Goal: Transaction & Acquisition: Book appointment/travel/reservation

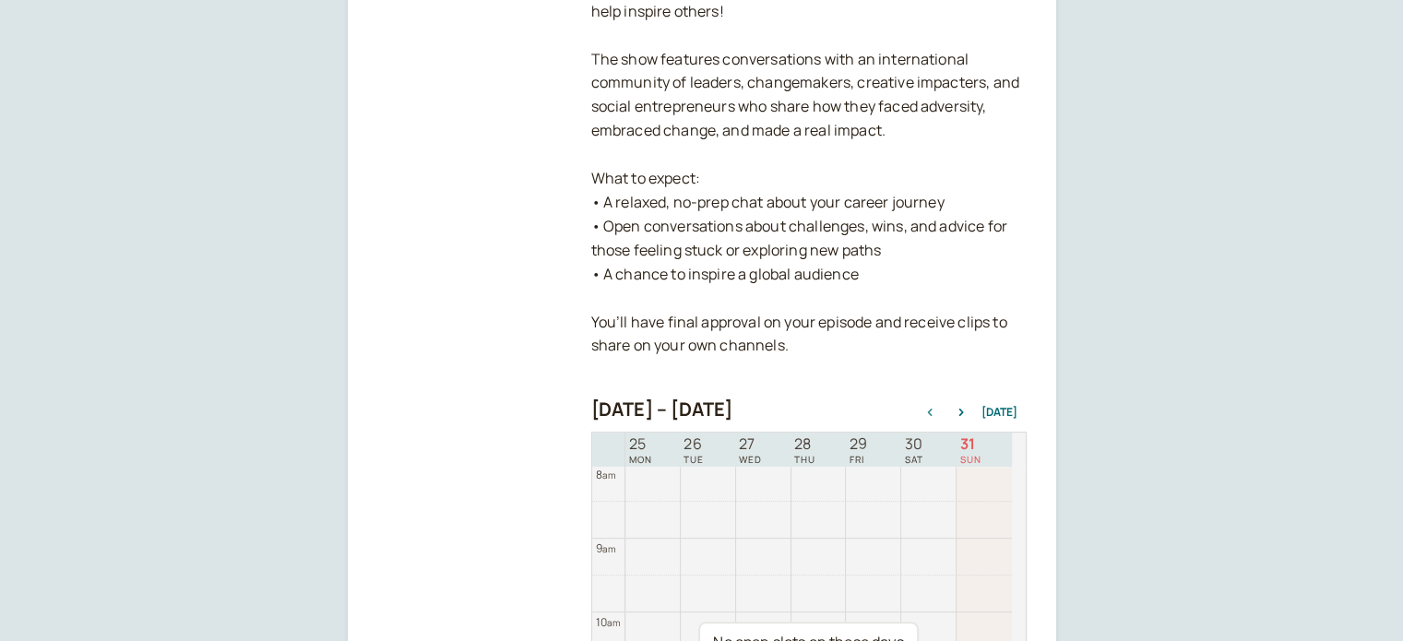
scroll to position [178, 0]
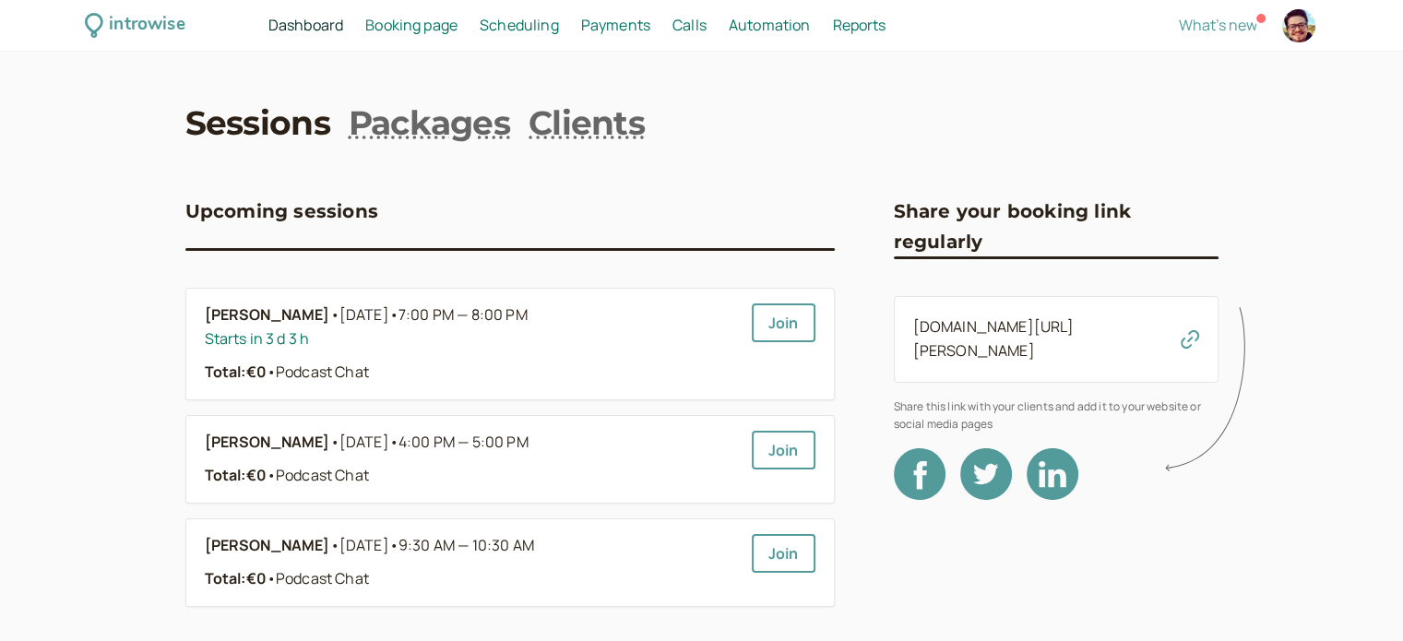
drag, startPoint x: 556, startPoint y: 12, endPoint x: 536, endPoint y: 32, distance: 28.7
click at [398, 17] on span "Booking page" at bounding box center [411, 25] width 92 height 20
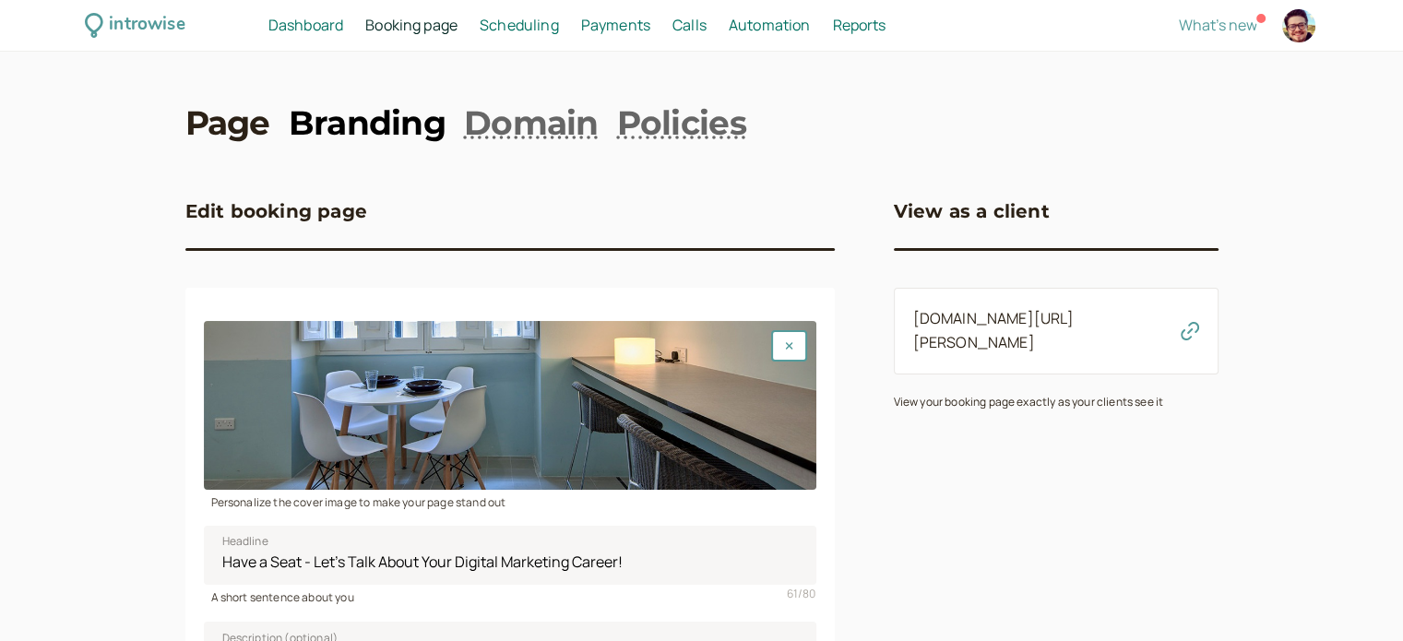
click at [395, 113] on link "Branding" at bounding box center [367, 123] width 157 height 46
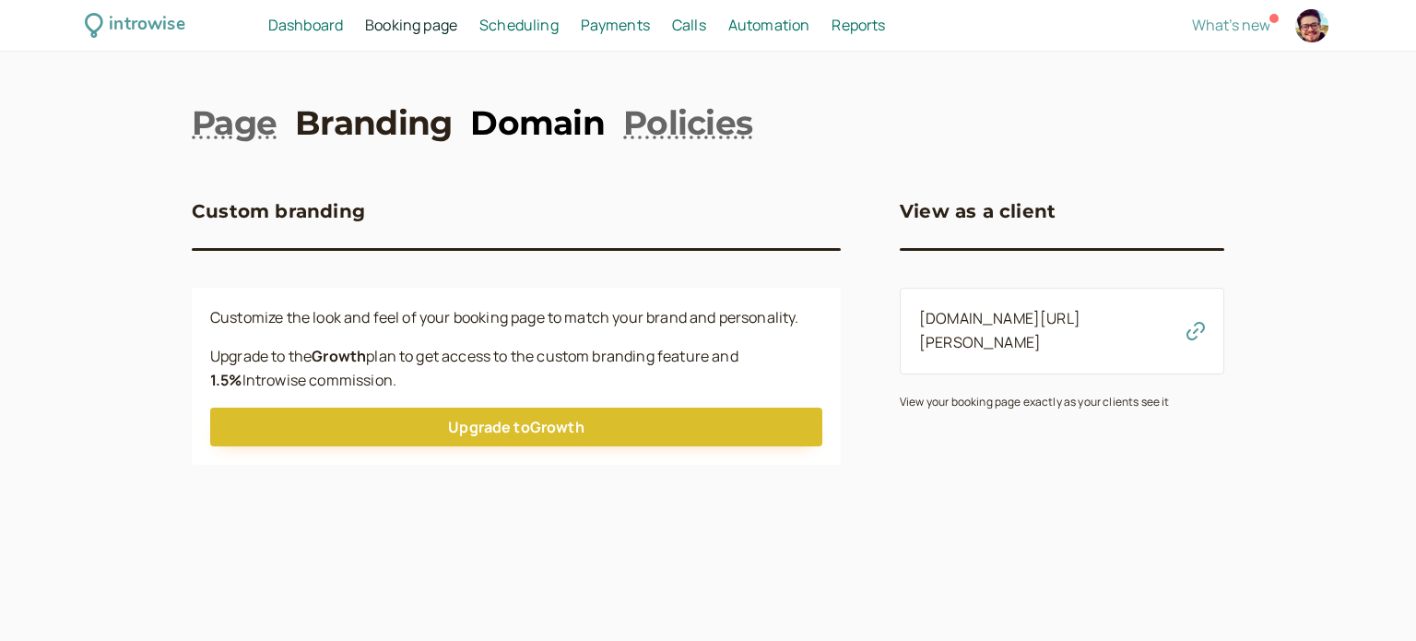
click at [515, 112] on link "Domain" at bounding box center [537, 123] width 135 height 46
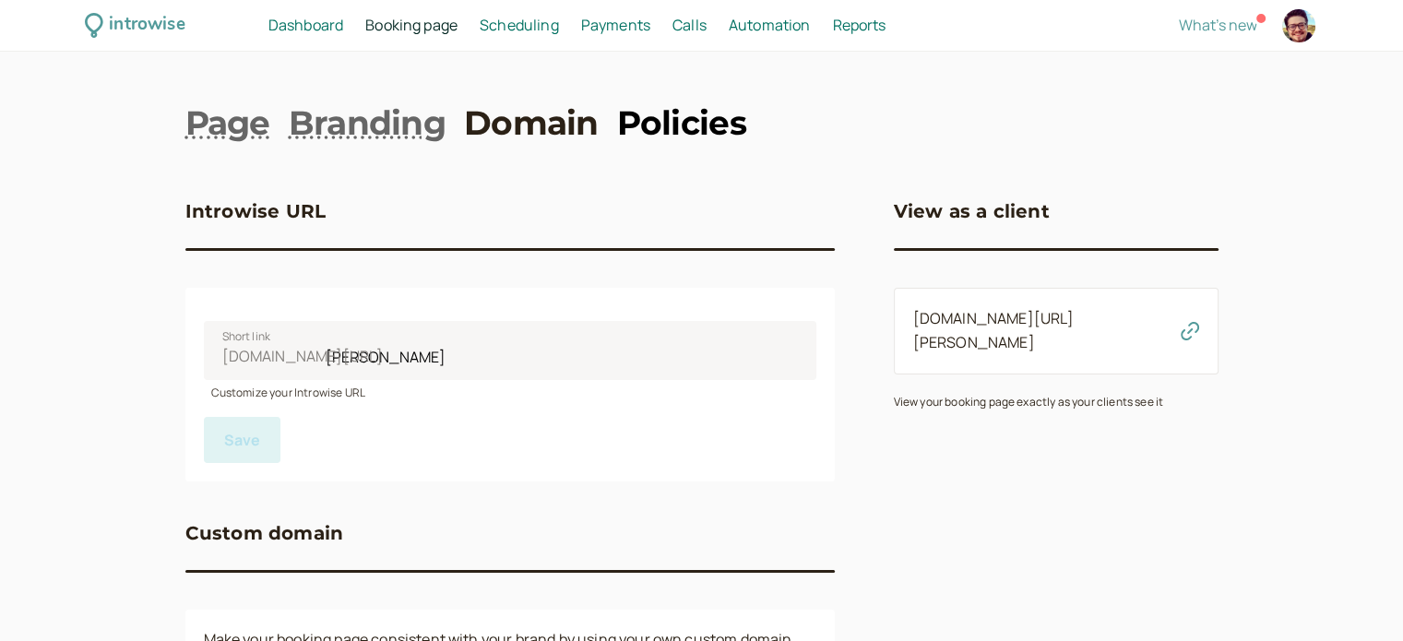
click at [671, 136] on link "Policies" at bounding box center [681, 123] width 129 height 46
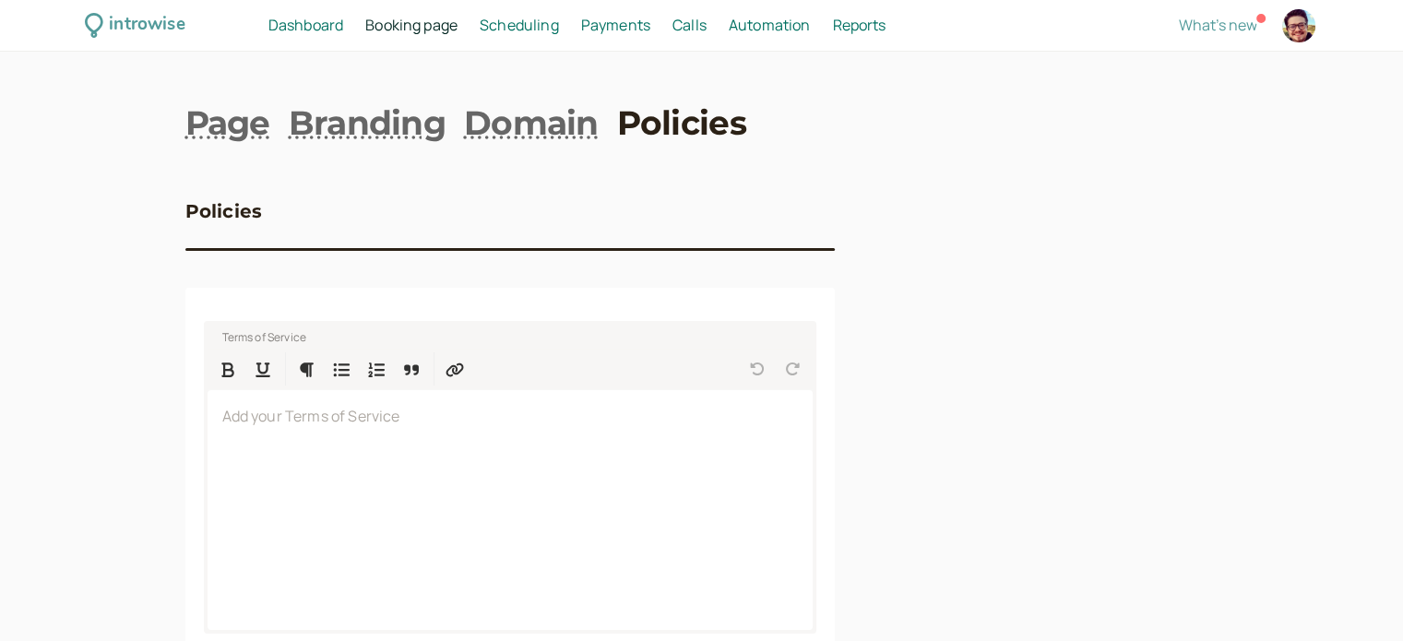
click at [498, 27] on span "Scheduling" at bounding box center [519, 25] width 79 height 20
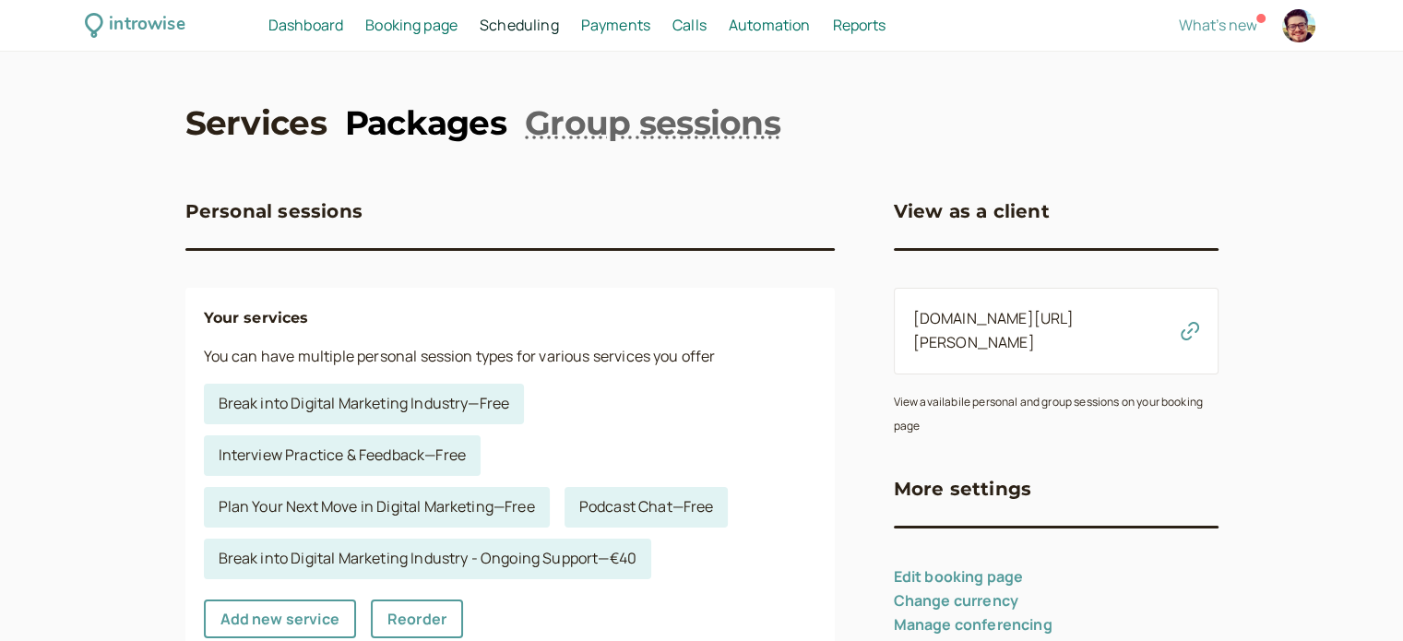
click at [468, 119] on link "Packages" at bounding box center [425, 123] width 161 height 46
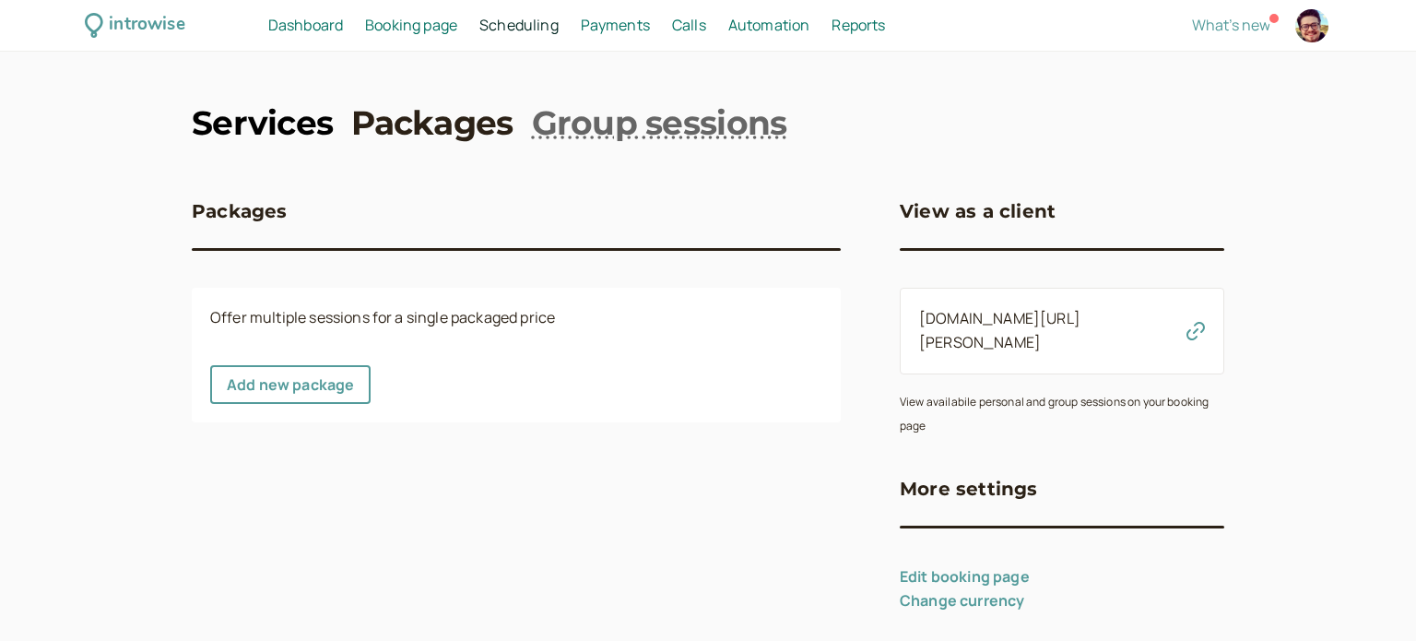
click at [265, 132] on link "Services" at bounding box center [262, 123] width 141 height 46
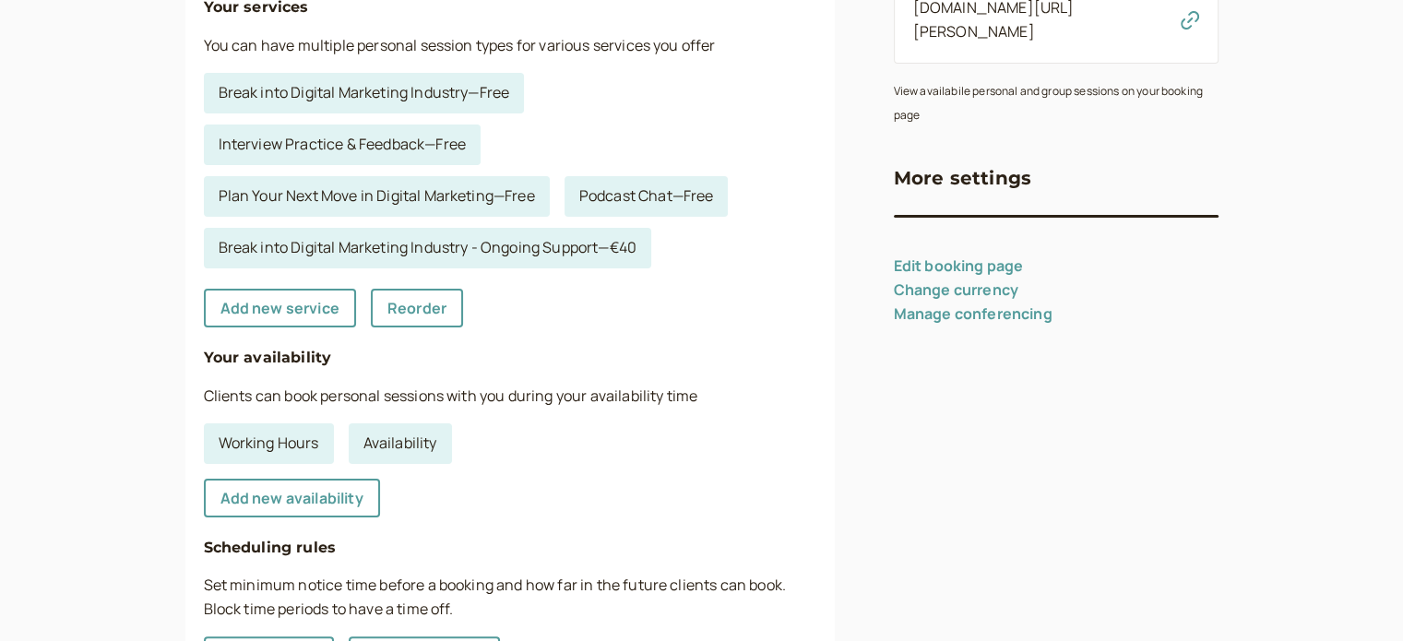
scroll to position [126, 0]
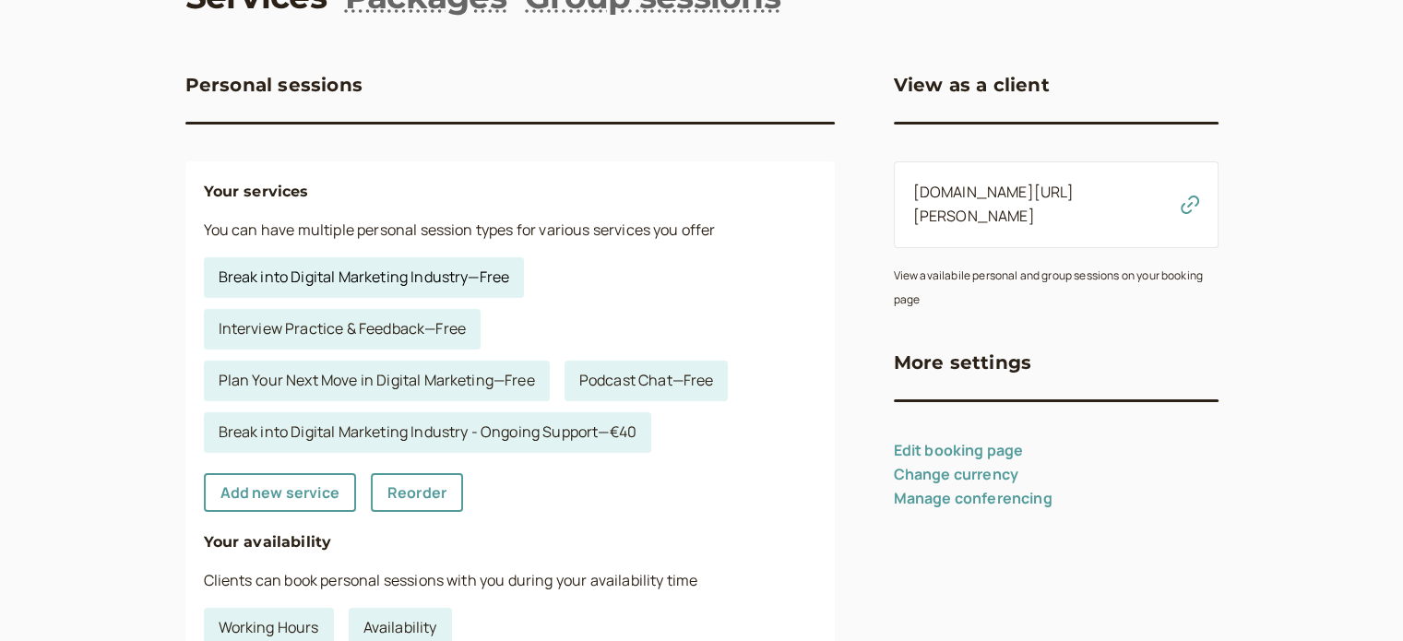
click at [458, 278] on link "Break into Digital Marketing Industry — Free" at bounding box center [364, 277] width 321 height 41
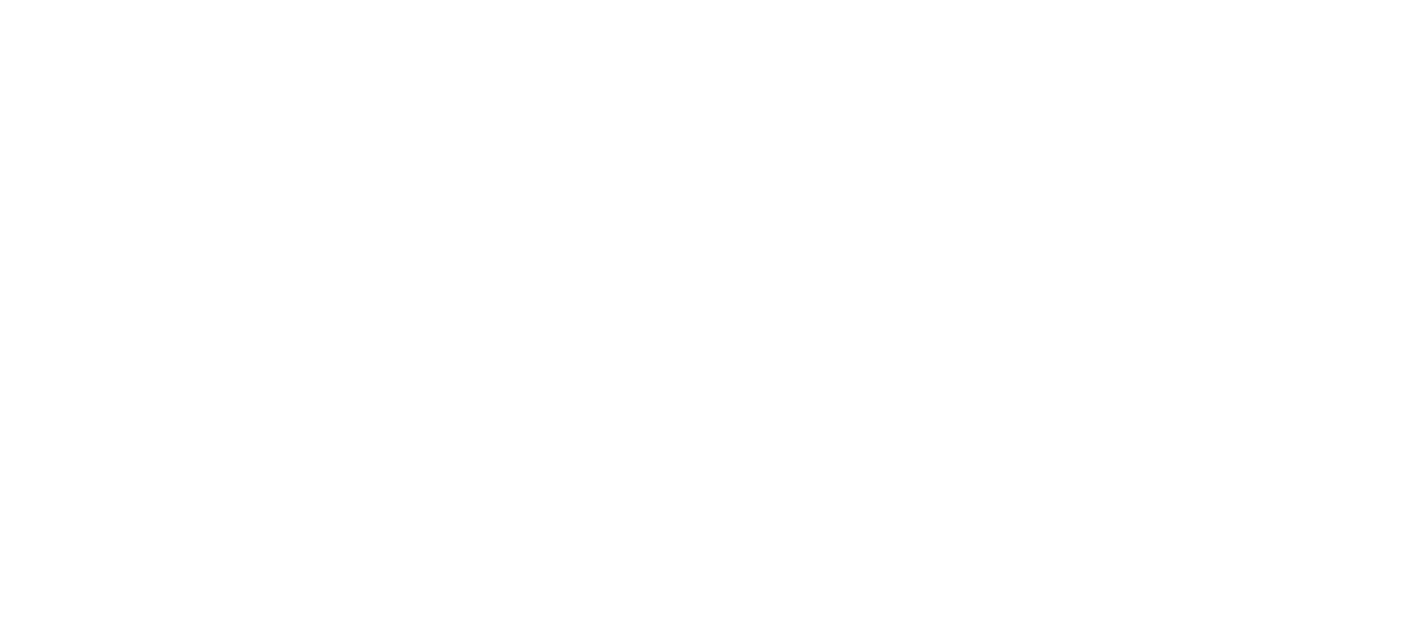
select select "30"
select select "RHwKl2BcAEEDGYEhvF6D"
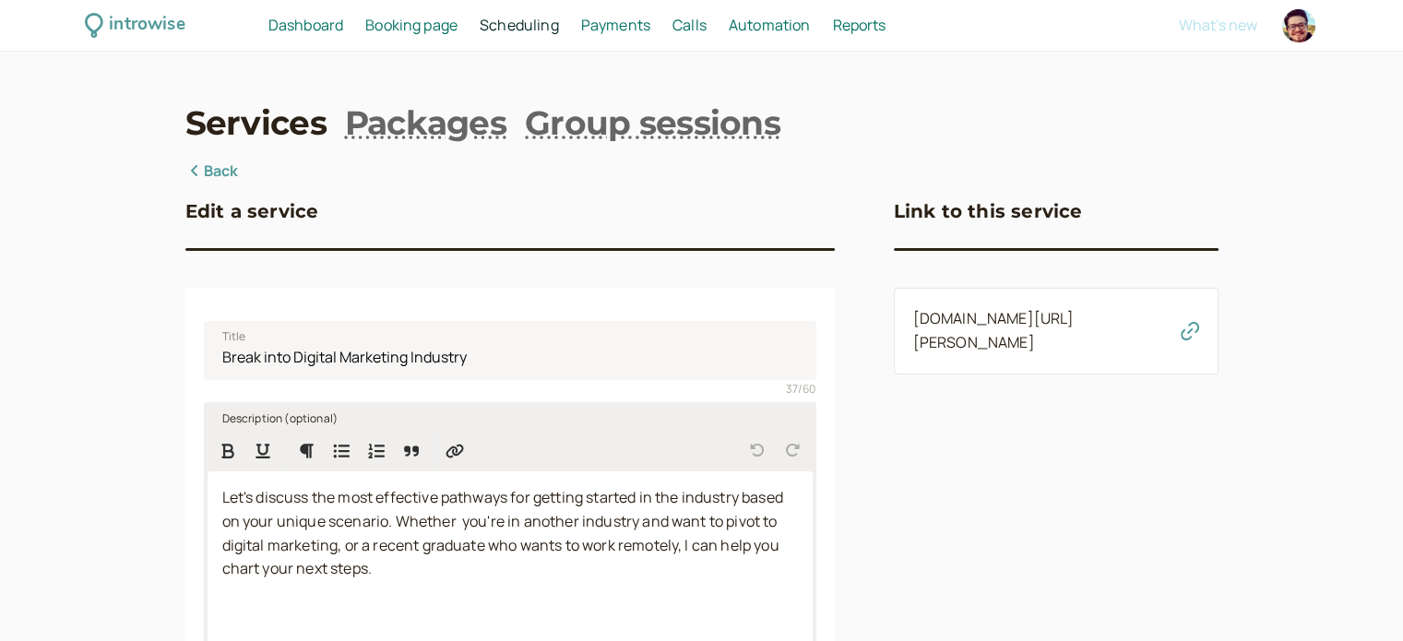
click at [218, 495] on div "Let's discuss the most effective pathways for getting started in the industry b…" at bounding box center [509, 590] width 605 height 239
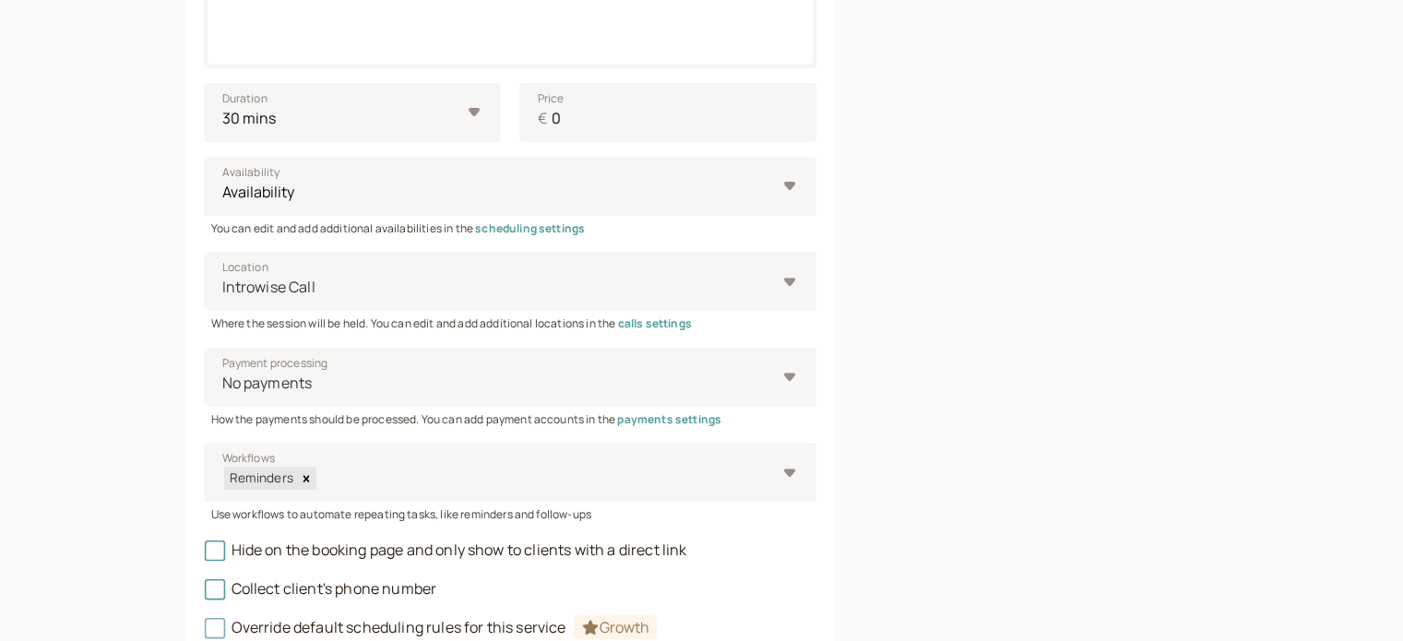
scroll to position [774, 0]
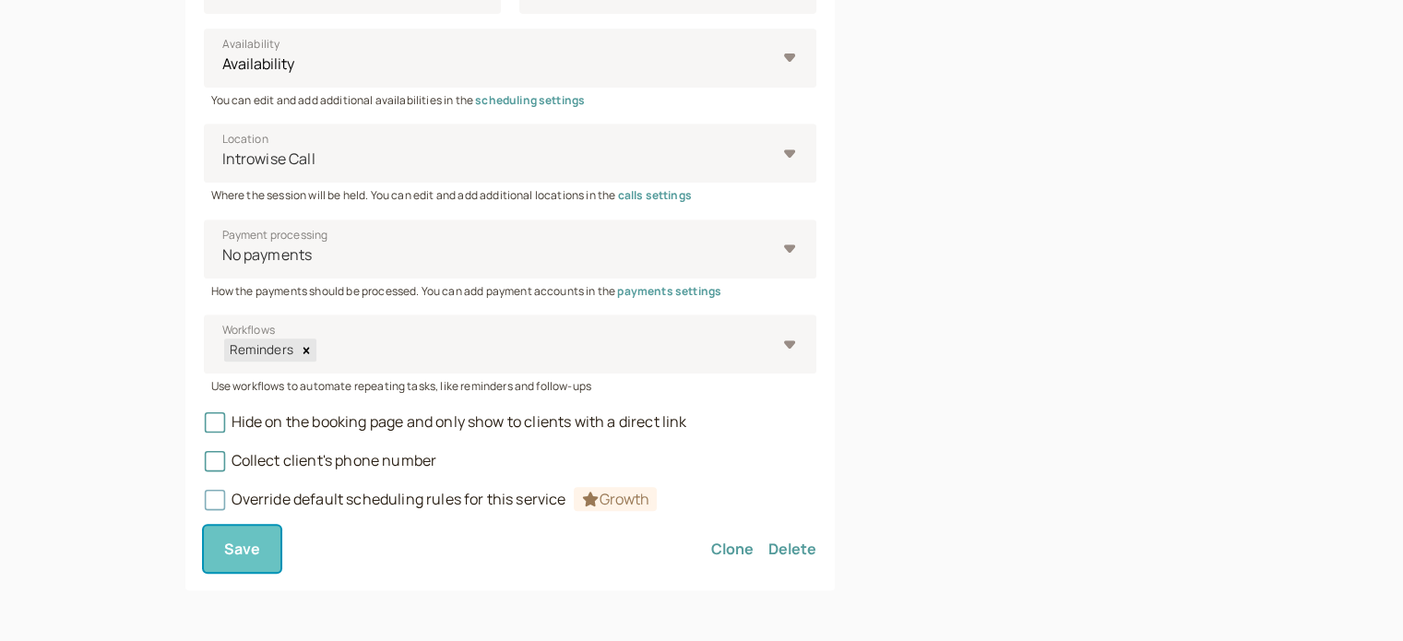
click at [258, 563] on button "Save" at bounding box center [242, 549] width 77 height 46
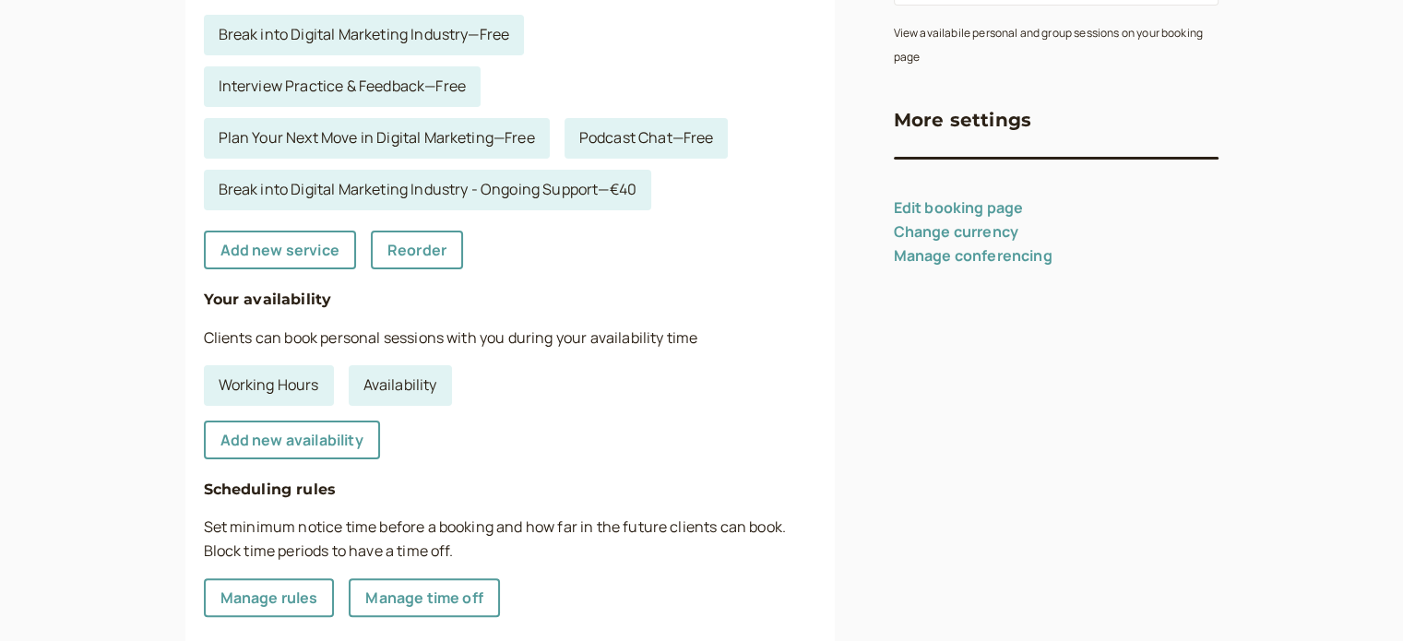
scroll to position [184, 0]
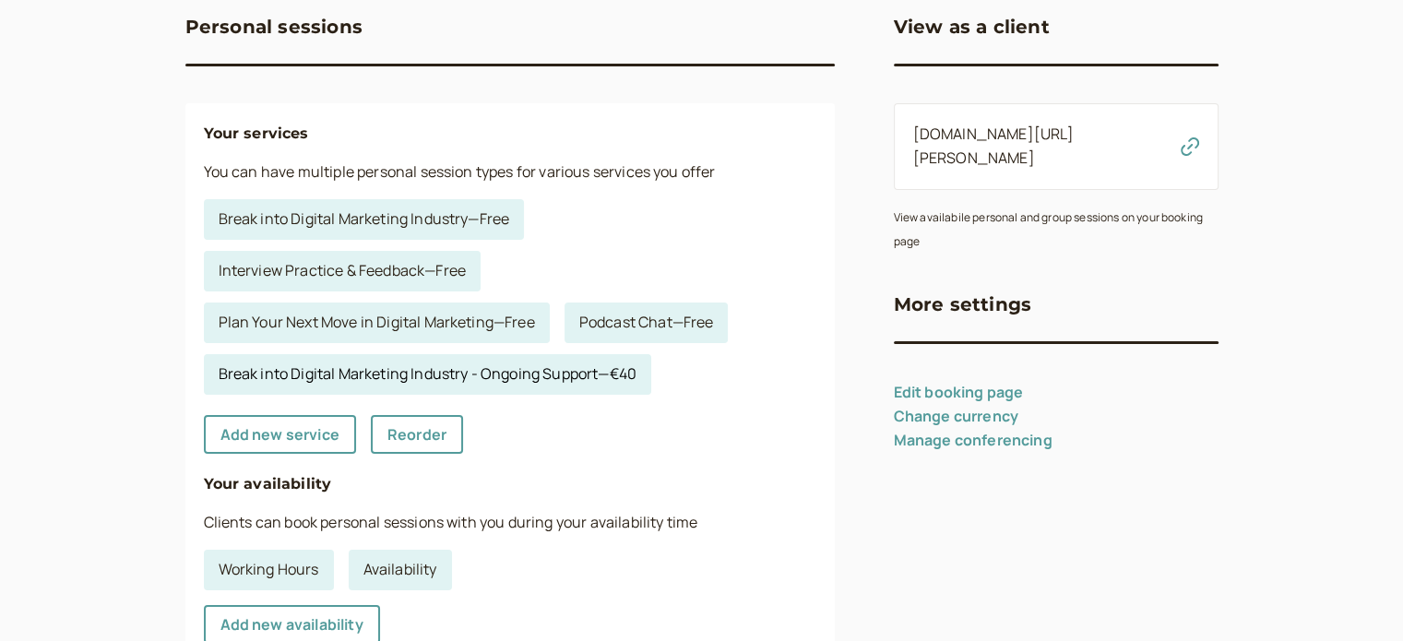
click at [609, 369] on link "Break into Digital Marketing Industry - Ongoing Support — €40" at bounding box center [427, 374] width 447 height 41
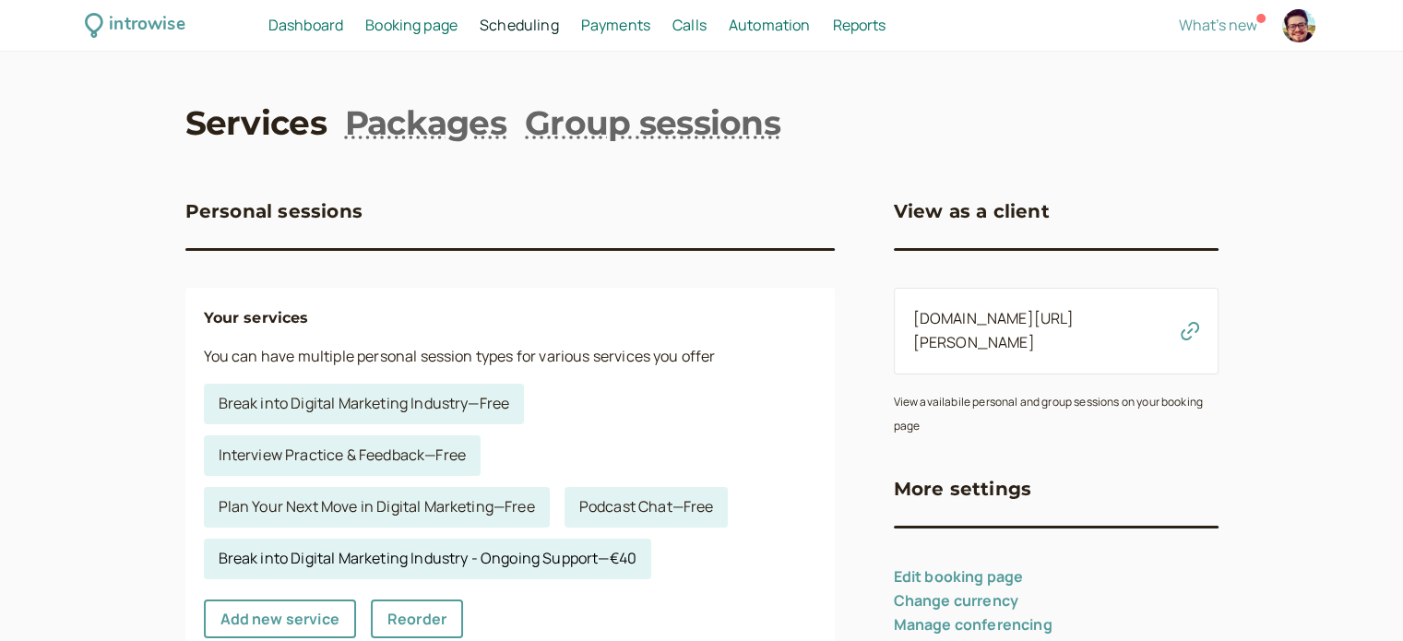
select select "60"
select select "RHwKl2BcAEEDGYEhvF6D"
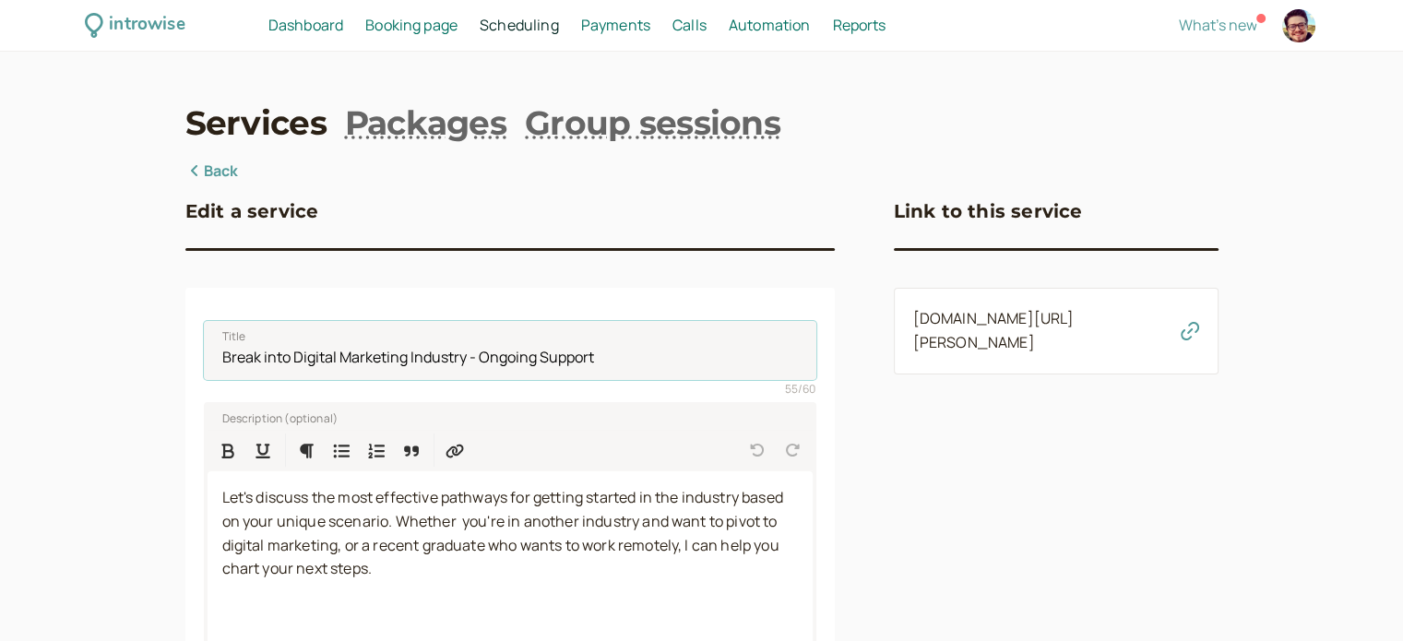
drag, startPoint x: 477, startPoint y: 361, endPoint x: 200, endPoint y: 327, distance: 278.6
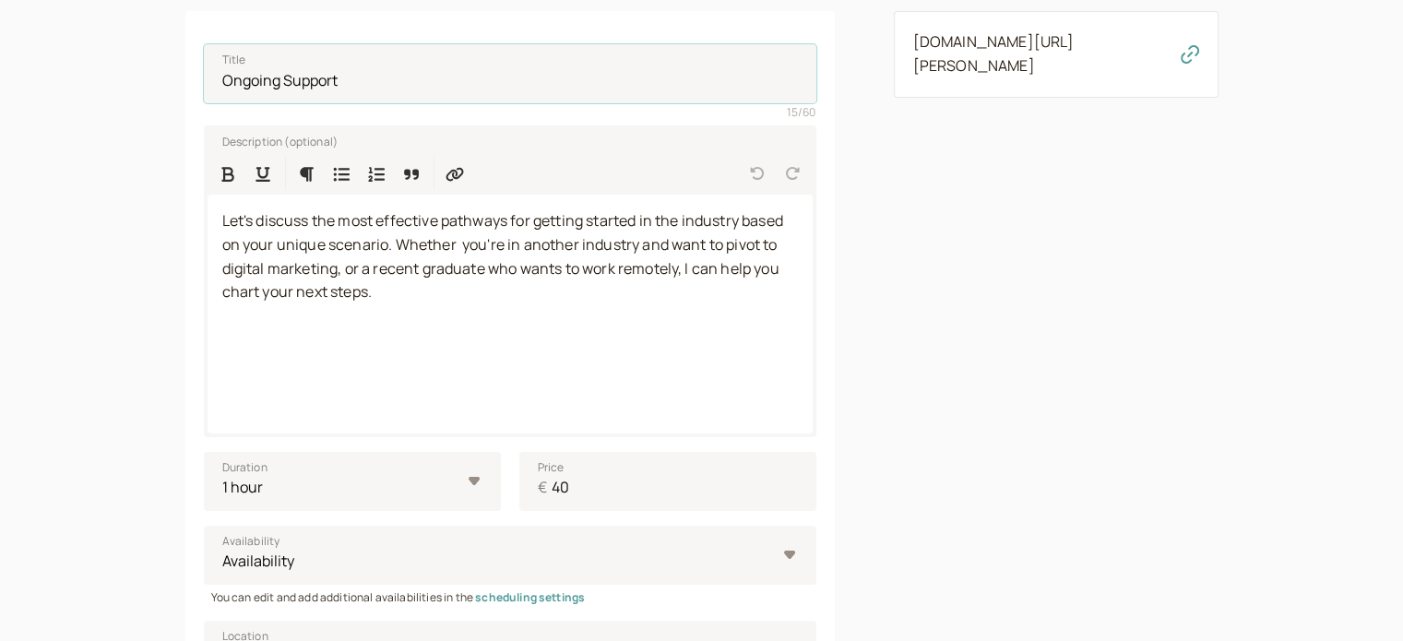
scroll to position [369, 0]
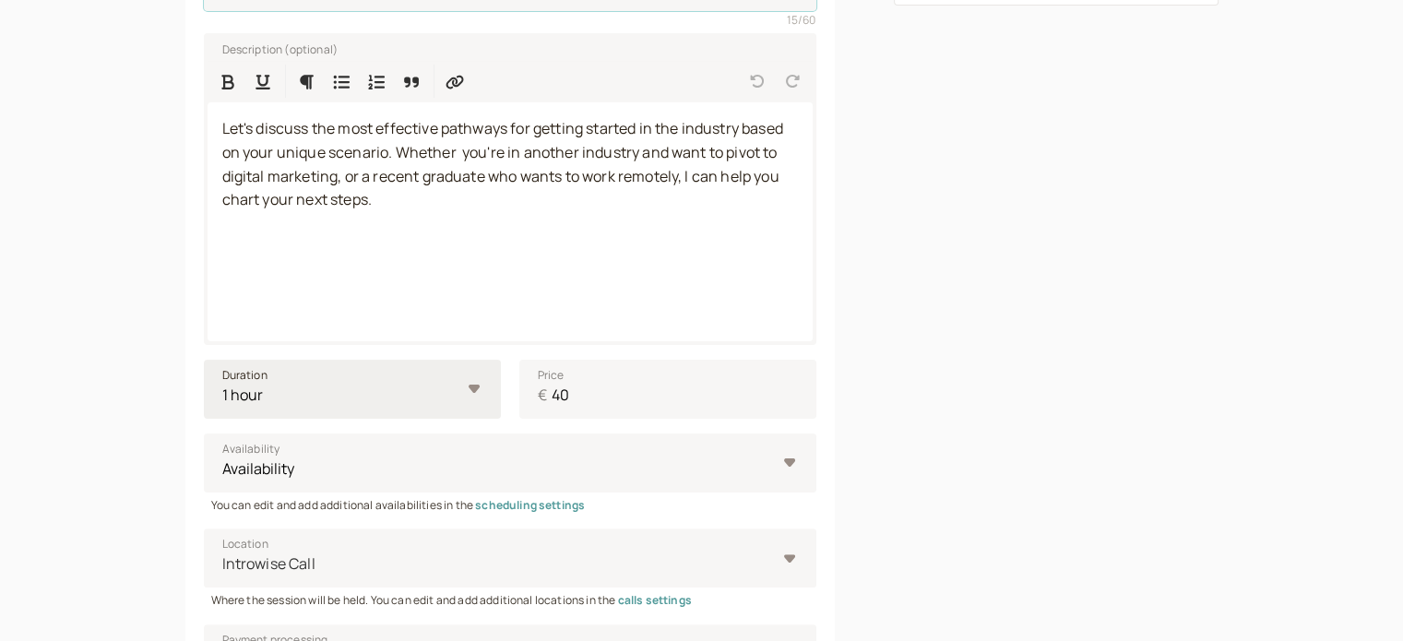
type input "Ongoing Support"
click at [471, 387] on select "10 mins 15 mins 30 mins 45 mins 1 hour 1.5 hours 2 hours Custom…" at bounding box center [352, 389] width 297 height 59
select select "30"
click at [204, 360] on select "10 mins 15 mins 30 mins 45 mins 1 hour 1.5 hours 2 hours Custom…" at bounding box center [352, 389] width 297 height 59
drag, startPoint x: 627, startPoint y: 400, endPoint x: 510, endPoint y: 390, distance: 117.6
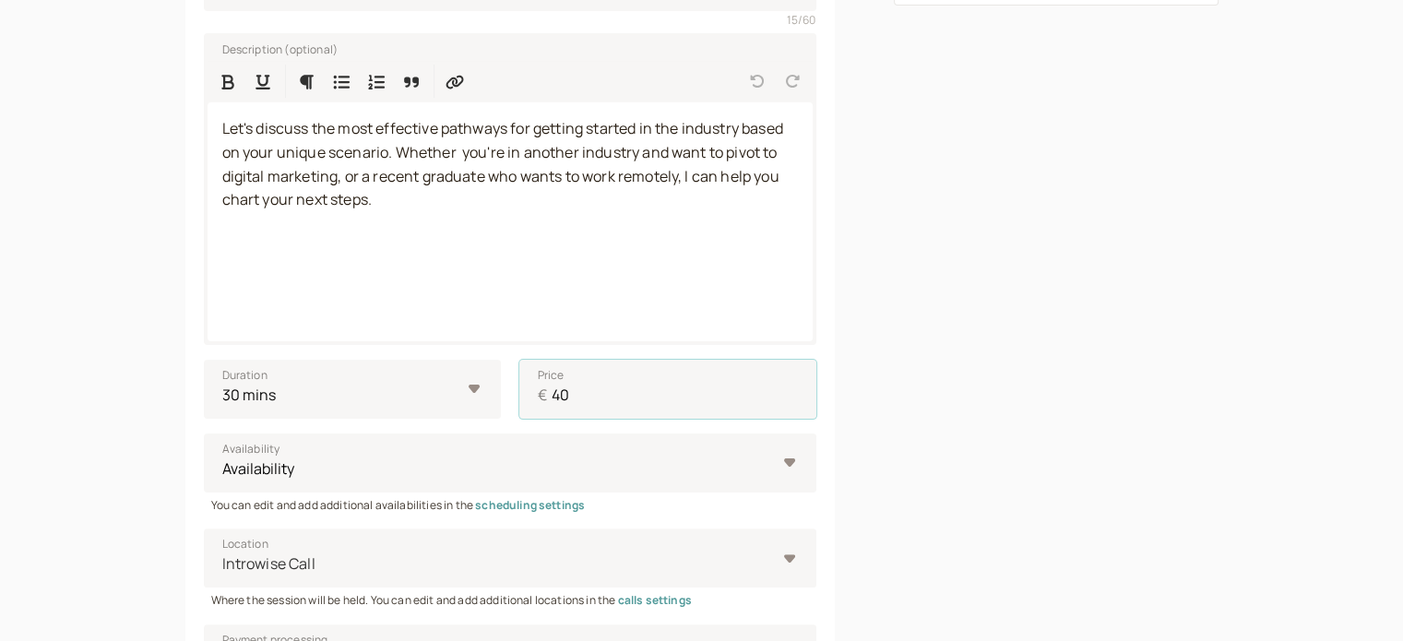
click at [510, 390] on div "Duration 10 mins 15 mins 30 mins 45 mins 1 hour 1.5 hours 2 hours Custom… Price…" at bounding box center [510, 389] width 612 height 59
type input "25"
click at [1015, 394] on div "Link to this service introwise.com/neville-bezzina/services/a98c9c1a81" at bounding box center [1056, 393] width 325 height 1204
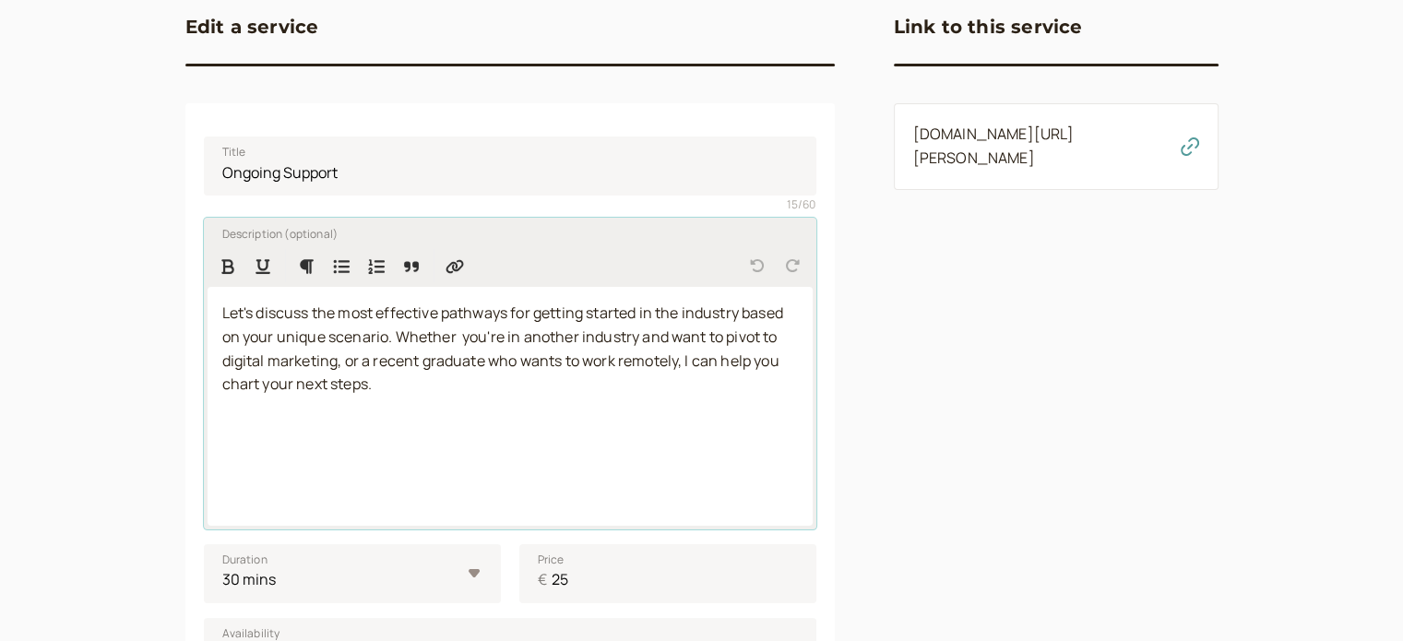
click at [638, 393] on p "Let's discuss the most effective pathways for getting started in the industry b…" at bounding box center [509, 350] width 575 height 96
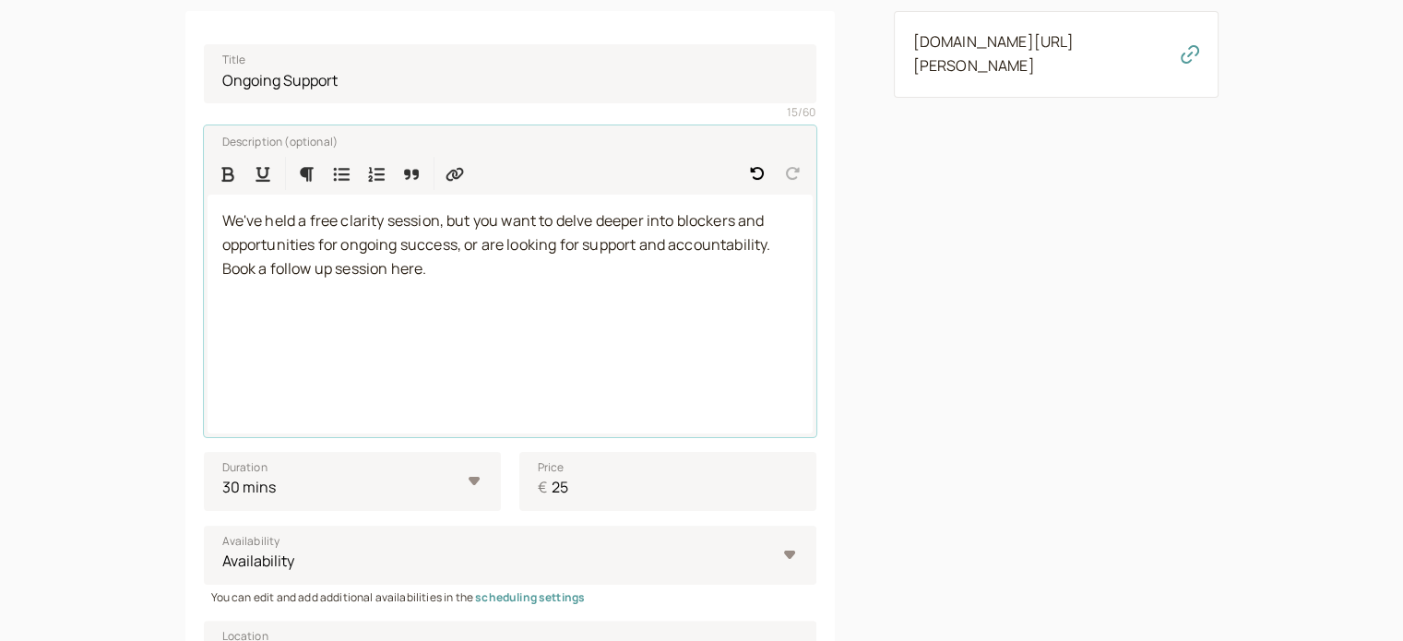
scroll to position [553, 0]
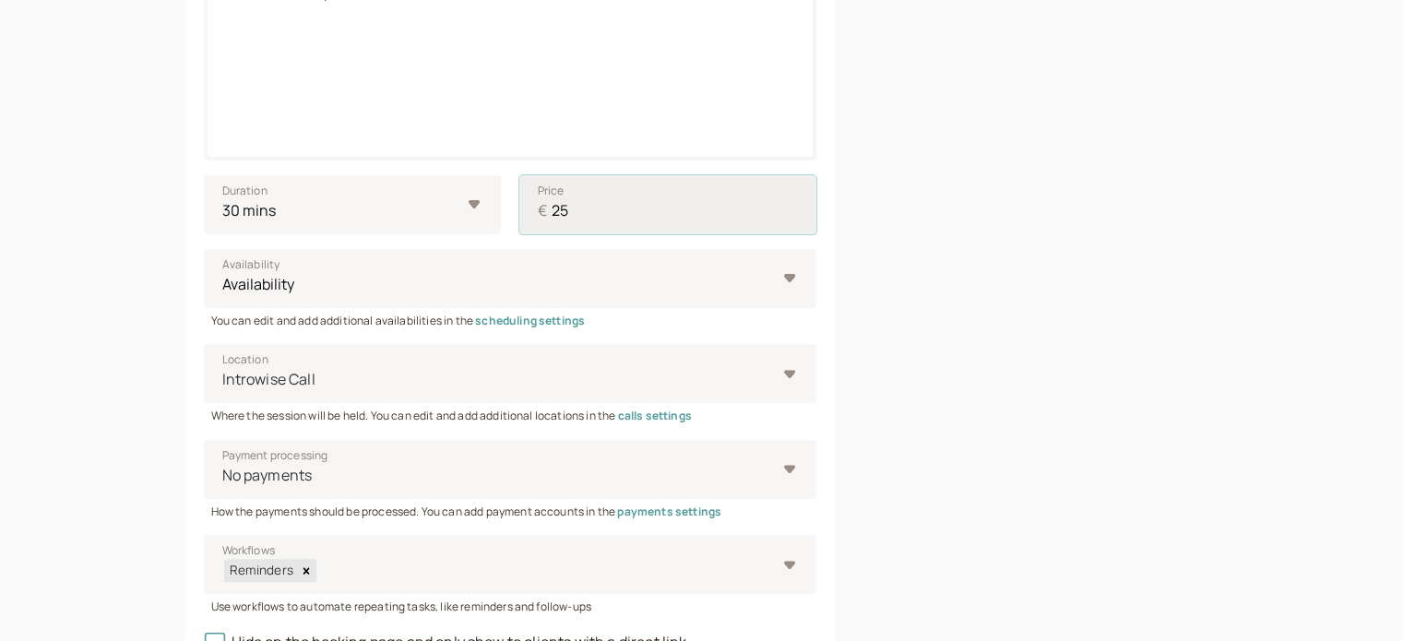
click at [634, 215] on input "25" at bounding box center [667, 204] width 297 height 59
click at [1077, 262] on div "Link to this service introwise.com/neville-bezzina/services/a98c9c1a81" at bounding box center [1056, 208] width 325 height 1204
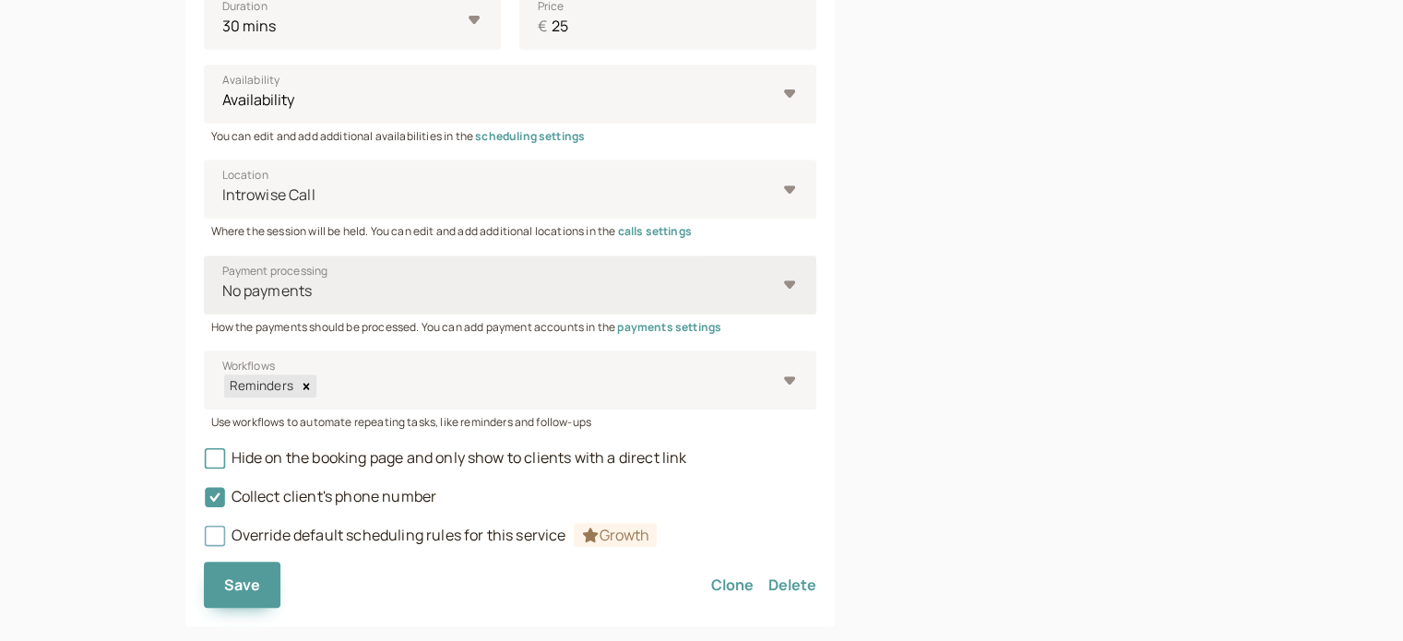
click at [328, 283] on div at bounding box center [497, 290] width 555 height 25
click at [223, 283] on input "Payment processing No payments" at bounding box center [221, 290] width 3 height 21
click at [1068, 338] on div "Link to this service introwise.com/neville-bezzina/services/a98c9c1a81" at bounding box center [1056, 24] width 325 height 1204
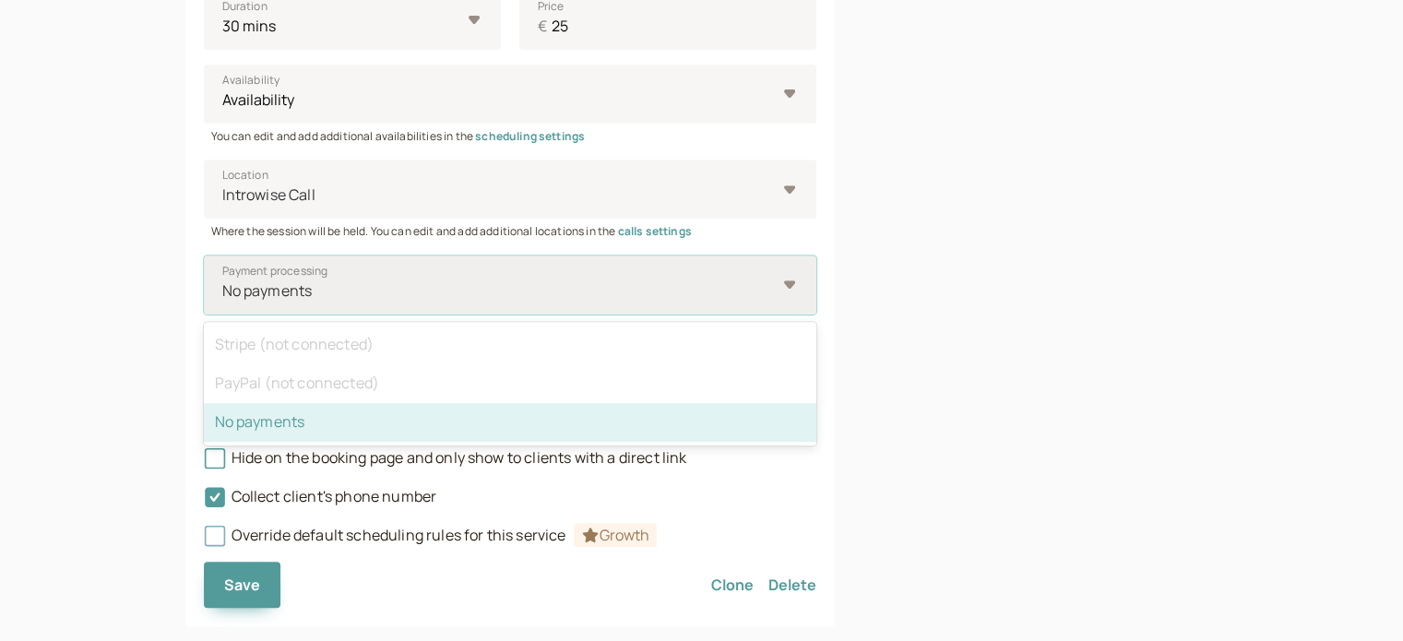
click at [697, 277] on div "No payments" at bounding box center [499, 291] width 555 height 34
click at [223, 280] on input "Payment processing option No payments selected, 3 of 3. 3 results available. Us…" at bounding box center [221, 290] width 3 height 21
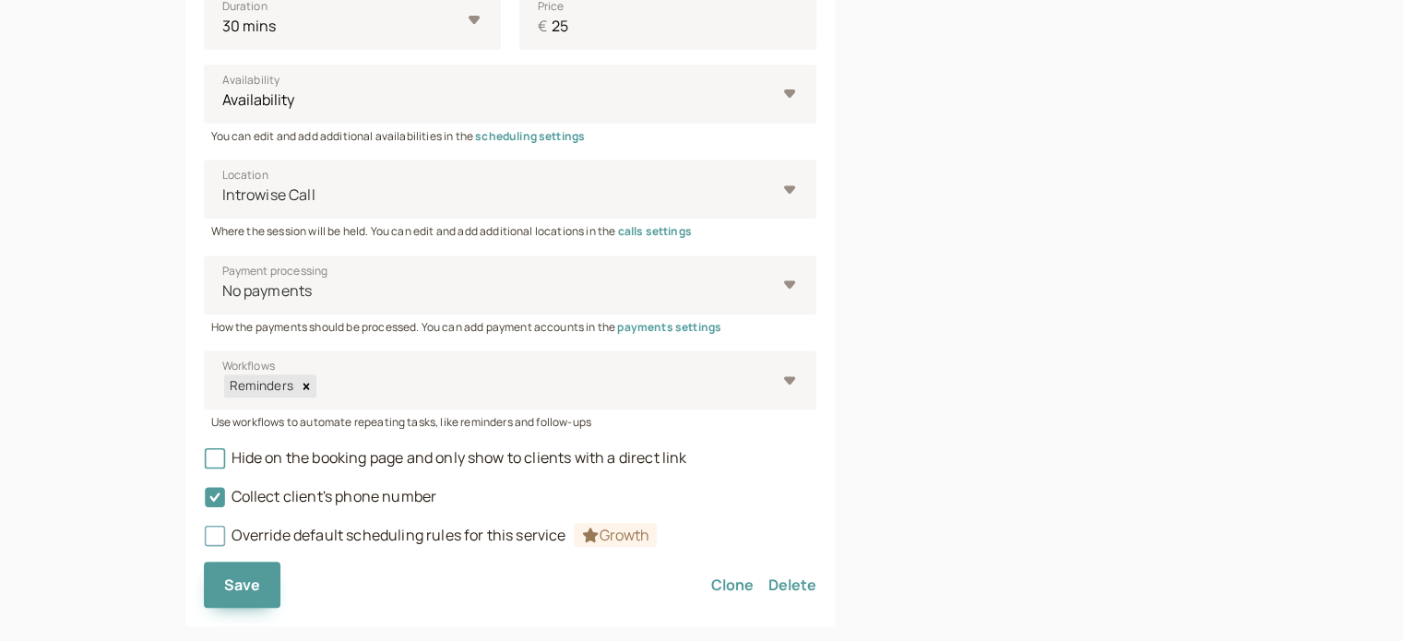
click at [1087, 301] on div "Link to this service introwise.com/neville-bezzina/services/a98c9c1a81" at bounding box center [1056, 24] width 325 height 1204
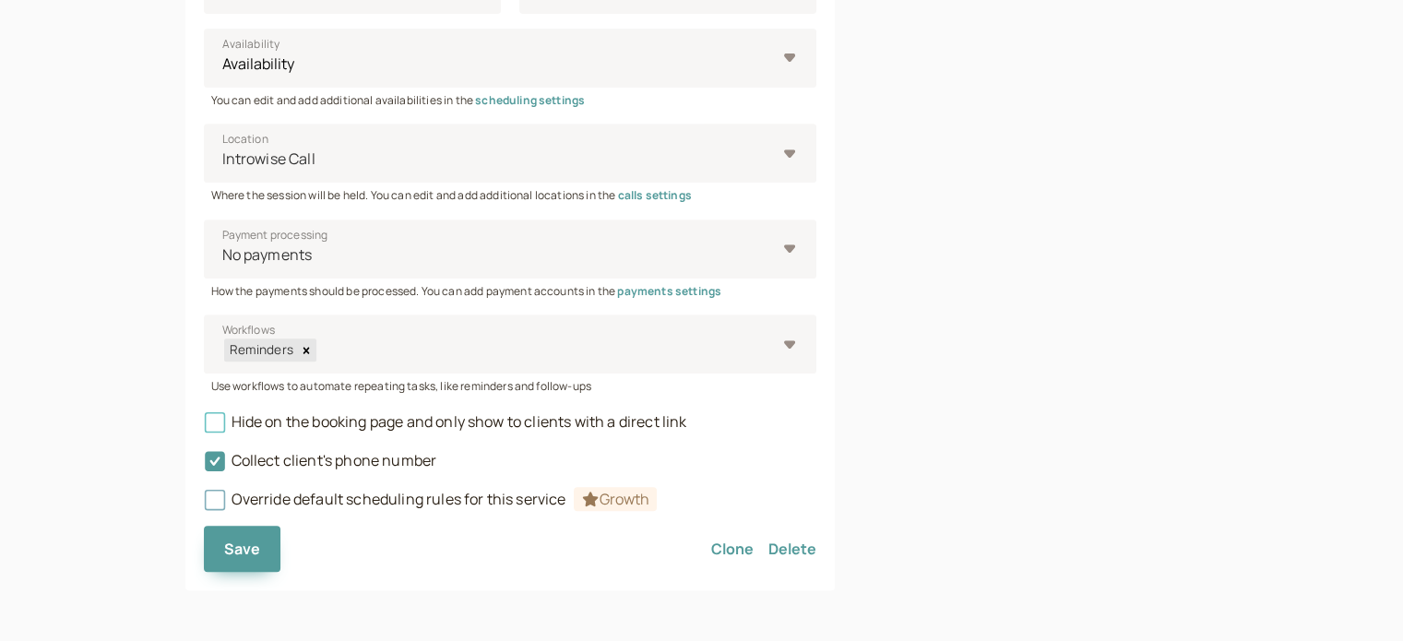
click at [590, 420] on span "Hide on the booking page and only show to clients with a direct link" at bounding box center [445, 421] width 483 height 20
click at [204, 427] on input "Hide on the booking page and only show to clients with a direct link" at bounding box center [204, 427] width 0 height 0
click at [258, 552] on button "Save" at bounding box center [242, 549] width 77 height 46
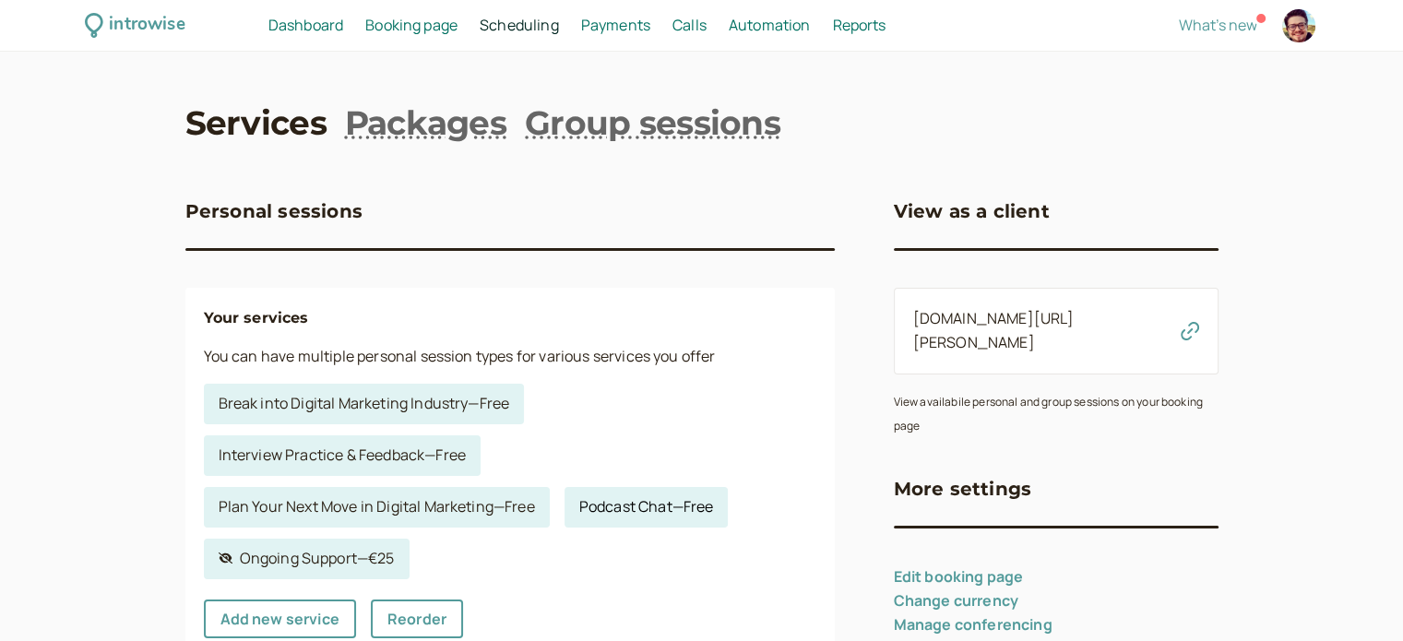
click at [644, 508] on link "Podcast Chat — Free" at bounding box center [646, 507] width 164 height 41
select select "60"
select select "RHwKl2BcAEEDGYEhvF6D"
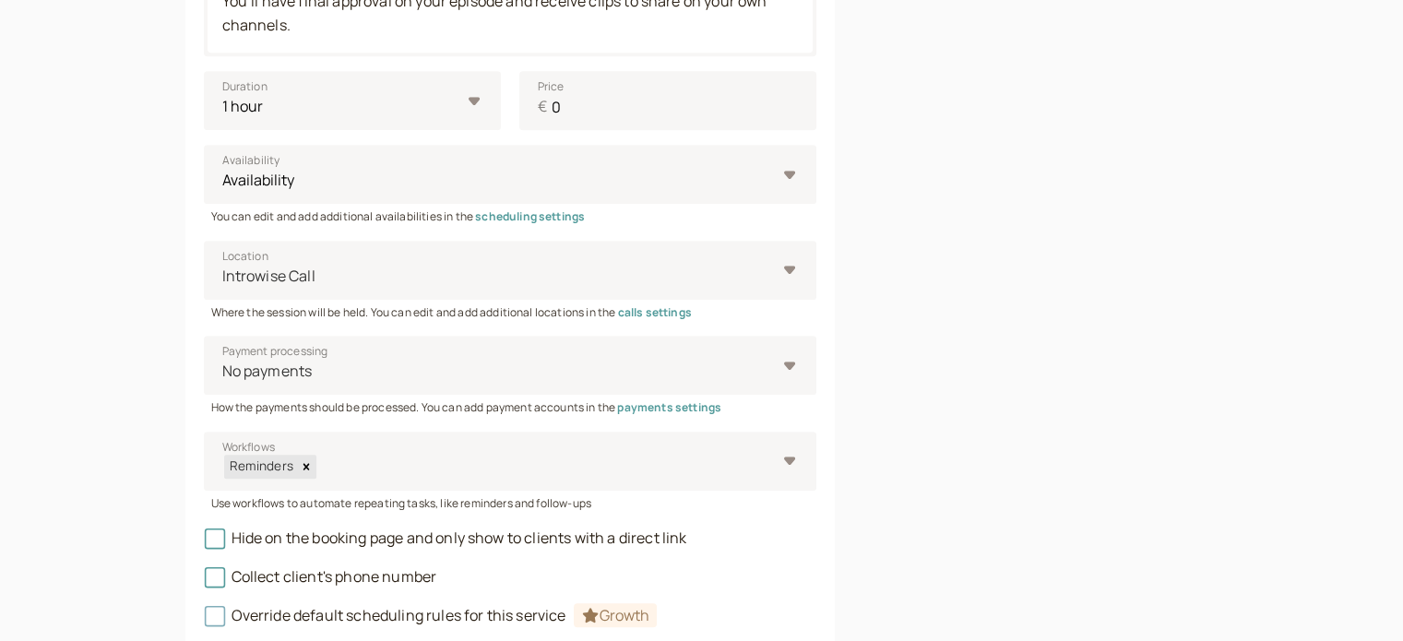
scroll to position [947, 0]
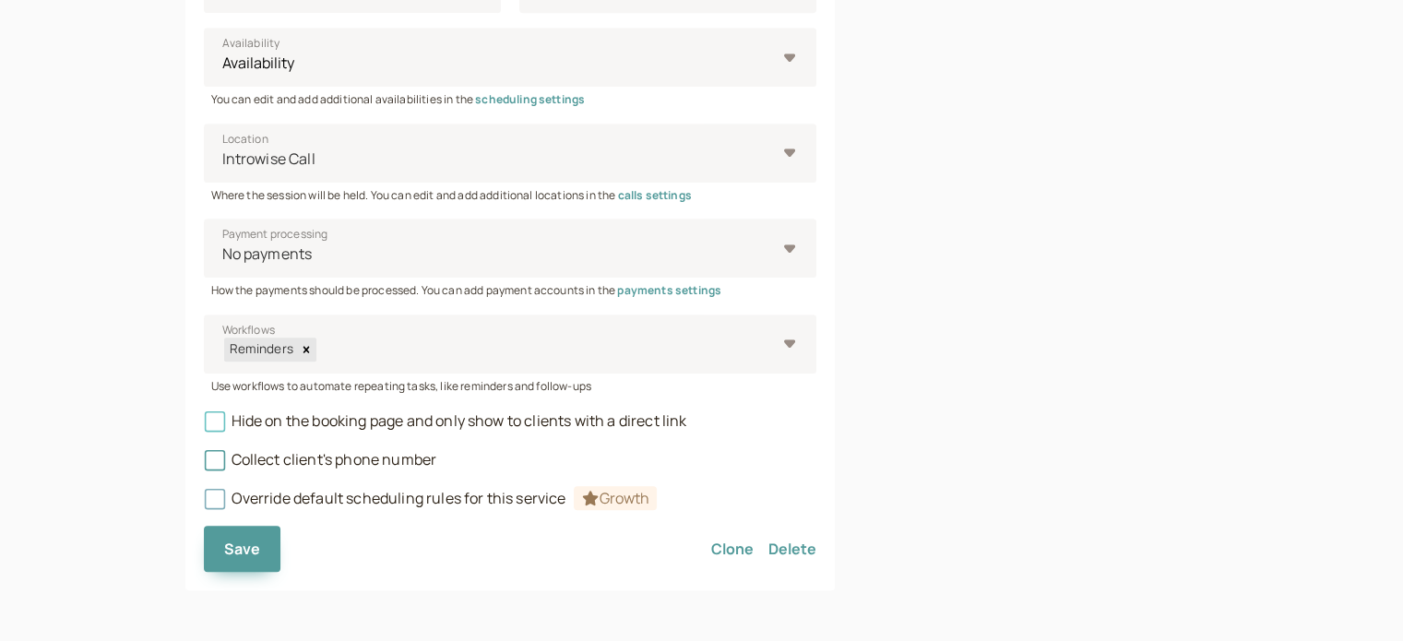
click at [520, 420] on span "Hide on the booking page and only show to clients with a direct link" at bounding box center [445, 420] width 483 height 20
click at [204, 426] on input "Hide on the booking page and only show to clients with a direct link" at bounding box center [204, 426] width 0 height 0
click at [257, 544] on span "Save" at bounding box center [242, 549] width 37 height 20
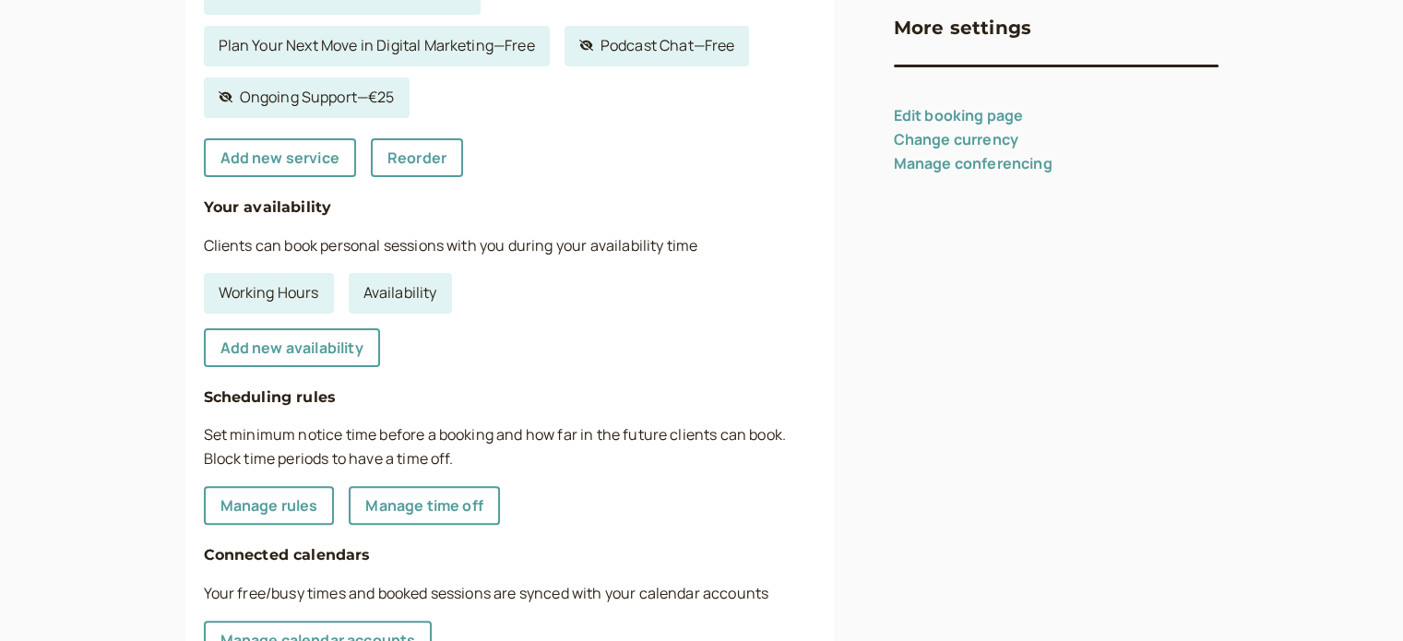
scroll to position [277, 0]
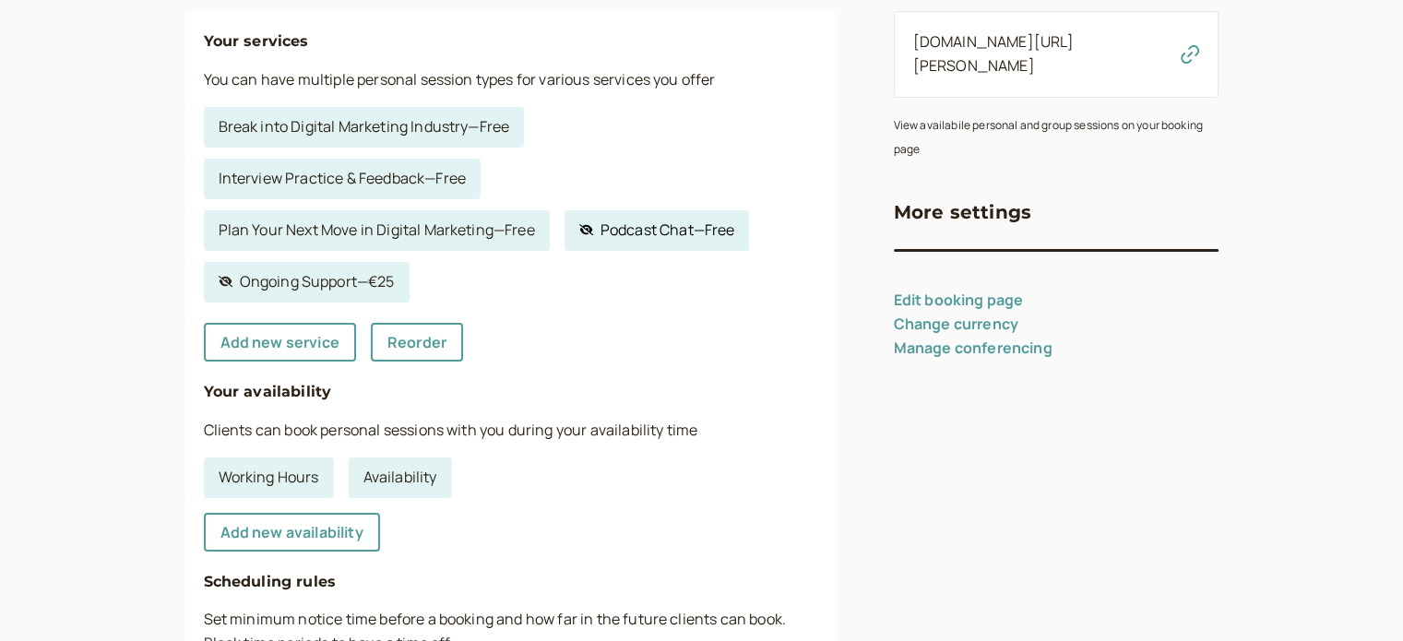
click at [658, 231] on link "Hidden service Podcast Chat — Free" at bounding box center [656, 230] width 185 height 41
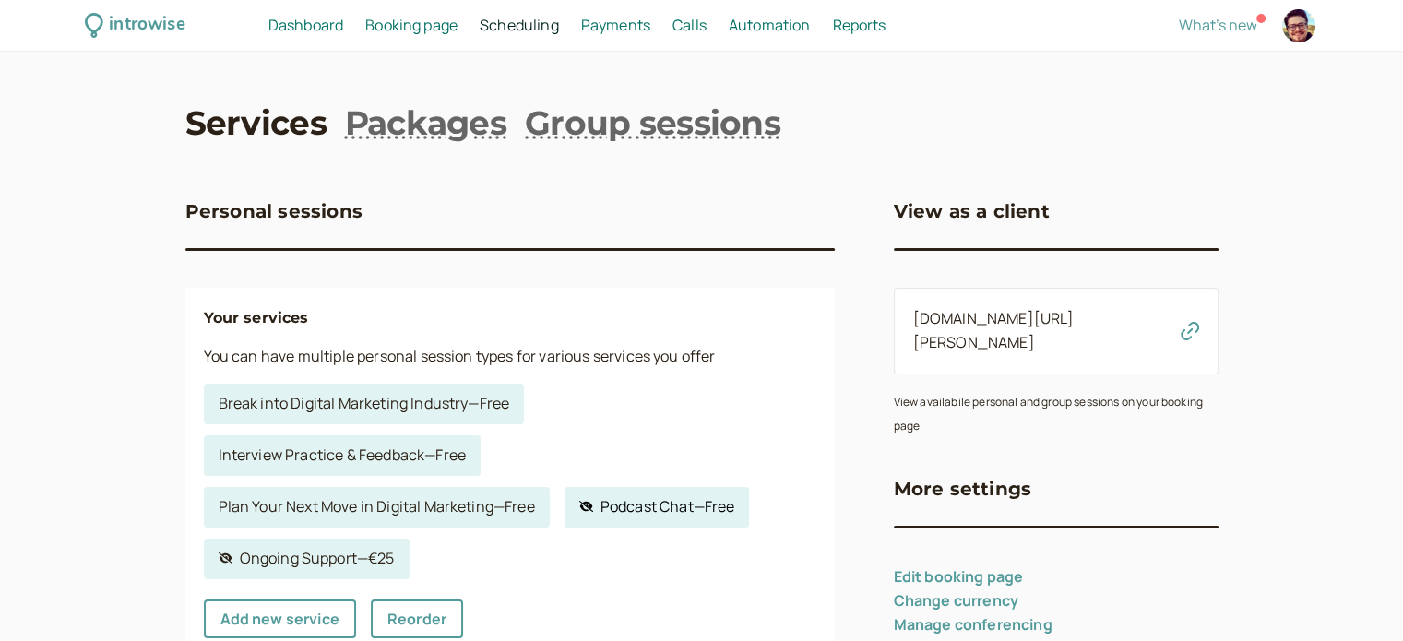
select select "60"
select select "RHwKl2BcAEEDGYEhvF6D"
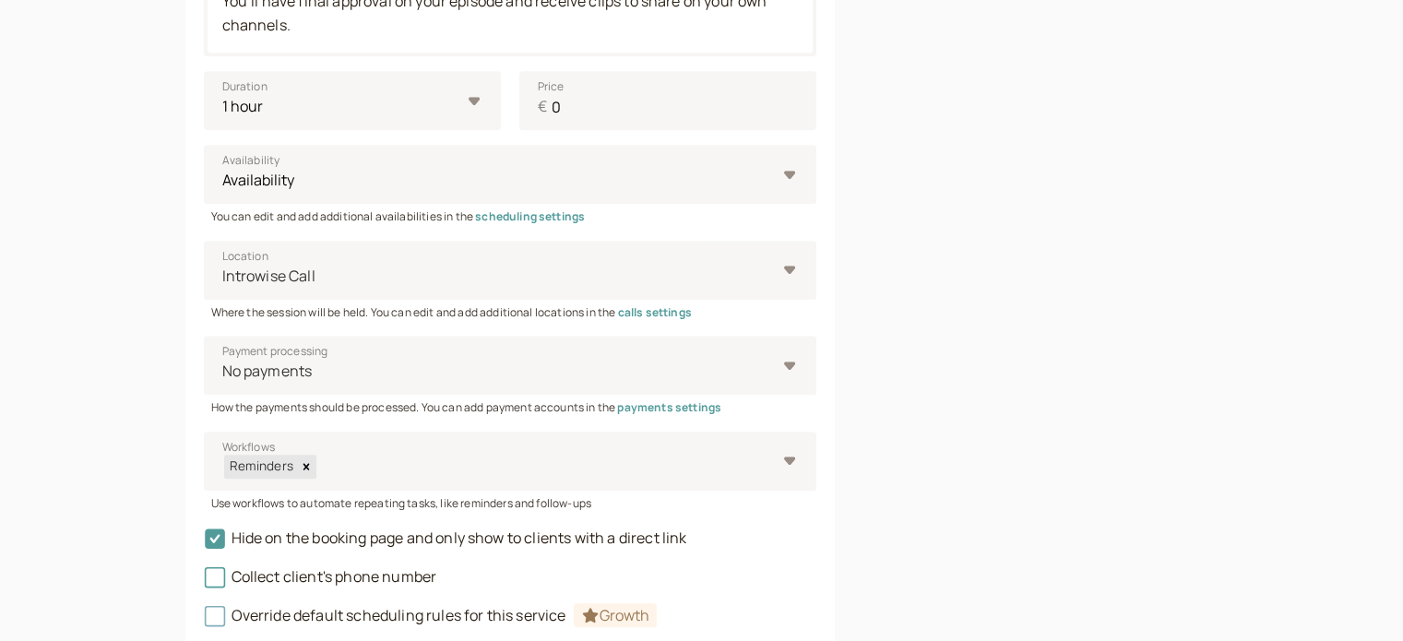
scroll to position [947, 0]
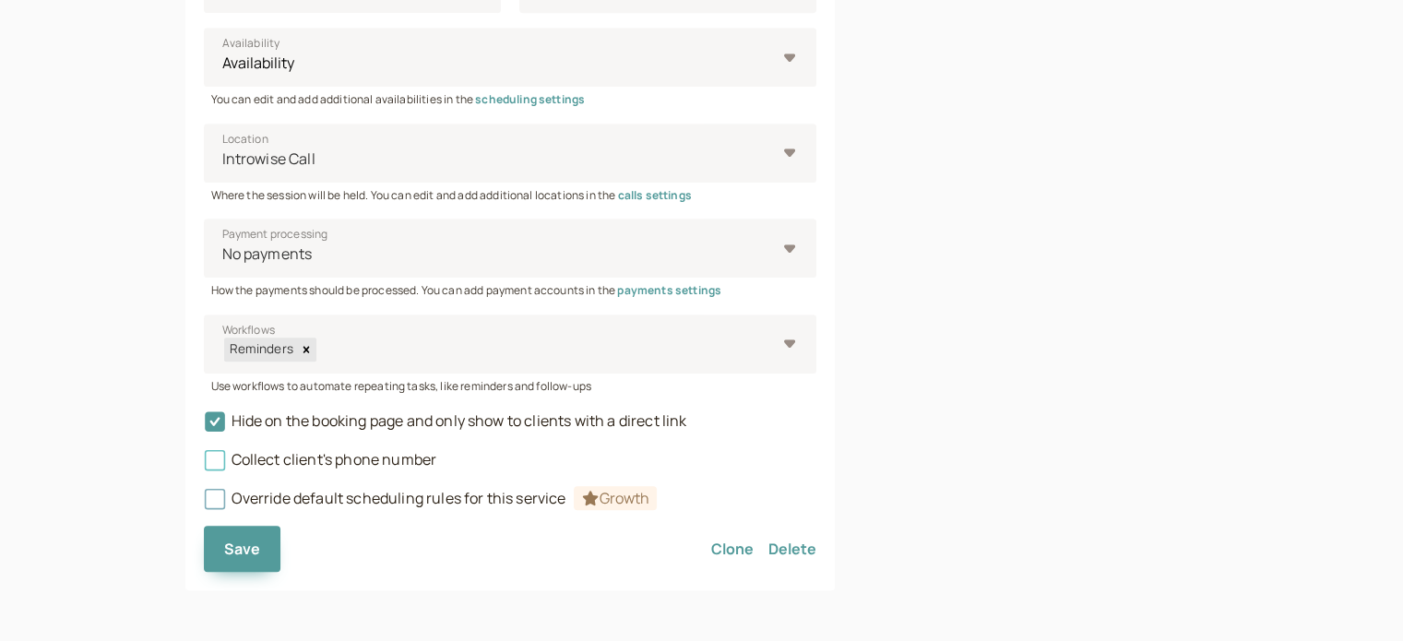
click at [349, 457] on span "Collect client's phone number" at bounding box center [320, 459] width 233 height 20
click at [204, 465] on input "Collect client's phone number" at bounding box center [204, 465] width 0 height 0
click at [250, 545] on span "Save" at bounding box center [242, 549] width 37 height 20
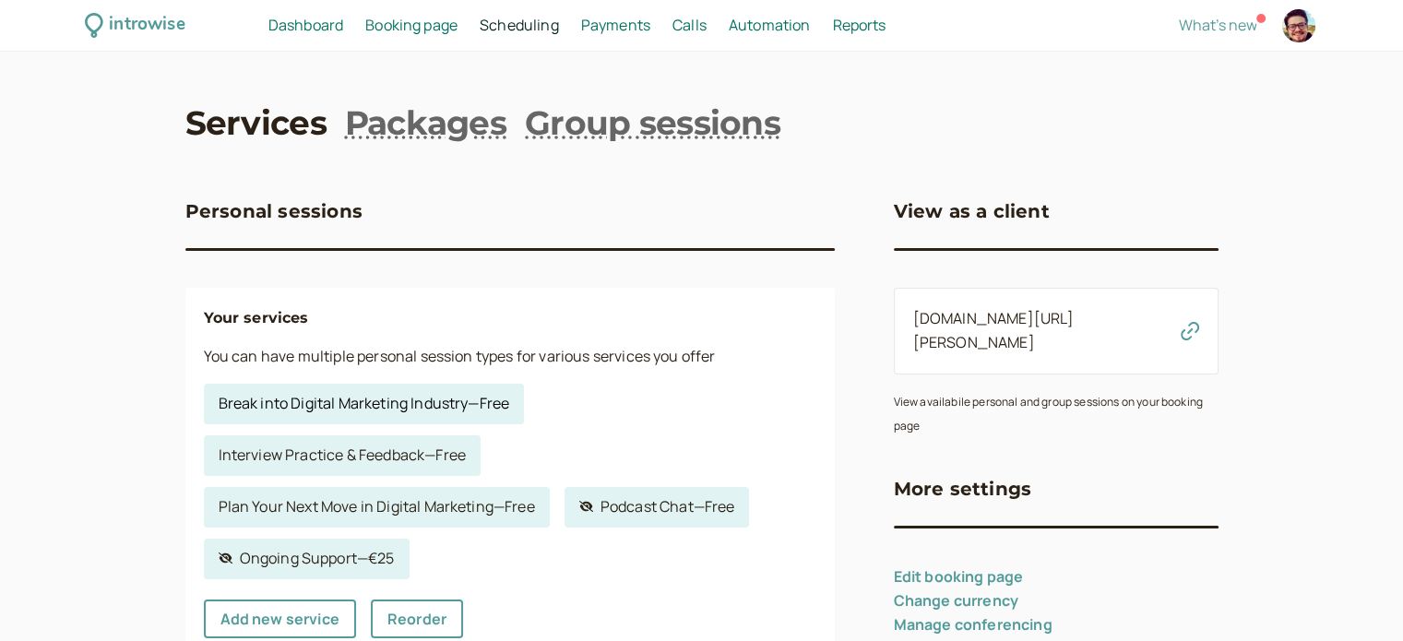
click at [411, 399] on link "Break into Digital Marketing Industry — Free" at bounding box center [364, 404] width 321 height 41
select select "30"
select select "RHwKl2BcAEEDGYEhvF6D"
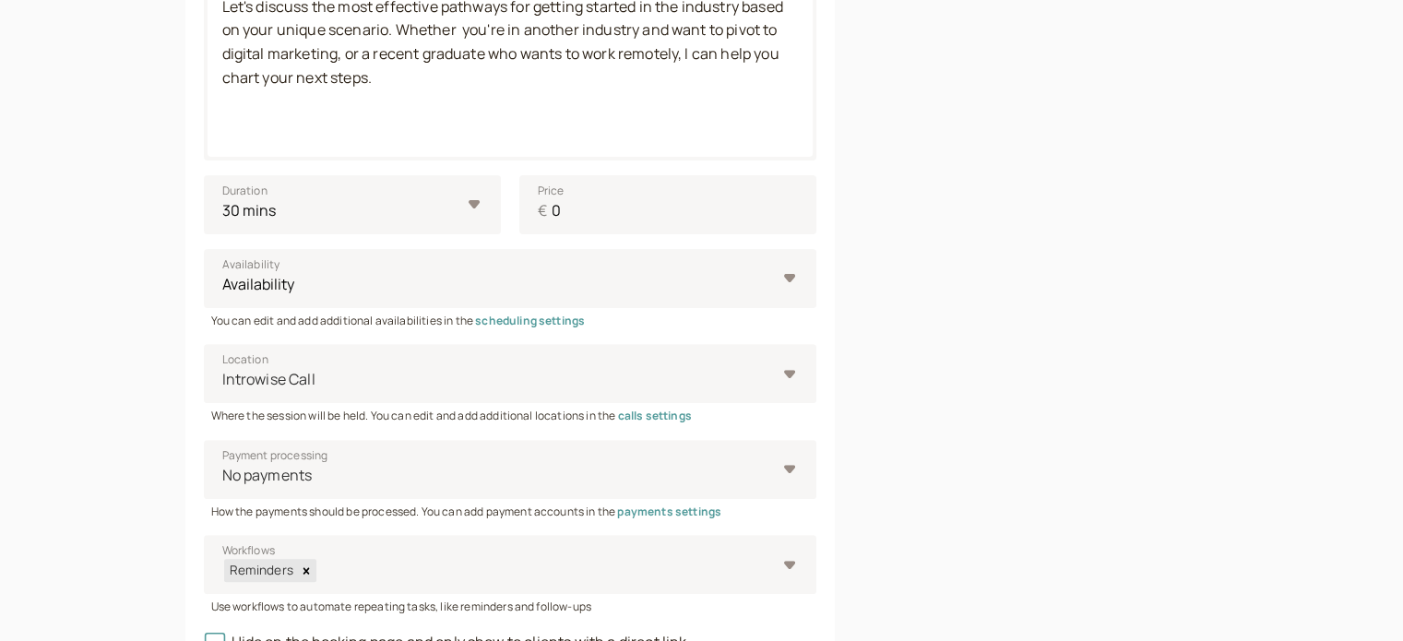
scroll to position [774, 0]
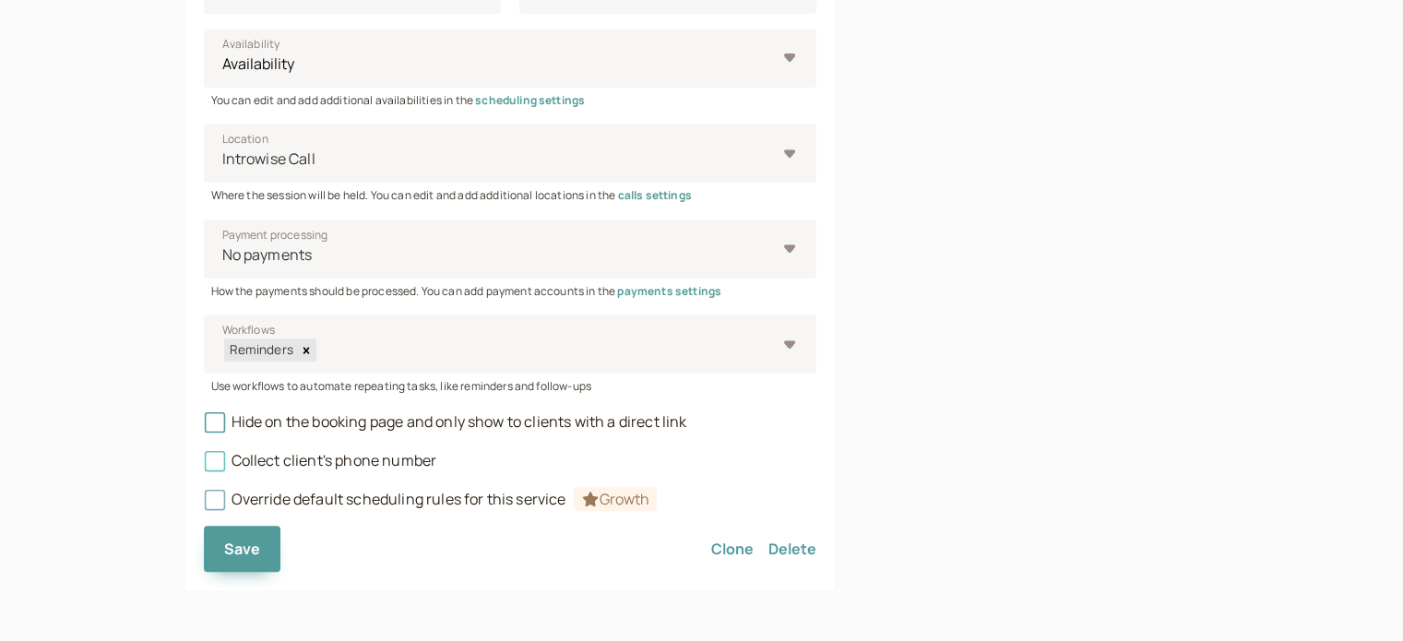
click at [334, 465] on span "Collect client's phone number" at bounding box center [320, 460] width 233 height 20
click at [204, 466] on input "Collect client's phone number" at bounding box center [204, 466] width 0 height 0
click at [269, 545] on button "Save" at bounding box center [242, 549] width 77 height 46
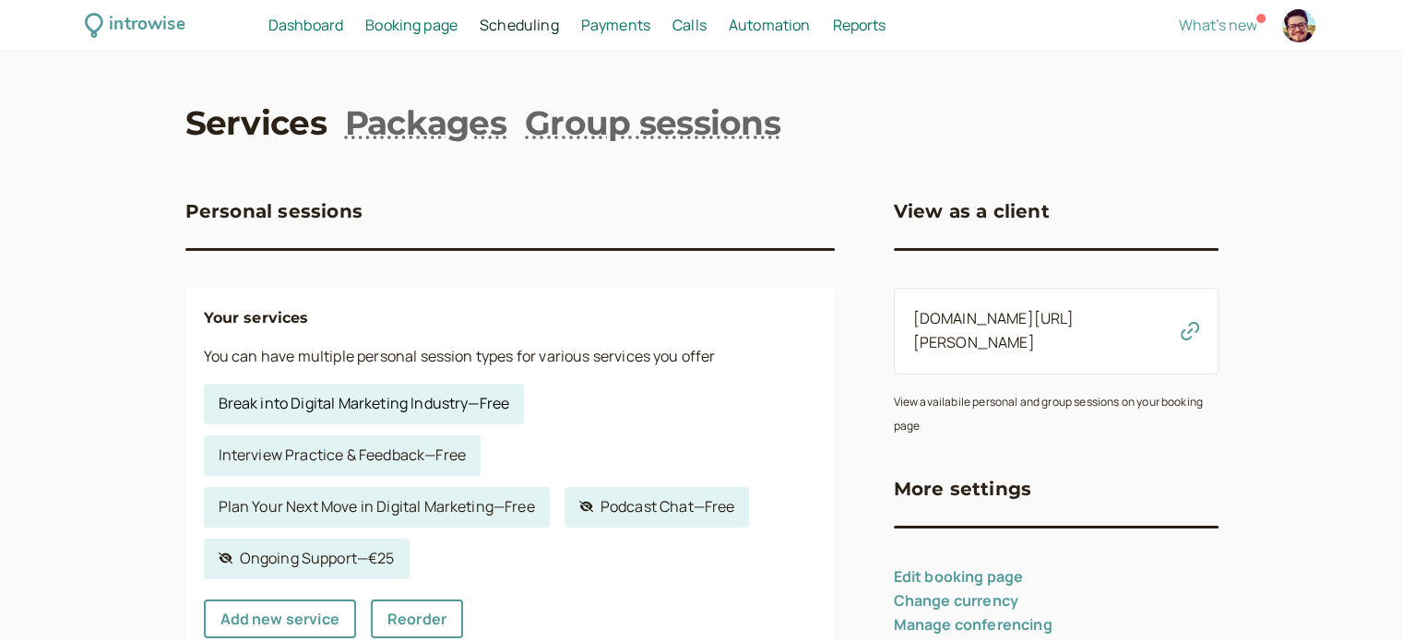
click at [414, 407] on link "Break into Digital Marketing Industry — Free" at bounding box center [364, 404] width 321 height 41
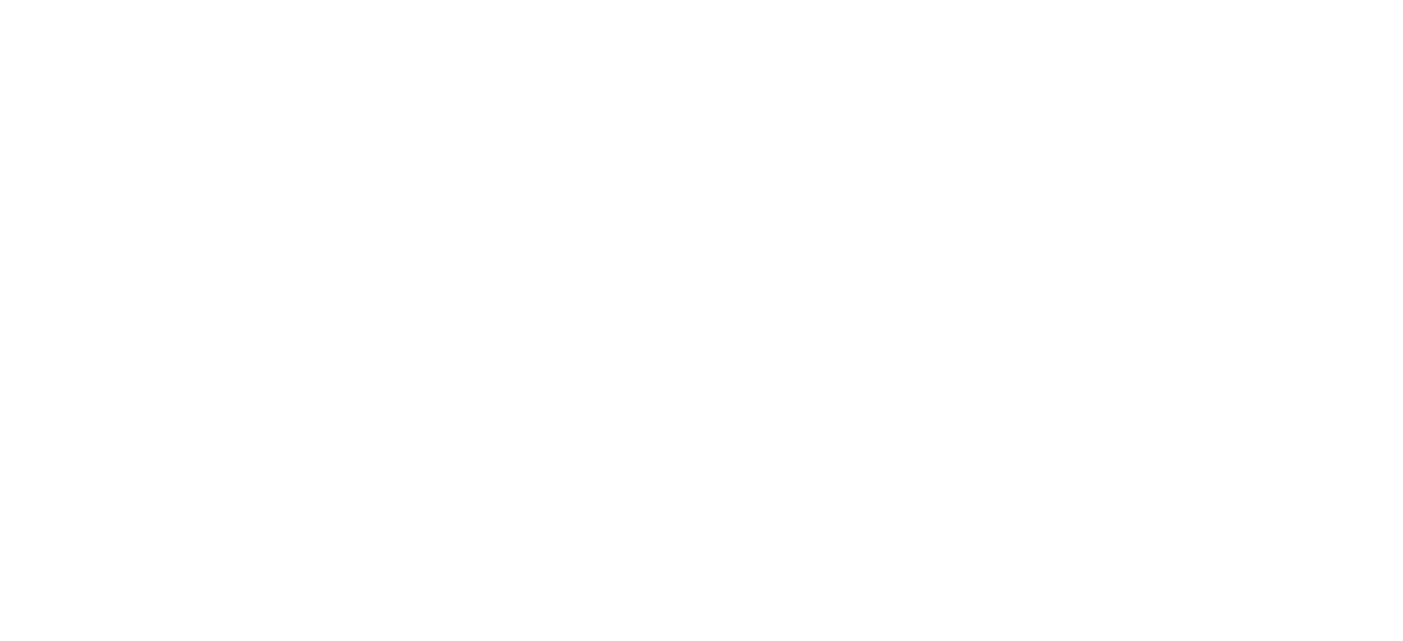
select select "30"
select select "RHwKl2BcAEEDGYEhvF6D"
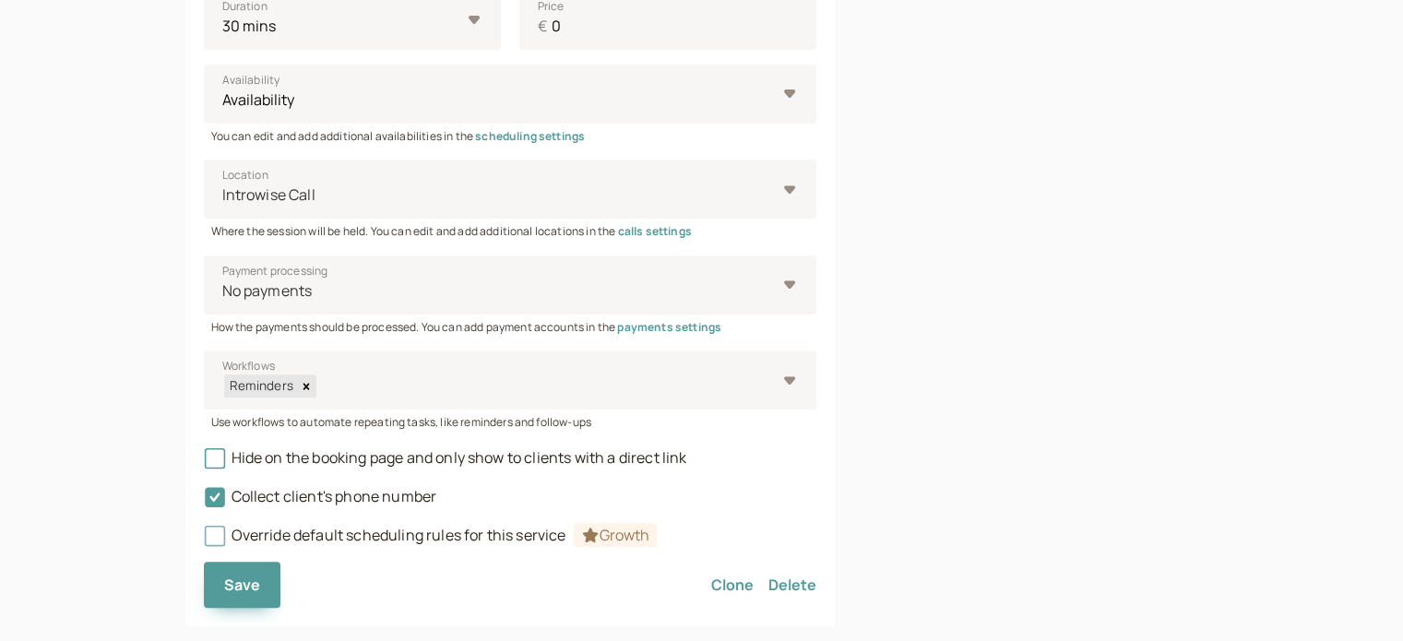
scroll to position [774, 0]
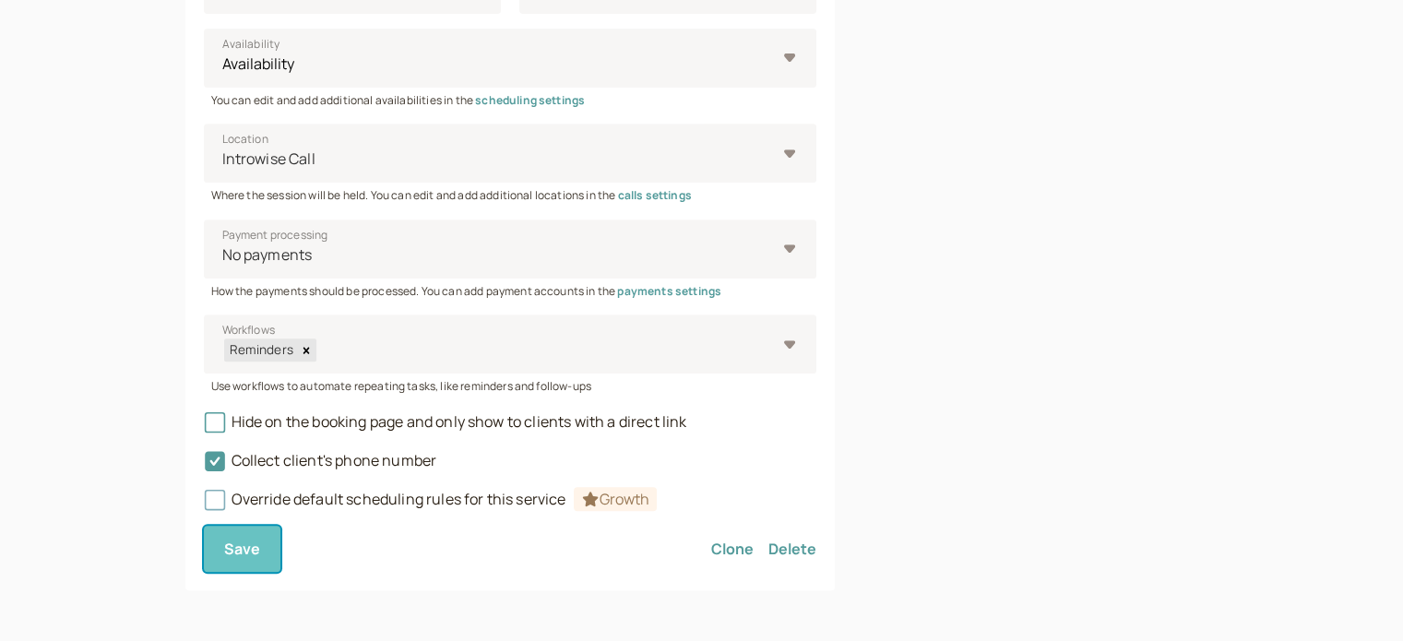
click at [255, 551] on span "Save" at bounding box center [242, 549] width 37 height 20
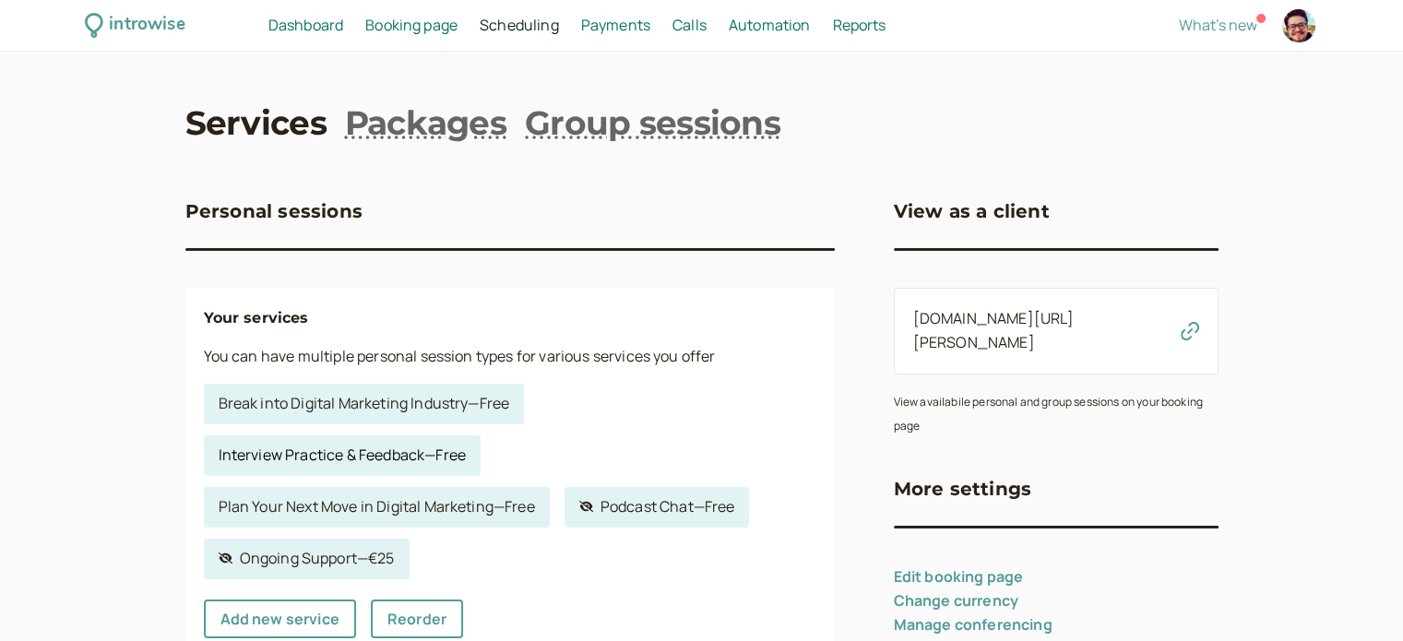
click at [333, 453] on link "Interview Practice & Feedback — Free" at bounding box center [342, 455] width 277 height 41
select select "30"
select select "RHwKl2BcAEEDGYEhvF6D"
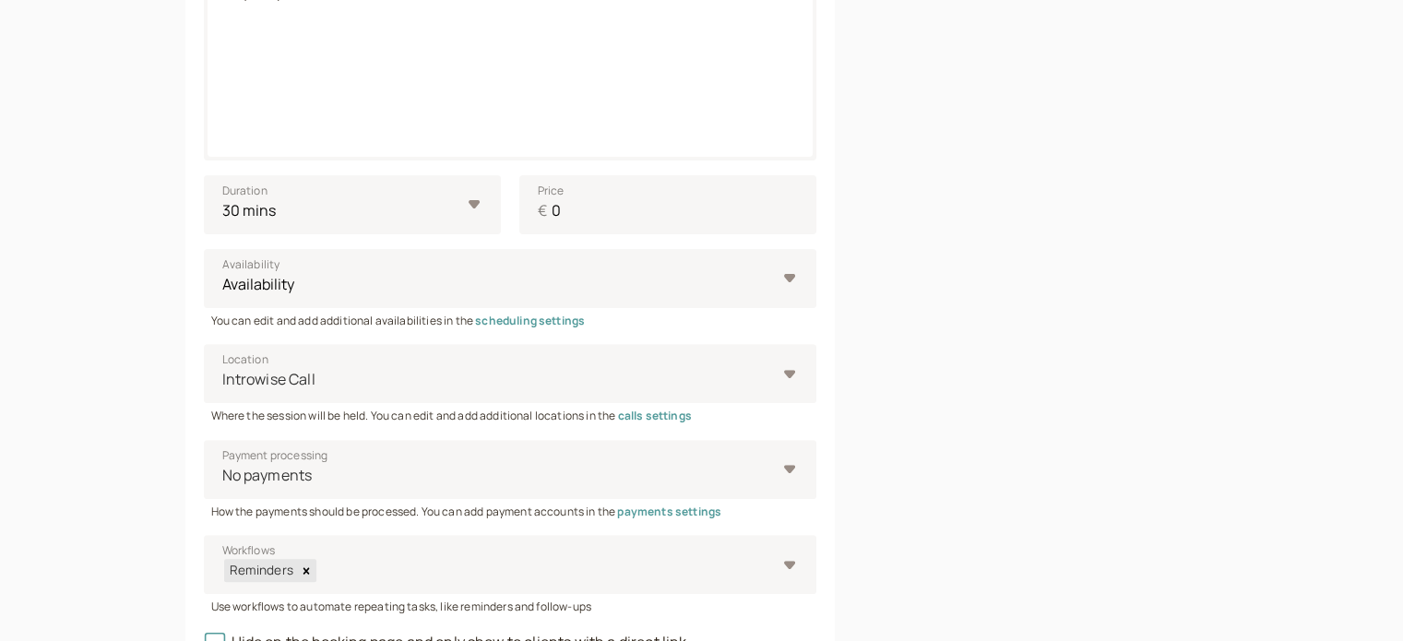
scroll to position [738, 0]
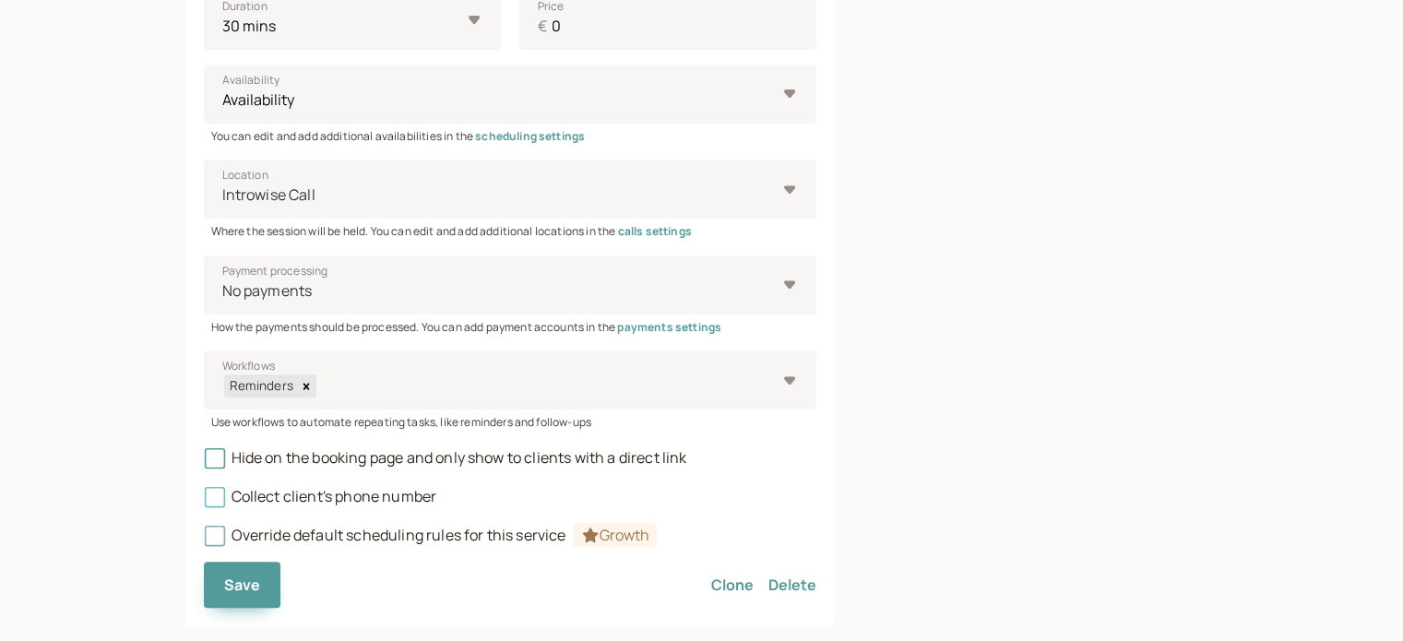
click at [302, 495] on span "Collect client's phone number" at bounding box center [320, 496] width 233 height 20
click at [204, 502] on input "Collect client's phone number" at bounding box center [204, 502] width 0 height 0
click at [239, 572] on button "Save" at bounding box center [242, 585] width 77 height 46
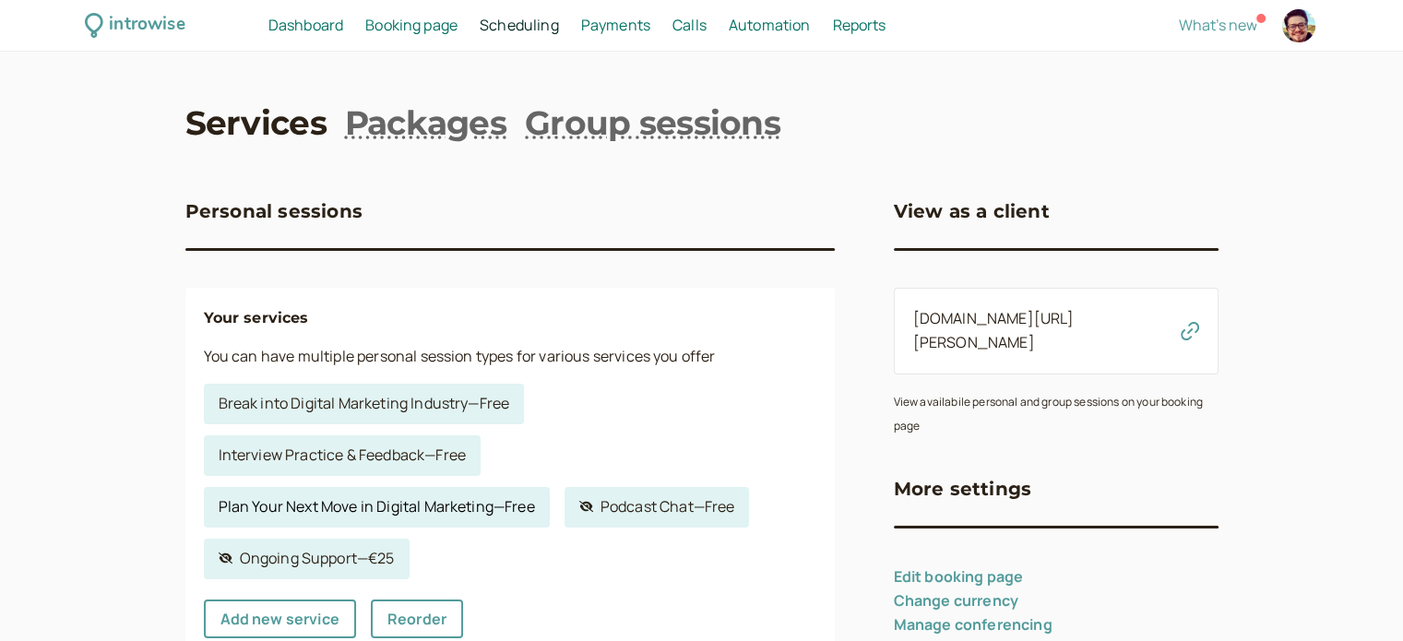
click at [347, 510] on link "Plan Your Next Move in Digital Marketing — Free" at bounding box center [377, 507] width 346 height 41
select select "30"
select select "RHwKl2BcAEEDGYEhvF6D"
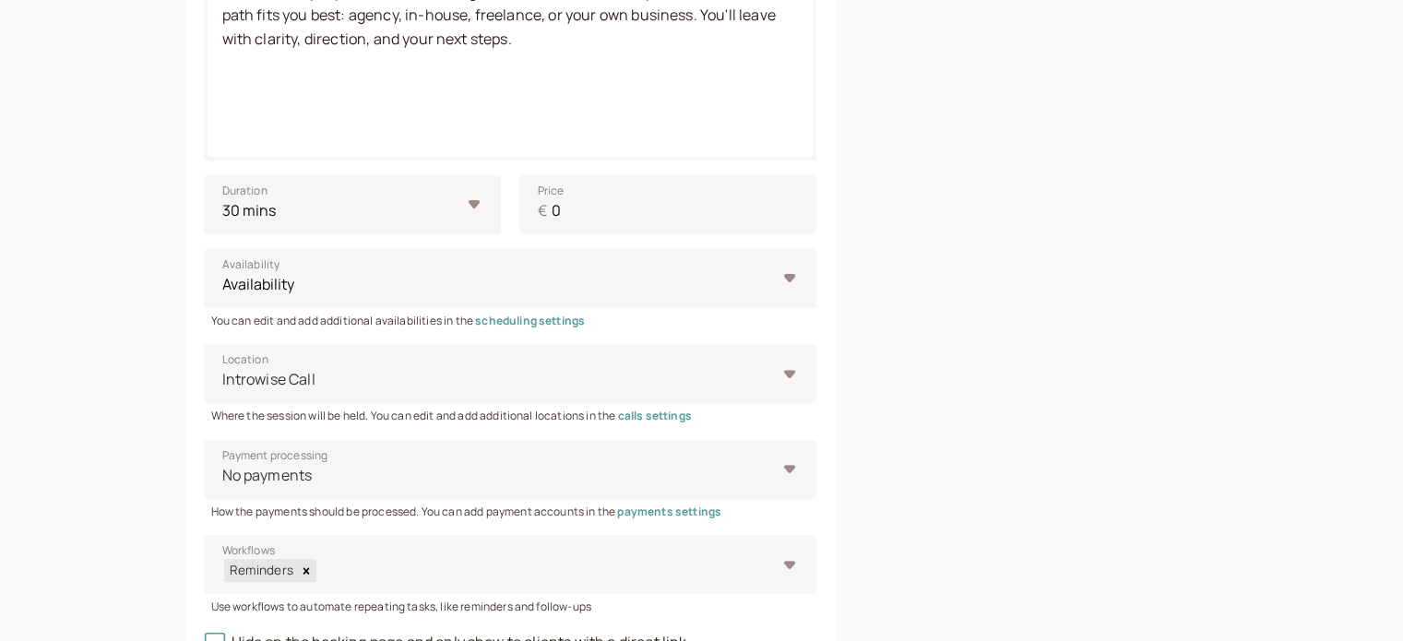
scroll to position [774, 0]
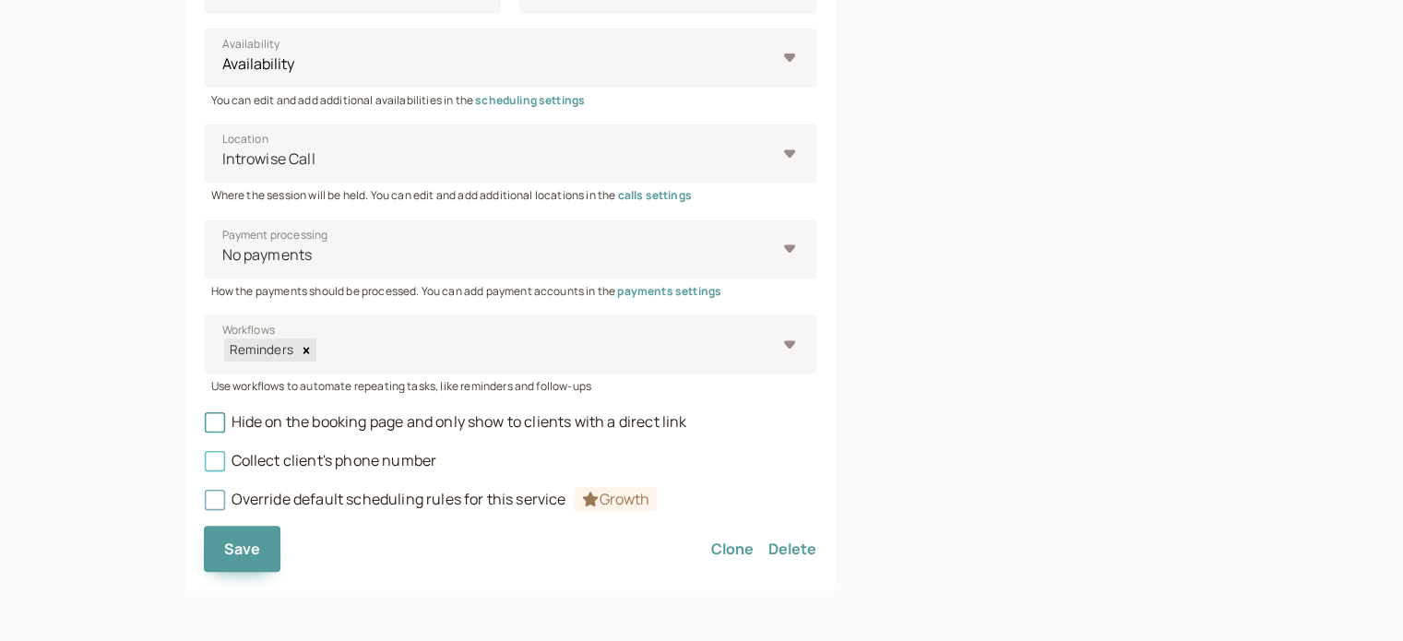
click at [382, 454] on span "Collect client's phone number" at bounding box center [320, 460] width 233 height 20
click at [204, 466] on input "Collect client's phone number" at bounding box center [204, 466] width 0 height 0
click at [266, 538] on button "Save" at bounding box center [242, 549] width 77 height 46
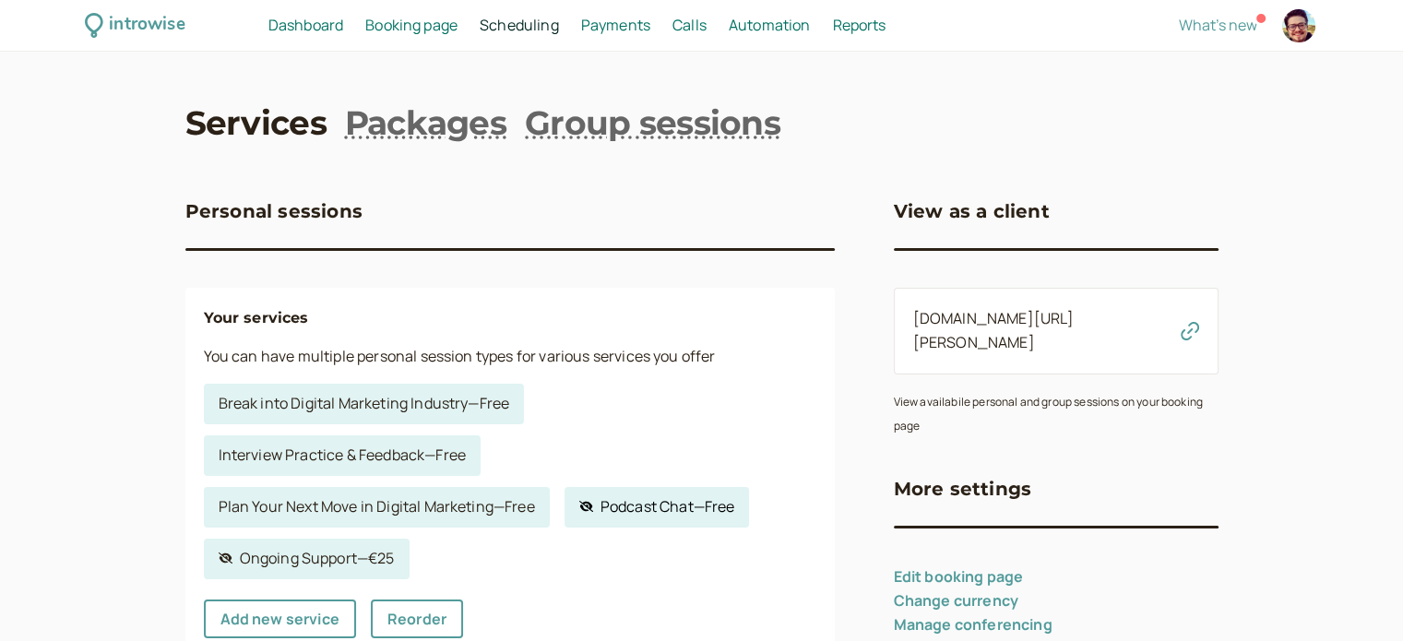
click at [668, 510] on link "Hidden service Podcast Chat — Free" at bounding box center [656, 507] width 185 height 41
select select "60"
select select "RHwKl2BcAEEDGYEhvF6D"
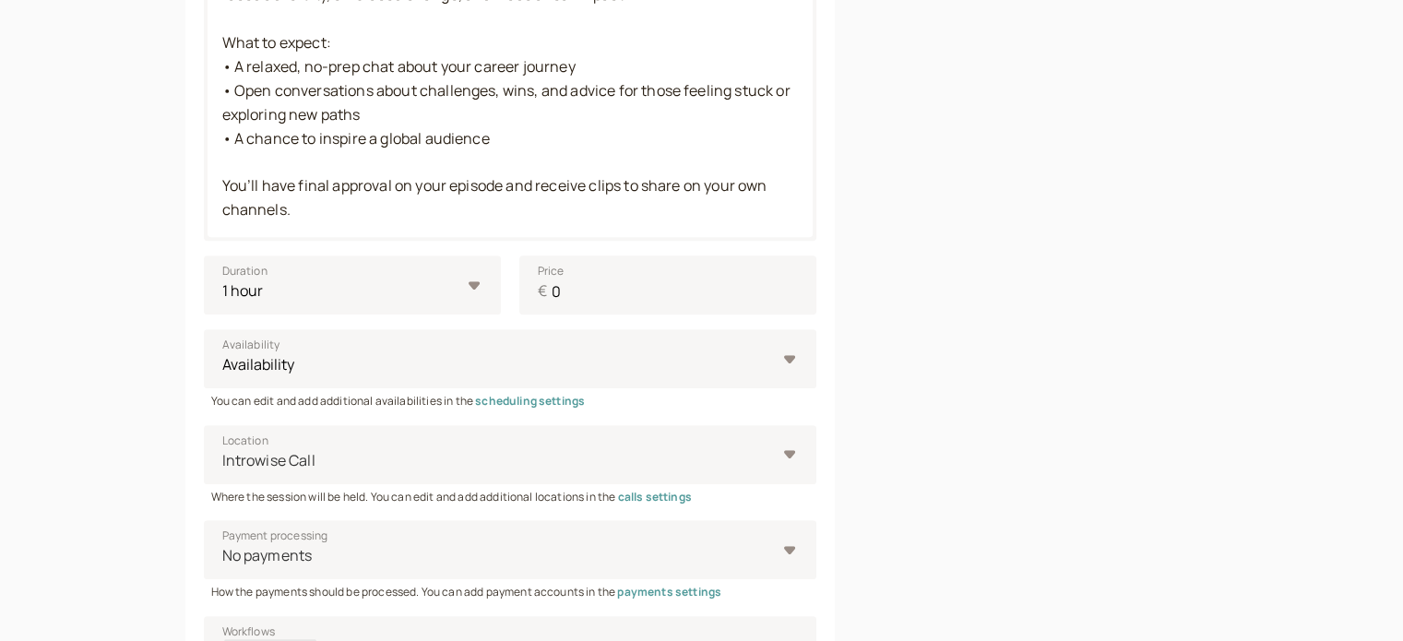
scroll to position [922, 0]
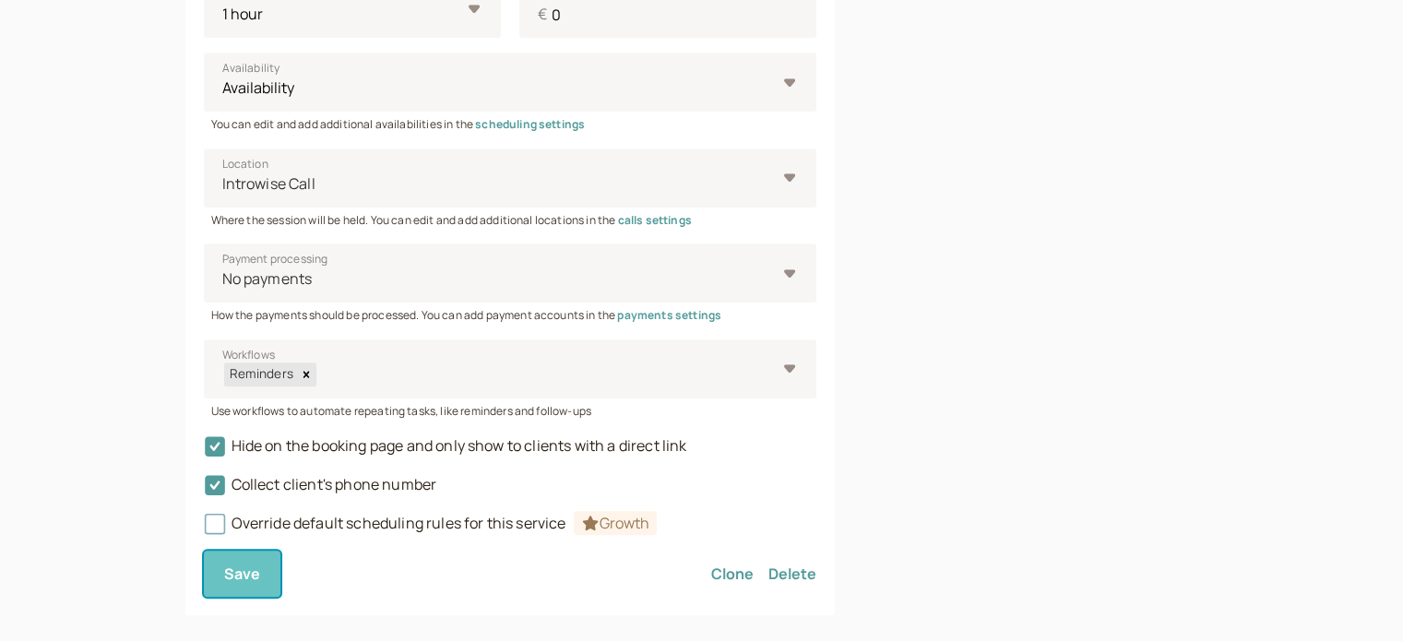
click at [230, 574] on span "Save" at bounding box center [242, 573] width 37 height 20
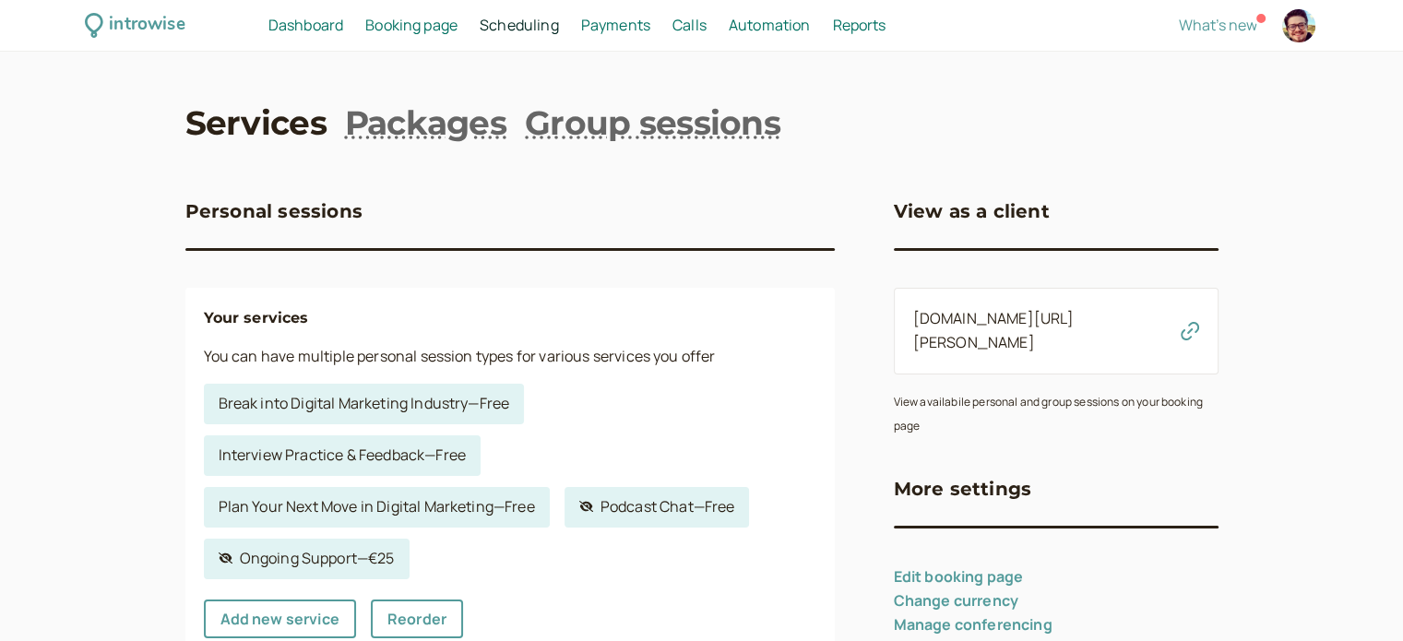
scroll to position [184, 0]
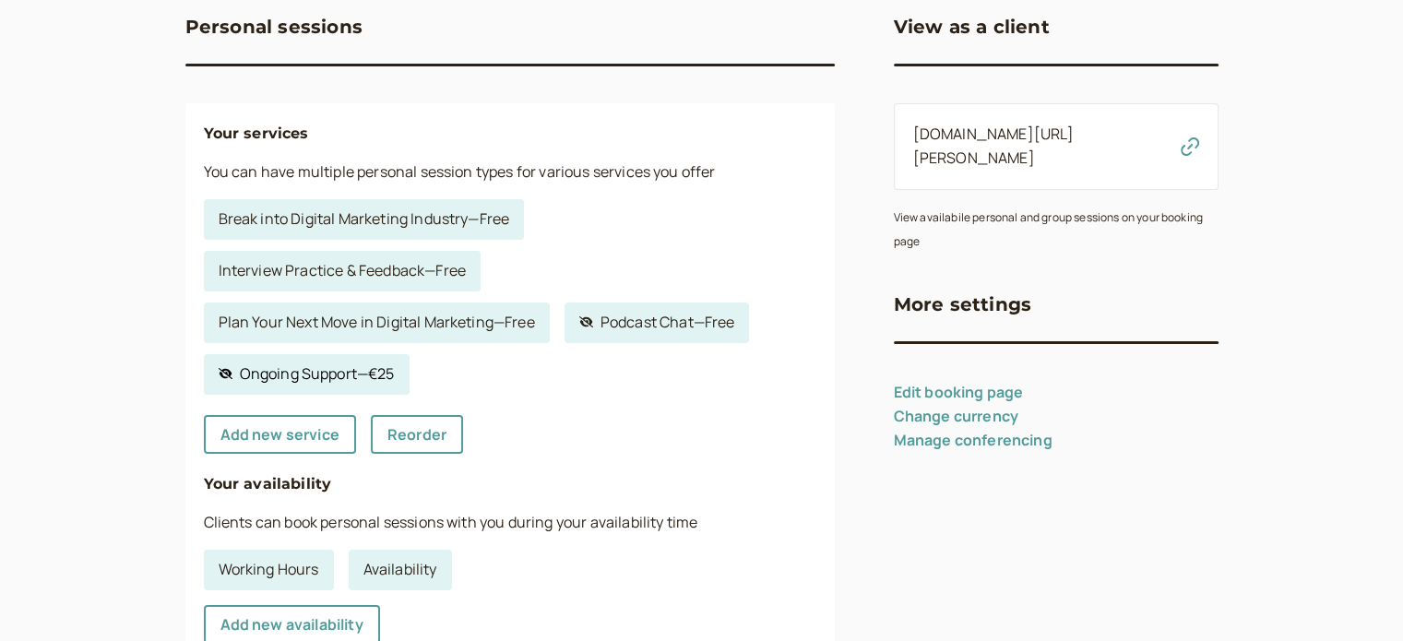
click at [369, 383] on link "Hidden service Ongoing Support — €25" at bounding box center [307, 374] width 206 height 41
select select "30"
select select "RHwKl2BcAEEDGYEhvF6D"
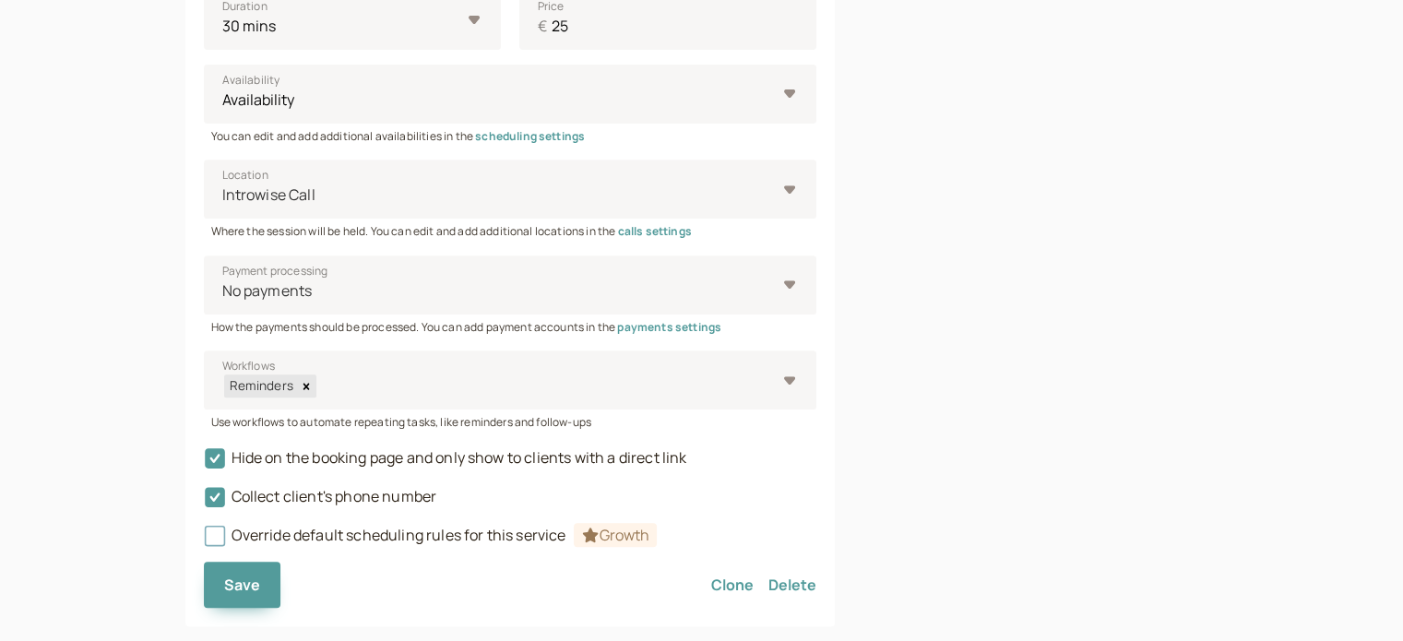
scroll to position [774, 0]
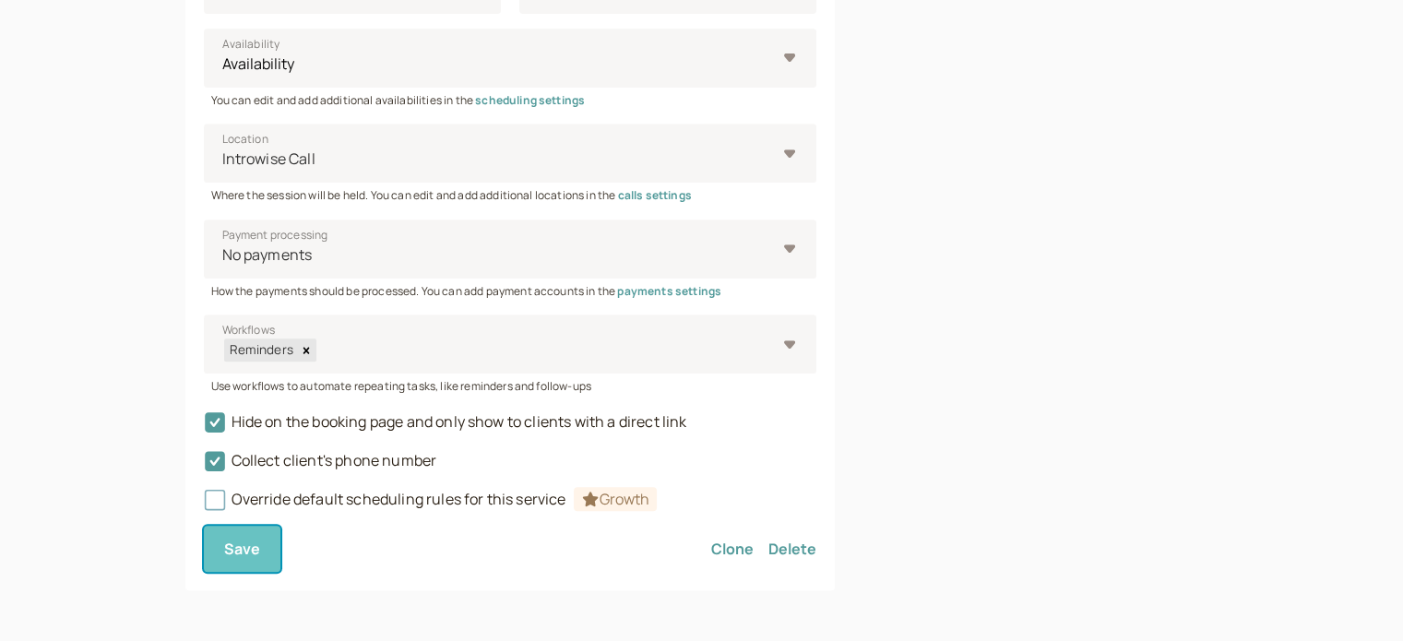
click at [263, 548] on button "Save" at bounding box center [242, 549] width 77 height 46
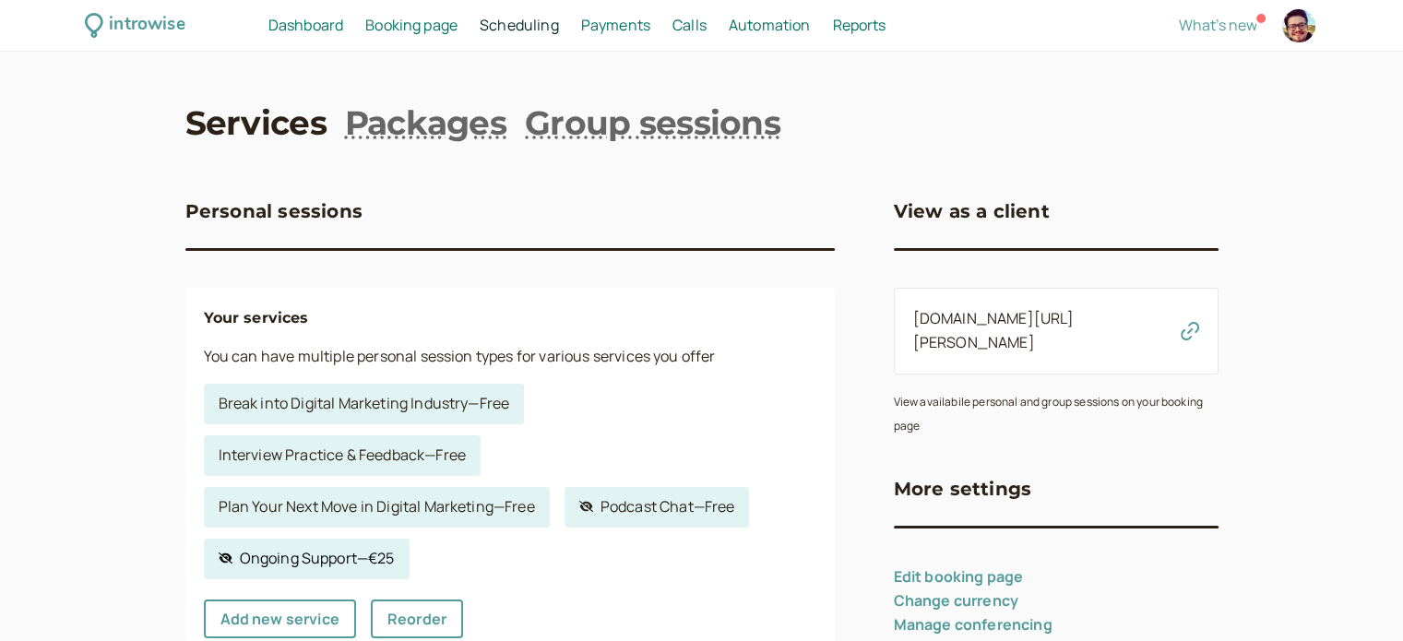
click at [298, 559] on link "Hidden service Ongoing Support — €25" at bounding box center [307, 559] width 206 height 41
select select "30"
select select "RHwKl2BcAEEDGYEhvF6D"
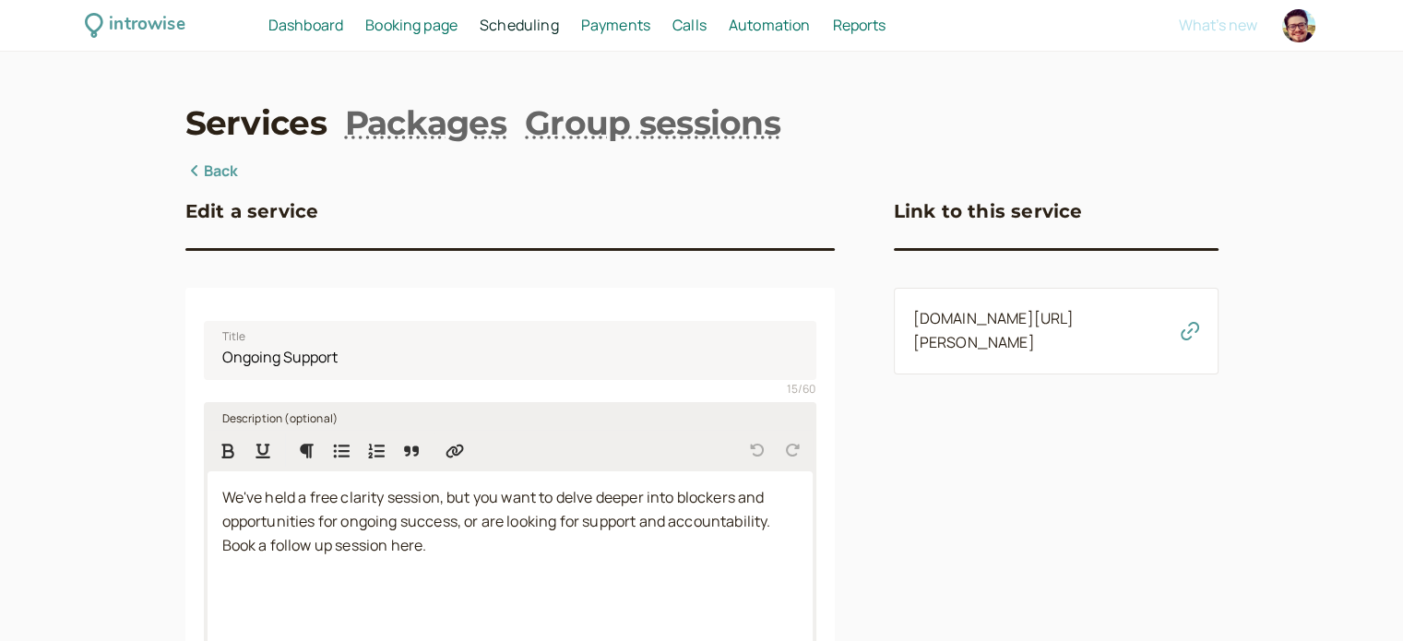
click at [443, 548] on p "We've held a free clarity session, but you want to delve deeper into blockers a…" at bounding box center [509, 522] width 575 height 72
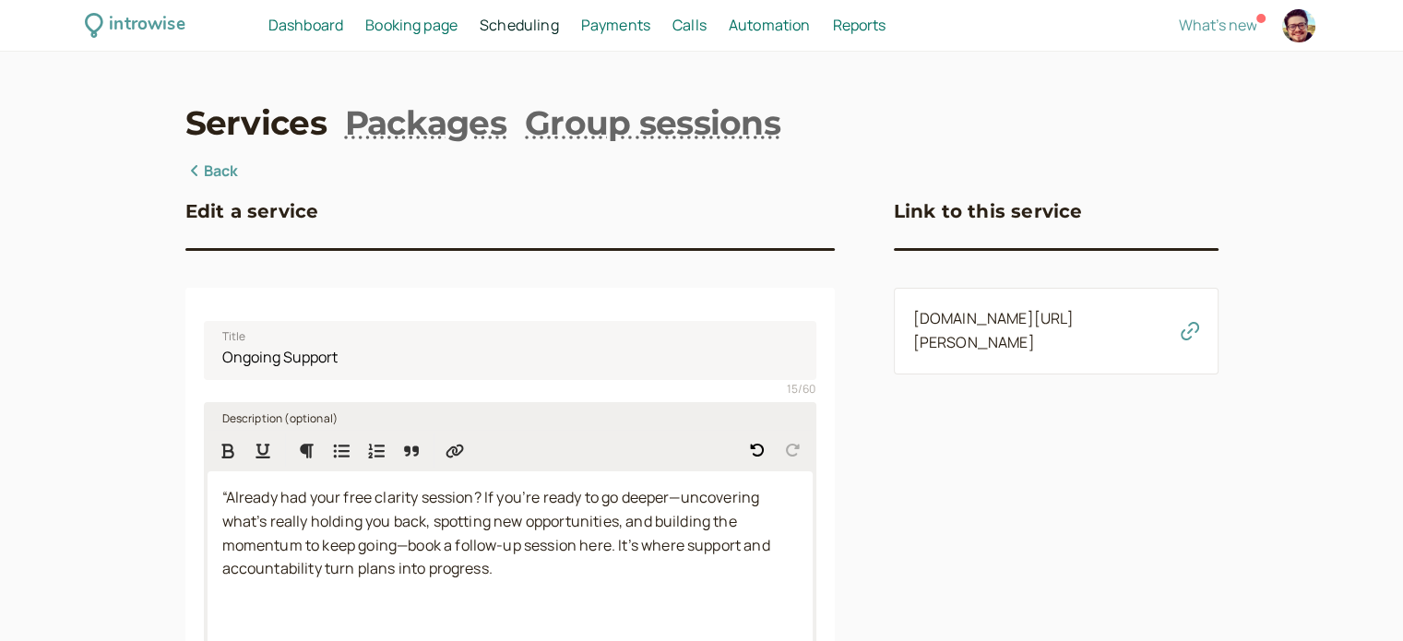
click at [227, 493] on span "“Already had your free clarity session? If you’re ready to go deeper—uncovering…" at bounding box center [497, 533] width 551 height 92
click at [232, 494] on span "“Already had your free clarity session? If you’re ready to go deeper—uncovering…" at bounding box center [497, 533] width 551 height 92
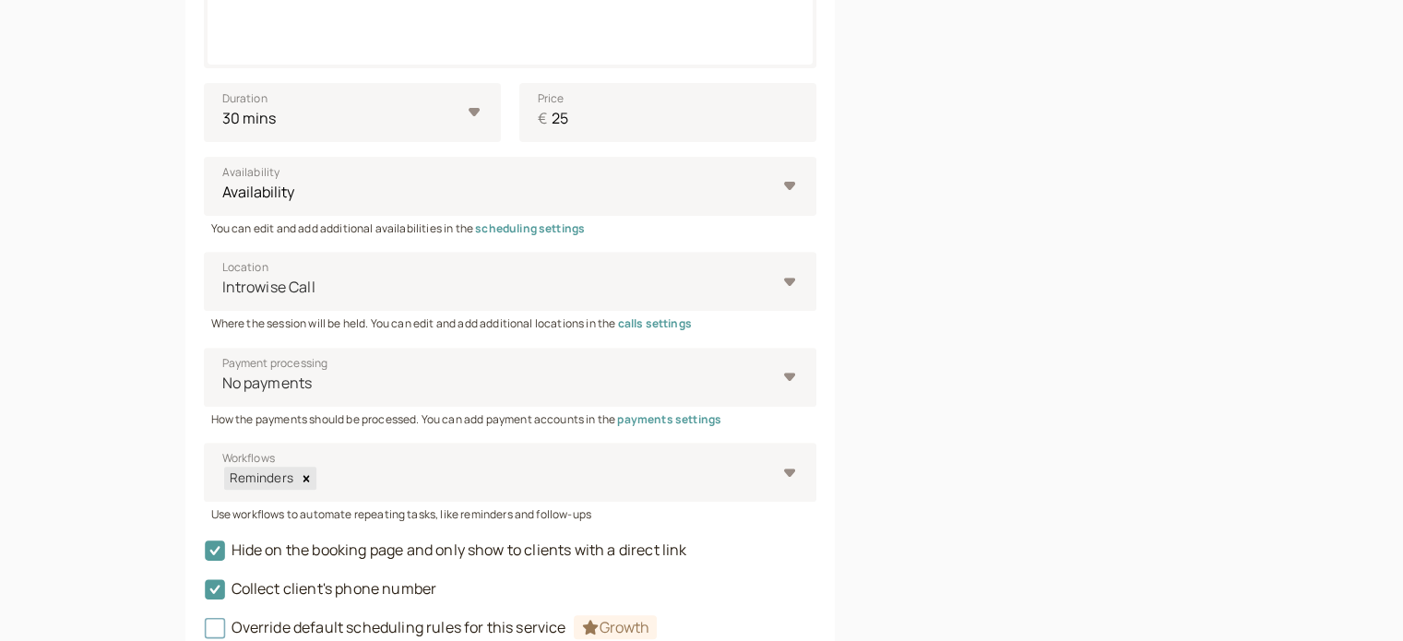
scroll to position [774, 0]
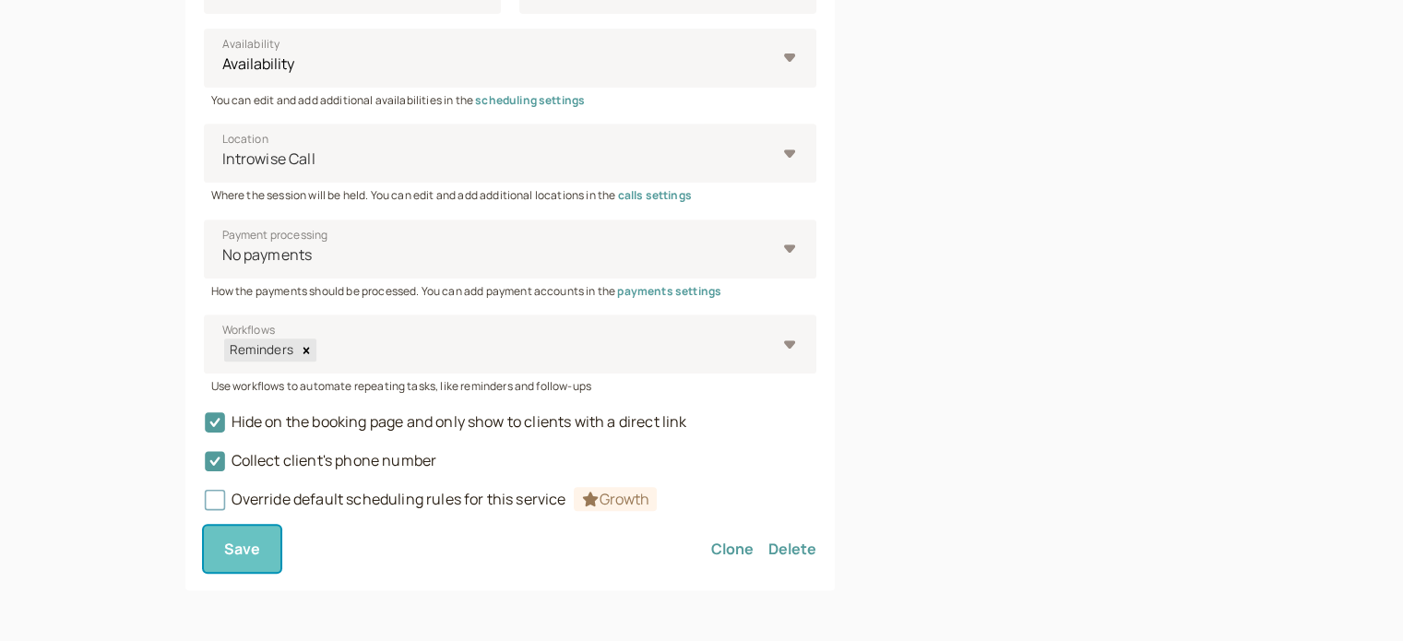
click at [248, 549] on span "Save" at bounding box center [242, 549] width 37 height 20
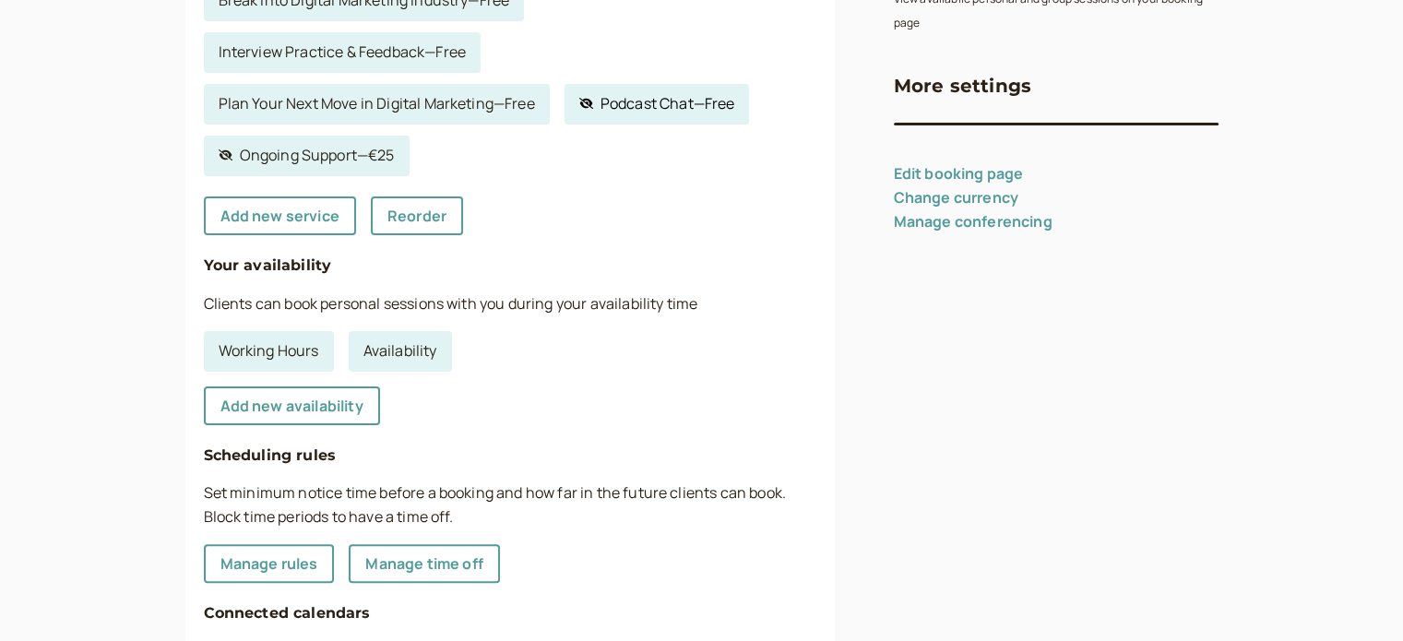
scroll to position [126, 0]
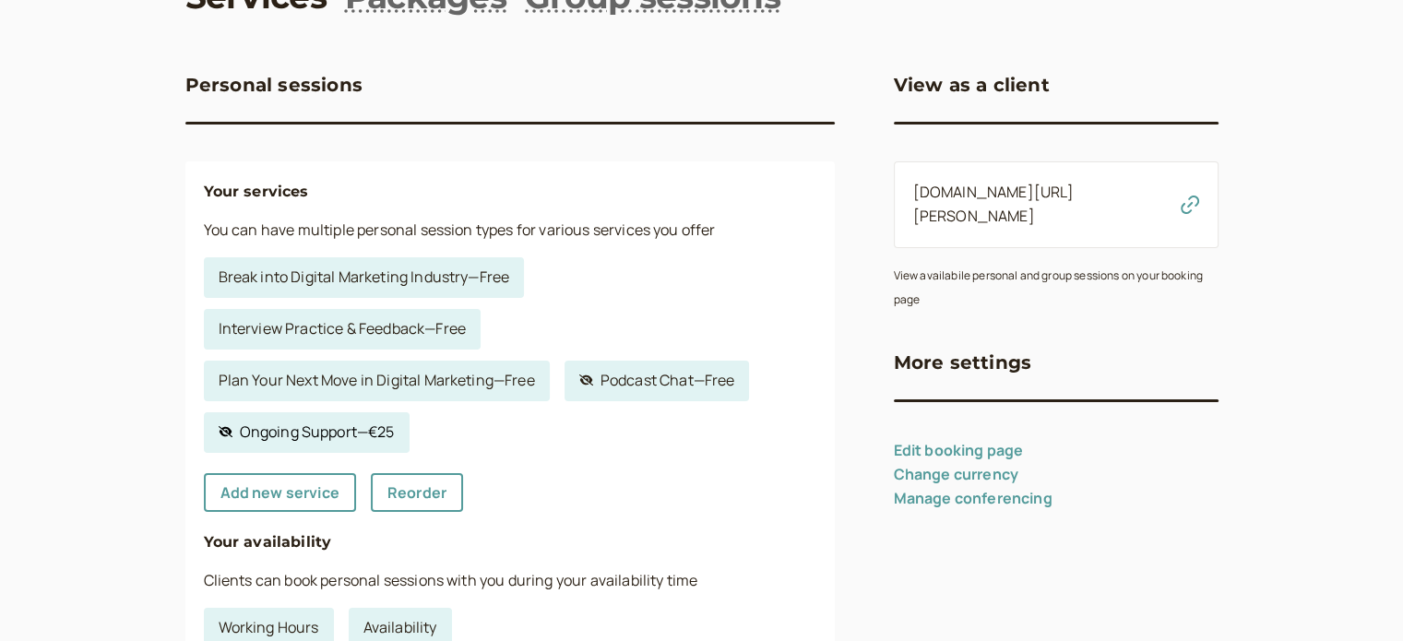
click at [345, 432] on link "Hidden service Ongoing Support — €25" at bounding box center [307, 432] width 206 height 41
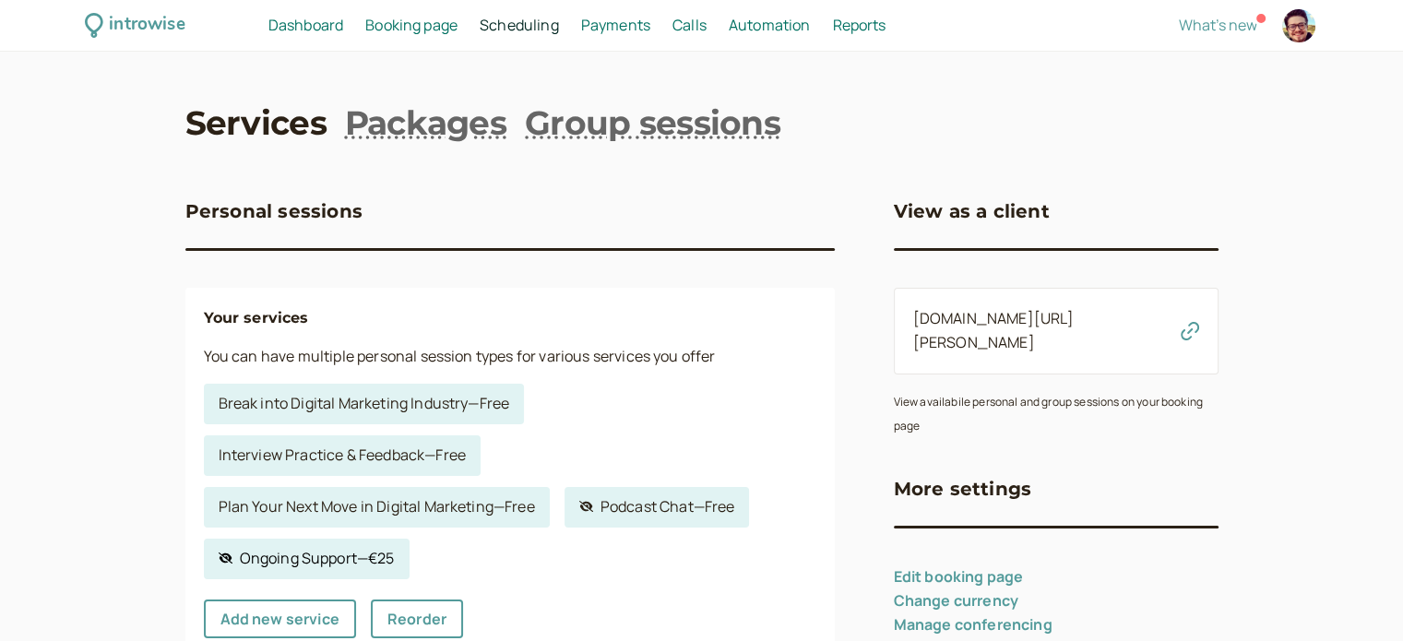
select select "30"
select select "RHwKl2BcAEEDGYEhvF6D"
click at [375, 449] on link "Interview Practice & Feedback — Free" at bounding box center [342, 455] width 277 height 41
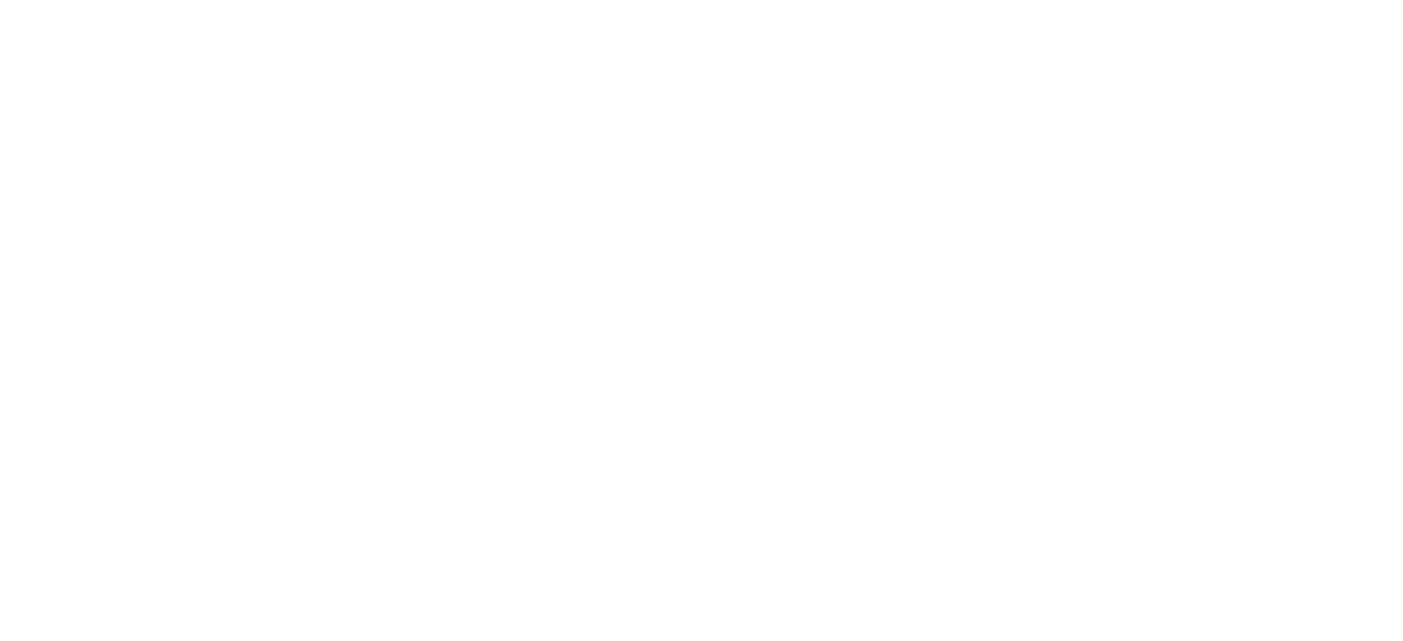
select select "30"
select select "RHwKl2BcAEEDGYEhvF6D"
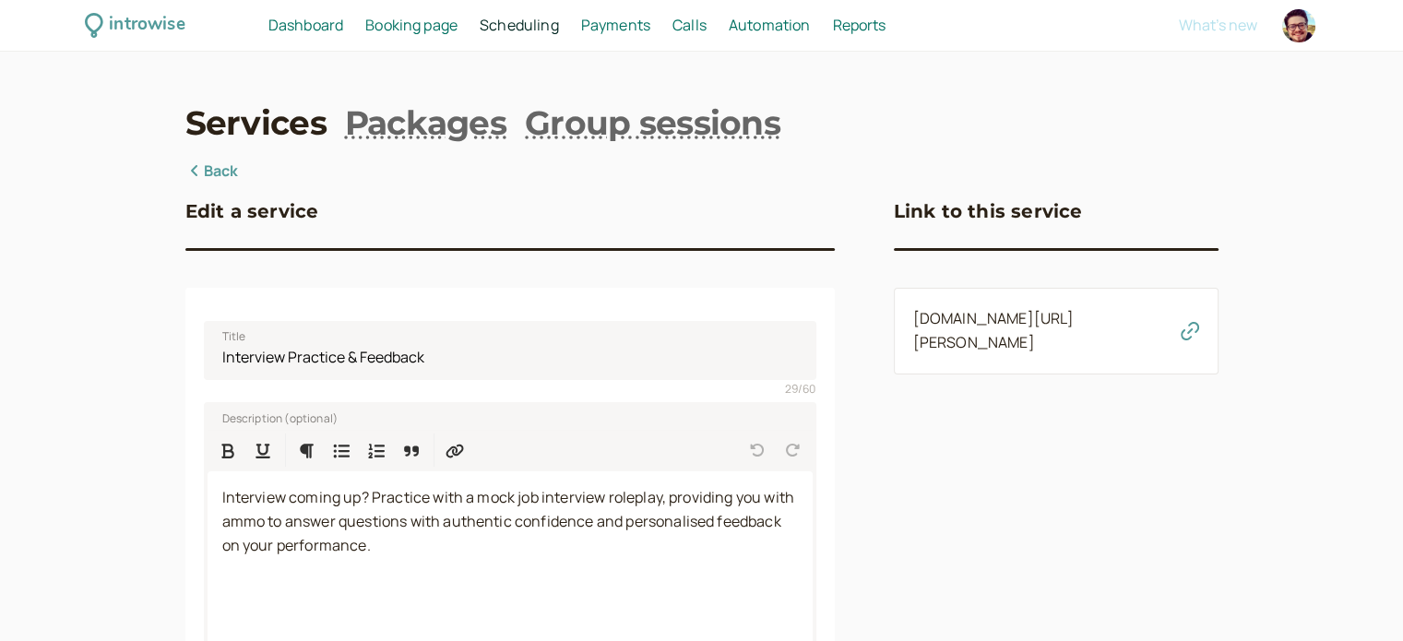
scroll to position [184, 0]
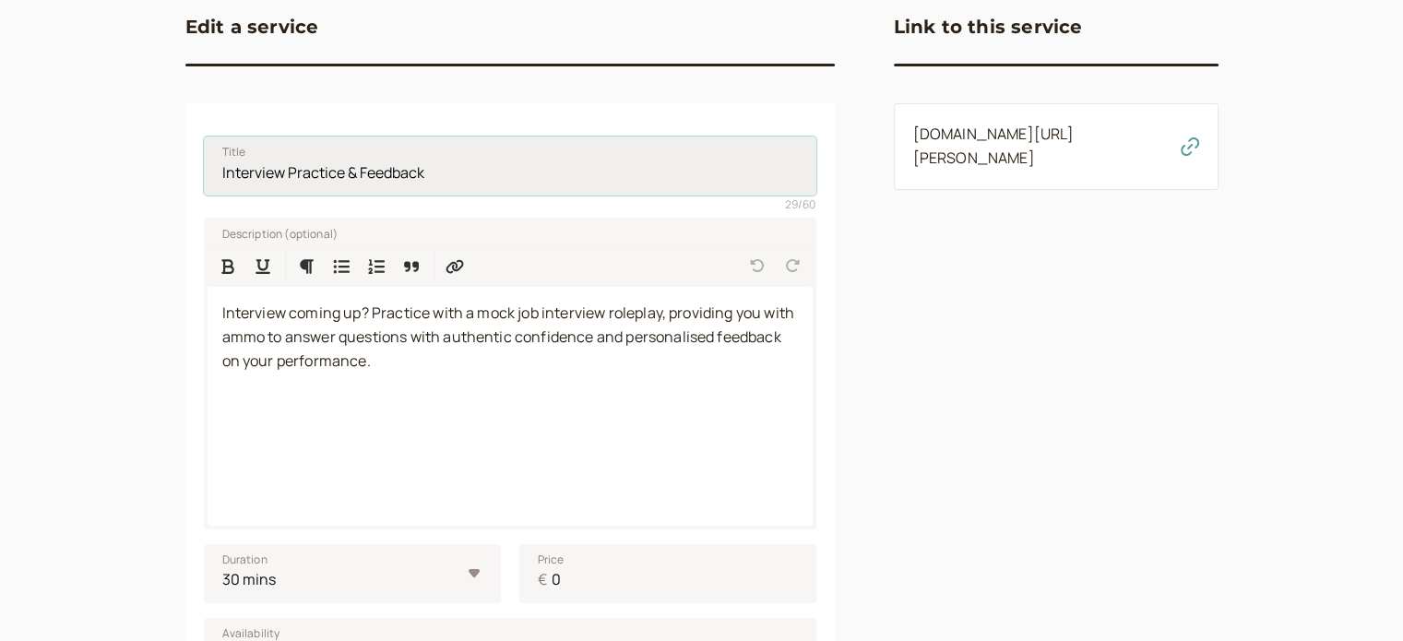
click at [287, 166] on input "Interview Practice & Feedback" at bounding box center [510, 165] width 612 height 59
type input "Interview or Client Pitch Practice & Feedback"
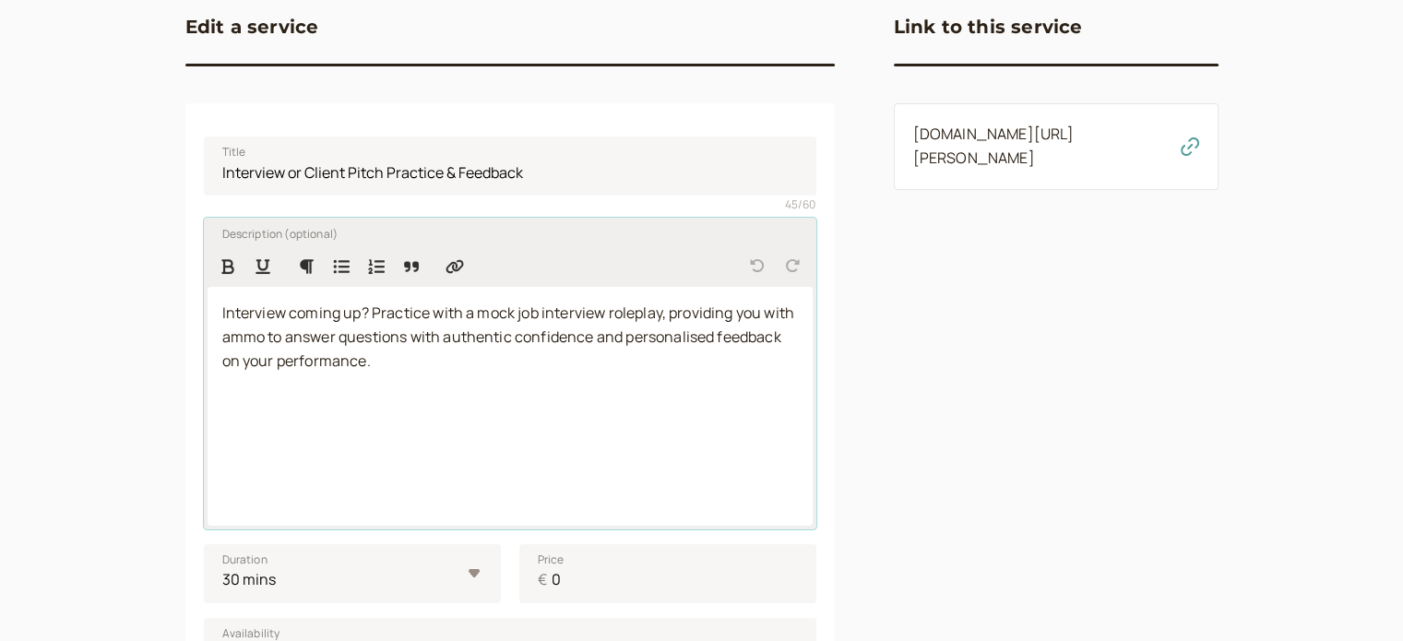
click at [289, 320] on span "Interview coming up? Practice with a mock job interview roleplay, providing you…" at bounding box center [509, 336] width 575 height 68
drag, startPoint x: 730, startPoint y: 314, endPoint x: 634, endPoint y: 309, distance: 96.0
click at [634, 309] on span "Interview or sales meeting coming up? Practice with a mock job interview rolepl…" at bounding box center [503, 336] width 563 height 68
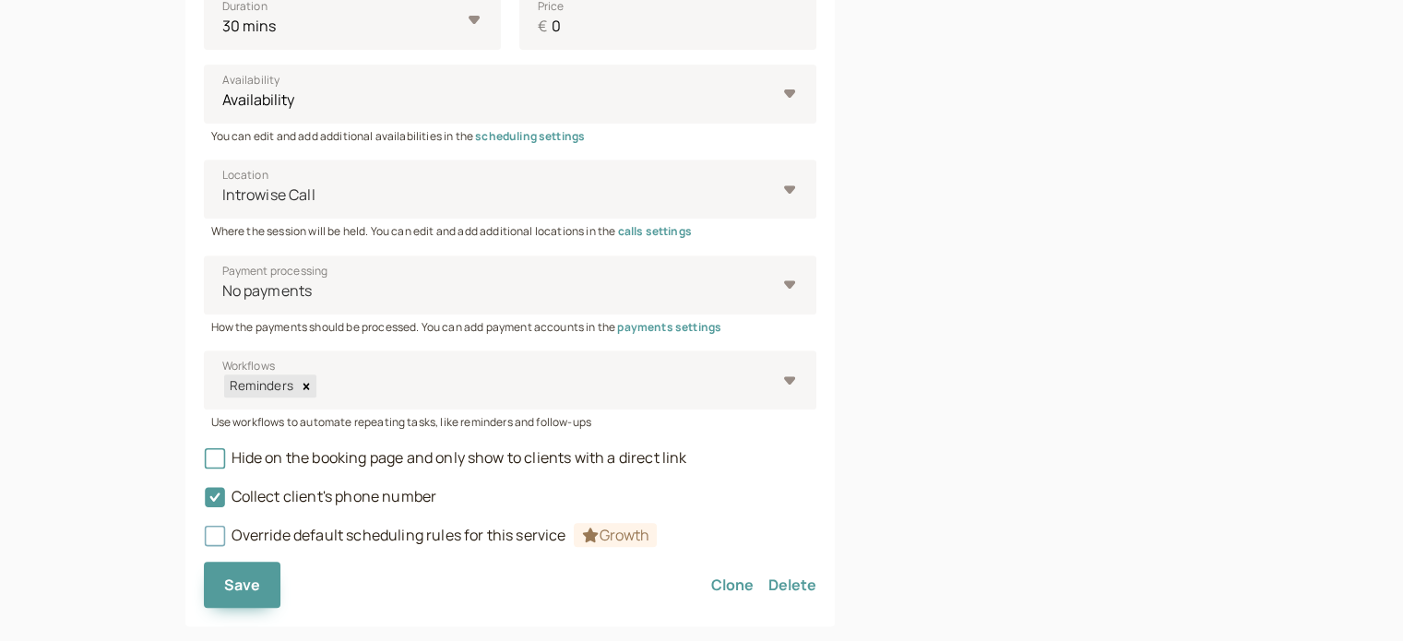
scroll to position [774, 0]
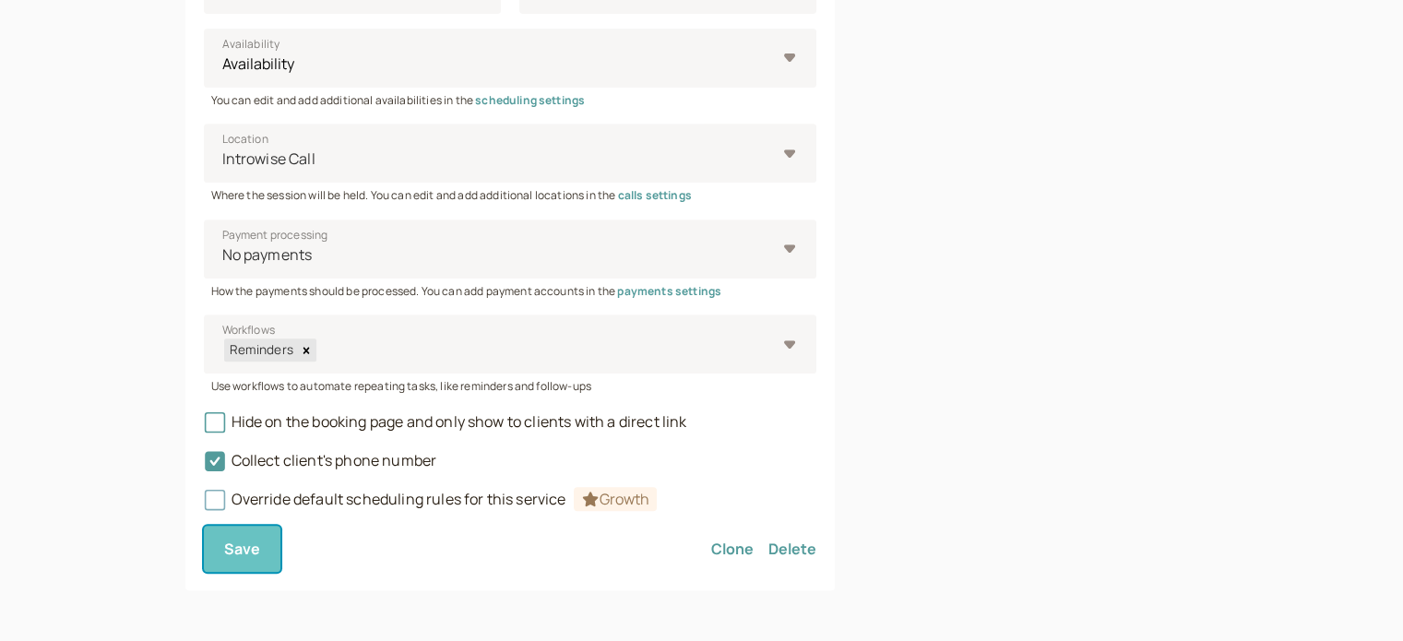
click at [255, 552] on span "Save" at bounding box center [242, 549] width 37 height 20
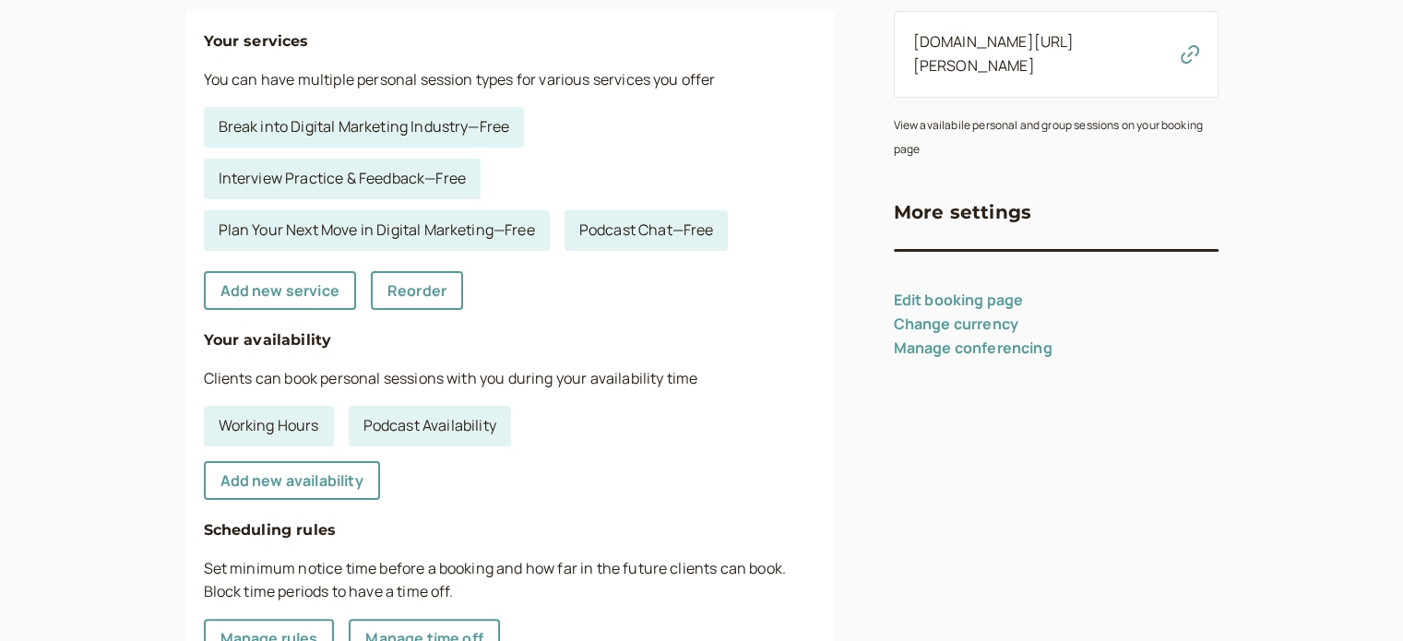
scroll to position [369, 0]
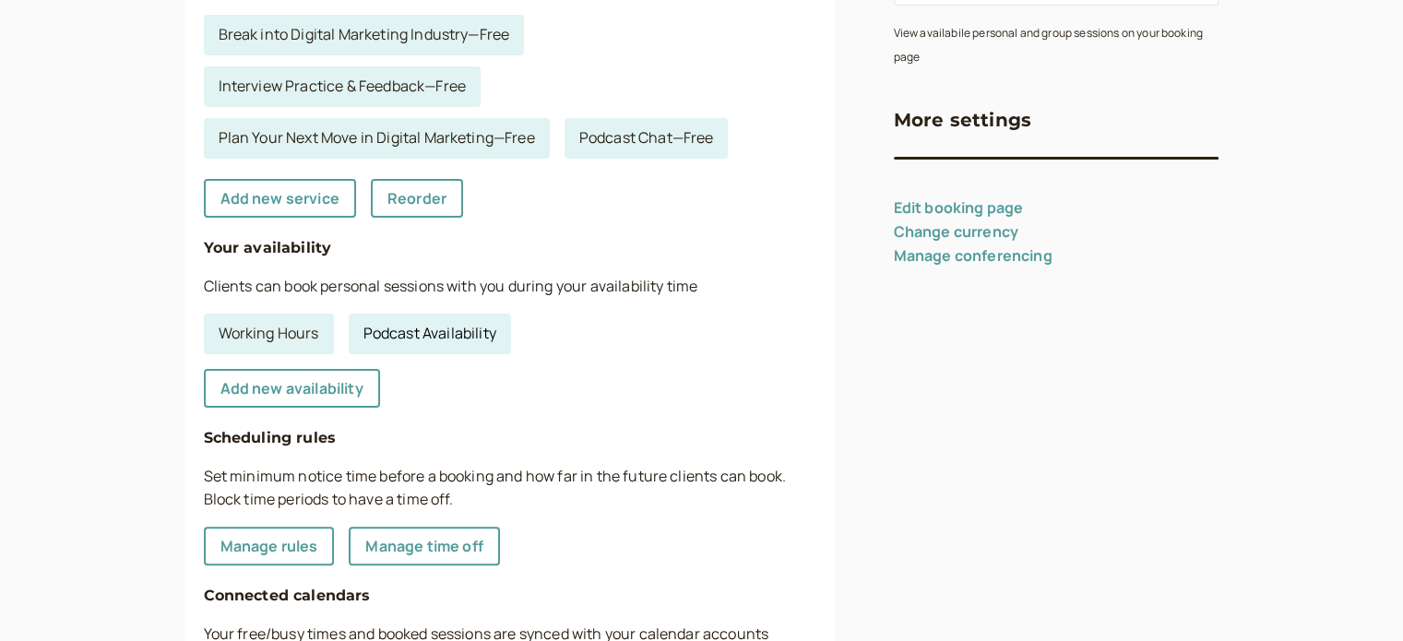
click at [461, 328] on link "Podcast Availability" at bounding box center [430, 334] width 162 height 41
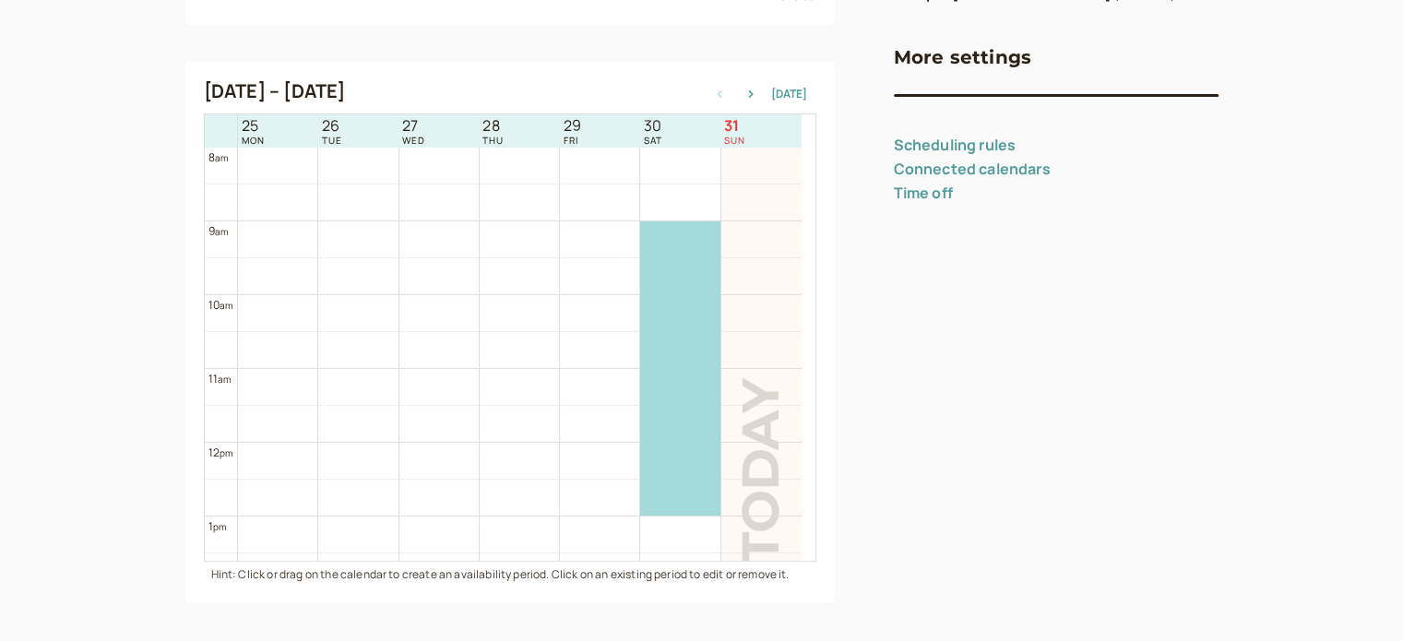
scroll to position [381, 0]
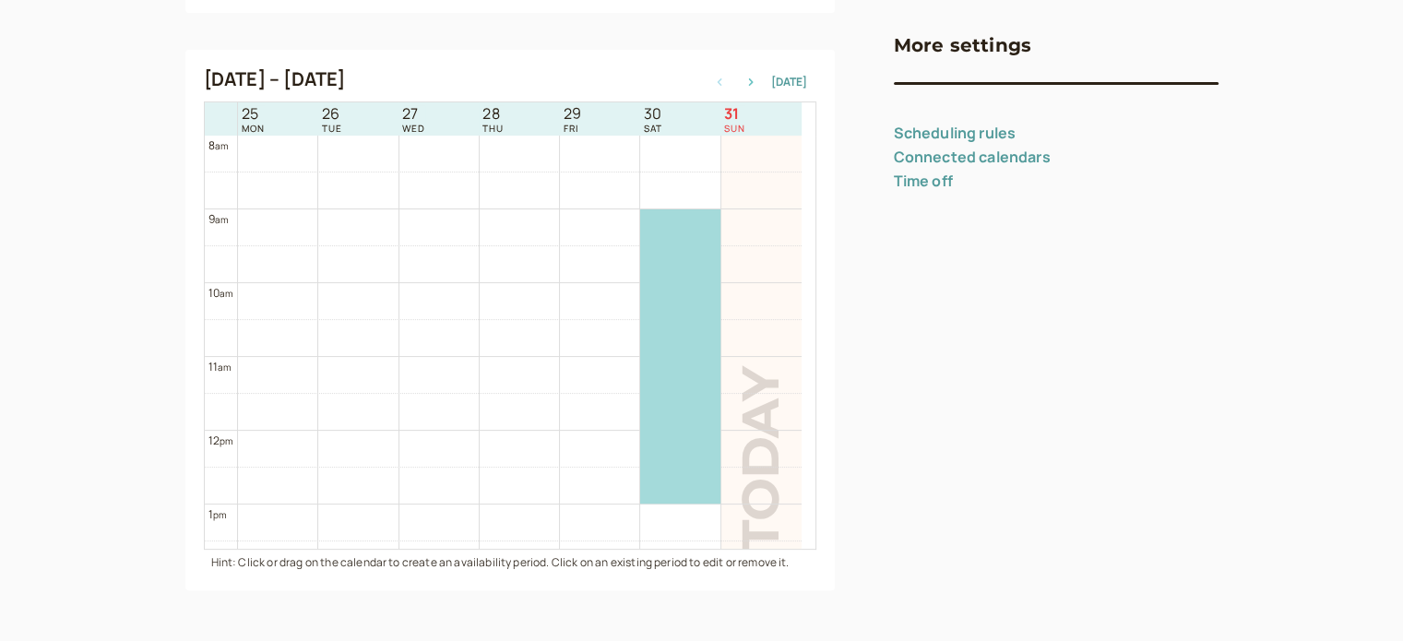
click at [759, 84] on icon "button" at bounding box center [751, 81] width 22 height 7
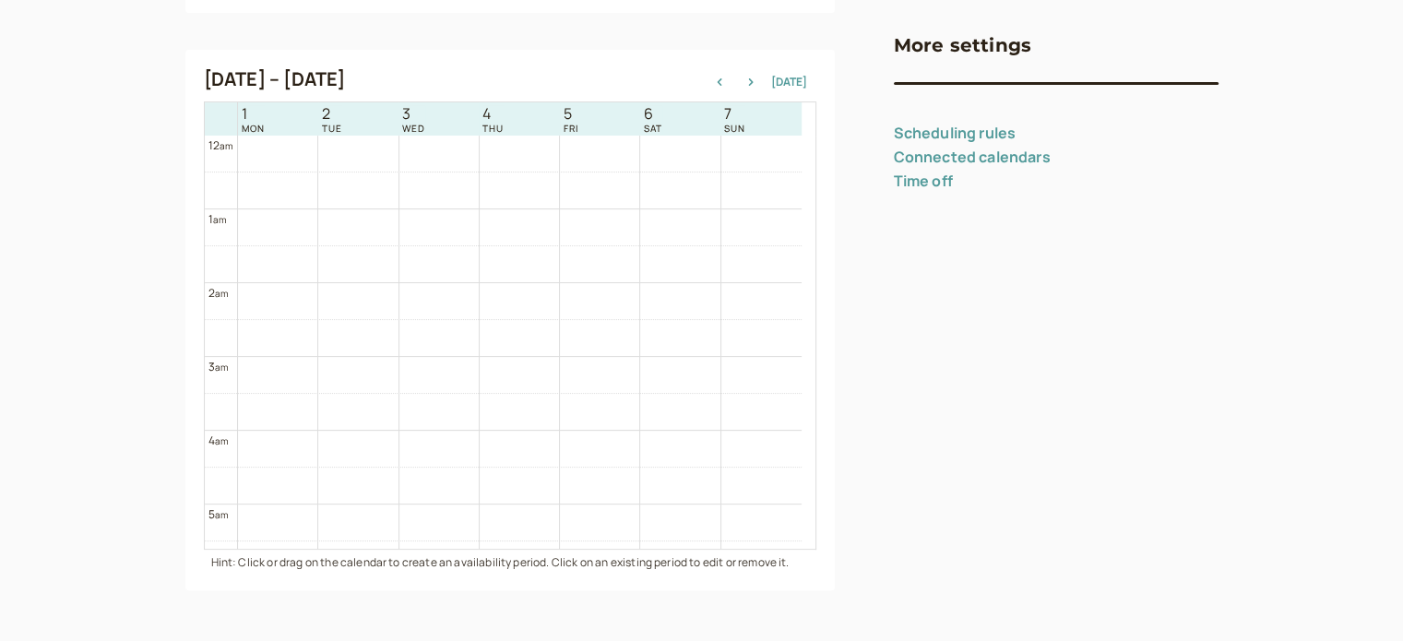
scroll to position [92, 0]
click at [753, 90] on div "Sep 1 – Sep 8, 2025 Today" at bounding box center [510, 81] width 612 height 26
click at [752, 80] on icon "button" at bounding box center [750, 81] width 5 height 7
click at [724, 86] on button "button" at bounding box center [719, 82] width 22 height 13
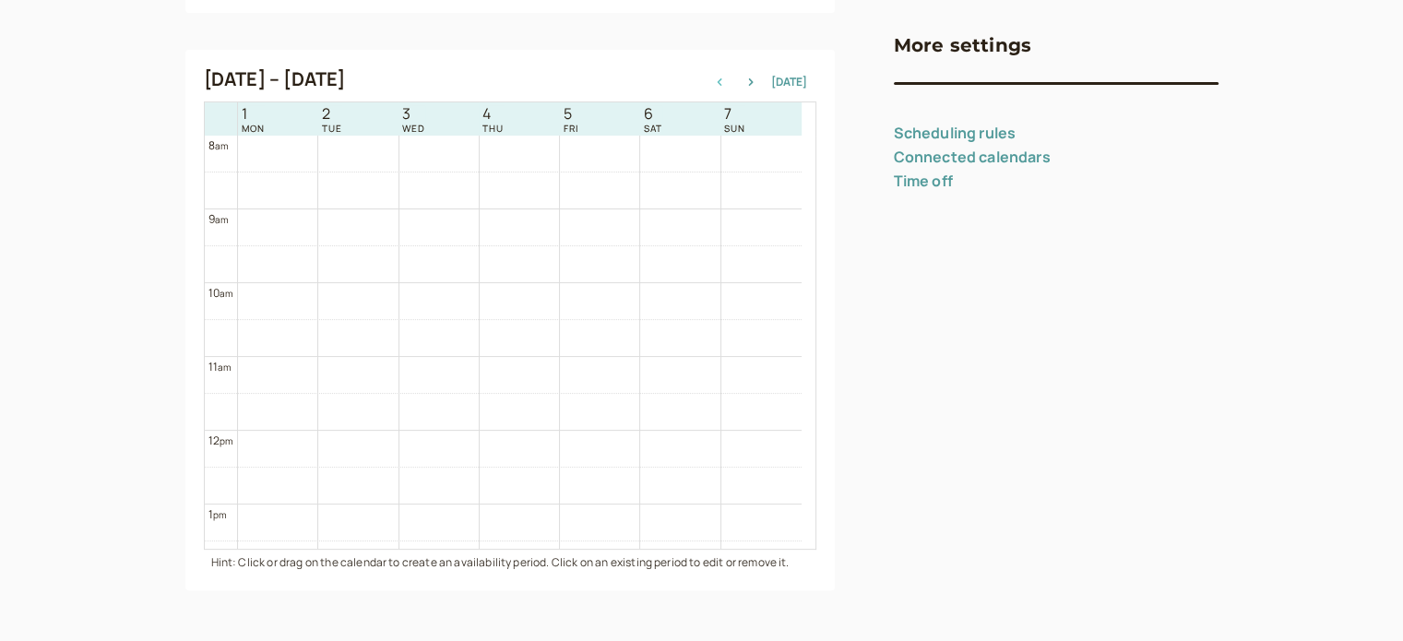
scroll to position [592, 0]
click at [751, 86] on button "button" at bounding box center [751, 82] width 22 height 13
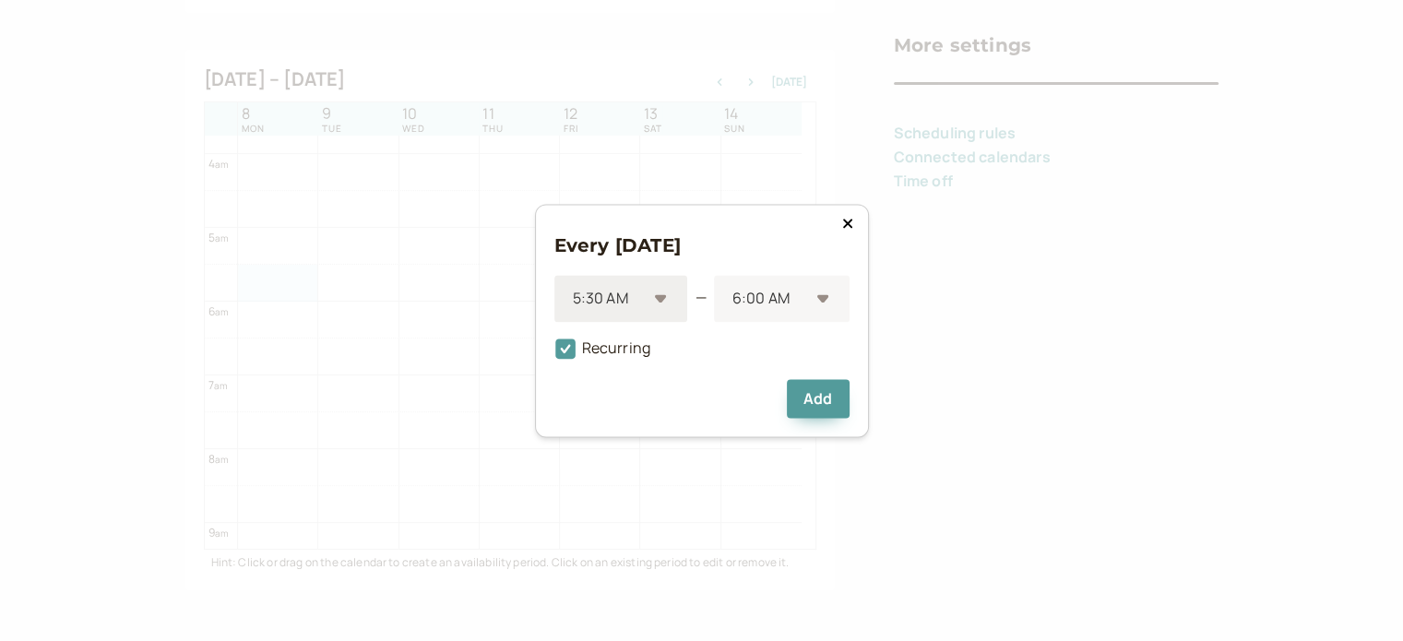
click at [666, 303] on div "5:30 AM" at bounding box center [621, 298] width 134 height 47
click at [637, 381] on div "5:15 PM" at bounding box center [621, 372] width 134 height 39
click at [820, 293] on div "5:45 PM" at bounding box center [781, 298] width 136 height 47
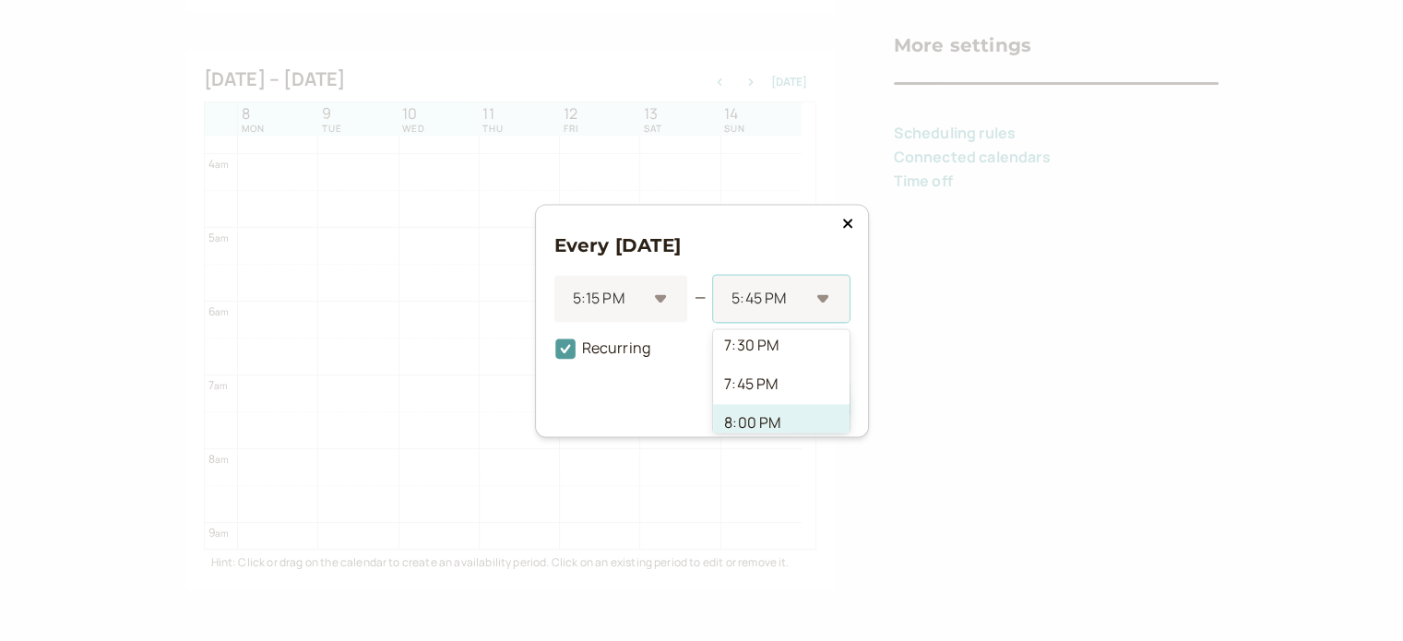
click at [758, 420] on div "8:00 PM" at bounding box center [781, 423] width 136 height 39
click at [669, 298] on div "5:15 PM" at bounding box center [620, 298] width 132 height 47
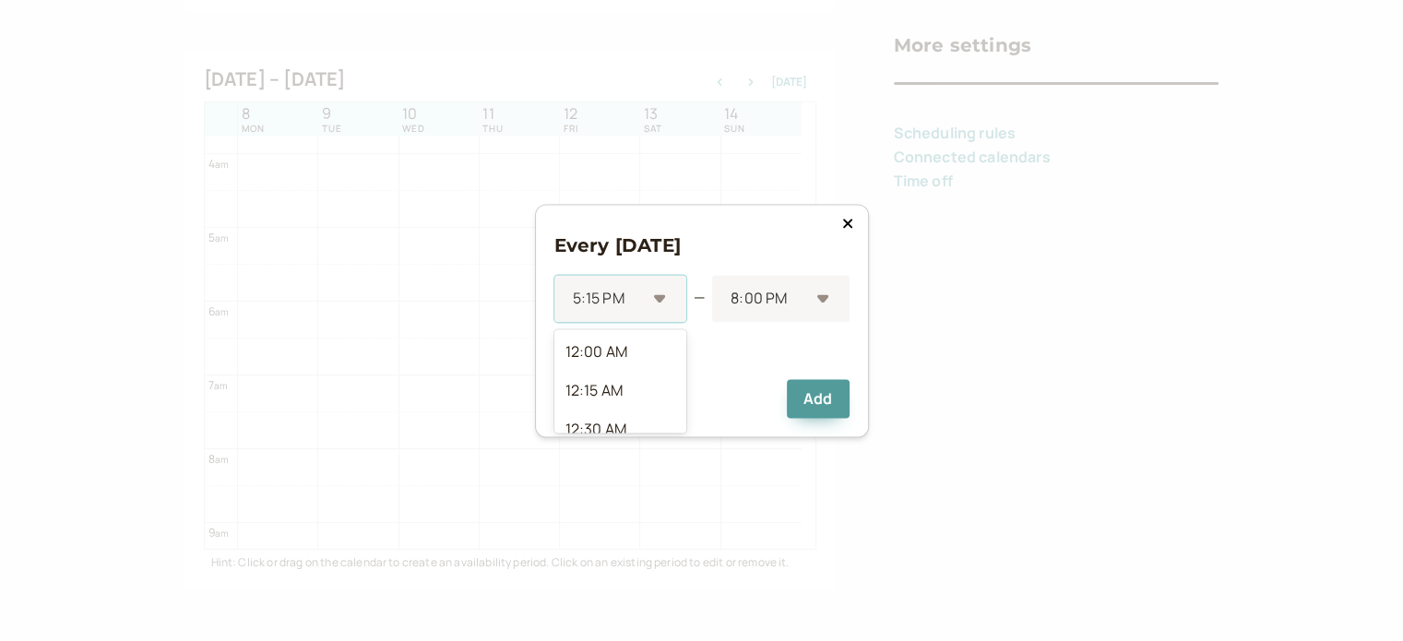
scroll to position [2619, 0]
click at [649, 363] on div "5:00 PM" at bounding box center [620, 361] width 132 height 39
click at [804, 390] on button "Add" at bounding box center [818, 398] width 62 height 39
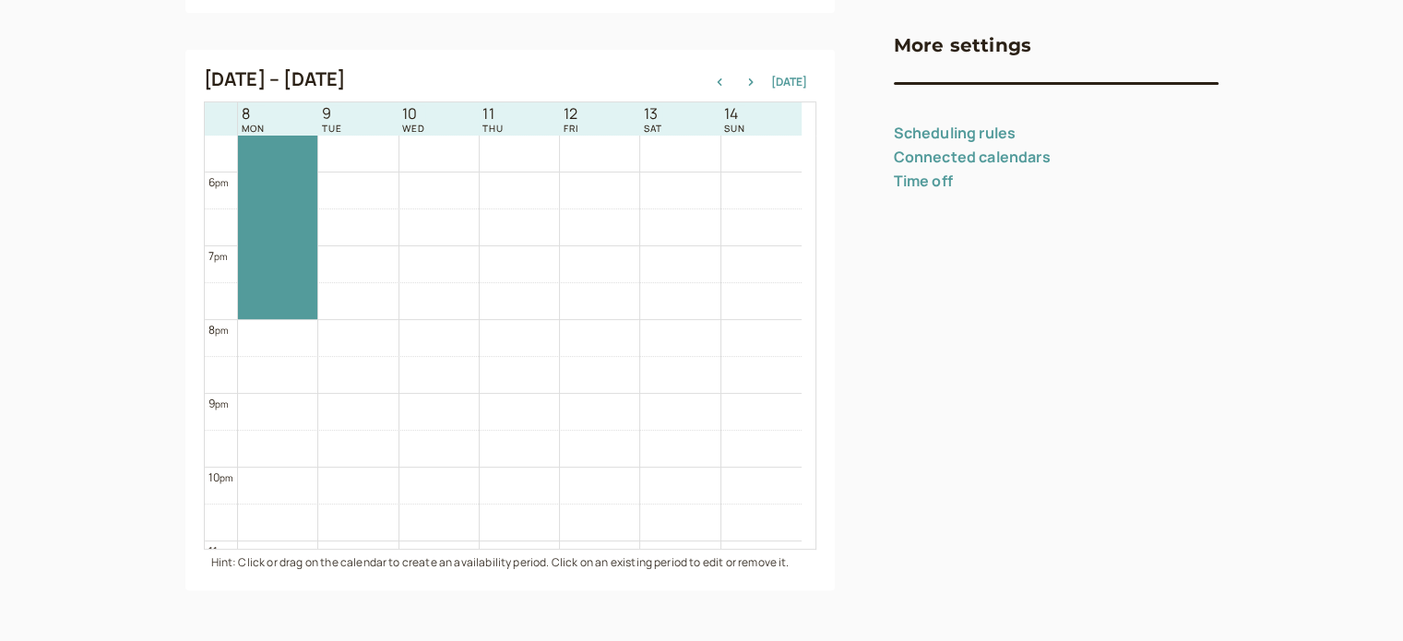
scroll to position [1107, 0]
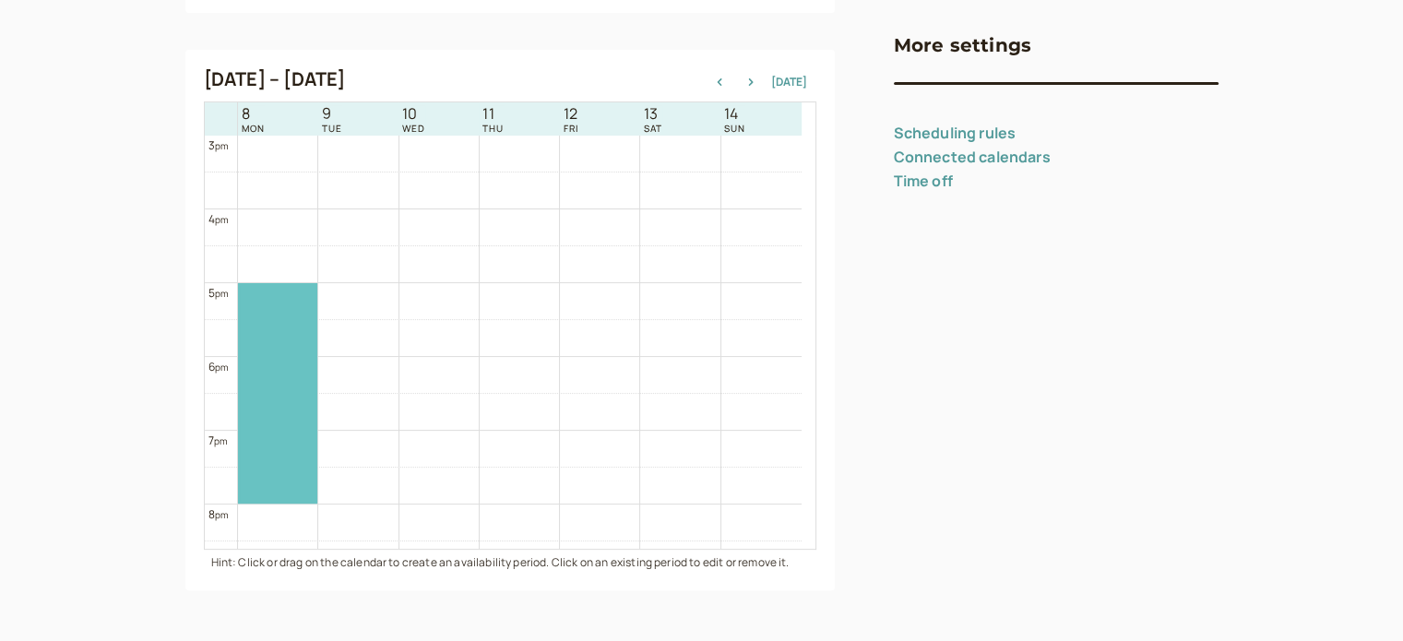
click at [287, 335] on div at bounding box center [277, 393] width 79 height 220
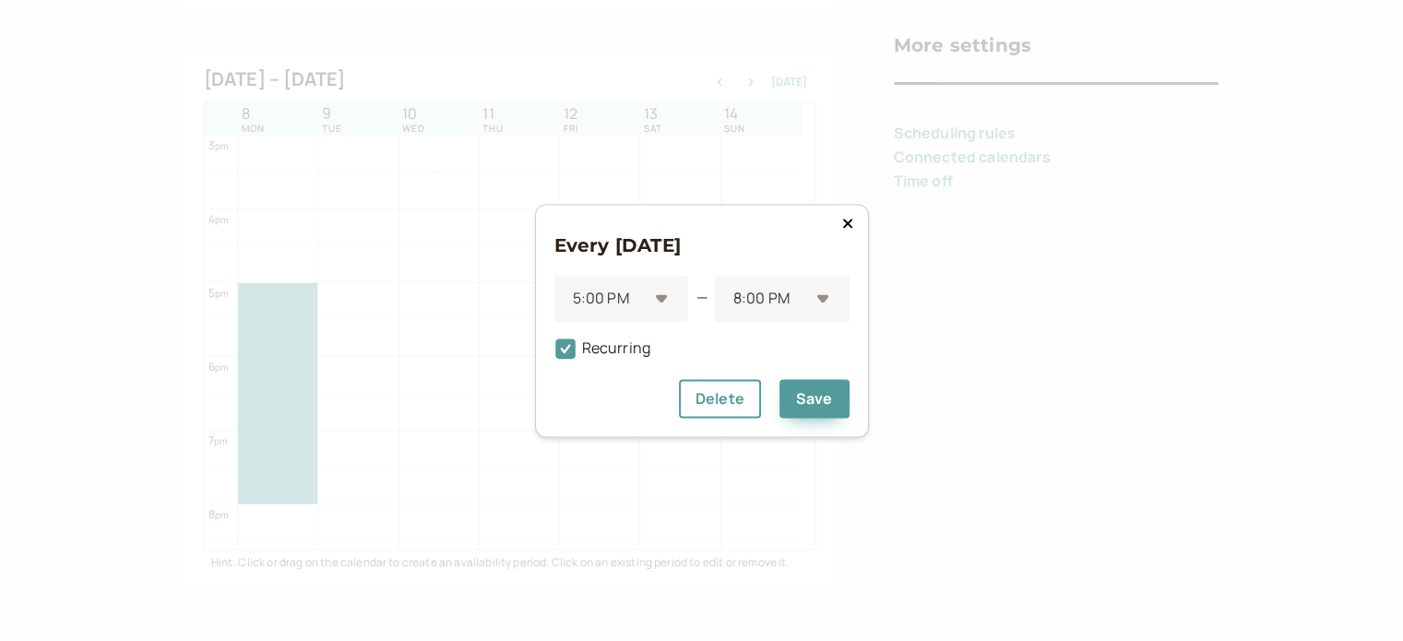
click at [843, 224] on icon at bounding box center [847, 223] width 11 height 15
click at [823, 298] on div "5:30 PM" at bounding box center [782, 298] width 134 height 47
click at [811, 385] on div "8:00 PM" at bounding box center [782, 369] width 134 height 39
click at [808, 394] on button "Add" at bounding box center [818, 398] width 62 height 39
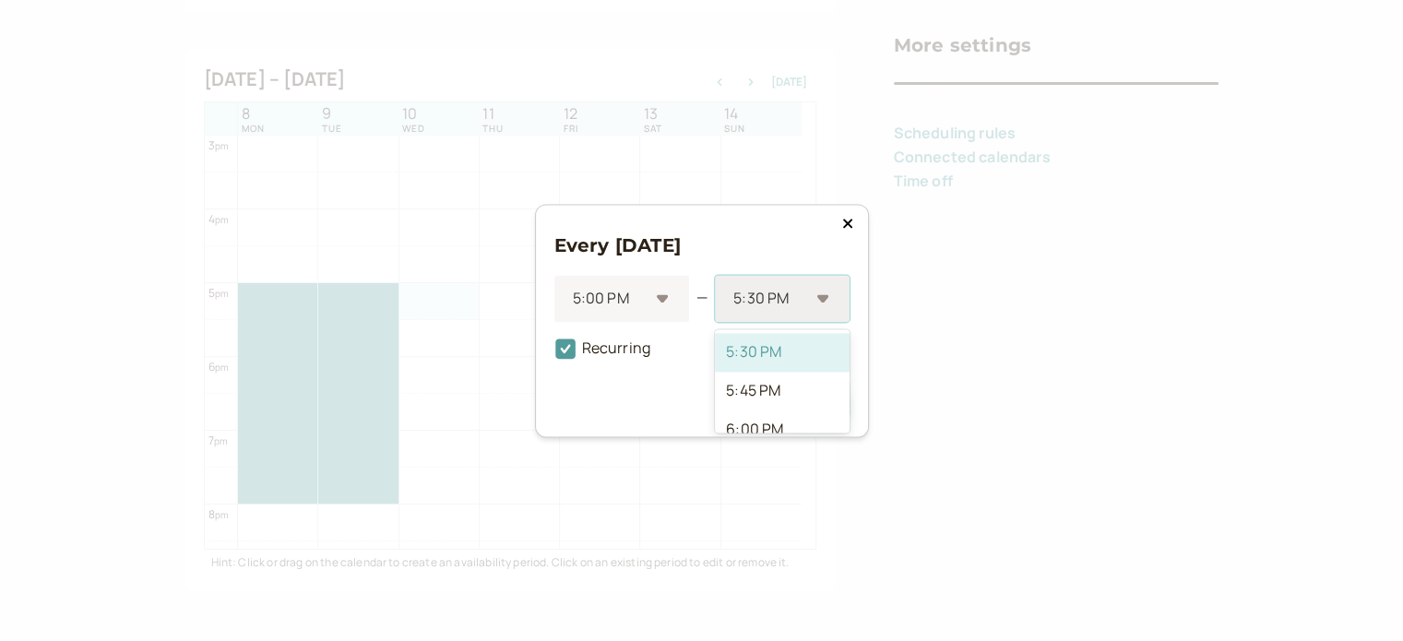
click at [835, 294] on div "5:30 PM" at bounding box center [782, 298] width 134 height 47
click at [804, 380] on div "8:00 PM" at bounding box center [782, 369] width 134 height 39
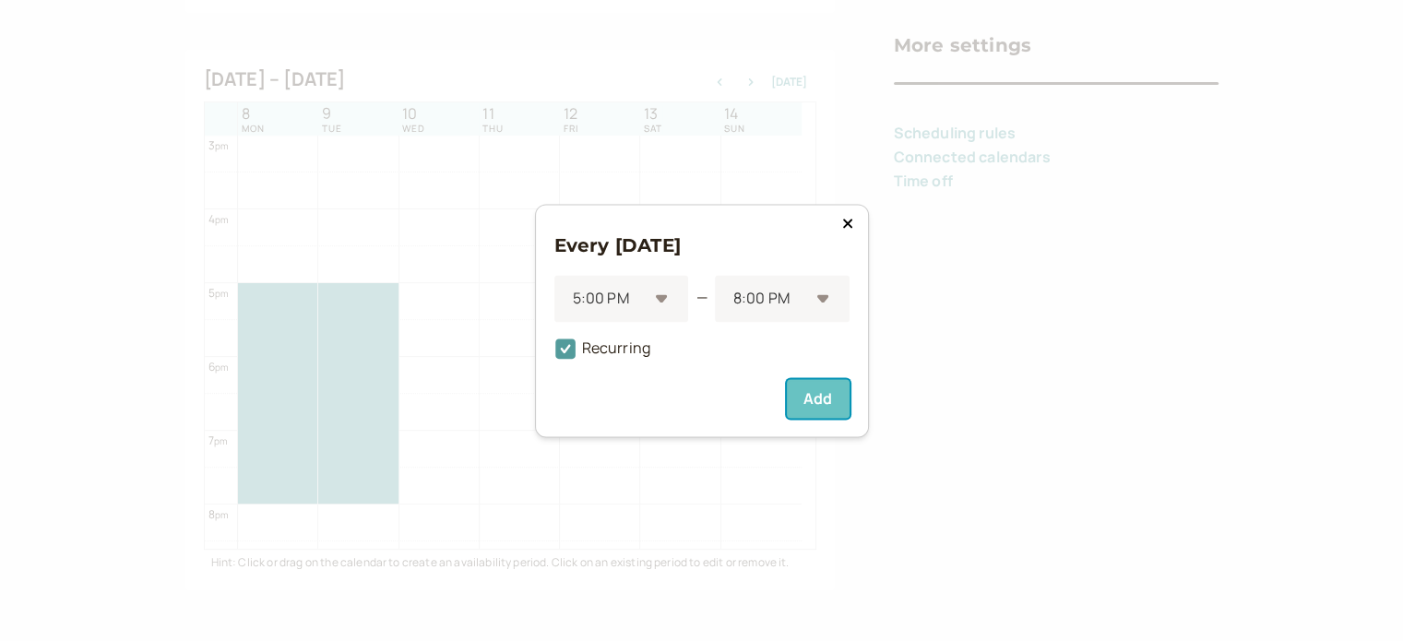
click at [812, 396] on button "Add" at bounding box center [818, 398] width 62 height 39
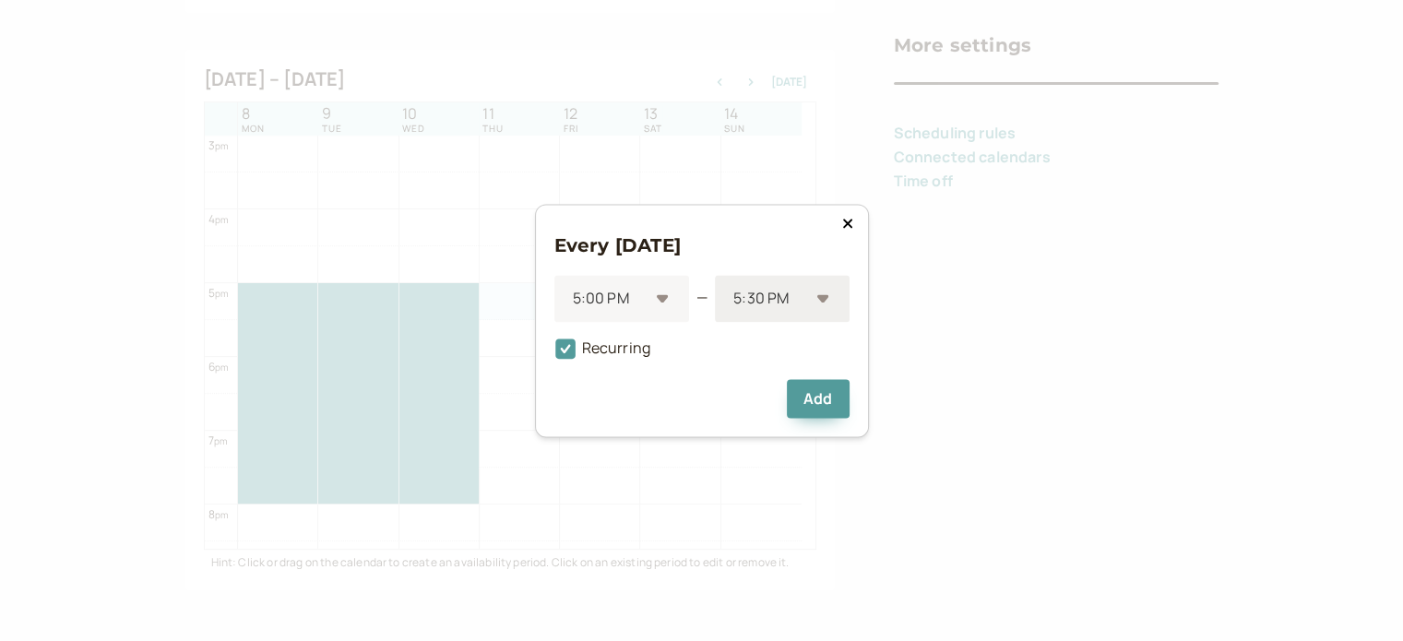
click at [783, 297] on div at bounding box center [769, 298] width 77 height 25
click at [792, 376] on div "8:00 PM" at bounding box center [782, 369] width 134 height 39
click at [804, 395] on button "Add" at bounding box center [818, 398] width 62 height 39
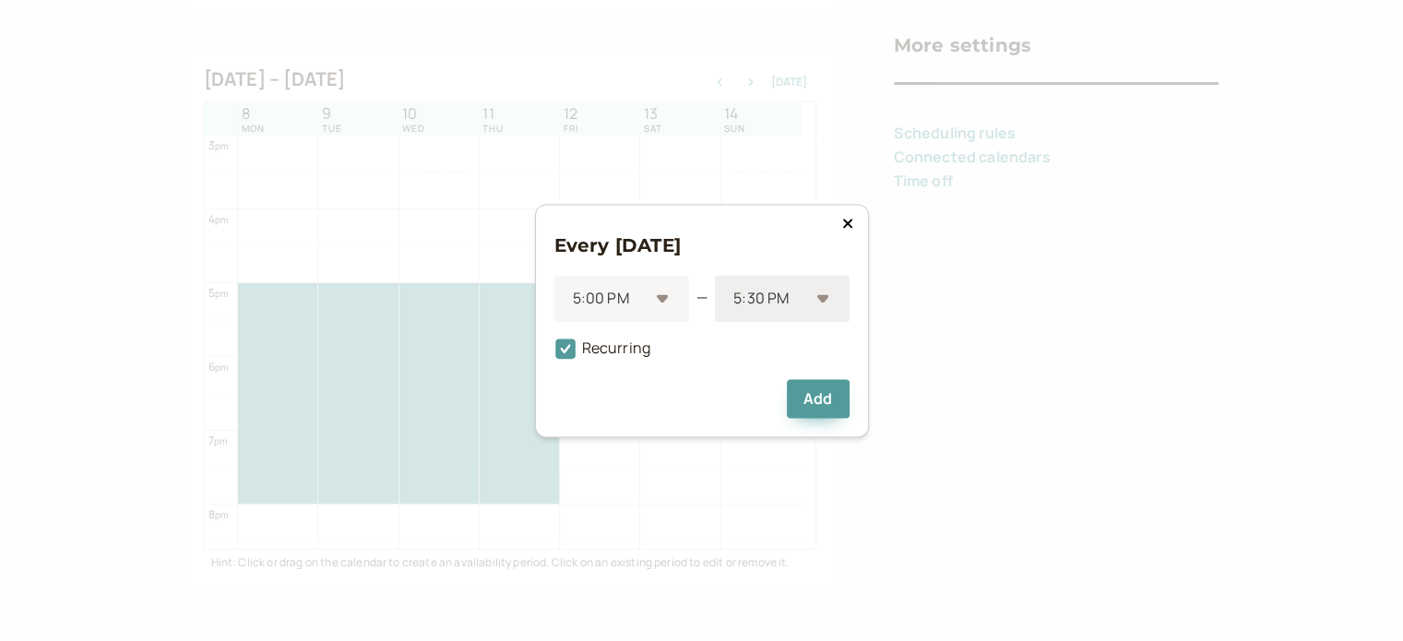
click at [799, 295] on div at bounding box center [769, 298] width 77 height 25
click at [790, 377] on div "8:00 PM" at bounding box center [782, 369] width 134 height 39
click at [801, 395] on button "Add" at bounding box center [818, 398] width 62 height 39
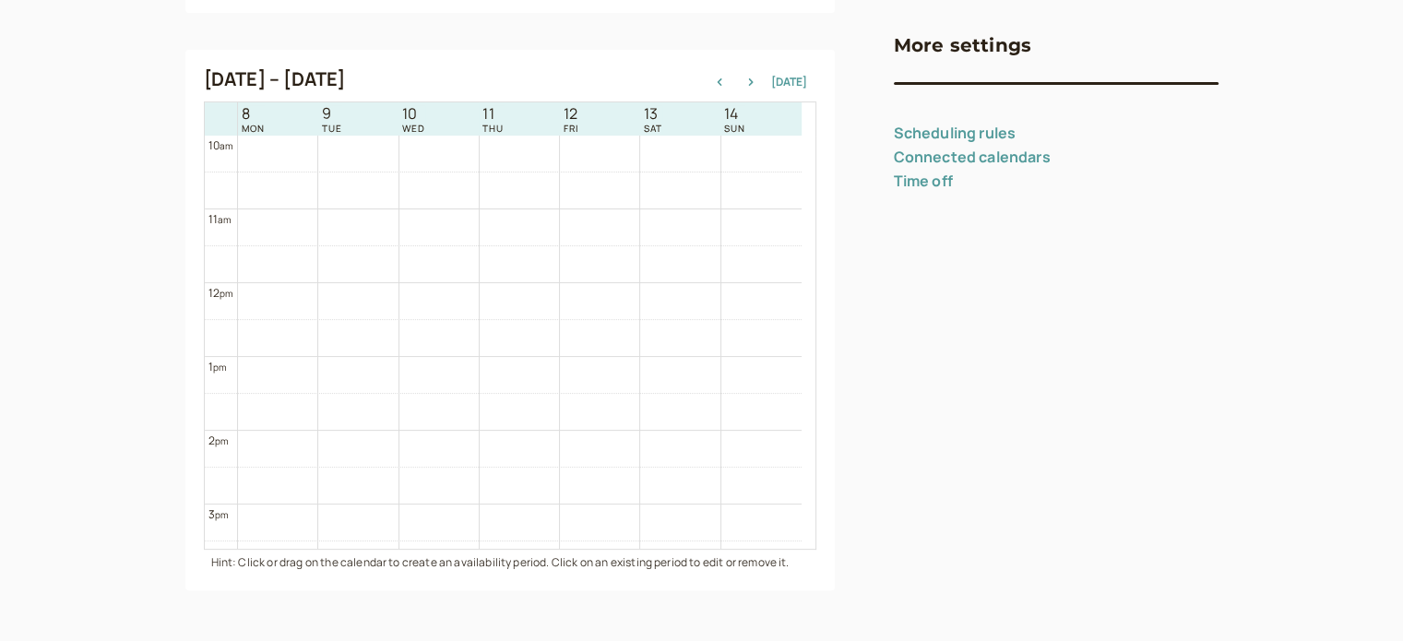
scroll to position [646, 0]
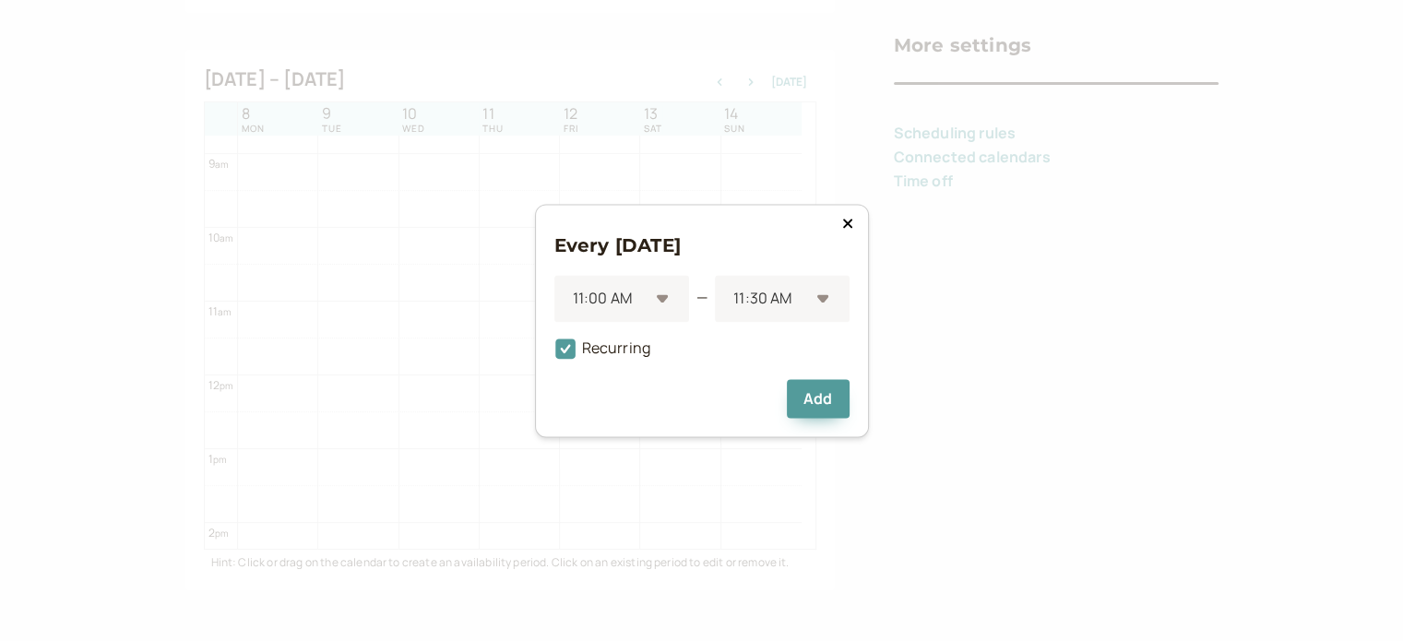
click at [839, 231] on button at bounding box center [847, 223] width 22 height 18
click at [830, 302] on div "10:30 AM" at bounding box center [782, 298] width 134 height 47
click at [775, 379] on div "12:30 PM" at bounding box center [782, 384] width 134 height 39
click at [814, 397] on button "Add" at bounding box center [818, 398] width 62 height 39
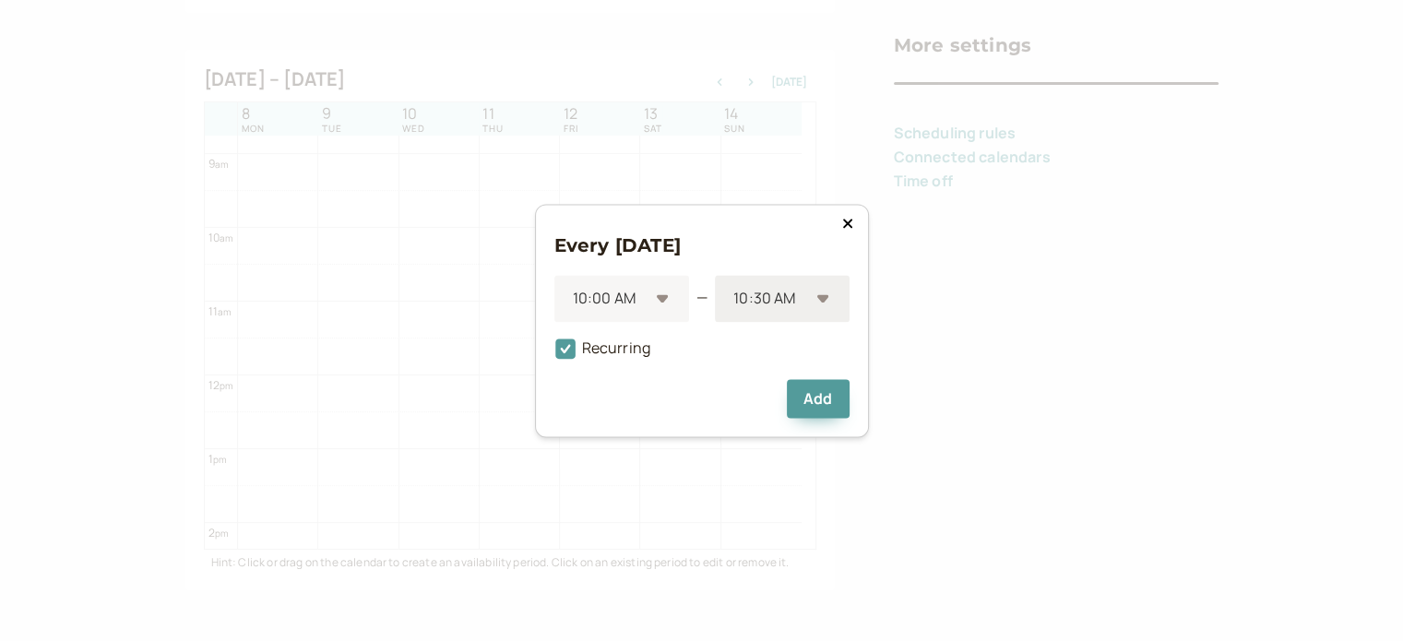
click at [822, 303] on div "10:30 AM" at bounding box center [782, 298] width 134 height 47
click at [792, 395] on div "12:00 PM" at bounding box center [782, 400] width 134 height 39
click at [823, 397] on button "Add" at bounding box center [818, 398] width 62 height 39
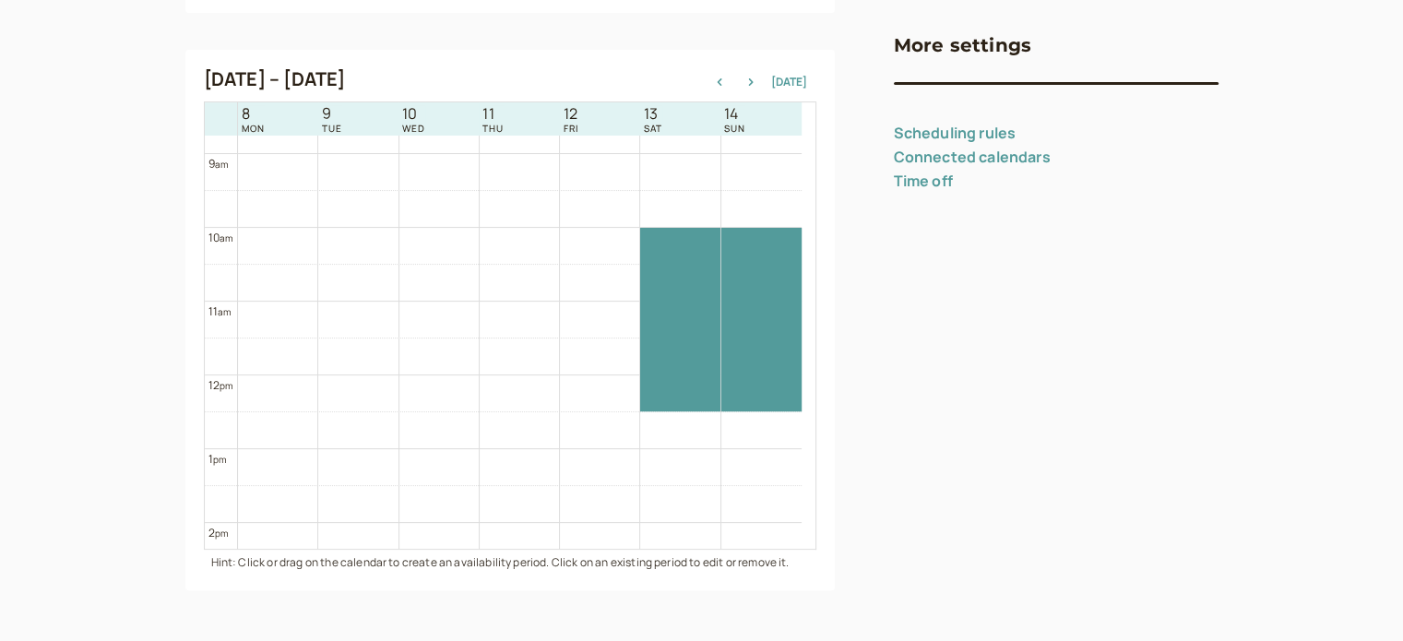
click at [766, 391] on div at bounding box center [761, 375] width 80 height 1771
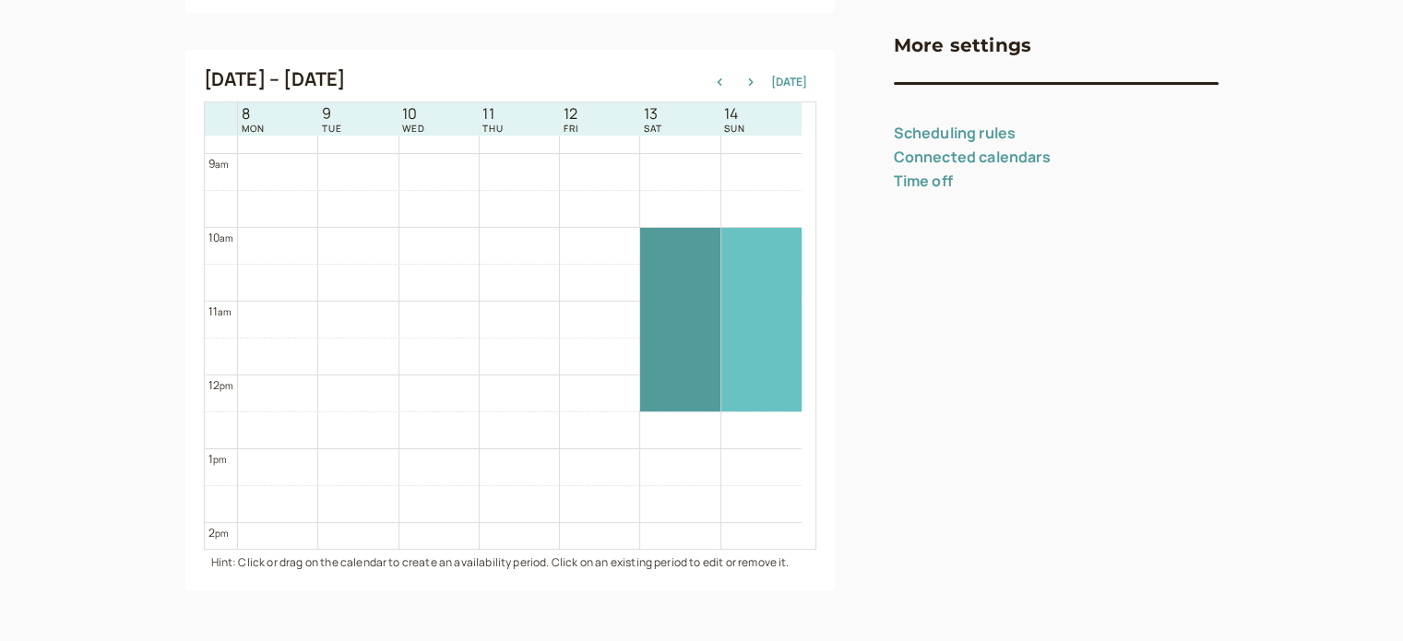
click at [767, 341] on div at bounding box center [761, 320] width 80 height 184
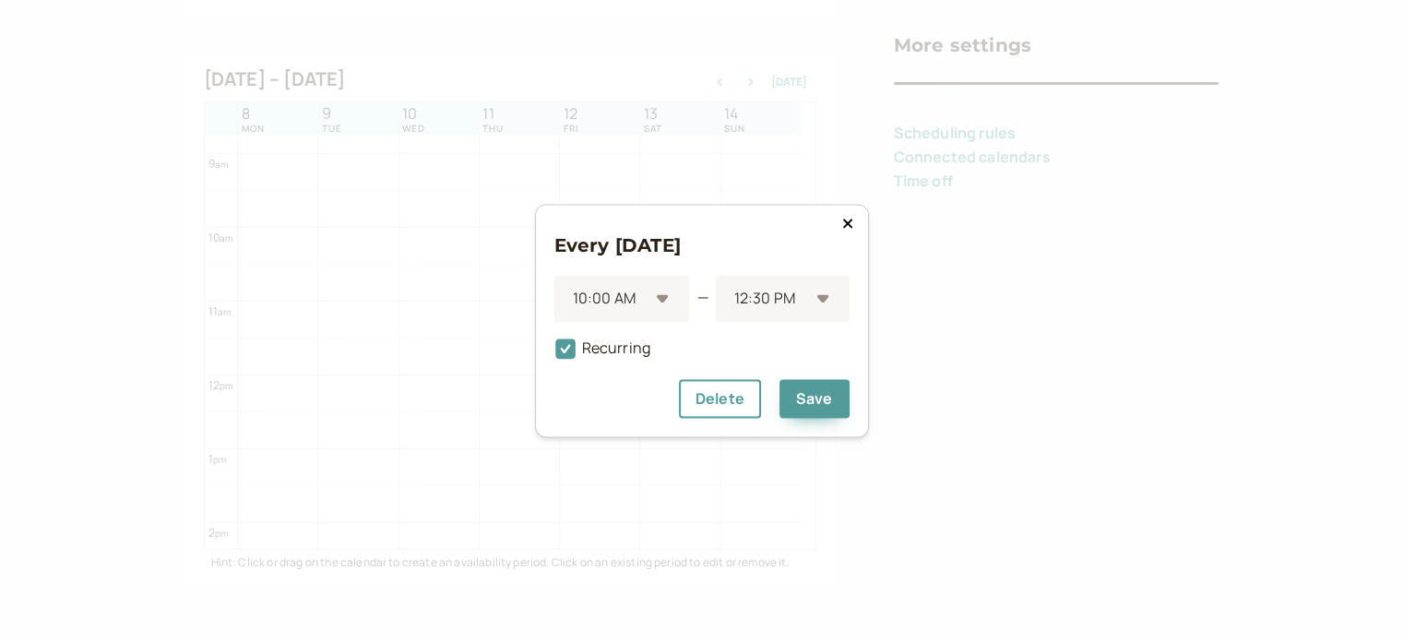
click at [843, 221] on icon at bounding box center [847, 223] width 11 height 15
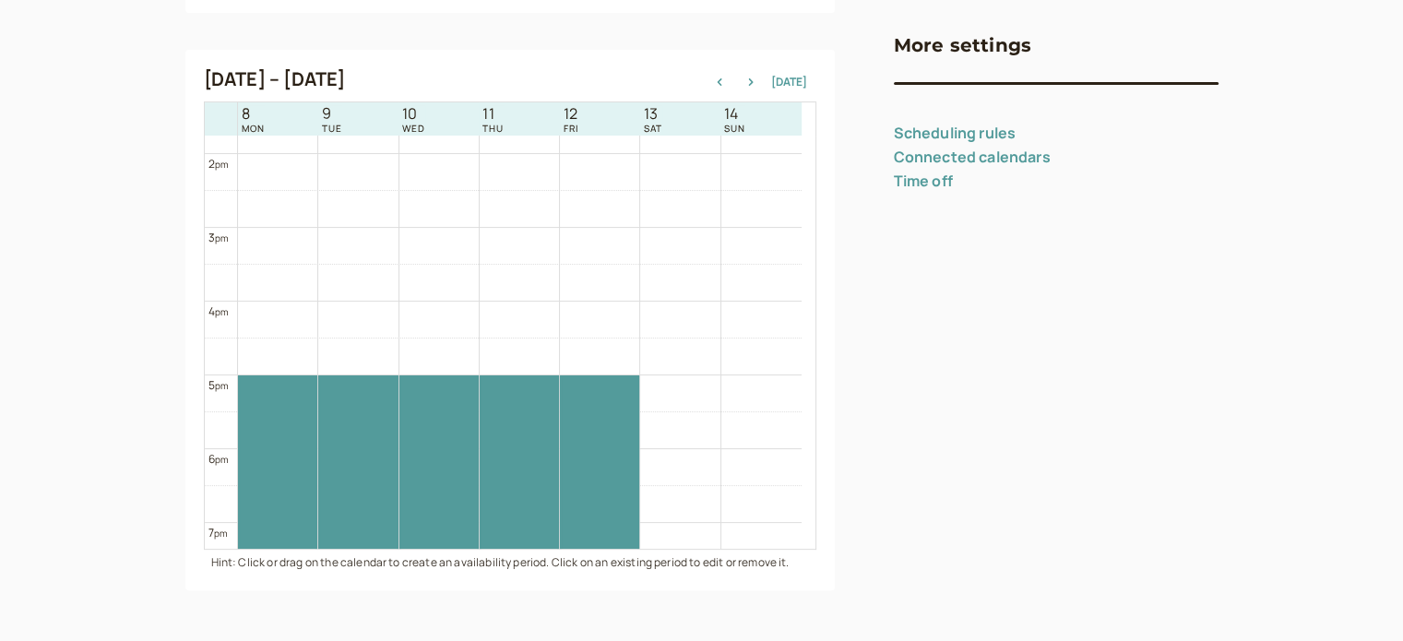
scroll to position [922, 0]
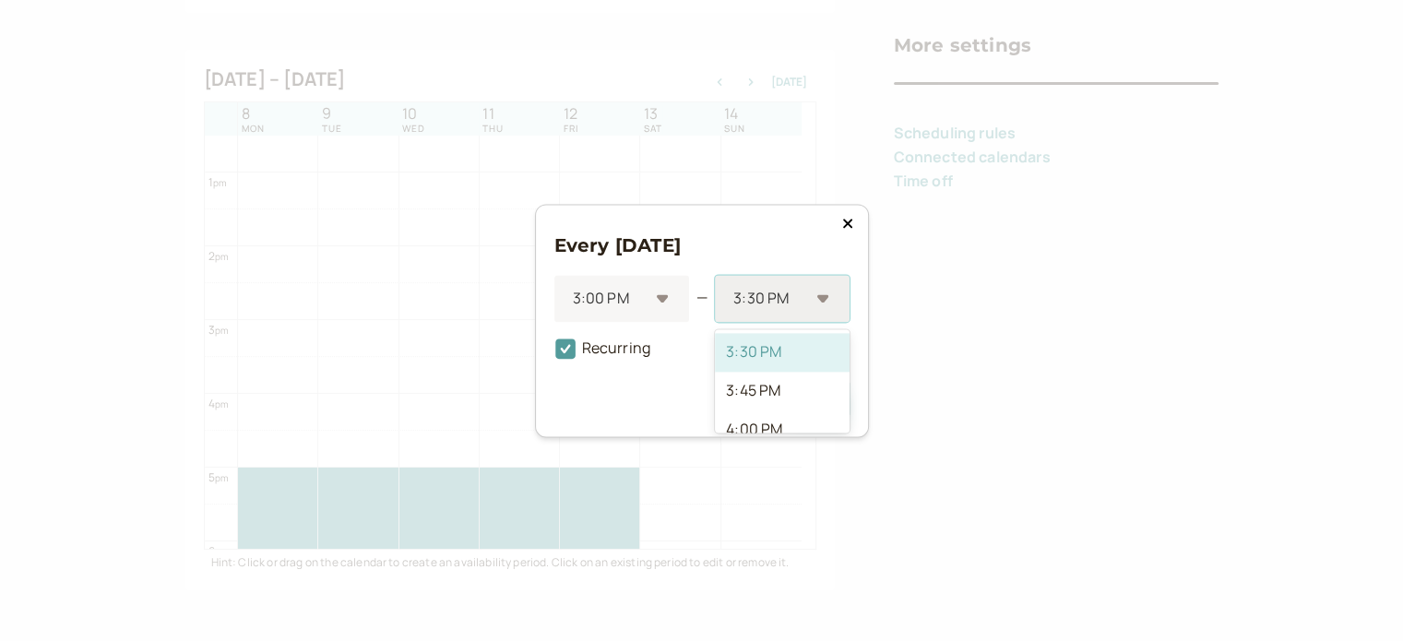
click at [825, 302] on div "3:30 PM" at bounding box center [782, 298] width 134 height 47
click at [772, 373] on div "6:00 PM" at bounding box center [782, 369] width 134 height 39
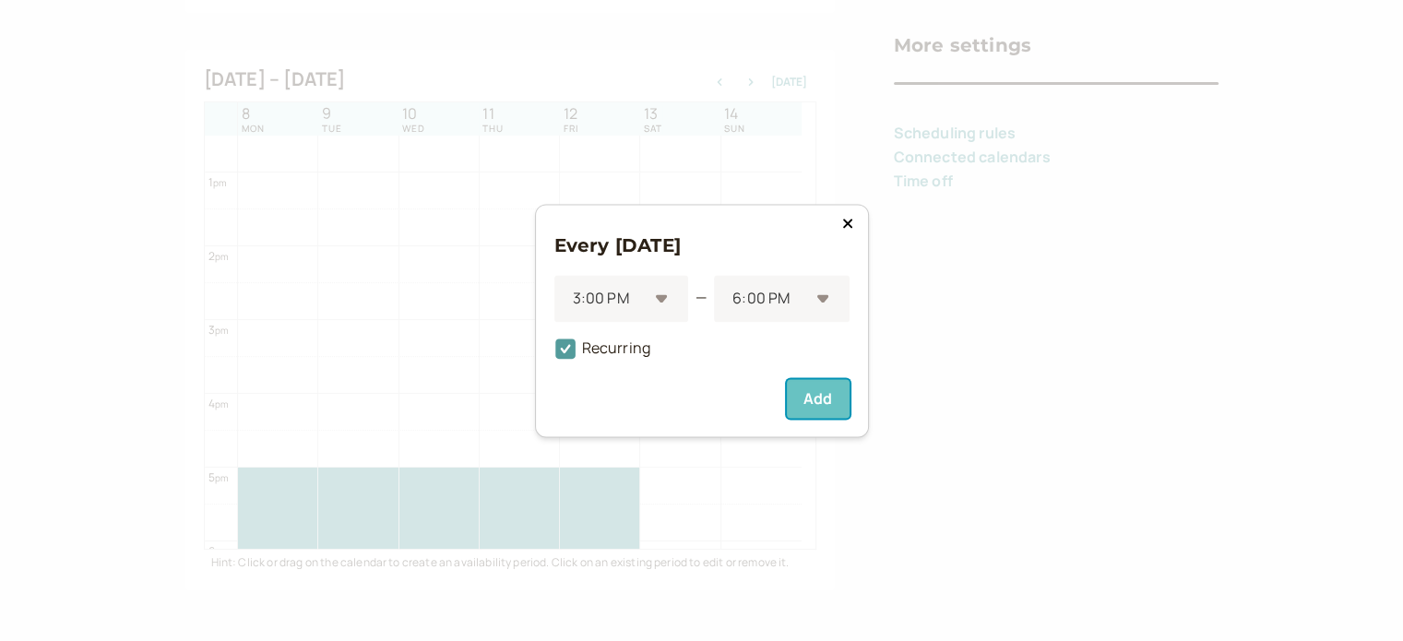
click at [798, 393] on button "Add" at bounding box center [818, 398] width 62 height 39
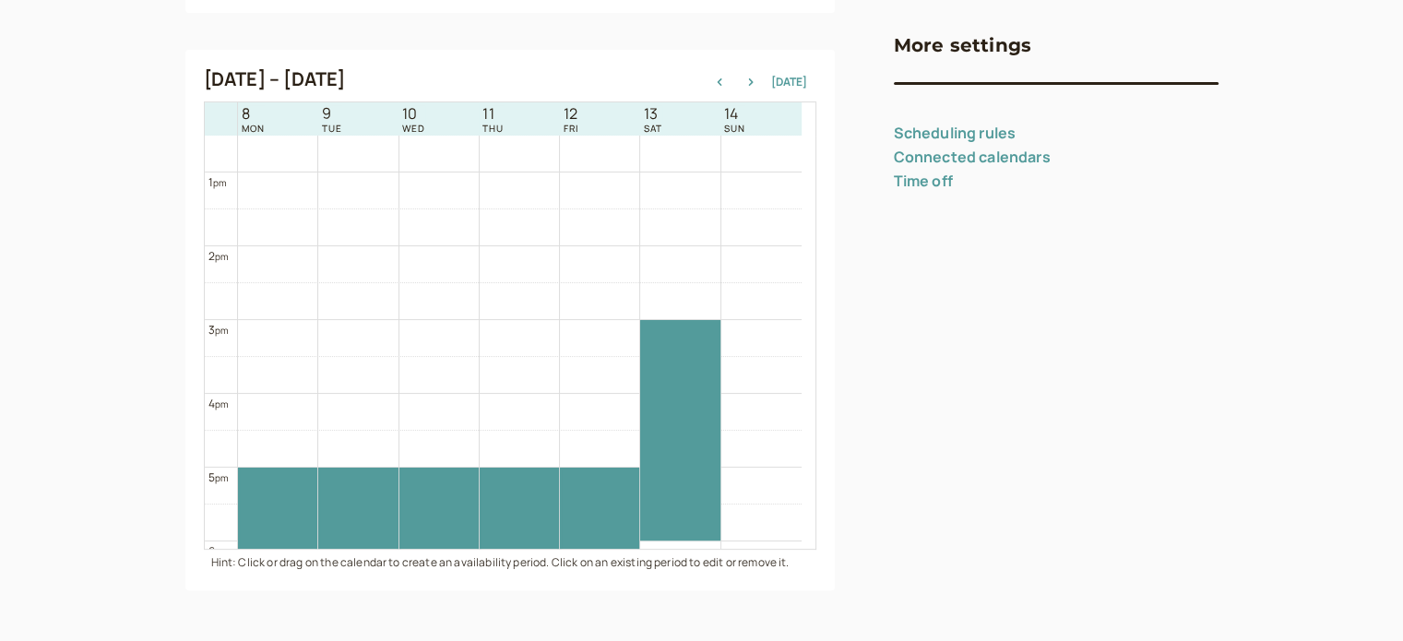
scroll to position [1014, 0]
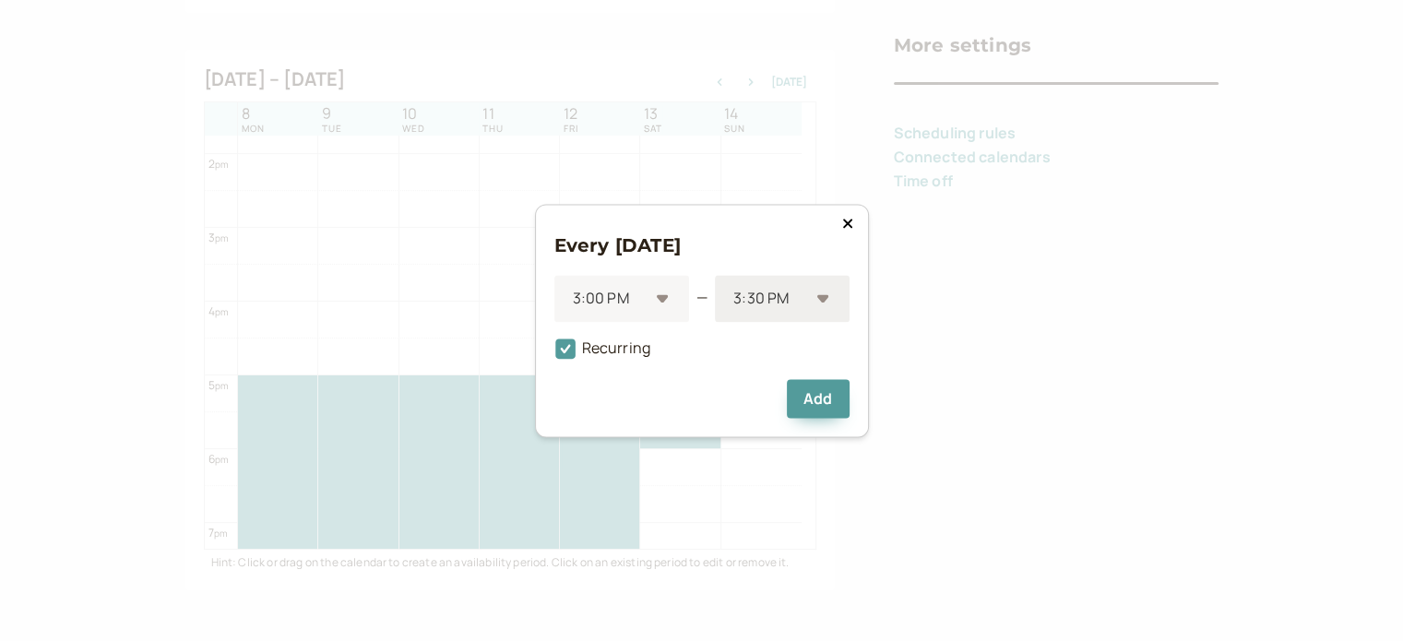
click at [819, 298] on div "3:30 PM" at bounding box center [782, 298] width 134 height 47
click at [796, 375] on div "6:00 PM" at bounding box center [782, 369] width 134 height 39
click at [812, 396] on button "Add" at bounding box center [818, 398] width 62 height 39
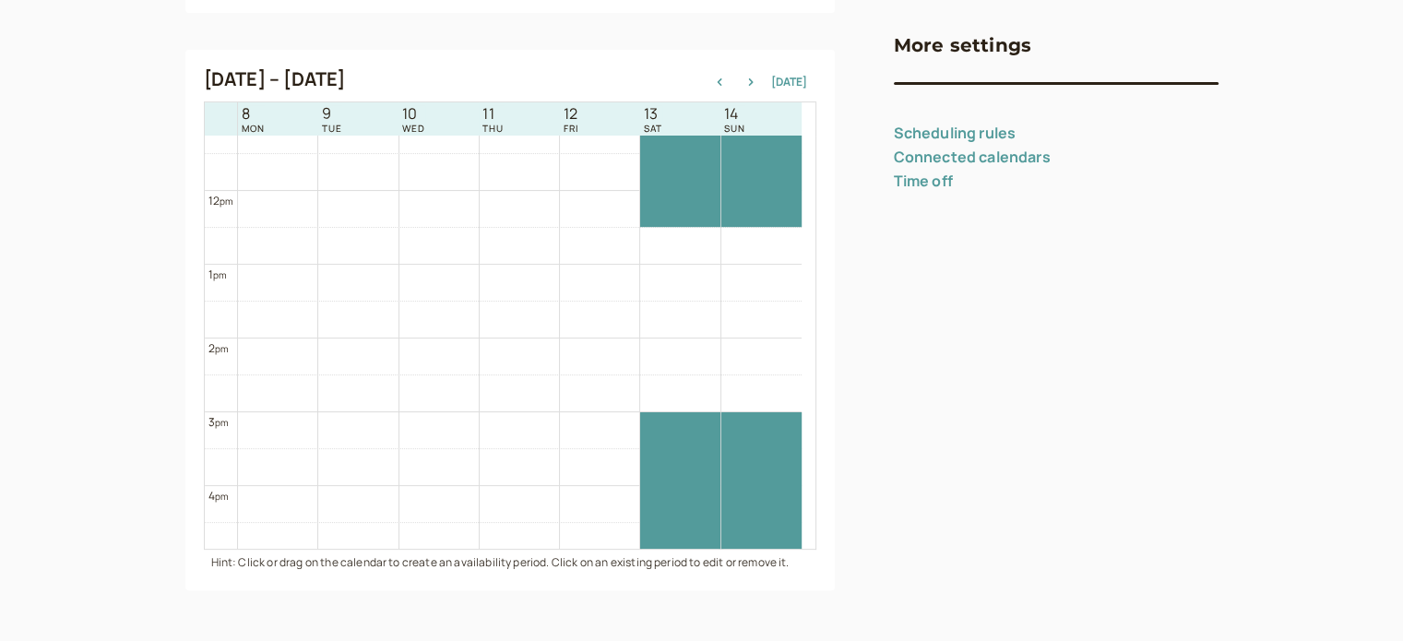
scroll to position [1014, 0]
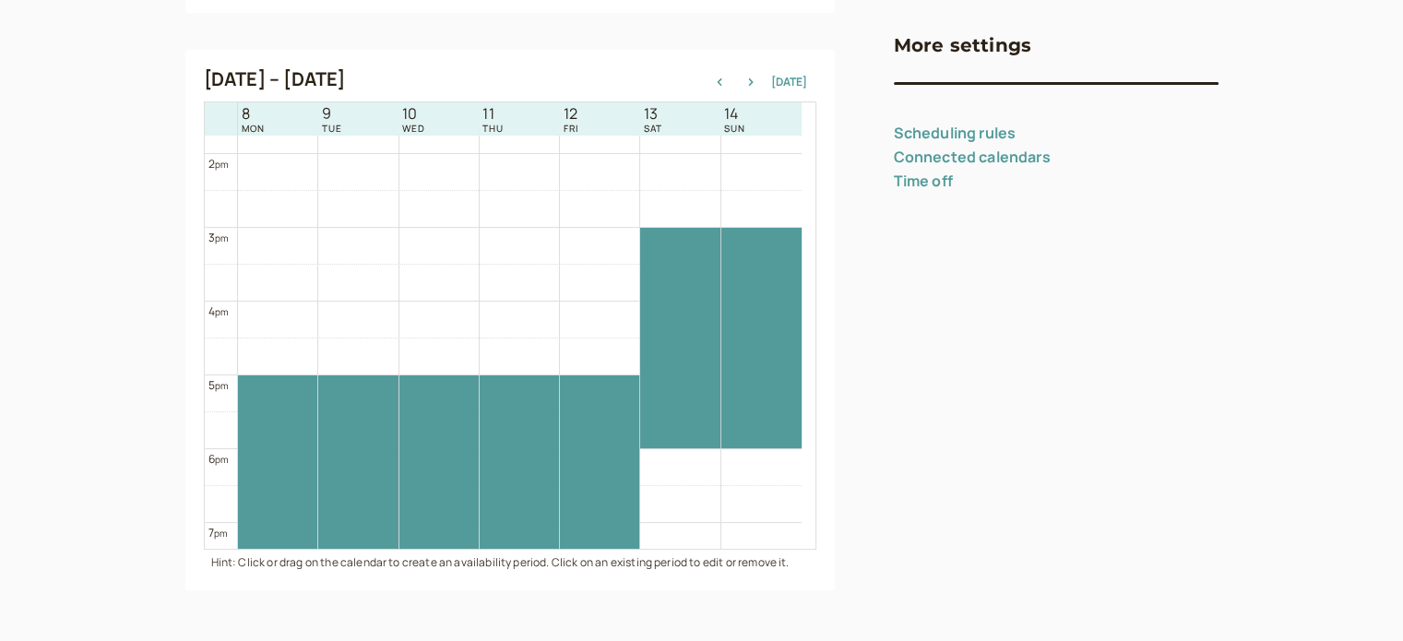
click at [941, 156] on link "Connected calendars" at bounding box center [972, 157] width 157 height 20
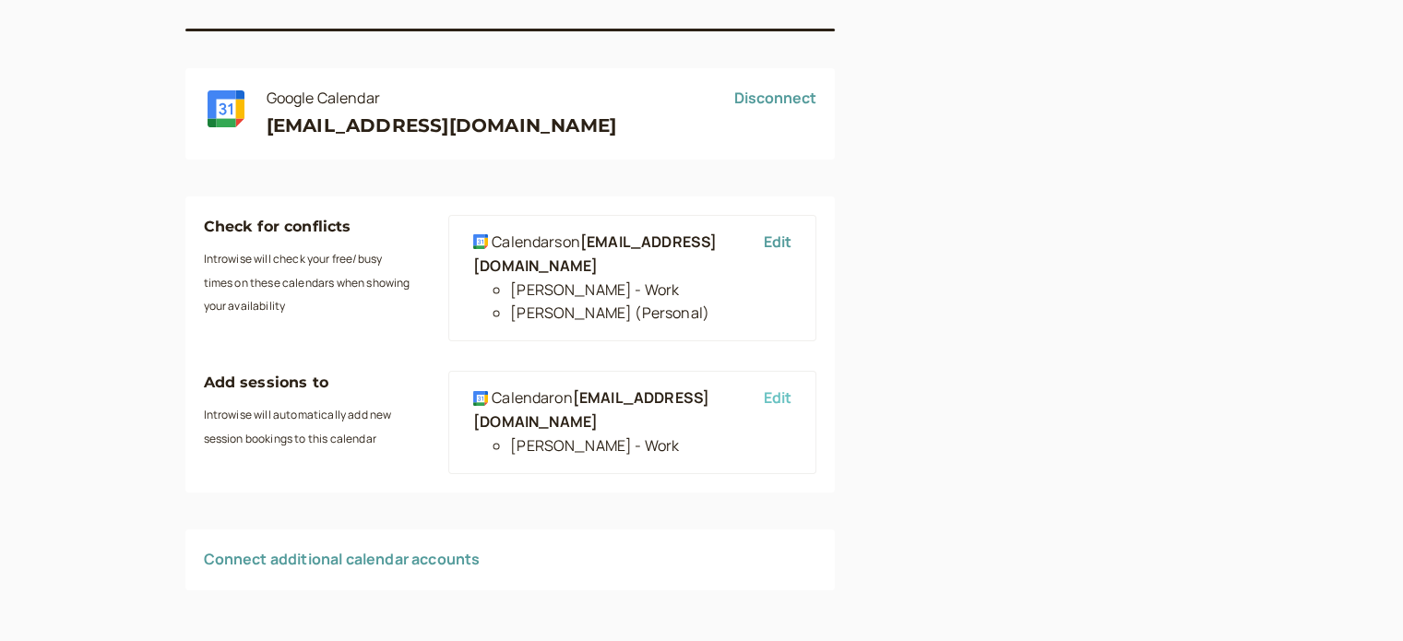
click at [785, 397] on button "Edit" at bounding box center [778, 397] width 28 height 17
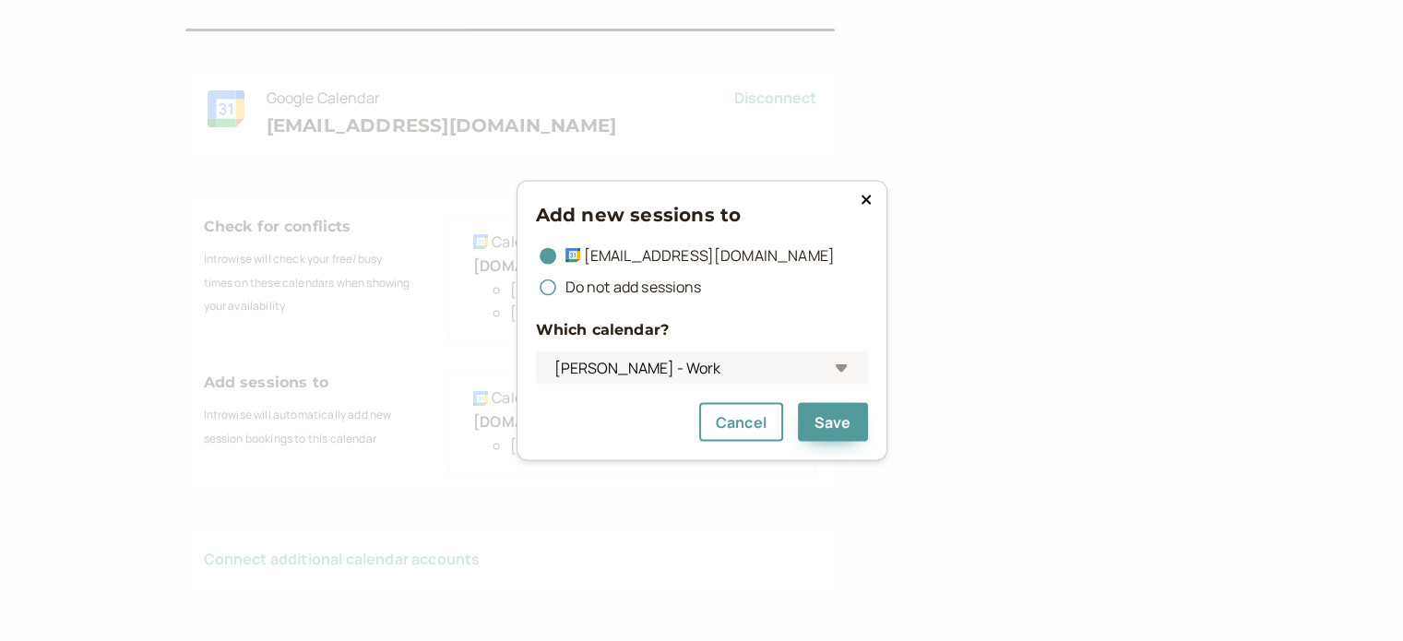
click at [785, 397] on form "Add new sessions to nevillebezzina@gmail.com Do not add sessions Which calendar…" at bounding box center [702, 320] width 332 height 243
click at [841, 386] on form "Add new sessions to nevillebezzina@gmail.com Do not add sessions Which calendar…" at bounding box center [702, 320] width 332 height 243
click at [845, 368] on select "Neville - Work Neville (Personal) Coaching & Podcast" at bounding box center [702, 367] width 332 height 34
select select "3eb7d930e38596c12ef0707eea01e3d1fbf7f03fc5b77d8802d3accbadfcaba4@group.calendar…"
click at [536, 350] on select "Neville - Work Neville (Personal) Coaching & Podcast" at bounding box center [702, 367] width 332 height 34
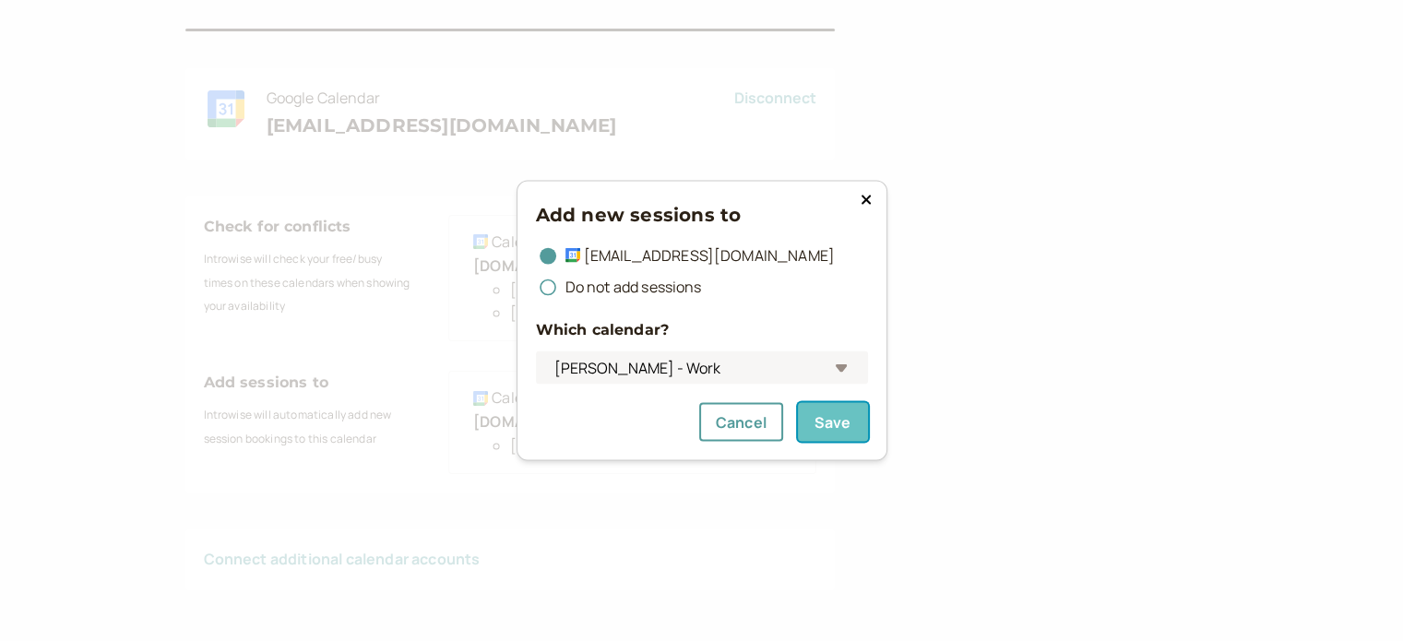
click at [825, 421] on button "Save" at bounding box center [833, 422] width 70 height 39
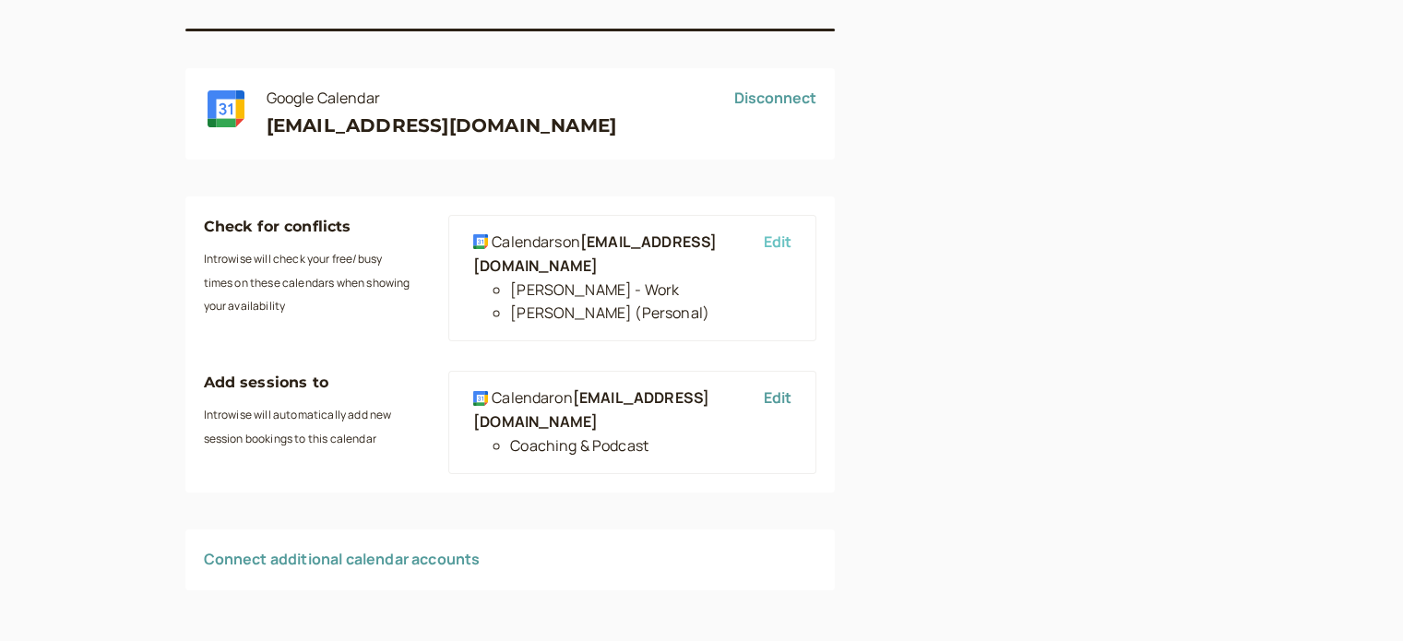
click at [778, 242] on button "Edit" at bounding box center [778, 241] width 28 height 17
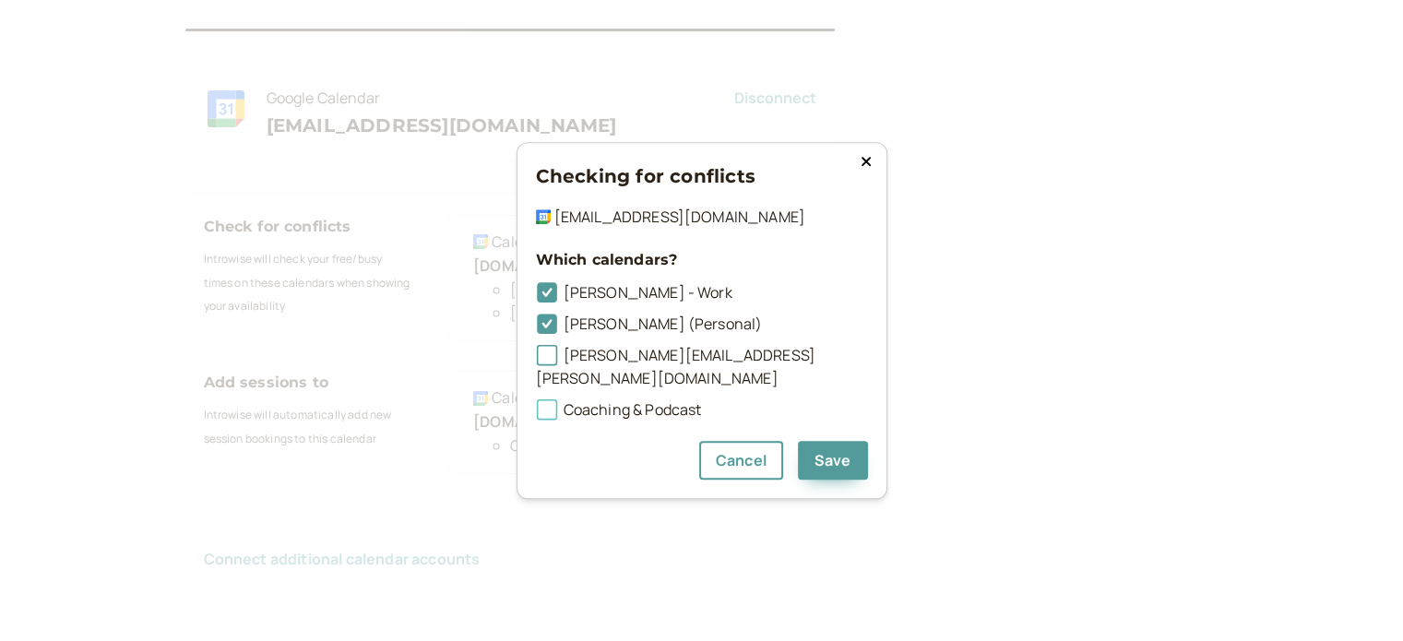
click at [649, 399] on span "Coaching & Podcast" at bounding box center [619, 409] width 166 height 20
click at [536, 415] on input "Coaching & Podcast" at bounding box center [536, 415] width 0 height 0
click at [734, 362] on span "bridget.bugeja@gmail.com" at bounding box center [675, 367] width 279 height 44
click at [536, 361] on input "bridget.bugeja@gmail.com" at bounding box center [536, 361] width 0 height 0
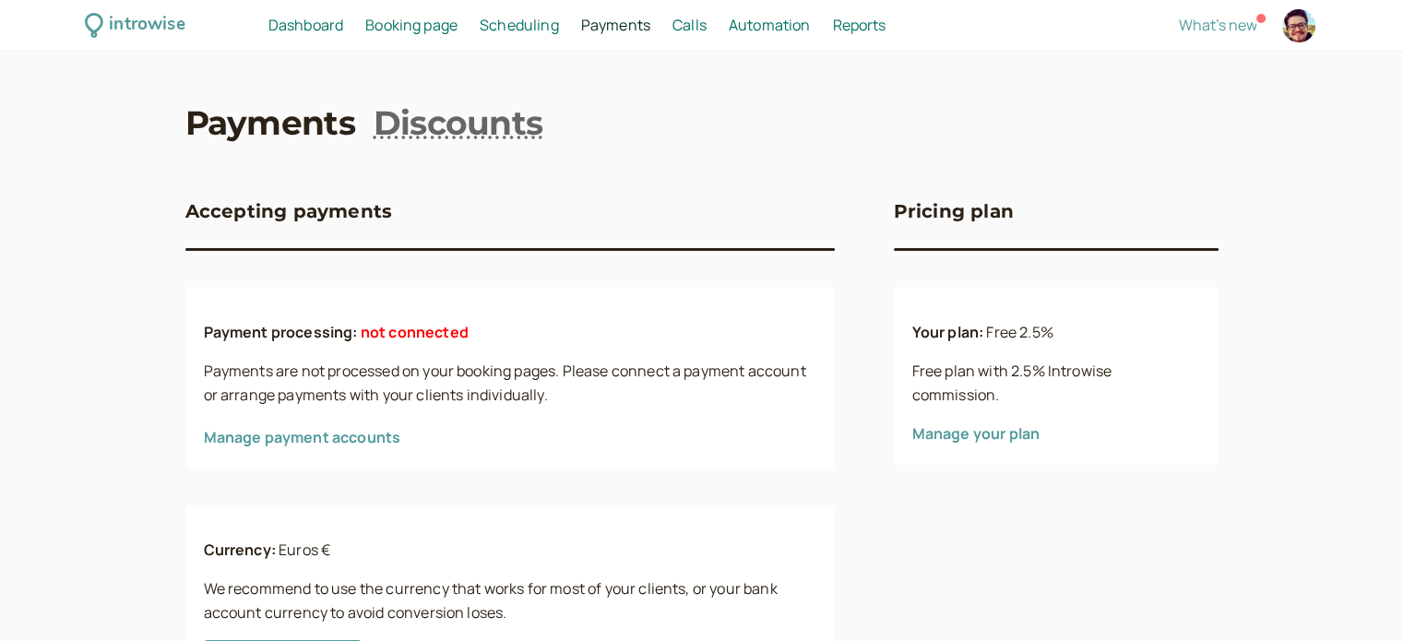
scroll to position [107, 0]
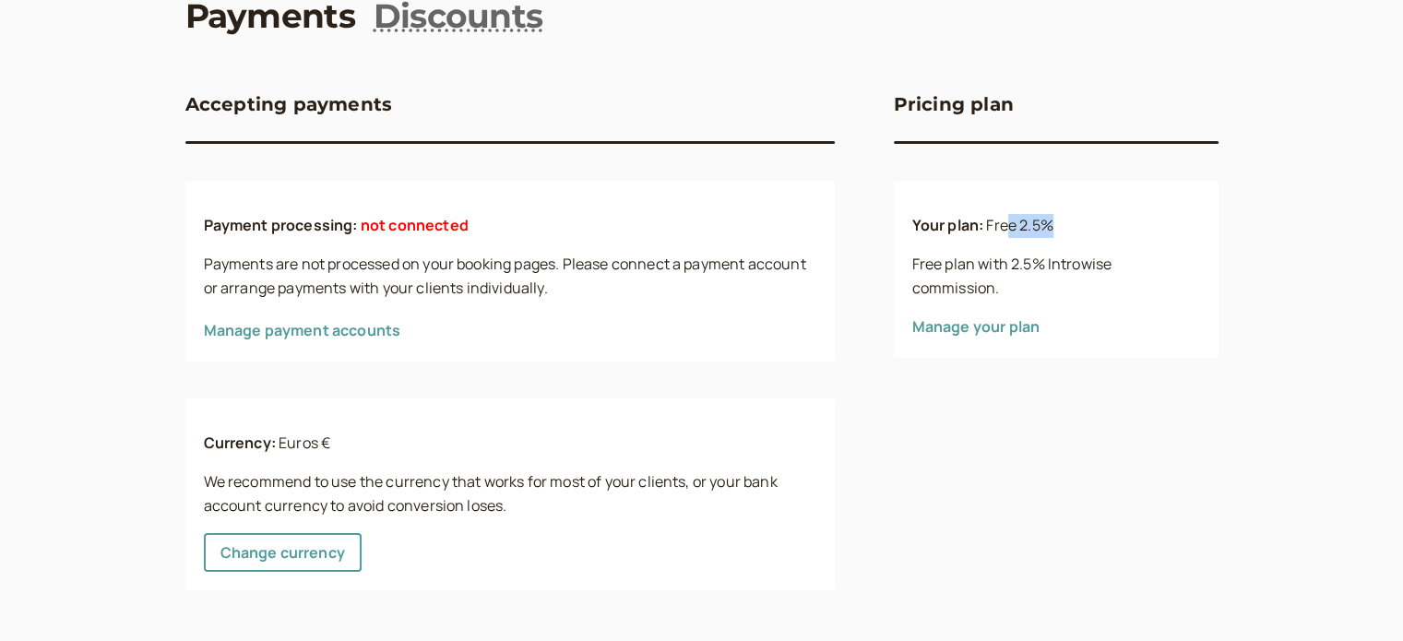
drag, startPoint x: 1057, startPoint y: 224, endPoint x: 1011, endPoint y: 231, distance: 46.7
click at [1011, 231] on p "Your plan: Free 2.5%" at bounding box center [1056, 226] width 288 height 24
click at [1174, 344] on div "Your plan: Free 2.5% Free plan with 2.5% Introwise commission. Manage your plan" at bounding box center [1056, 269] width 325 height 177
click at [378, 330] on link "Manage payment accounts" at bounding box center [302, 330] width 197 height 20
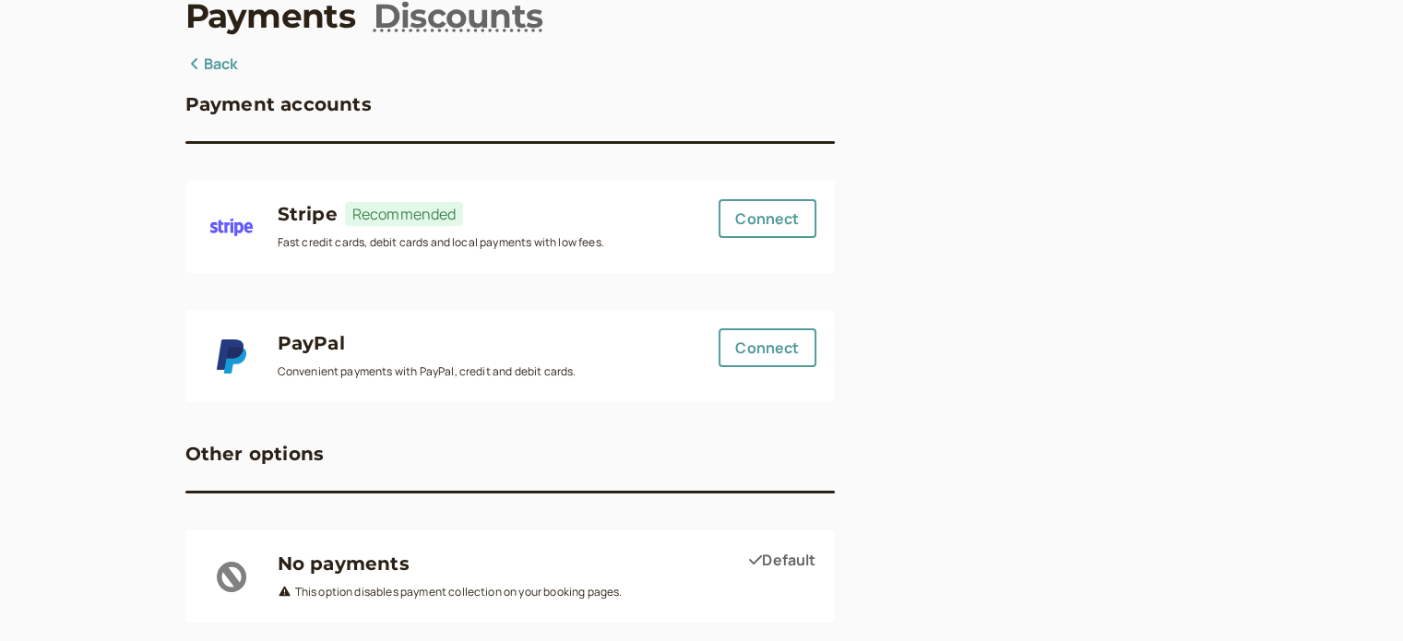
scroll to position [140, 0]
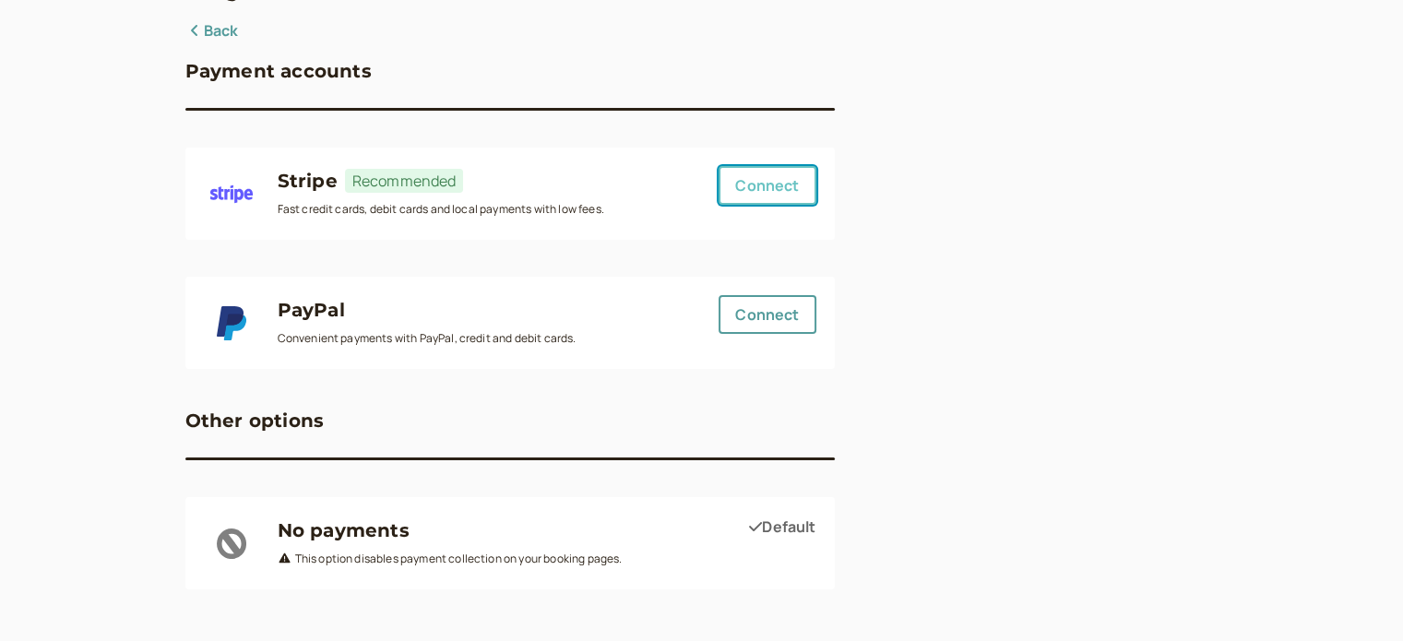
click at [760, 187] on button "Connect" at bounding box center [766, 185] width 97 height 39
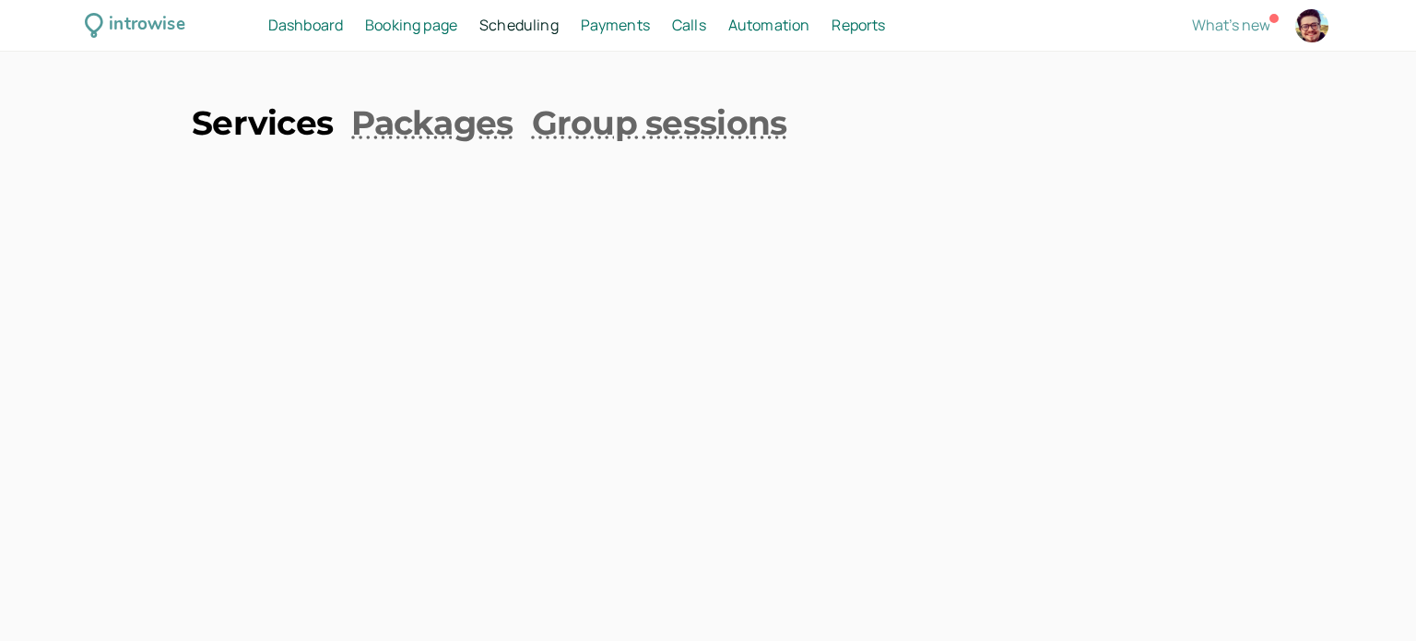
click at [258, 113] on link "Services" at bounding box center [262, 123] width 141 height 46
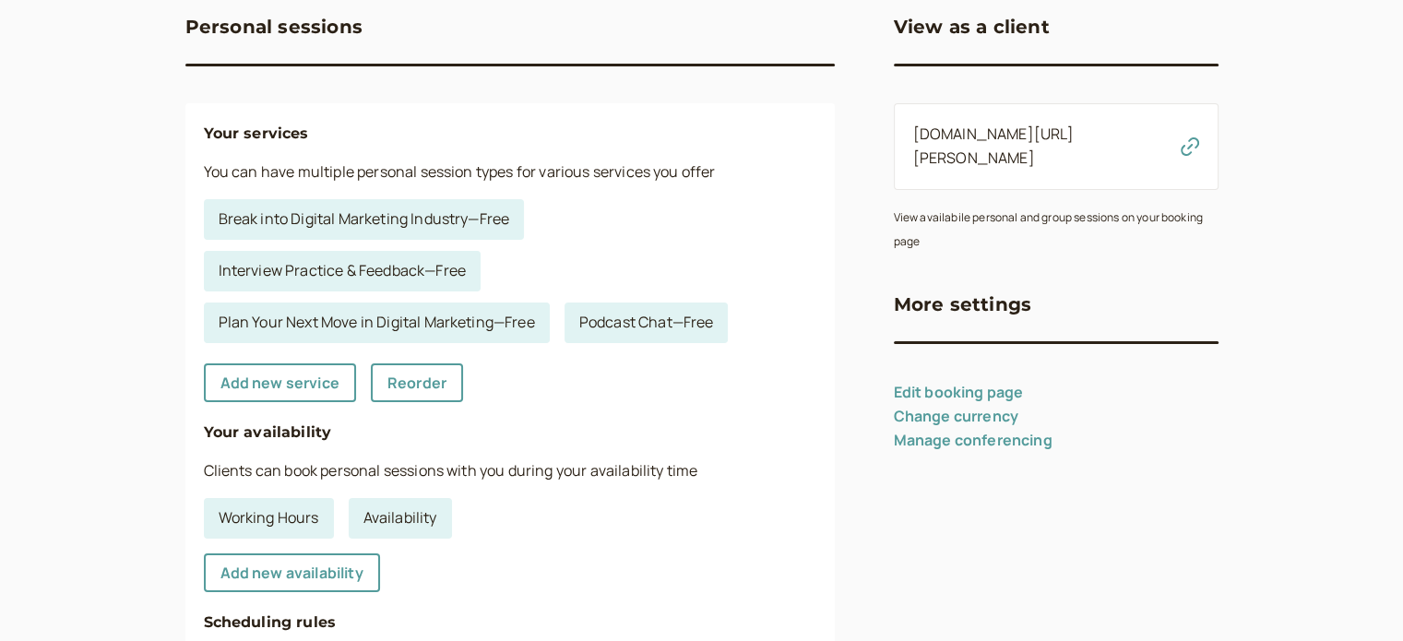
scroll to position [369, 0]
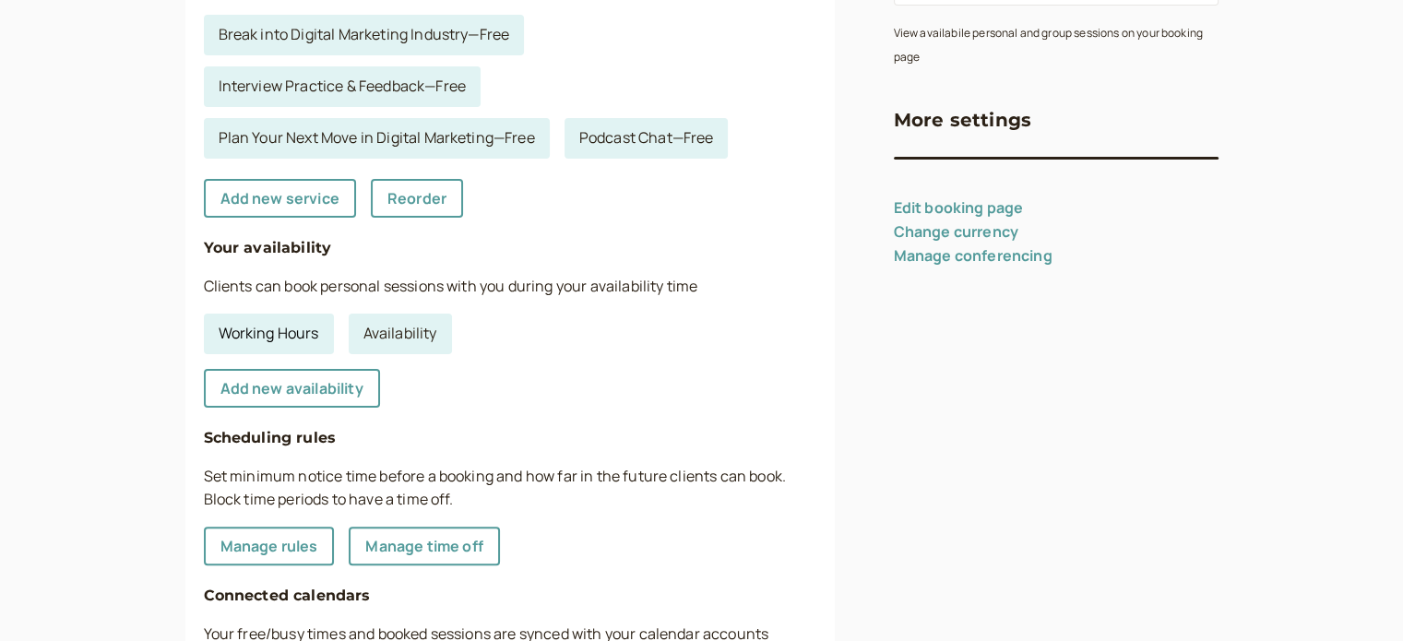
click at [302, 342] on link "Working Hours" at bounding box center [269, 334] width 130 height 41
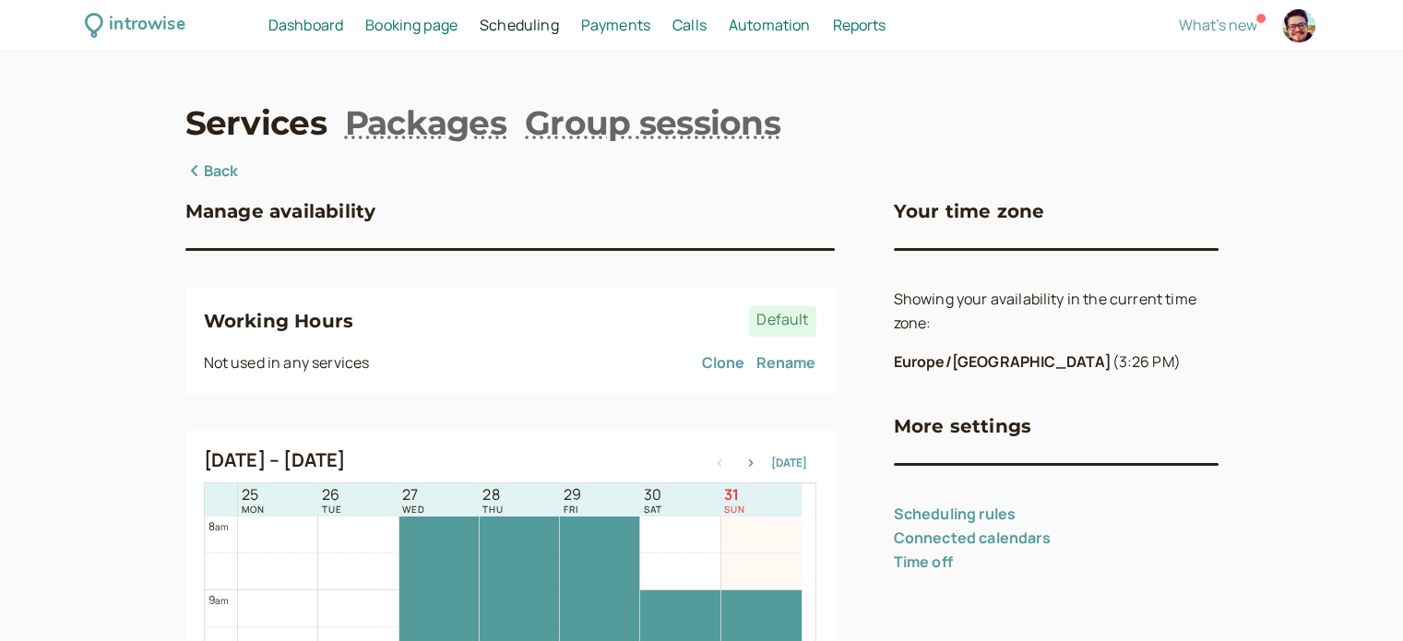
click at [793, 321] on span "Default" at bounding box center [782, 321] width 66 height 30
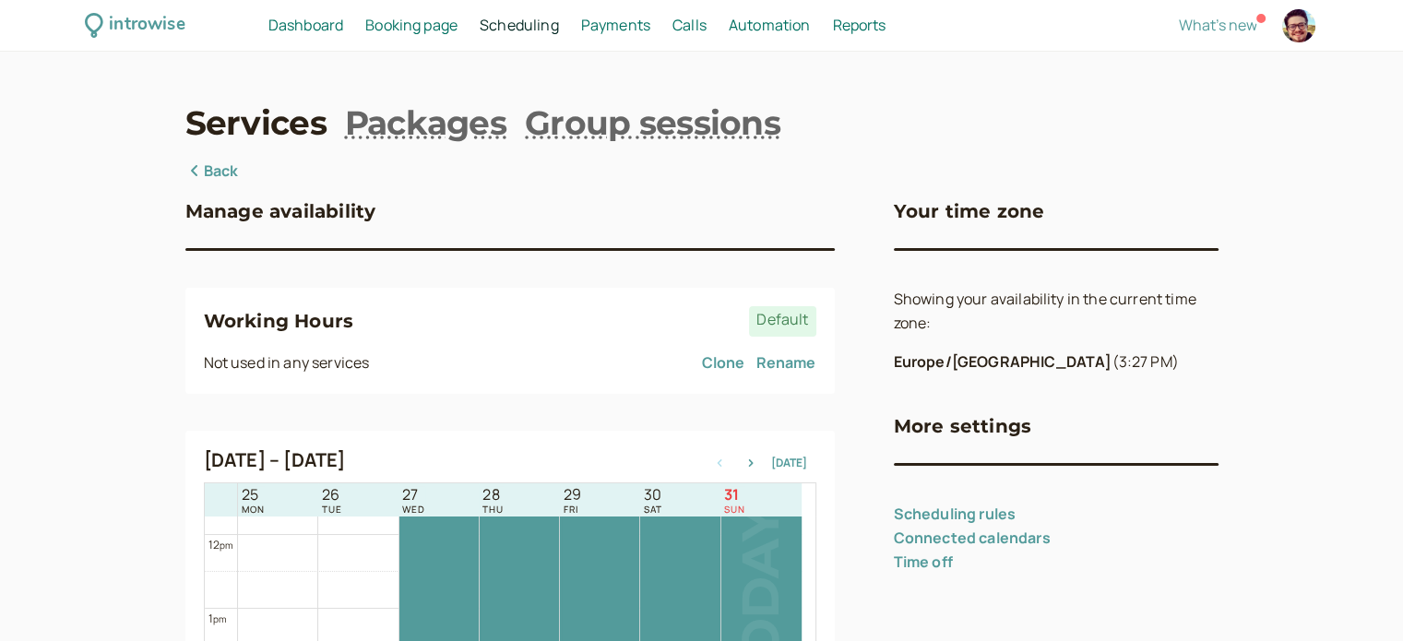
click at [218, 160] on link "Back" at bounding box center [211, 172] width 53 height 24
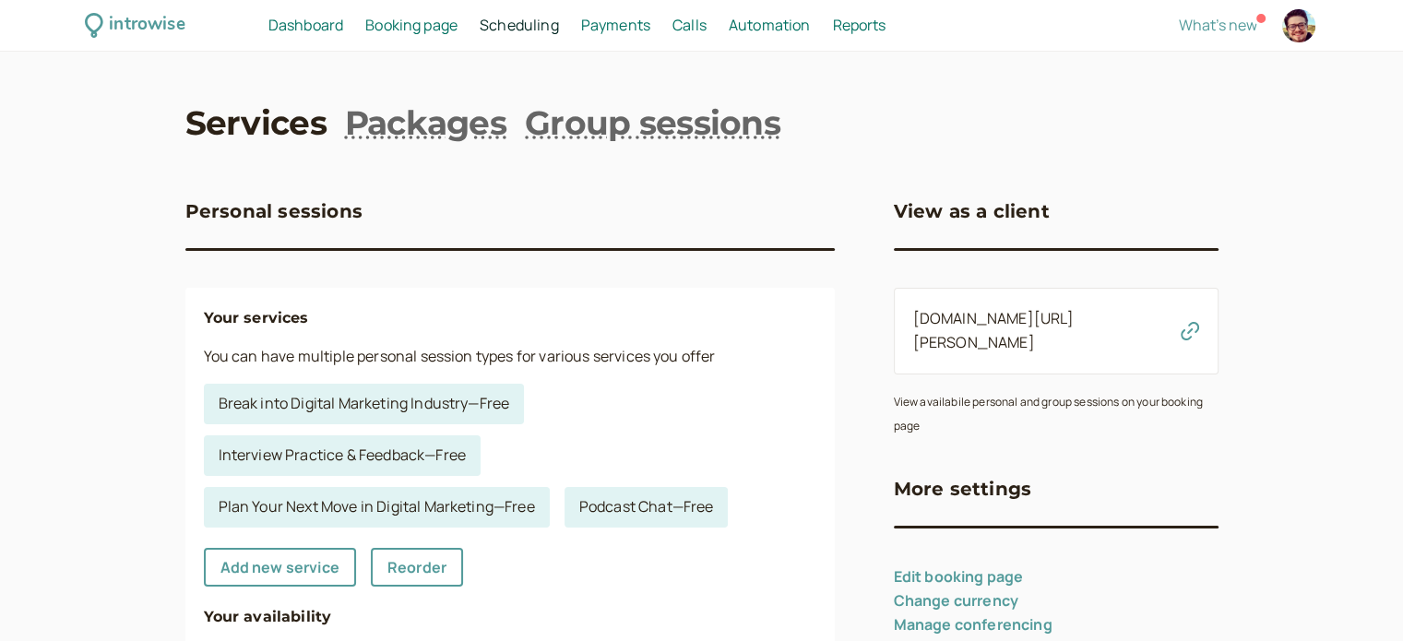
scroll to position [369, 0]
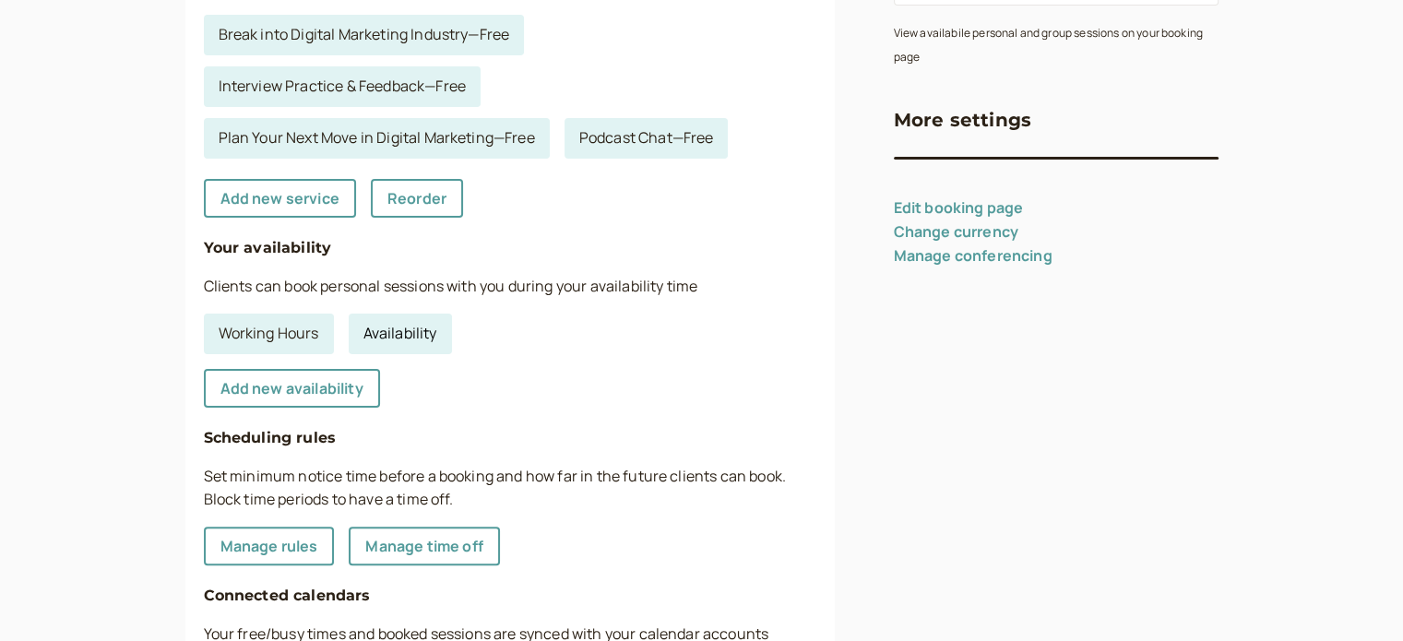
click at [369, 338] on link "Availability" at bounding box center [400, 334] width 103 height 41
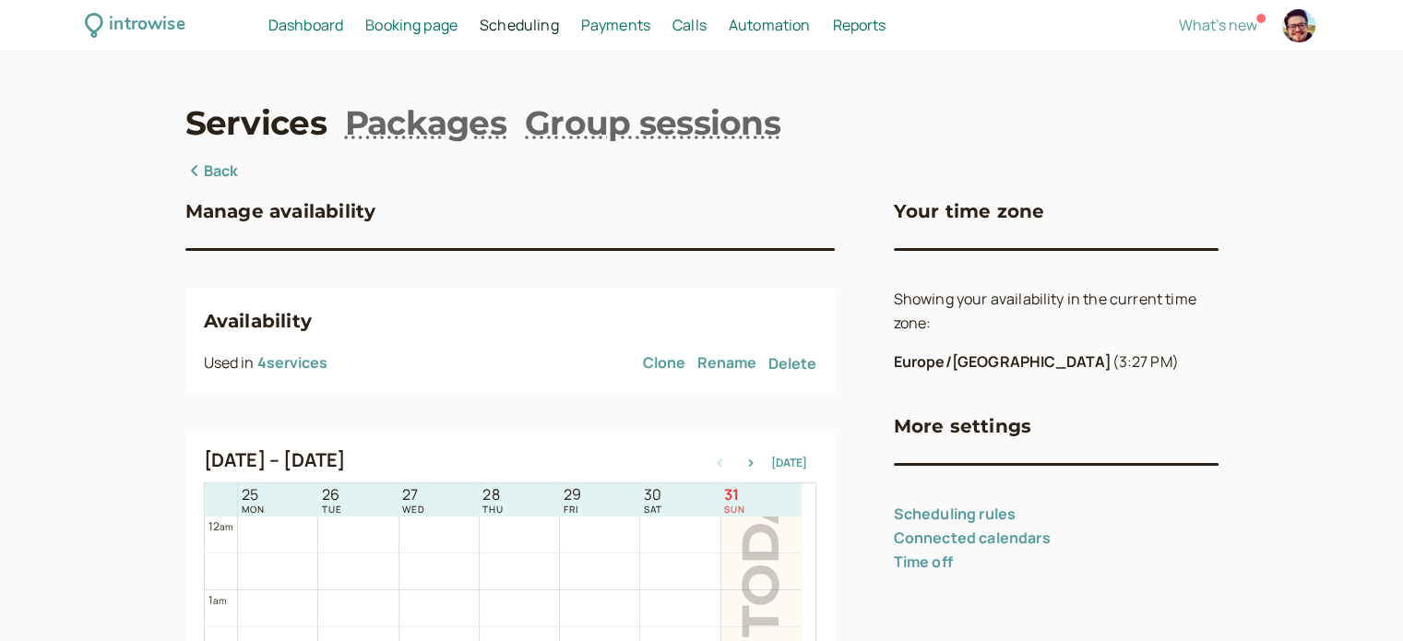
click at [217, 163] on link "Back" at bounding box center [211, 172] width 53 height 24
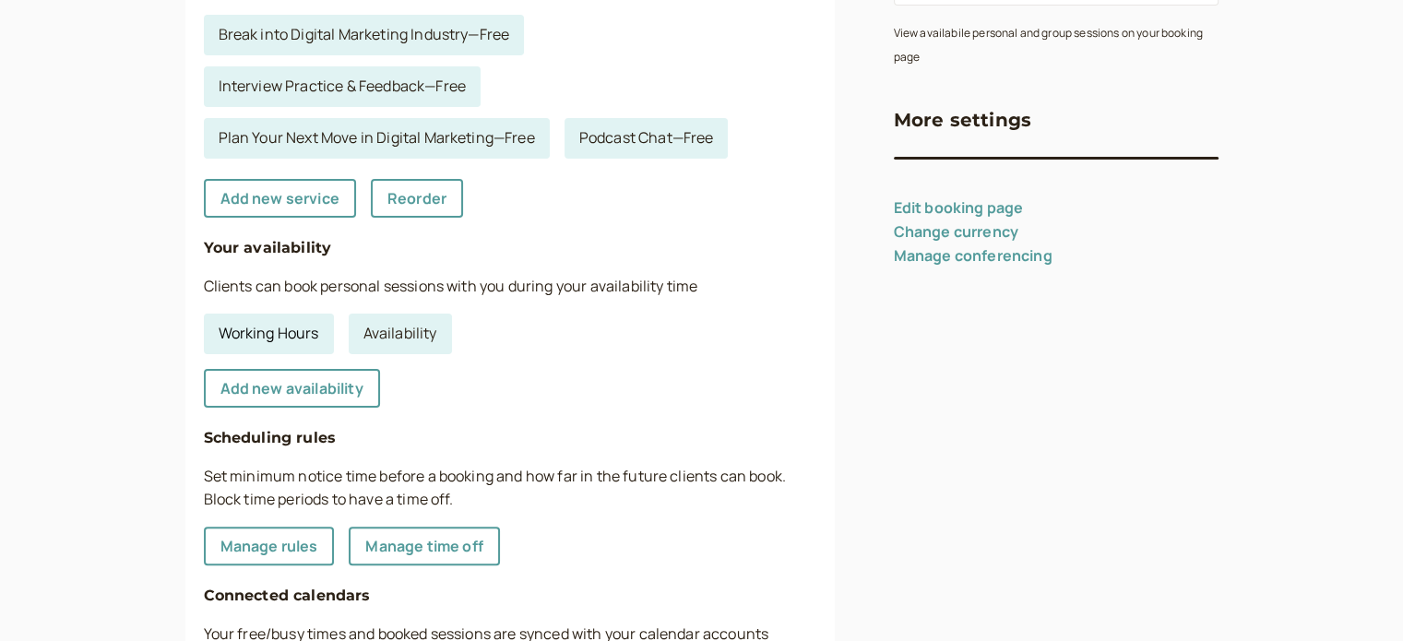
click at [273, 335] on link "Working Hours" at bounding box center [269, 334] width 130 height 41
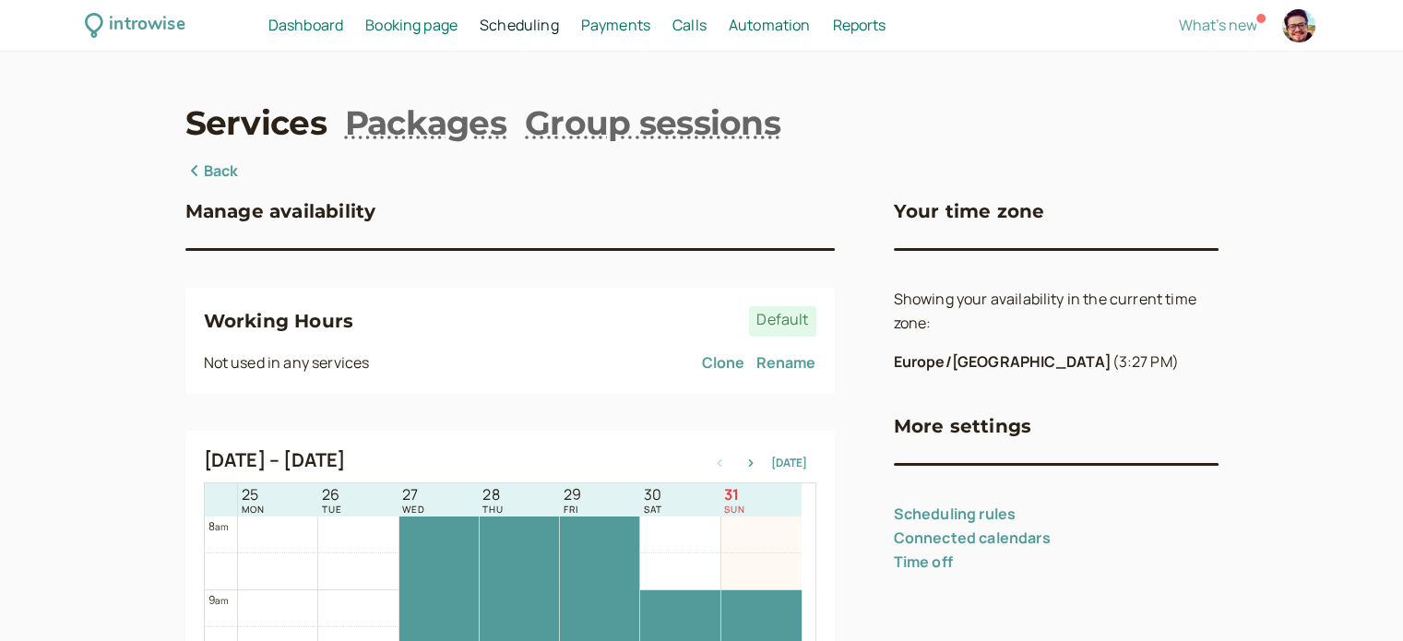
click at [776, 324] on span "Default" at bounding box center [782, 321] width 66 height 30
click at [964, 422] on h3 "More settings" at bounding box center [963, 426] width 138 height 30
click at [231, 170] on link "Back" at bounding box center [211, 172] width 53 height 24
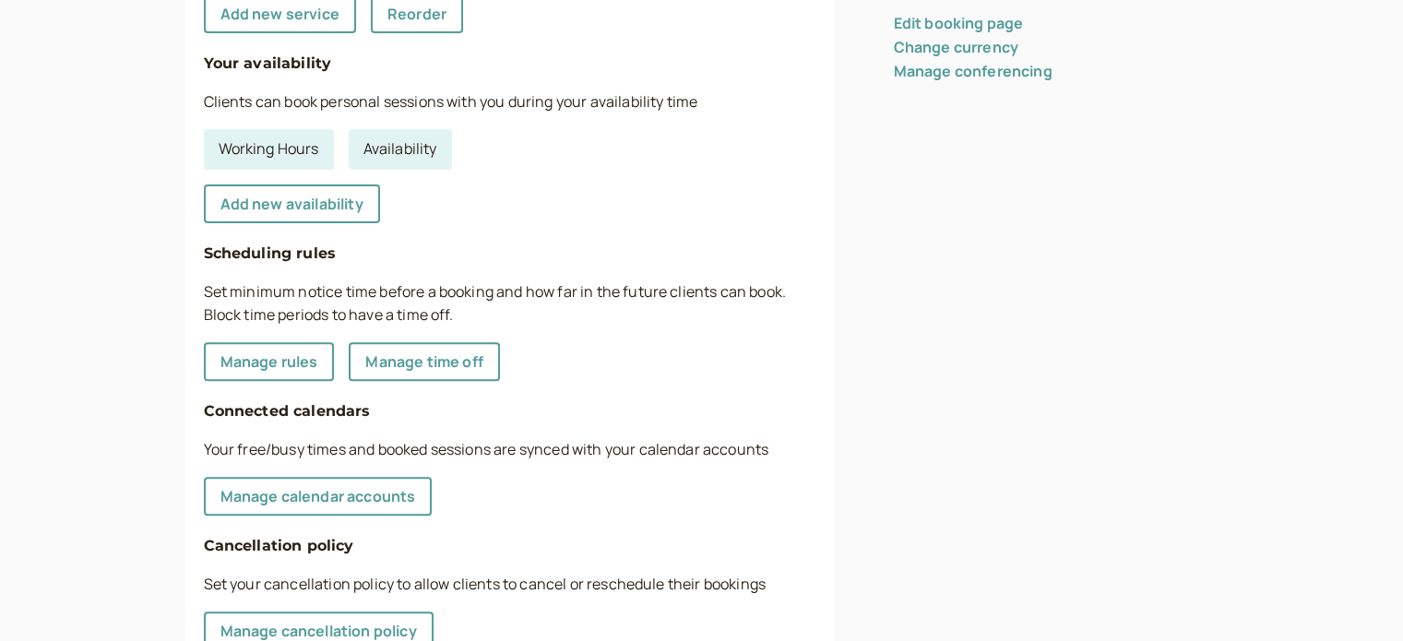
scroll to position [628, 0]
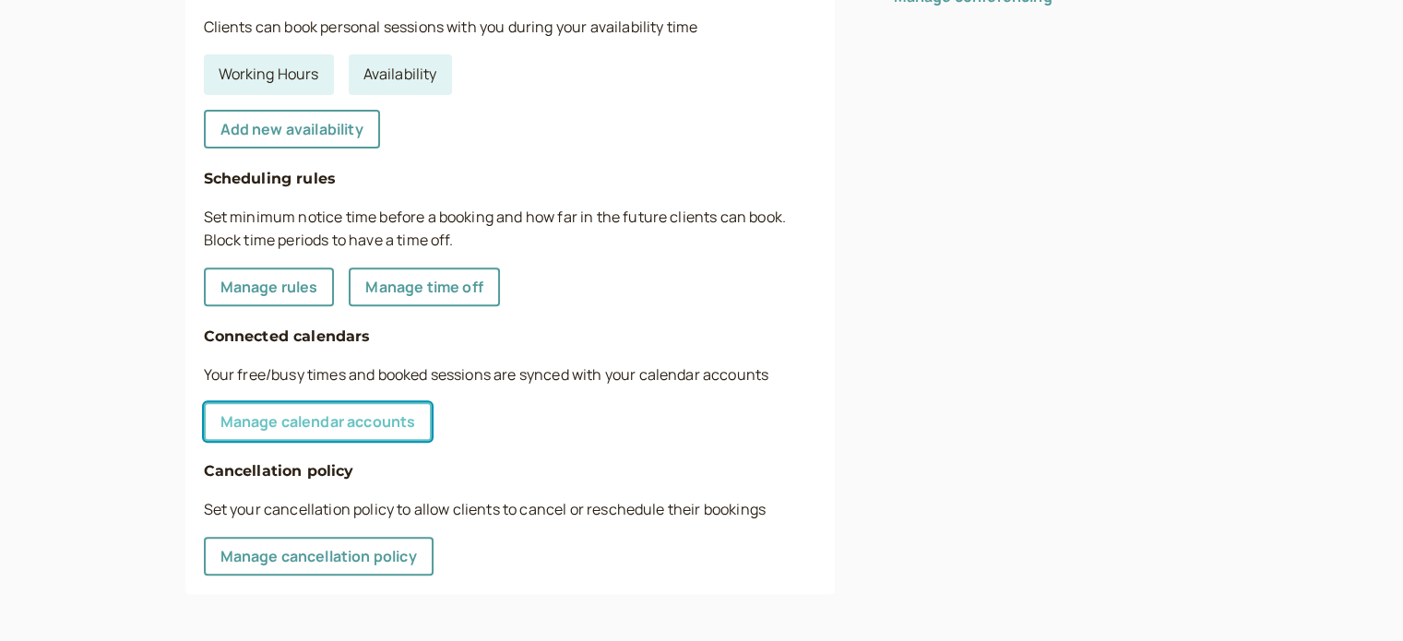
click at [366, 422] on link "Manage calendar accounts" at bounding box center [318, 421] width 229 height 39
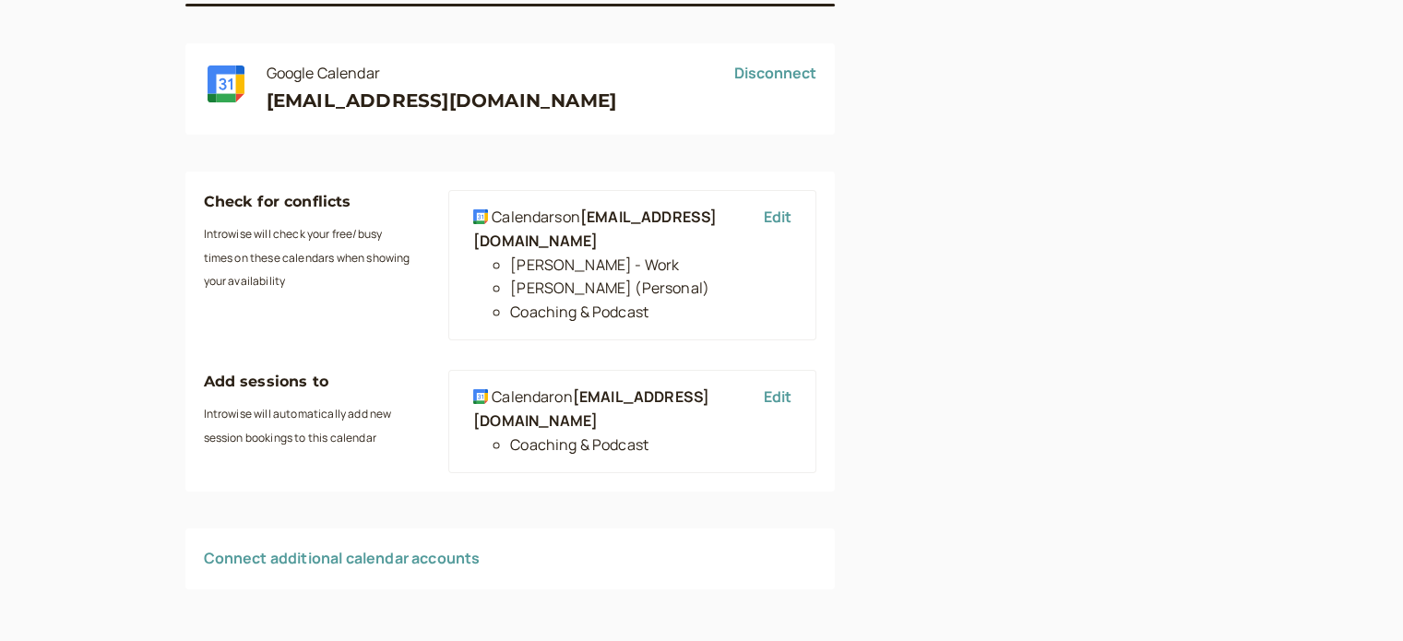
scroll to position [243, 0]
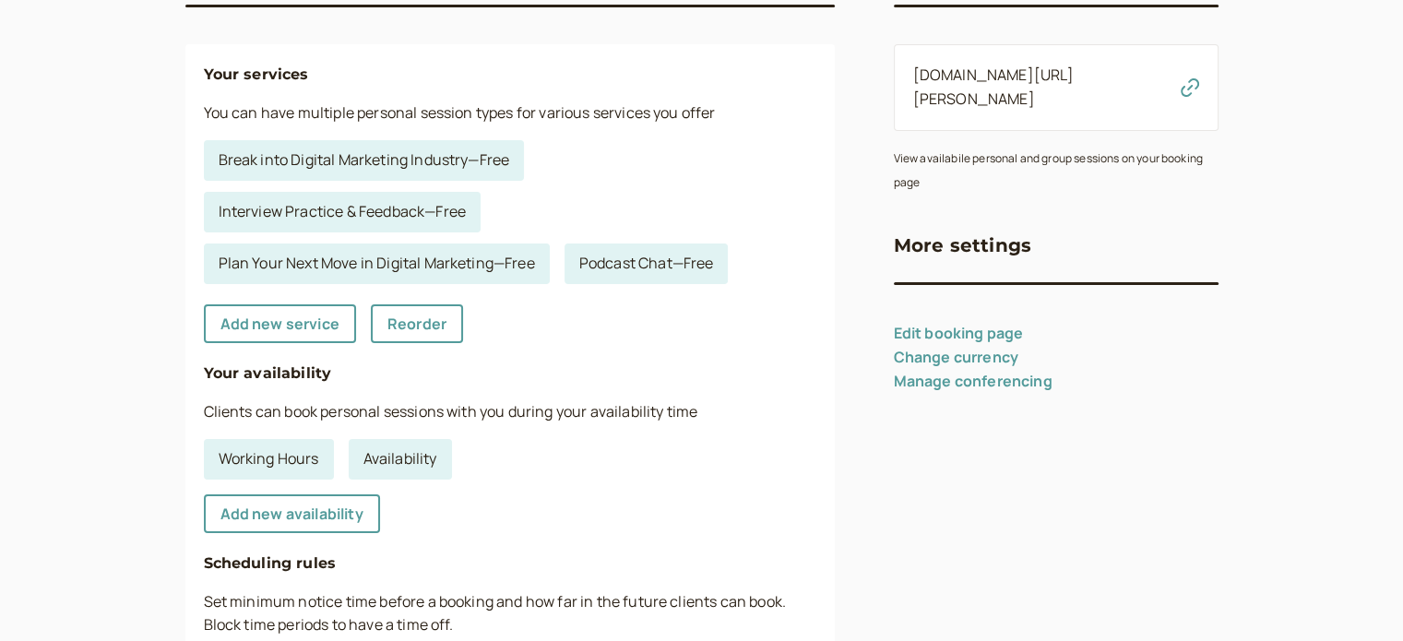
scroll to position [628, 0]
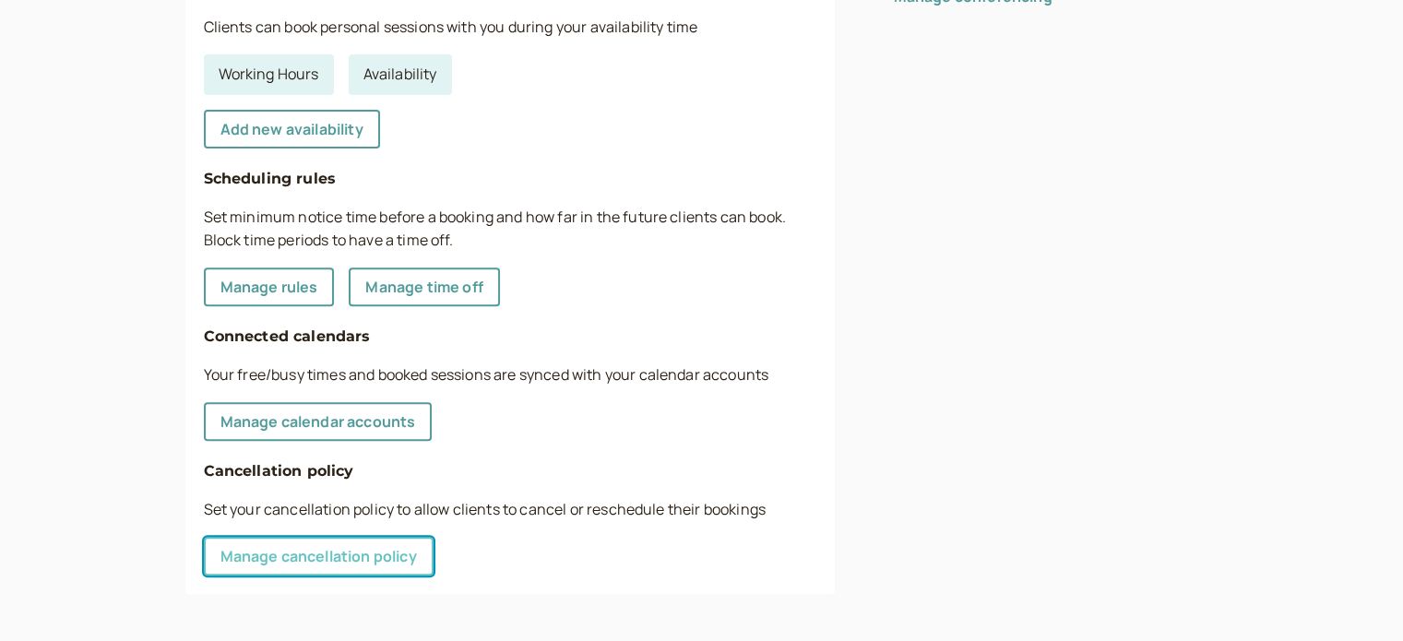
click at [417, 558] on link "Manage cancellation policy" at bounding box center [319, 556] width 230 height 39
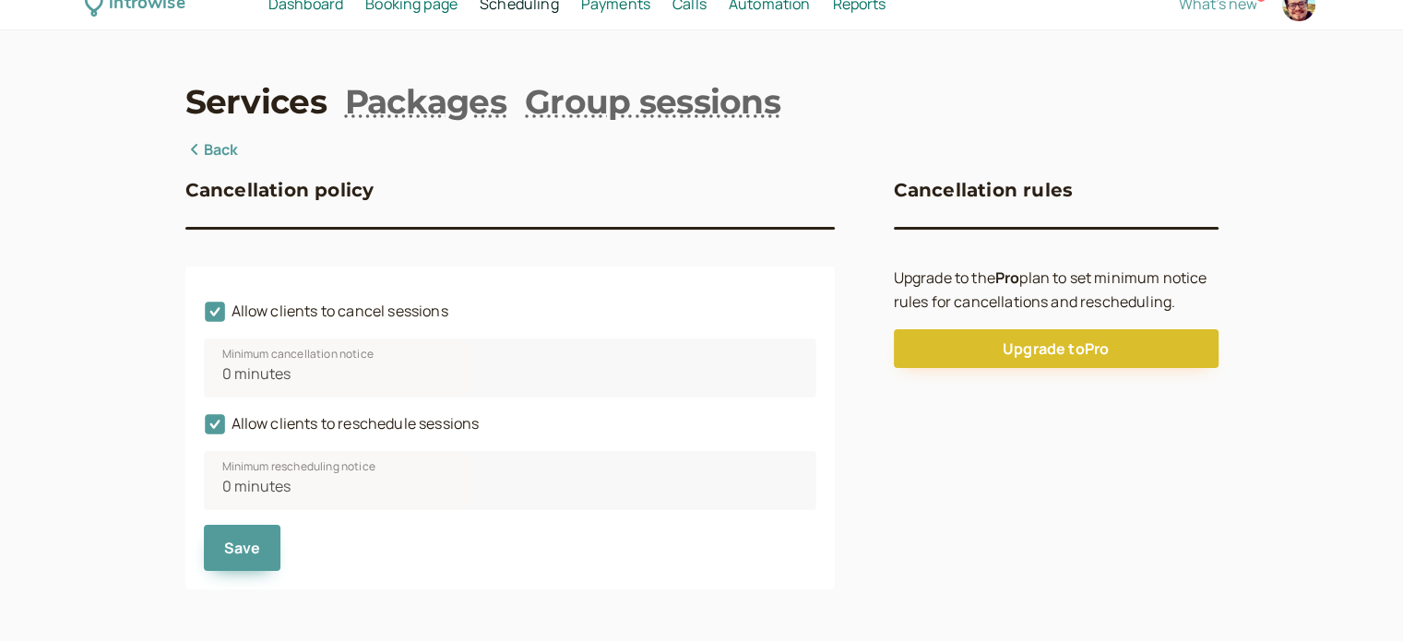
scroll to position [20, 0]
click at [216, 308] on icon at bounding box center [215, 313] width 20 height 20
click at [204, 317] on input "Allow clients to cancel sessions" at bounding box center [204, 317] width 0 height 0
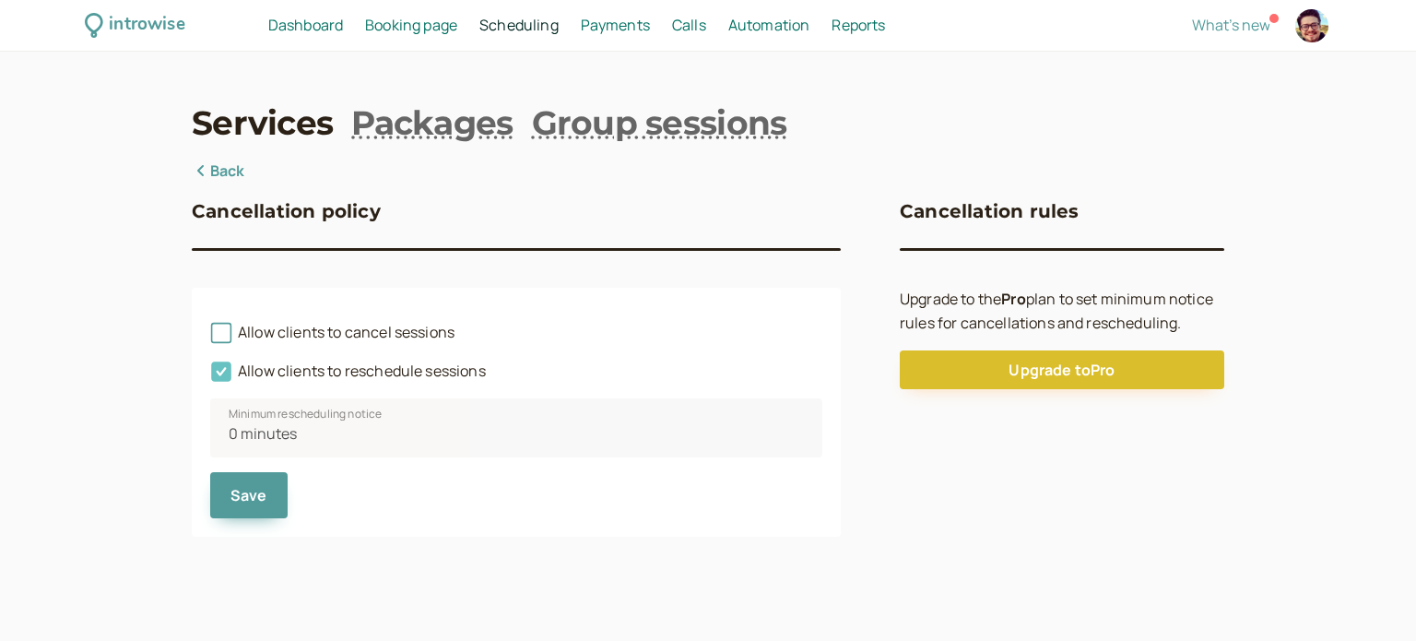
click at [225, 369] on icon at bounding box center [221, 372] width 31 height 31
click at [210, 376] on input "Allow clients to reschedule sessions" at bounding box center [210, 376] width 0 height 0
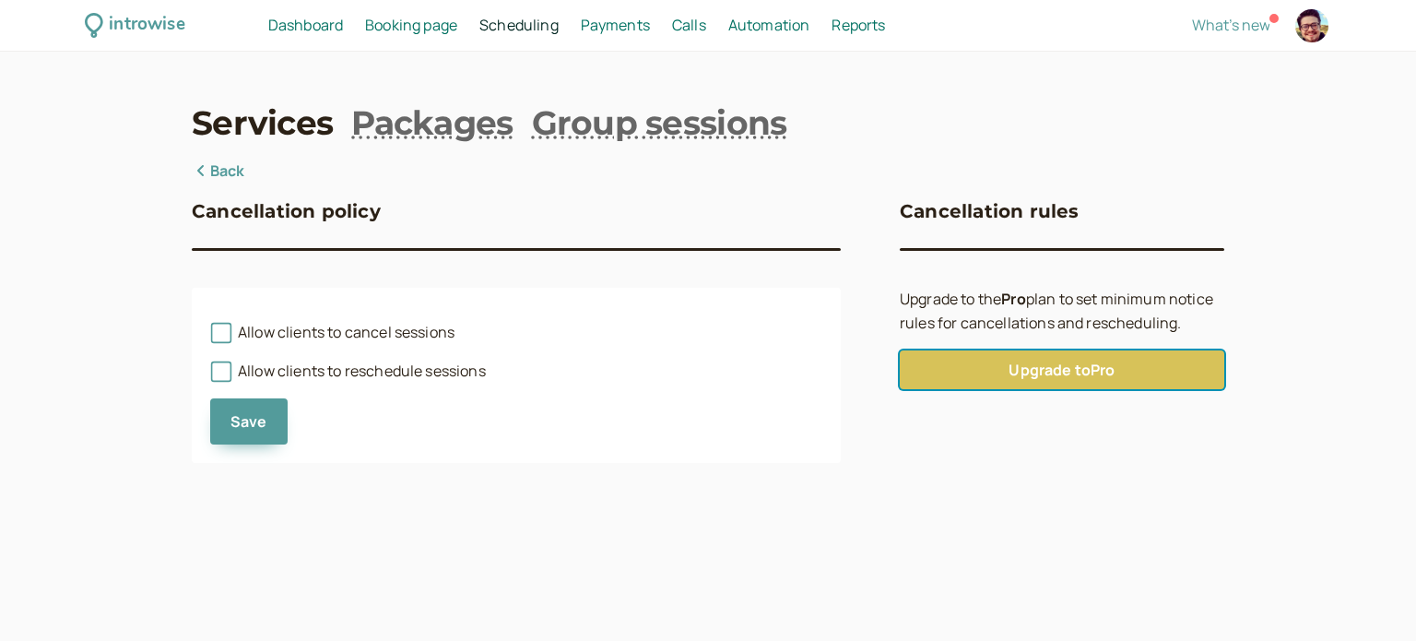
click at [1157, 362] on link "Upgrade to Pro" at bounding box center [1062, 369] width 325 height 39
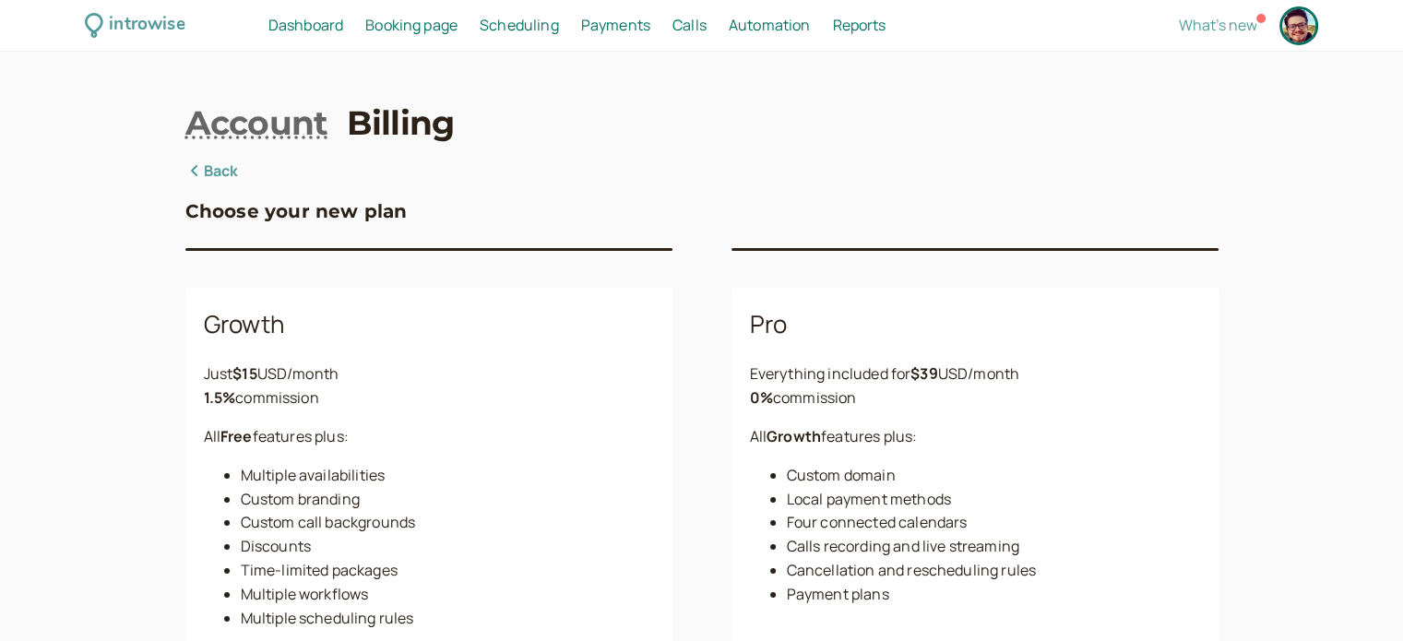
scroll to position [120, 0]
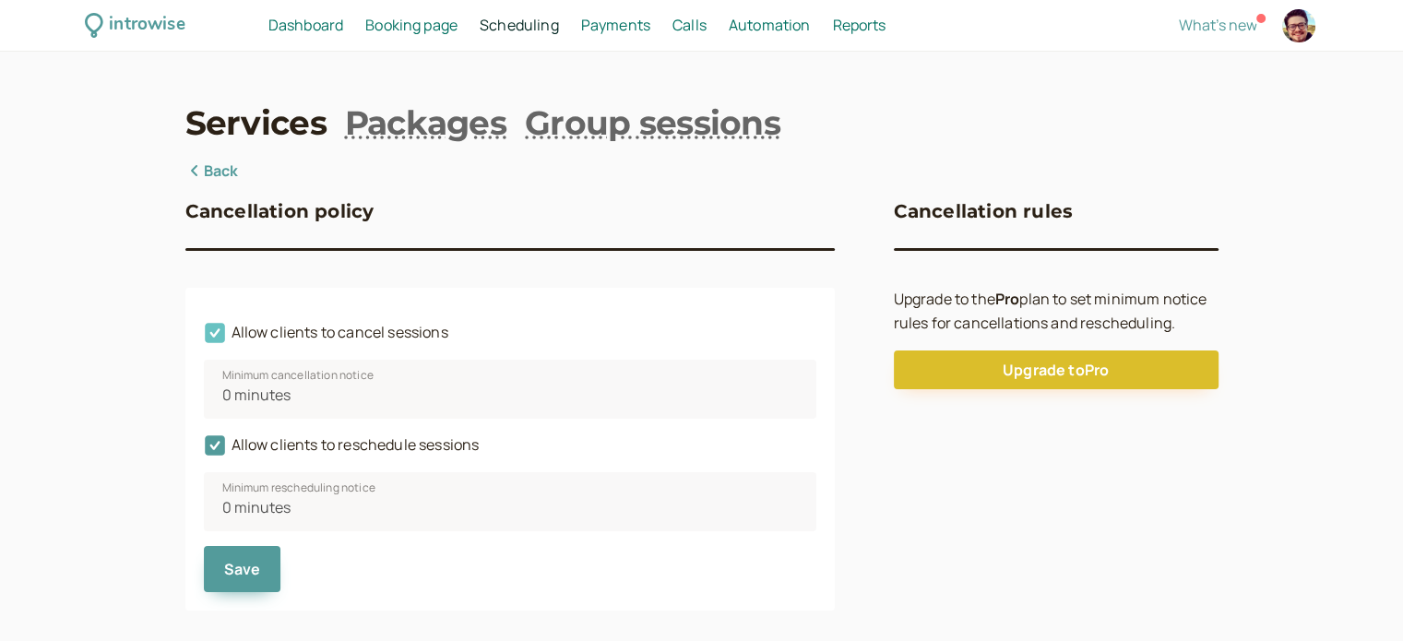
click at [219, 338] on icon at bounding box center [215, 334] width 20 height 20
click at [204, 338] on input "Allow clients to cancel sessions" at bounding box center [204, 338] width 0 height 0
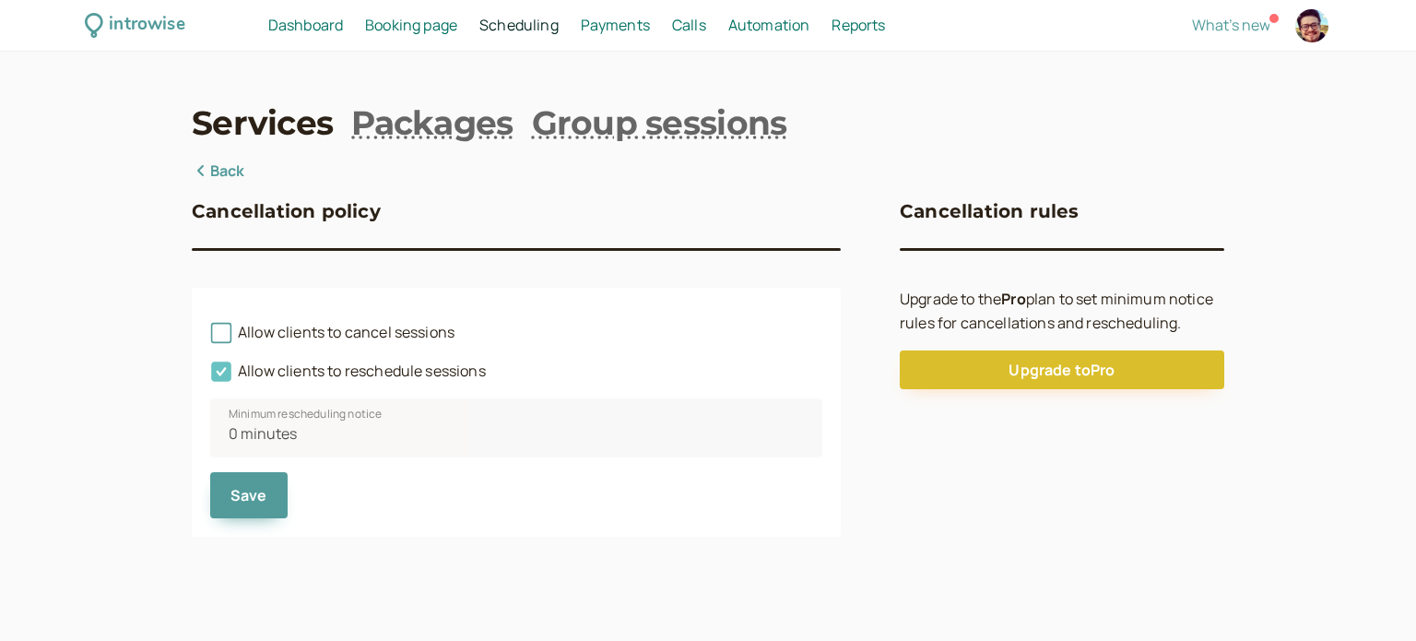
click at [222, 368] on icon at bounding box center [221, 372] width 20 height 20
click at [210, 376] on input "Allow clients to reschedule sessions" at bounding box center [210, 376] width 0 height 0
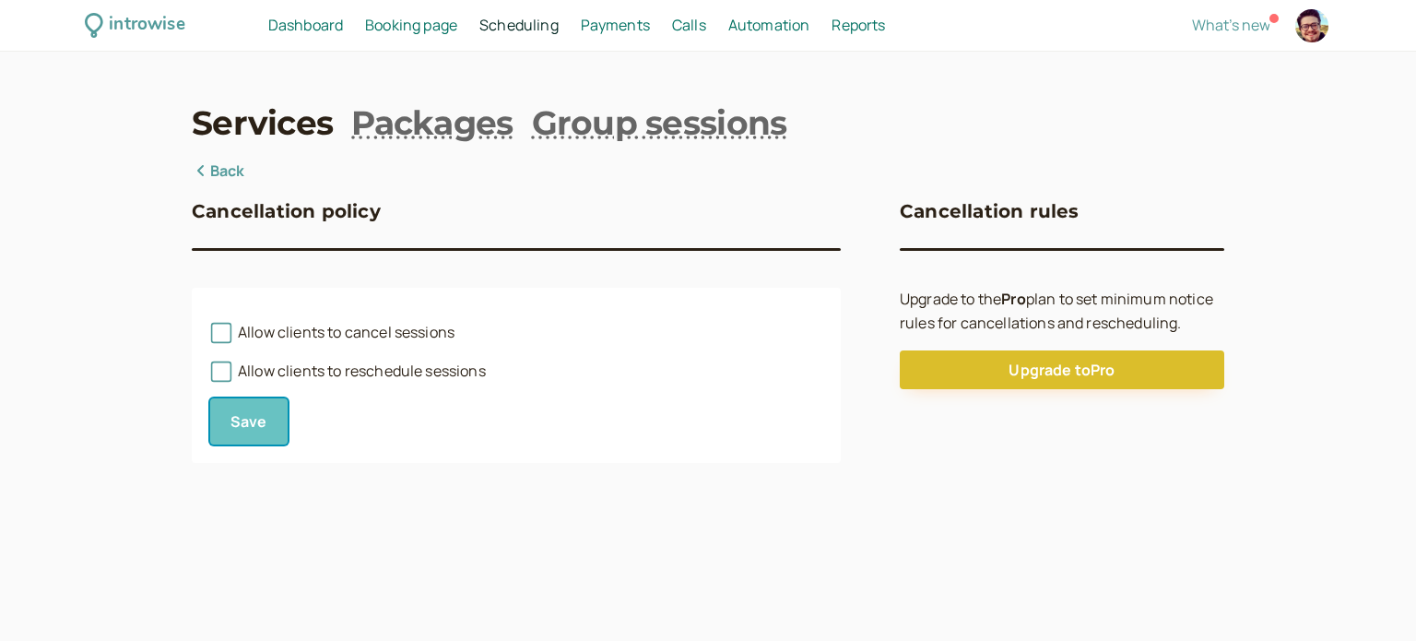
click at [236, 416] on span "Save" at bounding box center [249, 421] width 37 height 20
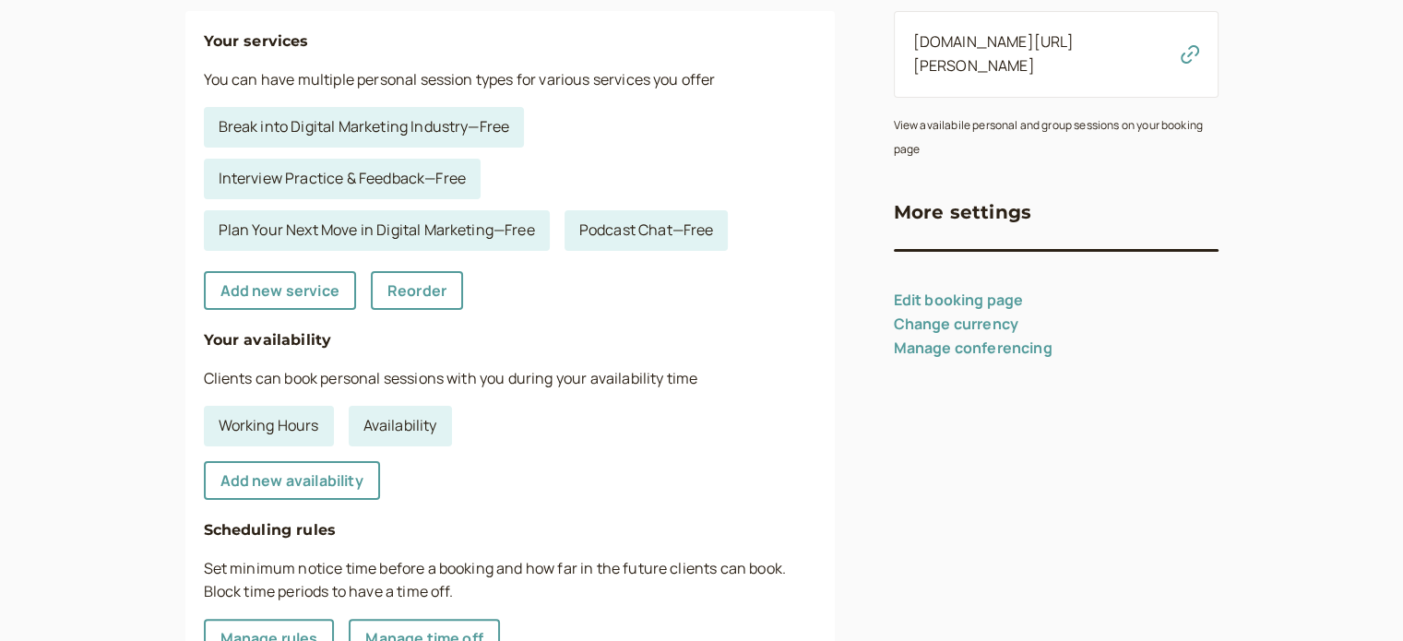
scroll to position [461, 0]
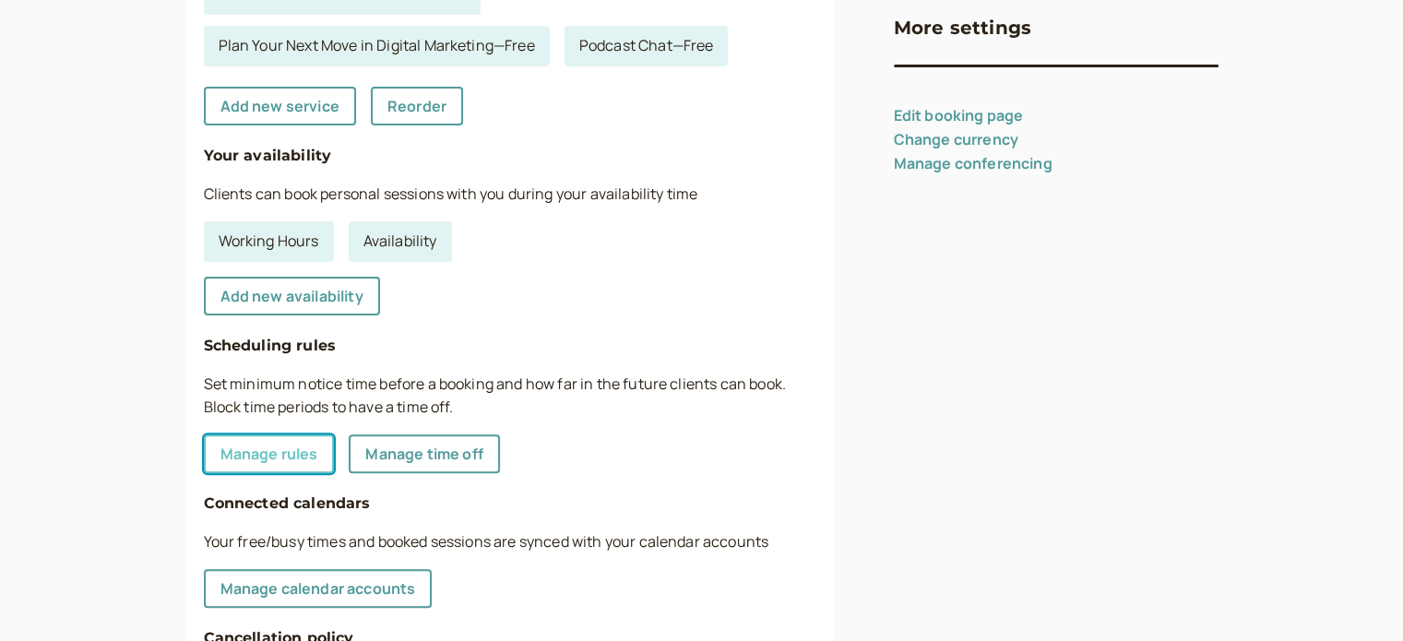
click at [302, 459] on link "Manage rules" at bounding box center [269, 453] width 131 height 39
select select "30"
select select "2880"
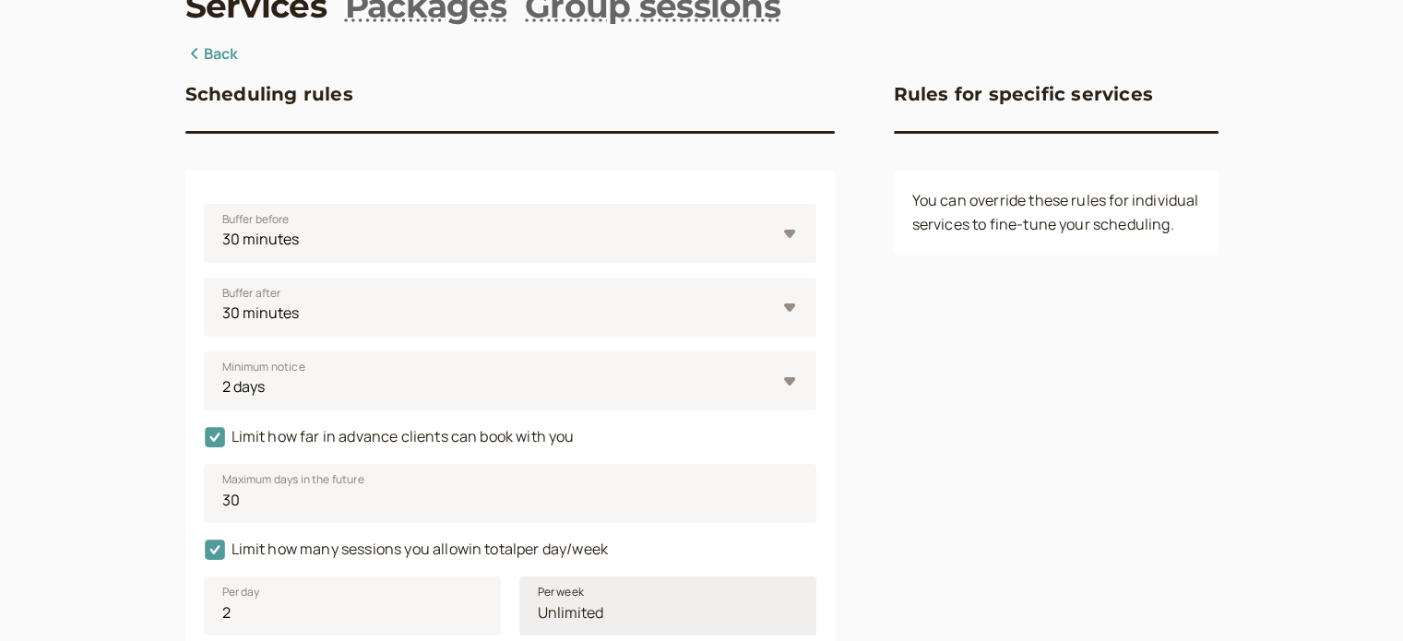
scroll to position [302, 0]
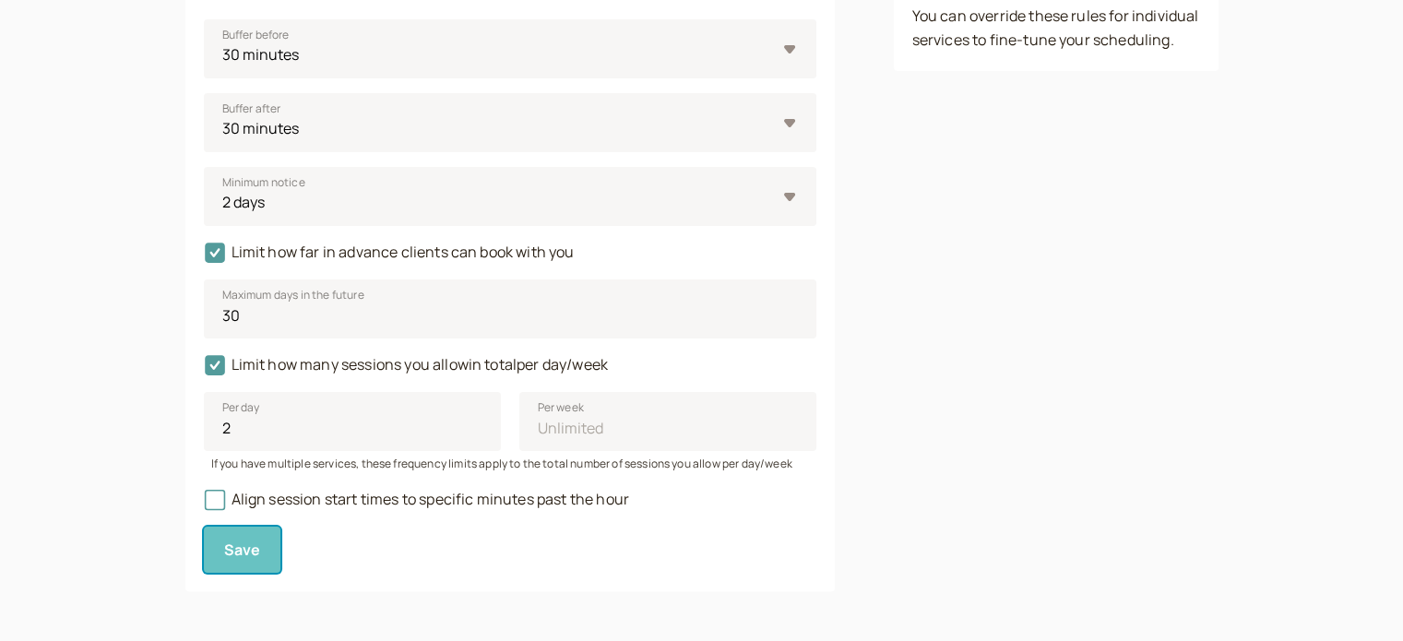
click at [259, 556] on button "Save" at bounding box center [242, 550] width 77 height 46
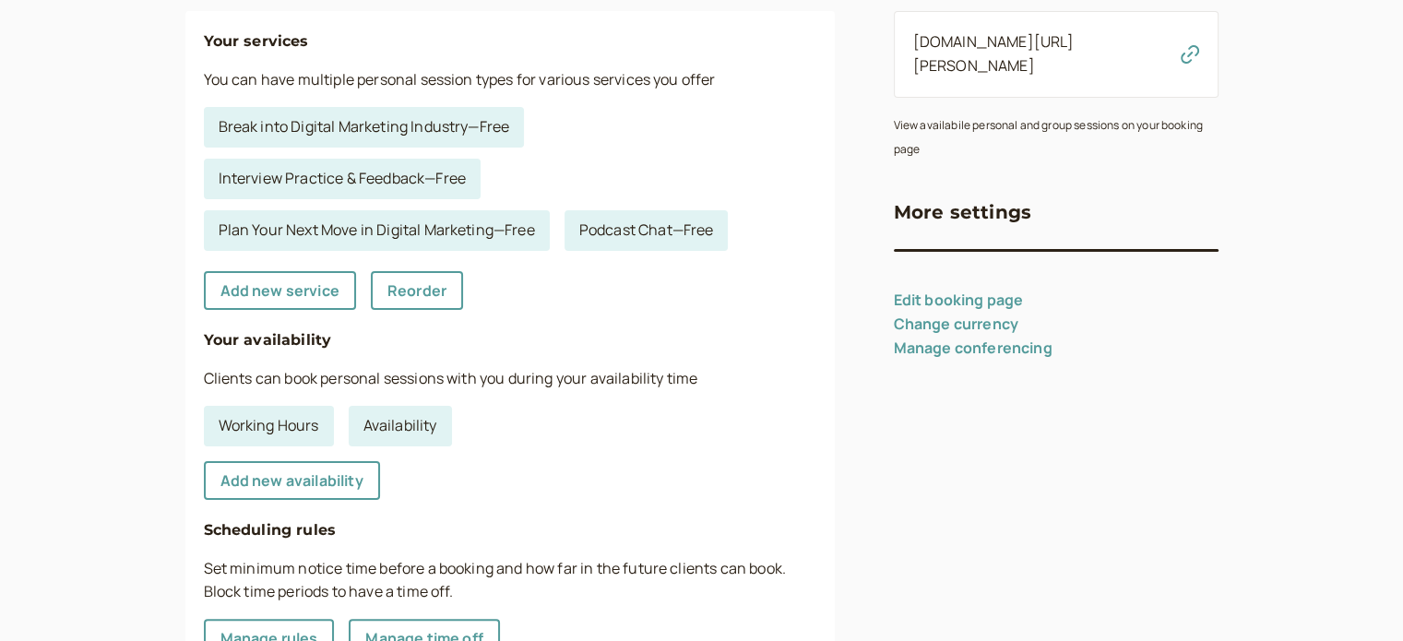
scroll to position [553, 0]
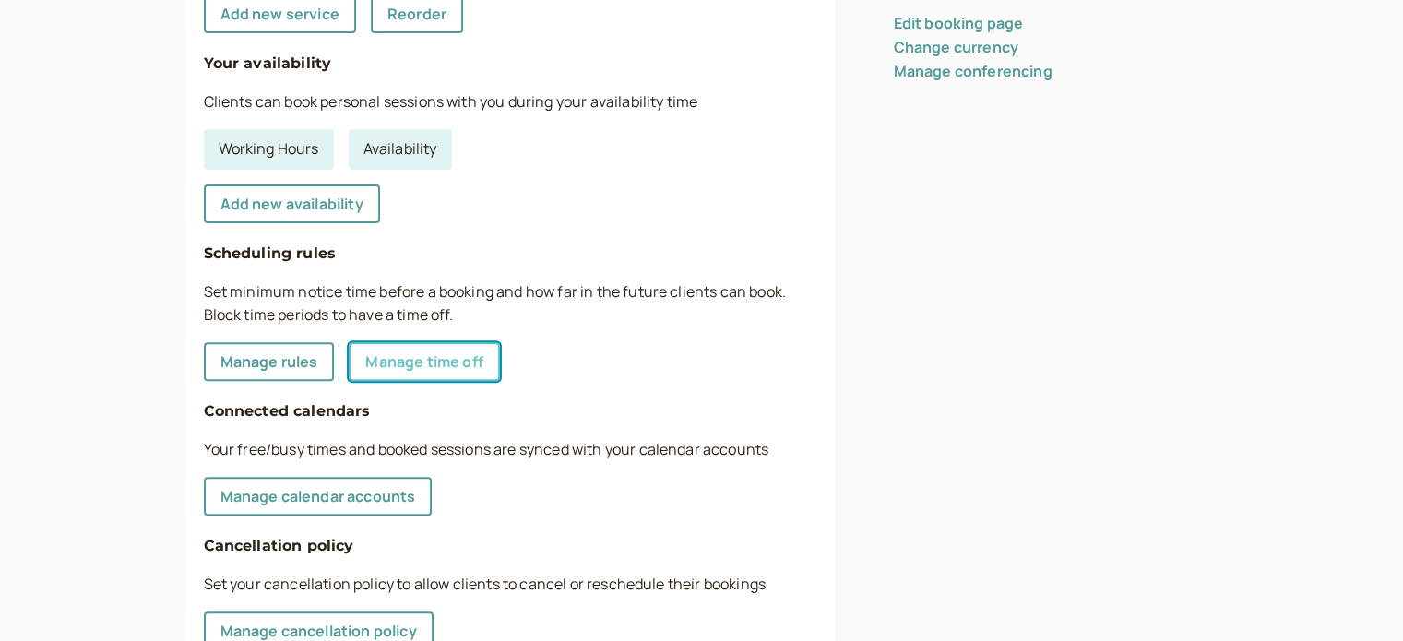
click at [435, 368] on link "Manage time off" at bounding box center [424, 361] width 150 height 39
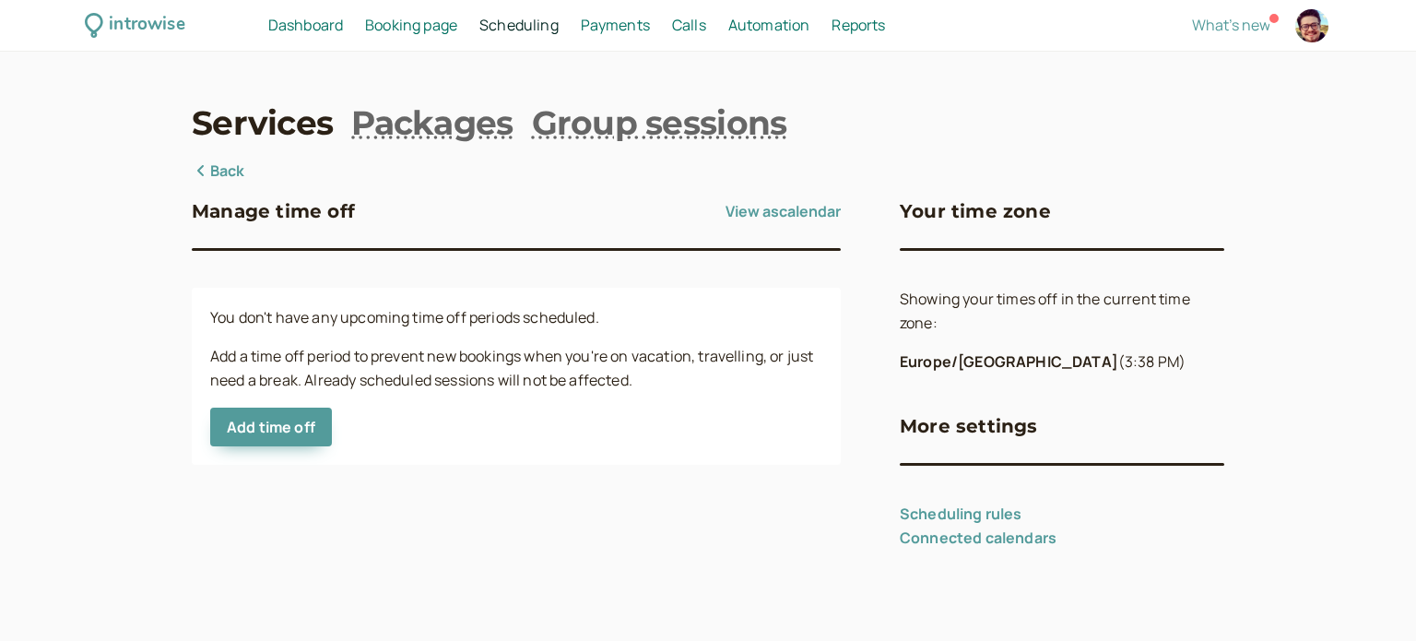
click at [227, 176] on link "Back" at bounding box center [218, 172] width 53 height 24
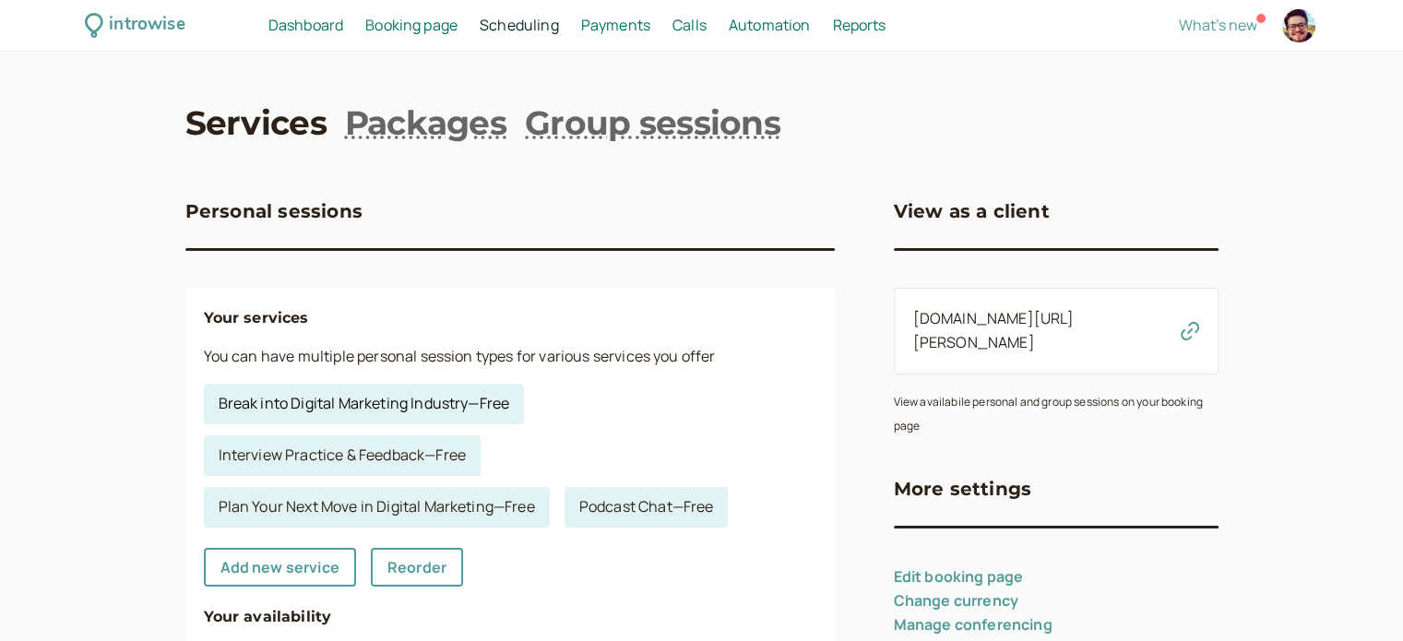
click at [478, 409] on link "Break into Digital Marketing Industry — Free" at bounding box center [364, 404] width 321 height 41
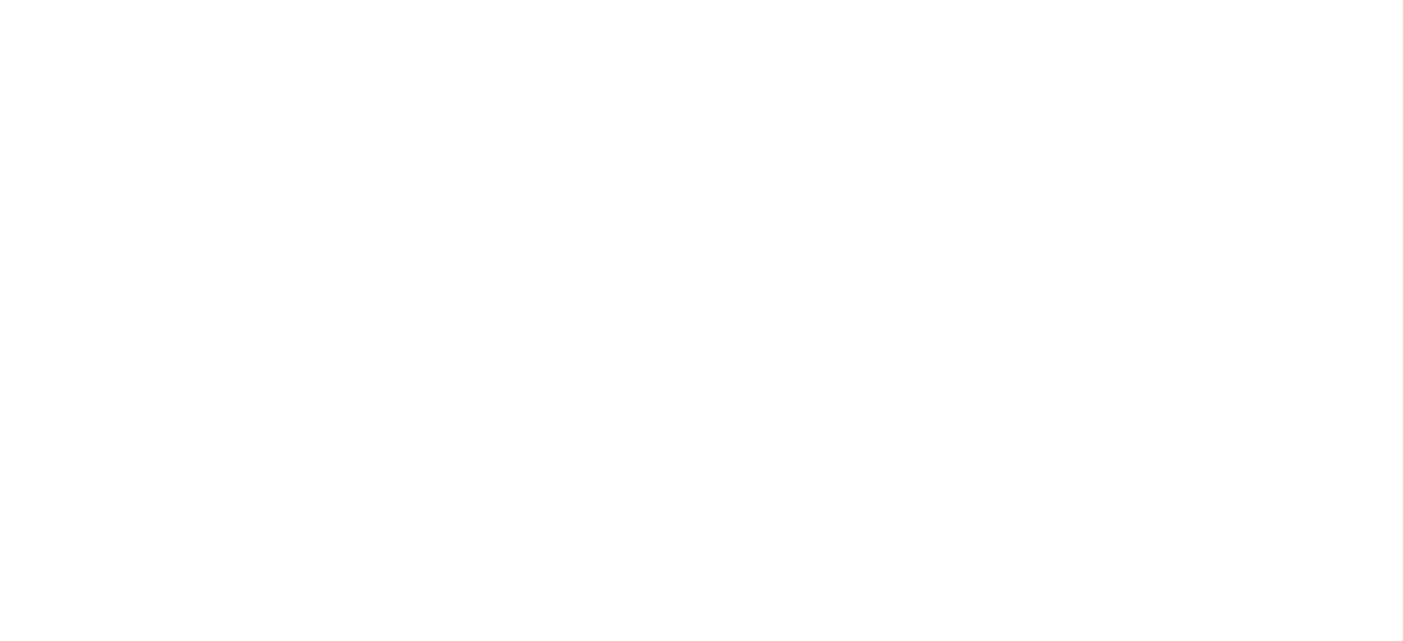
select select "30"
select select "RHwKl2BcAEEDGYEhvF6D"
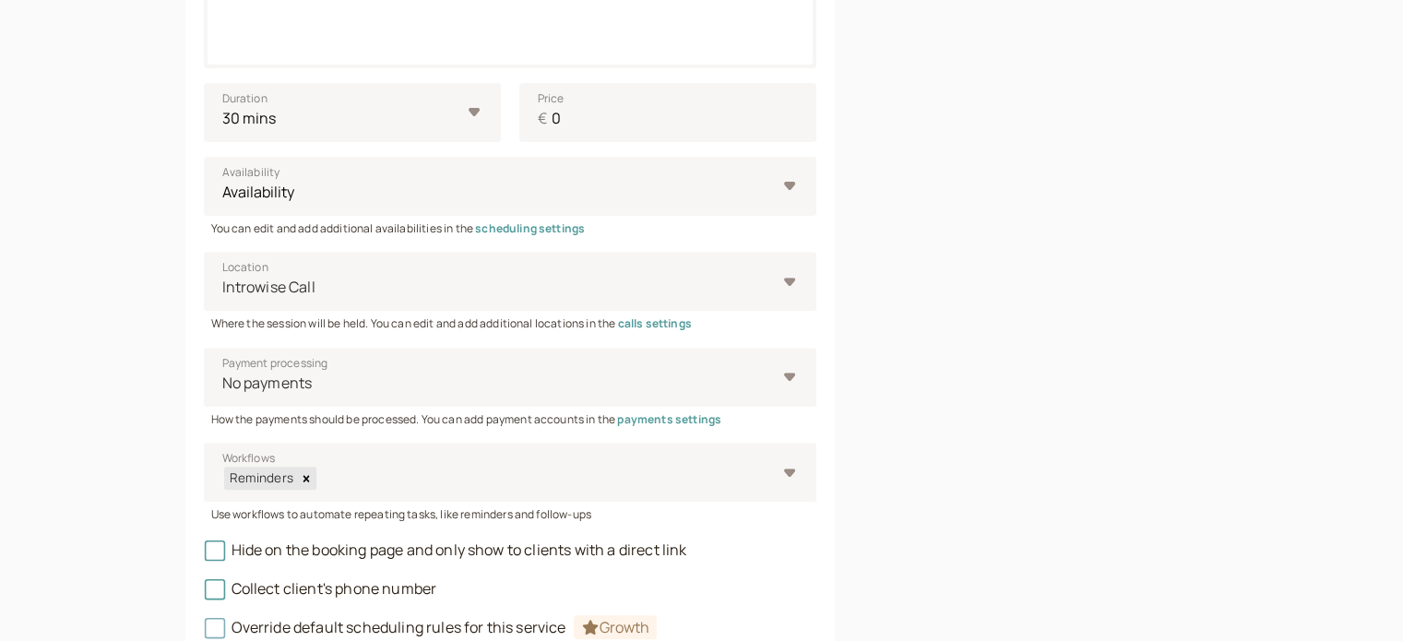
scroll to position [774, 0]
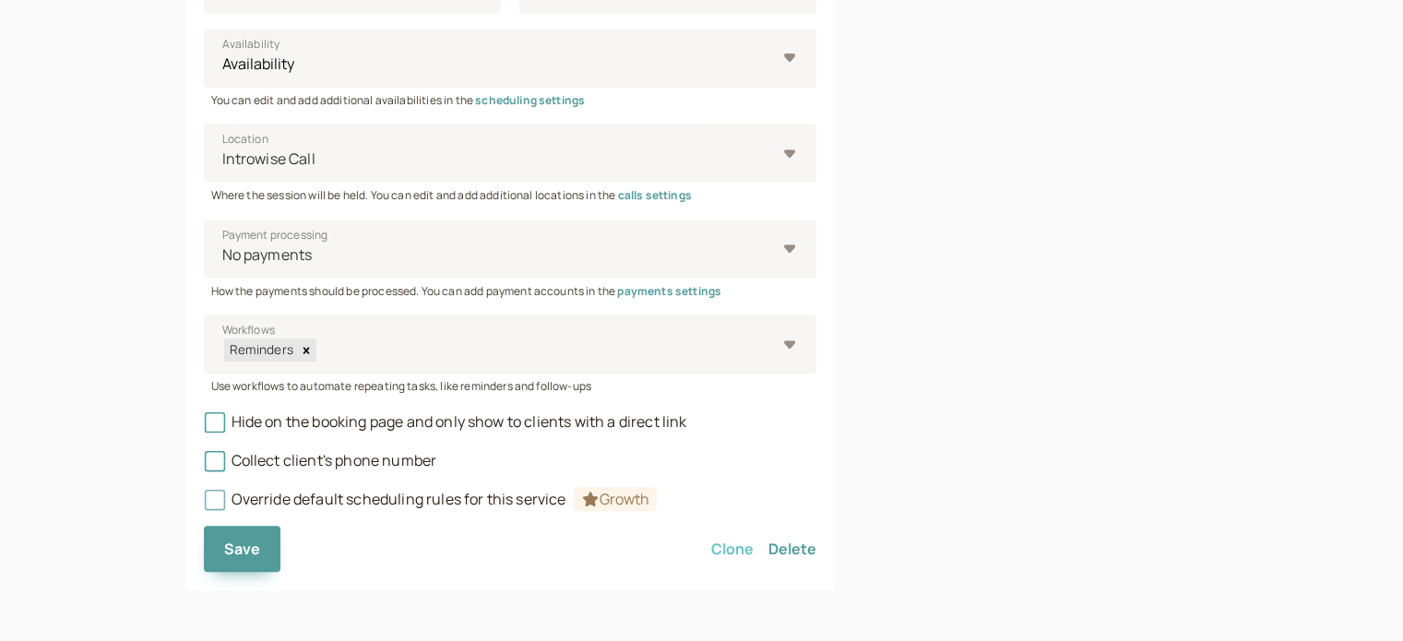
click at [739, 550] on button "Clone" at bounding box center [732, 549] width 42 height 46
select select "30"
select select "RHwKl2BcAEEDGYEhvF6D"
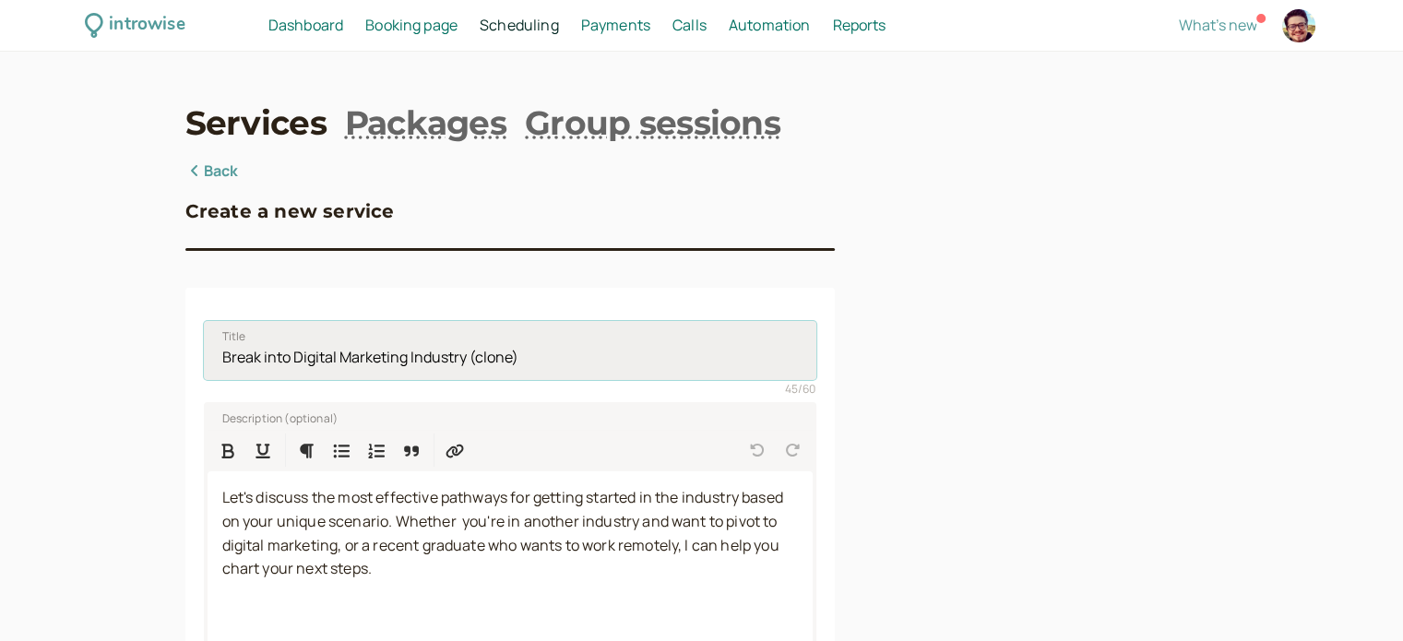
drag, startPoint x: 475, startPoint y: 357, endPoint x: 586, endPoint y: 357, distance: 110.7
click at [586, 357] on input "Break into Digital Marketing Industry (clone)" at bounding box center [510, 350] width 612 height 59
click at [474, 354] on input "Break into Digital Marketing Industry (Ongoing Support" at bounding box center [510, 350] width 612 height 59
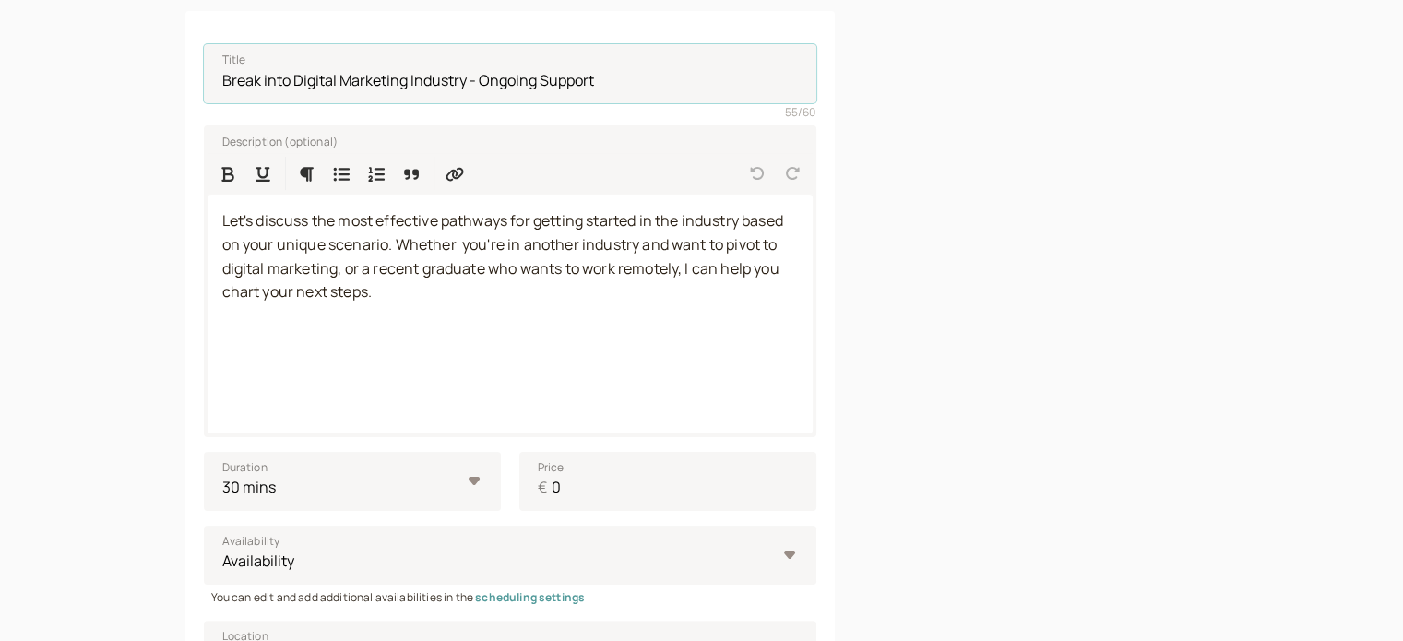
scroll to position [553, 0]
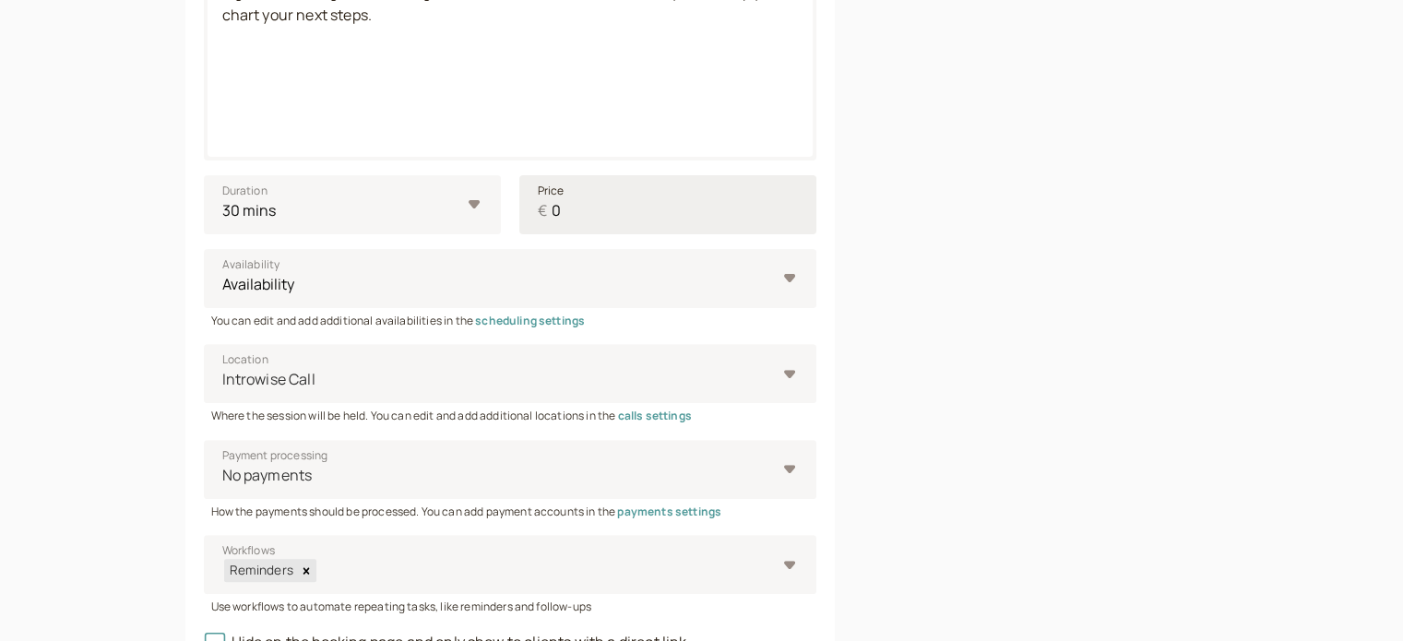
type input "Break into Digital Marketing Industry - Ongoing Support"
click at [586, 209] on input "0" at bounding box center [667, 204] width 297 height 59
type input "25"
click at [1038, 259] on div at bounding box center [1056, 208] width 325 height 1204
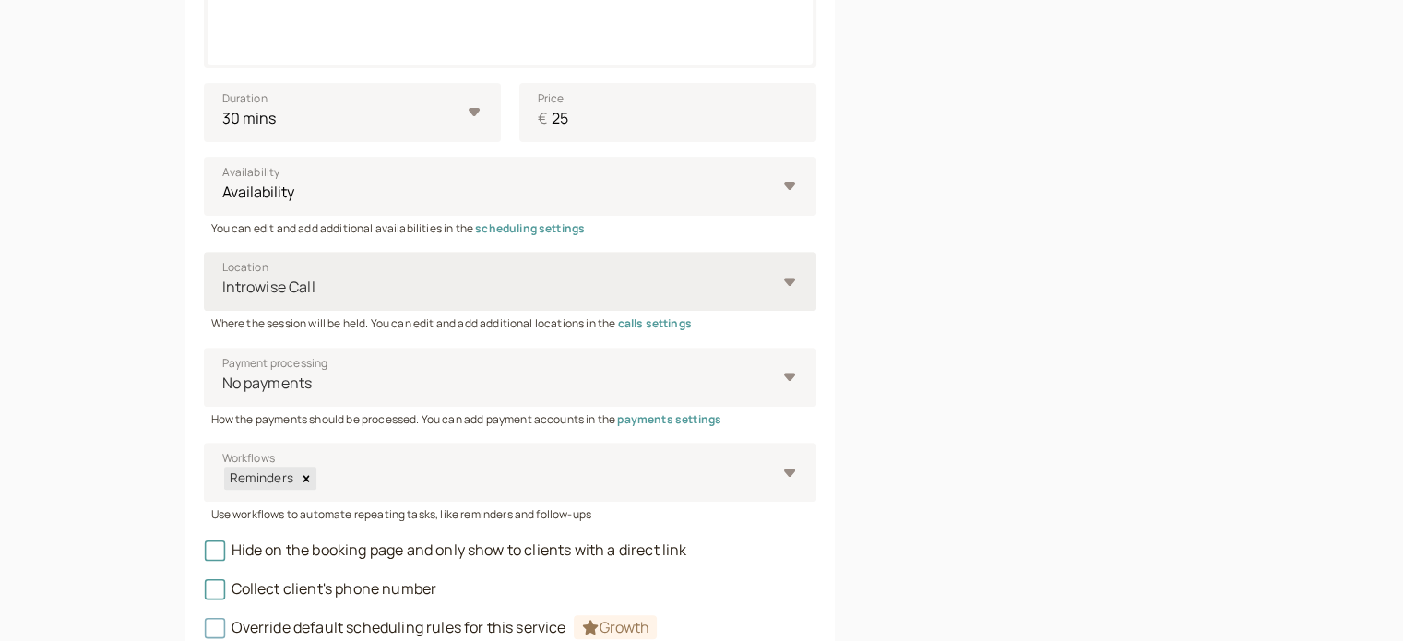
click at [794, 294] on div "Introwise Call" at bounding box center [510, 281] width 612 height 59
click at [223, 294] on input "Location Introwise Call" at bounding box center [221, 287] width 3 height 21
click at [985, 283] on div at bounding box center [1056, 116] width 325 height 1204
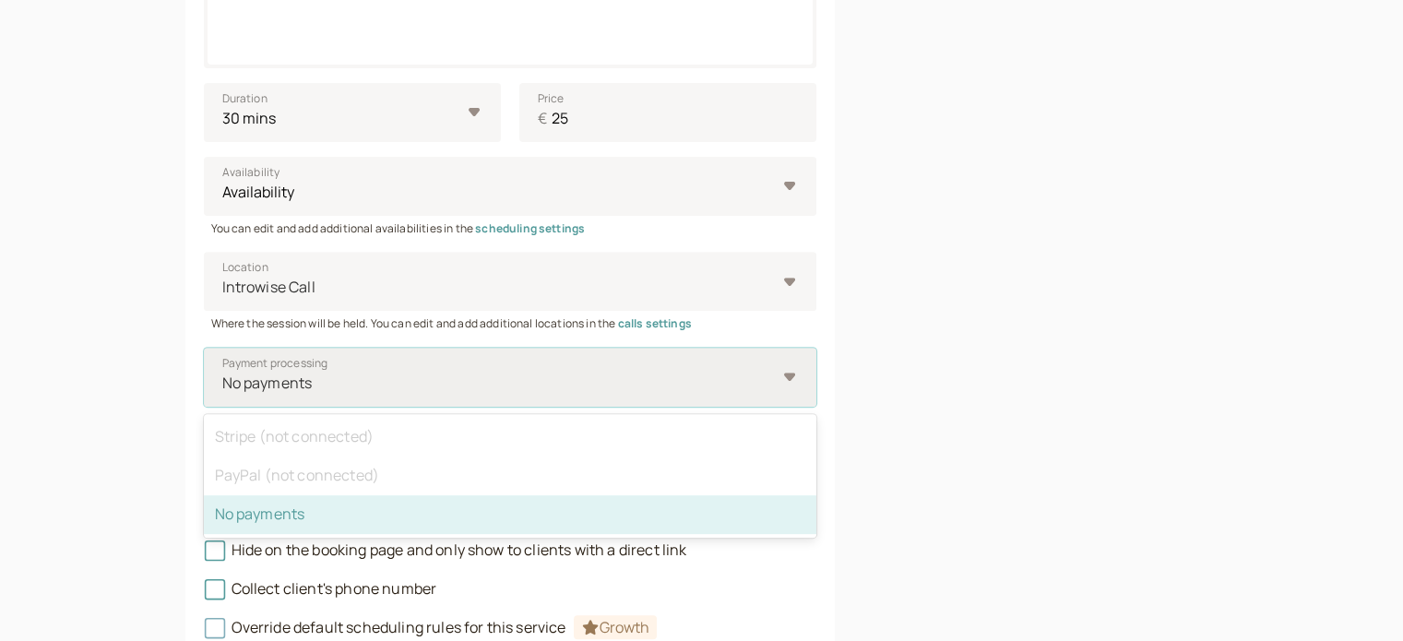
click at [744, 373] on div at bounding box center [497, 383] width 555 height 25
click at [223, 373] on input "Payment processing option No payments selected, 3 of 3. 3 results available. Us…" at bounding box center [221, 383] width 3 height 21
click at [1006, 379] on div at bounding box center [1056, 116] width 325 height 1204
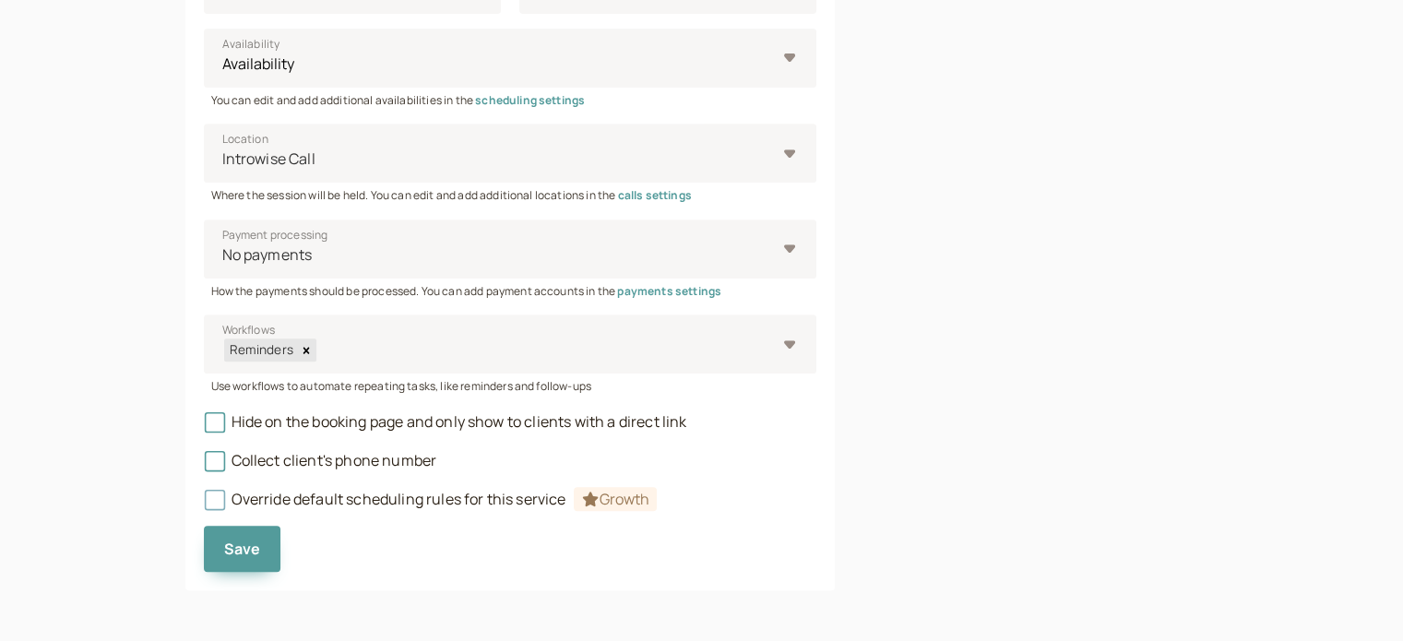
scroll to position [589, 0]
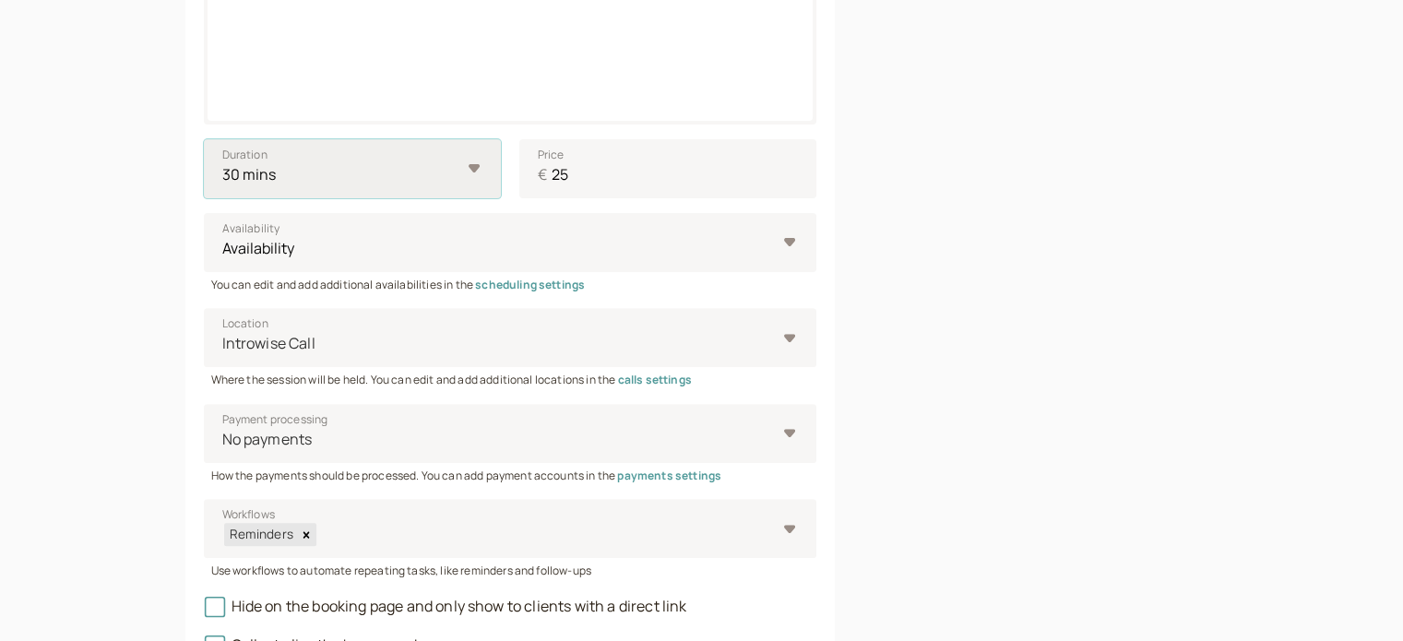
click at [480, 172] on select "10 mins 15 mins 30 mins 45 mins 1 hour 1.5 hours 2 hours Custom…" at bounding box center [352, 168] width 297 height 59
select select "60"
click at [204, 139] on select "10 mins 15 mins 30 mins 45 mins 1 hour 1.5 hours 2 hours Custom…" at bounding box center [352, 168] width 297 height 59
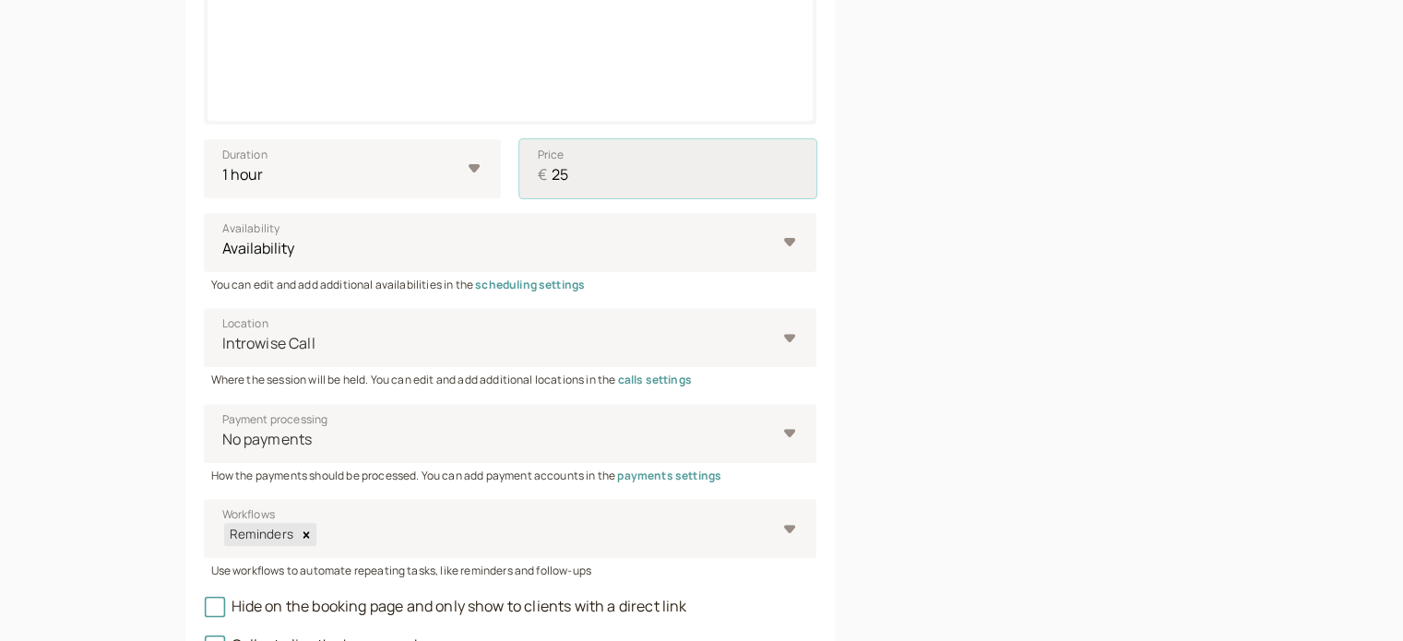
click at [582, 184] on input "25" at bounding box center [667, 168] width 297 height 59
type input "2"
type input "40"
click at [937, 264] on div at bounding box center [1056, 172] width 325 height 1204
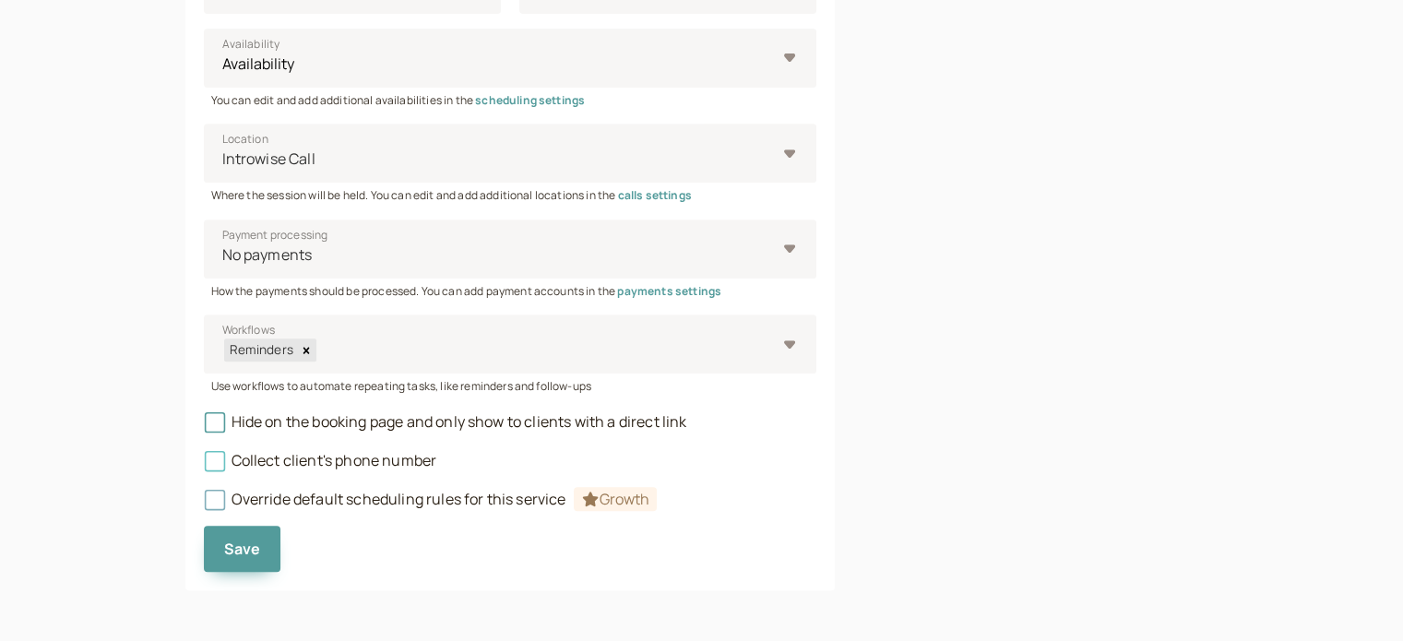
click at [211, 460] on icon at bounding box center [214, 460] width 20 height 20
click at [204, 466] on input "Collect client's phone number" at bounding box center [204, 466] width 0 height 0
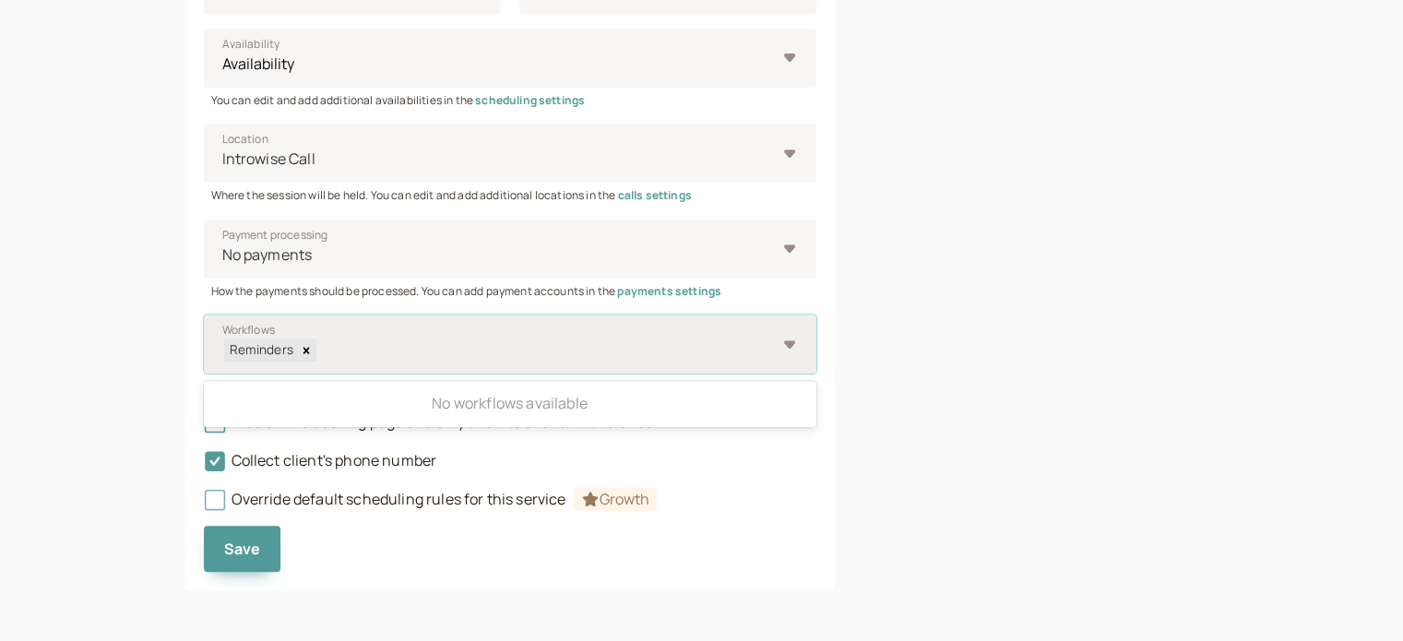
click at [266, 351] on div "Reminders" at bounding box center [260, 349] width 72 height 23
click at [316, 351] on input "Workflows 0 results available. Use Up and Down to choose options, press Enter t…" at bounding box center [317, 349] width 3 height 21
click at [304, 357] on div "Remove Reminders" at bounding box center [306, 349] width 20 height 23
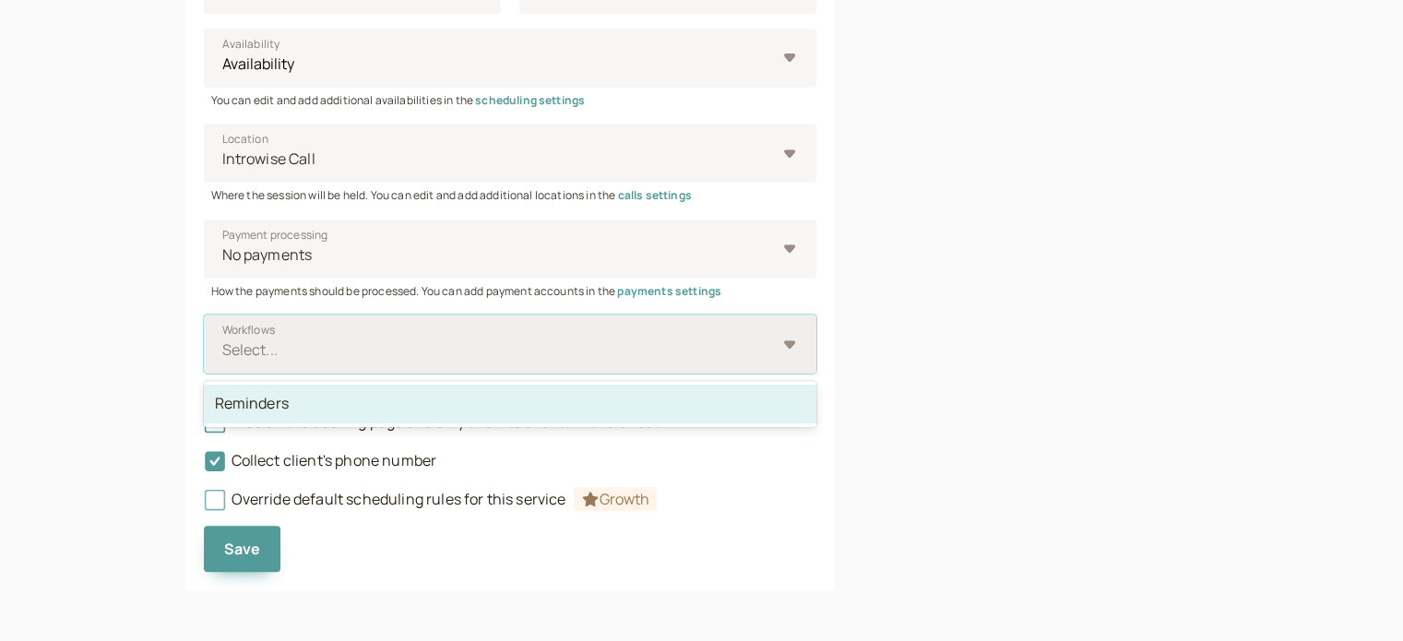
click at [274, 403] on div "Reminders" at bounding box center [510, 404] width 612 height 39
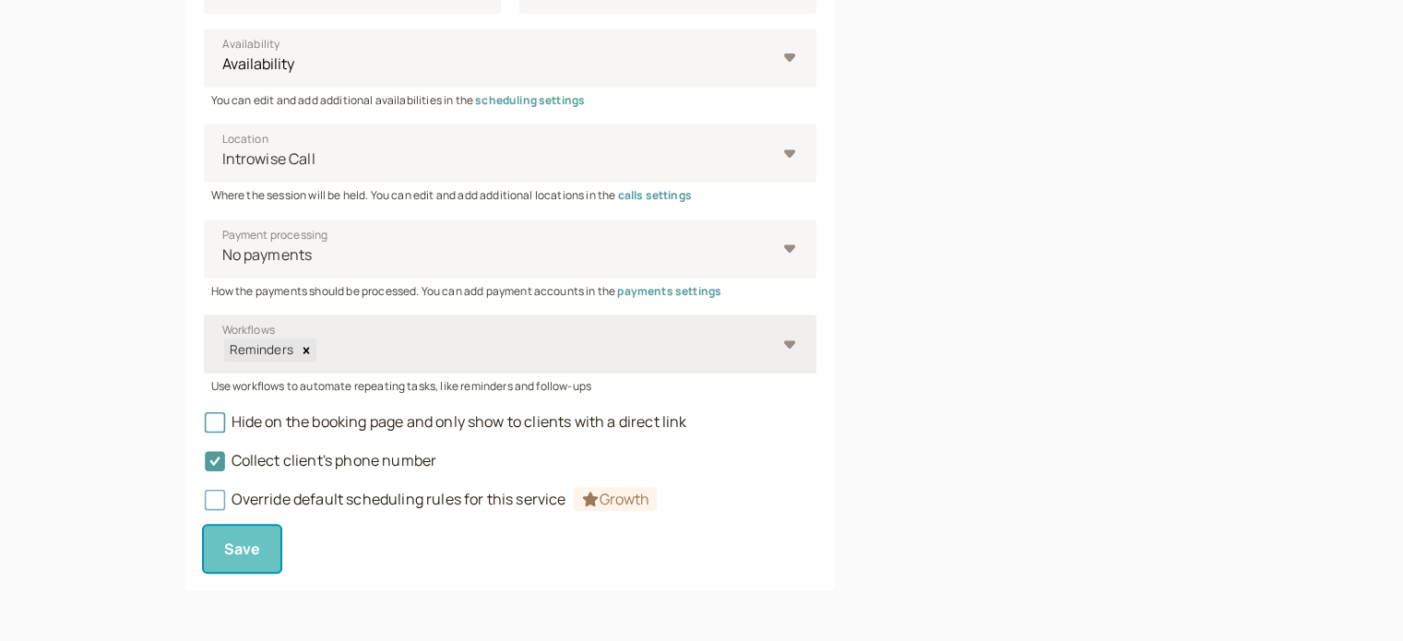
click at [252, 552] on span "Save" at bounding box center [242, 549] width 37 height 20
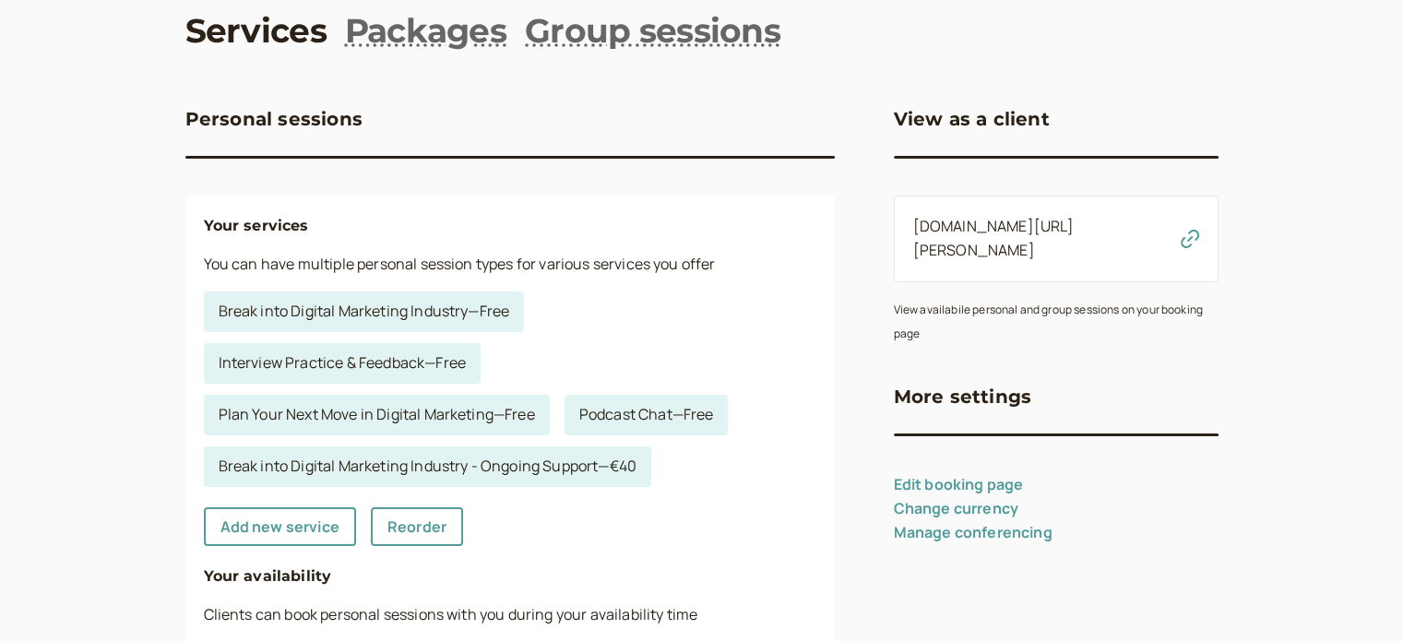
scroll to position [277, 0]
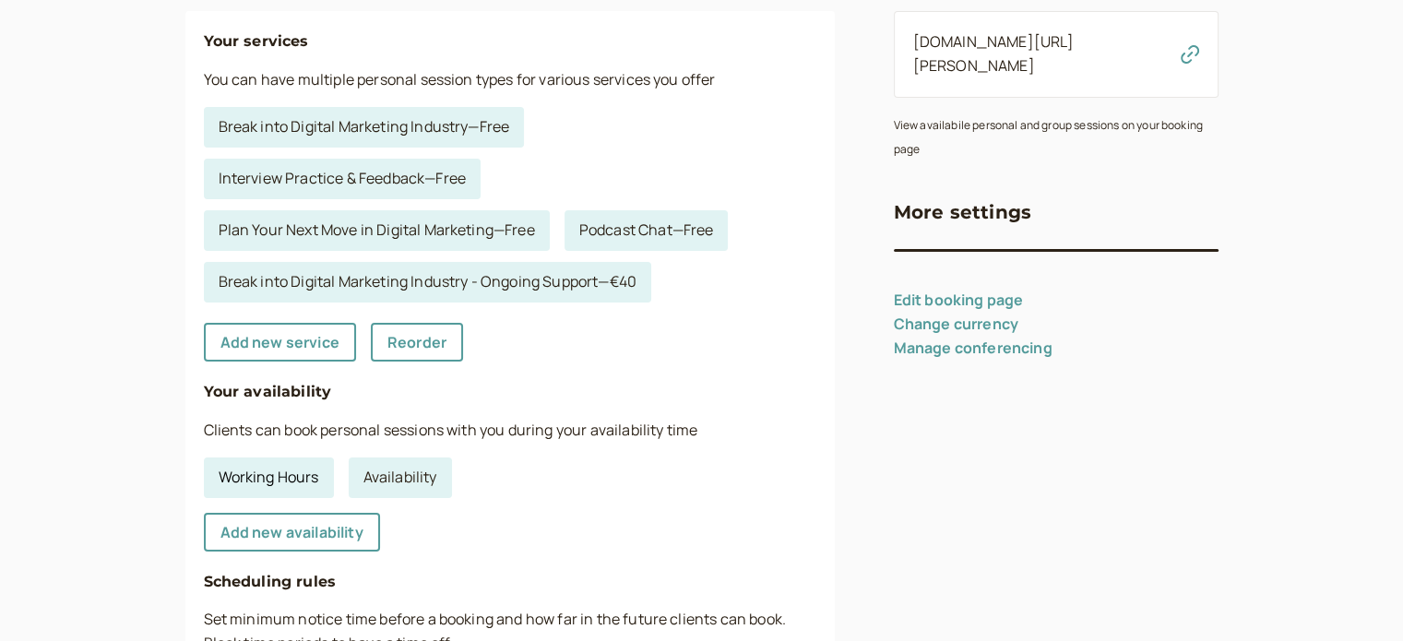
click at [285, 488] on link "Working Hours" at bounding box center [269, 477] width 130 height 41
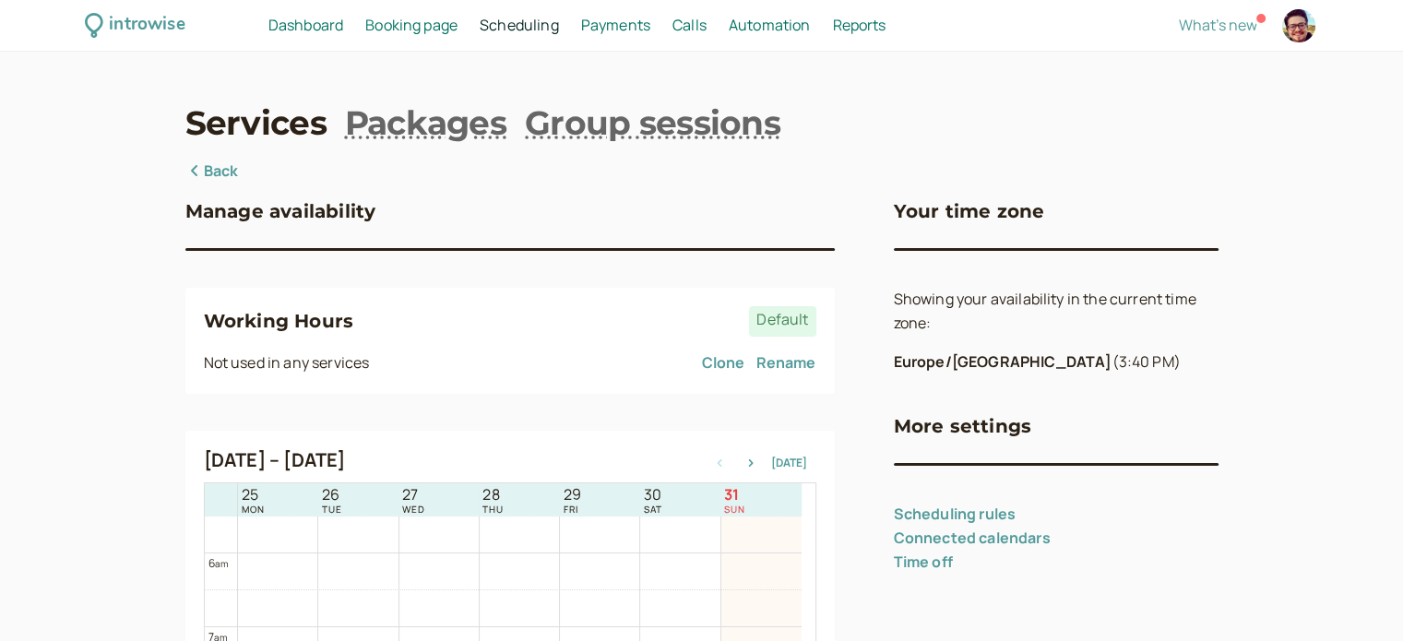
click at [793, 353] on link "Rename" at bounding box center [786, 363] width 60 height 24
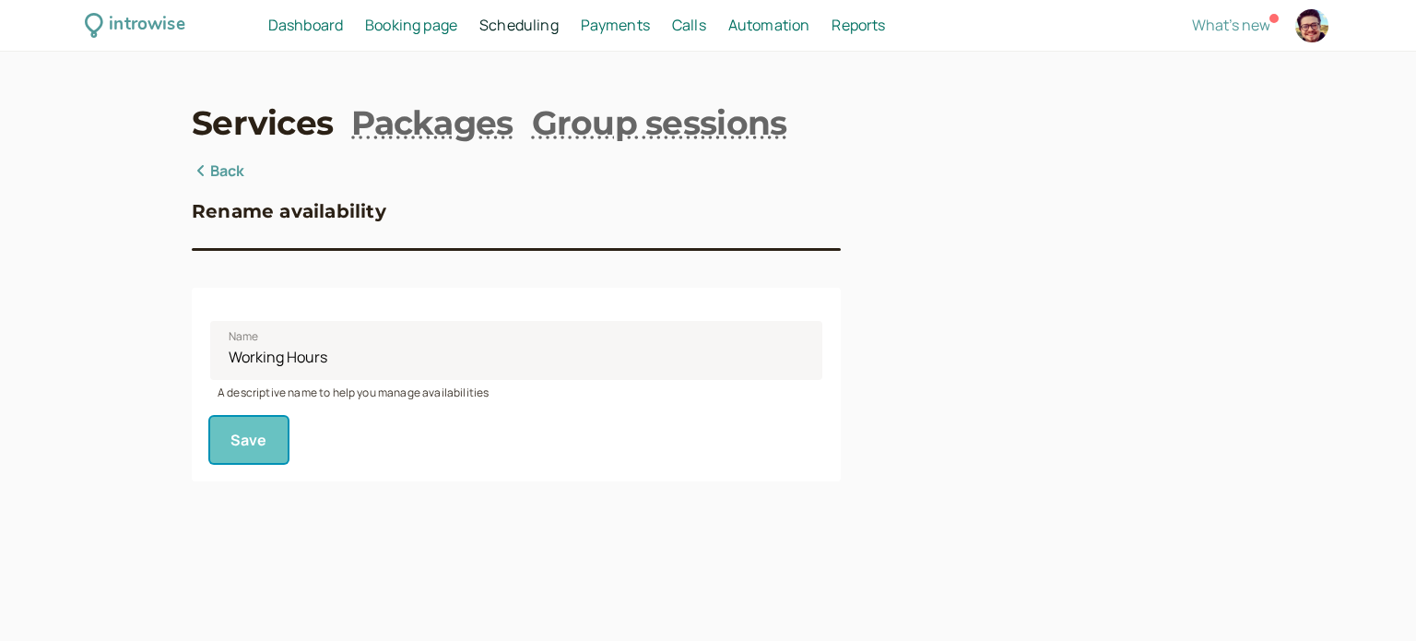
click at [245, 430] on button "Save" at bounding box center [248, 440] width 77 height 46
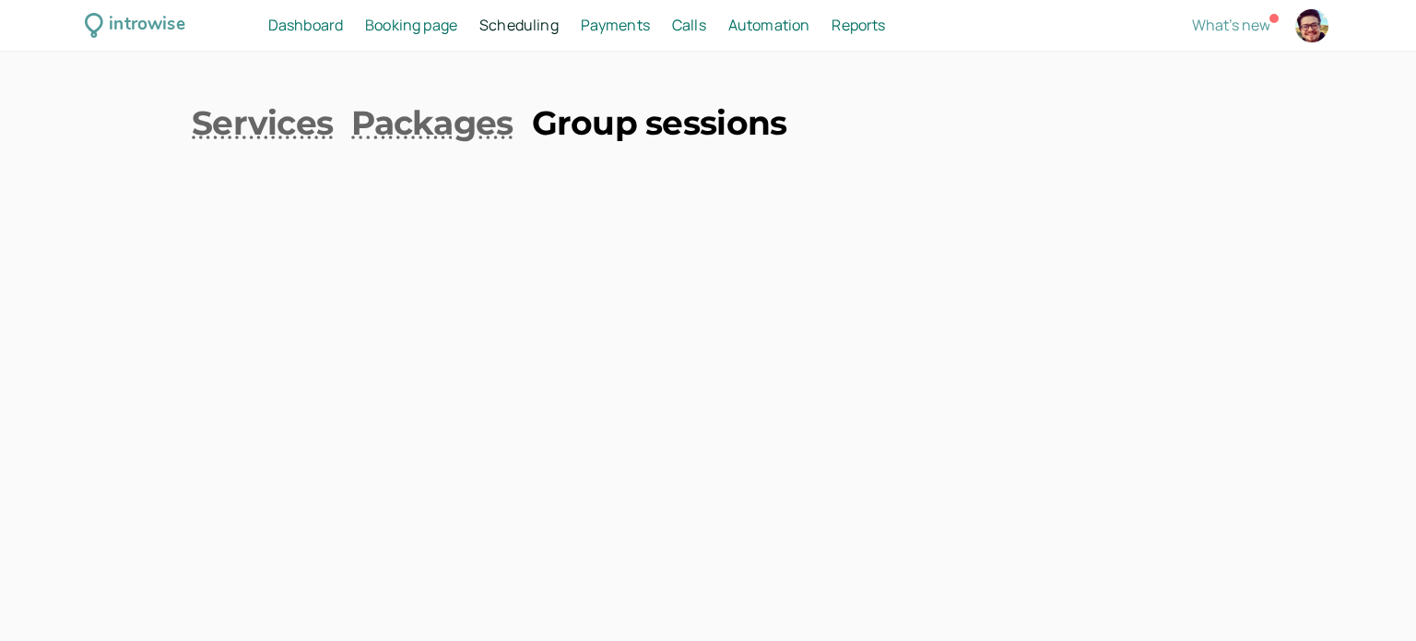
click at [561, 129] on link "Group sessions" at bounding box center [659, 123] width 255 height 46
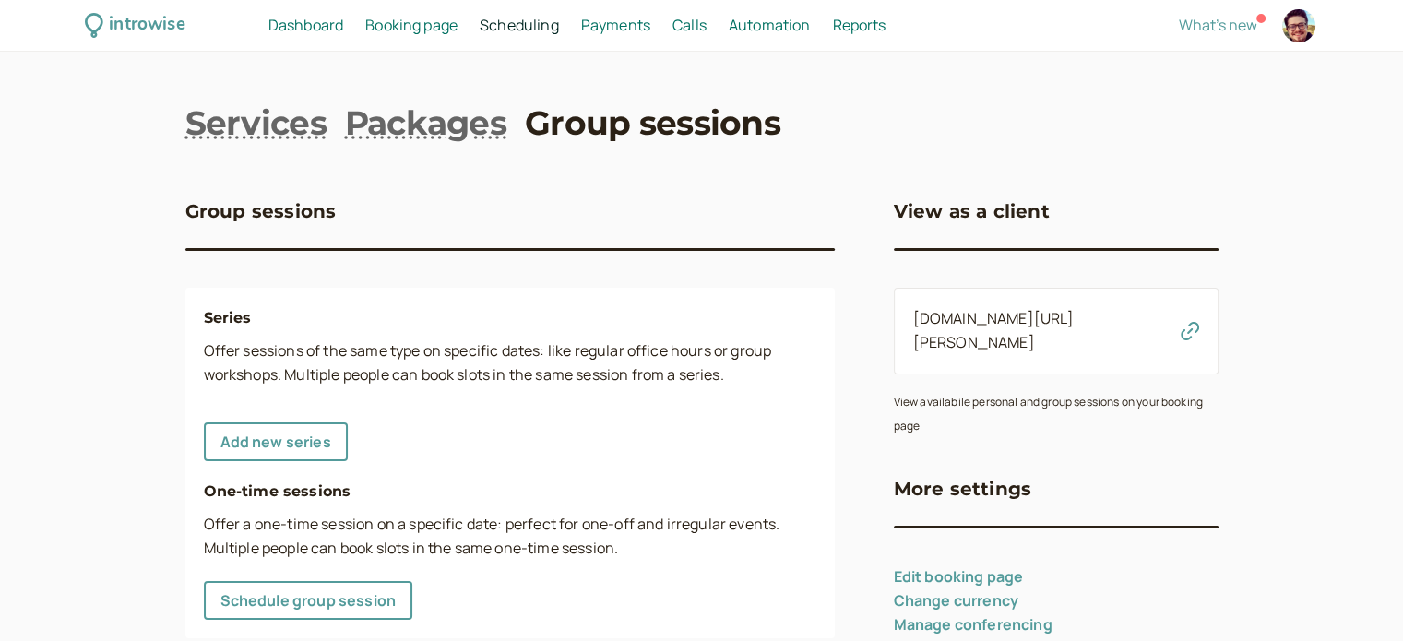
scroll to position [47, 0]
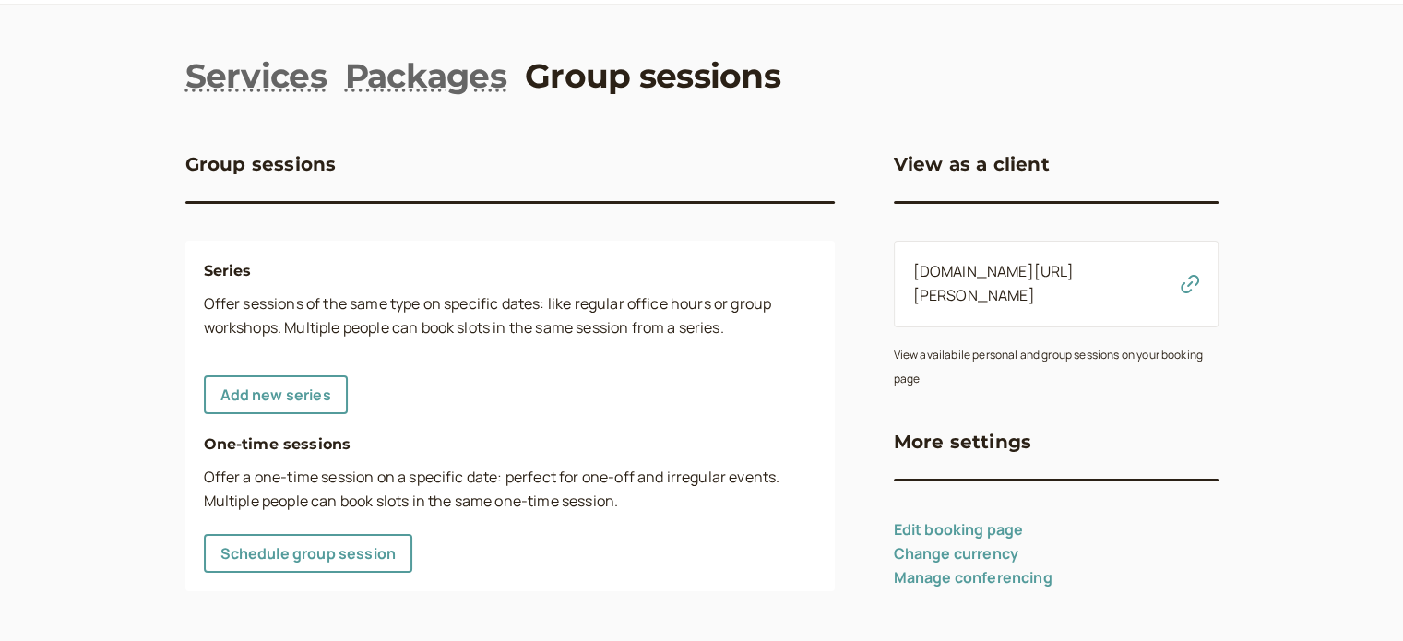
click at [1193, 275] on icon "button" at bounding box center [1189, 284] width 18 height 18
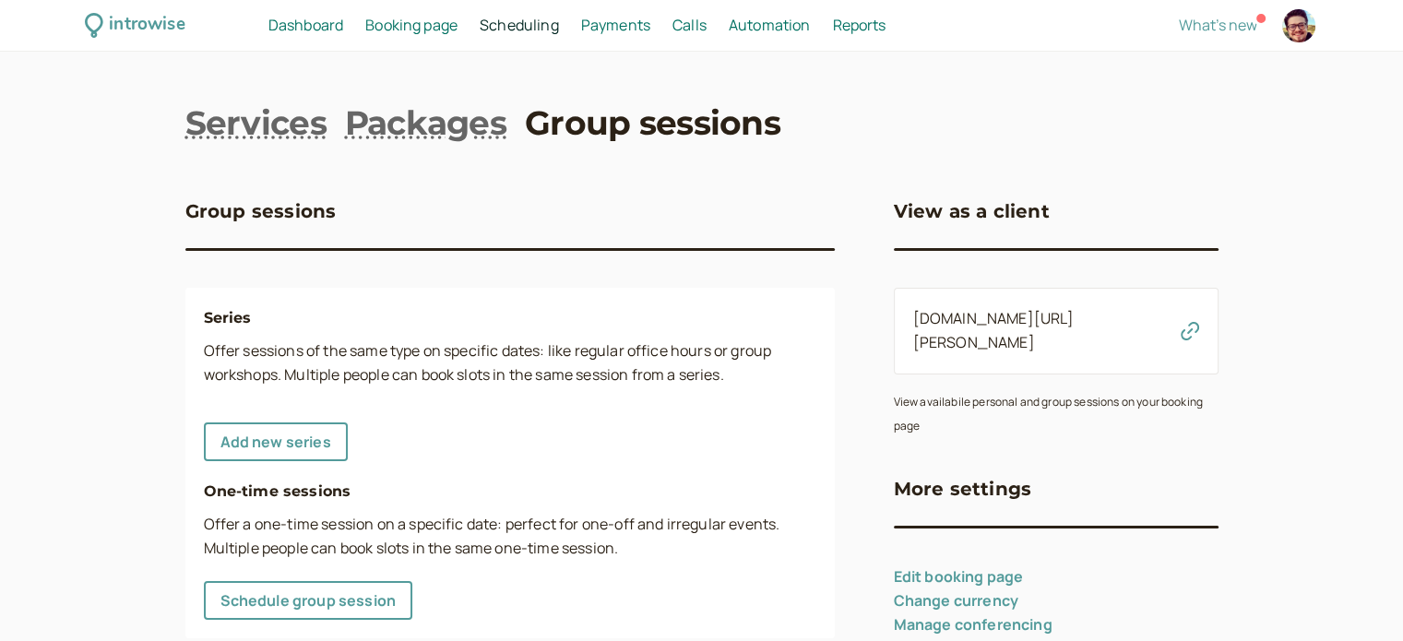
click at [402, 35] on link "Booking page Booking" at bounding box center [411, 26] width 92 height 24
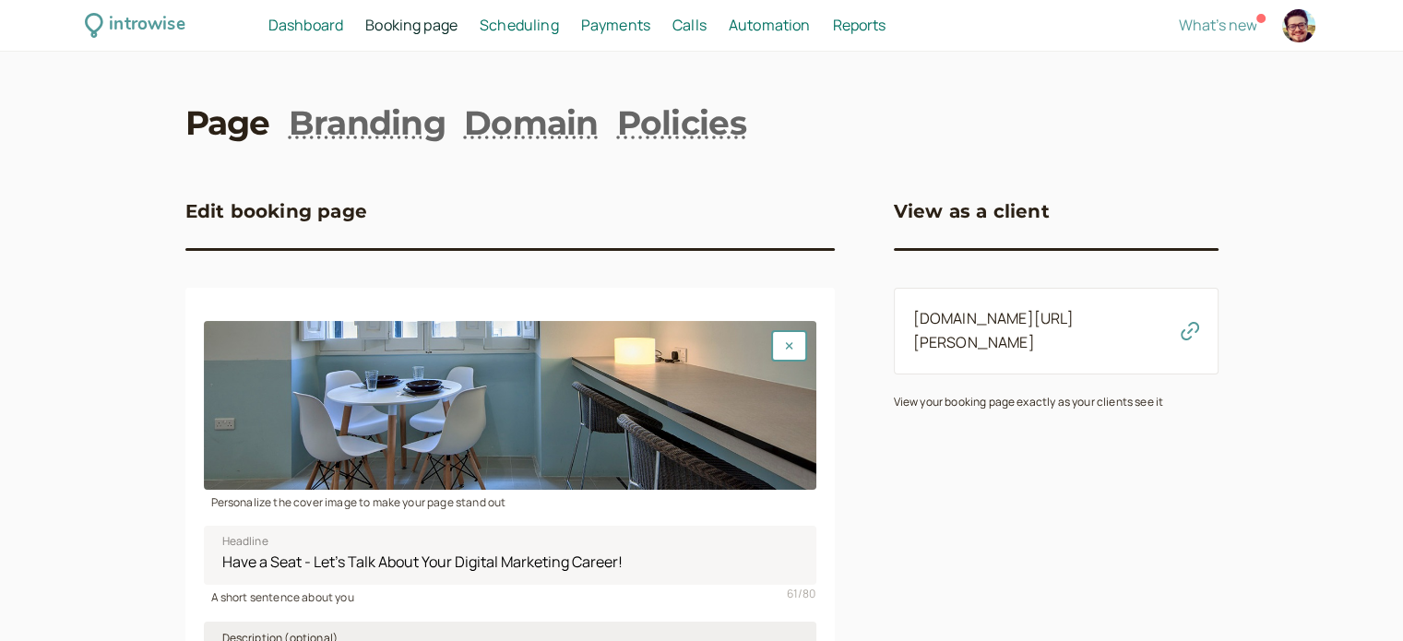
scroll to position [369, 0]
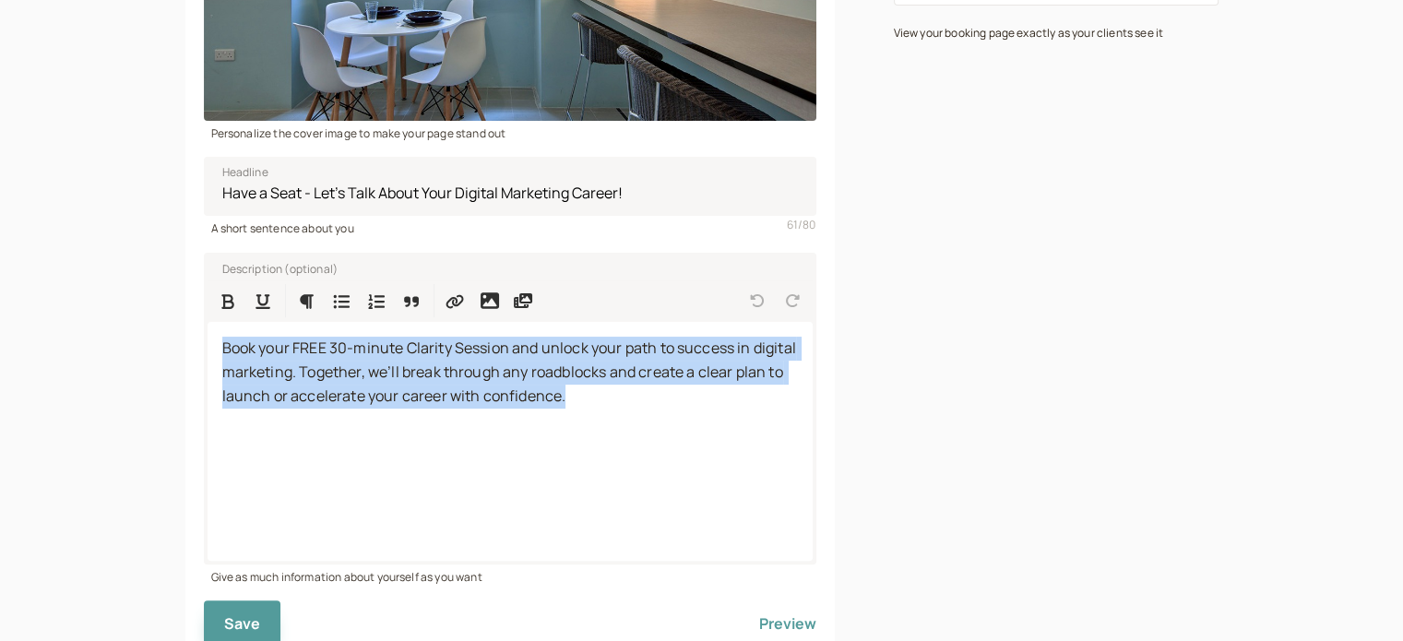
drag, startPoint x: 687, startPoint y: 412, endPoint x: 195, endPoint y: 354, distance: 494.9
click at [195, 354] on div "Personalize the cover image to make your page stand out Have a Seat - Let's Tal…" at bounding box center [509, 292] width 649 height 746
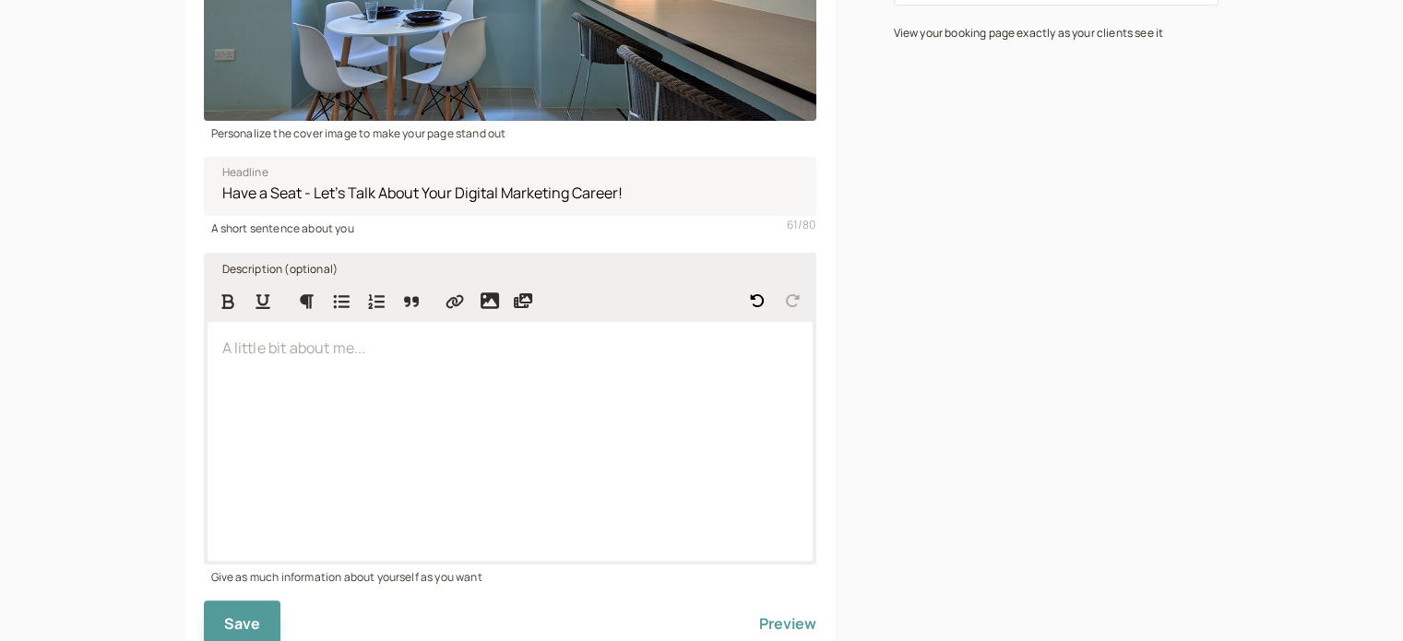
scroll to position [444, 0]
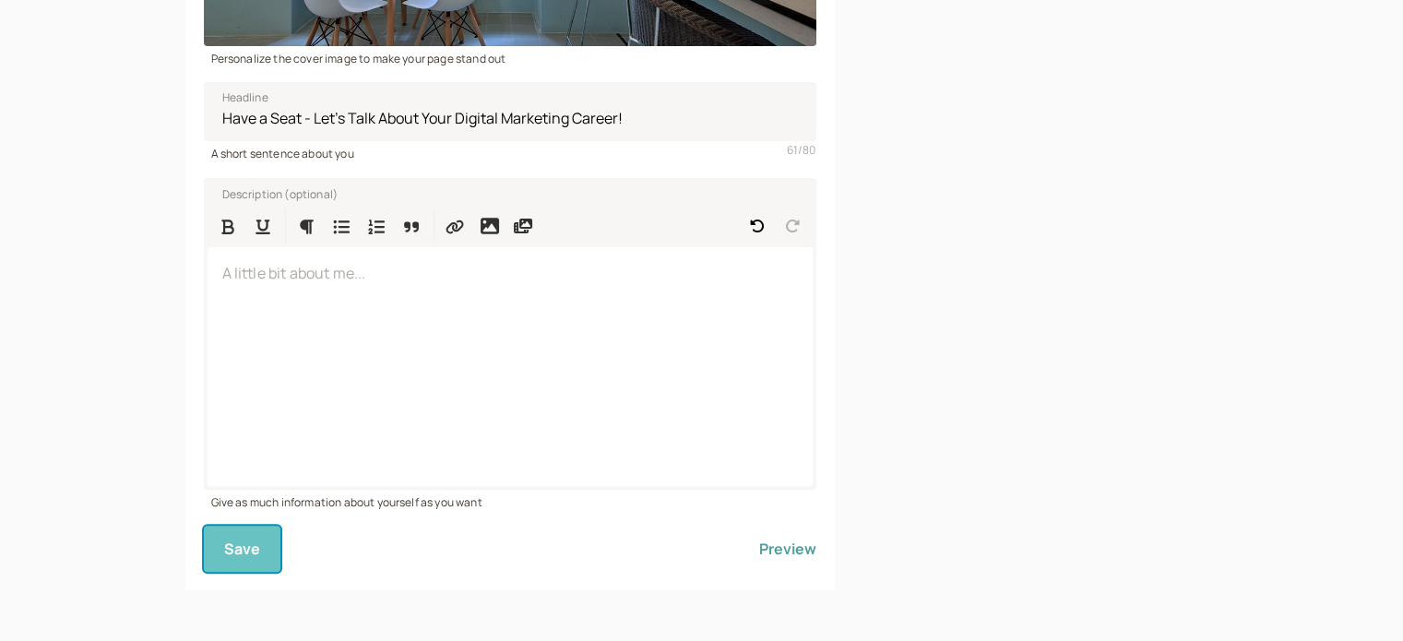
click at [255, 559] on button "Save" at bounding box center [242, 549] width 77 height 46
click at [255, 548] on span "Save" at bounding box center [242, 549] width 37 height 20
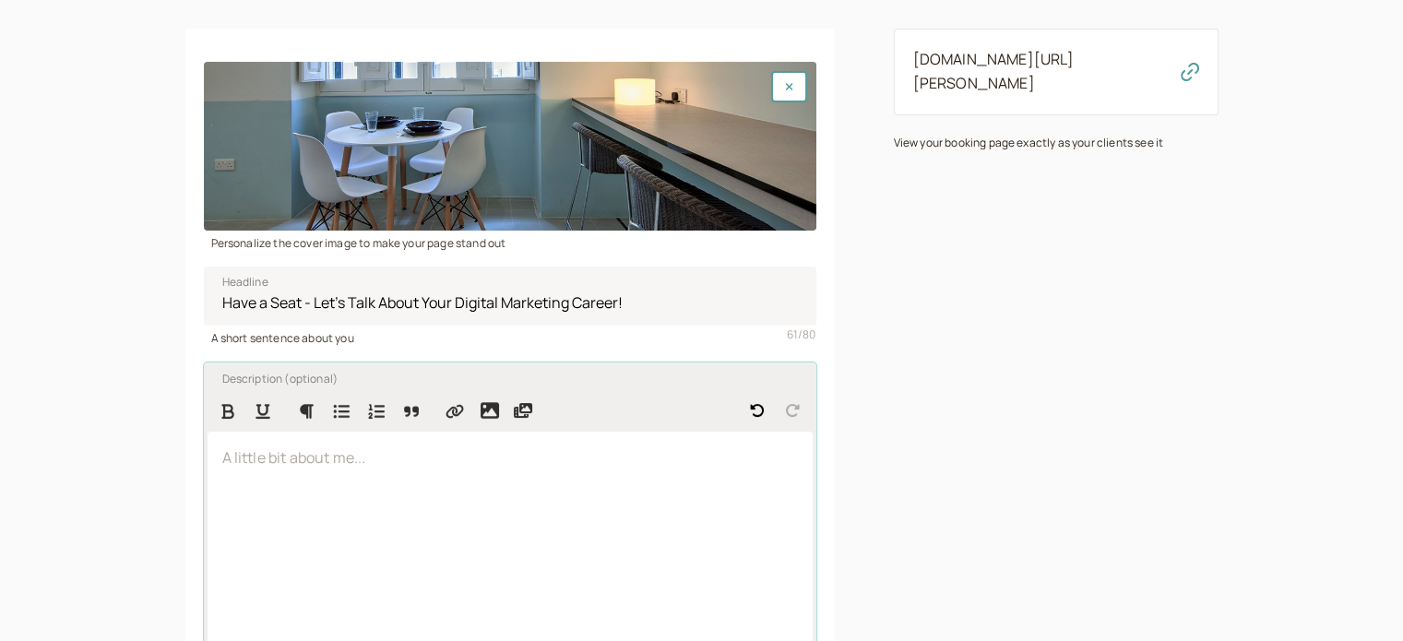
click at [476, 510] on div at bounding box center [509, 551] width 605 height 239
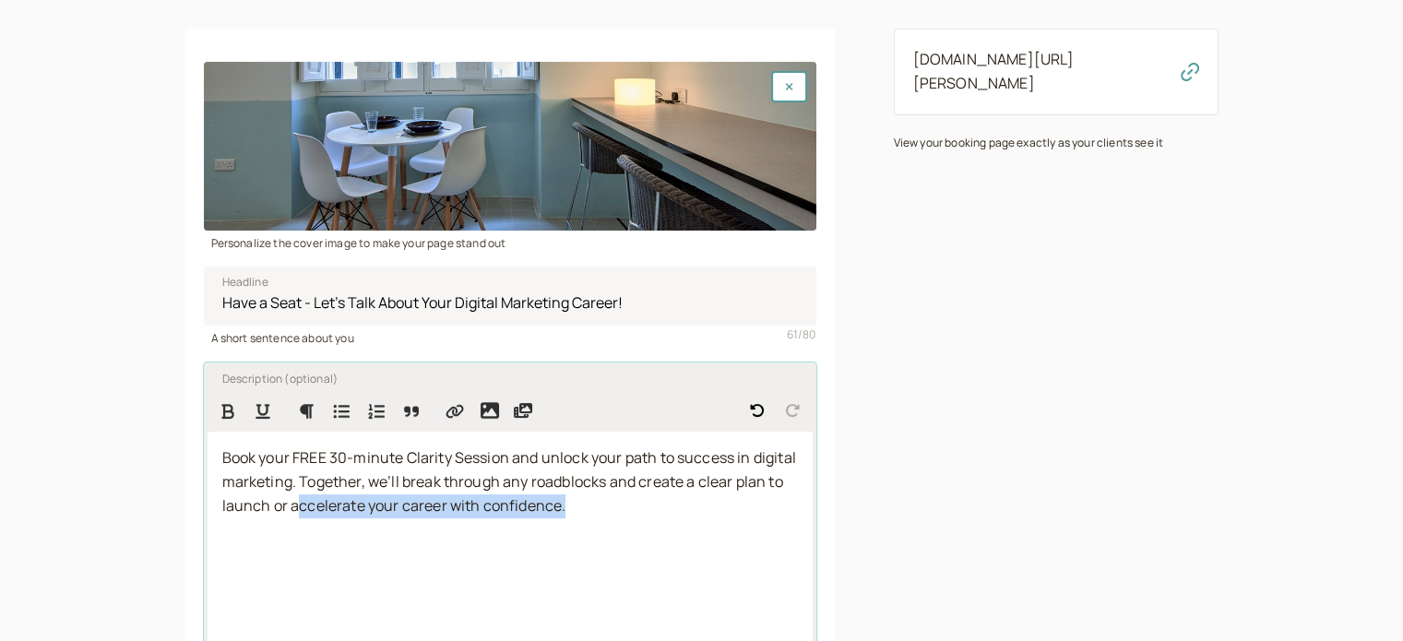
drag, startPoint x: 655, startPoint y: 515, endPoint x: 344, endPoint y: 495, distance: 311.4
click at [344, 495] on p "Book your FREE 30-minute Clarity Session and unlock your path to success in dig…" at bounding box center [509, 482] width 575 height 72
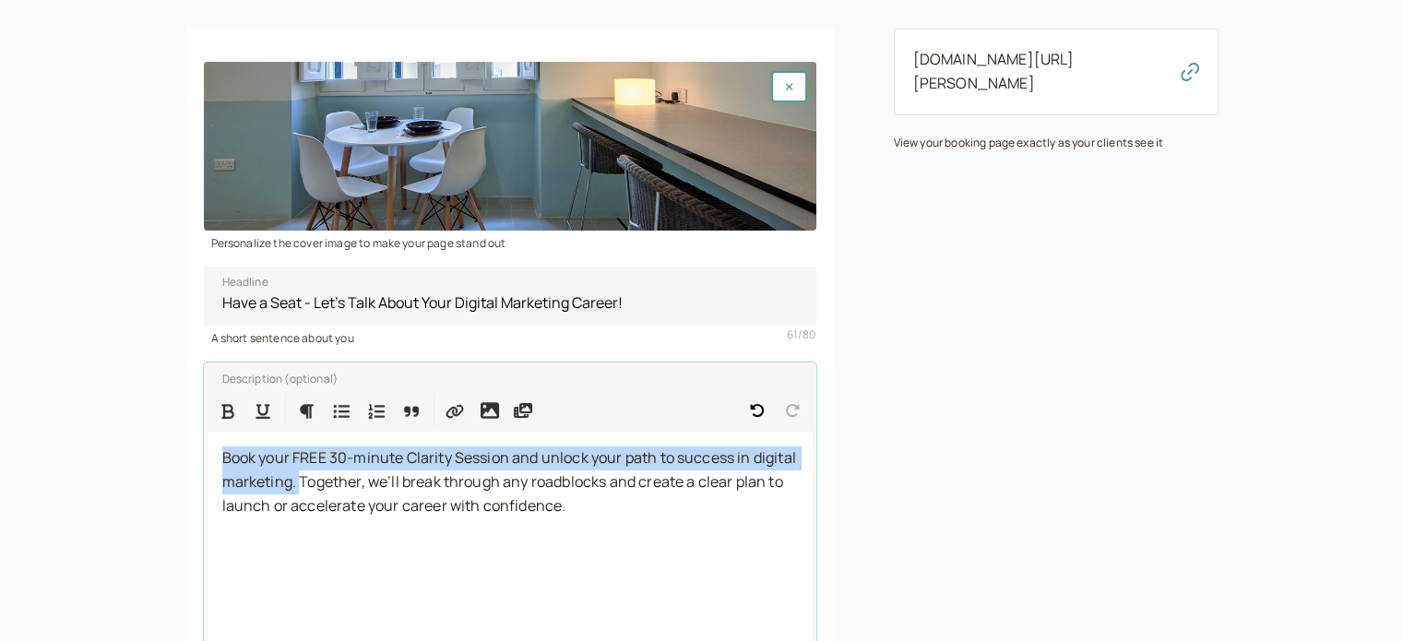
drag, startPoint x: 345, startPoint y: 480, endPoint x: 177, endPoint y: 449, distance: 170.6
click at [177, 449] on div "introwise Dashboard Dashboard Booking page Booking Scheduling Scheduling Paymen…" at bounding box center [701, 283] width 1403 height 1085
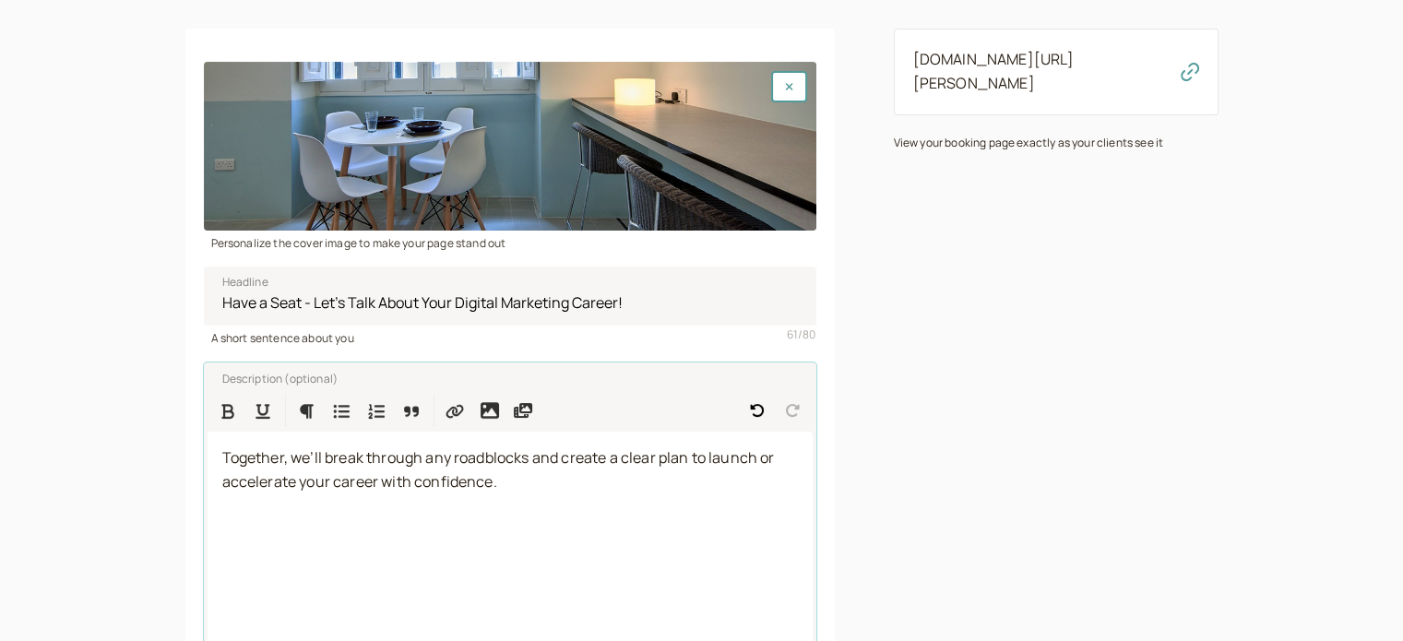
scroll to position [444, 0]
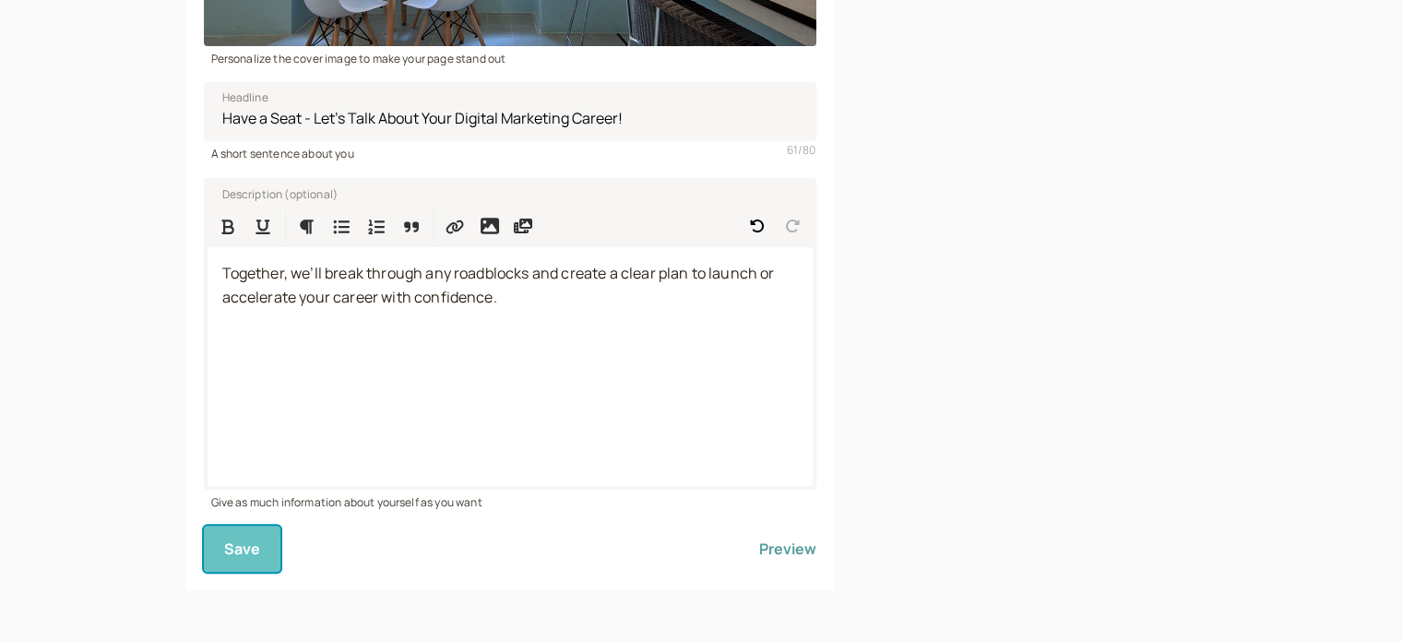
click at [241, 542] on span "Save" at bounding box center [242, 549] width 37 height 20
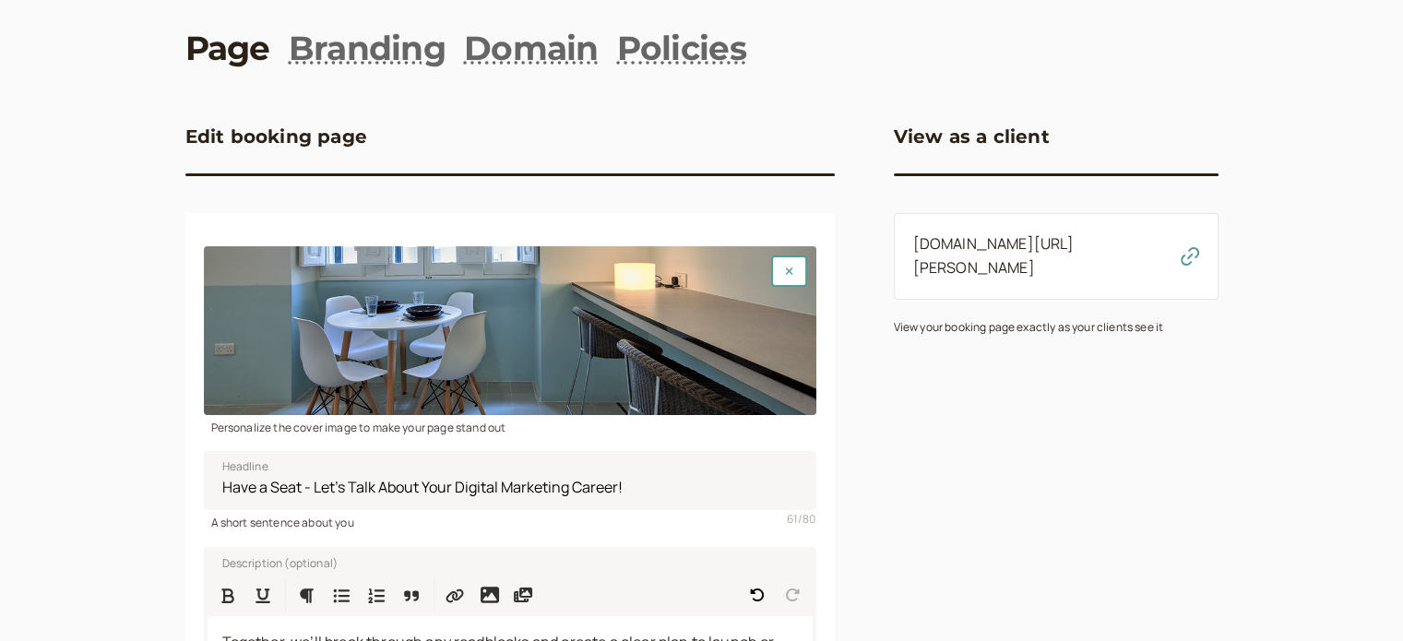
click at [244, 60] on link "Page" at bounding box center [227, 48] width 85 height 46
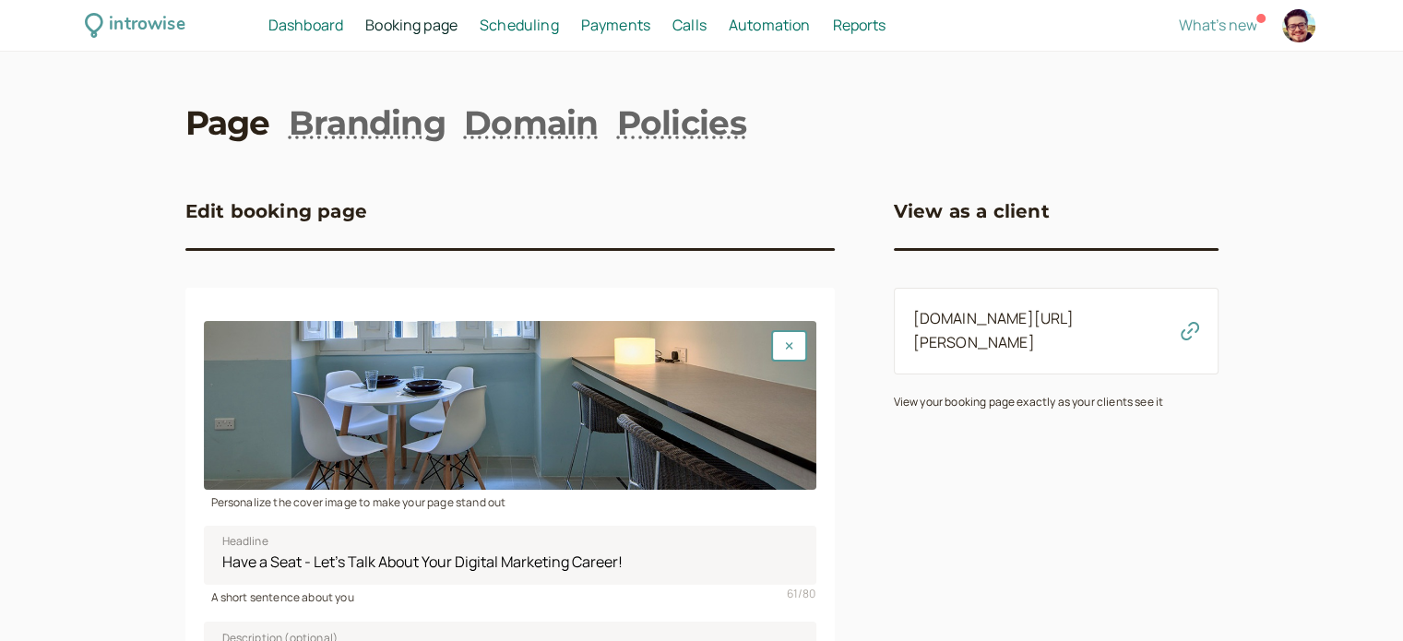
click at [764, 30] on span "Automation" at bounding box center [769, 25] width 82 height 20
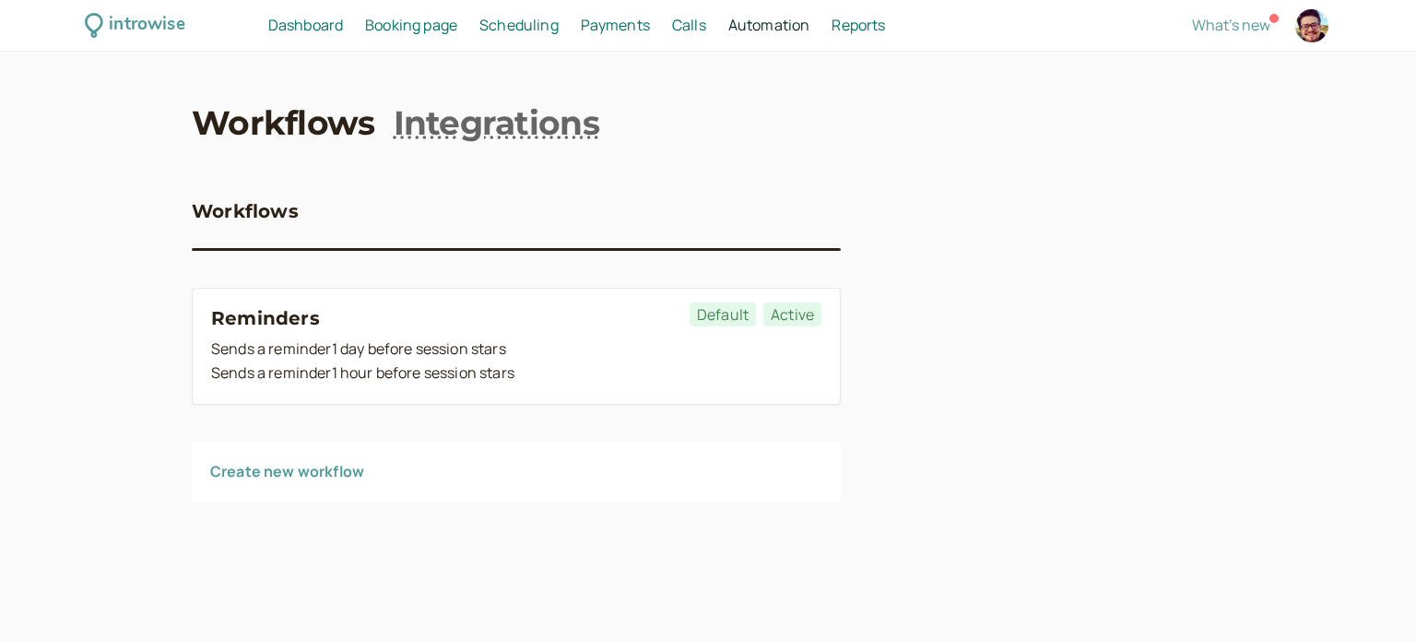
click at [338, 479] on link "Create new workflow" at bounding box center [287, 471] width 154 height 20
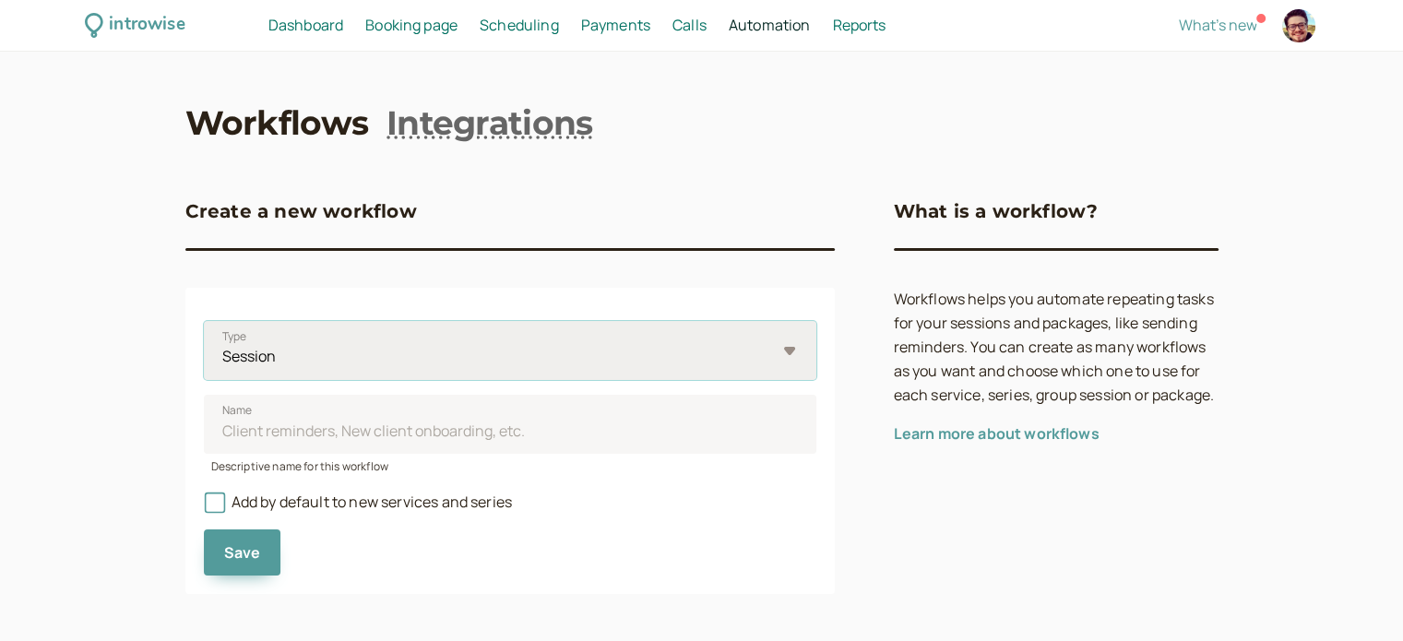
click at [432, 373] on select "Session Package" at bounding box center [510, 350] width 612 height 59
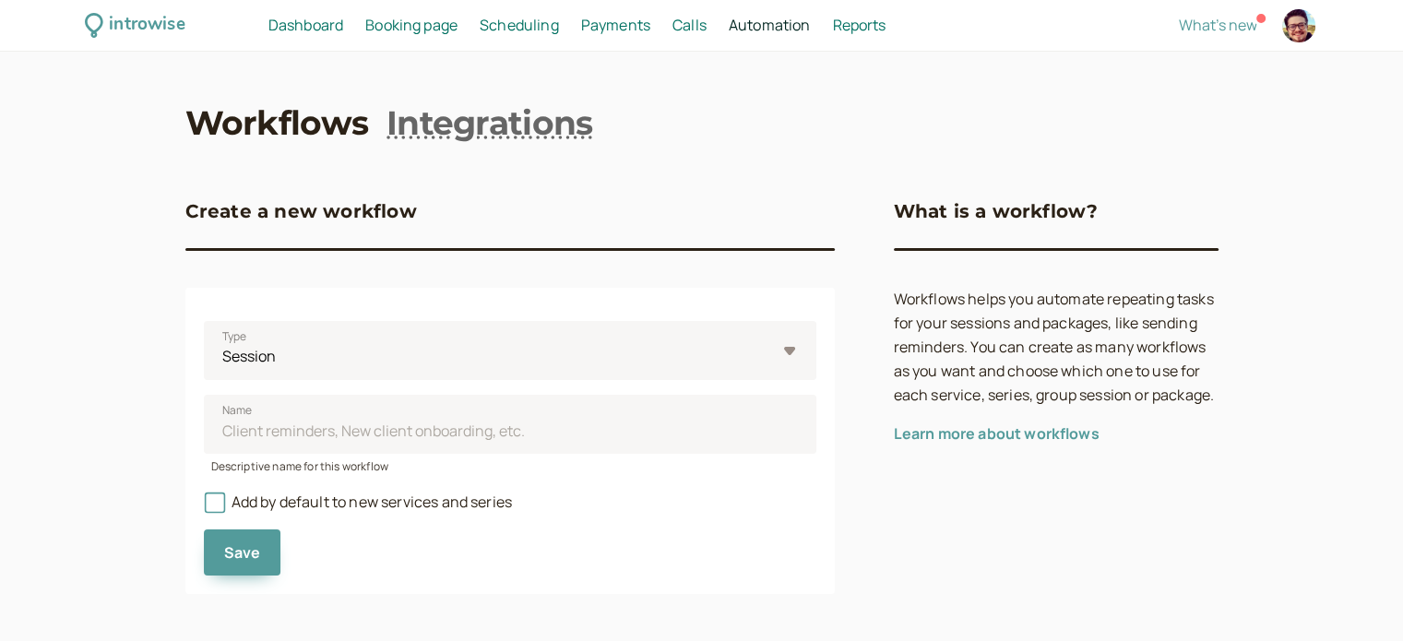
click at [33, 407] on div "introwise Dashboard Dashboard Booking page Booking Scheduling Scheduling Paymen…" at bounding box center [701, 323] width 1403 height 646
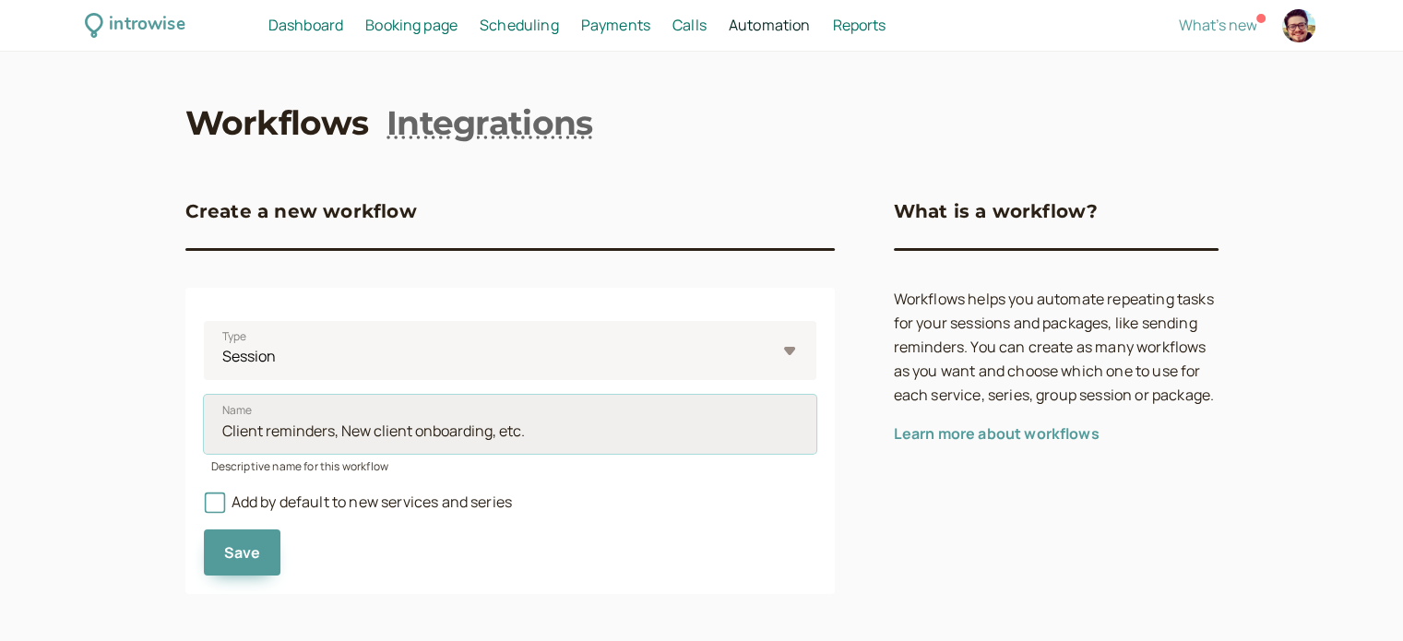
click at [326, 419] on input "Name" at bounding box center [510, 424] width 612 height 59
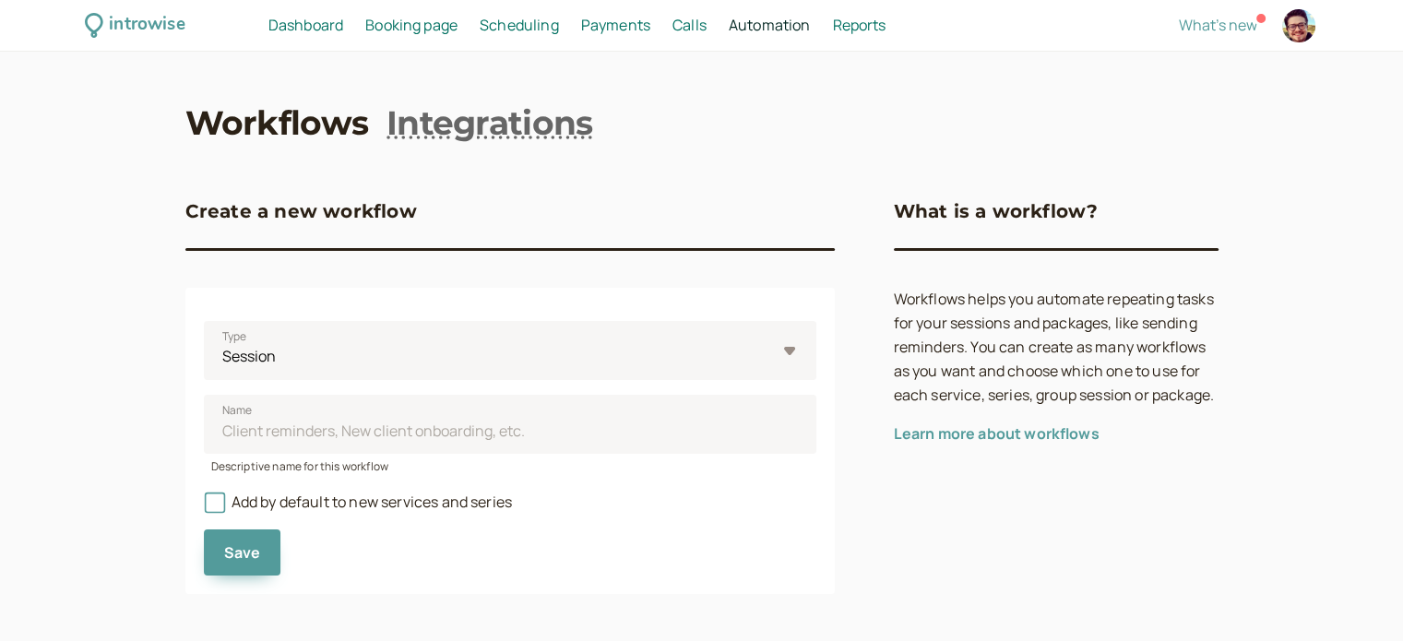
click at [179, 434] on div "introwise Dashboard Dashboard Booking page Booking Scheduling Scheduling Paymen…" at bounding box center [701, 323] width 1403 height 646
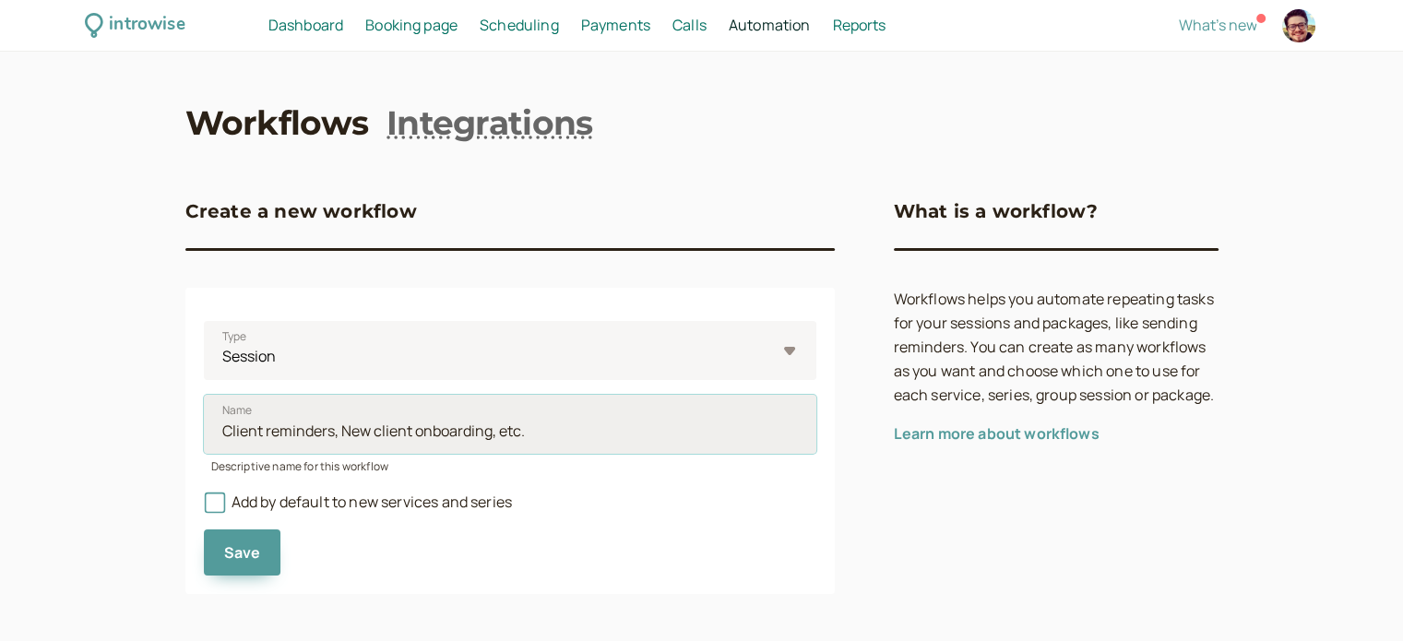
click at [391, 432] on input "Name" at bounding box center [510, 424] width 612 height 59
type input "test"
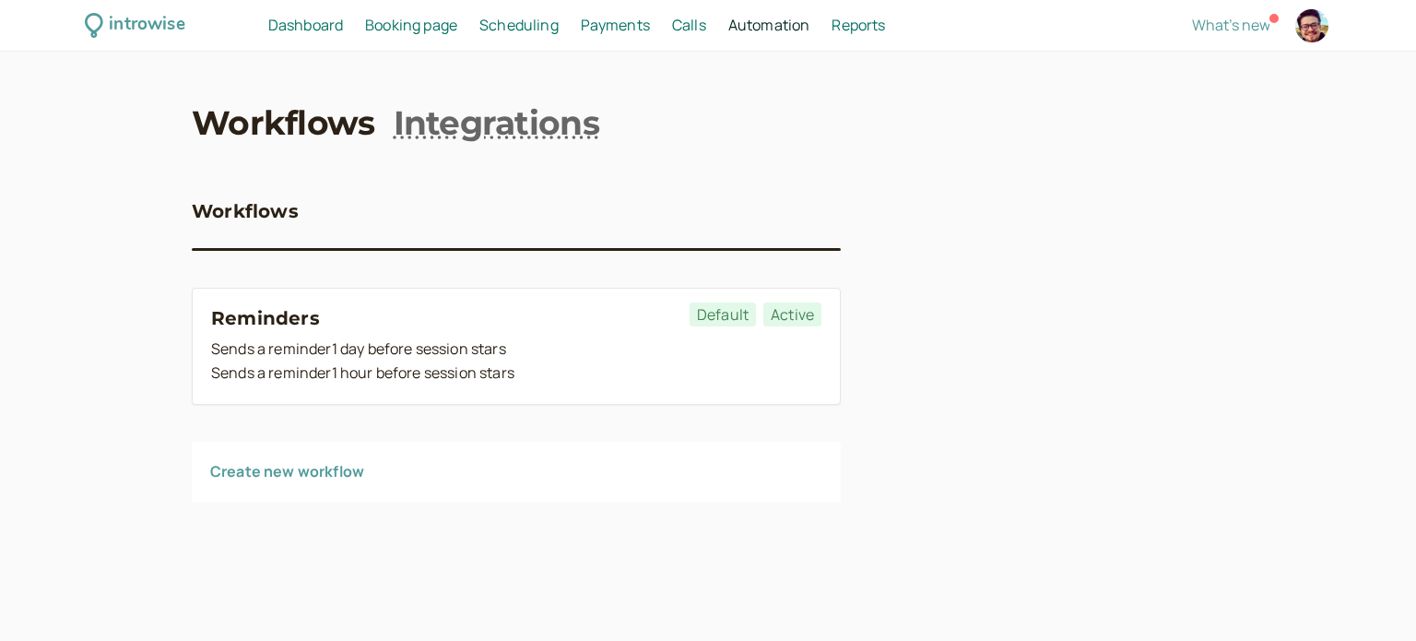
click at [343, 478] on link "Create new workflow" at bounding box center [287, 471] width 154 height 20
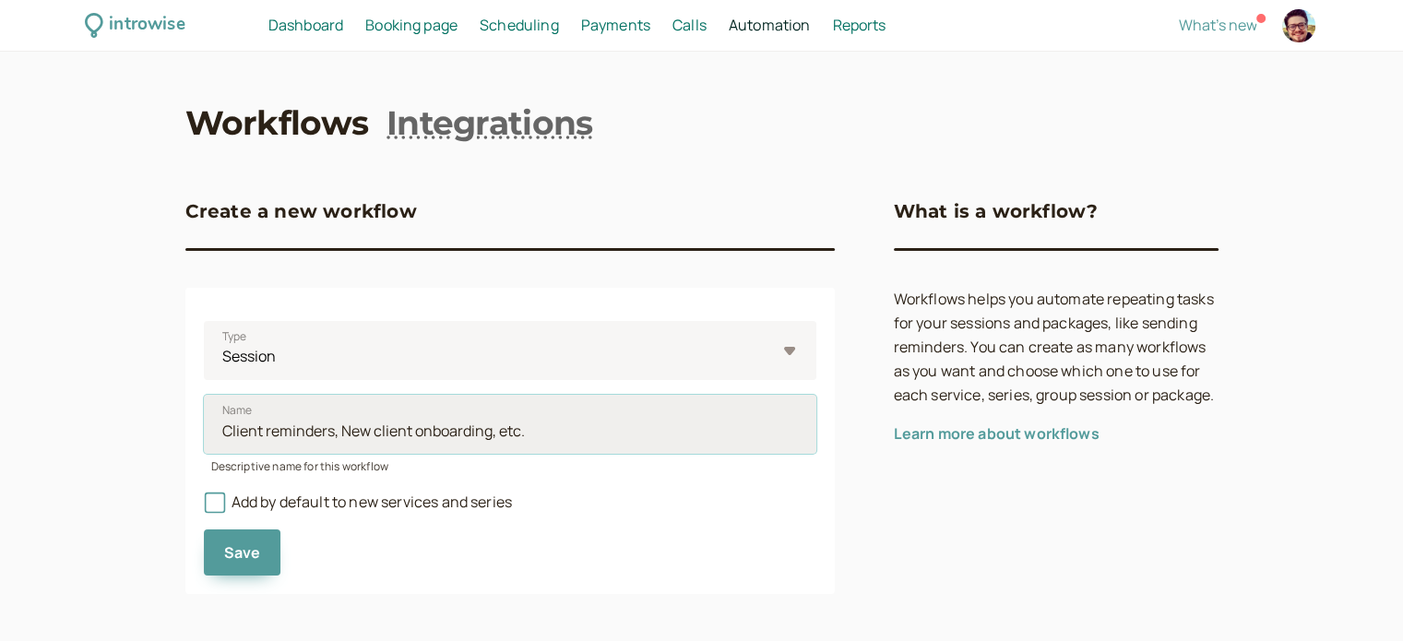
click at [384, 435] on input "Name" at bounding box center [510, 424] width 612 height 59
click at [357, 441] on input "Name" at bounding box center [510, 424] width 612 height 59
type input "Returning Clients"
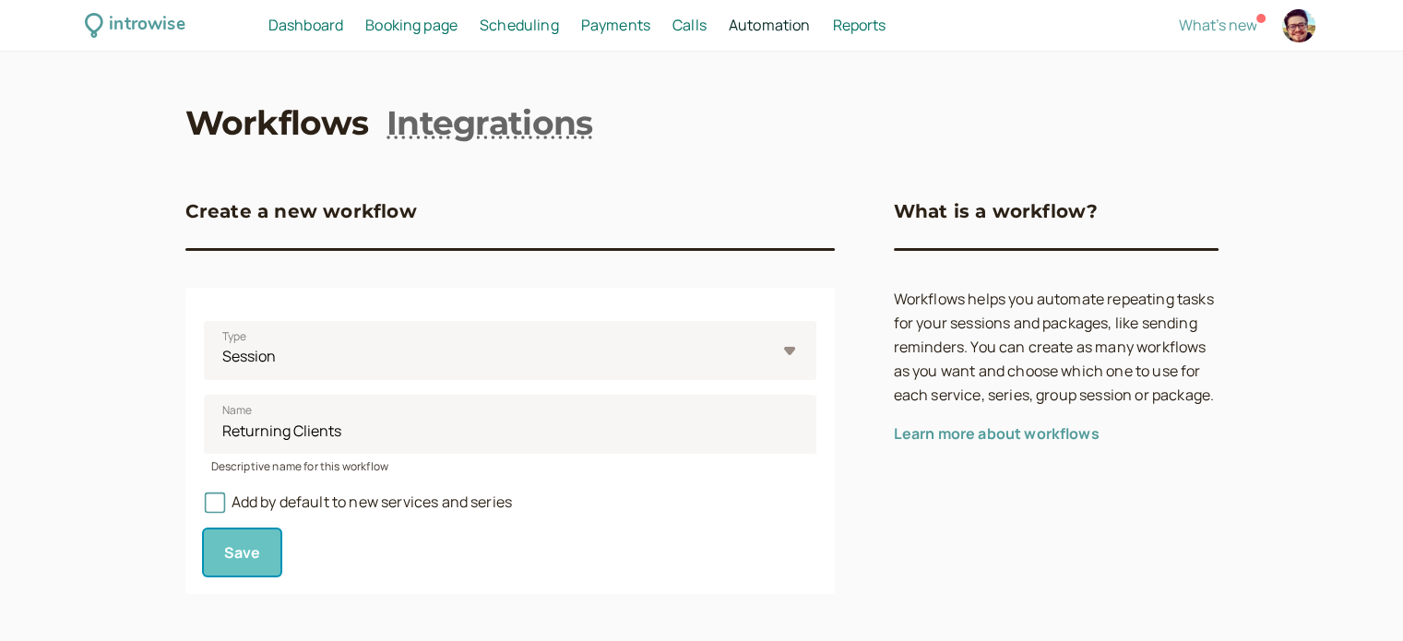
click at [261, 552] on button "Save" at bounding box center [242, 552] width 77 height 46
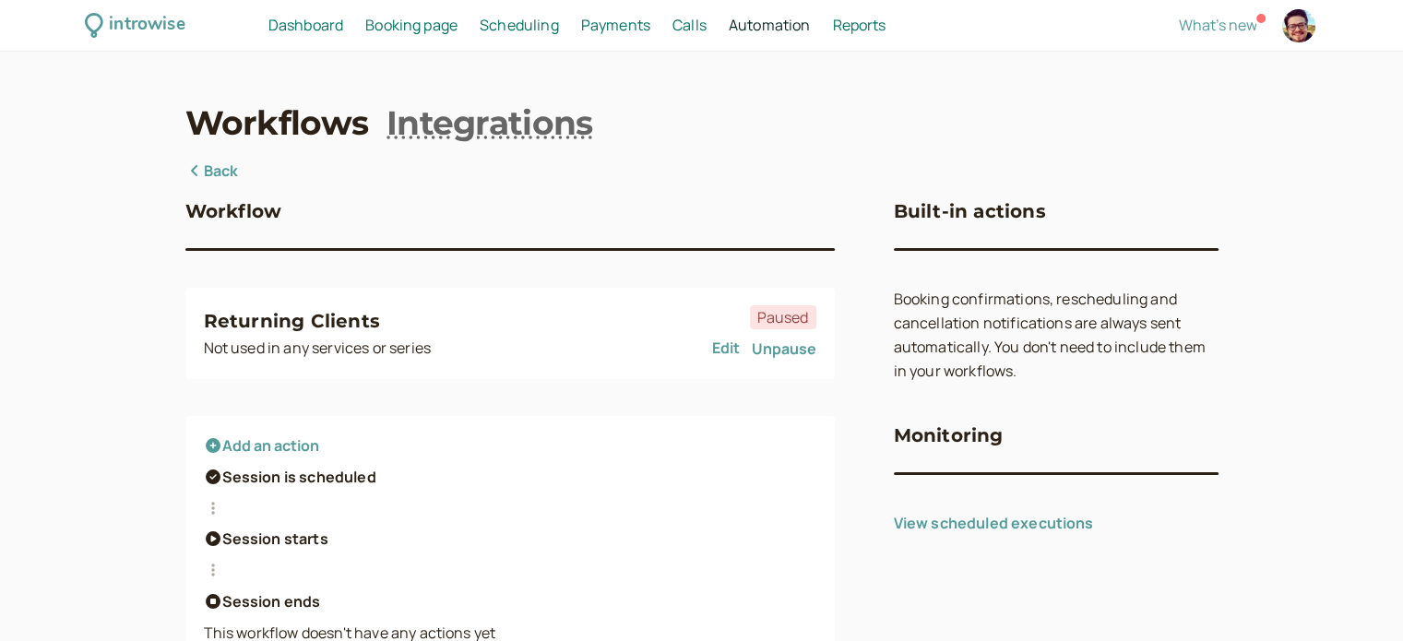
scroll to position [74, 0]
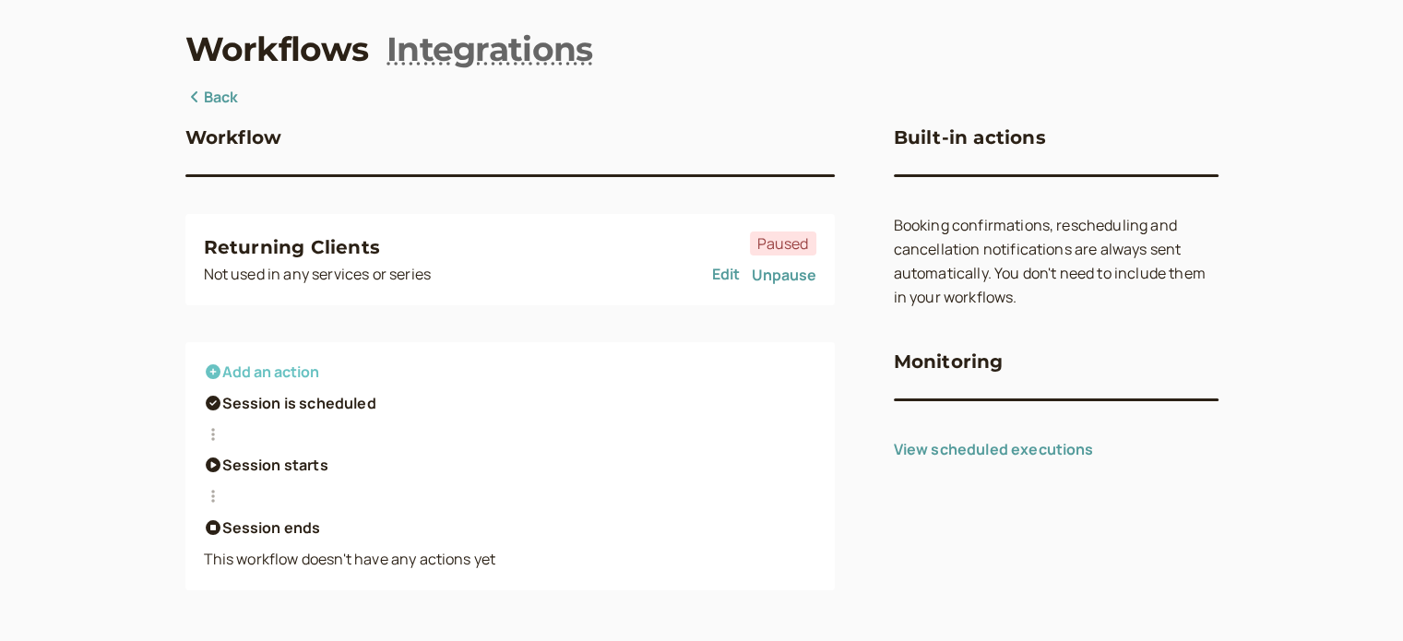
click at [266, 374] on button "Add an action" at bounding box center [261, 371] width 115 height 17
select select "hour"
select select "session.started.before"
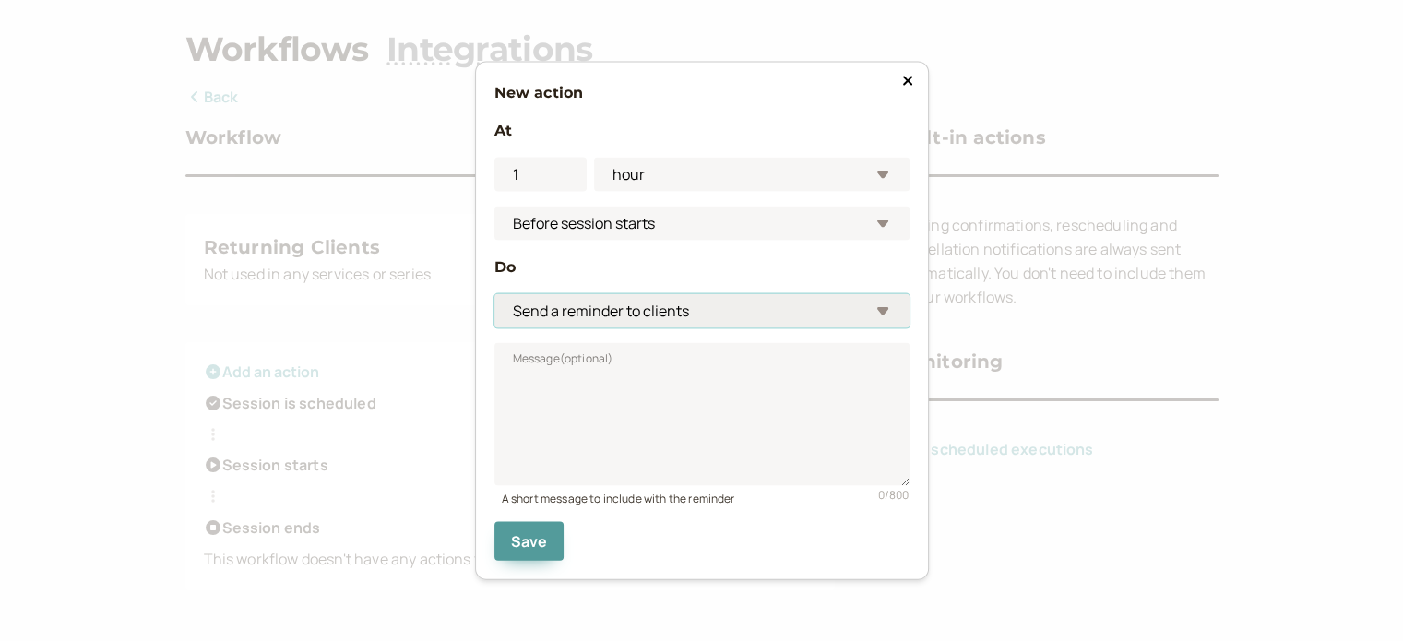
click at [727, 312] on select "Send a reminder to me Send a reminder to clients Send an email note to clients …" at bounding box center [701, 310] width 415 height 34
select select "automation"
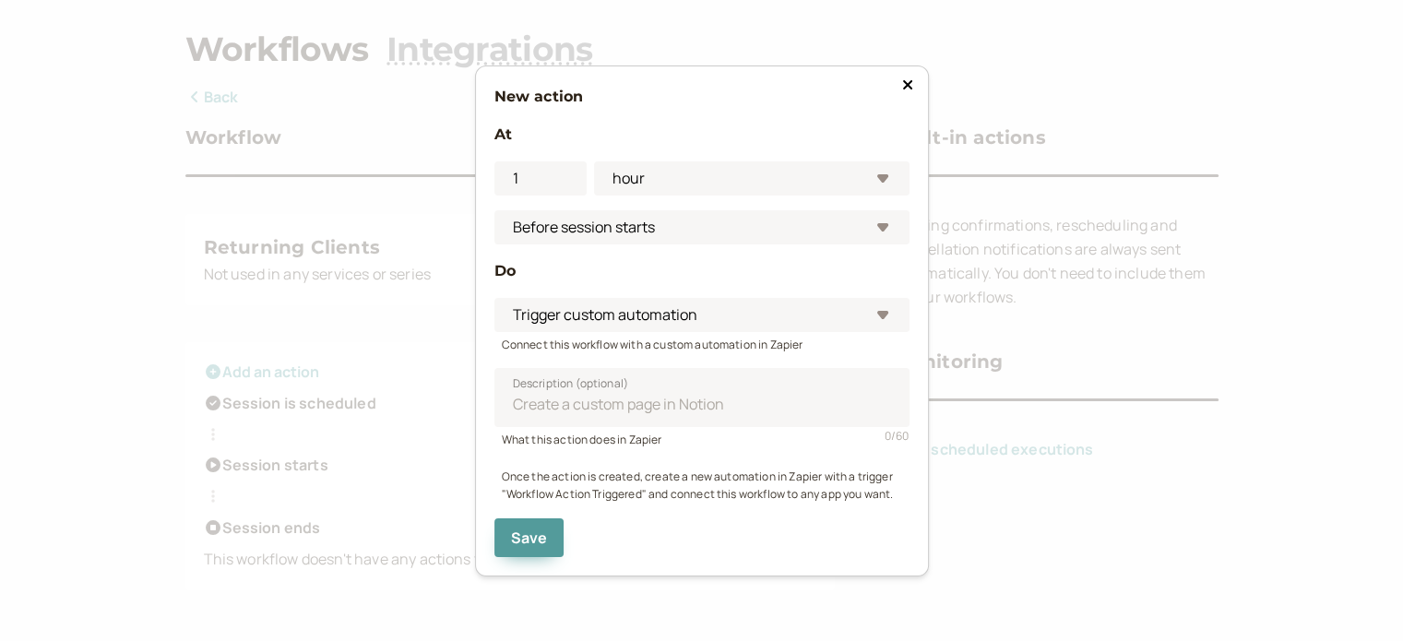
click at [911, 88] on icon at bounding box center [907, 84] width 11 height 15
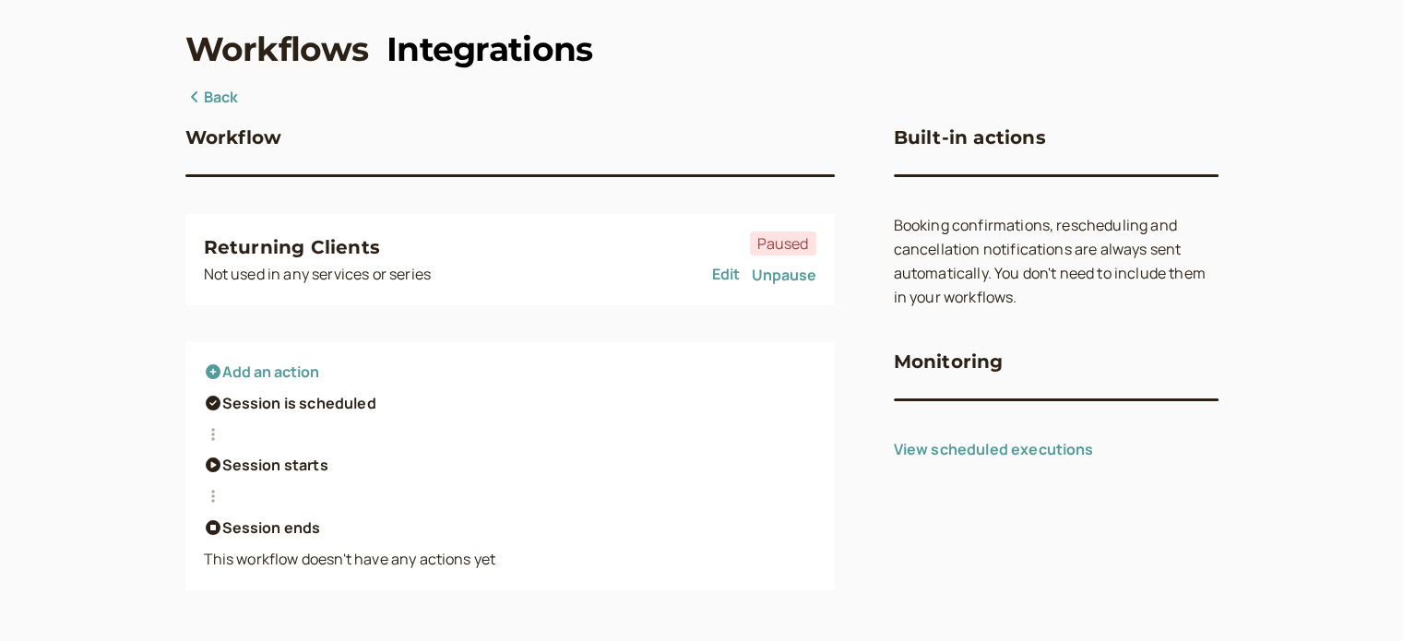
click at [482, 45] on link "Integrations" at bounding box center [489, 49] width 206 height 46
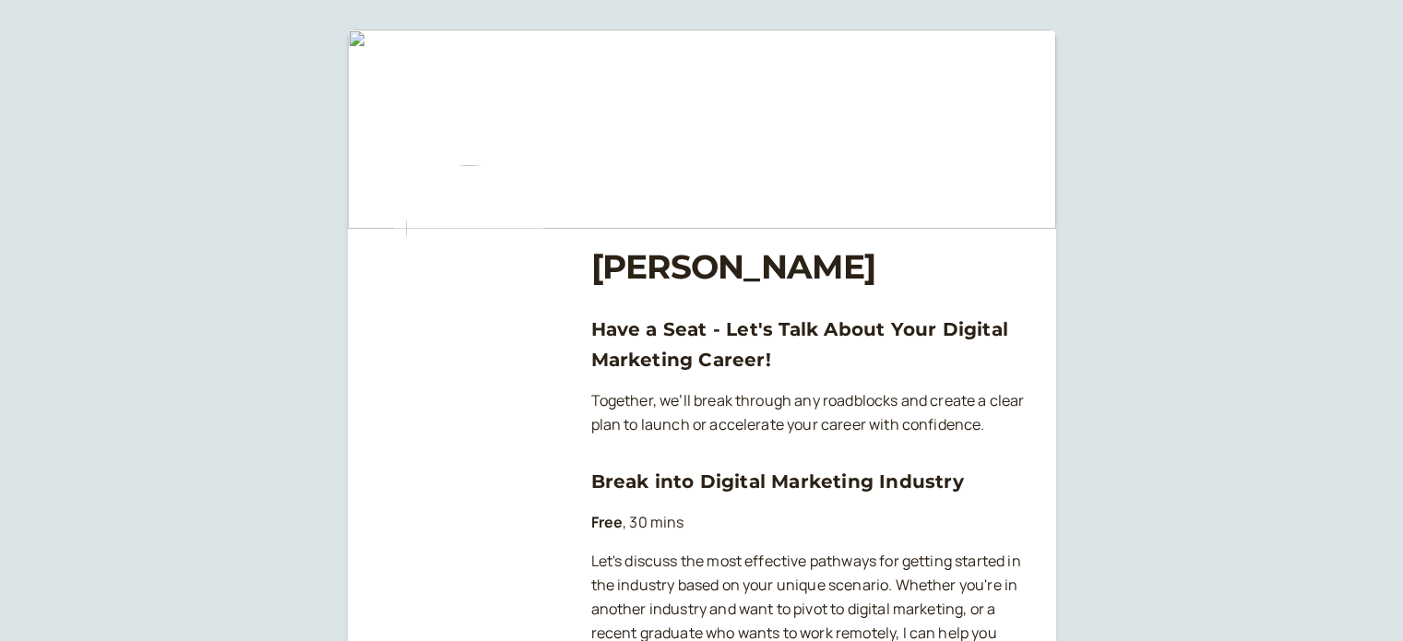
scroll to position [92, 0]
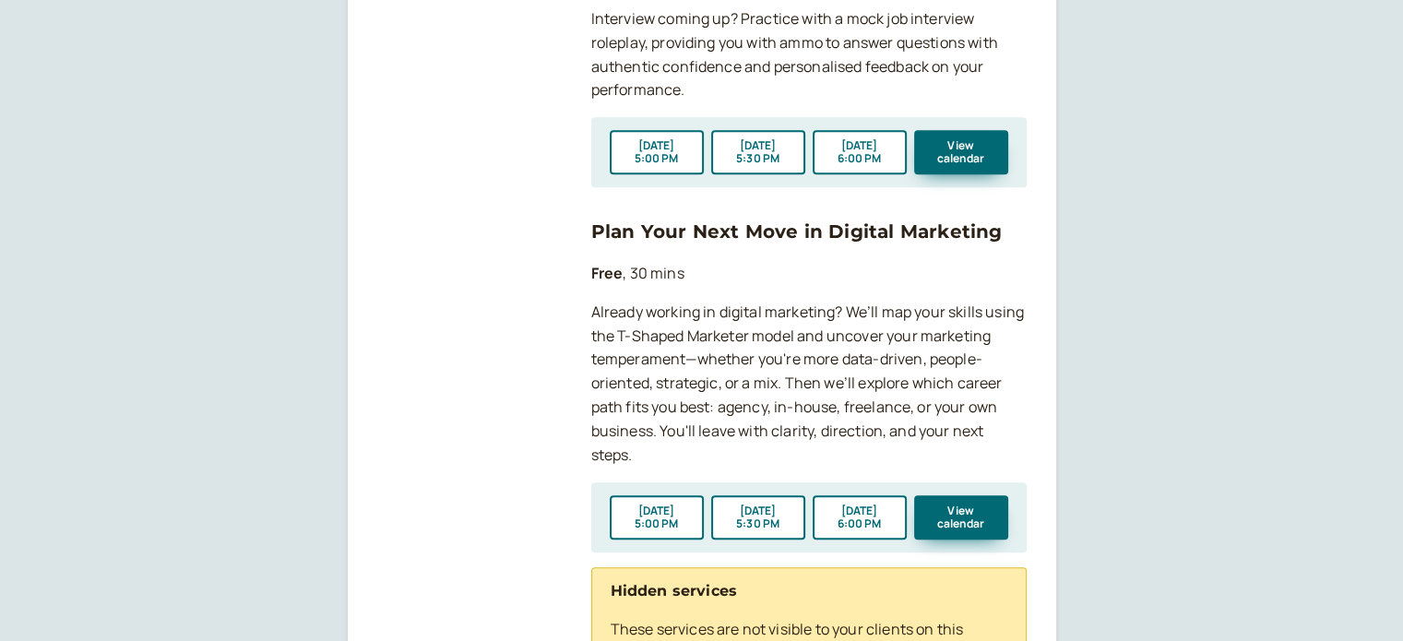
scroll to position [1199, 0]
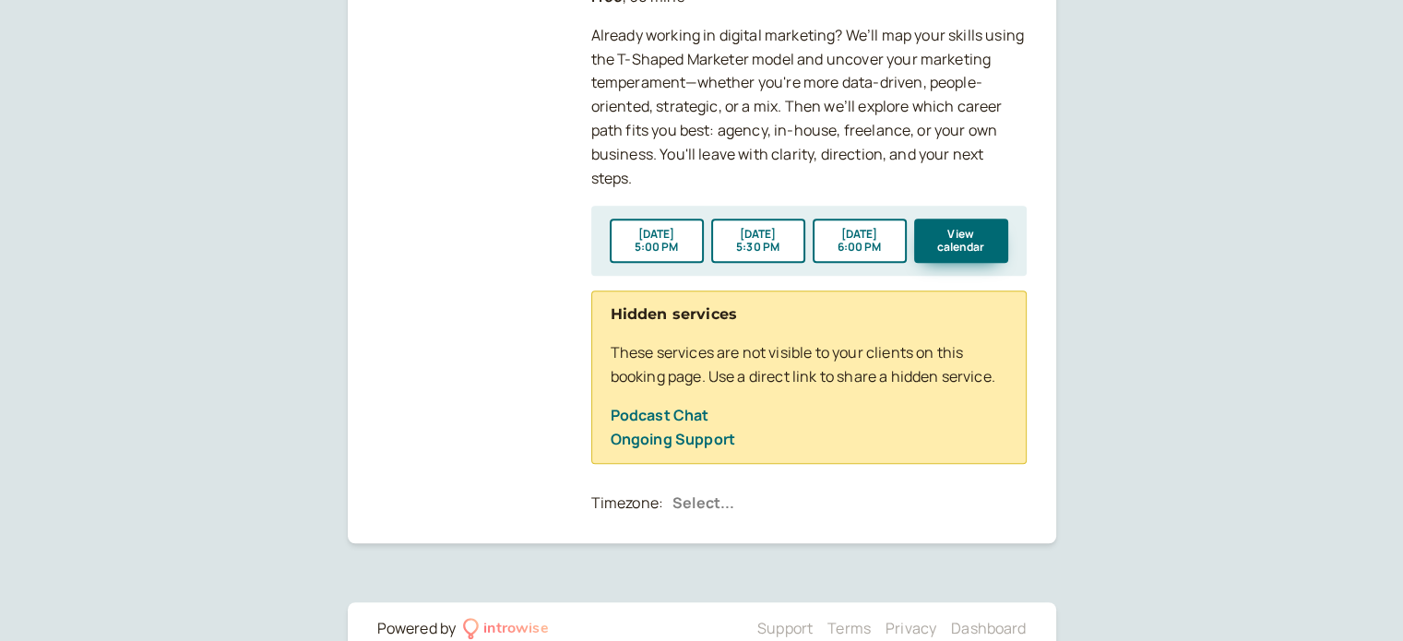
click at [666, 442] on link "Ongoing Support" at bounding box center [672, 439] width 124 height 20
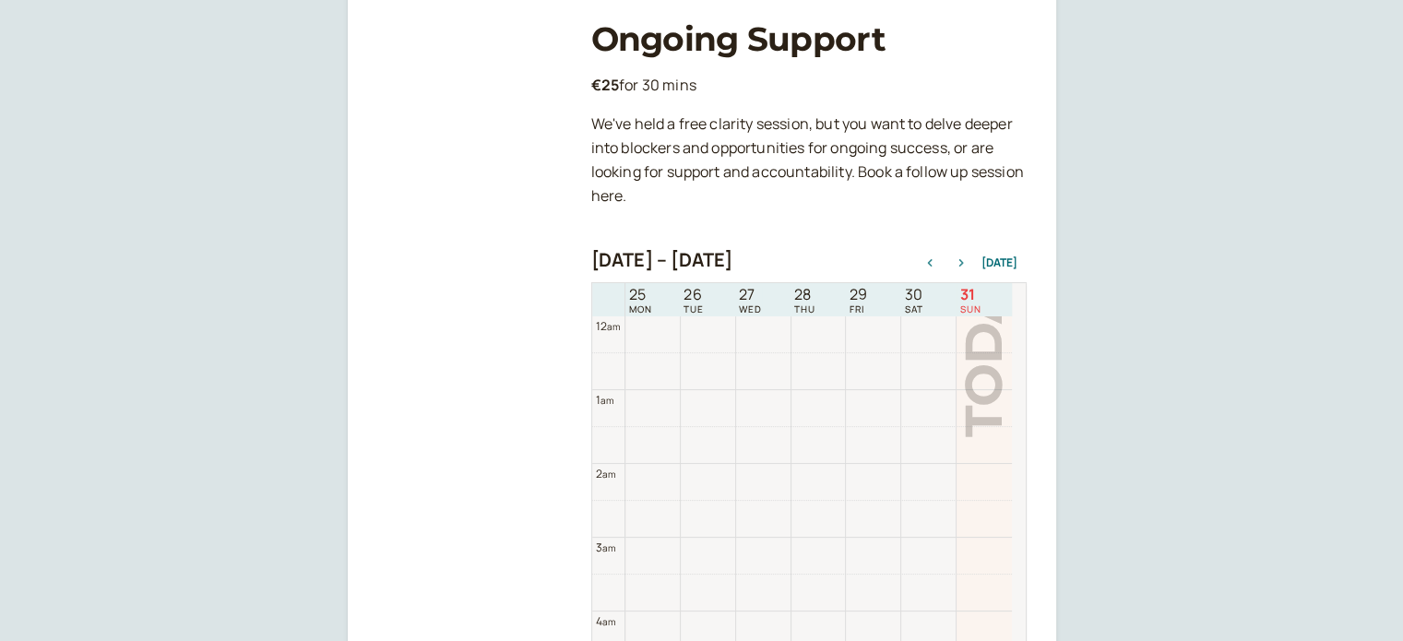
scroll to position [590, 0]
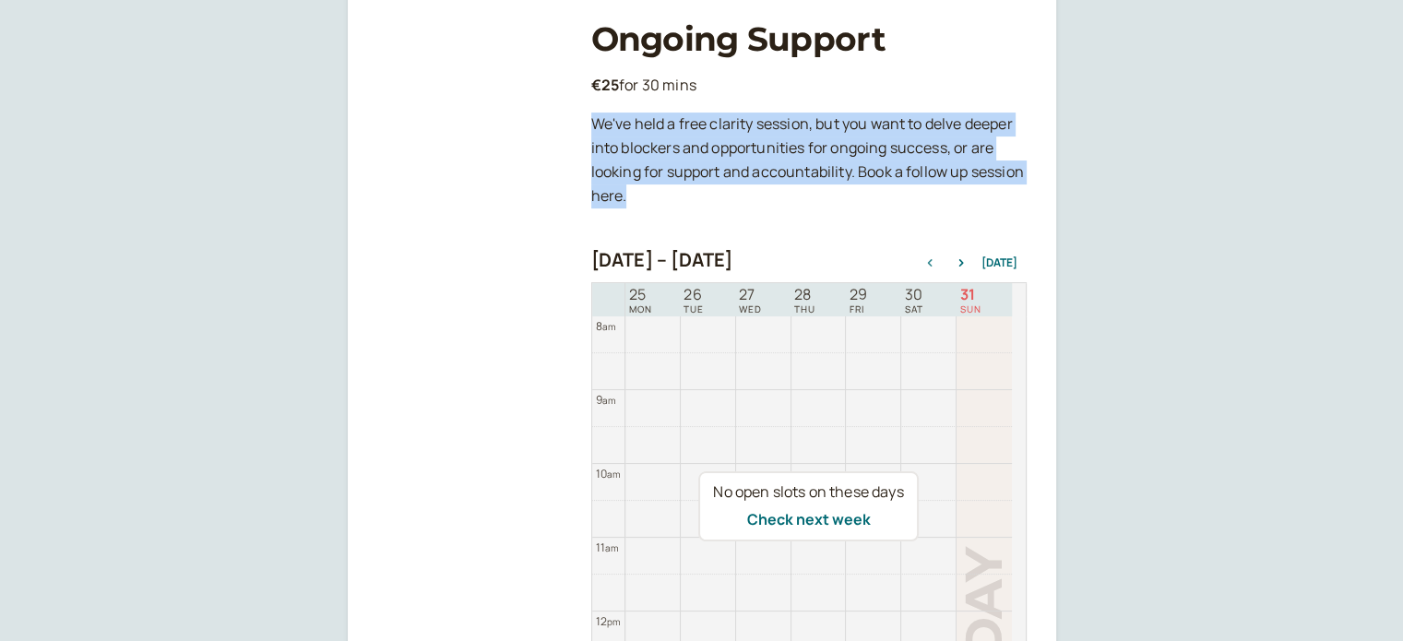
drag, startPoint x: 641, startPoint y: 187, endPoint x: 583, endPoint y: 125, distance: 84.8
click at [583, 125] on div "Back Ongoing Support €25 for 30 mins We've held a free clarity session, but you…" at bounding box center [701, 284] width 649 height 1021
copy p "We've held a free clarity session, but you want to delve deeper into blockers a…"
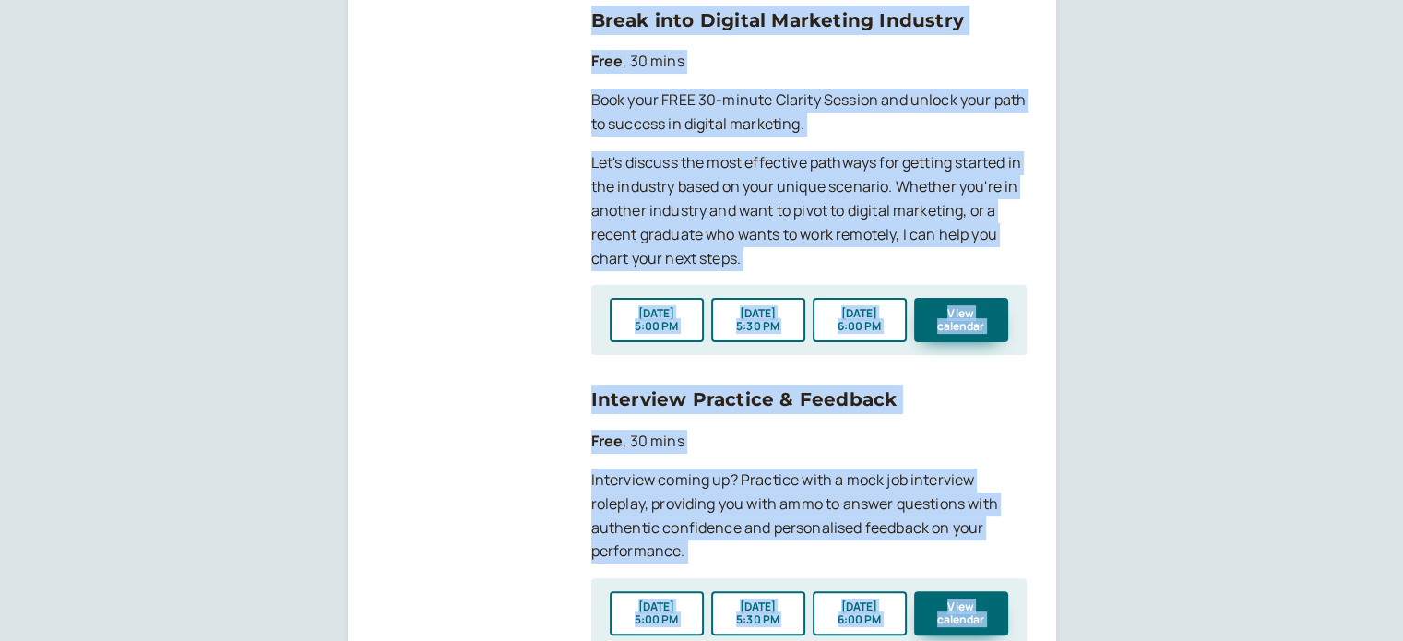
scroll to position [92, 0]
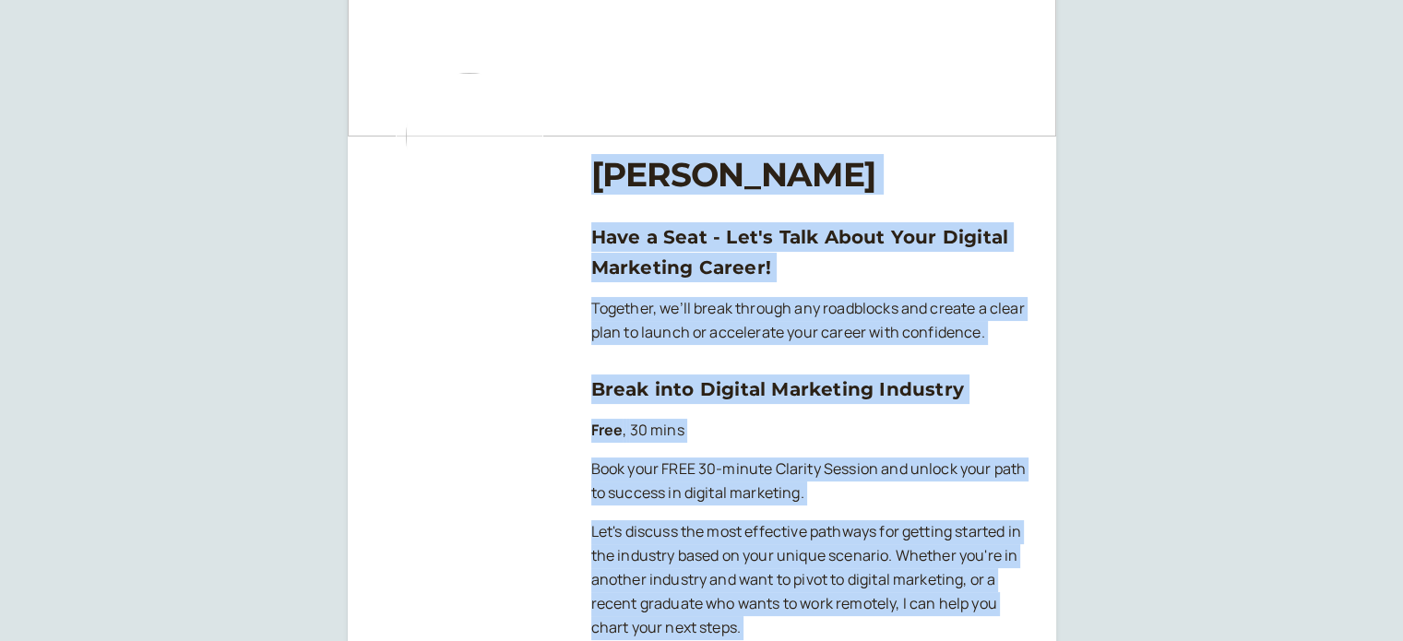
drag, startPoint x: 821, startPoint y: 180, endPoint x: 594, endPoint y: 160, distance: 227.8
copy div "Neville Bezzina Have a Seat - Let's Talk About Your Digital Marketing Career! T…"
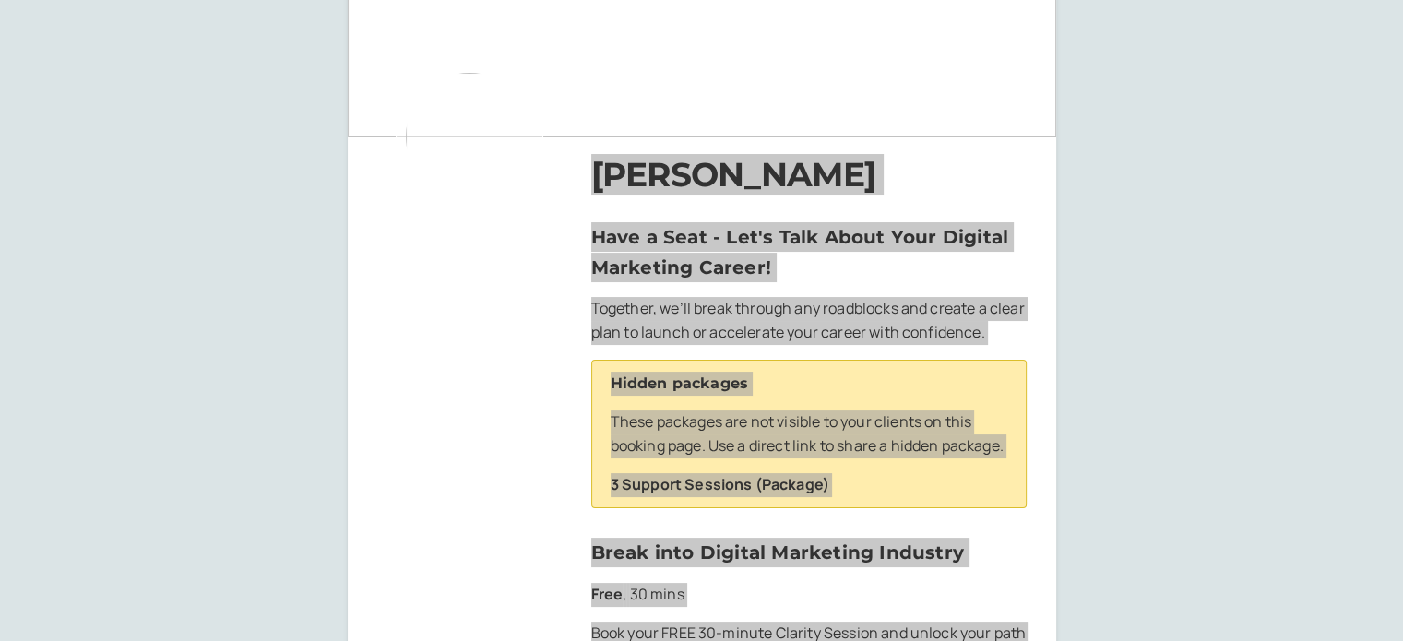
scroll to position [0, 0]
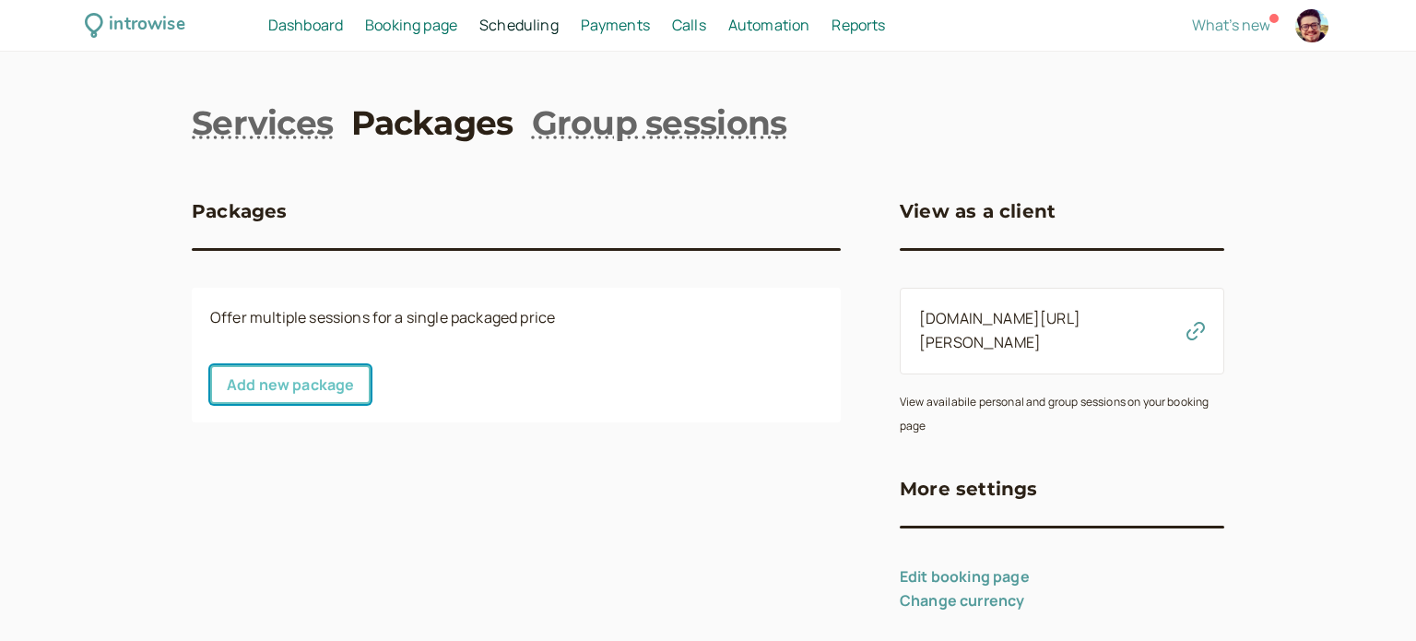
click at [296, 385] on link "Add new package" at bounding box center [290, 384] width 160 height 39
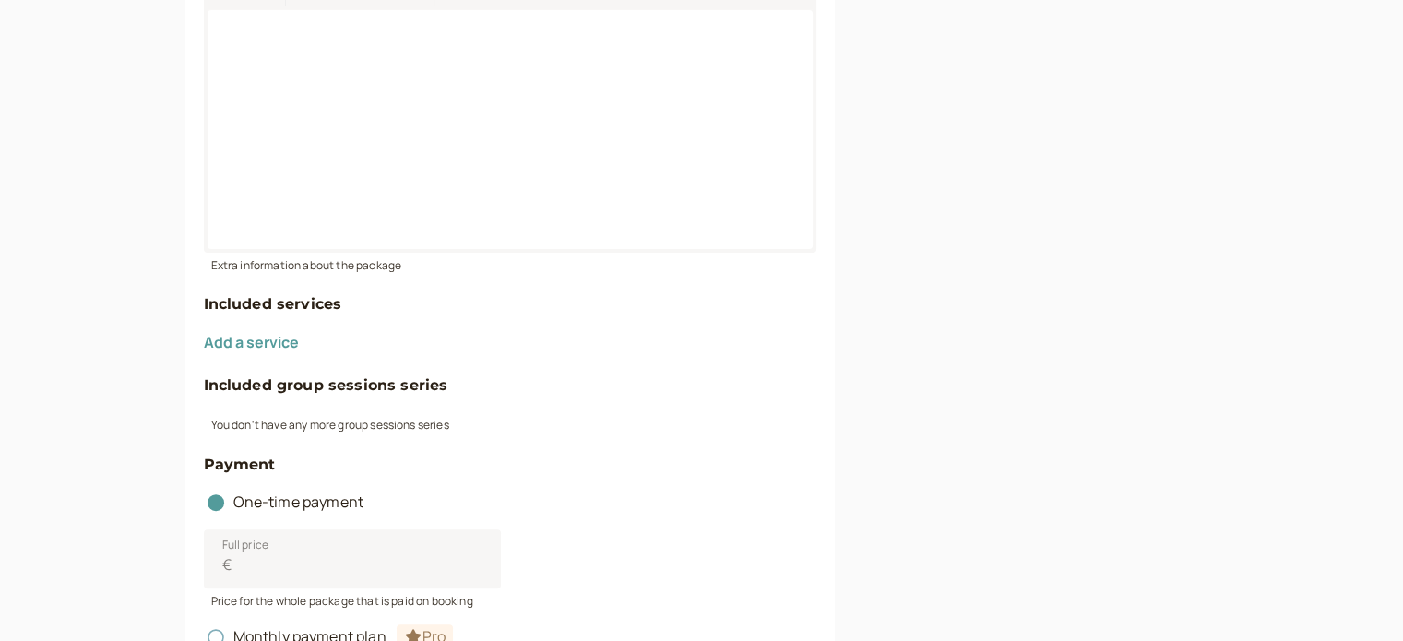
scroll to position [646, 0]
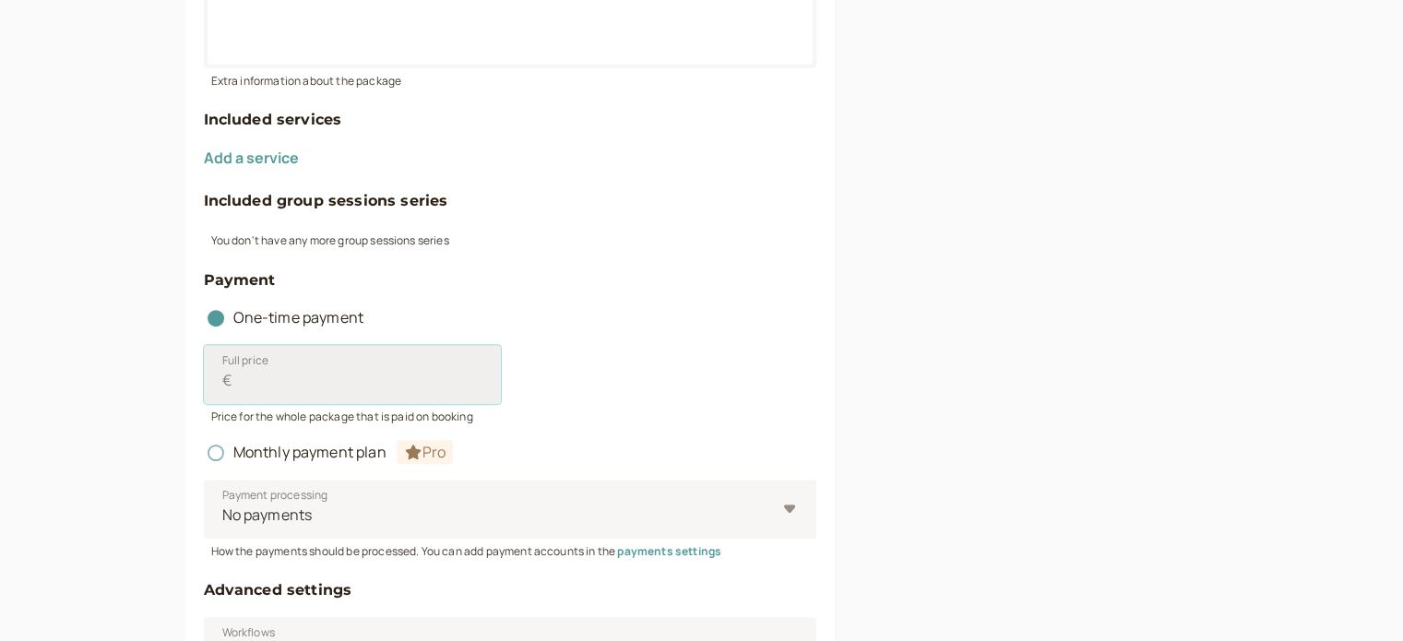
click at [398, 375] on input "Full price €" at bounding box center [352, 374] width 297 height 59
click at [742, 346] on div "Full price €" at bounding box center [510, 374] width 612 height 59
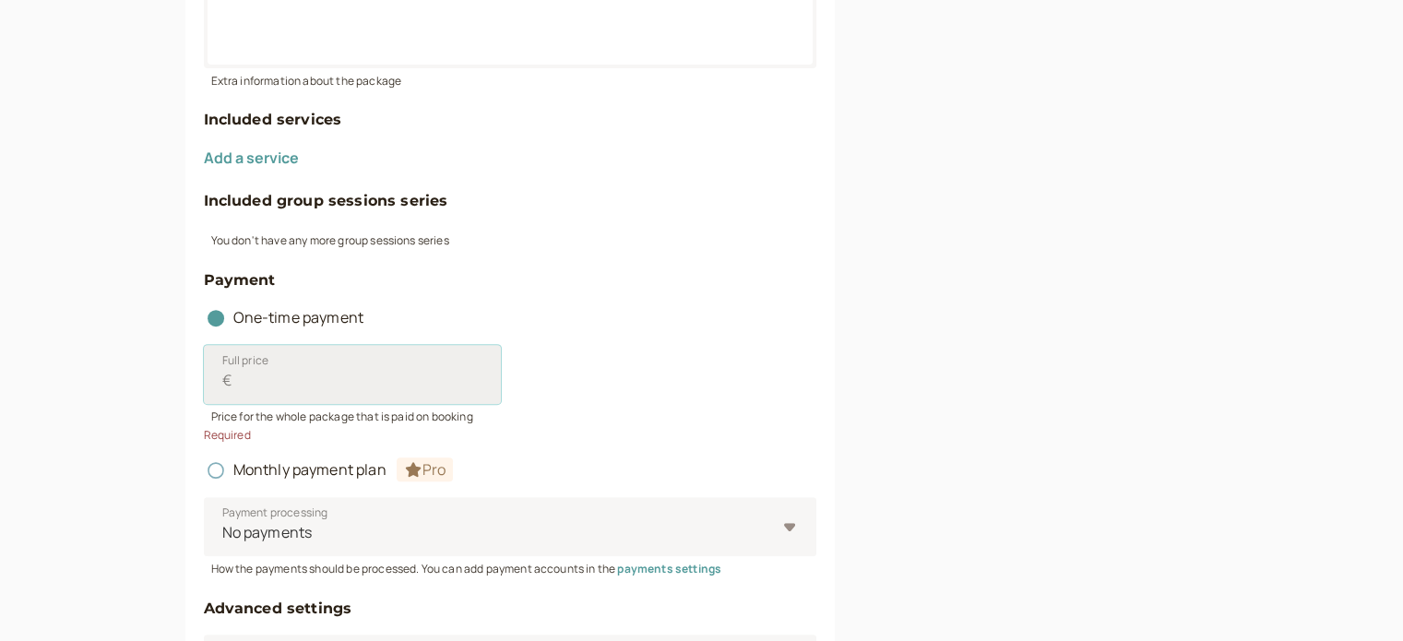
click at [385, 375] on input "Full price €" at bounding box center [352, 374] width 297 height 59
paste input "€65"
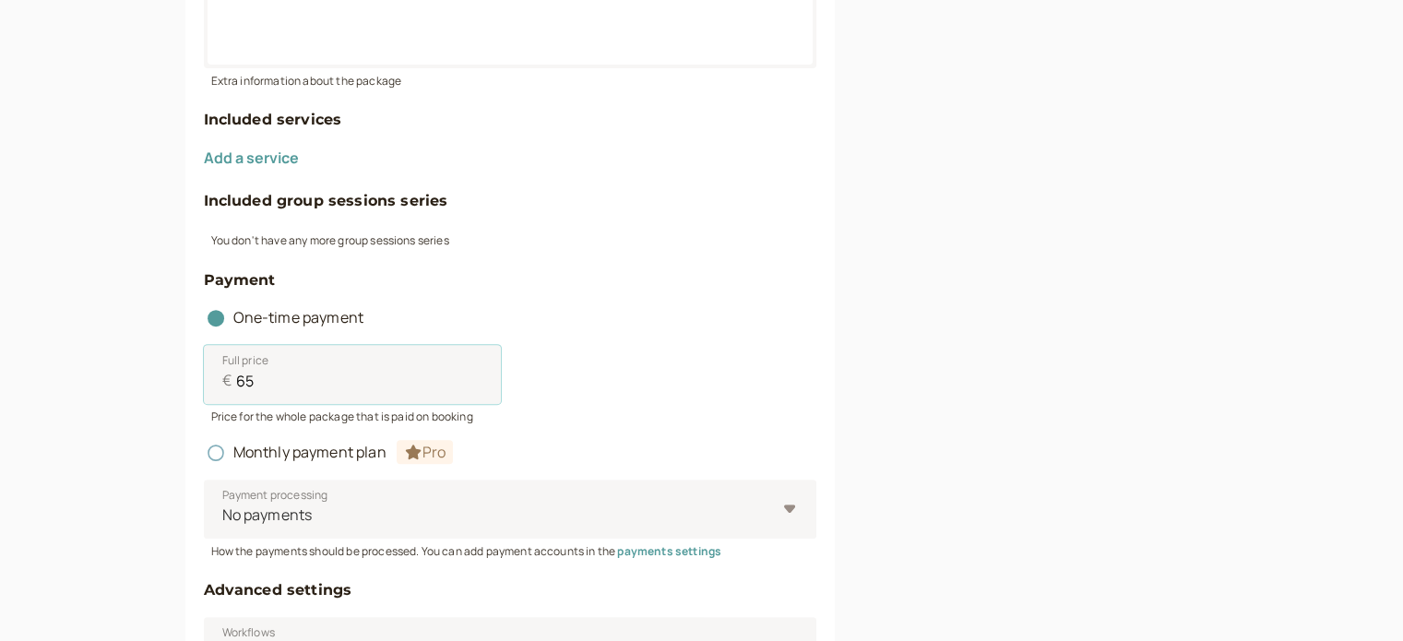
scroll to position [909, 0]
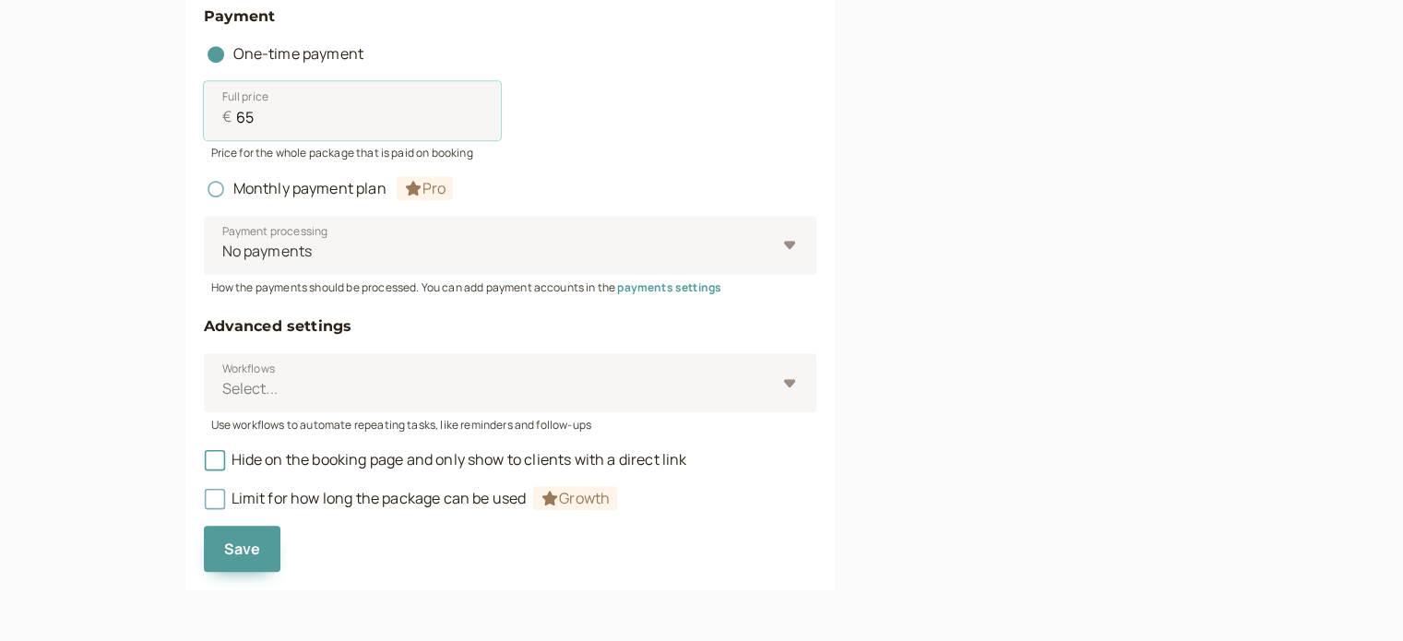
type input "65"
click at [211, 467] on icon at bounding box center [213, 460] width 13 height 13
click at [204, 465] on input "Hide on the booking page and only show to clients with a direct link" at bounding box center [204, 465] width 0 height 0
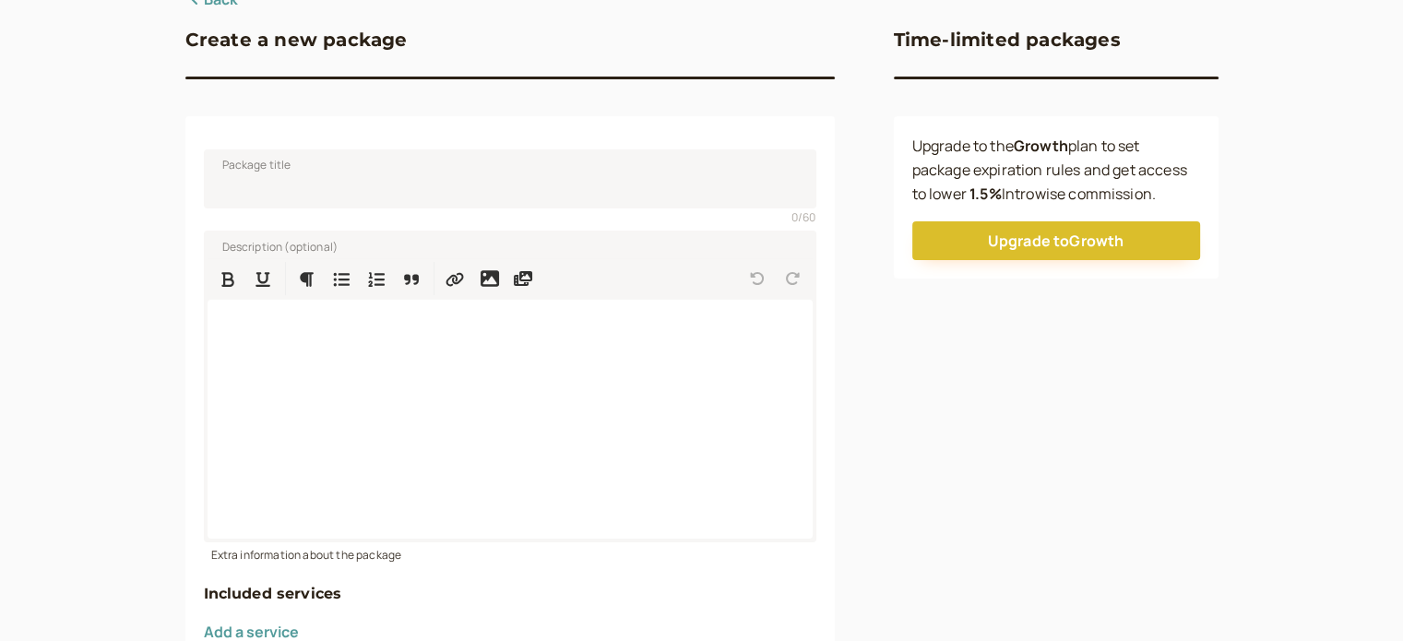
scroll to position [356, 0]
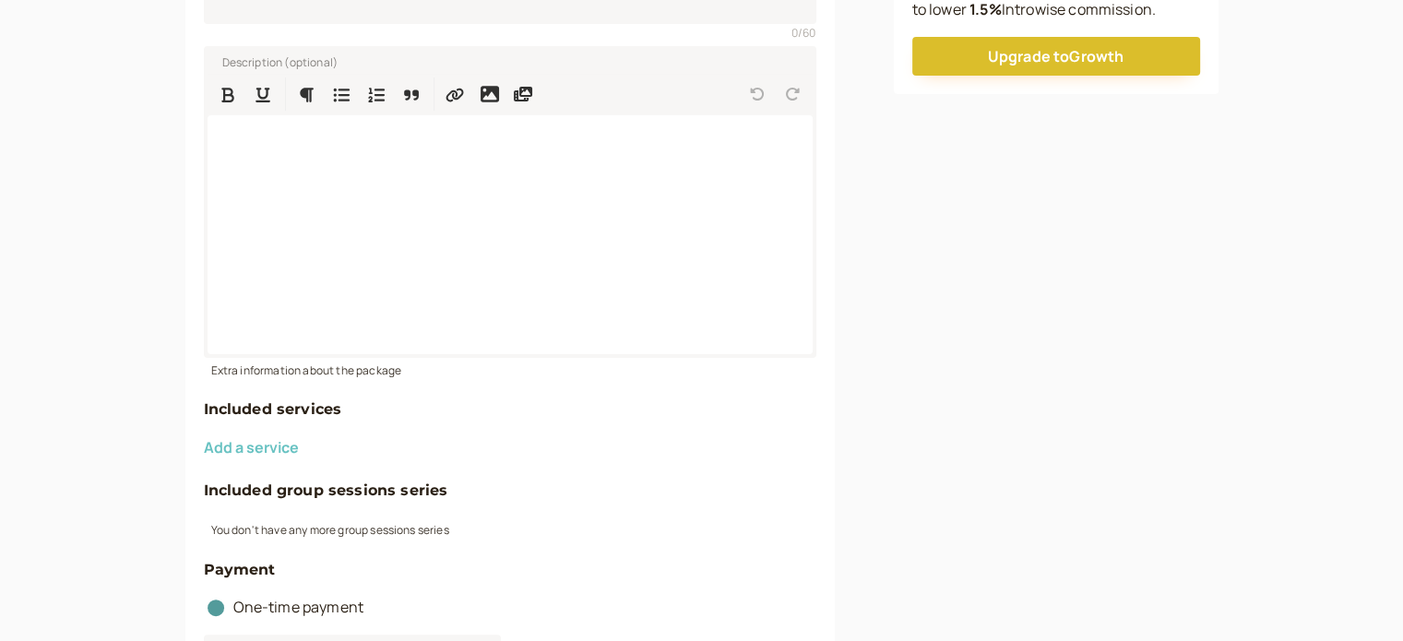
click at [275, 449] on button "Add a service" at bounding box center [251, 447] width 95 height 17
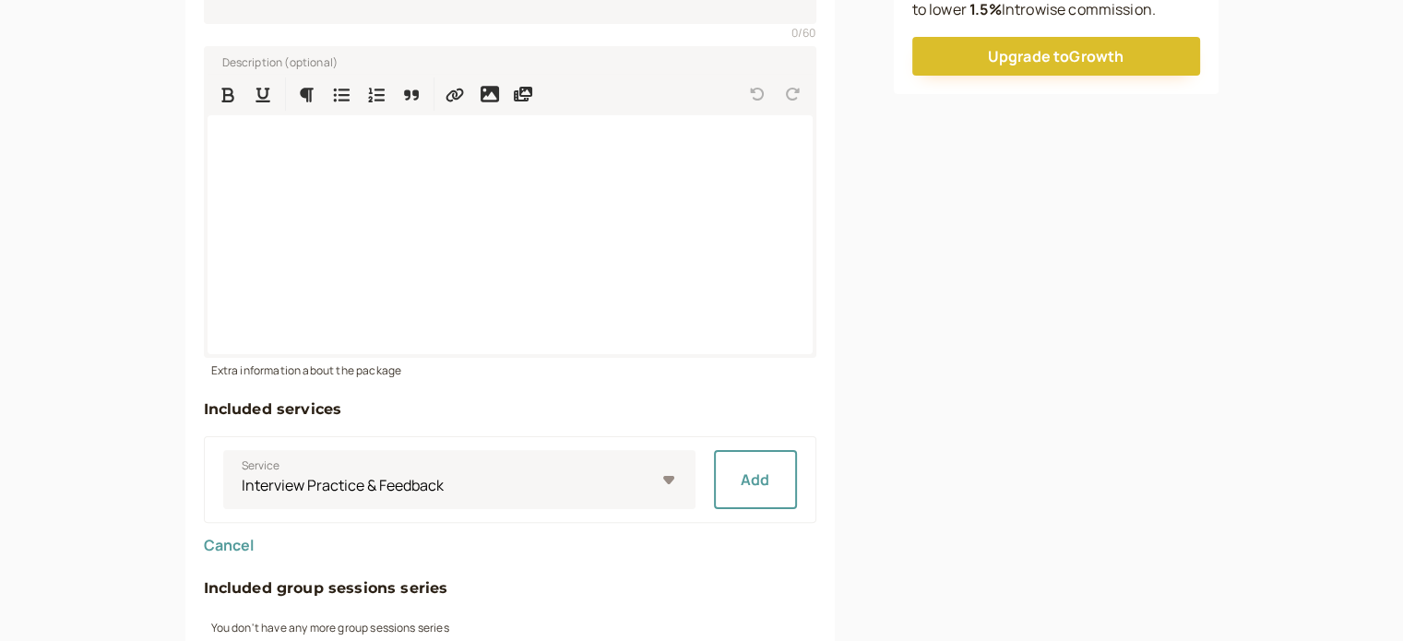
scroll to position [540, 0]
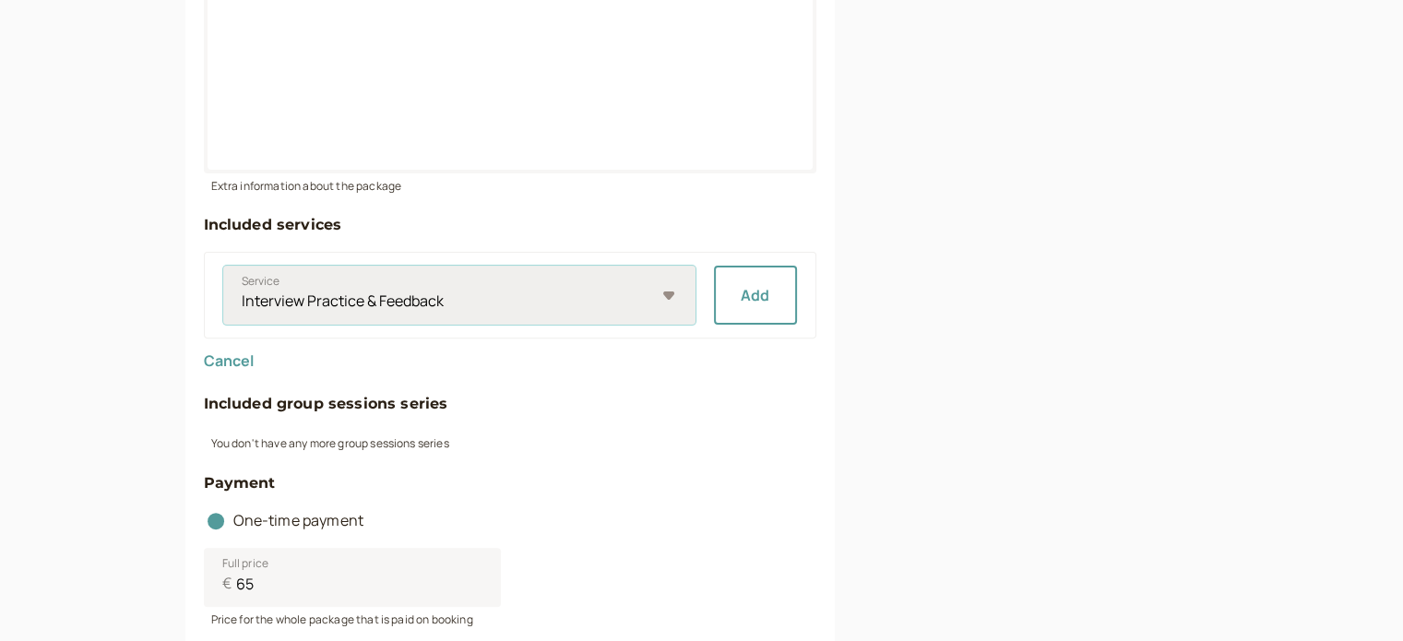
click at [656, 298] on select "Interview Practice & Feedback Break into Digital Marketing Industry Podcast Cha…" at bounding box center [459, 295] width 472 height 59
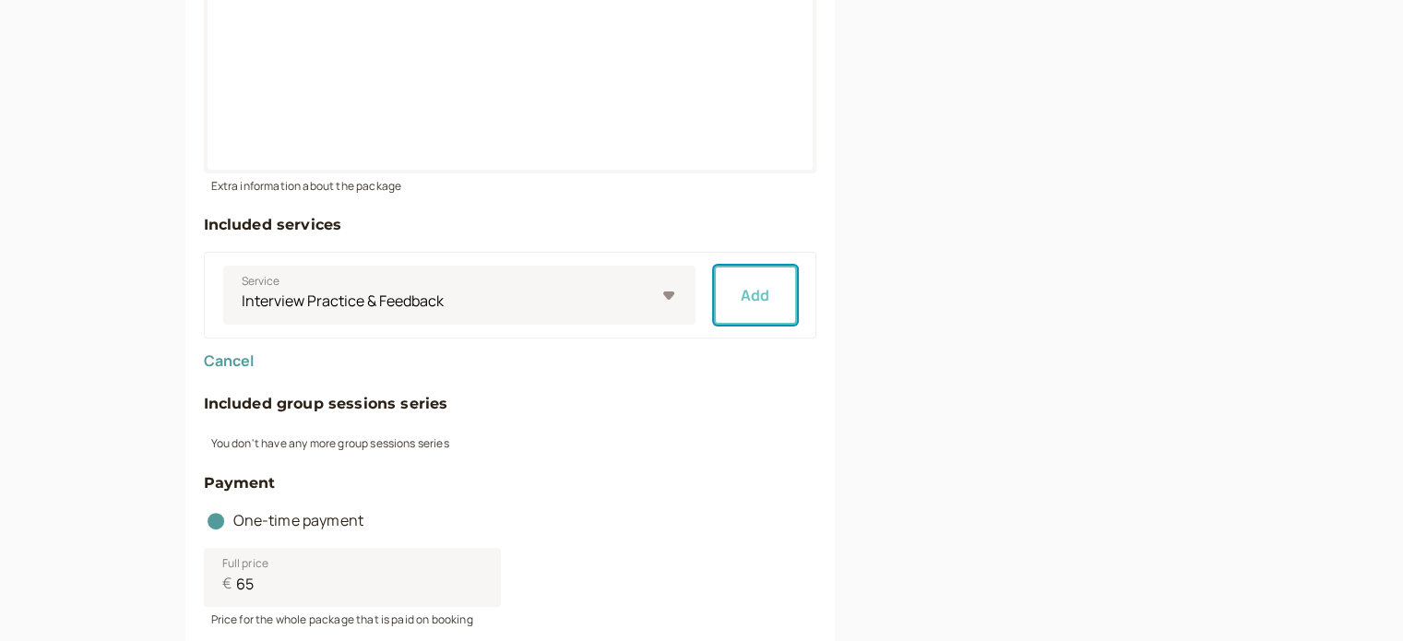
click at [768, 295] on button "Add" at bounding box center [755, 295] width 83 height 59
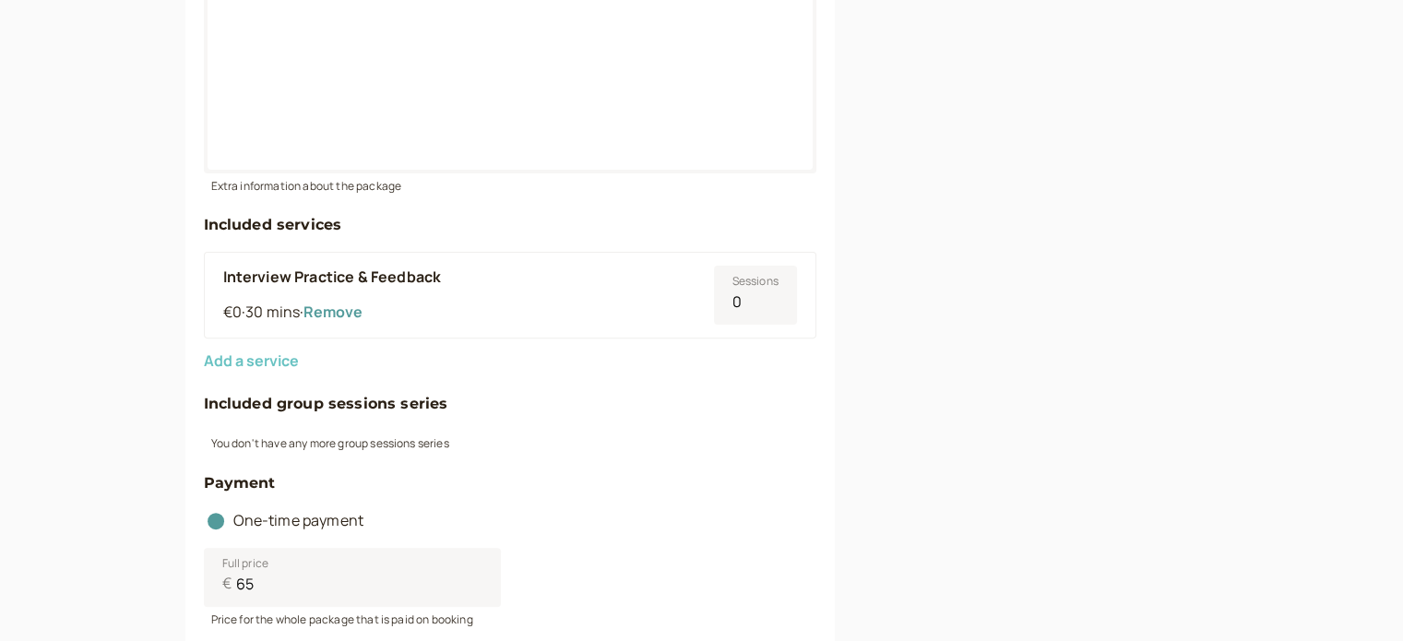
click at [273, 359] on button "Add a service" at bounding box center [251, 360] width 95 height 17
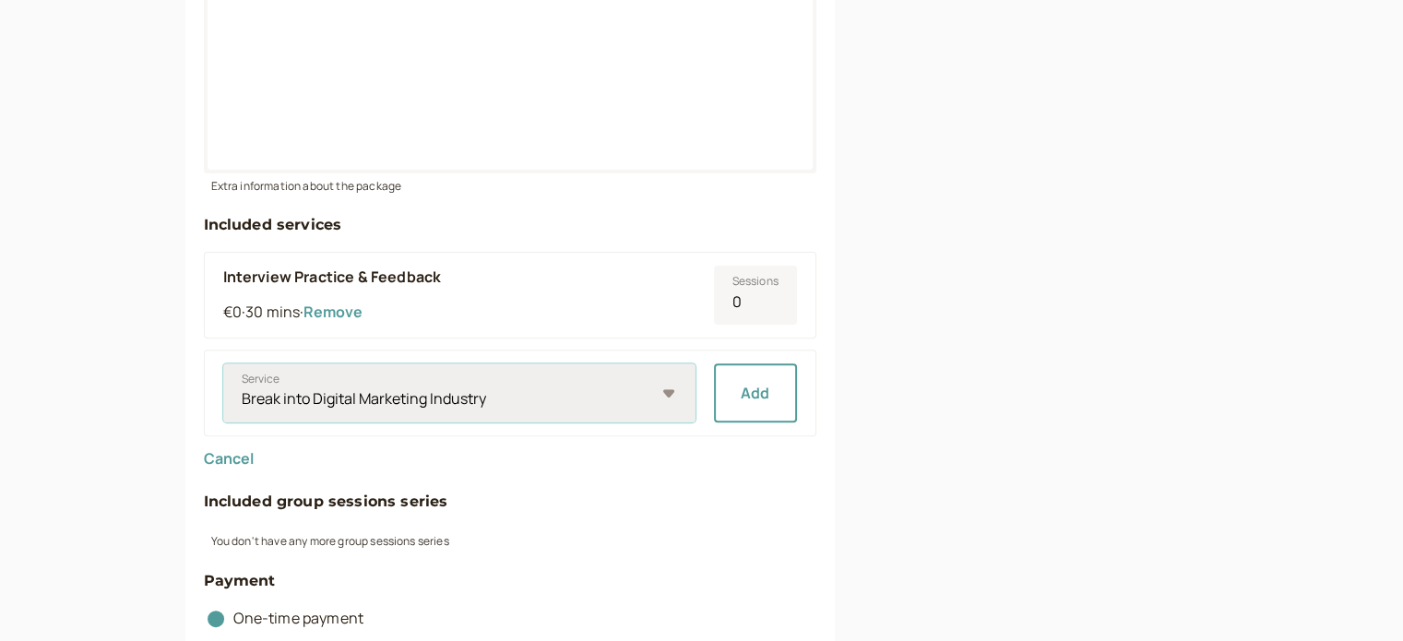
click at [460, 394] on select "Break into Digital Marketing Industry Podcast Chat Plan Your Next Move in Digit…" at bounding box center [459, 392] width 472 height 59
select select "a98c9c1a81"
click at [223, 363] on select "Break into Digital Marketing Industry Podcast Chat Plan Your Next Move in Digit…" at bounding box center [459, 392] width 472 height 59
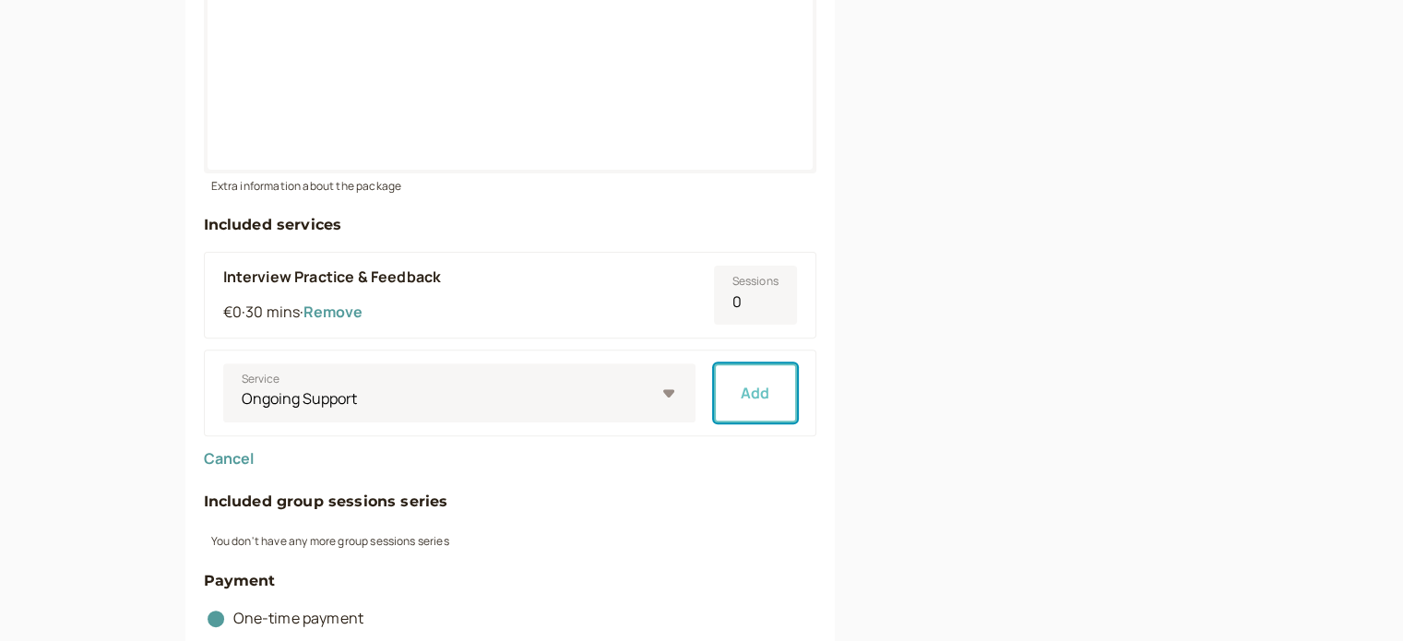
click at [788, 398] on button "Add" at bounding box center [755, 392] width 83 height 59
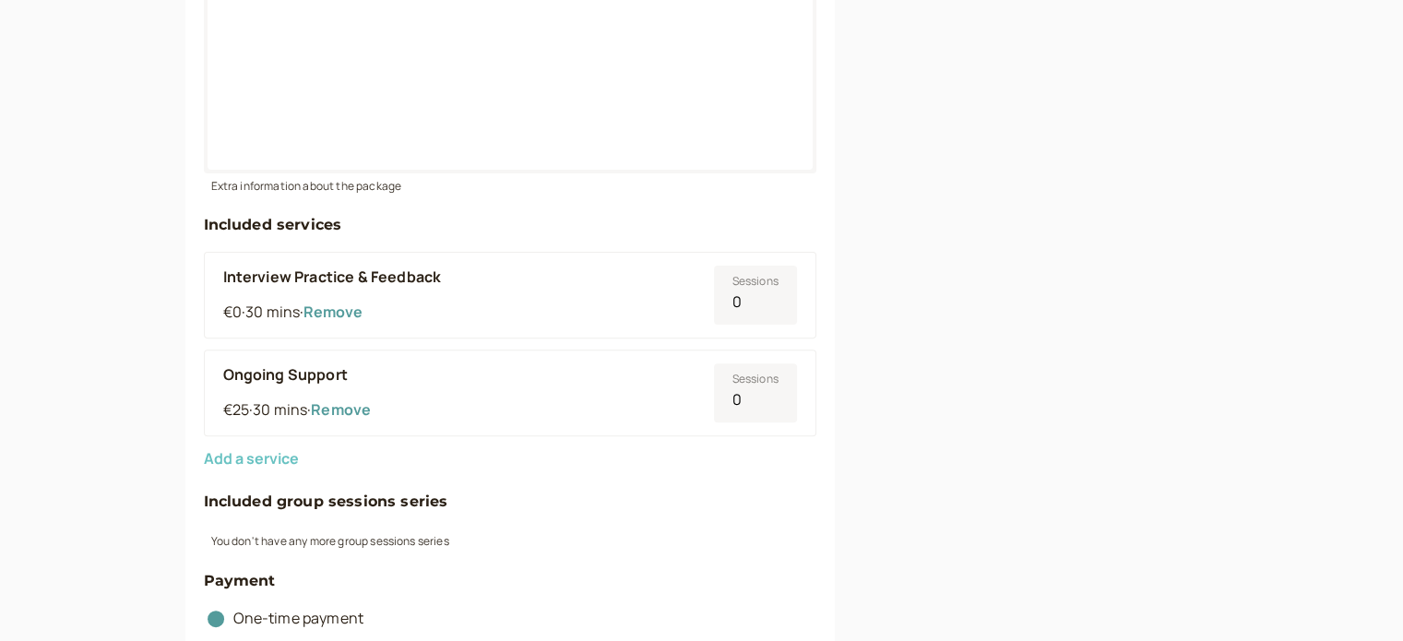
click at [284, 460] on button "Add a service" at bounding box center [251, 458] width 95 height 17
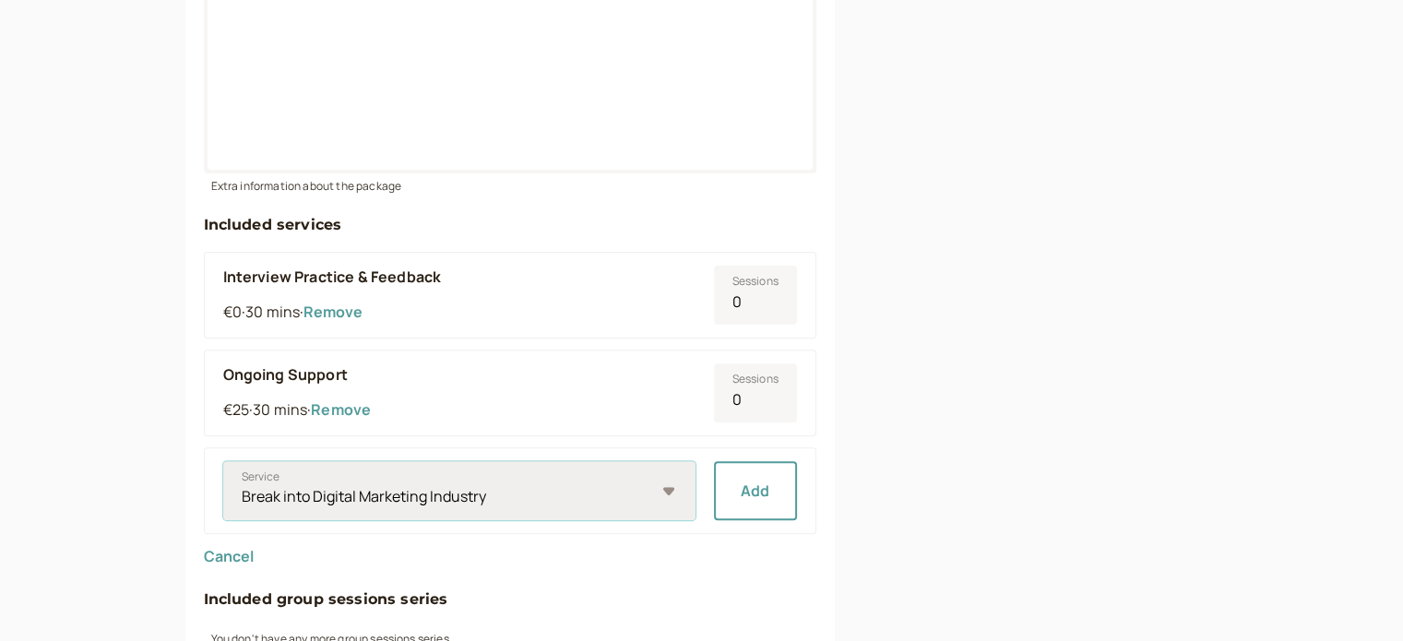
click at [444, 484] on select "Break into Digital Marketing Industry Podcast Chat Plan Your Next Move in Digit…" at bounding box center [459, 490] width 472 height 59
select select "0446e1699e"
click at [223, 461] on select "Break into Digital Marketing Industry Podcast Chat Plan Your Next Move in Digit…" at bounding box center [459, 490] width 472 height 59
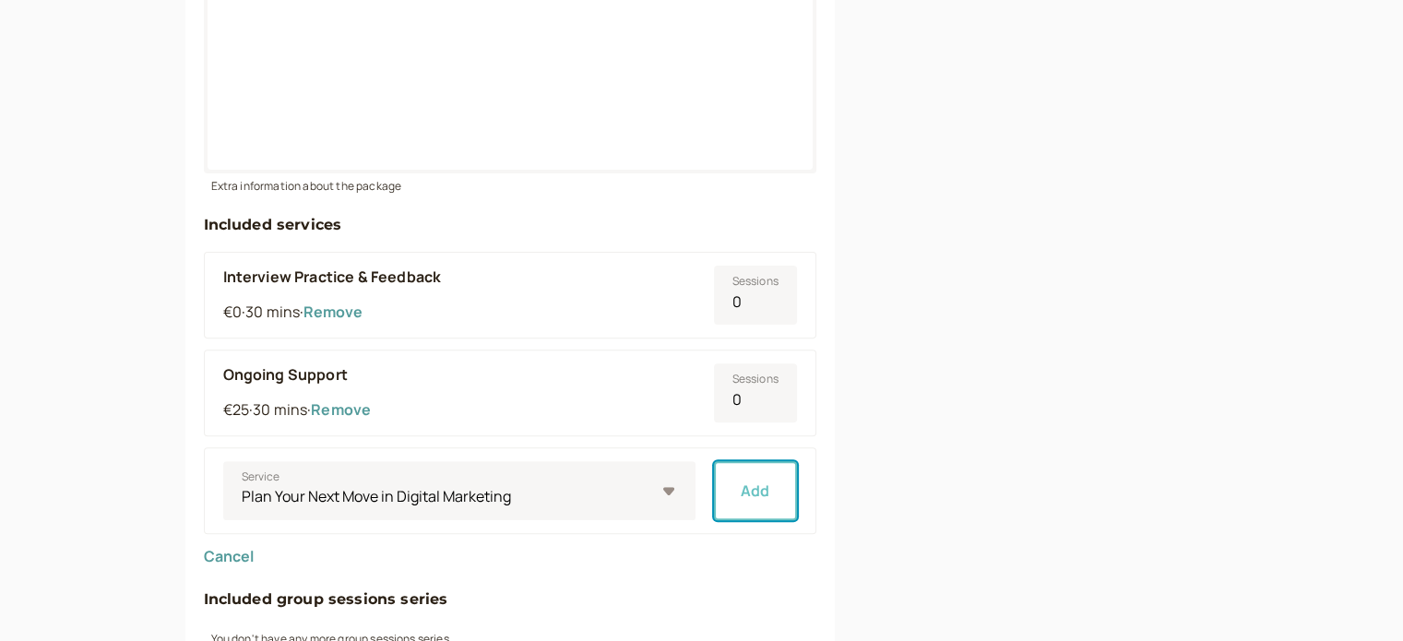
click at [778, 492] on button "Add" at bounding box center [755, 490] width 83 height 59
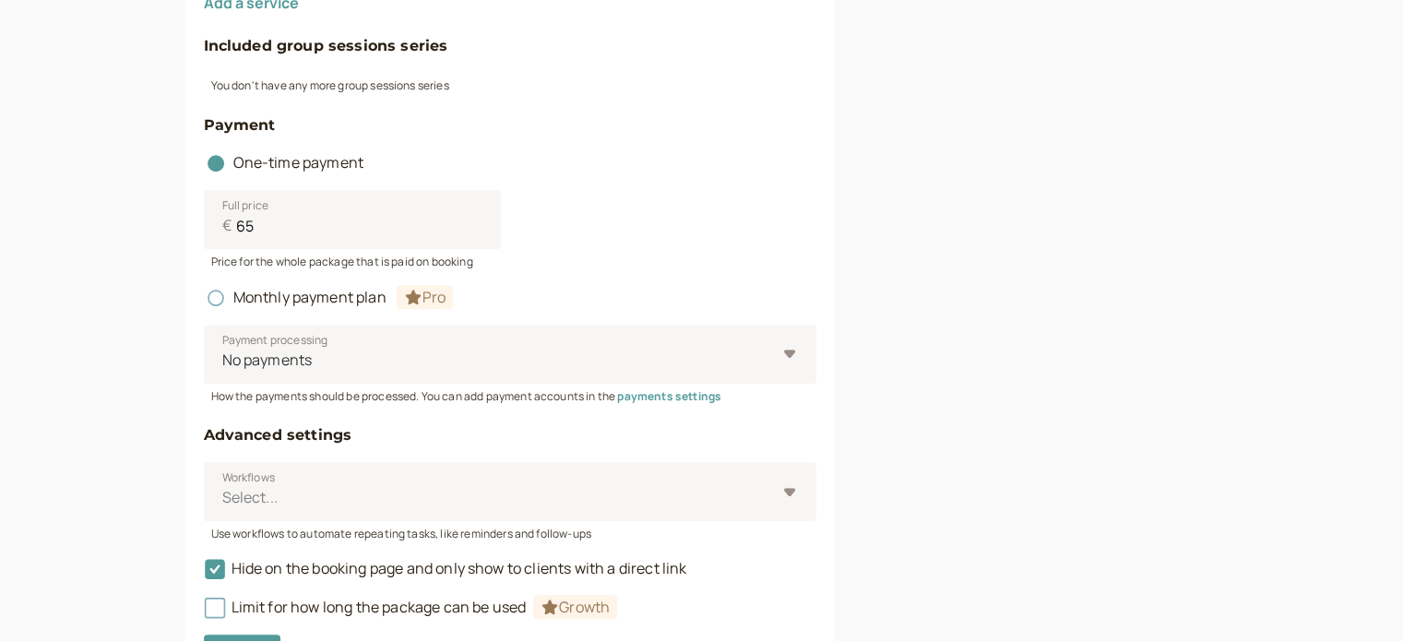
scroll to position [1202, 0]
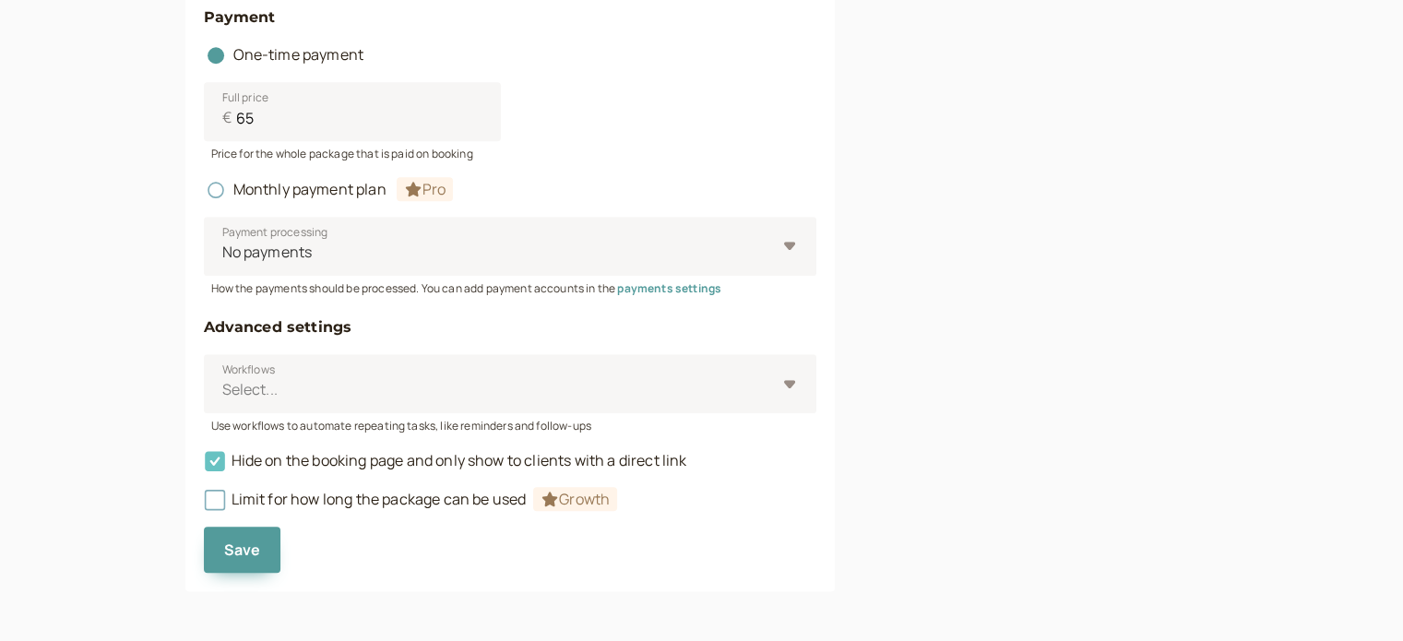
click at [464, 456] on span "Hide on the booking page and only show to clients with a direct link" at bounding box center [445, 460] width 483 height 20
click at [204, 466] on input "Hide on the booking page and only show to clients with a direct link" at bounding box center [204, 466] width 0 height 0
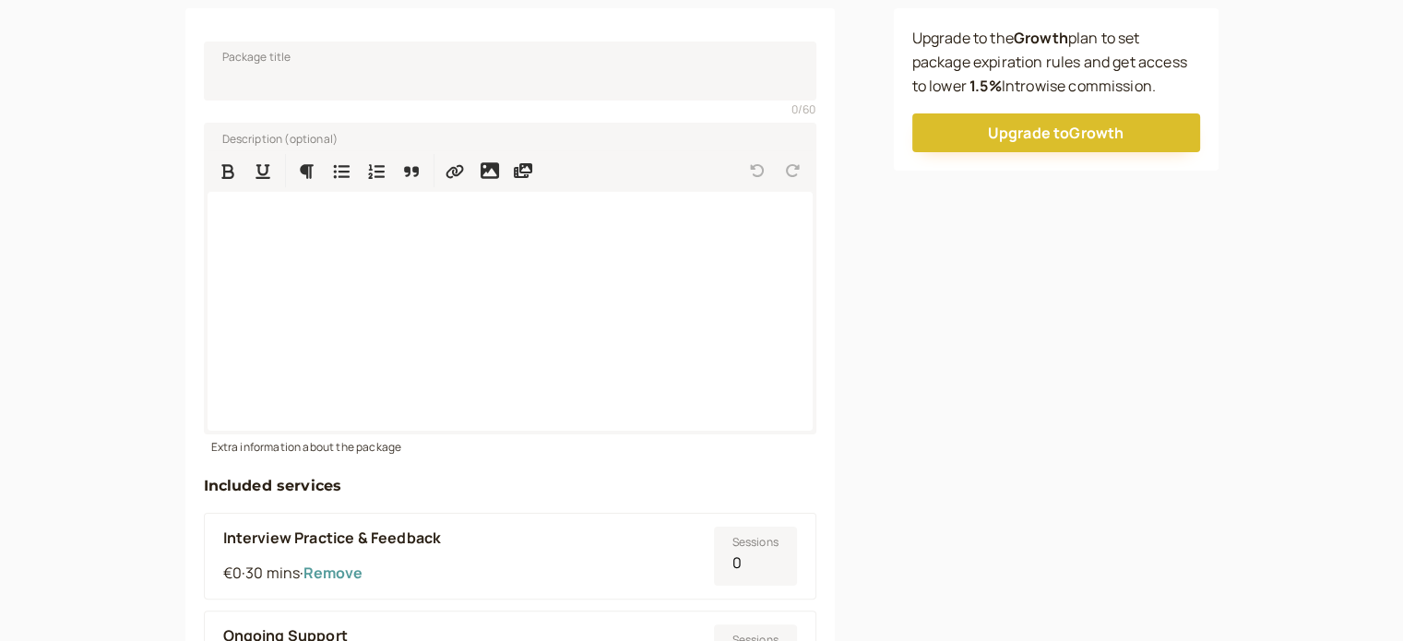
scroll to position [187, 0]
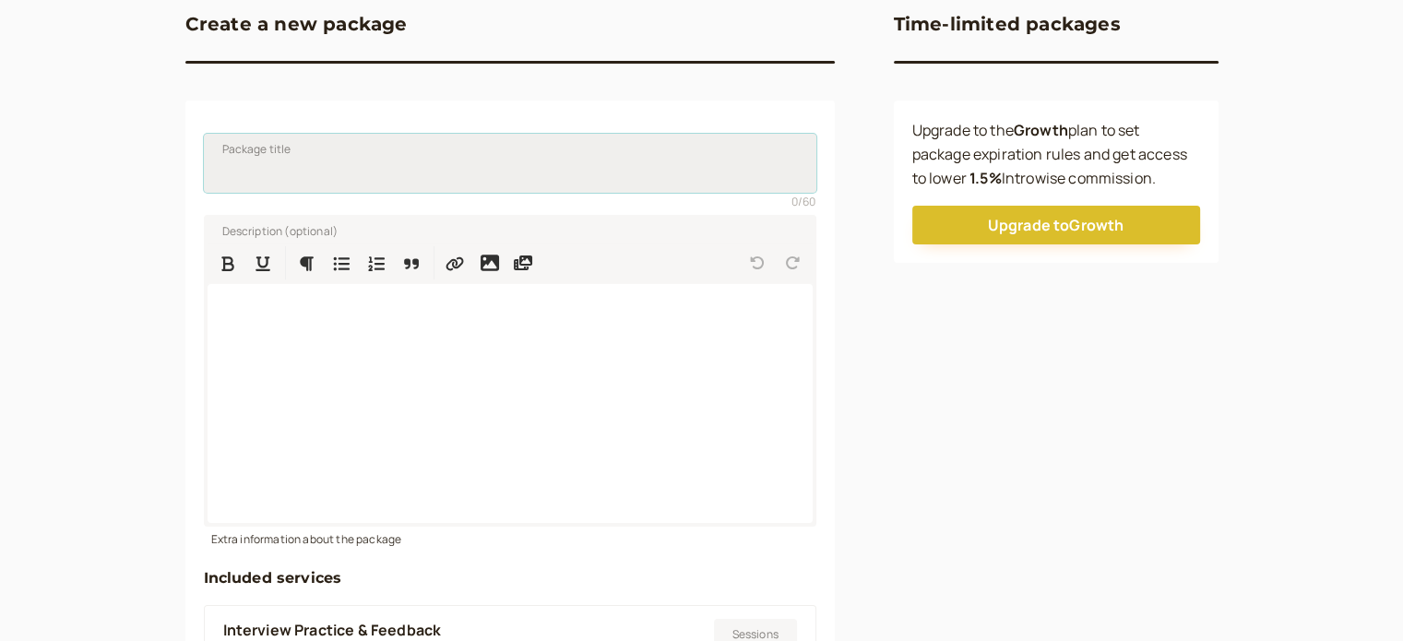
click at [415, 176] on input "Package title" at bounding box center [510, 163] width 612 height 59
type input "3 Support Sessions (Package)"
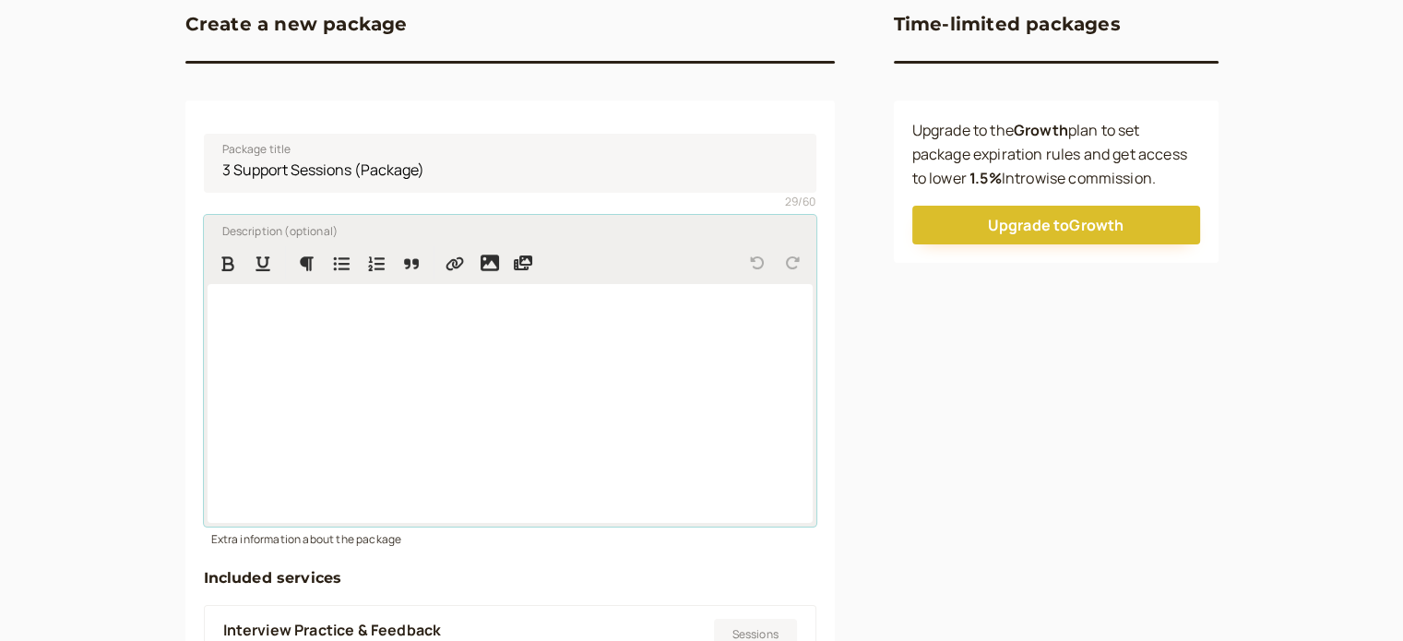
click at [365, 346] on div at bounding box center [509, 403] width 605 height 239
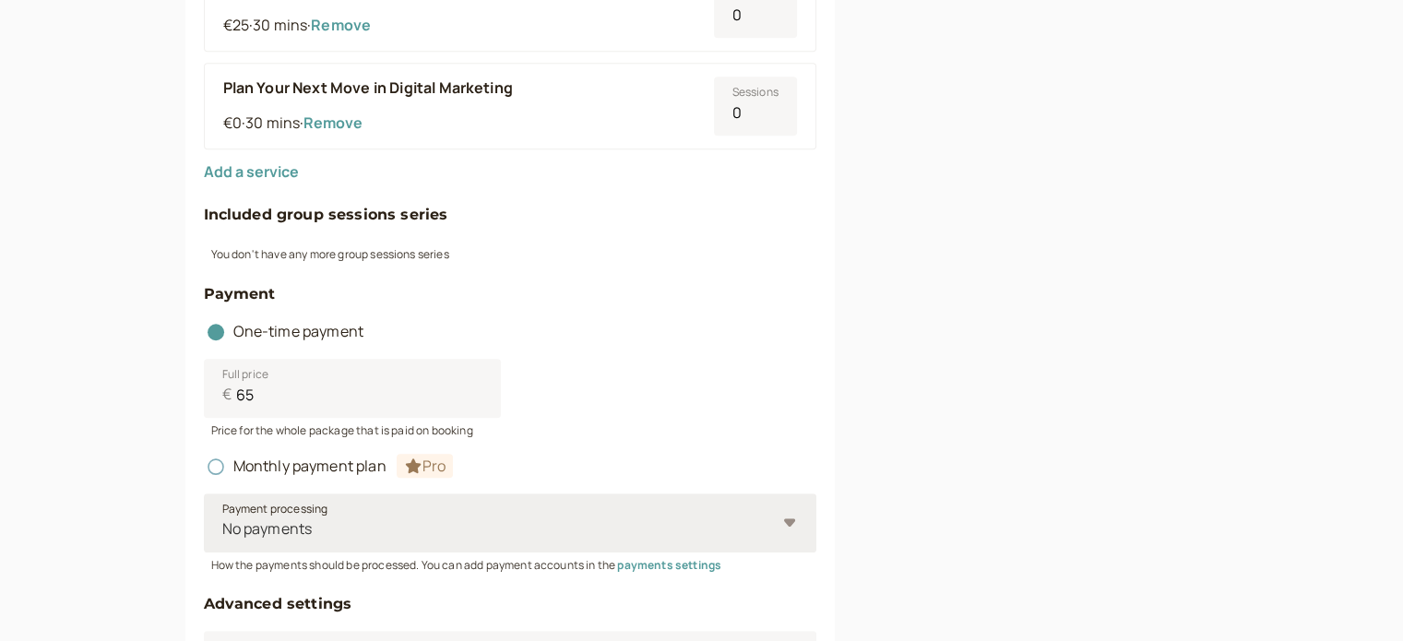
scroll to position [1202, 0]
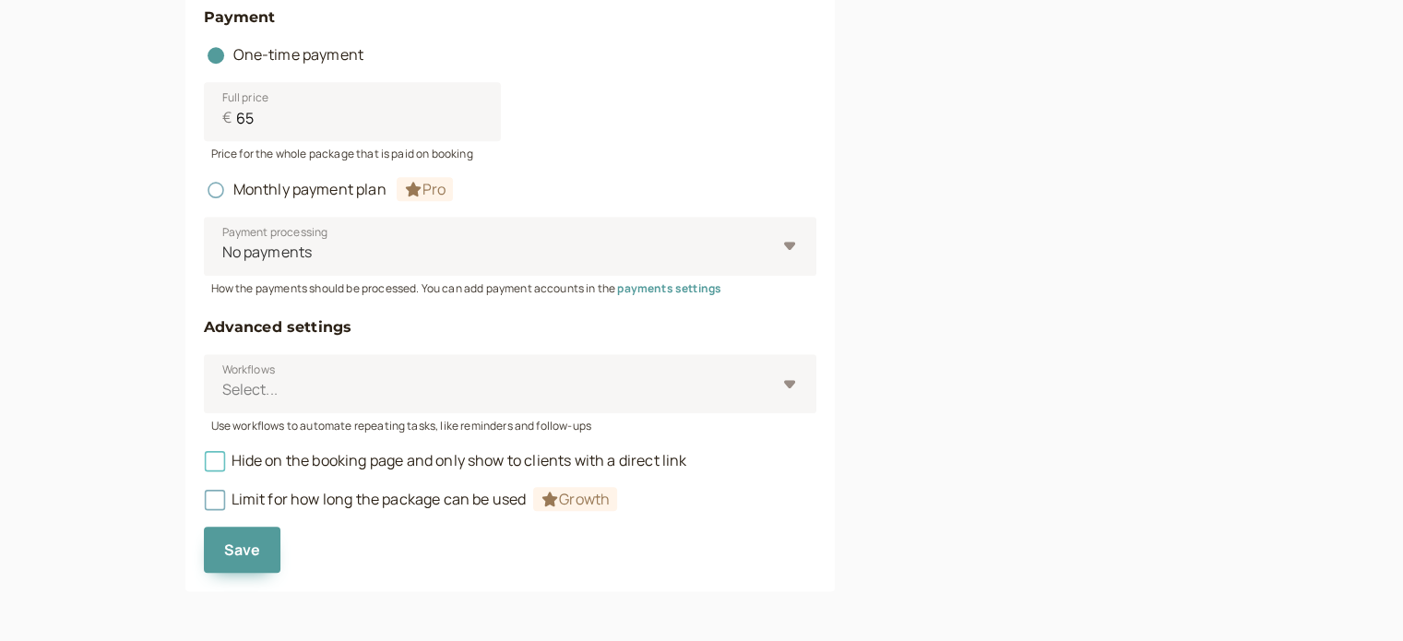
click at [419, 453] on span "Hide on the booking page and only show to clients with a direct link" at bounding box center [445, 460] width 483 height 20
click at [204, 466] on input "Hide on the booking page and only show to clients with a direct link" at bounding box center [204, 466] width 0 height 0
click at [247, 553] on span "Save" at bounding box center [242, 549] width 37 height 20
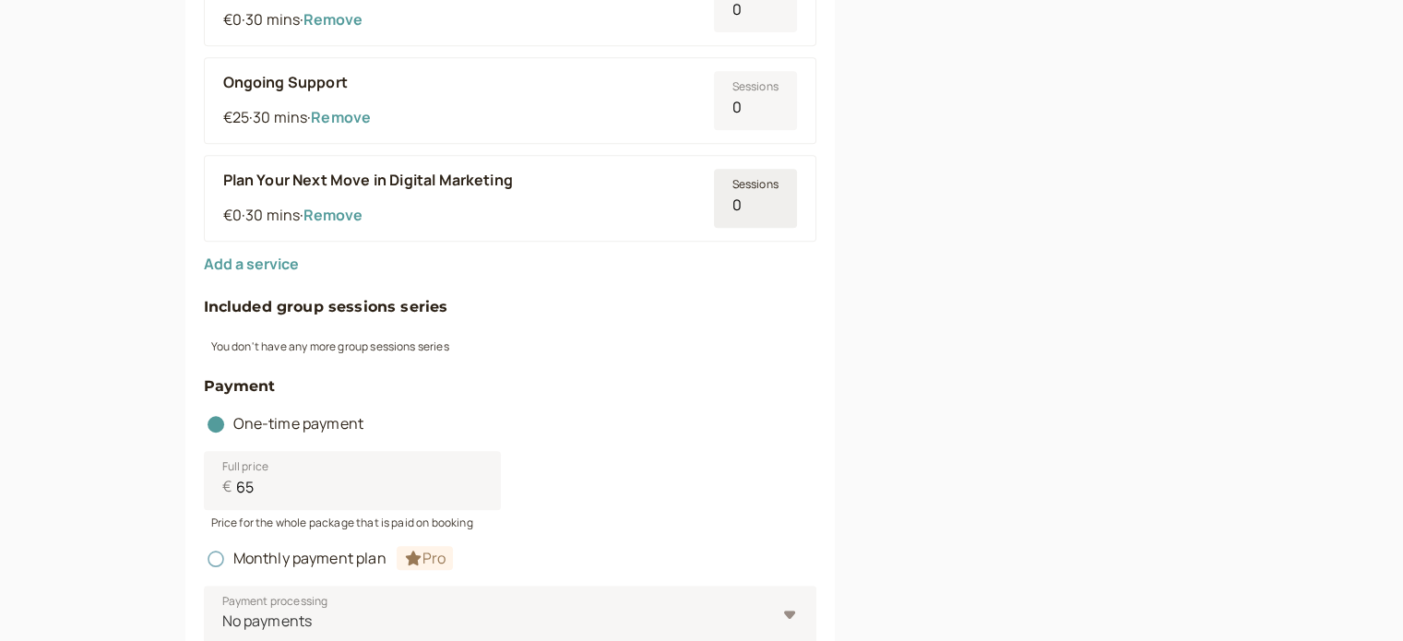
scroll to position [648, 0]
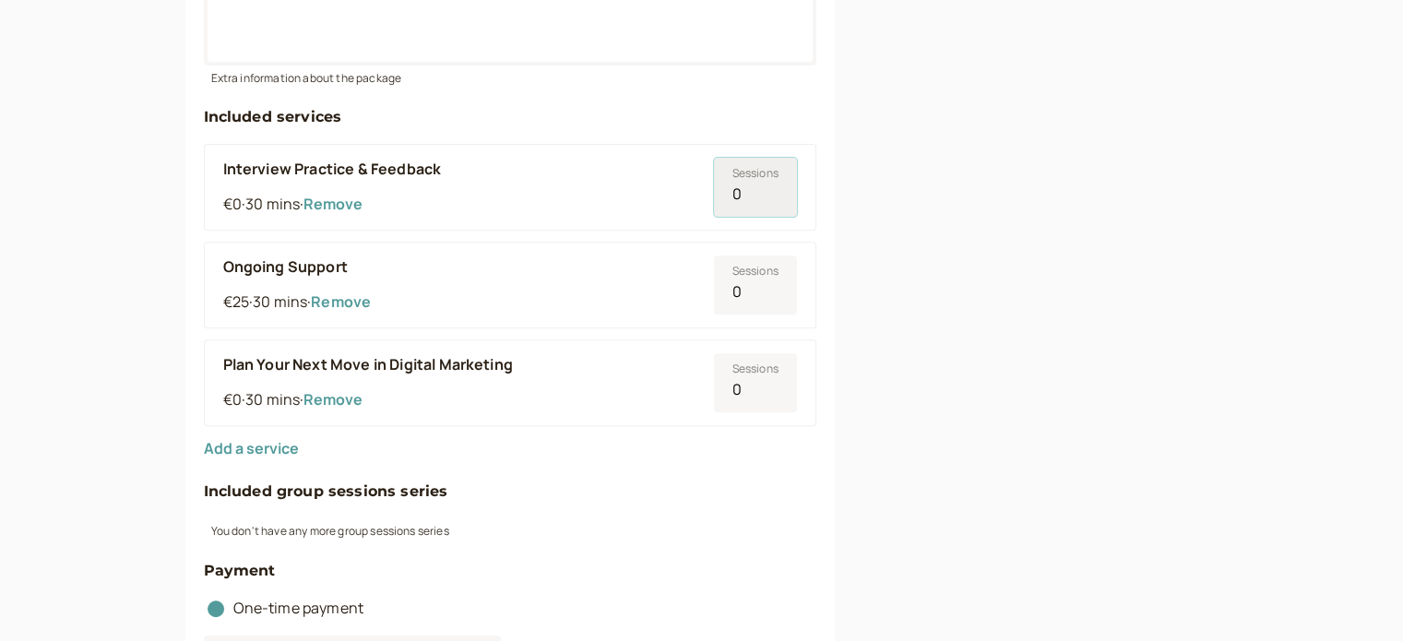
type input "1"
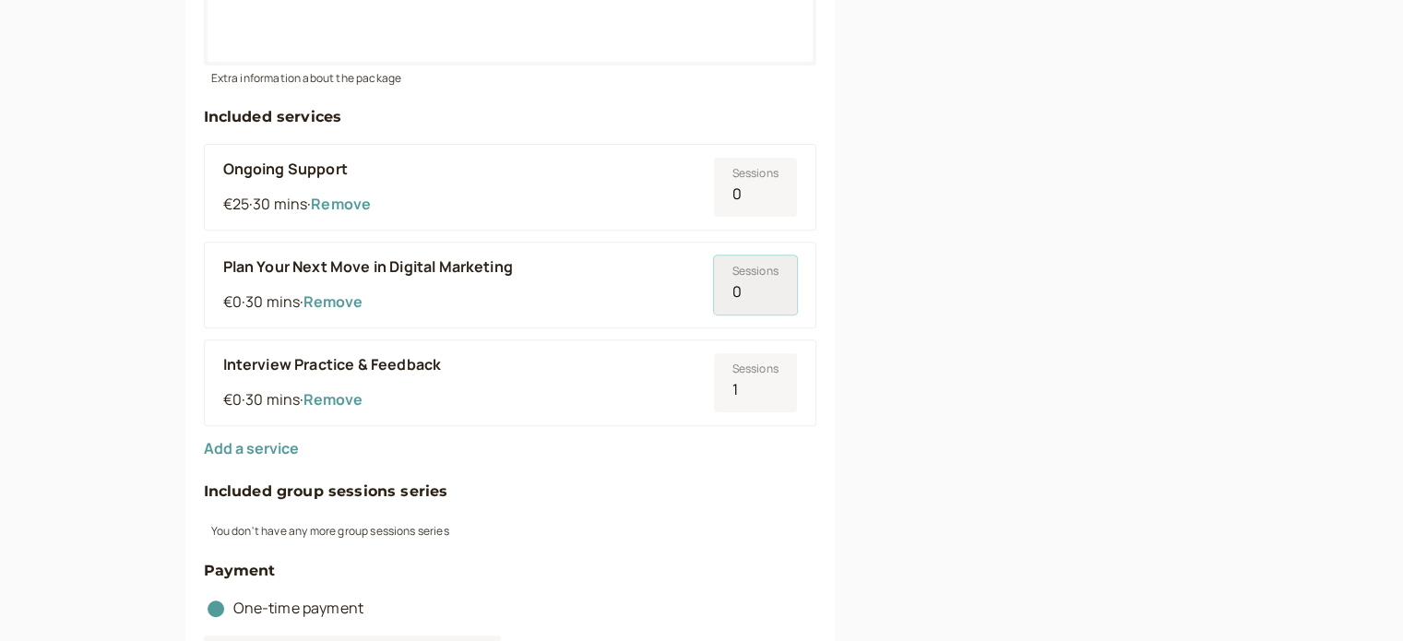
type input "1"
click at [767, 196] on input "0" at bounding box center [755, 187] width 83 height 59
type input "1"
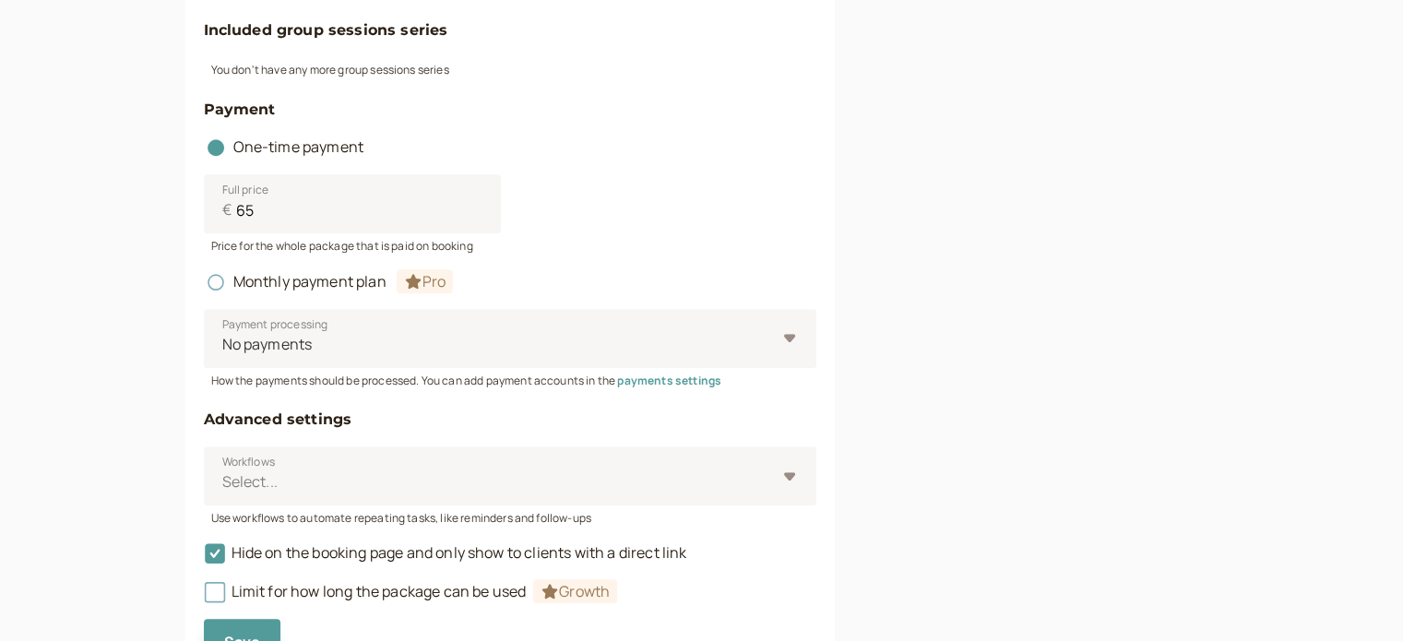
scroll to position [1234, 0]
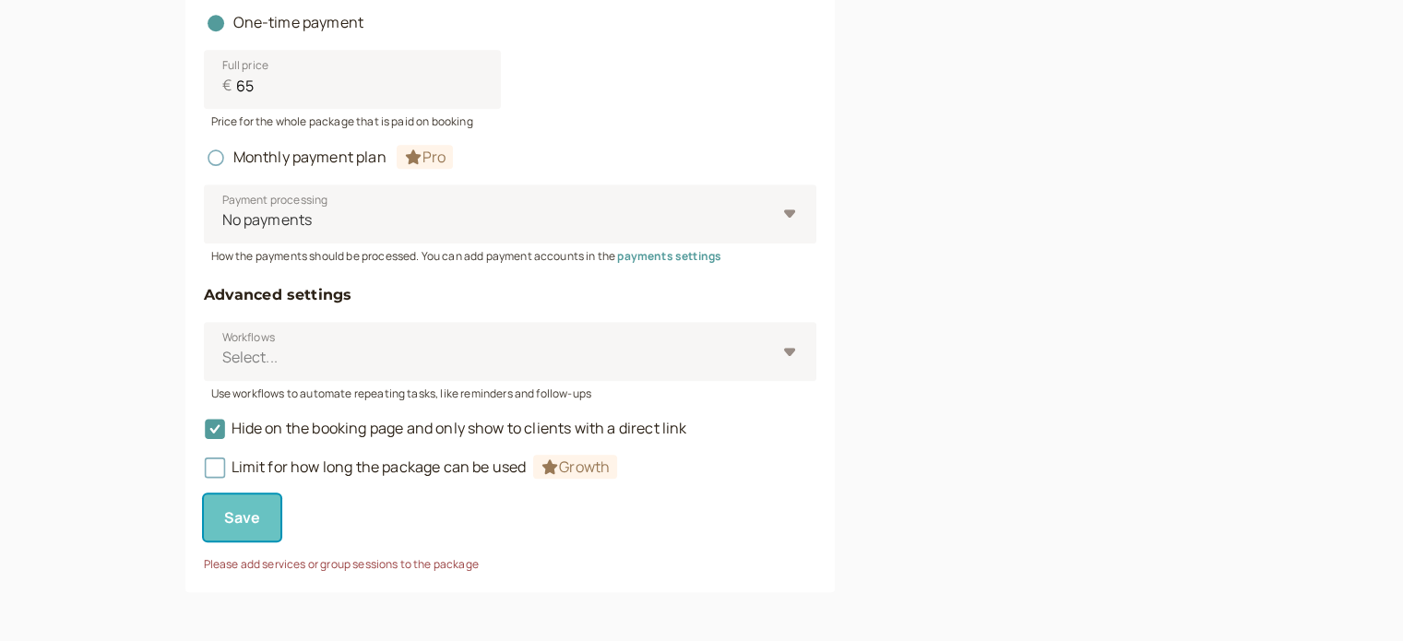
click at [260, 511] on button "Save" at bounding box center [242, 517] width 77 height 46
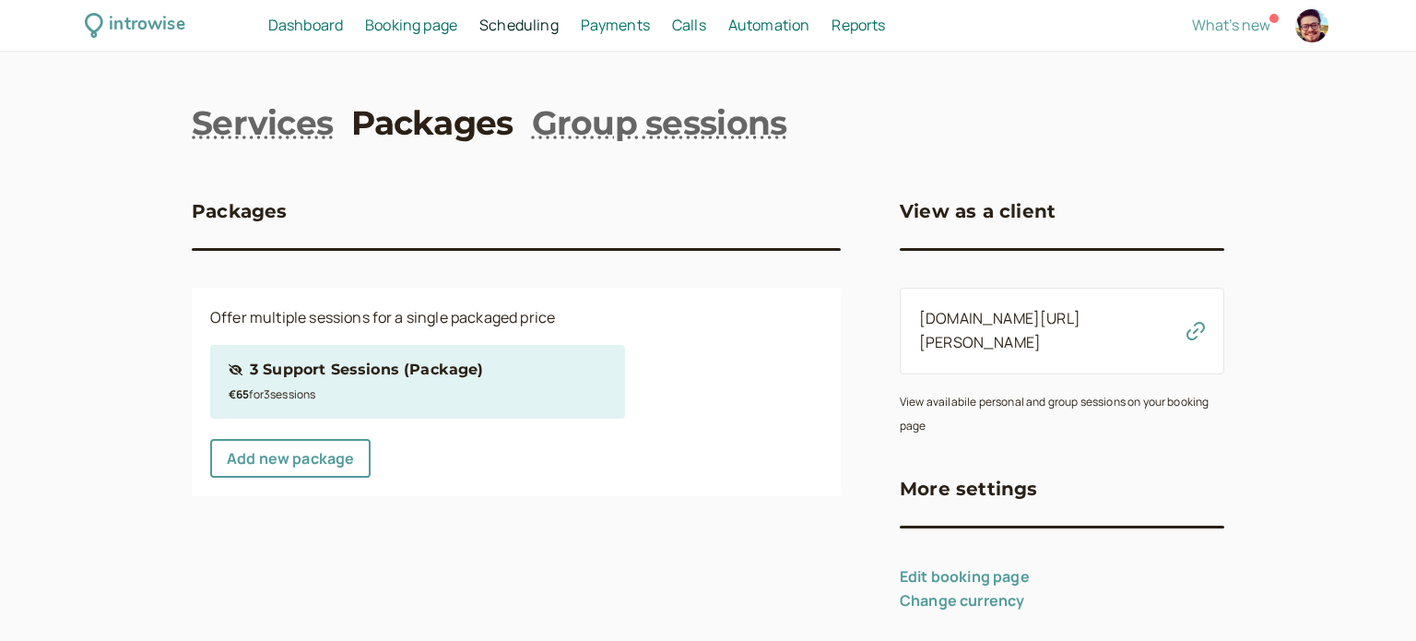
click at [380, 380] on div "3 Support Sessions (Package)" at bounding box center [366, 370] width 233 height 24
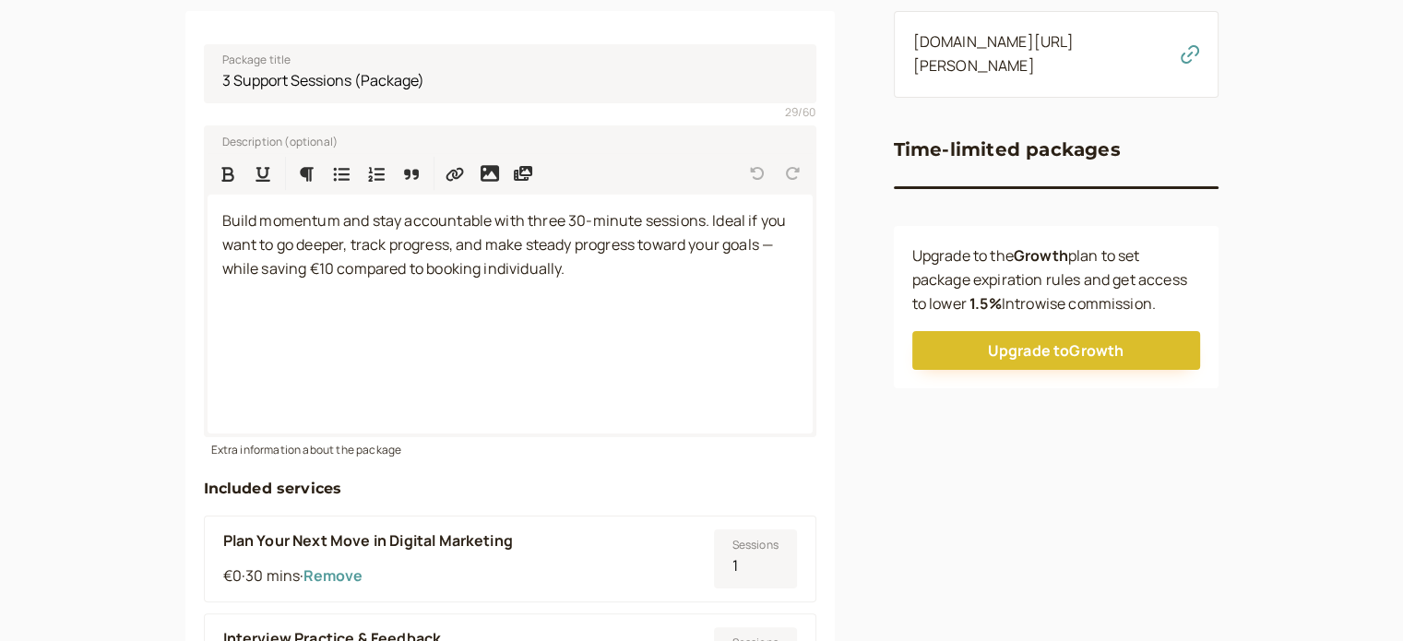
scroll to position [461, 0]
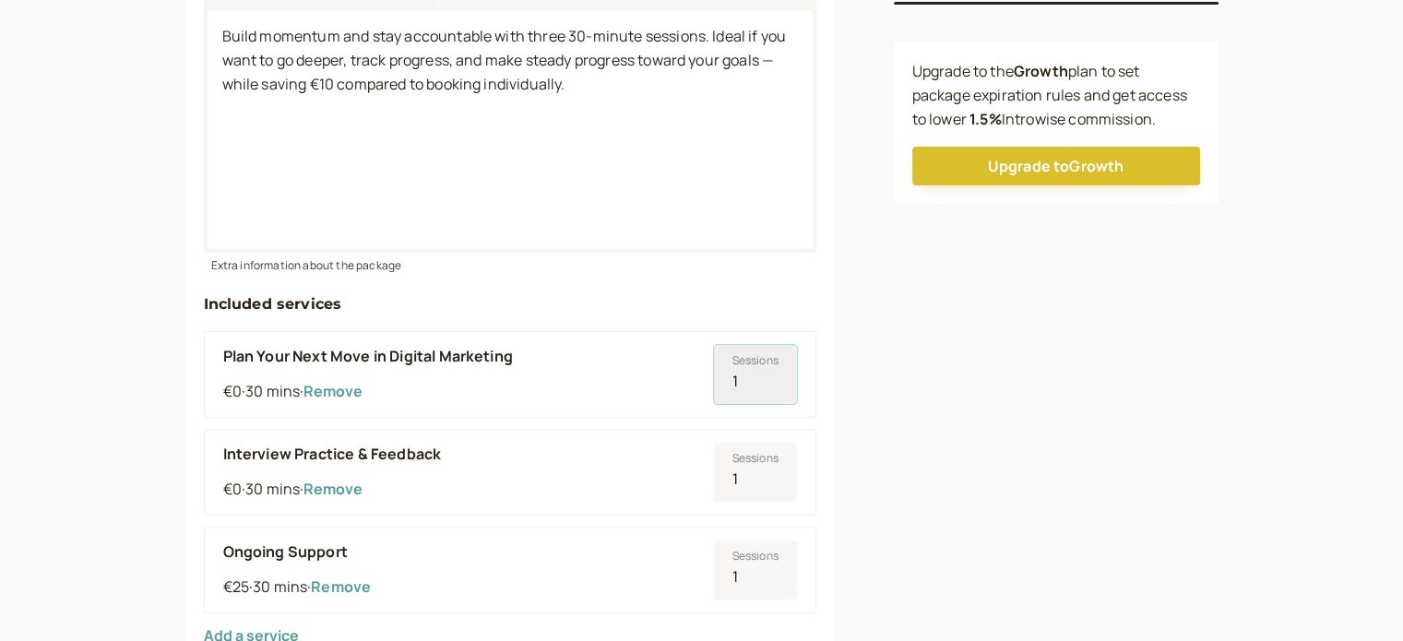
type input "2"
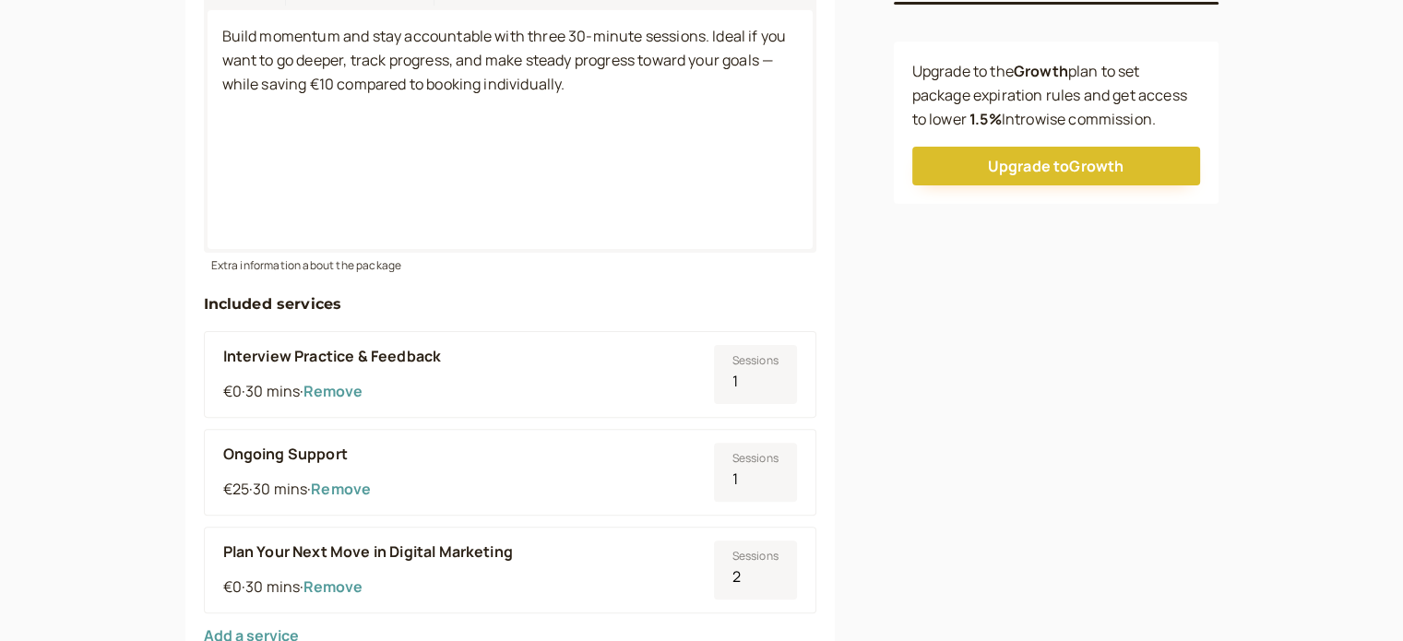
scroll to position [646, 0]
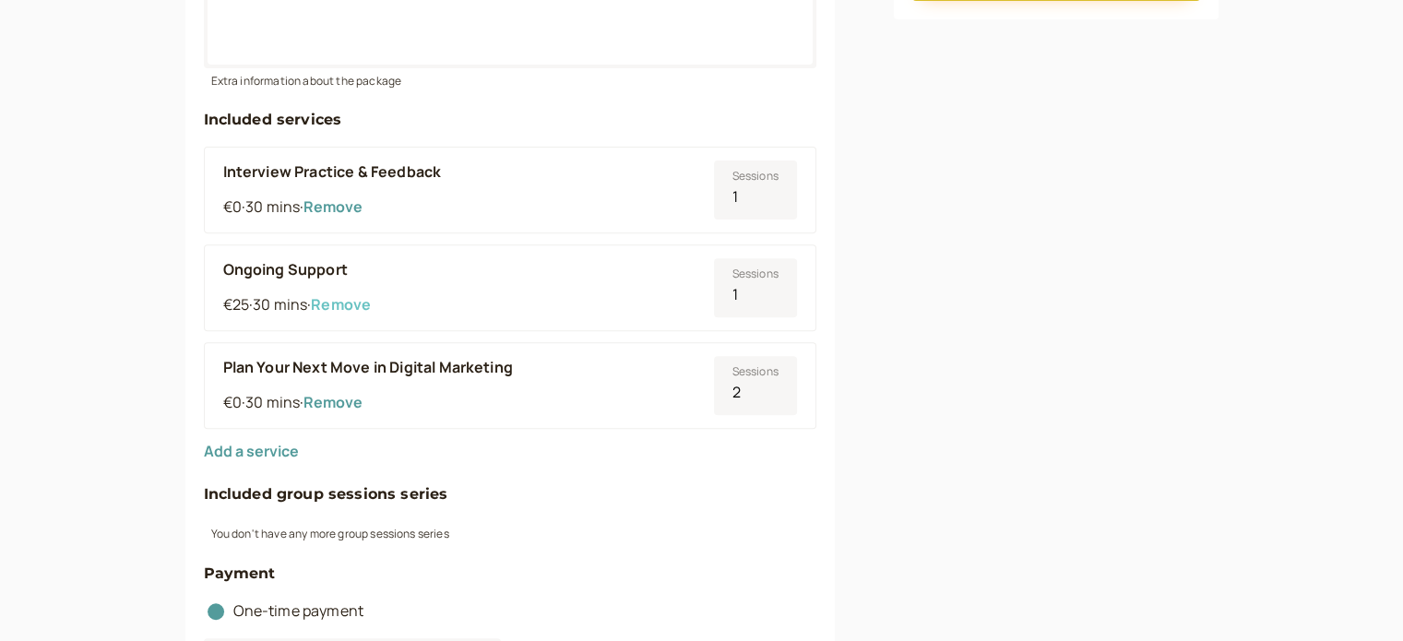
click at [363, 305] on button "Remove" at bounding box center [340, 304] width 59 height 17
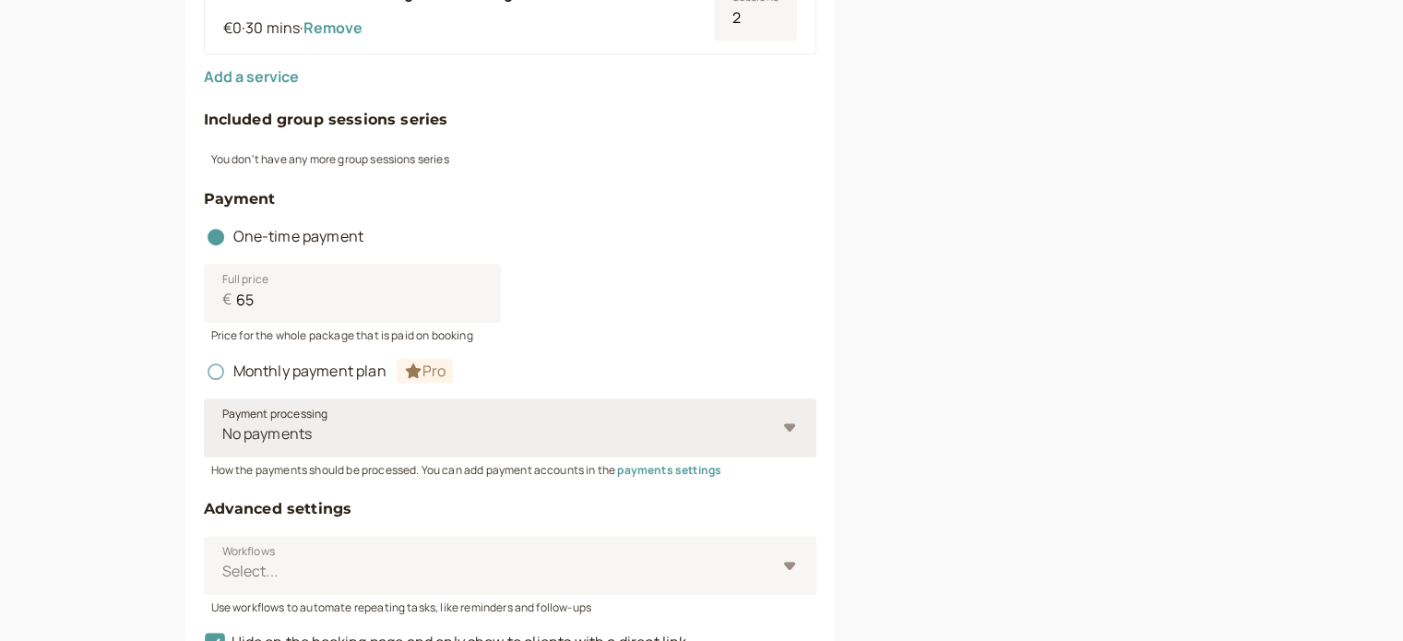
scroll to position [1104, 0]
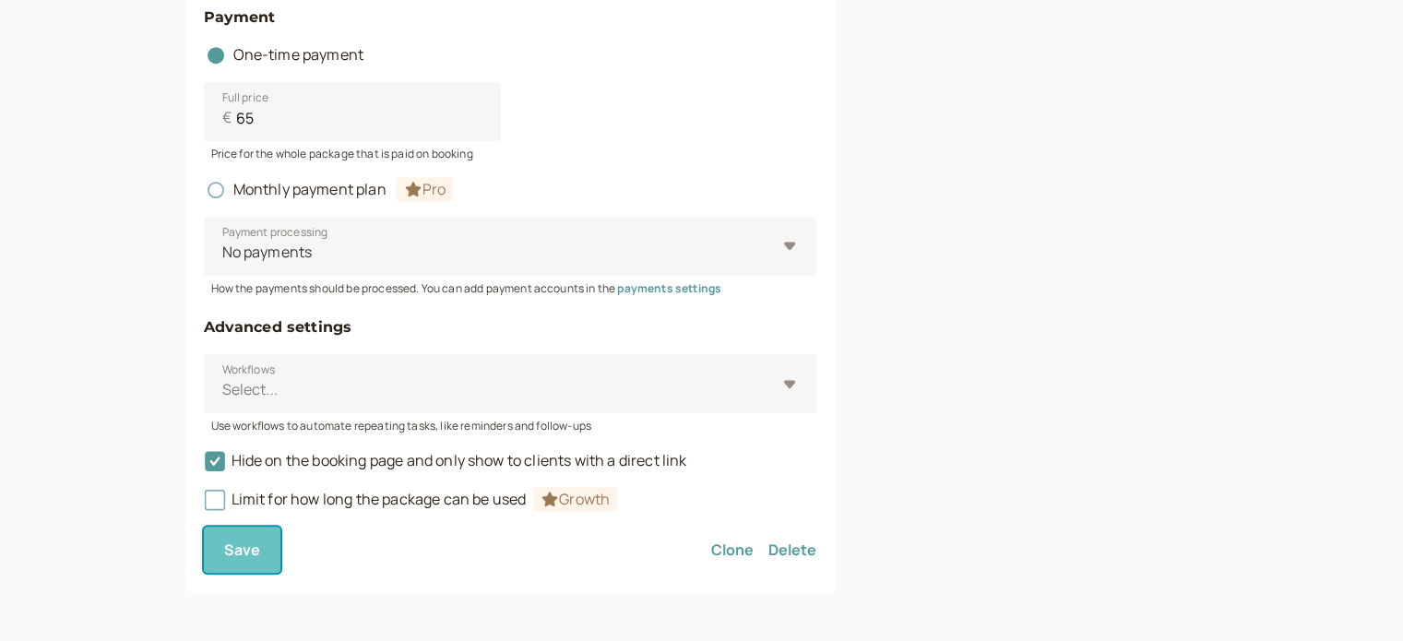
click at [266, 552] on button "Save" at bounding box center [242, 550] width 77 height 46
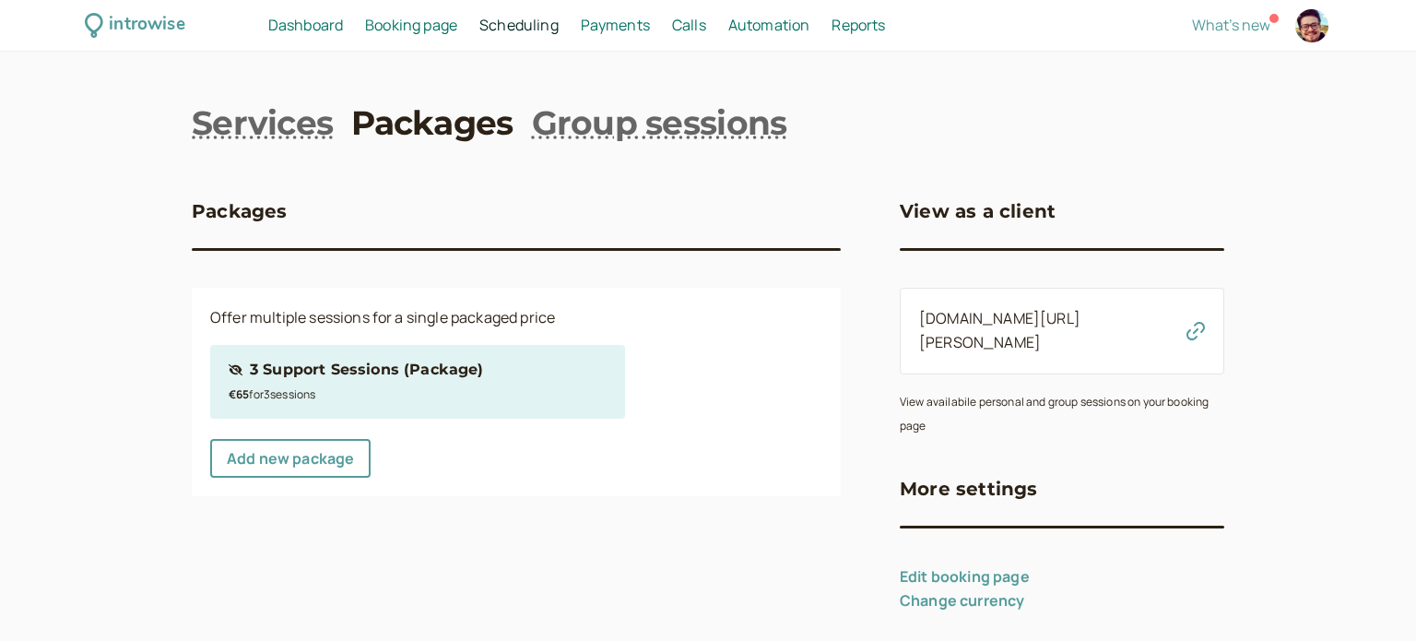
click at [390, 387] on div "€65 for 3 session s" at bounding box center [418, 394] width 378 height 24
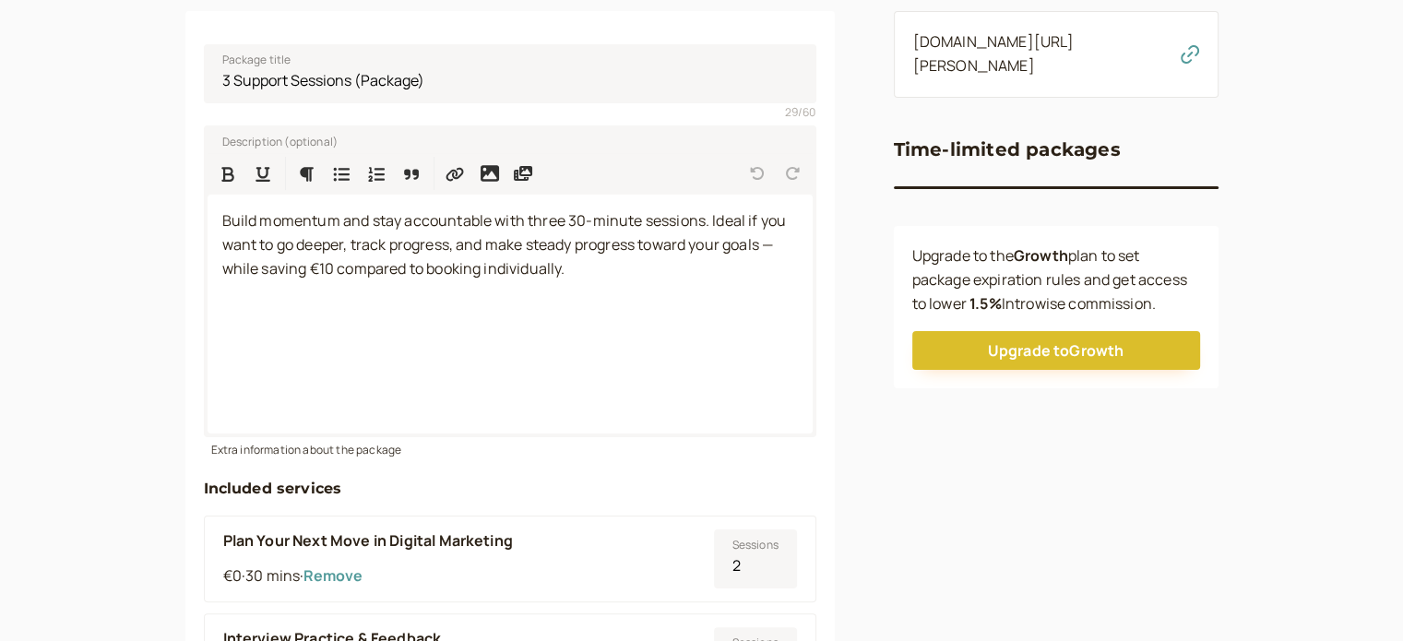
scroll to position [553, 0]
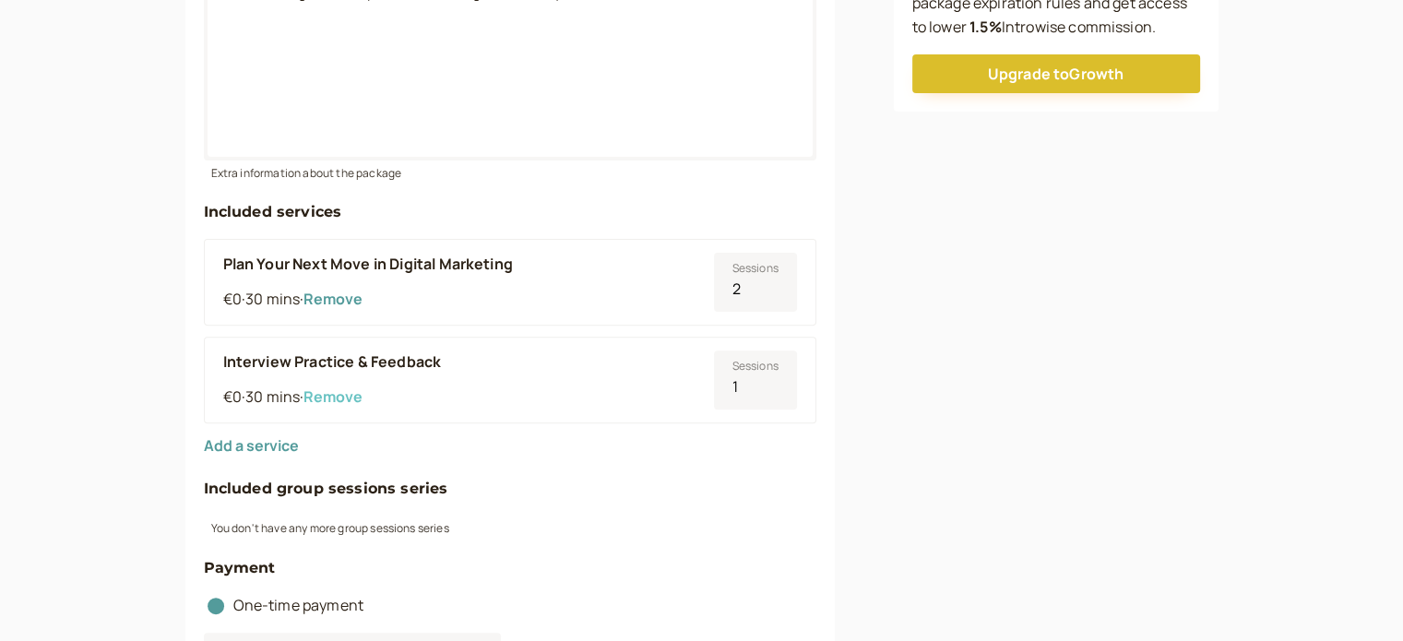
click at [349, 388] on button "Remove" at bounding box center [332, 396] width 59 height 17
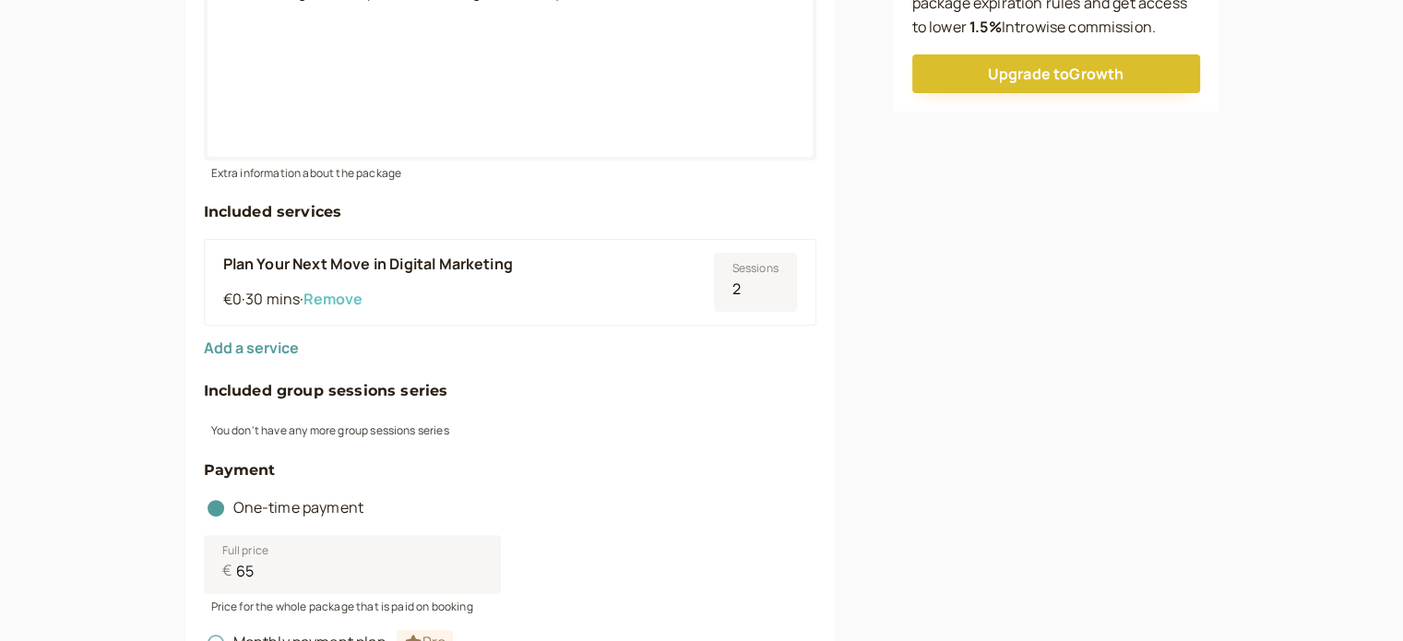
click at [356, 301] on button "Remove" at bounding box center [332, 298] width 59 height 17
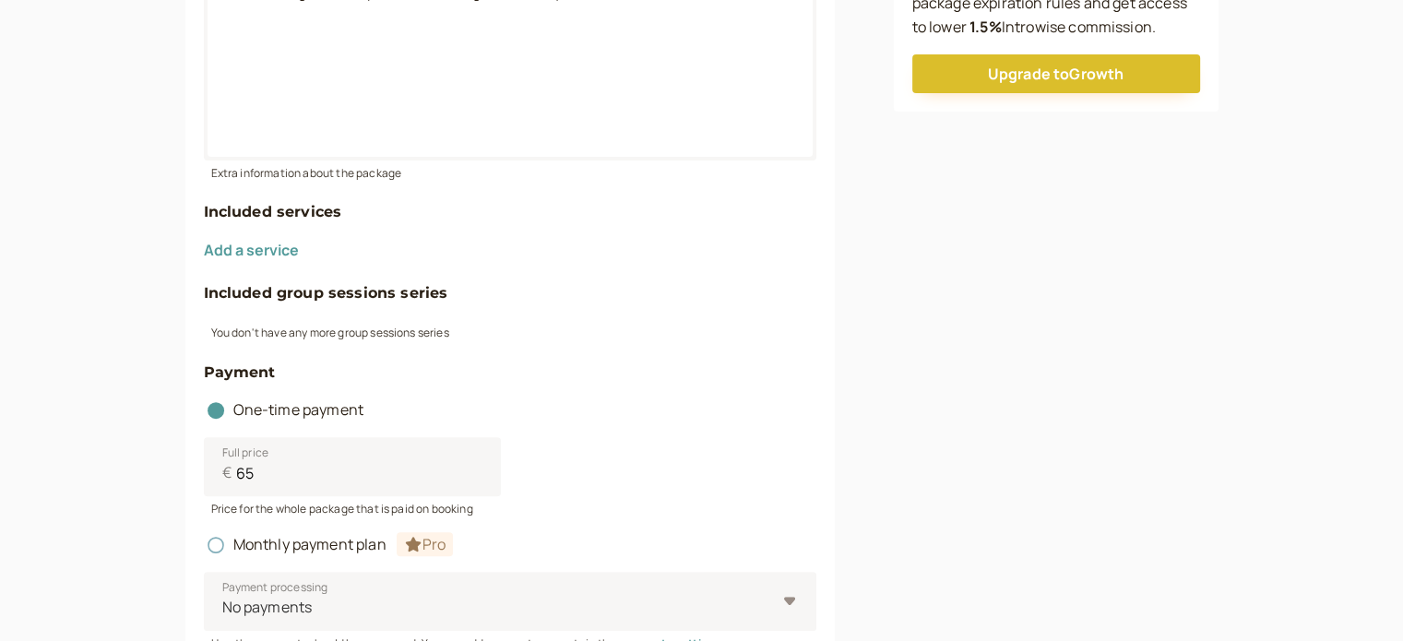
scroll to position [461, 0]
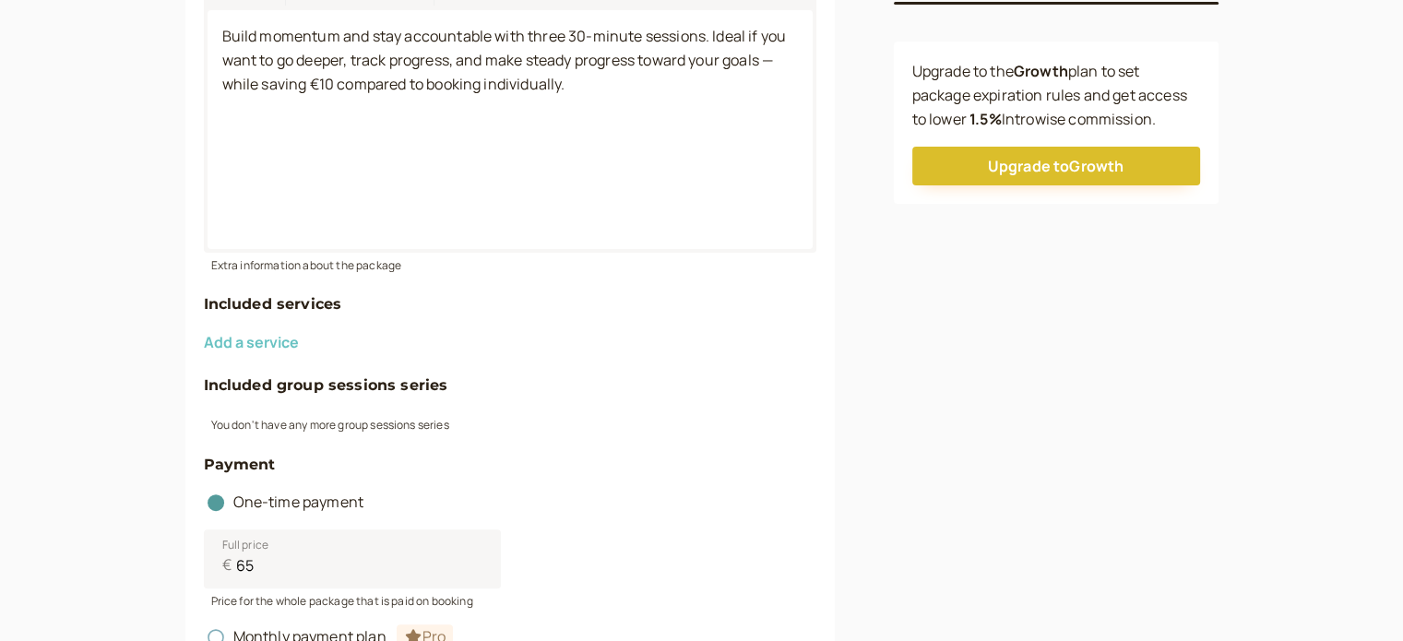
click at [286, 339] on button "Add a service" at bounding box center [251, 342] width 95 height 17
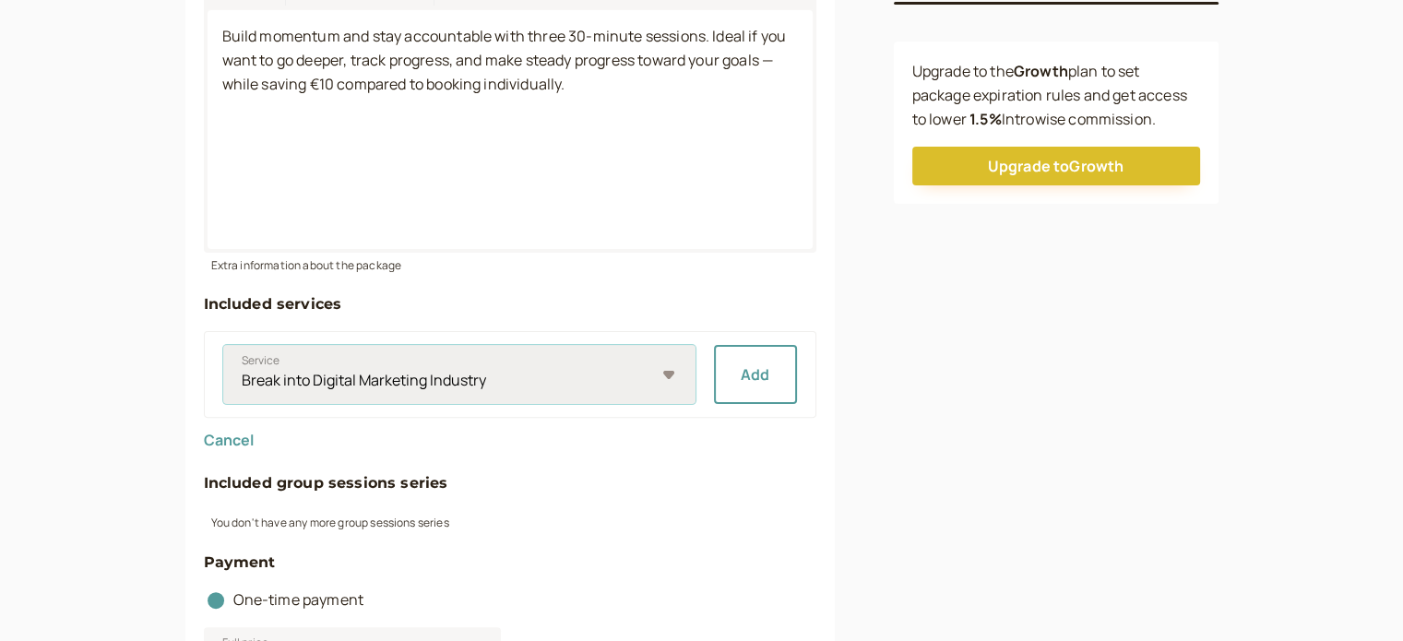
click at [646, 381] on select "Break into Digital Marketing Industry Plan Your Next Move in Digital Marketing …" at bounding box center [459, 374] width 472 height 59
click at [223, 345] on select "Break into Digital Marketing Industry Plan Your Next Move in Digital Marketing …" at bounding box center [459, 374] width 472 height 59
click at [673, 378] on select "Break into Digital Marketing Industry Plan Your Next Move in Digital Marketing …" at bounding box center [459, 374] width 472 height 59
select select "10e6d6ecd0"
click at [223, 345] on select "Break into Digital Marketing Industry Plan Your Next Move in Digital Marketing …" at bounding box center [459, 374] width 472 height 59
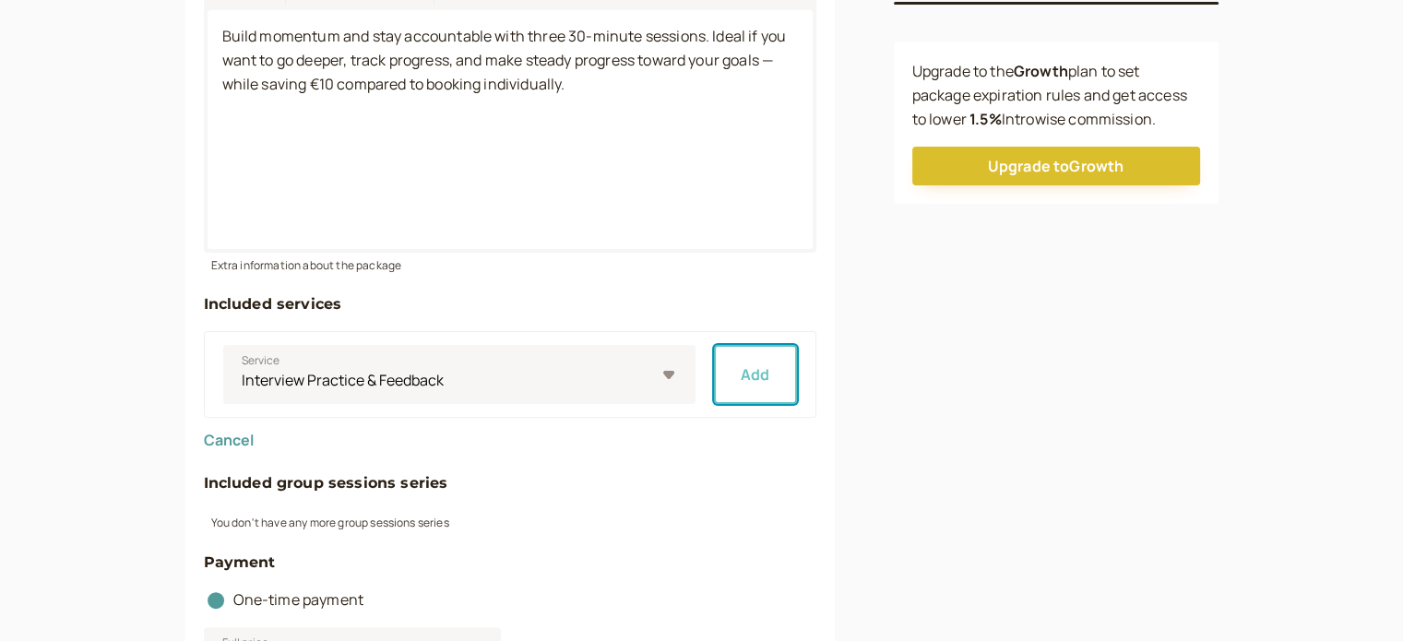
click at [763, 368] on button "Add" at bounding box center [755, 374] width 83 height 59
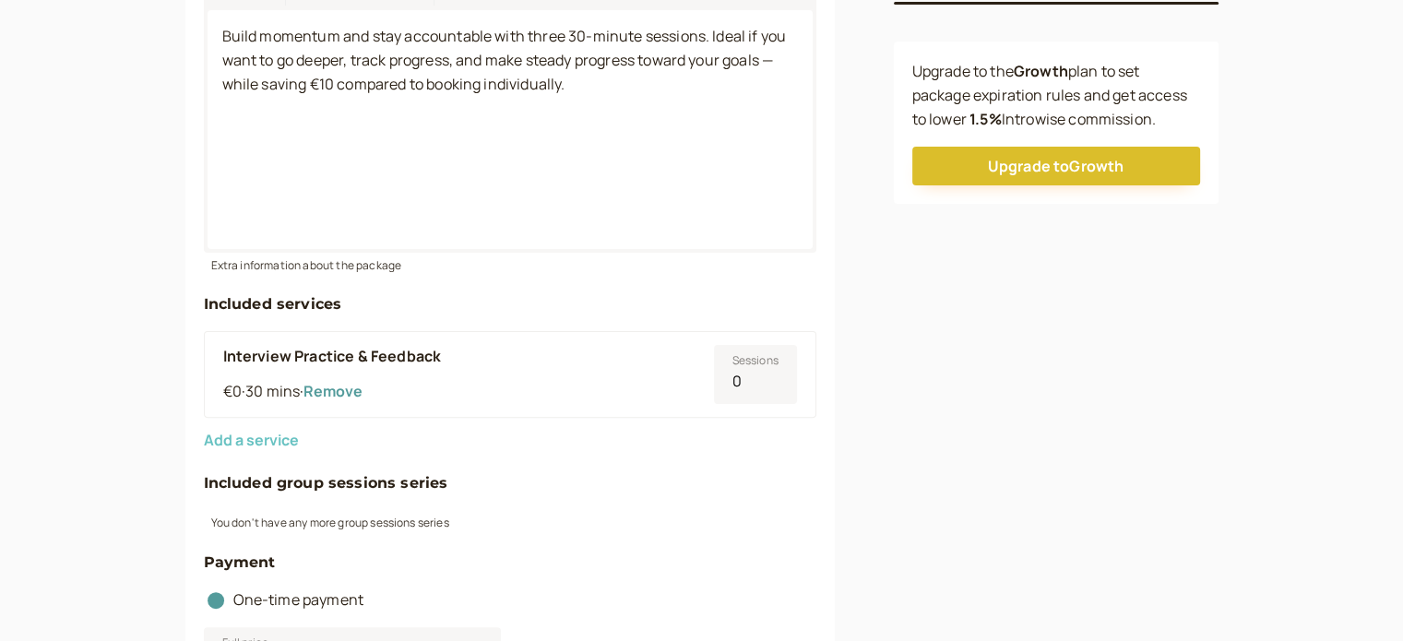
click at [281, 440] on button "Add a service" at bounding box center [251, 440] width 95 height 17
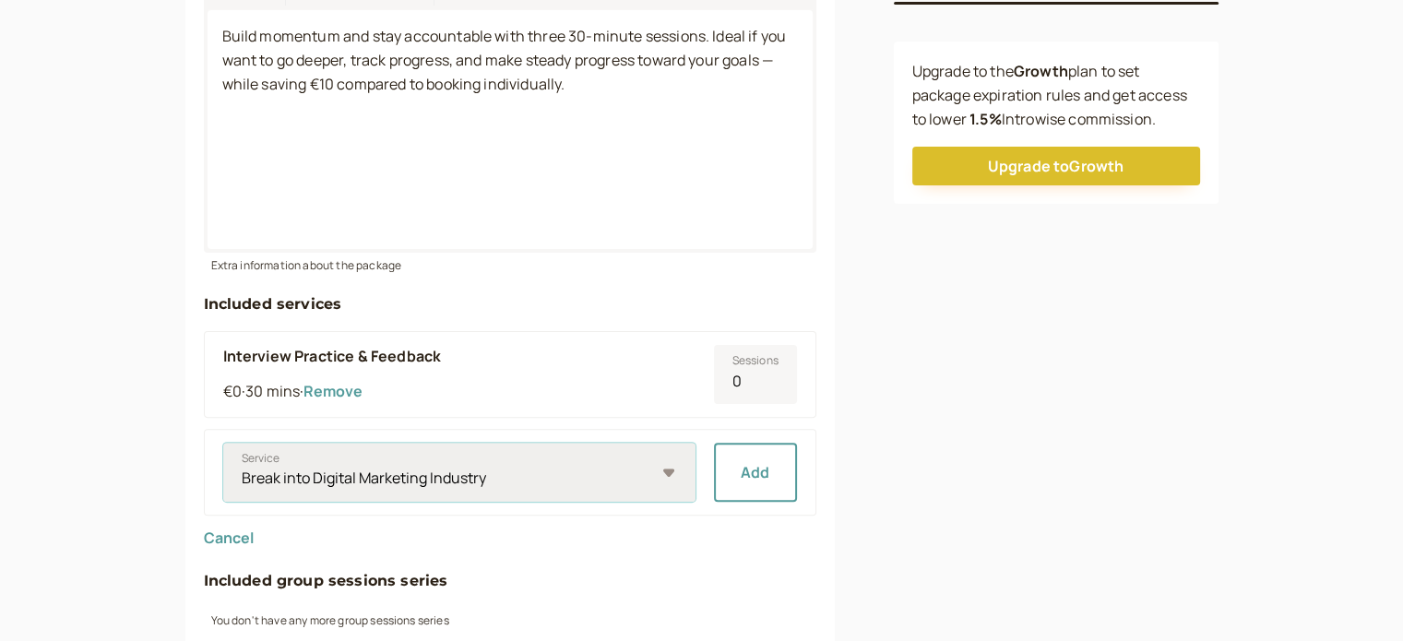
click at [378, 465] on select "Break into Digital Marketing Industry Plan Your Next Move in Digital Marketing …" at bounding box center [459, 472] width 472 height 59
select select "0446e1699e"
click at [223, 443] on select "Break into Digital Marketing Industry Plan Your Next Move in Digital Marketing …" at bounding box center [459, 472] width 472 height 59
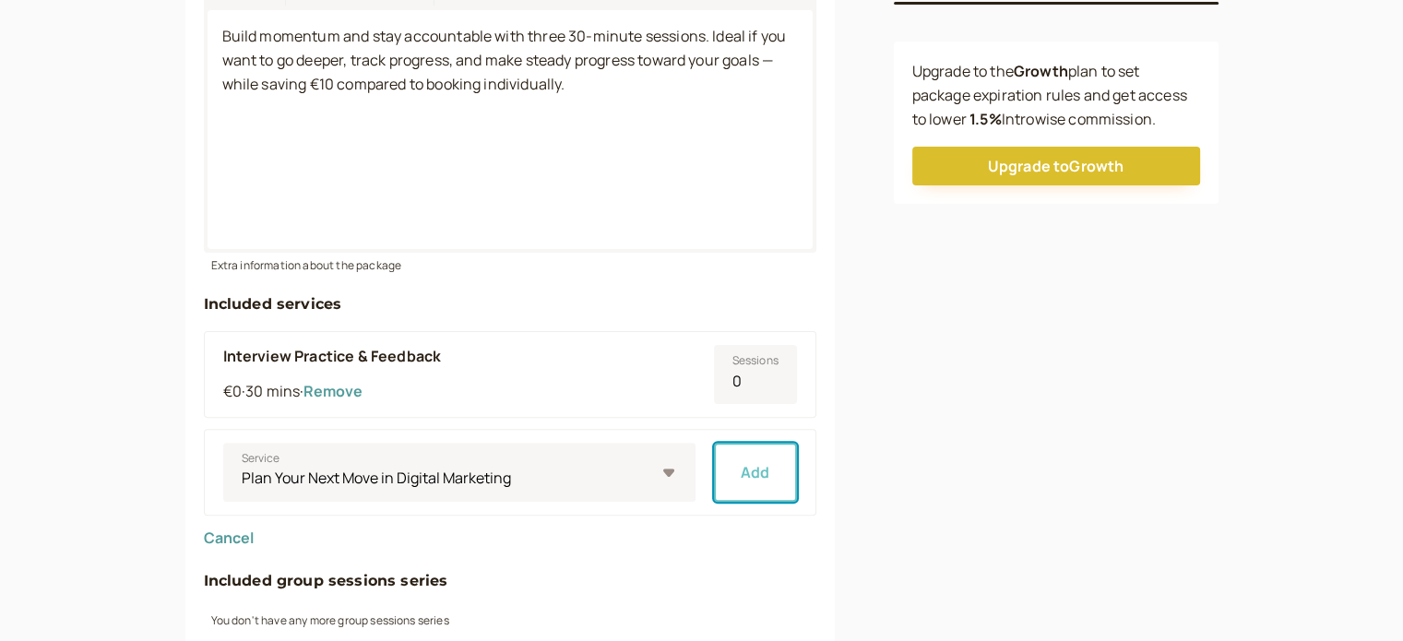
click at [765, 471] on button "Add" at bounding box center [755, 472] width 83 height 59
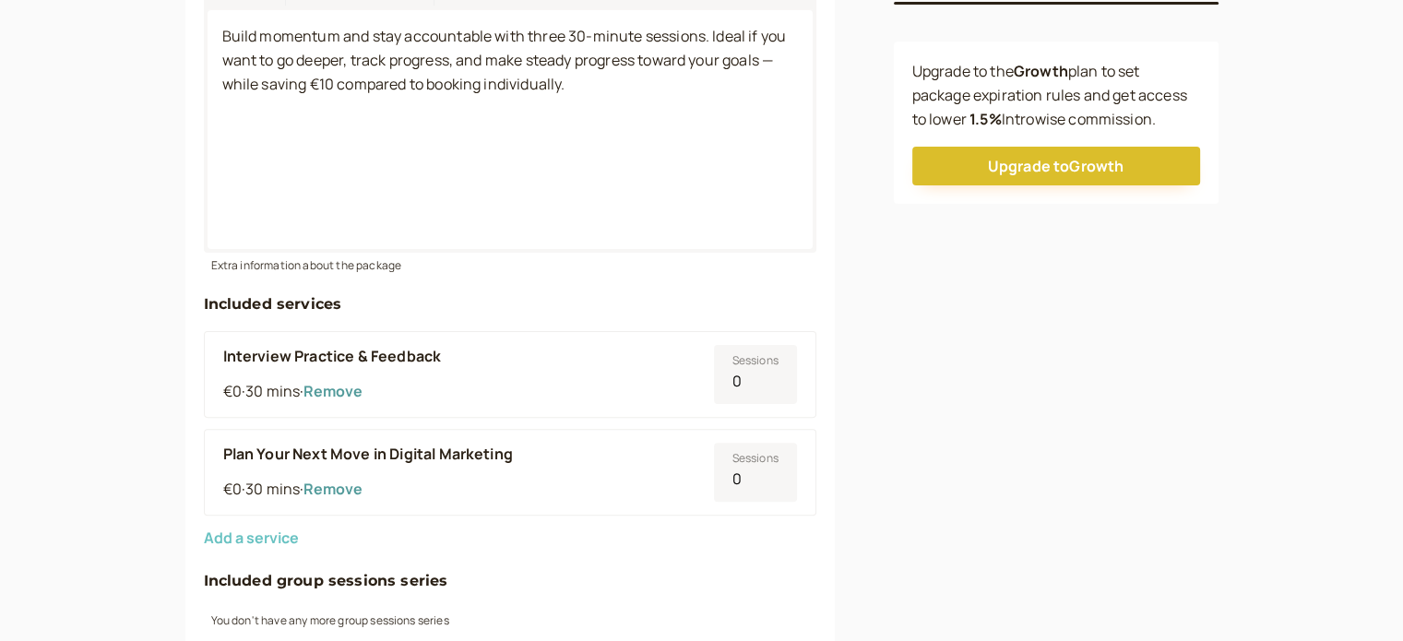
click at [290, 543] on button "Add a service" at bounding box center [251, 537] width 95 height 17
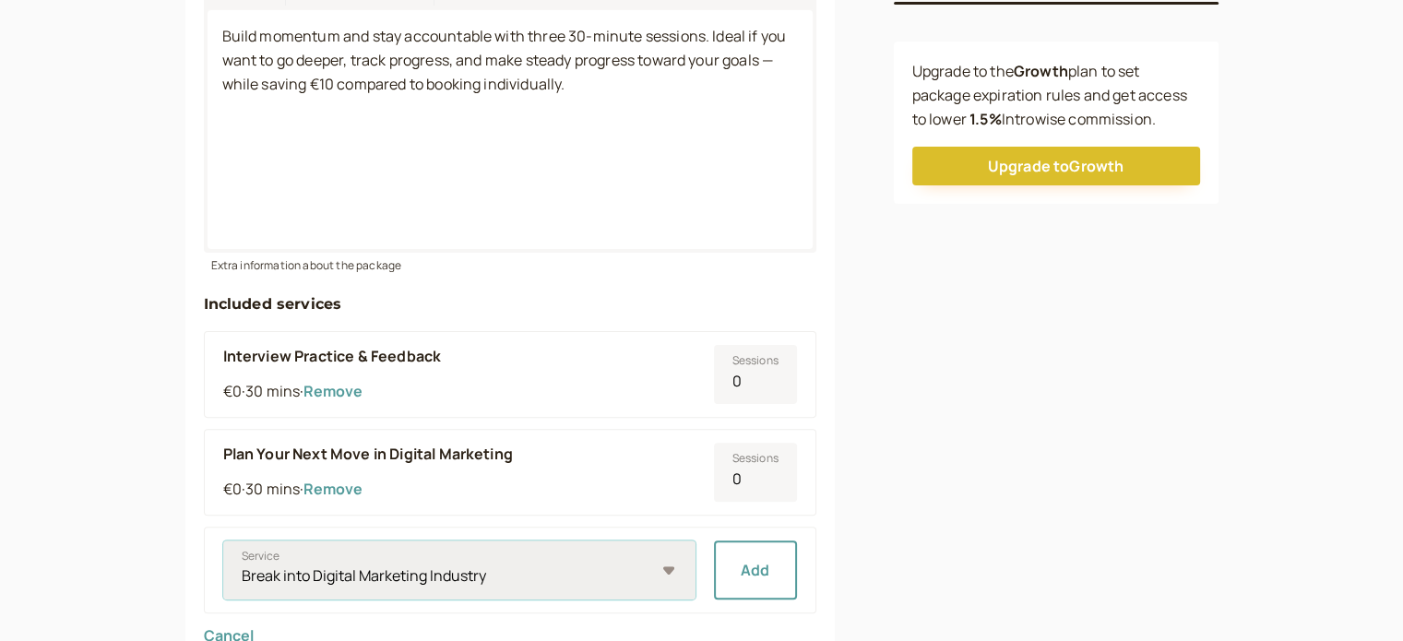
click at [332, 567] on select "Break into Digital Marketing Industry Ongoing Support Podcast Chat" at bounding box center [459, 569] width 472 height 59
click at [223, 540] on select "Break into Digital Marketing Industry Ongoing Support Podcast Chat" at bounding box center [459, 569] width 472 height 59
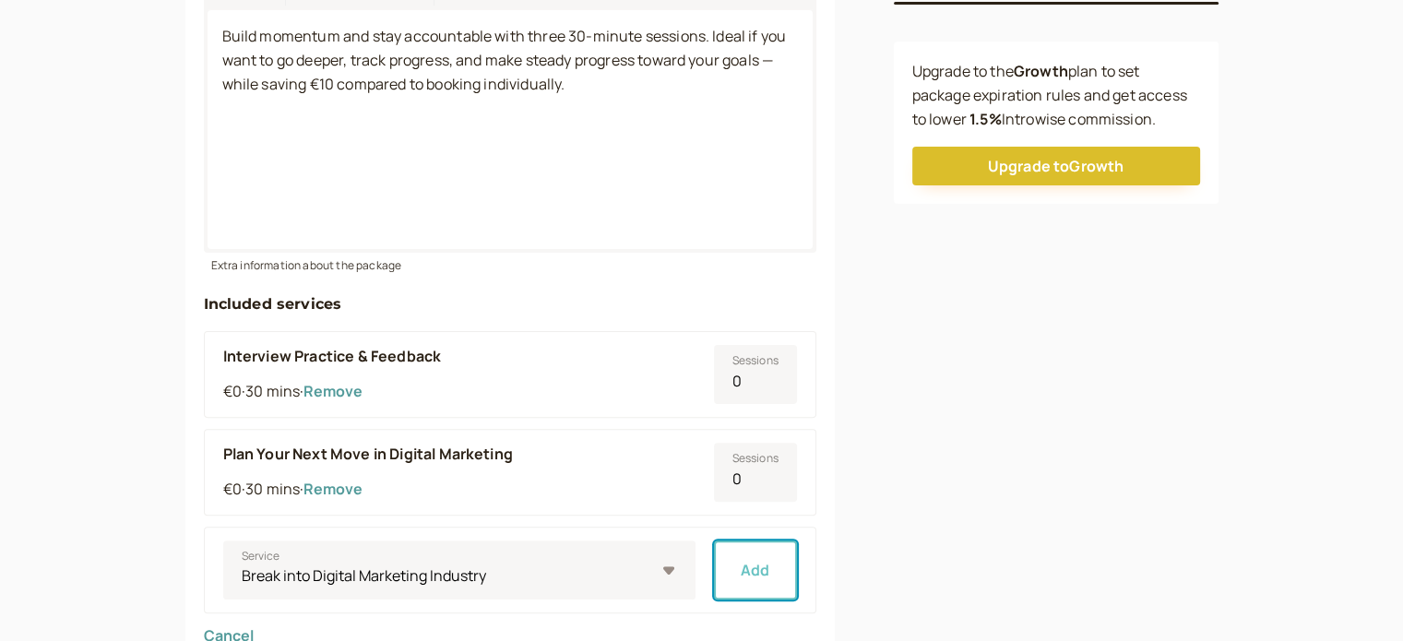
click at [773, 563] on button "Add" at bounding box center [755, 569] width 83 height 59
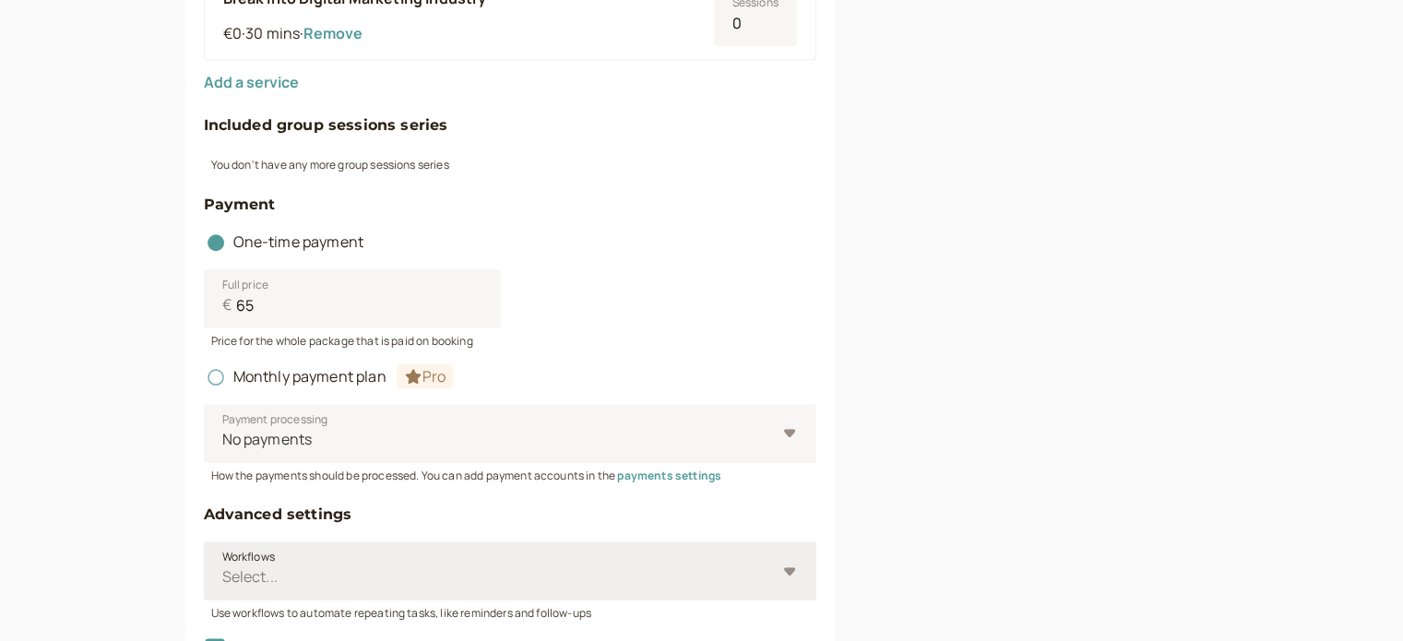
scroll to position [1202, 0]
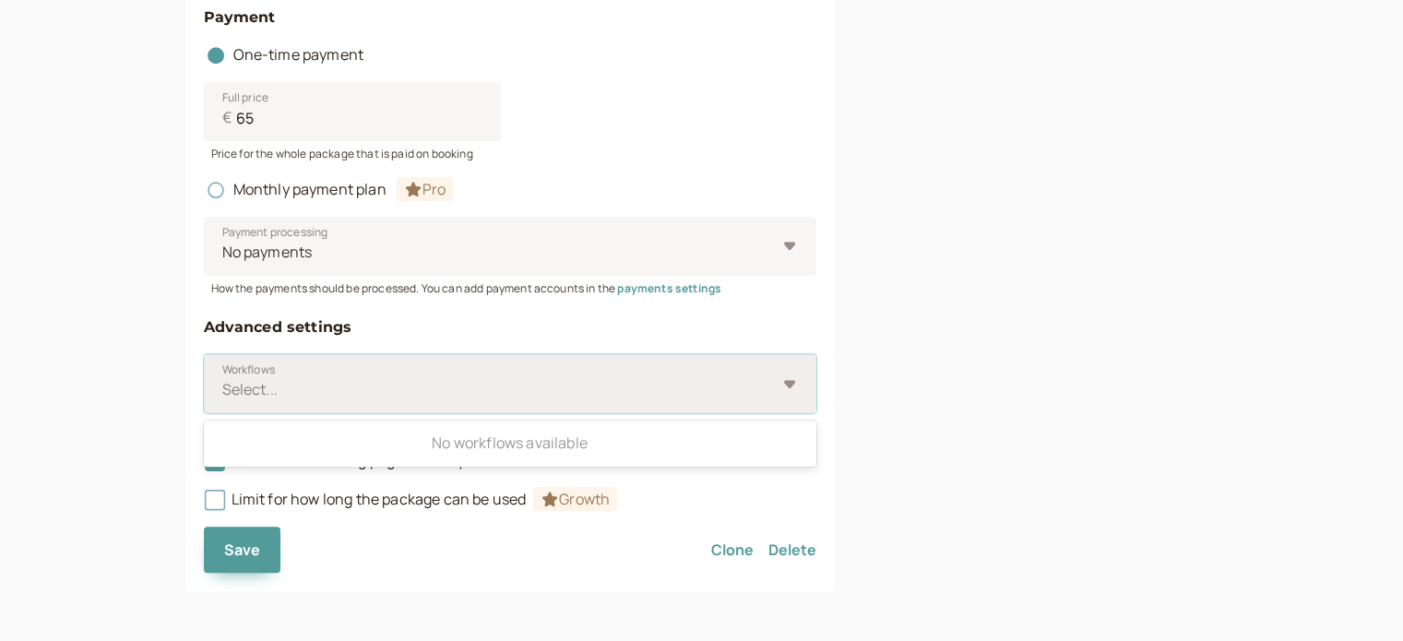
click at [511, 359] on div "Select..." at bounding box center [510, 383] width 612 height 59
click at [223, 379] on input "Workflows Use Up and Down to choose options, press Enter to select the currentl…" at bounding box center [221, 389] width 3 height 21
click at [338, 387] on div at bounding box center [497, 389] width 555 height 25
click at [223, 387] on input "Workflows Use Up and Down to choose options, press Enter to select the currentl…" at bounding box center [221, 389] width 3 height 21
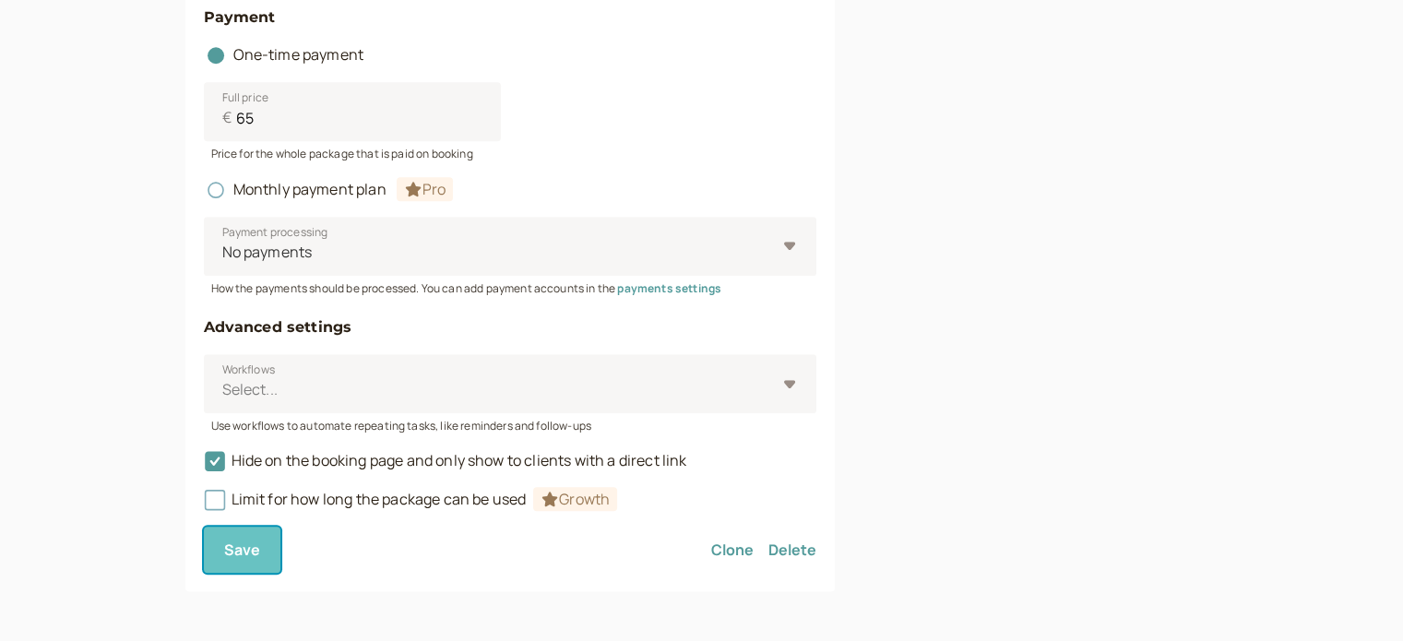
click at [262, 551] on button "Save" at bounding box center [242, 550] width 77 height 46
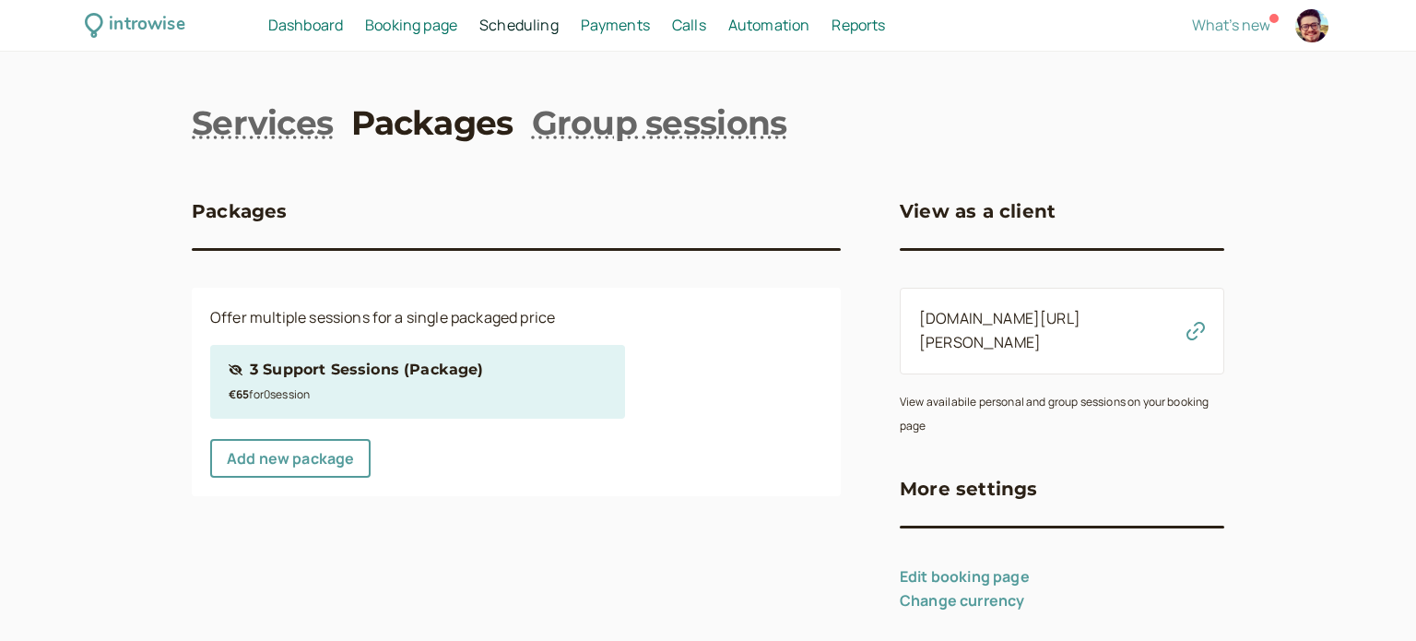
click at [361, 371] on div "3 Support Sessions (Package)" at bounding box center [366, 370] width 233 height 24
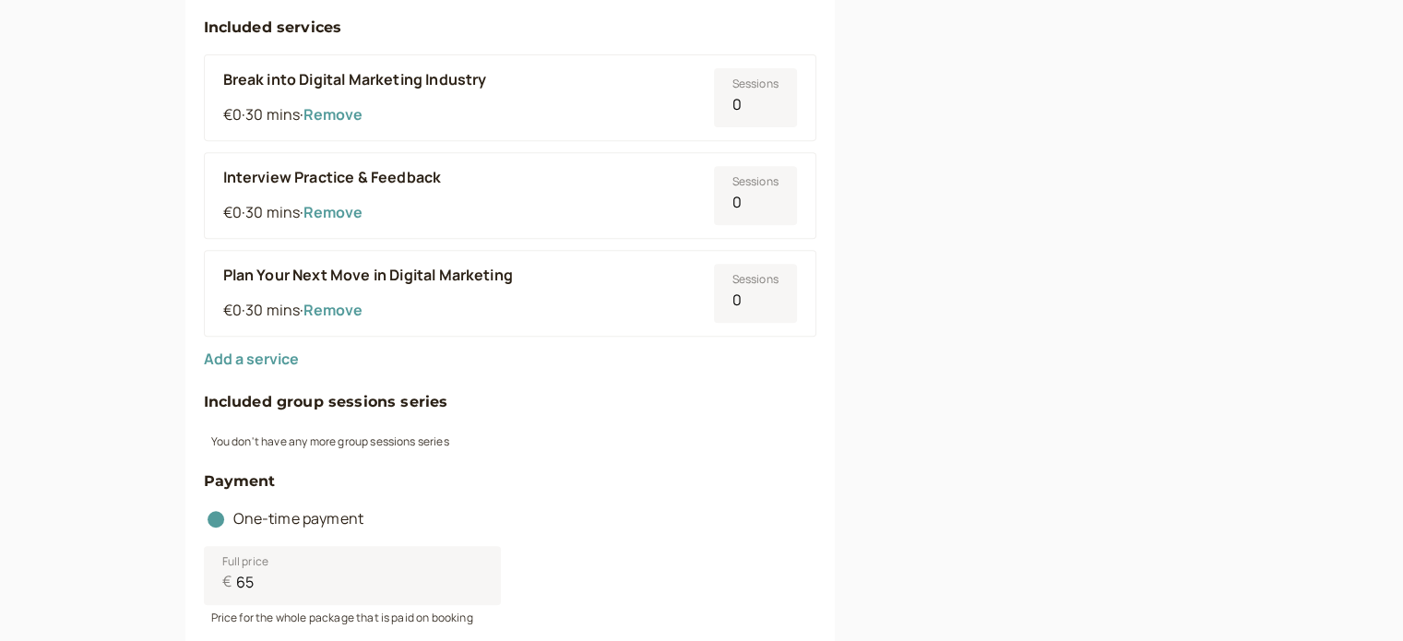
scroll to position [646, 0]
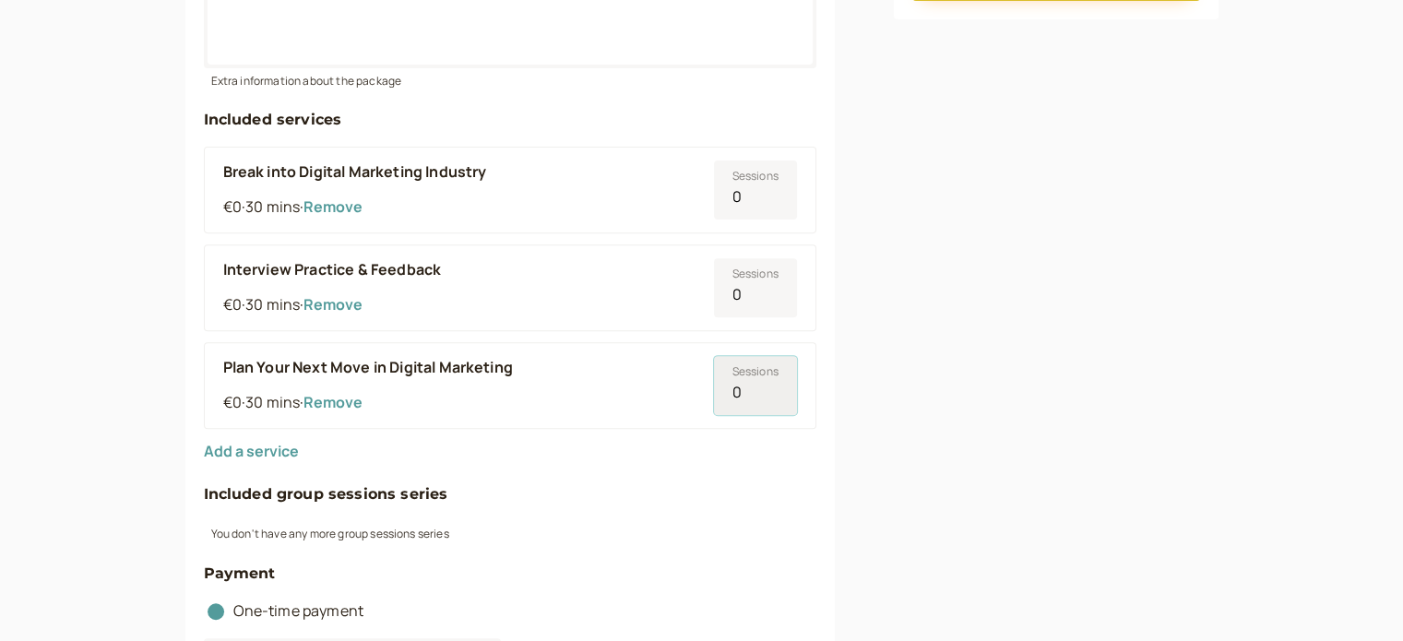
type input "1"
click at [771, 385] on input "1" at bounding box center [755, 385] width 83 height 59
type input "1"
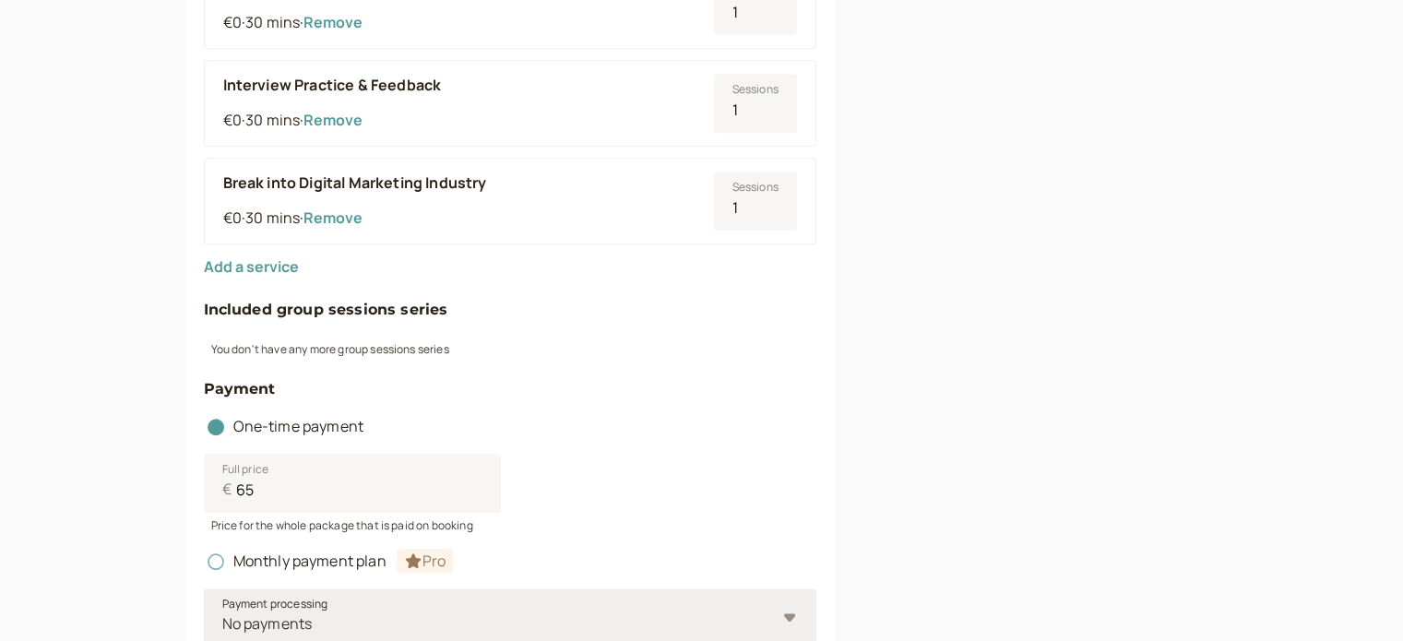
scroll to position [1199, 0]
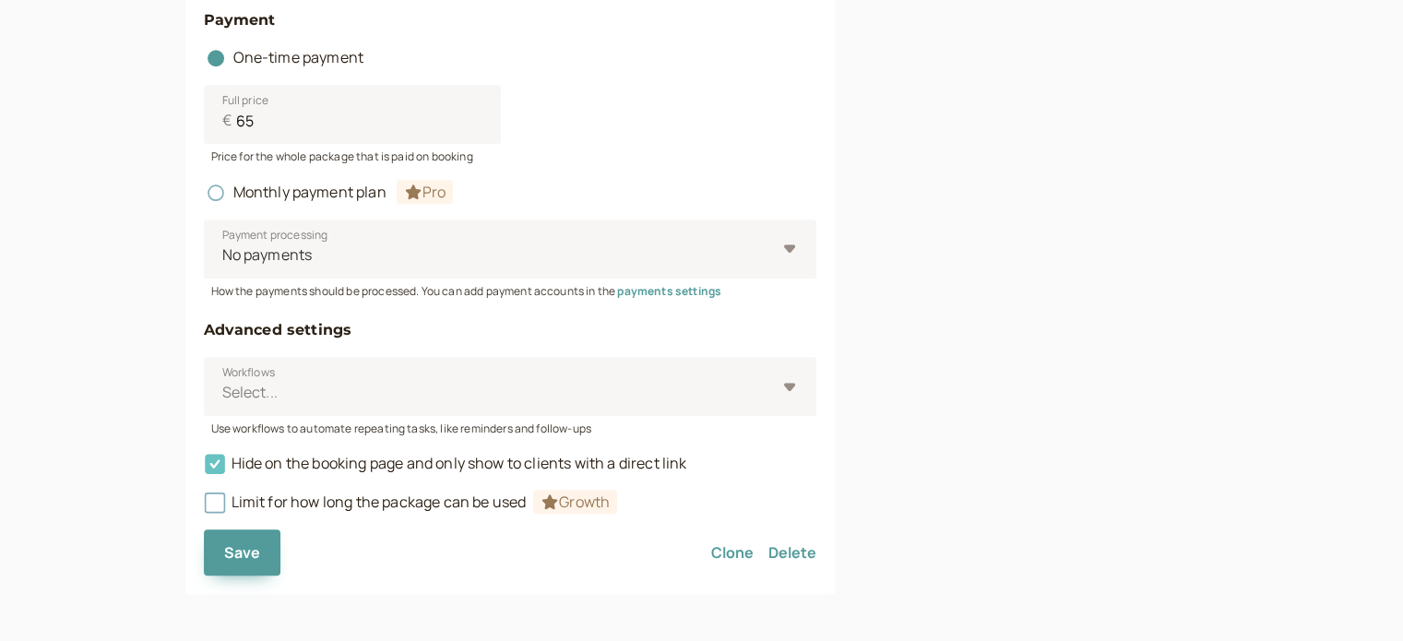
click at [214, 470] on icon at bounding box center [215, 465] width 20 height 20
click at [204, 468] on input "Hide on the booking page and only show to clients with a direct link" at bounding box center [204, 468] width 0 height 0
click at [214, 470] on icon at bounding box center [214, 464] width 20 height 20
click at [204, 468] on input "Hide on the booking page and only show to clients with a direct link" at bounding box center [204, 468] width 0 height 0
click at [233, 545] on span "Save" at bounding box center [242, 552] width 37 height 20
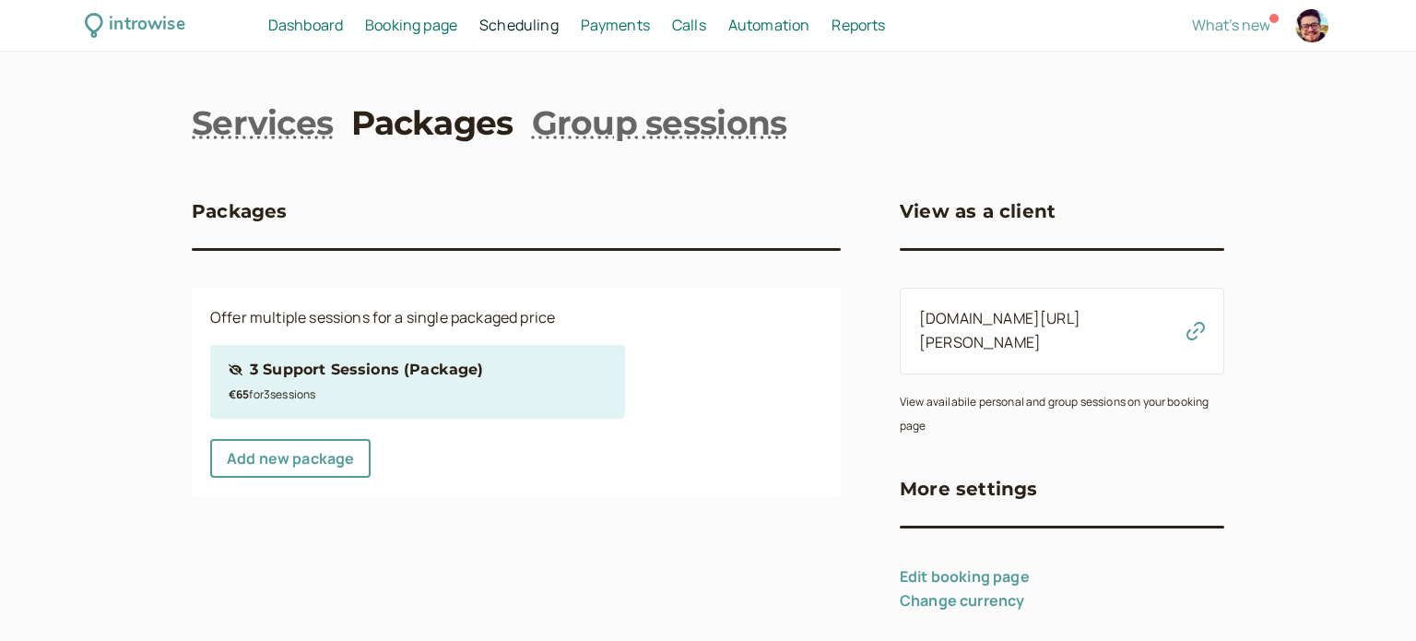
click at [485, 379] on div "Hidden package 3 Support Sessions (Package)" at bounding box center [418, 370] width 378 height 24
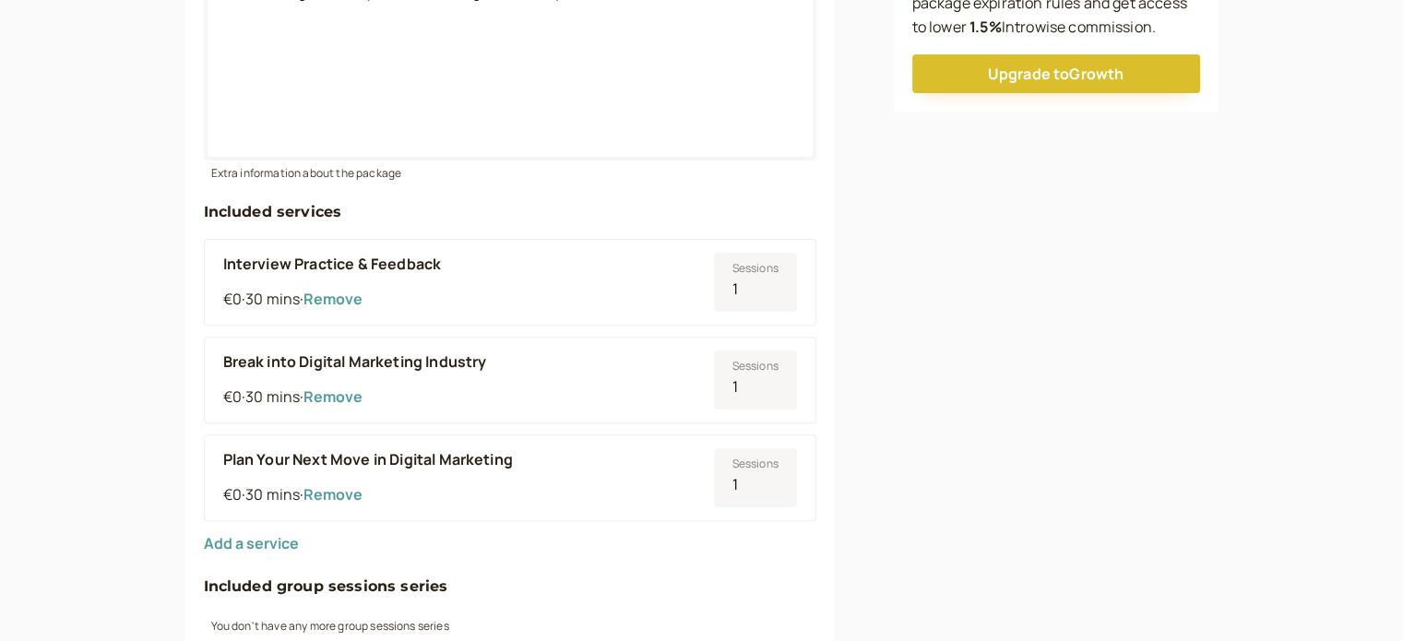
scroll to position [738, 0]
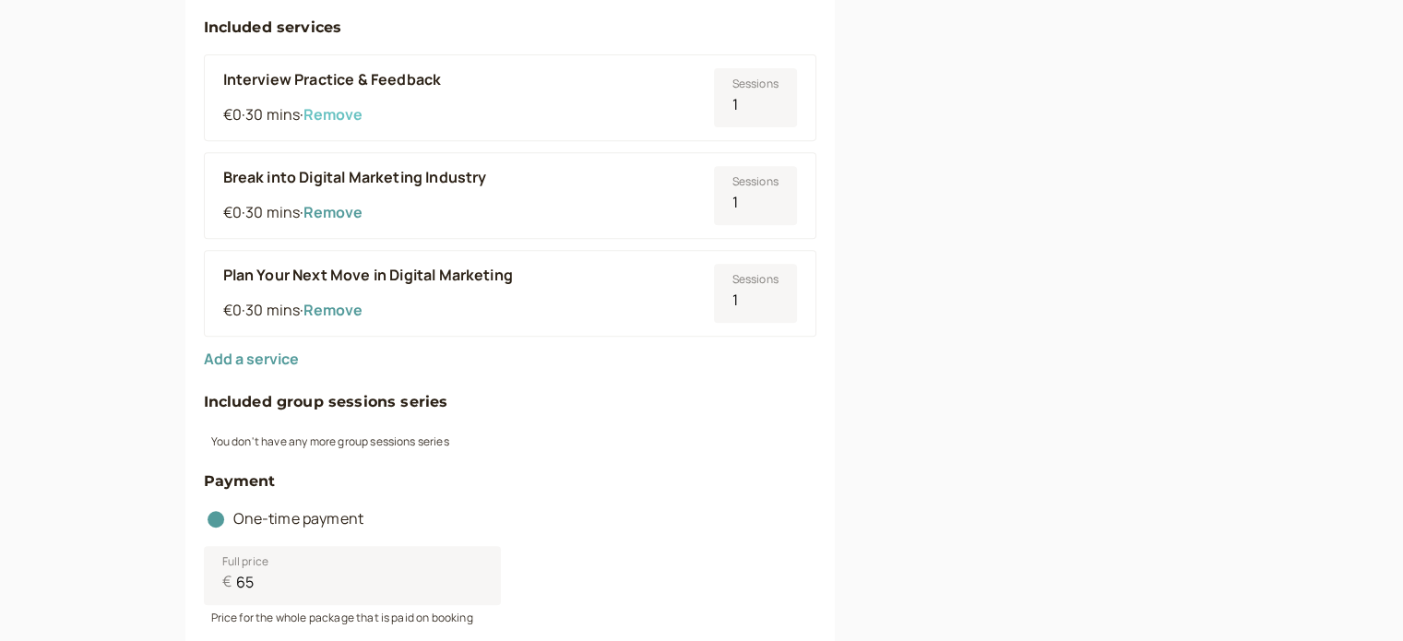
click at [349, 116] on button "Remove" at bounding box center [332, 114] width 59 height 17
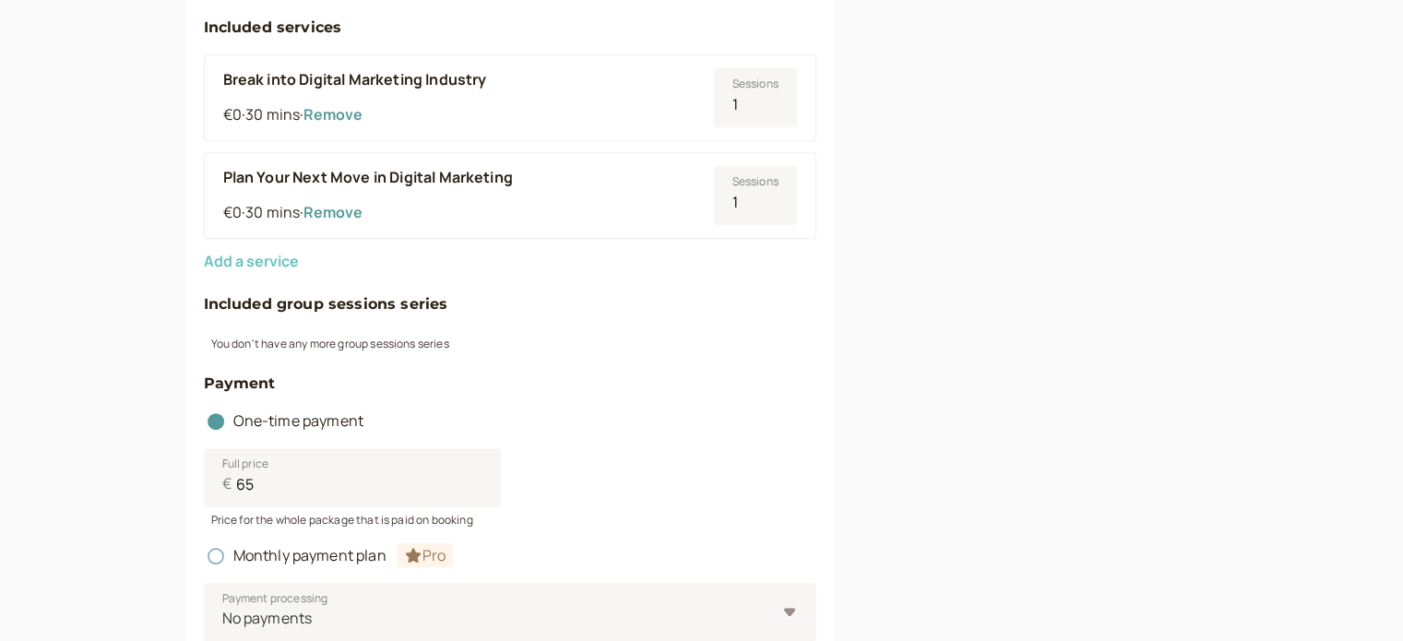
click at [261, 266] on button "Add a service" at bounding box center [251, 261] width 95 height 17
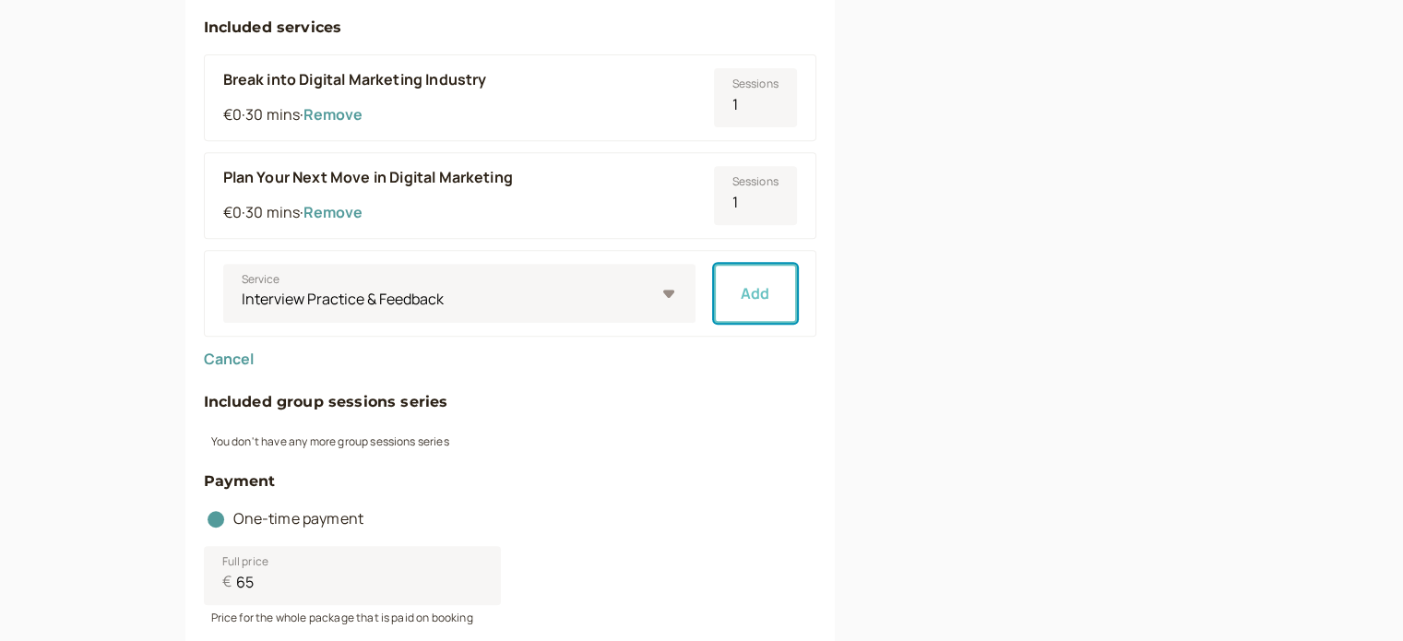
click at [787, 305] on button "Add" at bounding box center [755, 293] width 83 height 59
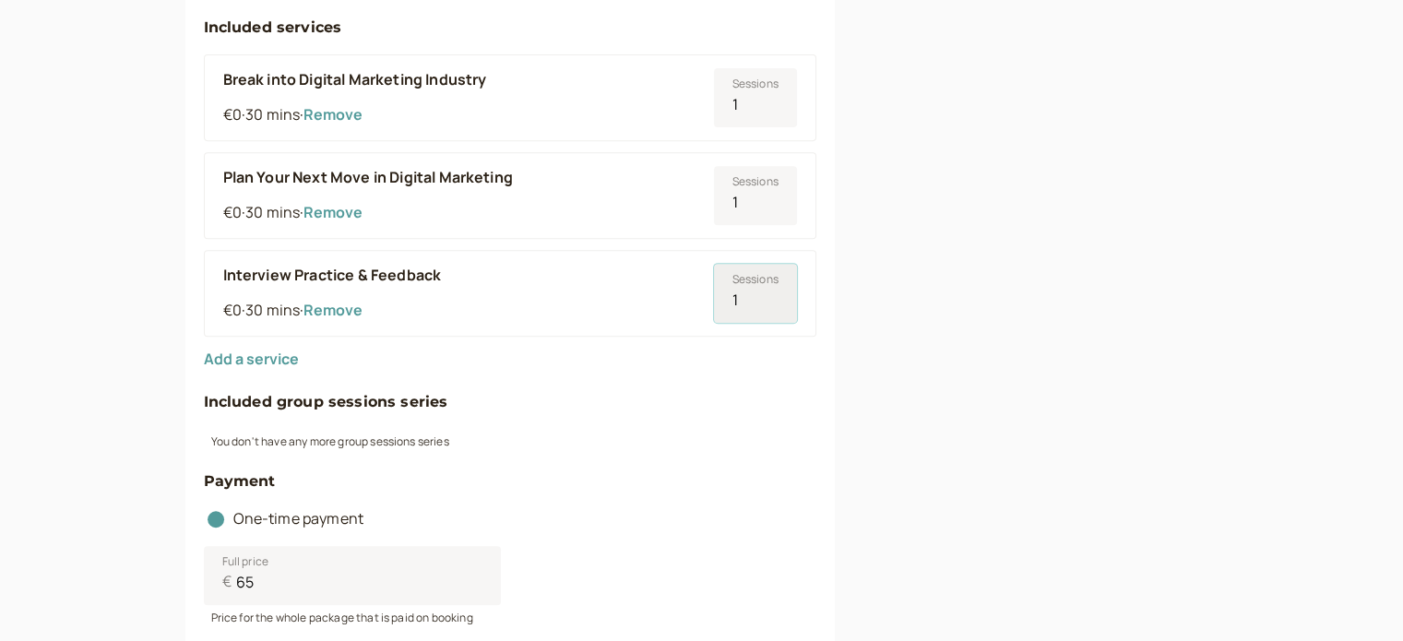
type input "1"
click at [776, 290] on input "1" at bounding box center [755, 293] width 83 height 59
click at [607, 396] on h4 "Included group sessions series" at bounding box center [510, 402] width 612 height 24
click at [257, 361] on button "Add a service" at bounding box center [251, 358] width 95 height 17
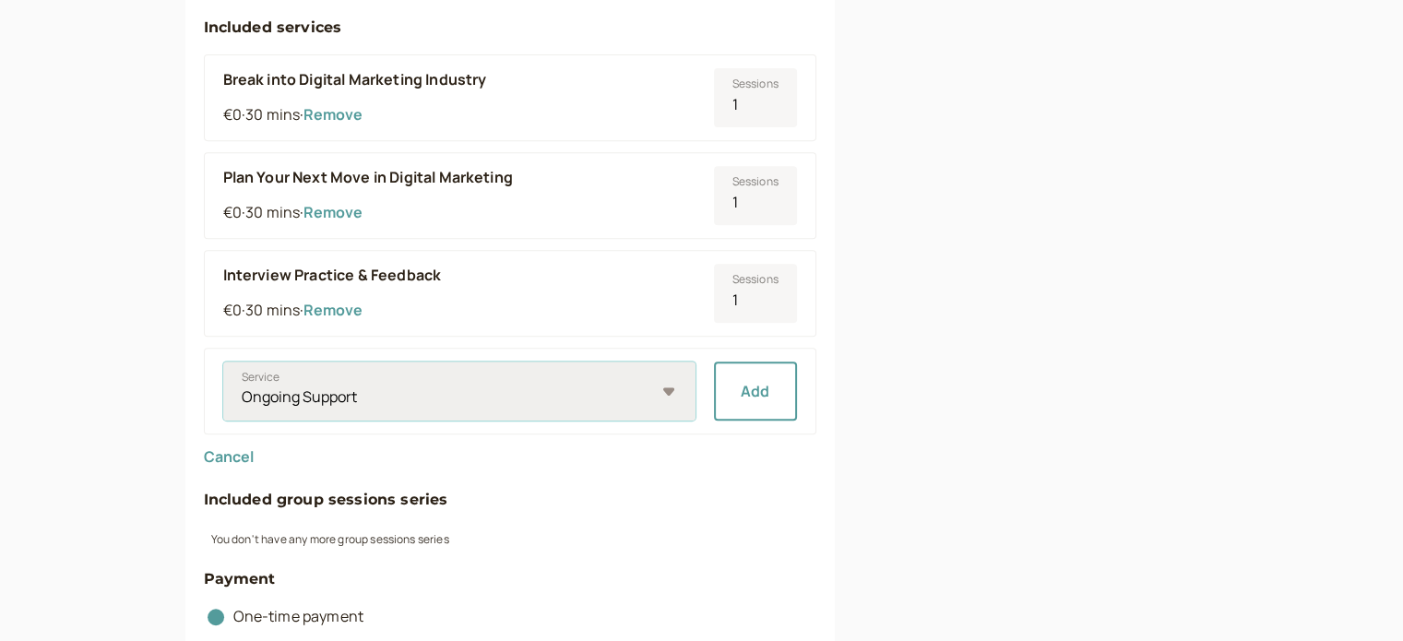
click at [477, 394] on select "Ongoing Support Podcast Chat" at bounding box center [459, 390] width 472 height 59
click at [924, 421] on div "Link to this package introwise.com/neville-bezzina/packages/EWK8GCNktVUqHDqMeMJ…" at bounding box center [1056, 287] width 325 height 1731
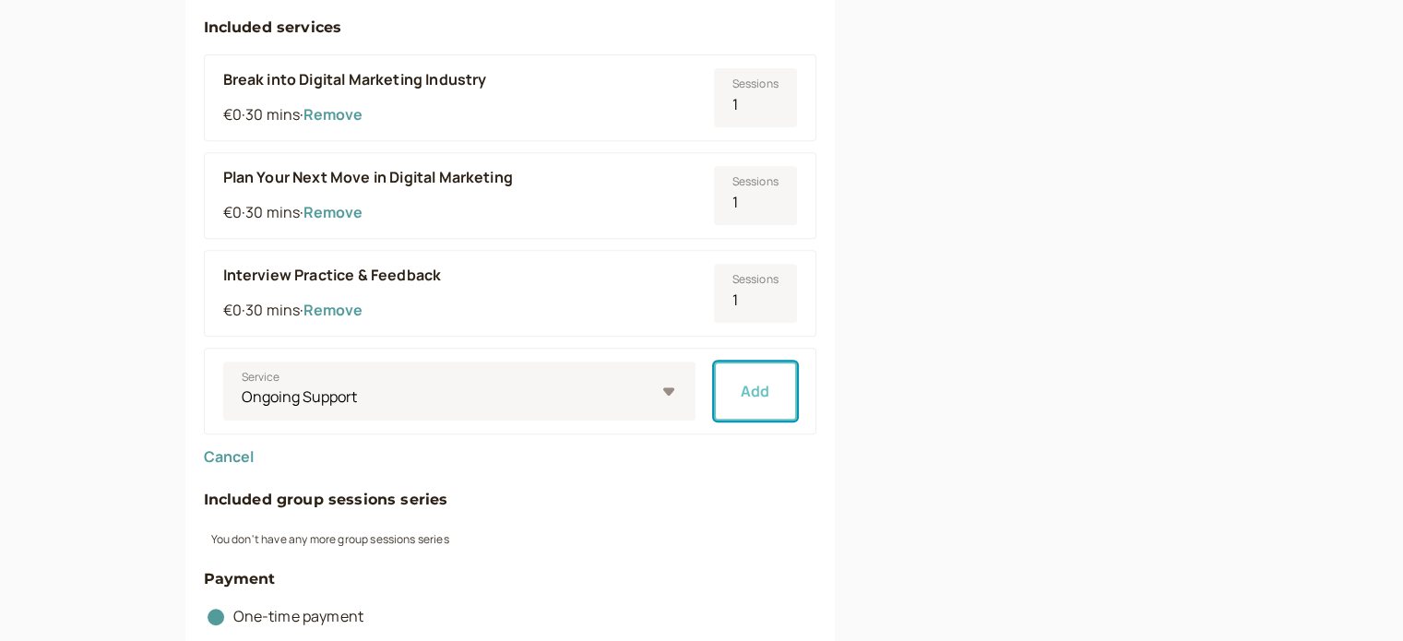
click at [756, 397] on button "Add" at bounding box center [755, 390] width 83 height 59
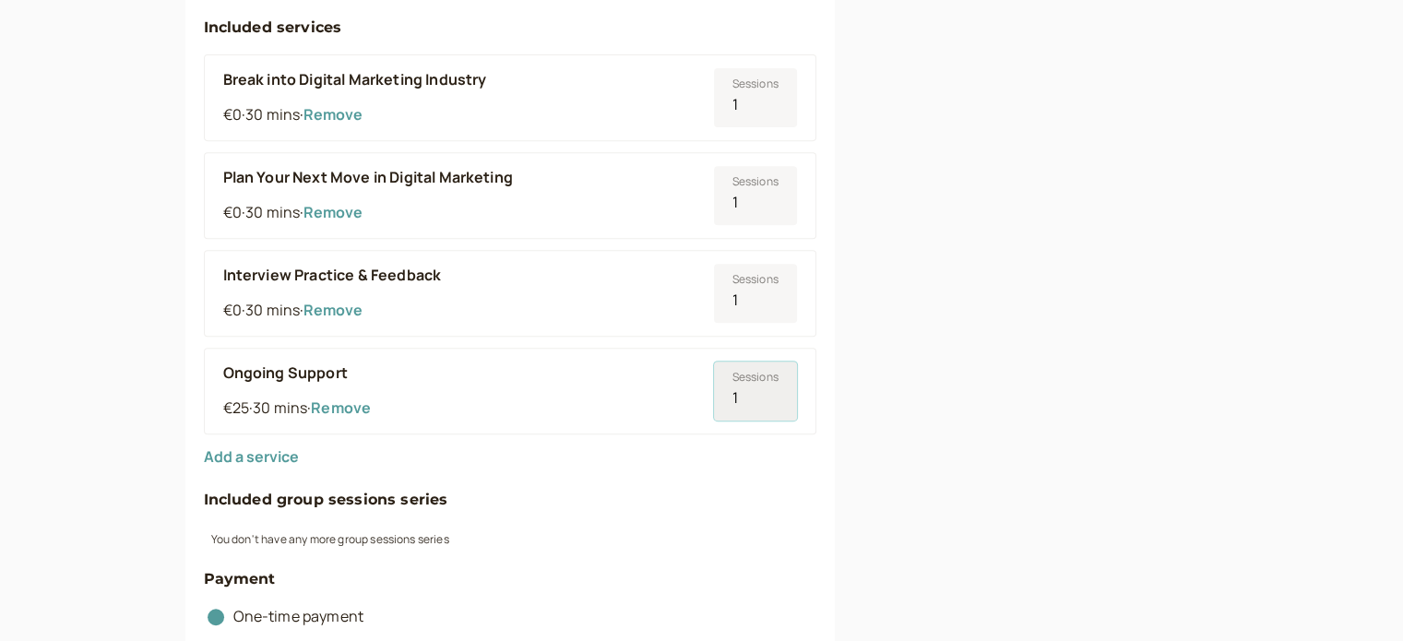
type input "1"
click at [776, 391] on input "1" at bounding box center [755, 390] width 83 height 59
click at [922, 390] on div "Link to this package introwise.com/neville-bezzina/packages/EWK8GCNktVUqHDqMeMJ…" at bounding box center [1056, 287] width 325 height 1731
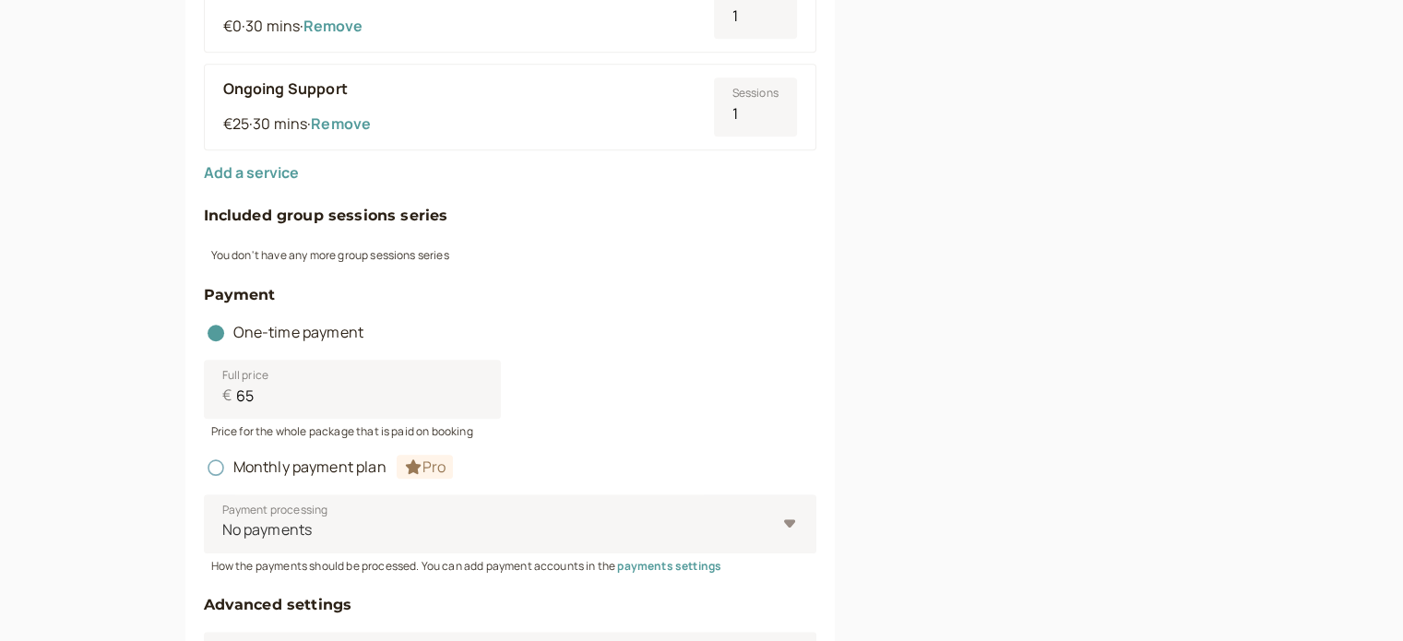
scroll to position [745, 0]
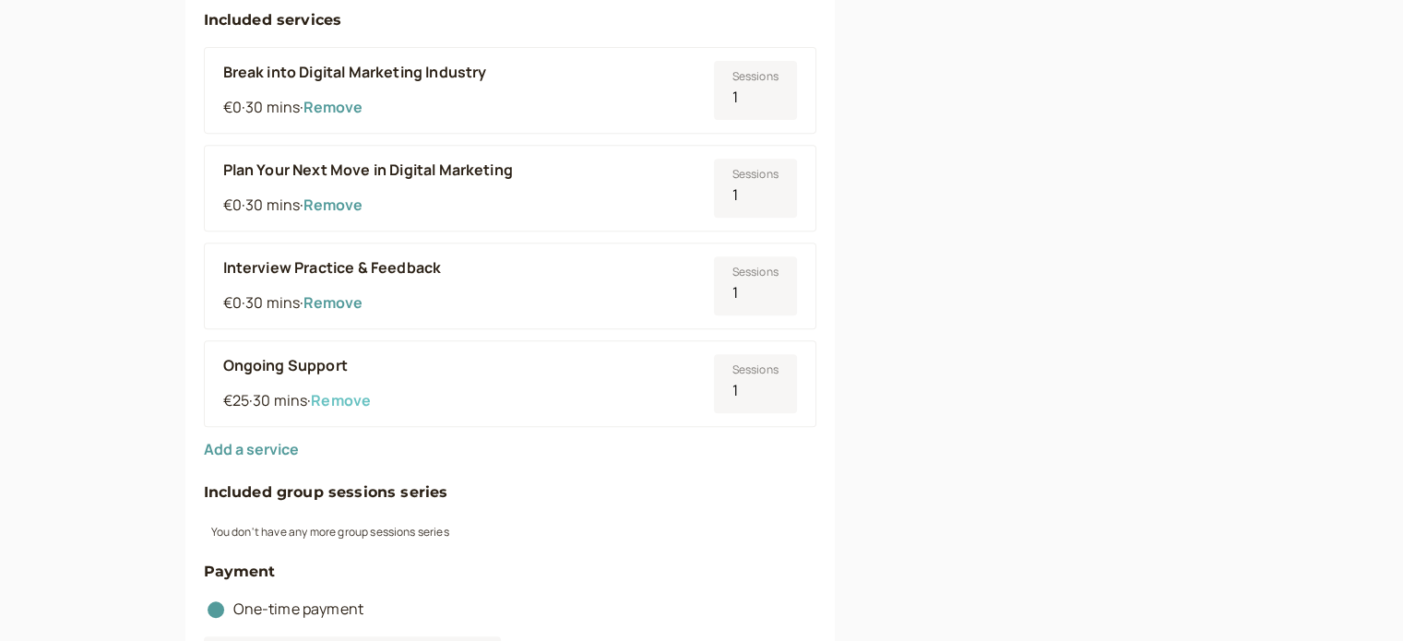
click at [345, 397] on button "Remove" at bounding box center [340, 400] width 59 height 17
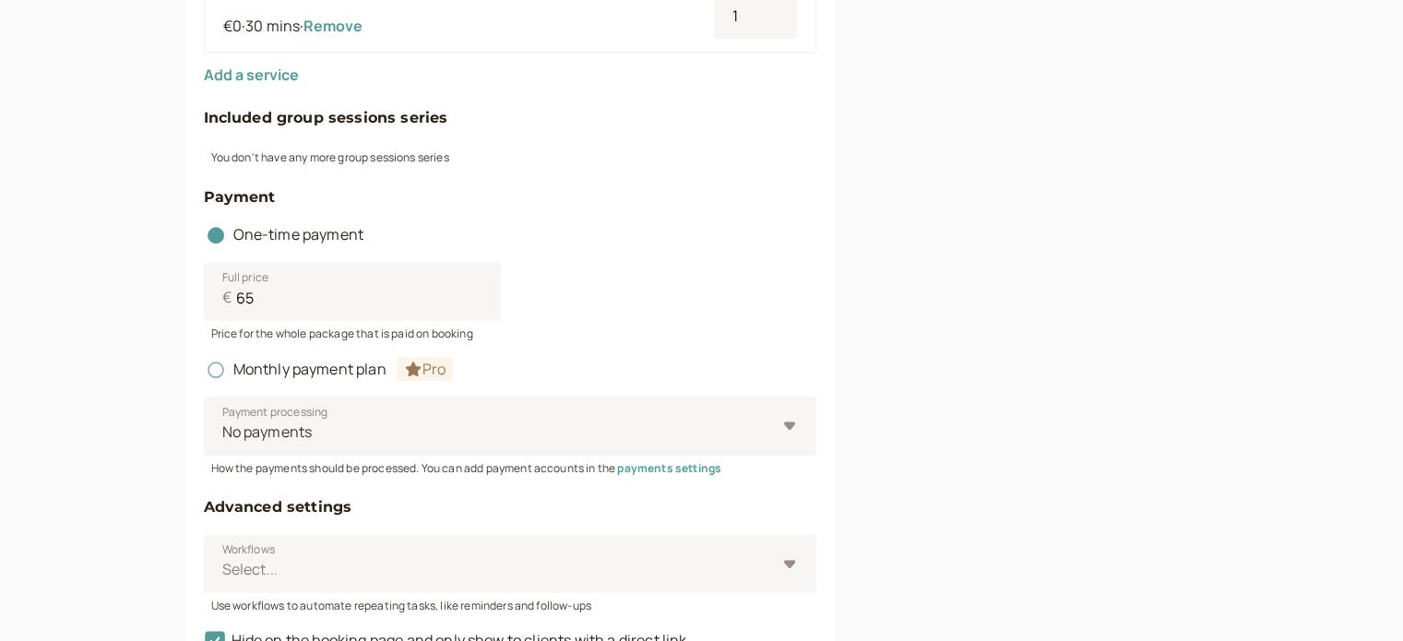
scroll to position [1202, 0]
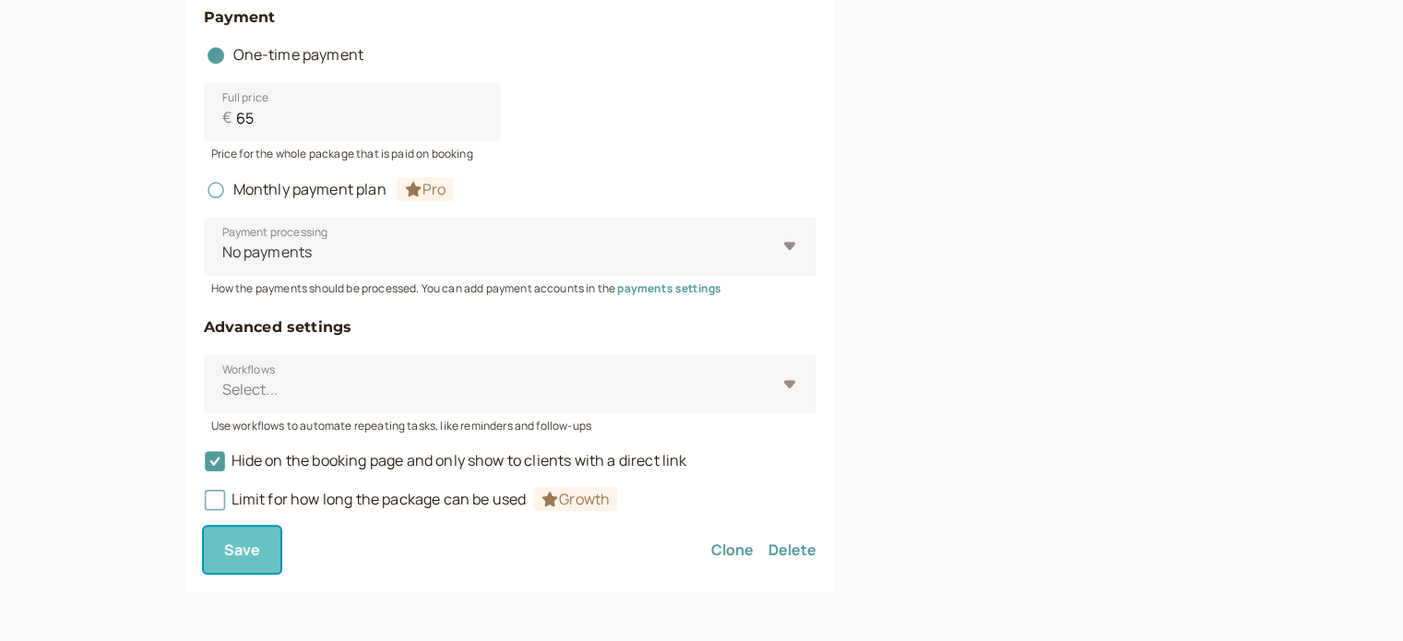
click at [248, 550] on span "Save" at bounding box center [242, 549] width 37 height 20
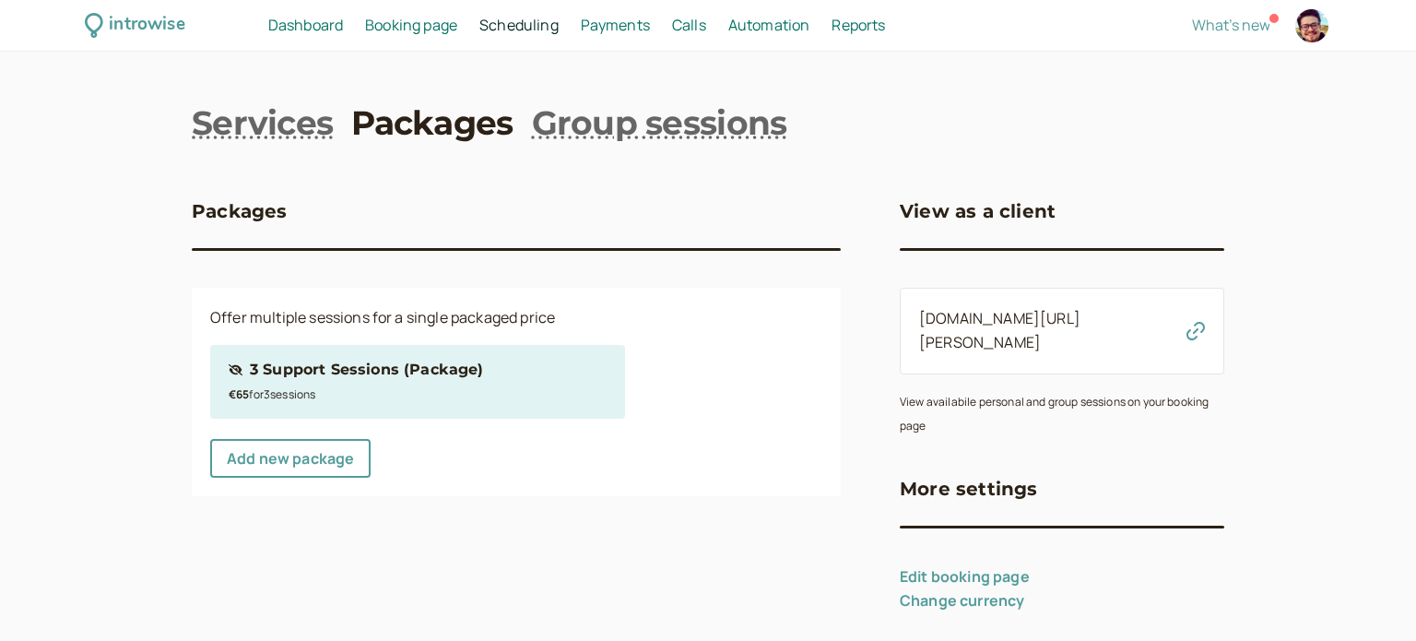
click at [351, 366] on div "3 Support Sessions (Package)" at bounding box center [366, 370] width 233 height 24
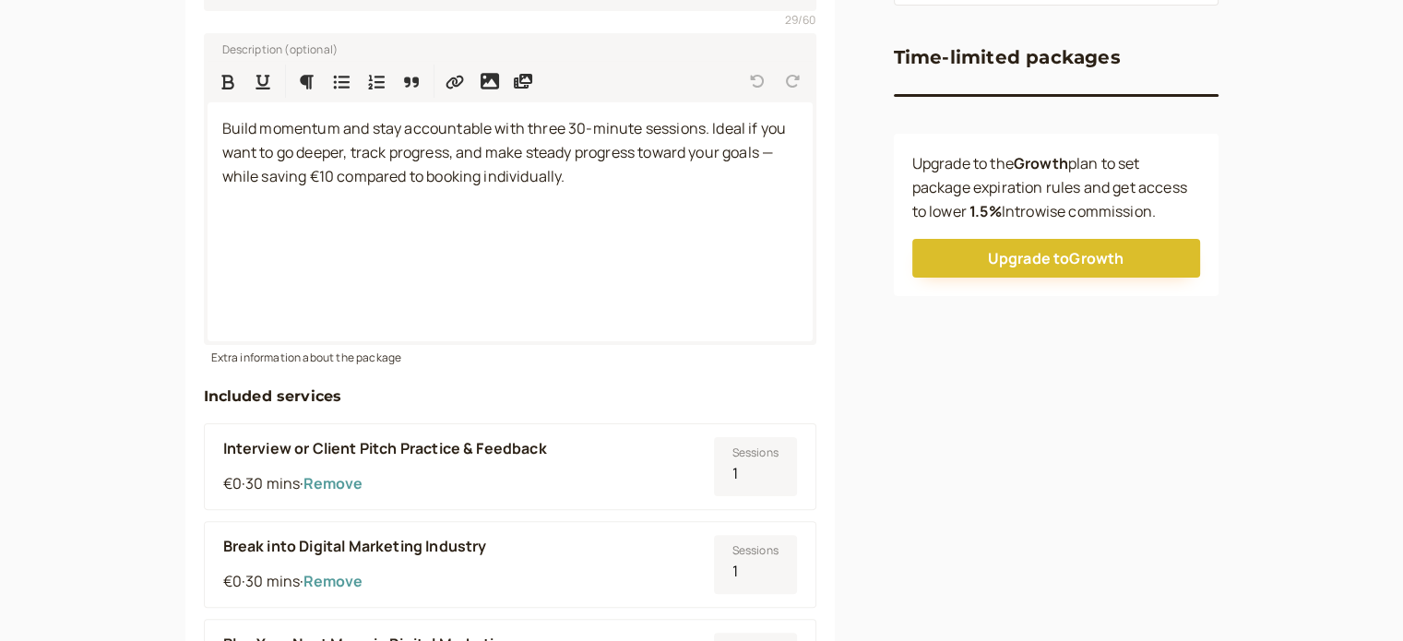
scroll to position [646, 0]
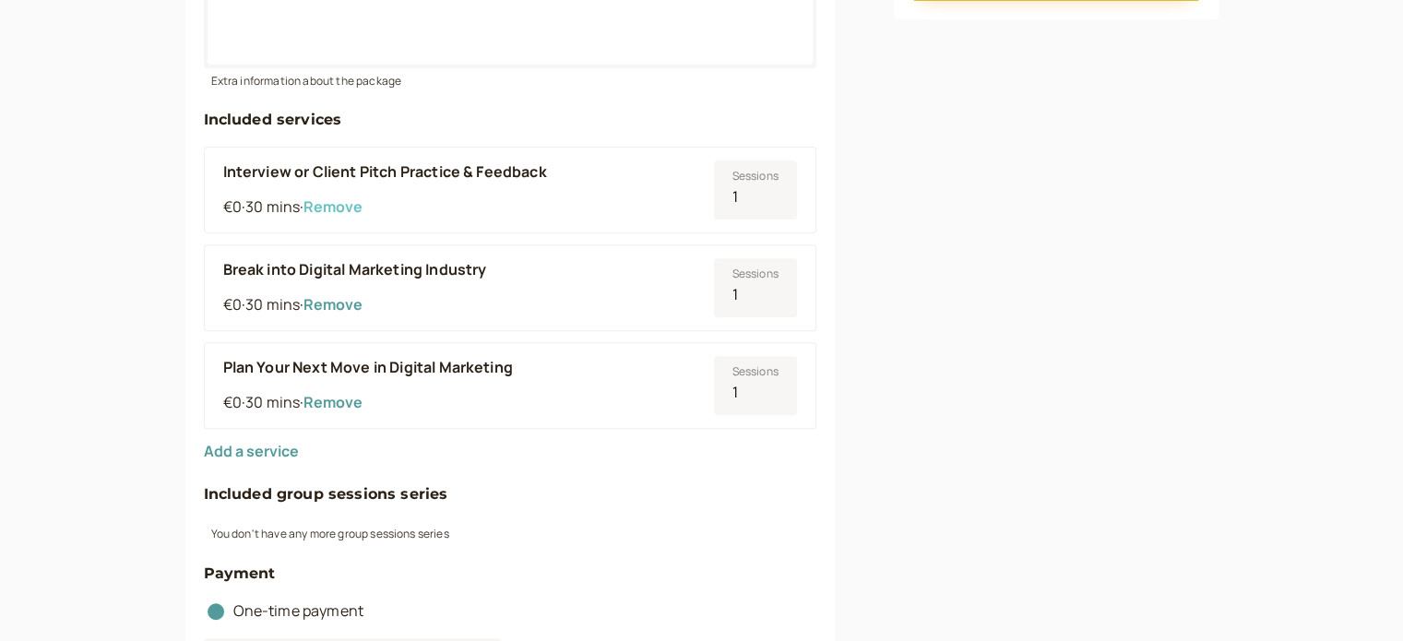
click at [354, 203] on button "Remove" at bounding box center [332, 206] width 59 height 17
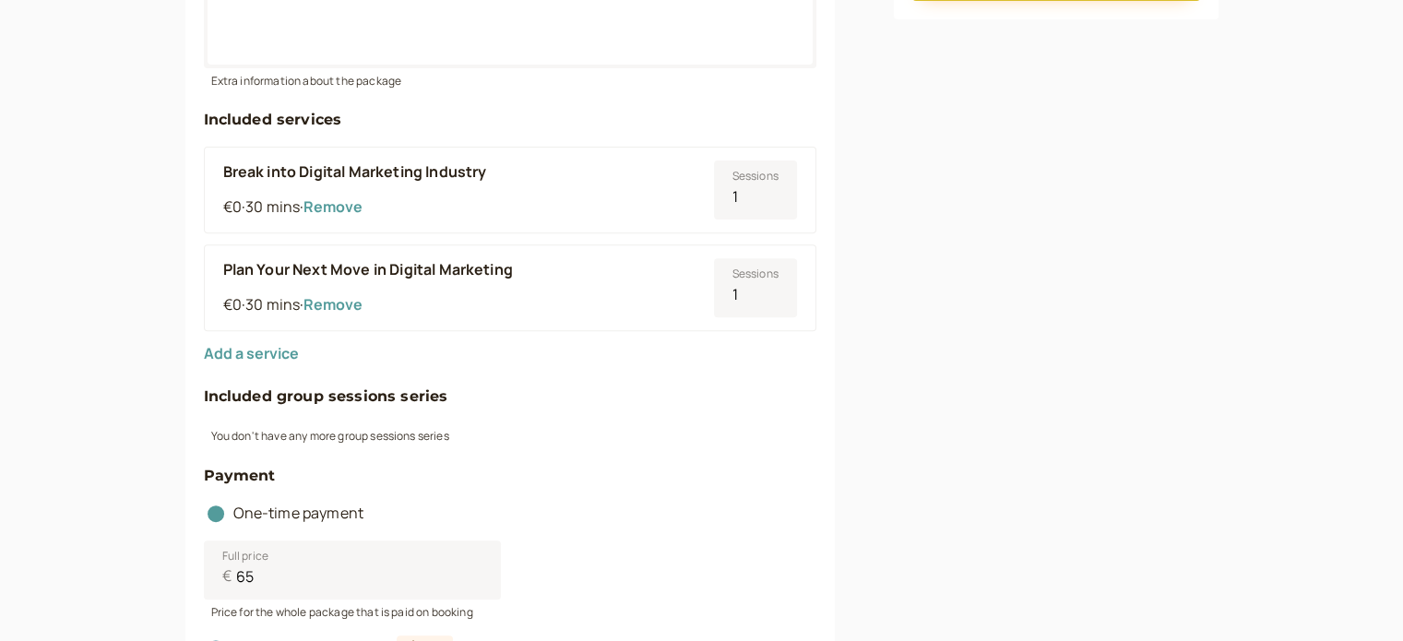
click at [354, 203] on button "Remove" at bounding box center [332, 206] width 59 height 17
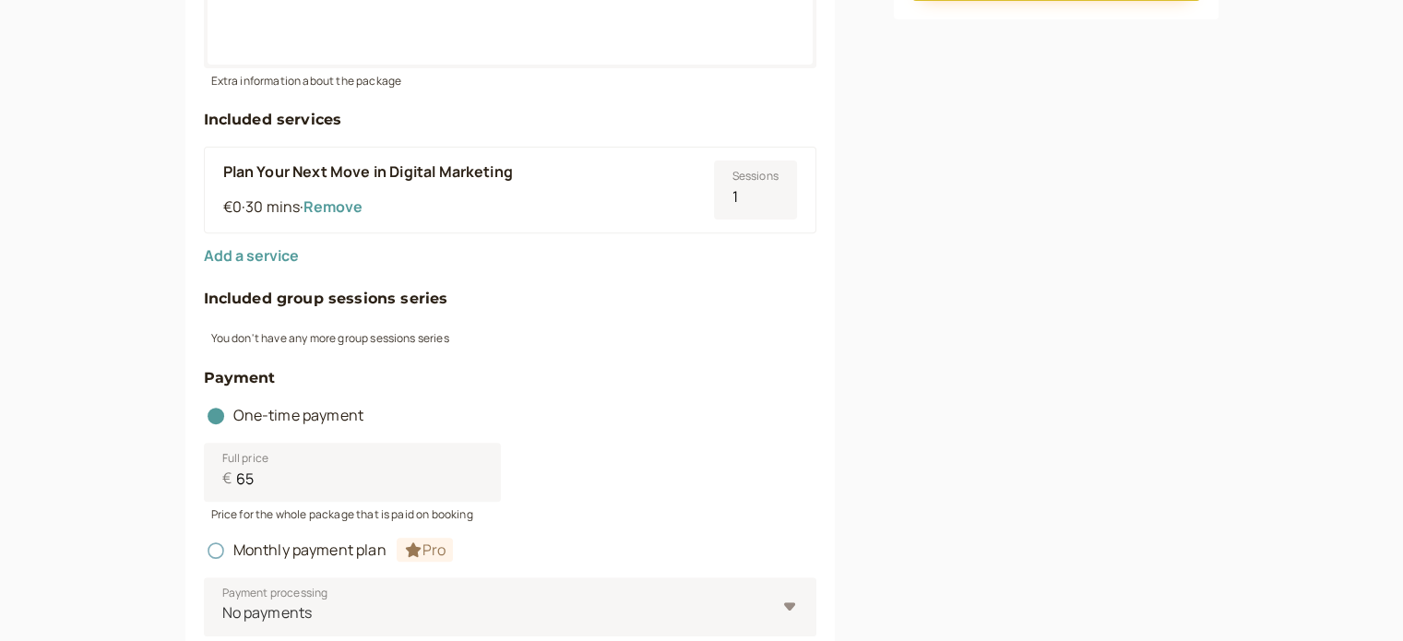
click at [354, 203] on button "Remove" at bounding box center [332, 206] width 59 height 17
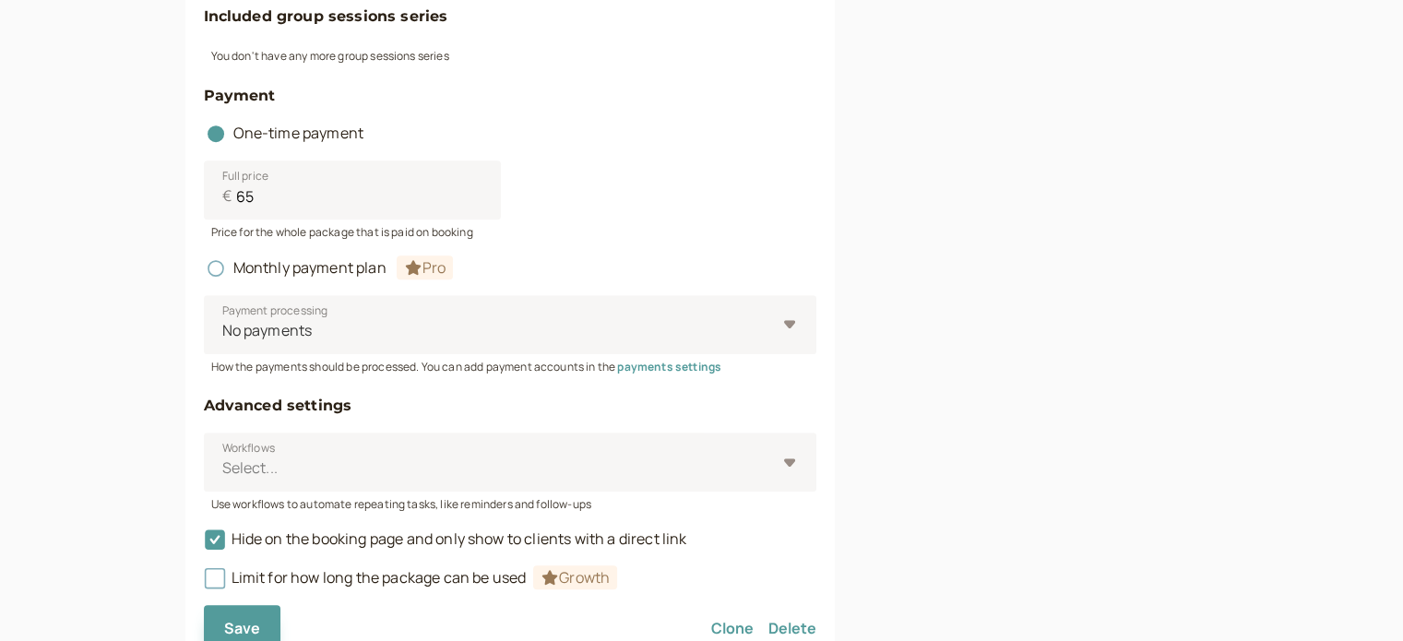
scroll to position [909, 0]
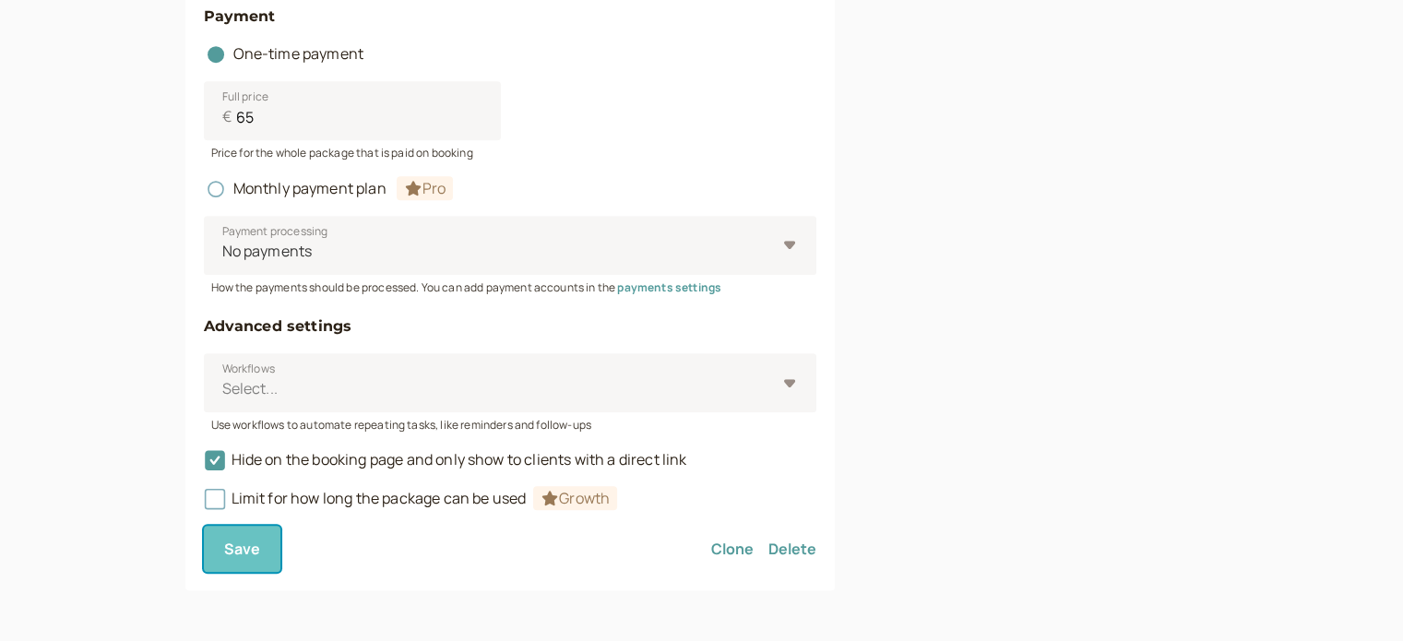
click at [265, 541] on button "Save" at bounding box center [242, 549] width 77 height 46
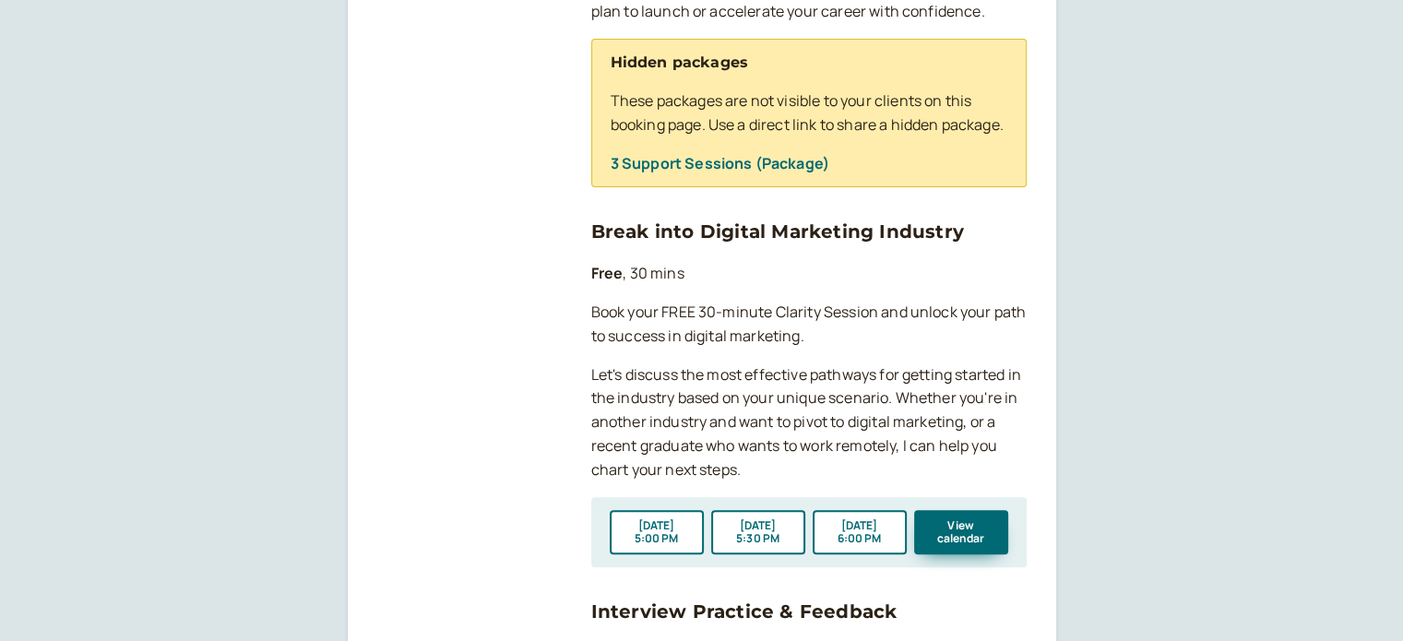
scroll to position [229, 0]
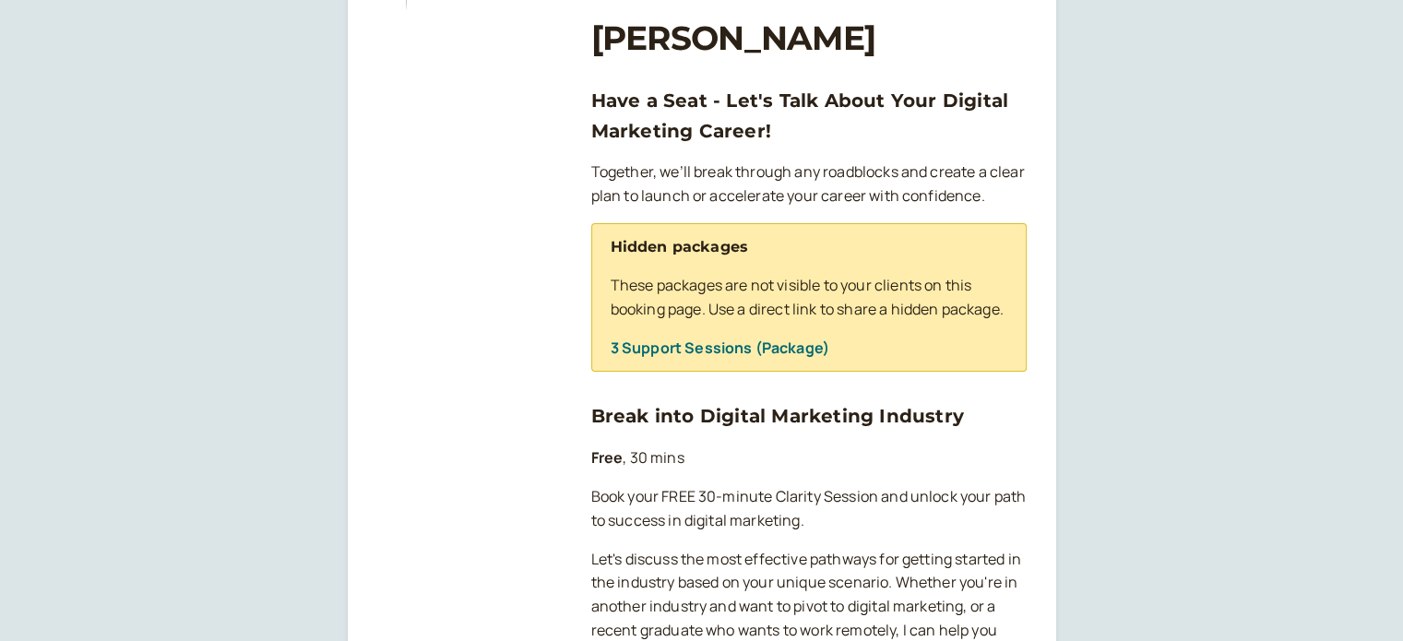
click at [649, 358] on link "3 Support Sessions (Package)" at bounding box center [719, 348] width 219 height 20
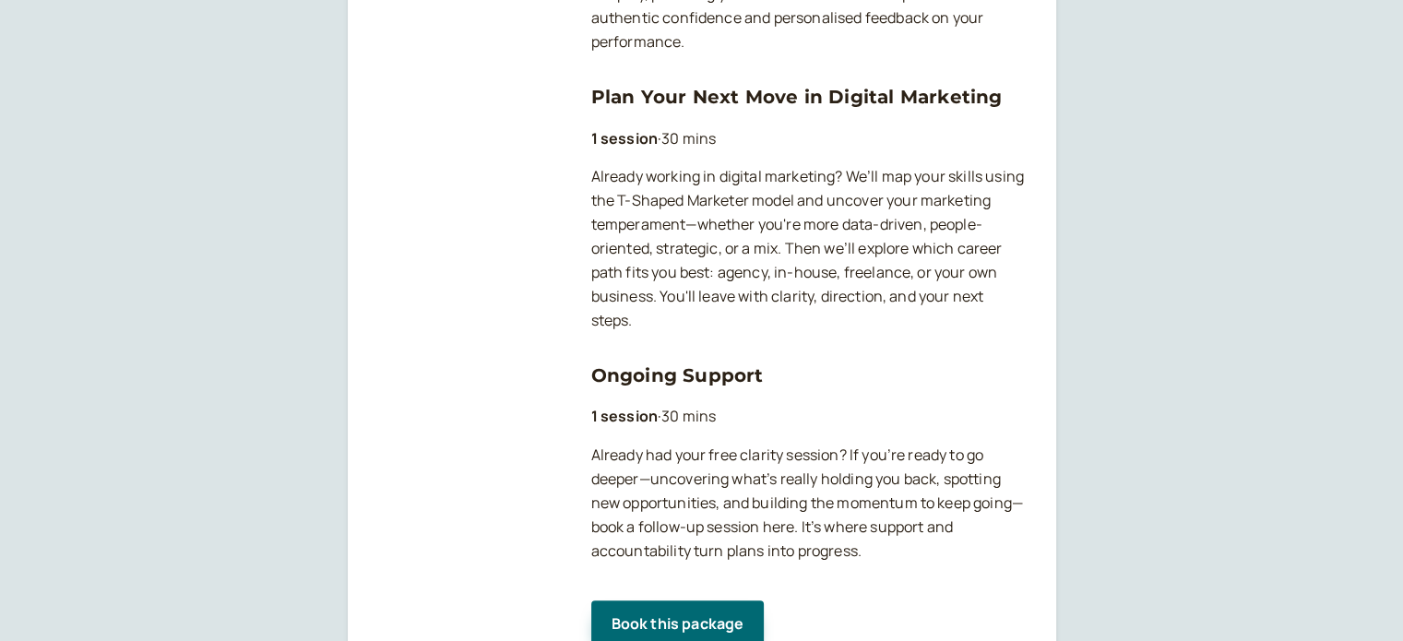
scroll to position [690, 0]
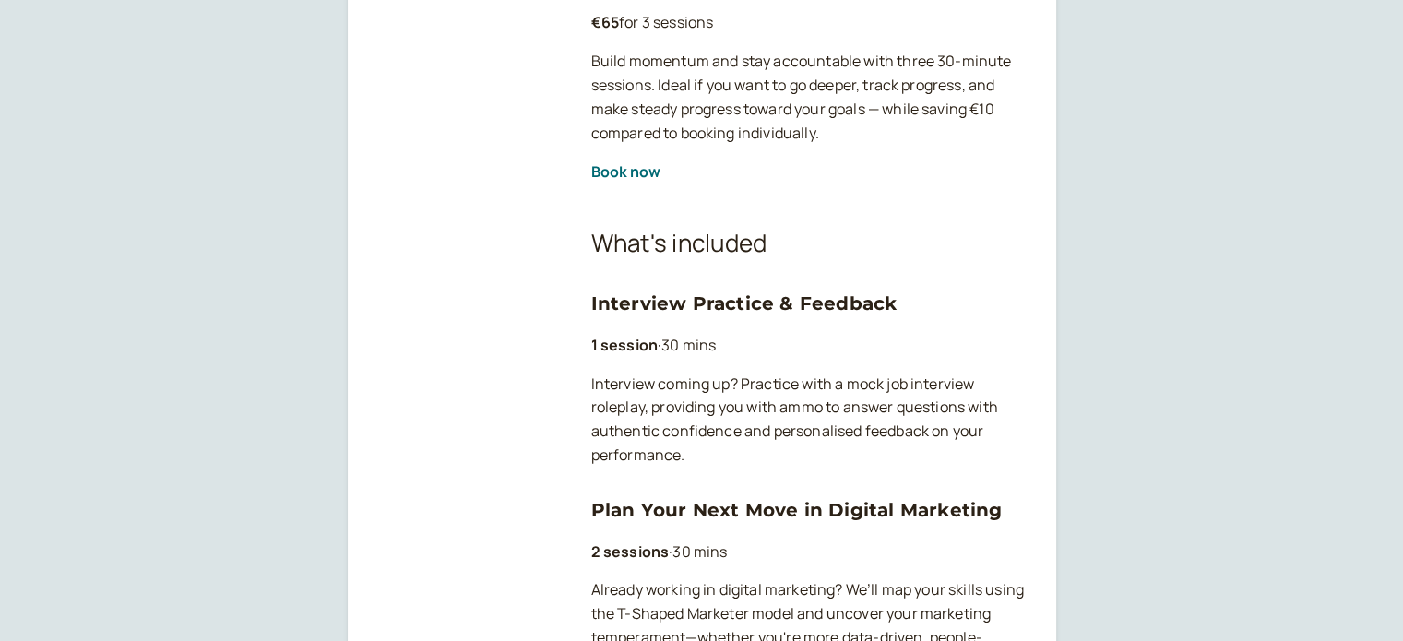
scroll to position [553, 0]
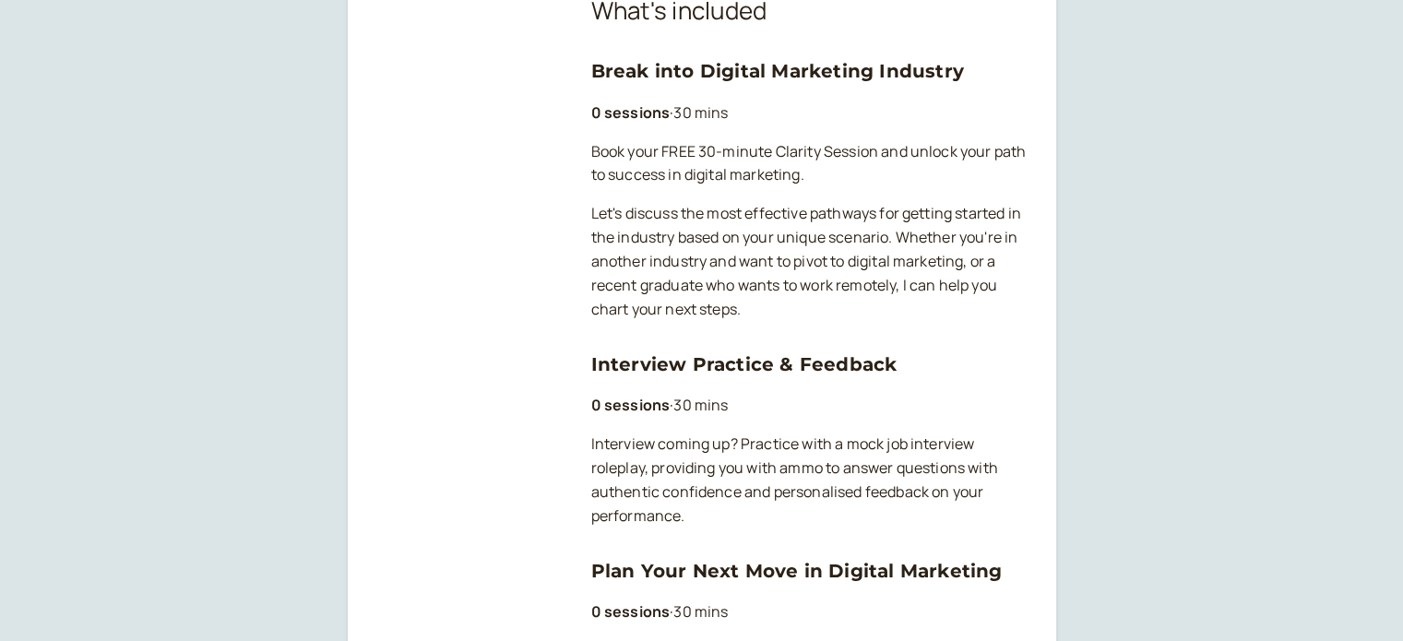
scroll to position [417, 0]
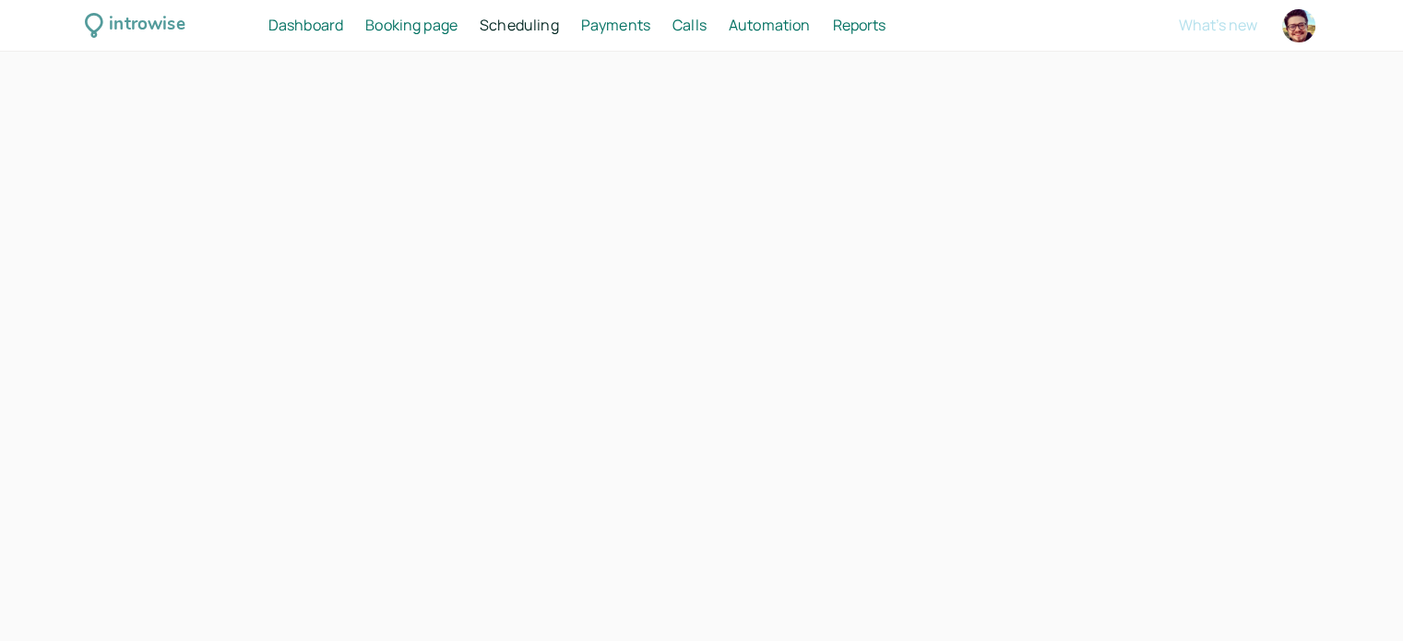
select select "30"
select select "RHwKl2BcAEEDGYEhvF6D"
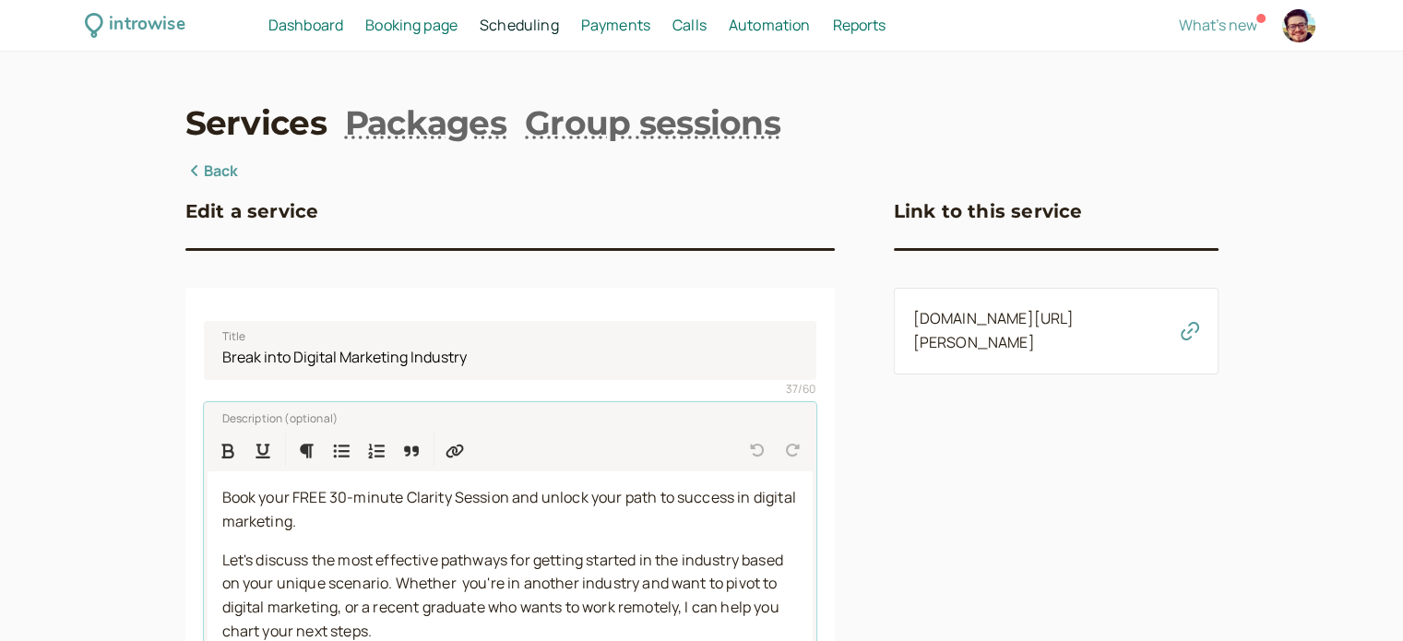
drag, startPoint x: 360, startPoint y: 530, endPoint x: 194, endPoint y: 507, distance: 167.6
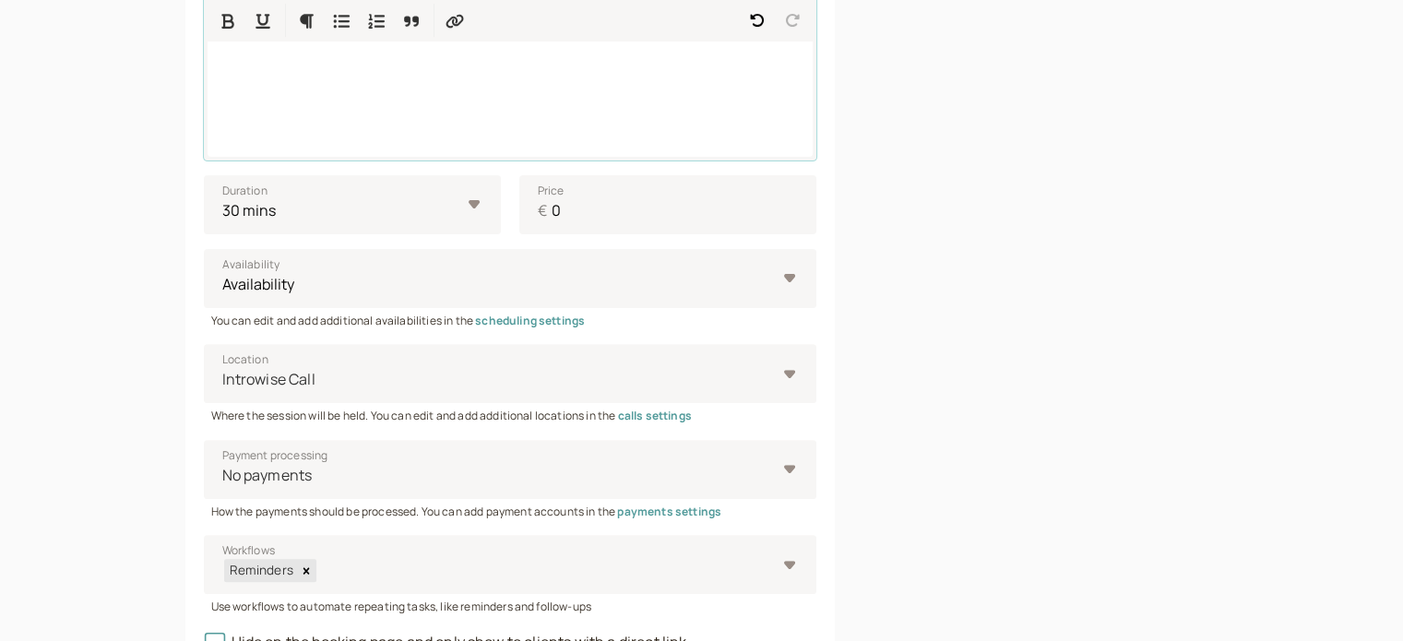
scroll to position [738, 0]
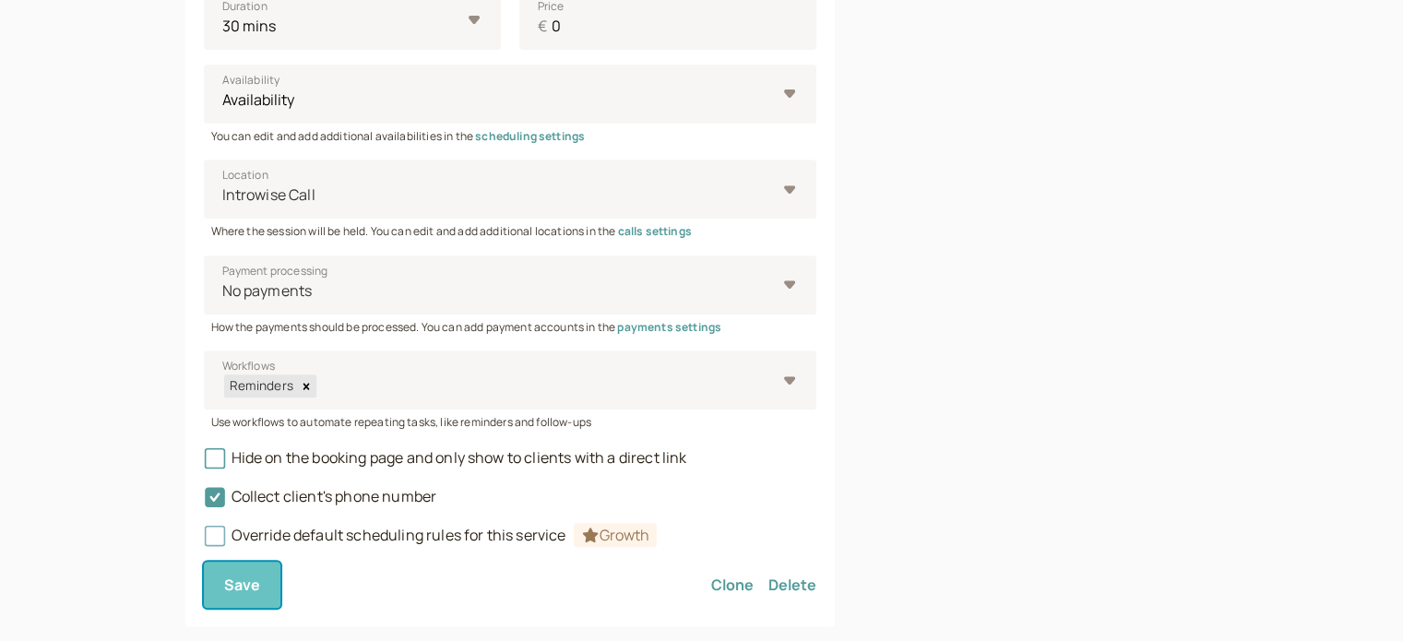
click at [250, 578] on span "Save" at bounding box center [242, 584] width 37 height 20
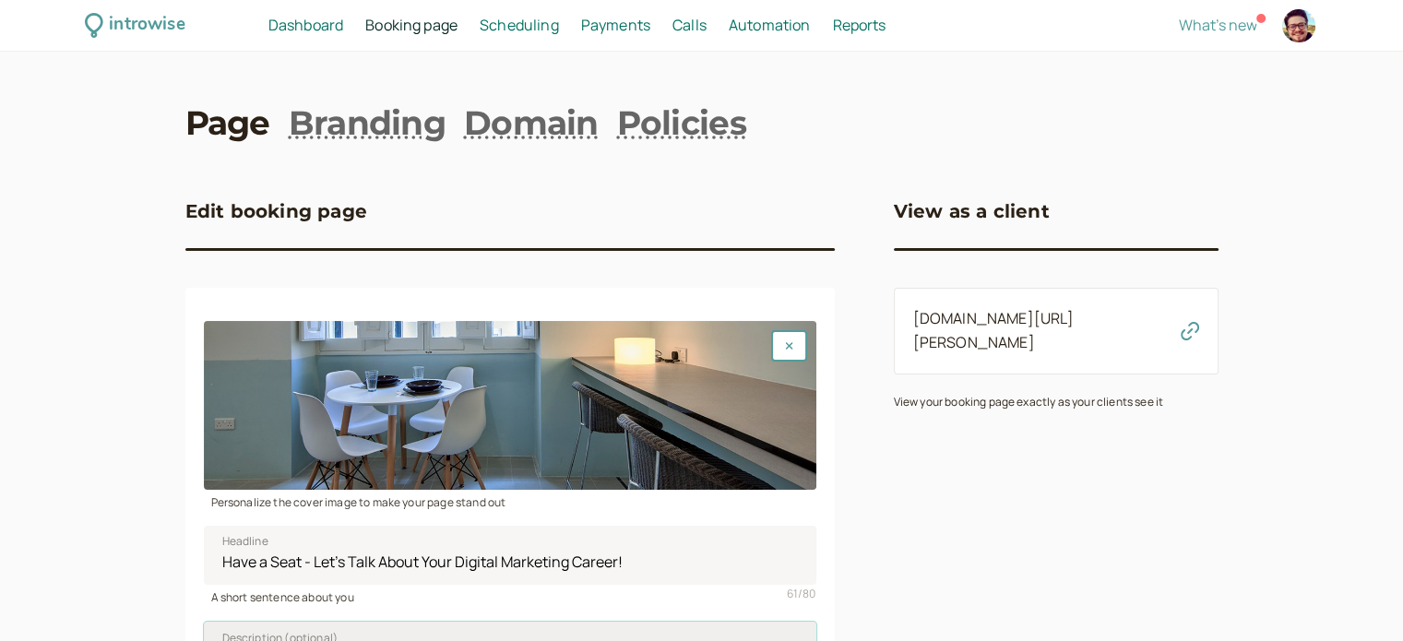
scroll to position [369, 0]
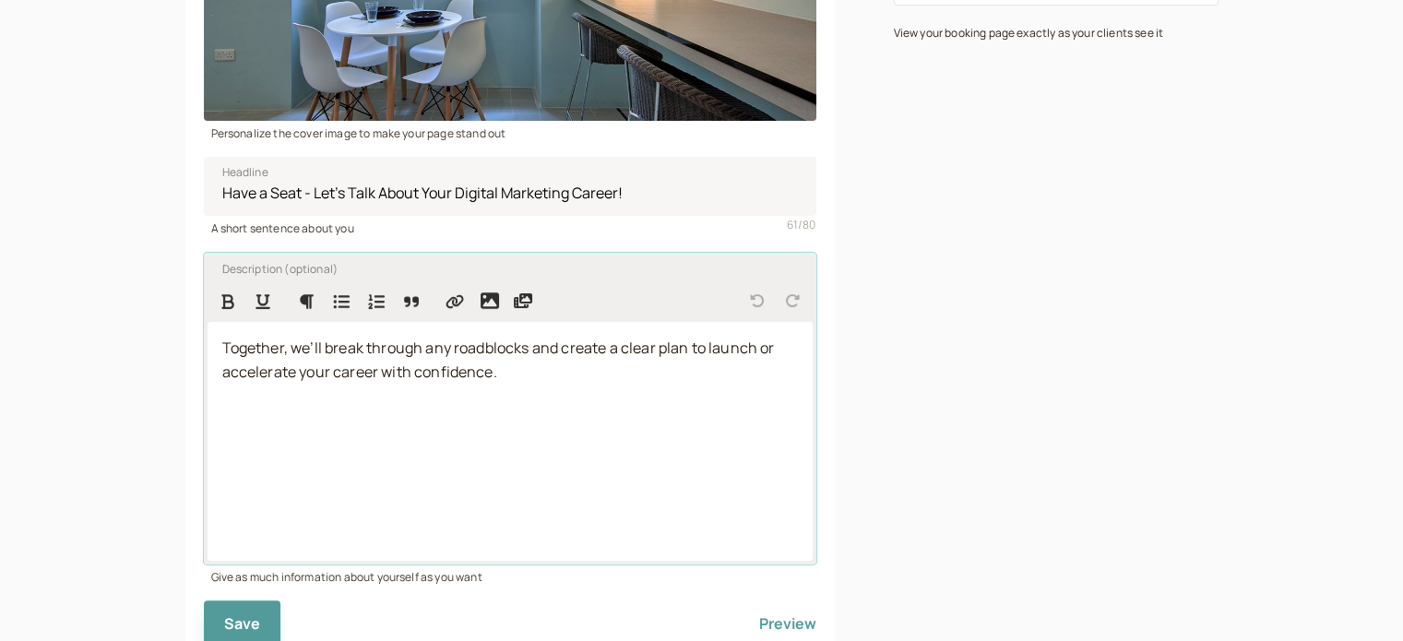
click at [225, 345] on span "Together, we’ll break through any roadblocks and create a clear plan to launch …" at bounding box center [499, 360] width 555 height 44
click at [219, 349] on div "Together, we’ll break through any roadblocks and create a clear plan to launch …" at bounding box center [509, 441] width 605 height 239
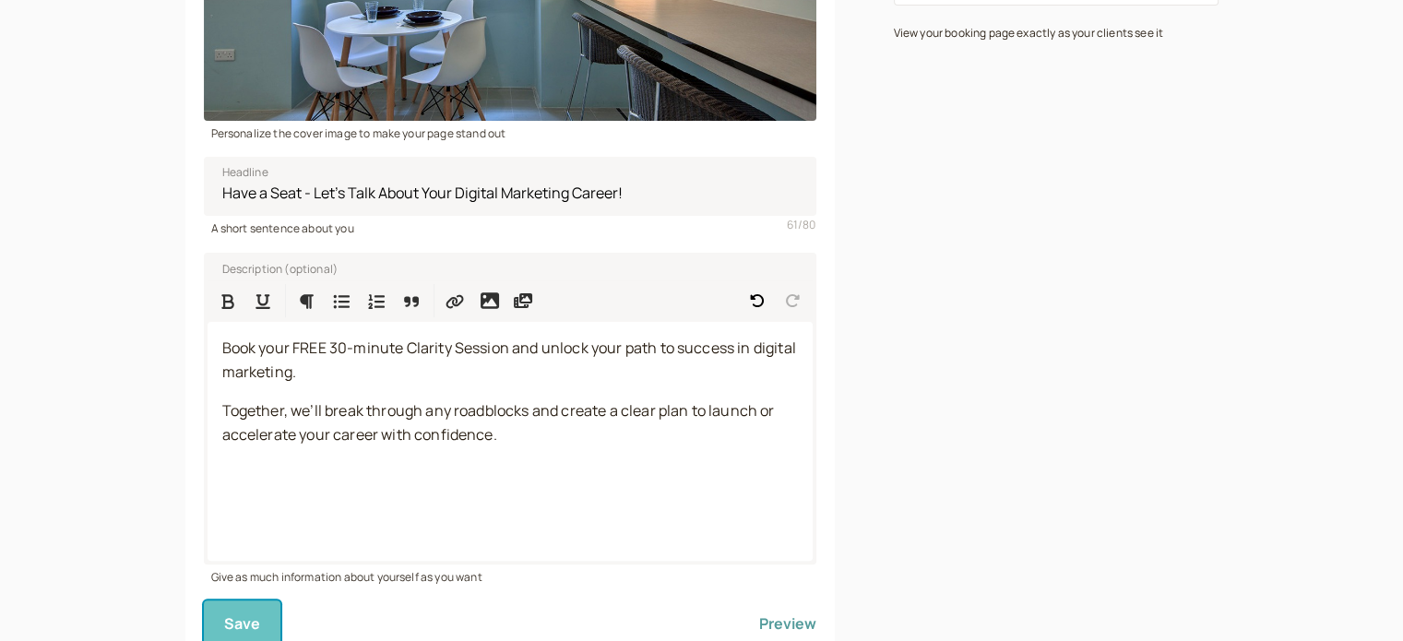
click at [251, 630] on span "Save" at bounding box center [242, 623] width 37 height 20
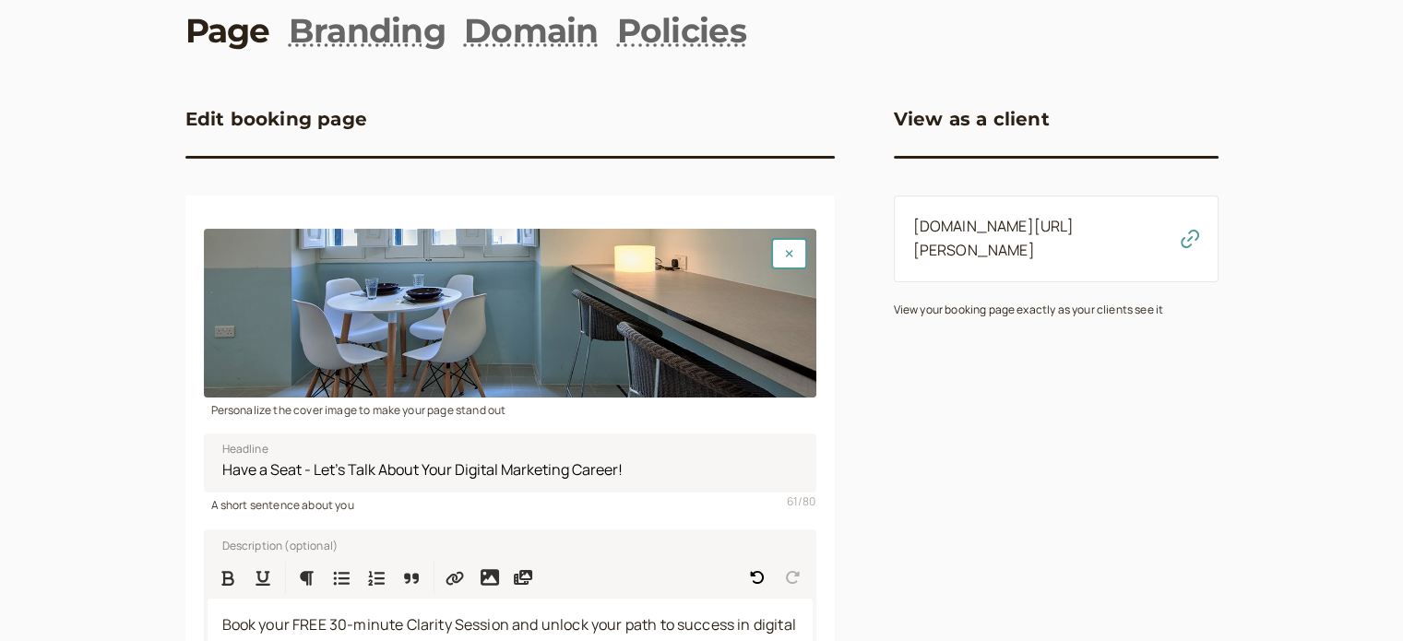
scroll to position [0, 0]
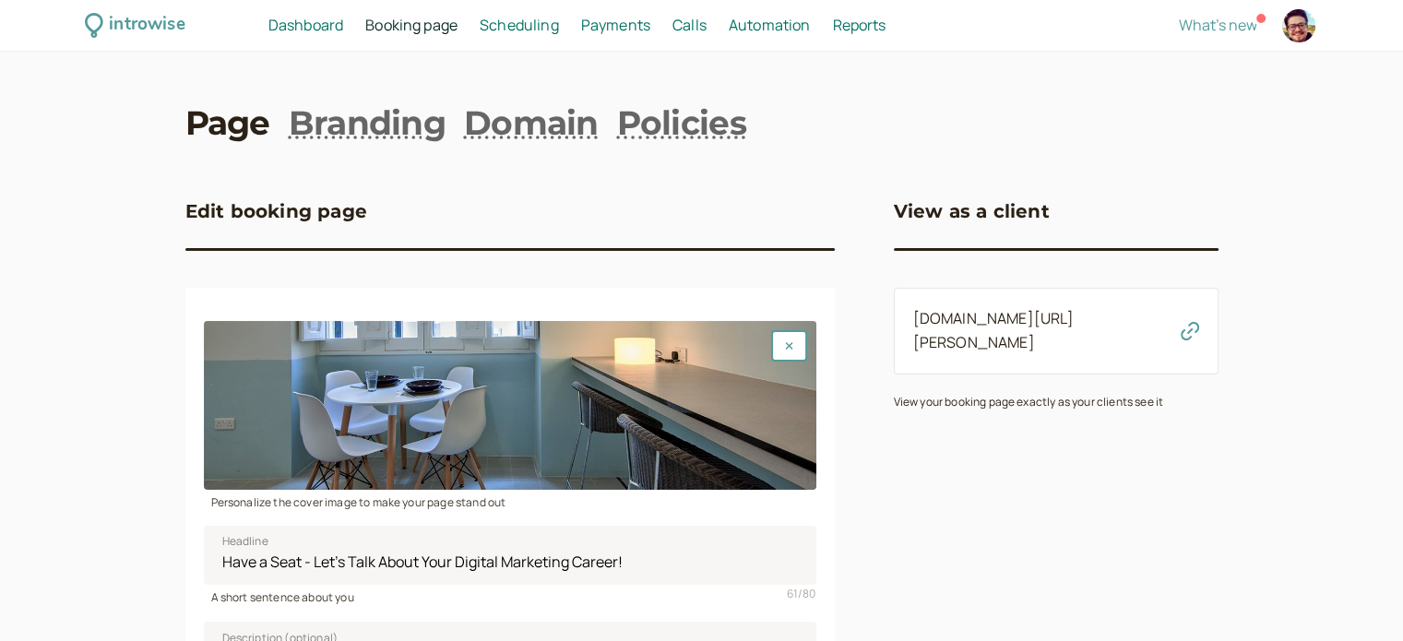
click at [508, 20] on span "Scheduling" at bounding box center [519, 25] width 79 height 20
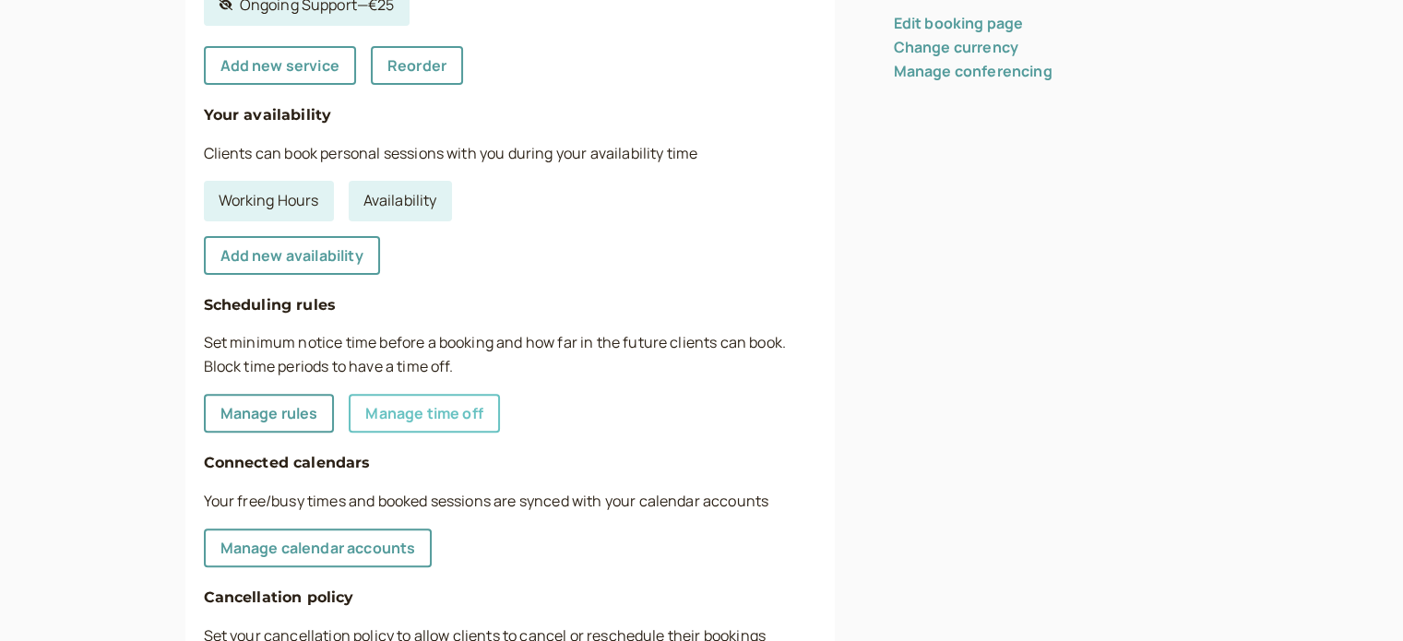
scroll to position [680, 0]
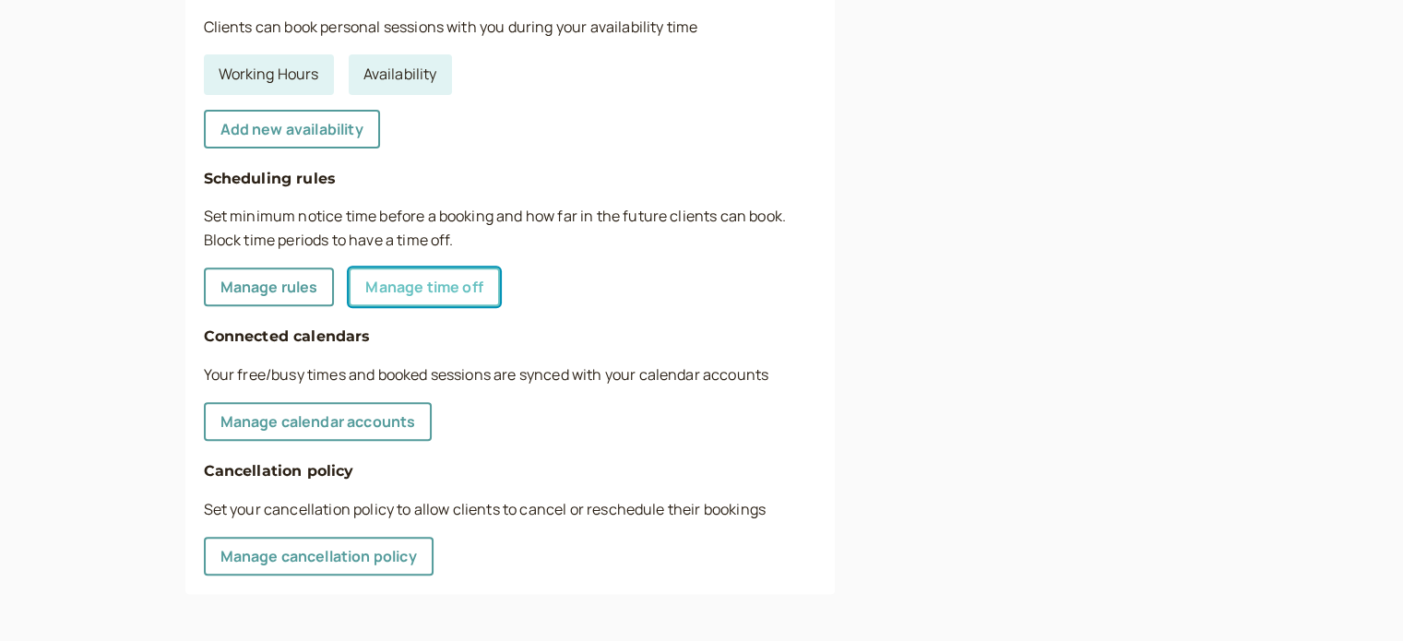
click at [480, 298] on link "Manage time off" at bounding box center [424, 286] width 150 height 39
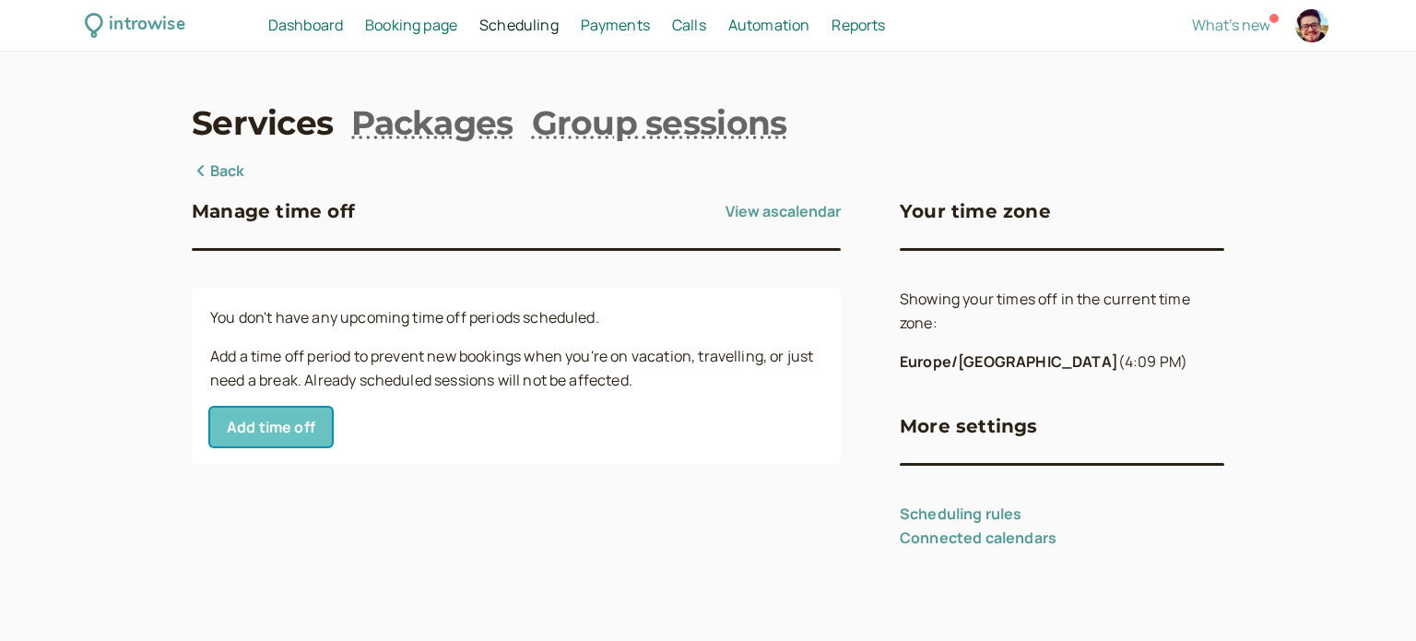
click at [246, 430] on button "Add time off" at bounding box center [271, 427] width 122 height 39
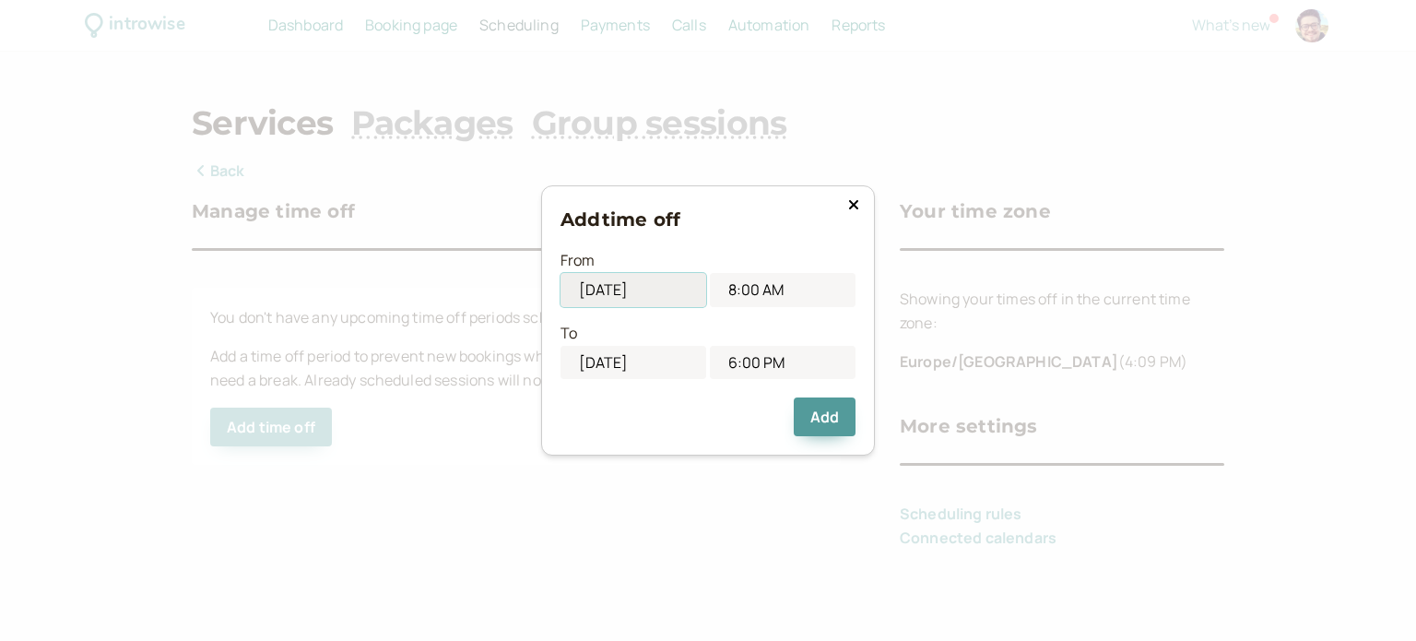
click at [590, 299] on input "[DATE]" at bounding box center [634, 290] width 146 height 34
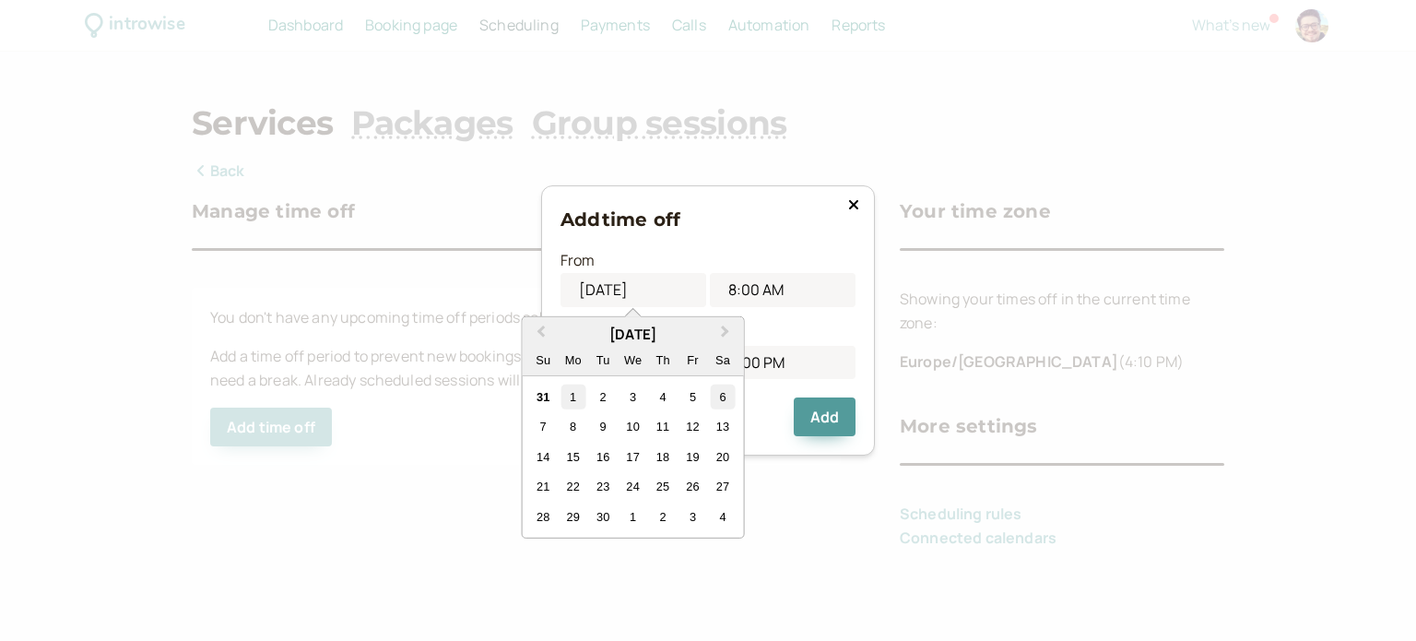
click at [719, 397] on div "6" at bounding box center [722, 397] width 25 height 25
type input "09/06/2025"
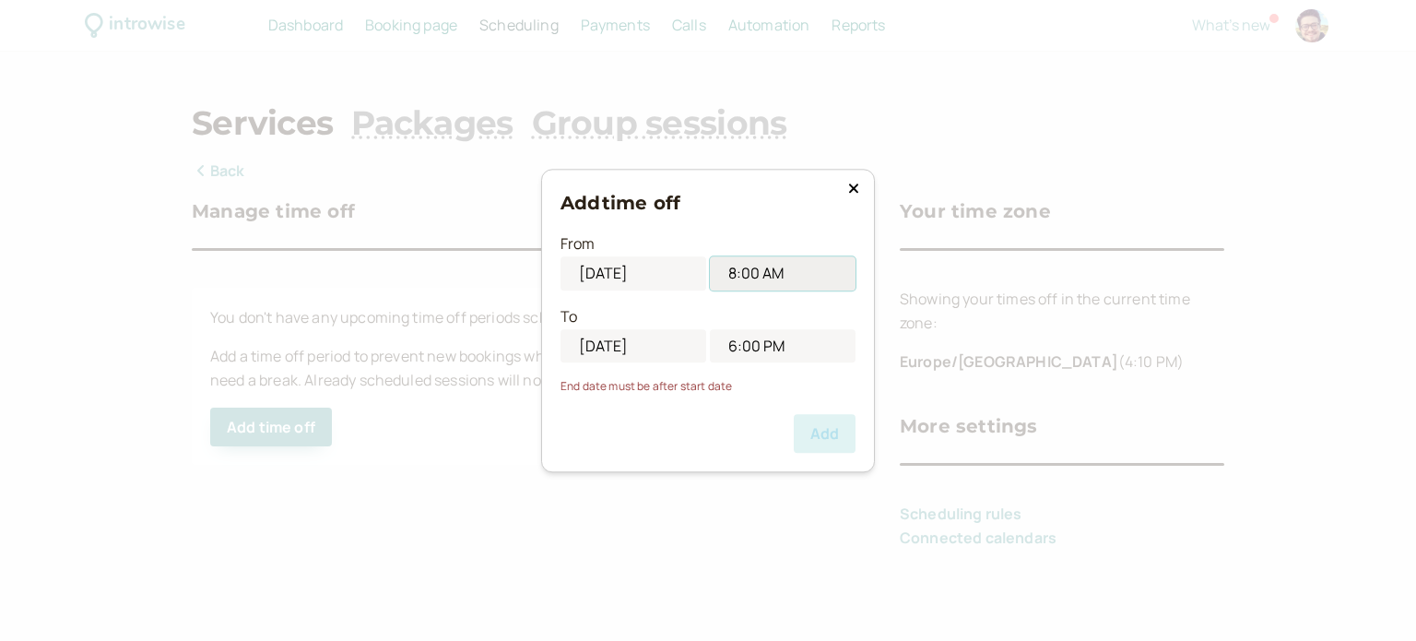
click at [754, 281] on input "8:00 AM" at bounding box center [783, 273] width 146 height 34
click at [788, 345] on li "12:00 AM" at bounding box center [783, 346] width 78 height 28
type input "12:00 AM"
click at [647, 353] on input "09/01/2025" at bounding box center [634, 346] width 146 height 34
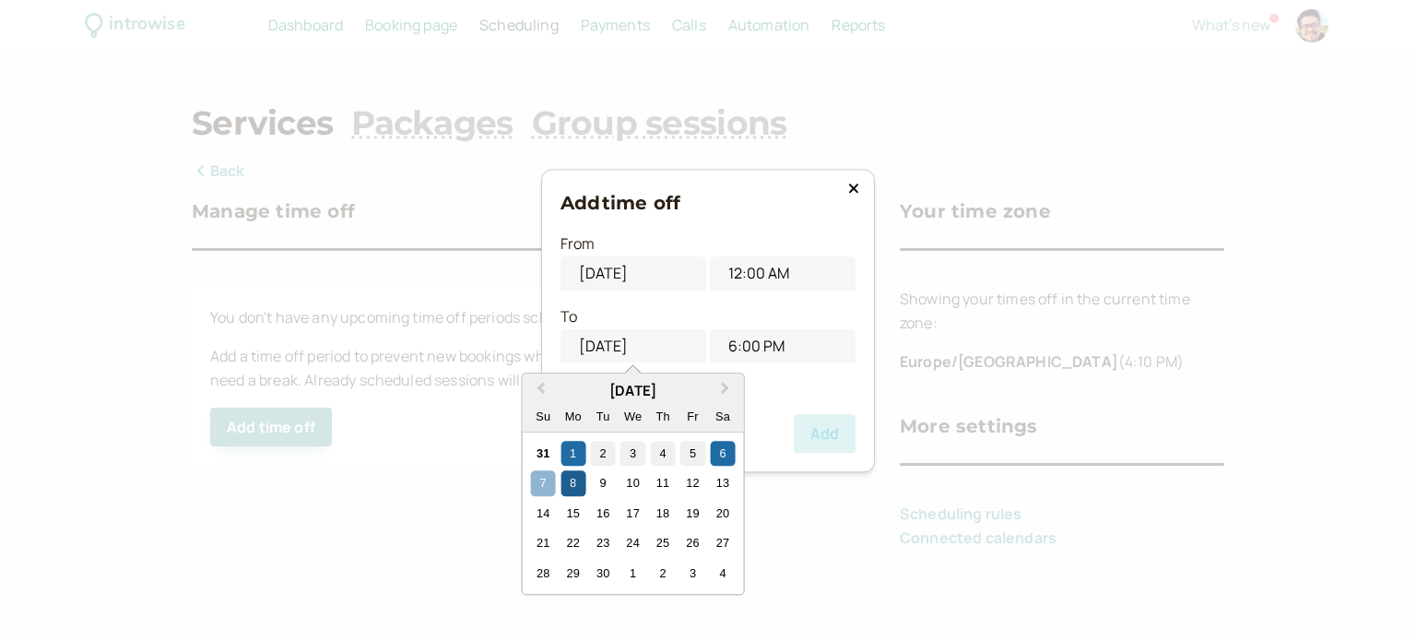
click at [579, 486] on div "8" at bounding box center [573, 483] width 25 height 25
type input "09/08/2025"
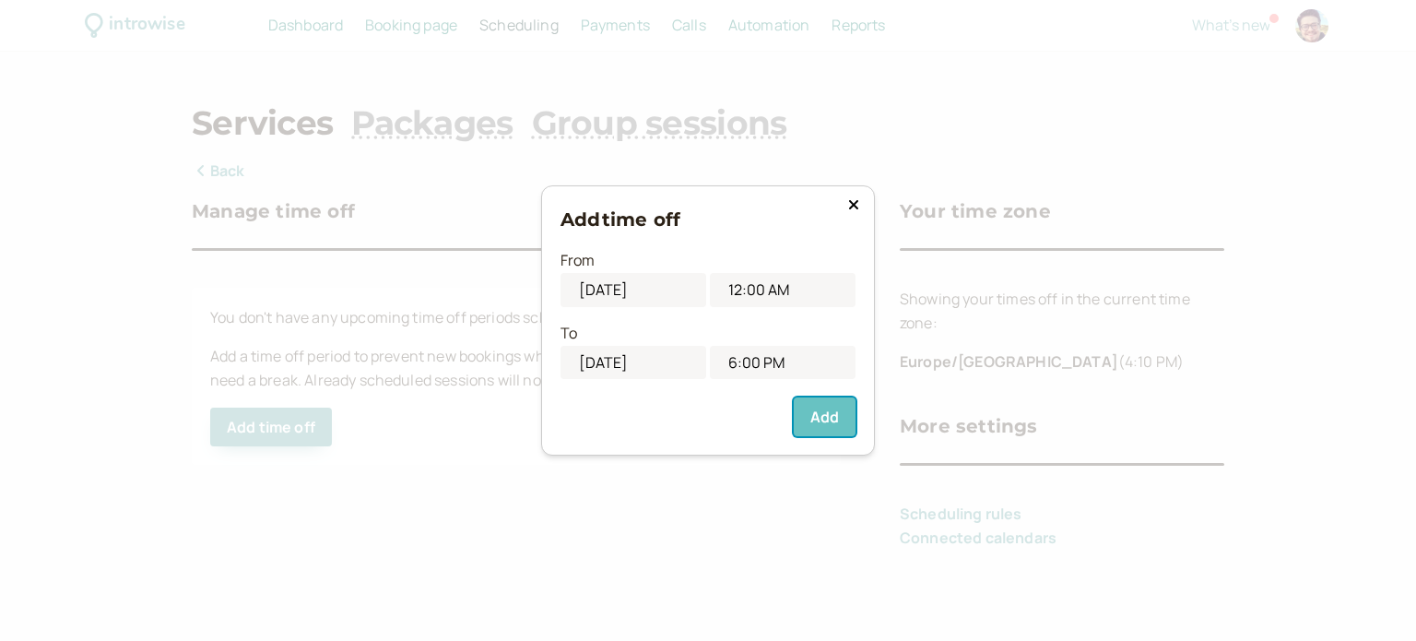
click at [829, 413] on button "Add" at bounding box center [825, 416] width 62 height 39
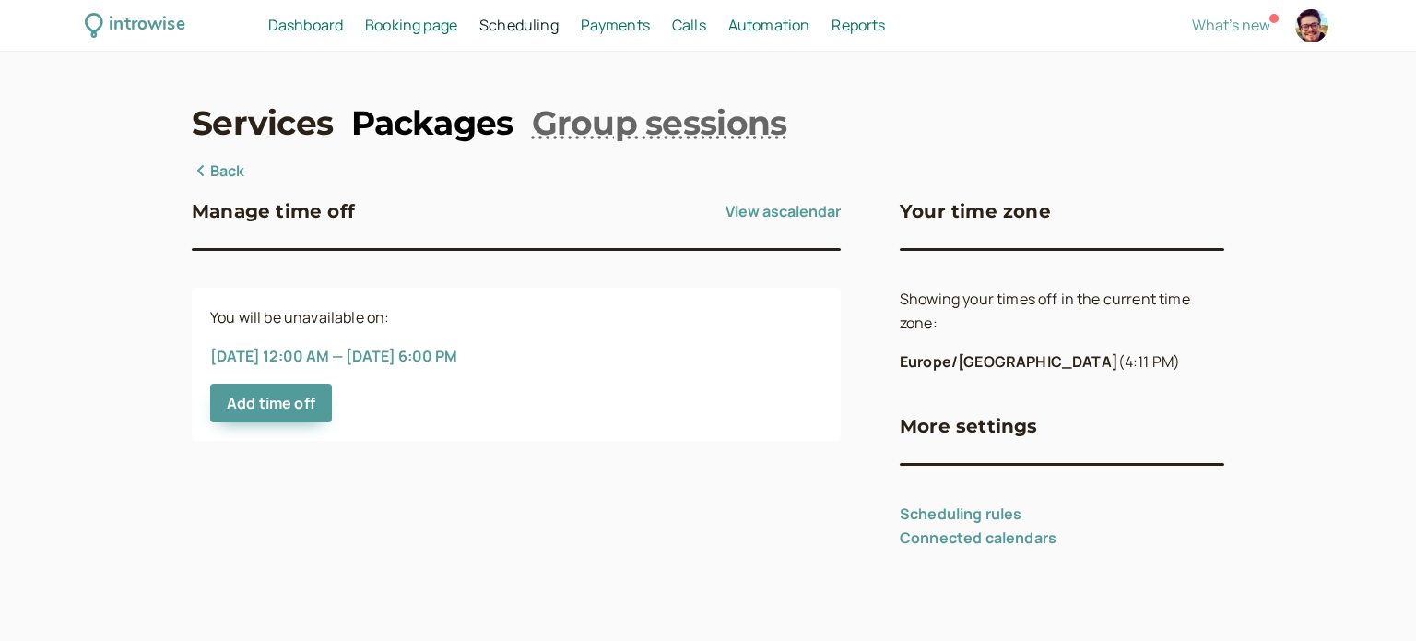
click at [443, 140] on link "Packages" at bounding box center [431, 123] width 161 height 46
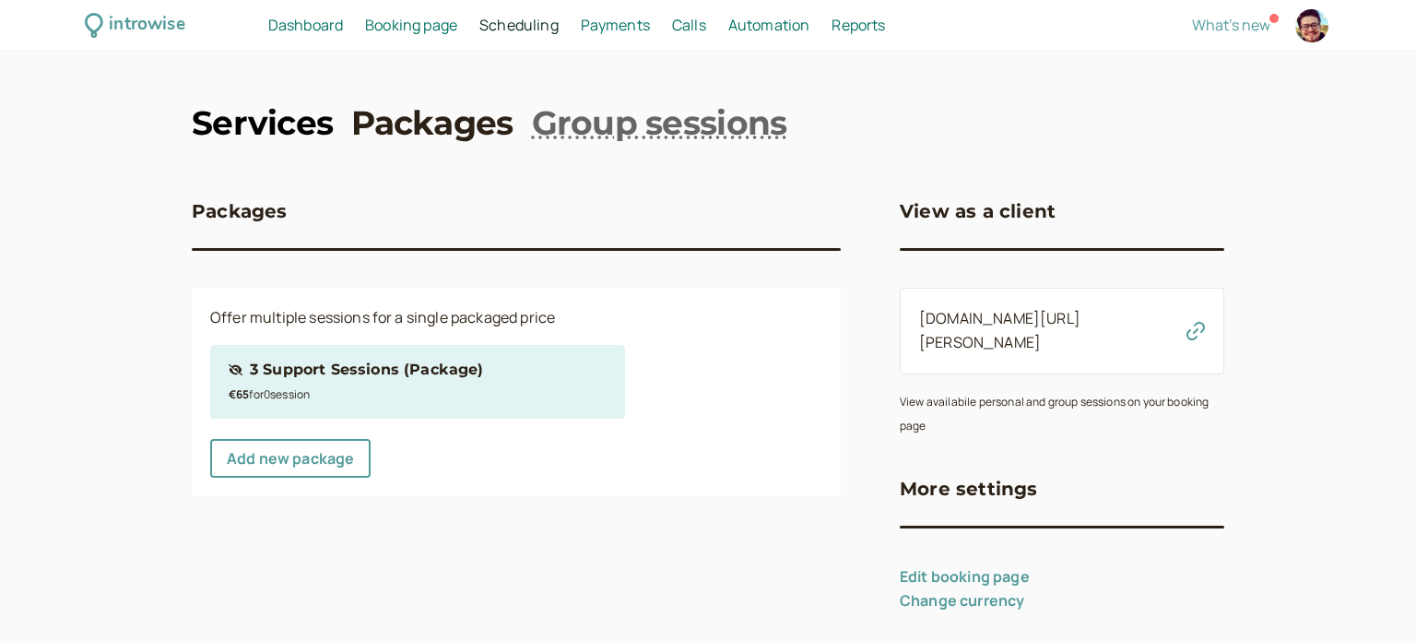
click at [283, 132] on link "Services" at bounding box center [262, 123] width 141 height 46
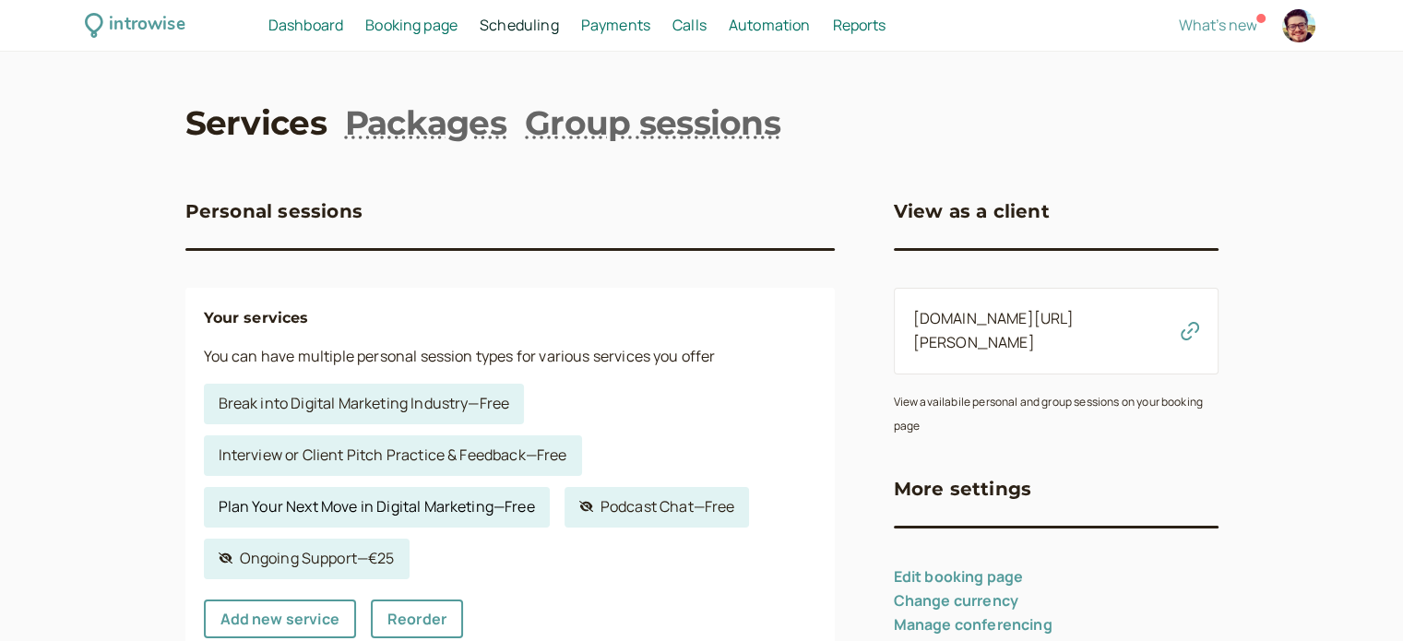
scroll to position [184, 0]
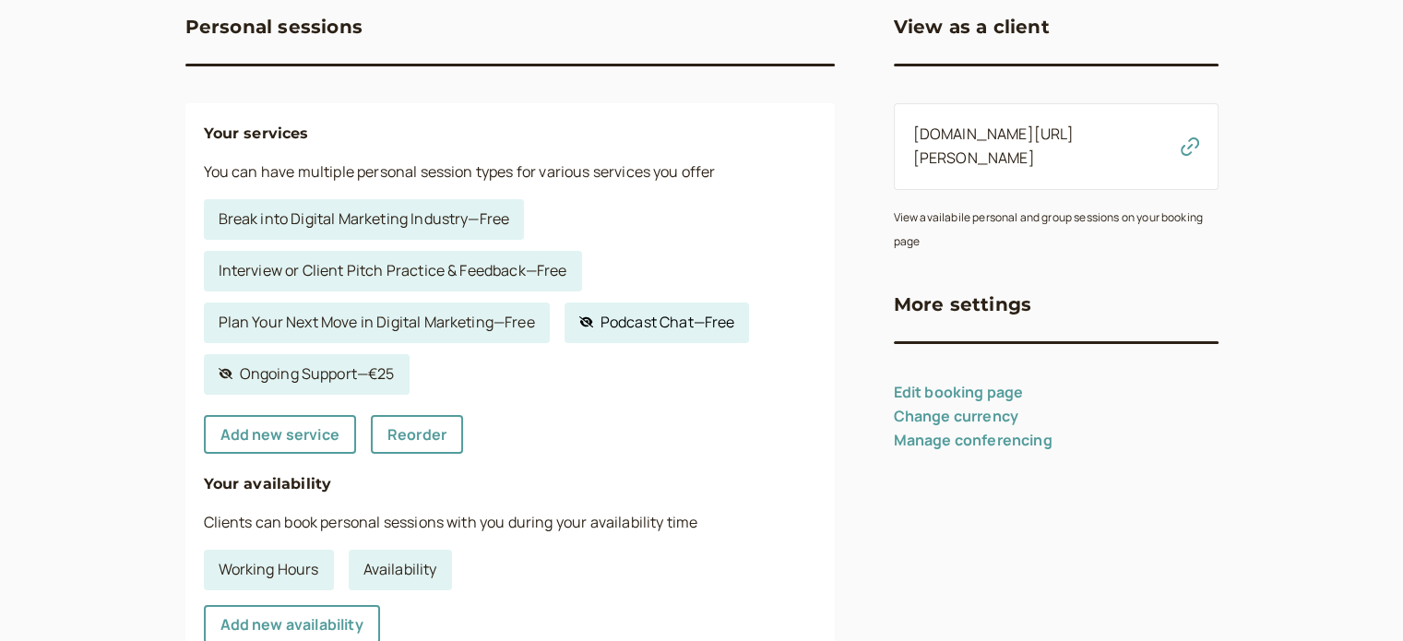
click at [640, 324] on link "Hidden service Podcast Chat — Free" at bounding box center [656, 322] width 185 height 41
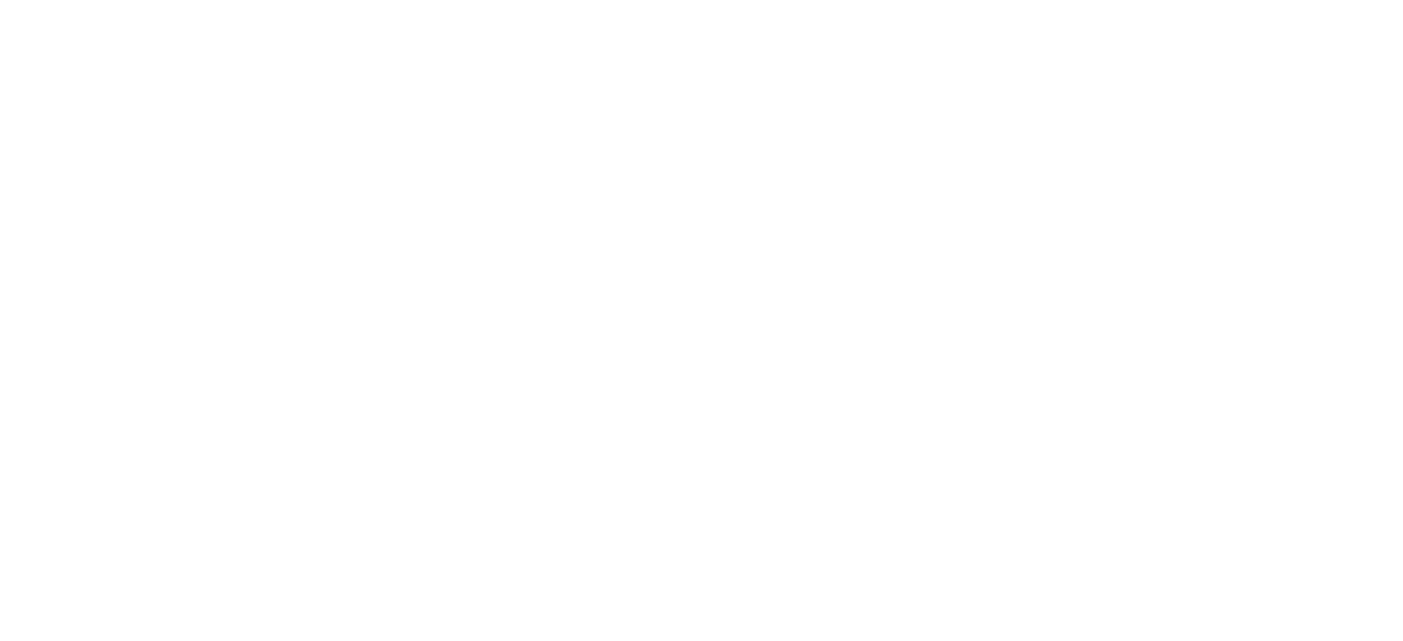
select select "60"
select select "RHwKl2BcAEEDGYEhvF6D"
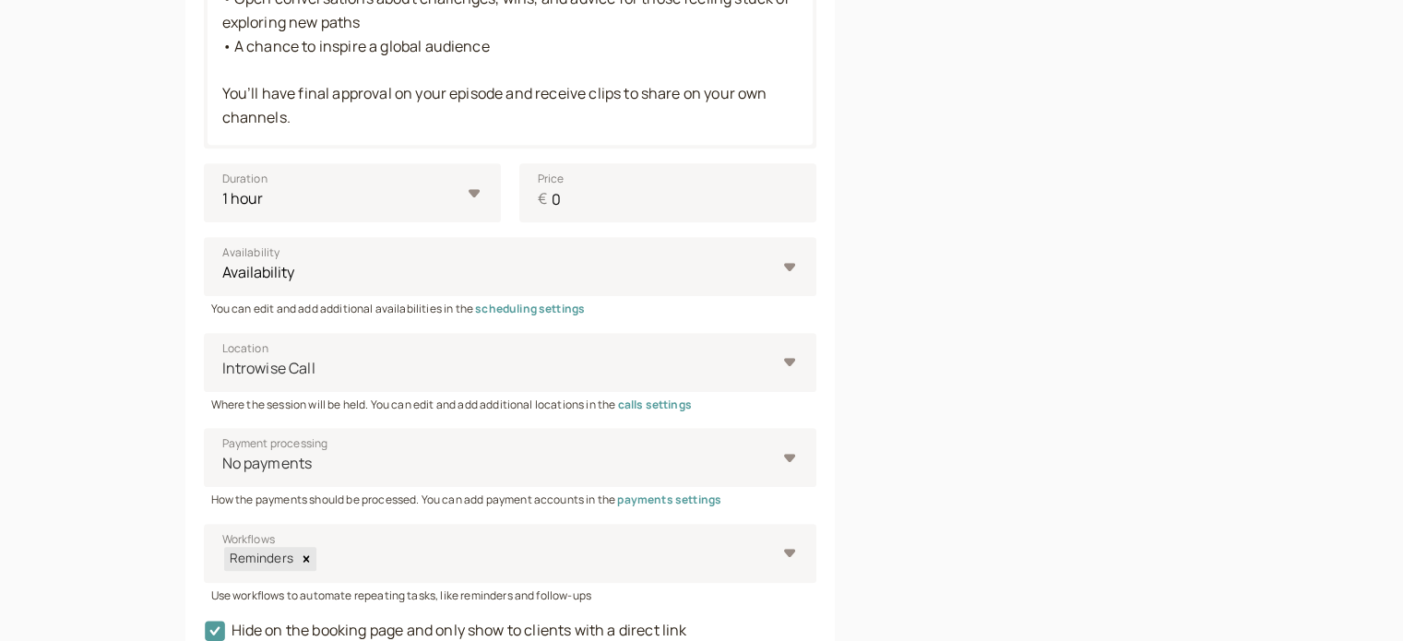
scroll to position [947, 0]
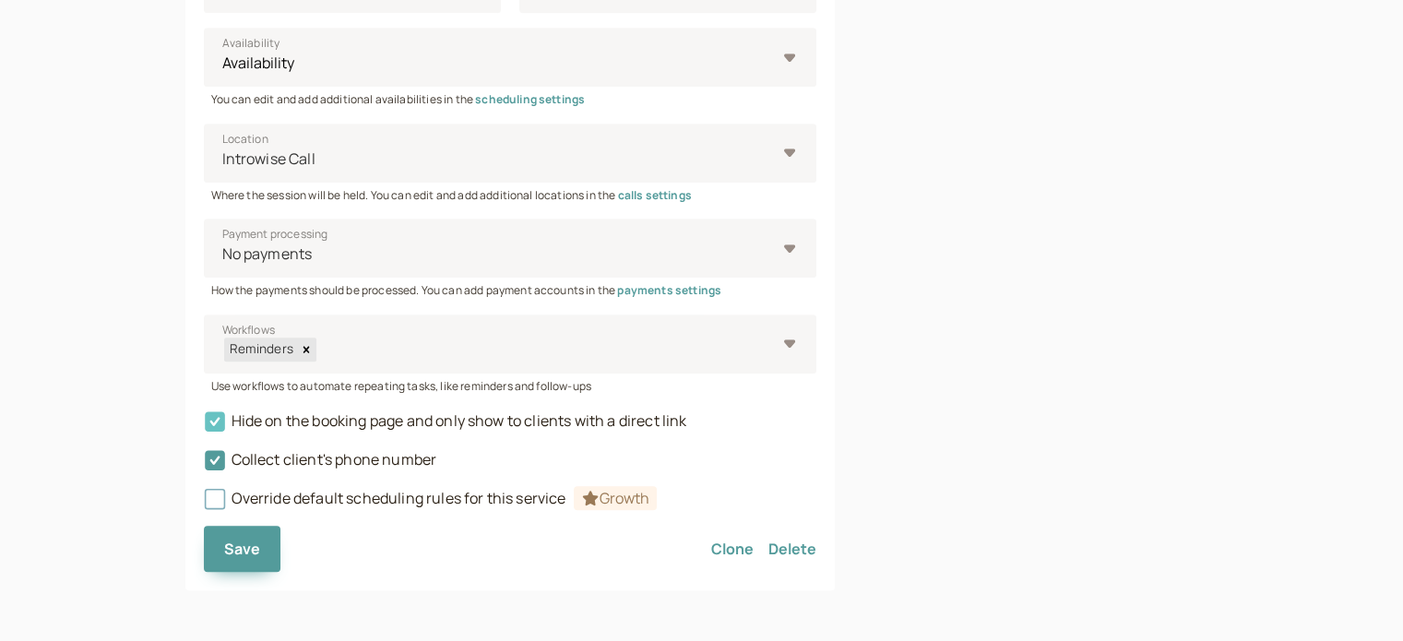
click at [302, 423] on span "Hide on the booking page and only show to clients with a direct link" at bounding box center [445, 420] width 483 height 20
click at [204, 426] on input "Hide on the booking page and only show to clients with a direct link" at bounding box center [204, 426] width 0 height 0
click at [258, 551] on span "Save" at bounding box center [242, 549] width 37 height 20
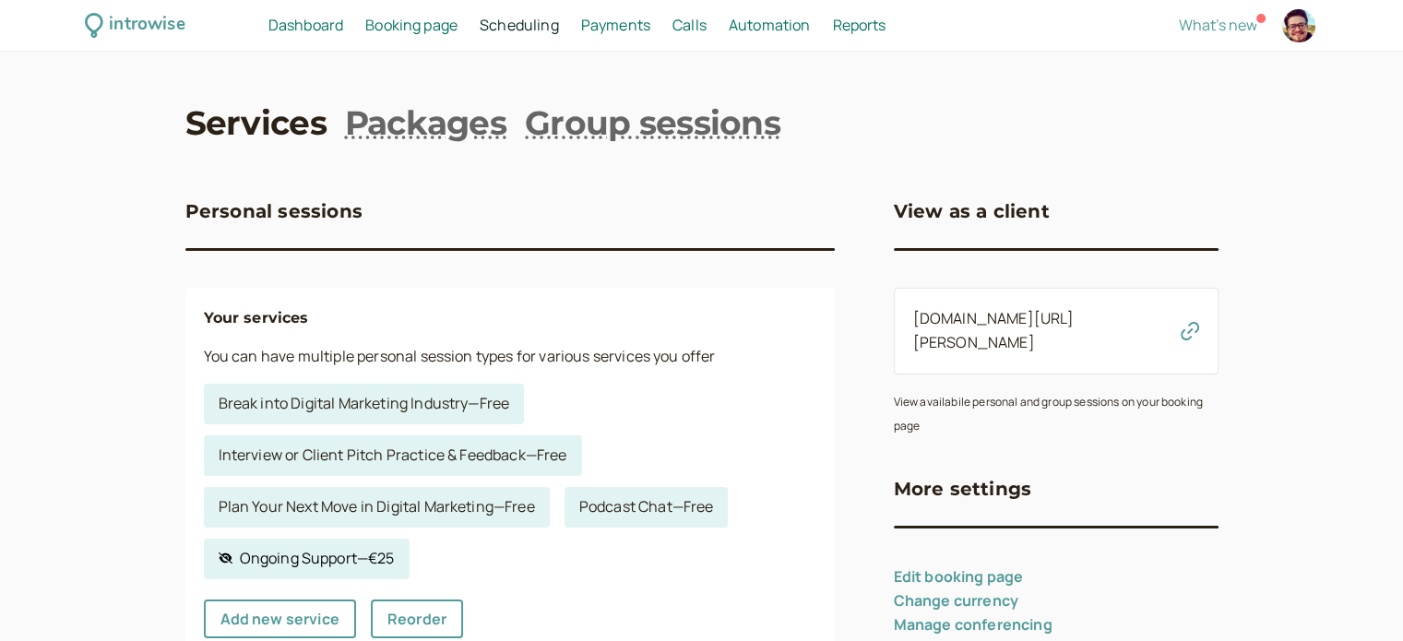
click at [361, 555] on link "Hidden service Ongoing Support — €25" at bounding box center [307, 559] width 206 height 41
select select "30"
select select "RHwKl2BcAEEDGYEhvF6D"
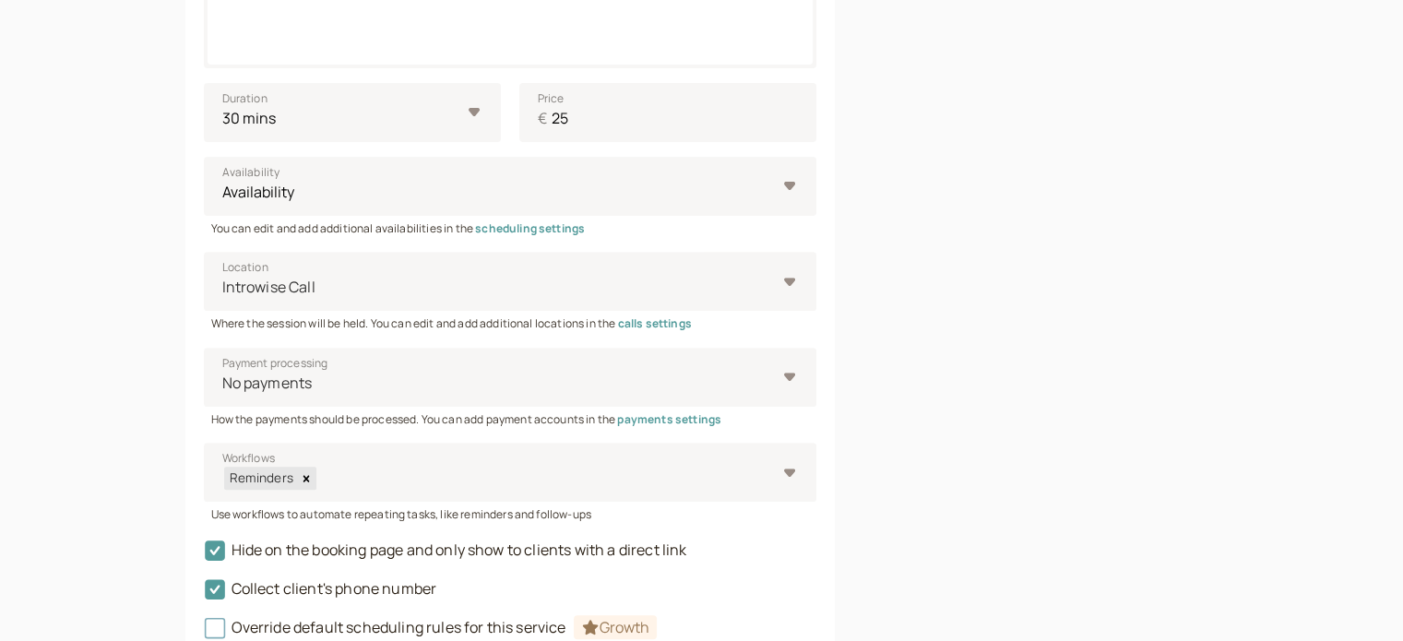
scroll to position [774, 0]
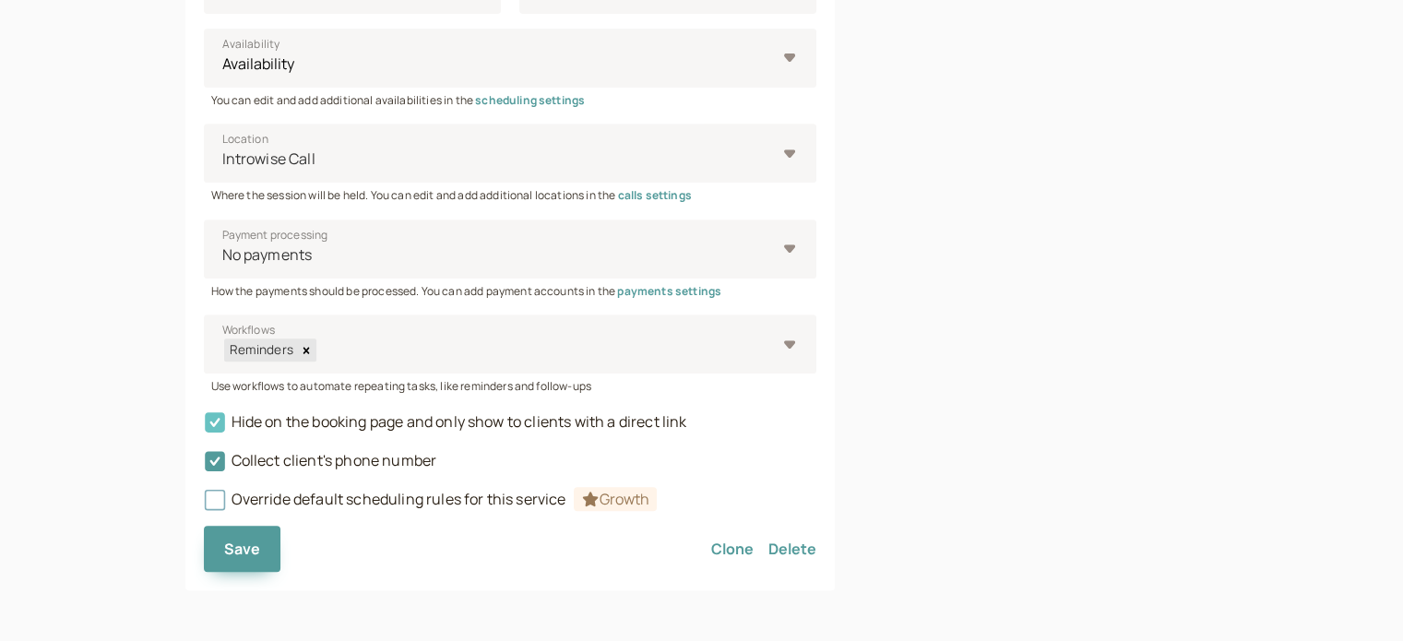
click at [465, 421] on span "Hide on the booking page and only show to clients with a direct link" at bounding box center [445, 421] width 483 height 20
click at [204, 427] on input "Hide on the booking page and only show to clients with a direct link" at bounding box center [204, 427] width 0 height 0
click at [267, 547] on button "Save" at bounding box center [242, 549] width 77 height 46
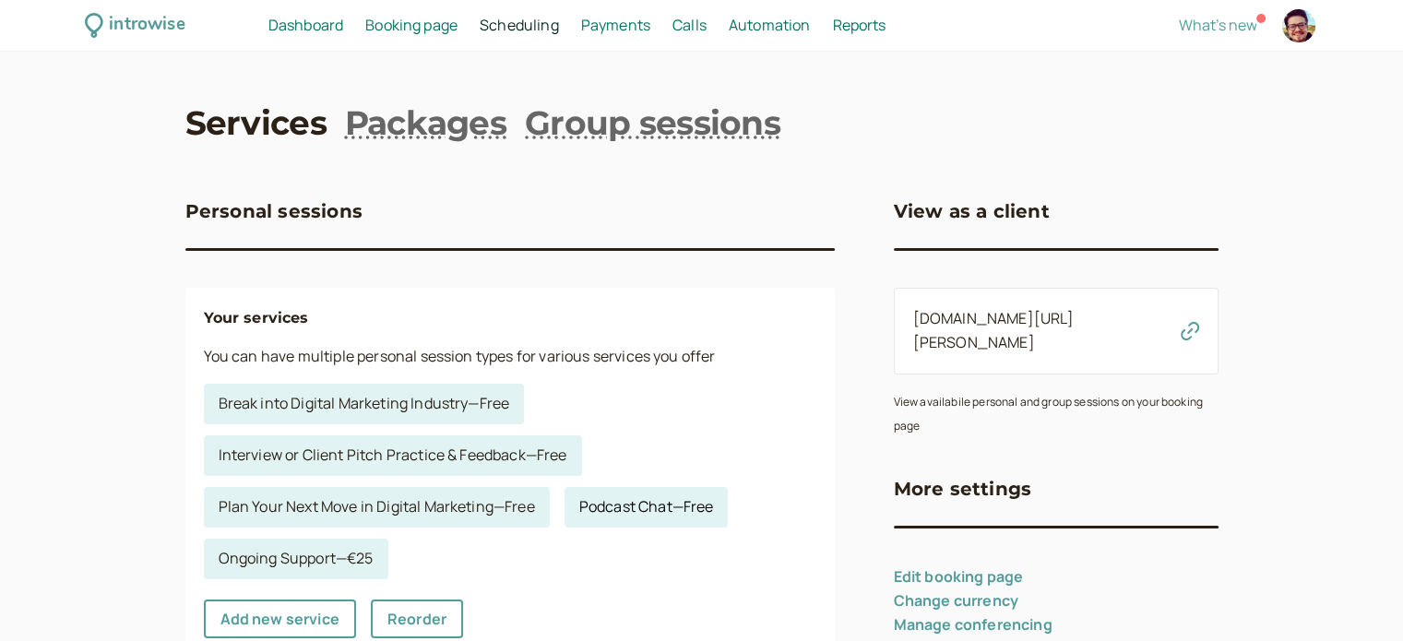
scroll to position [277, 0]
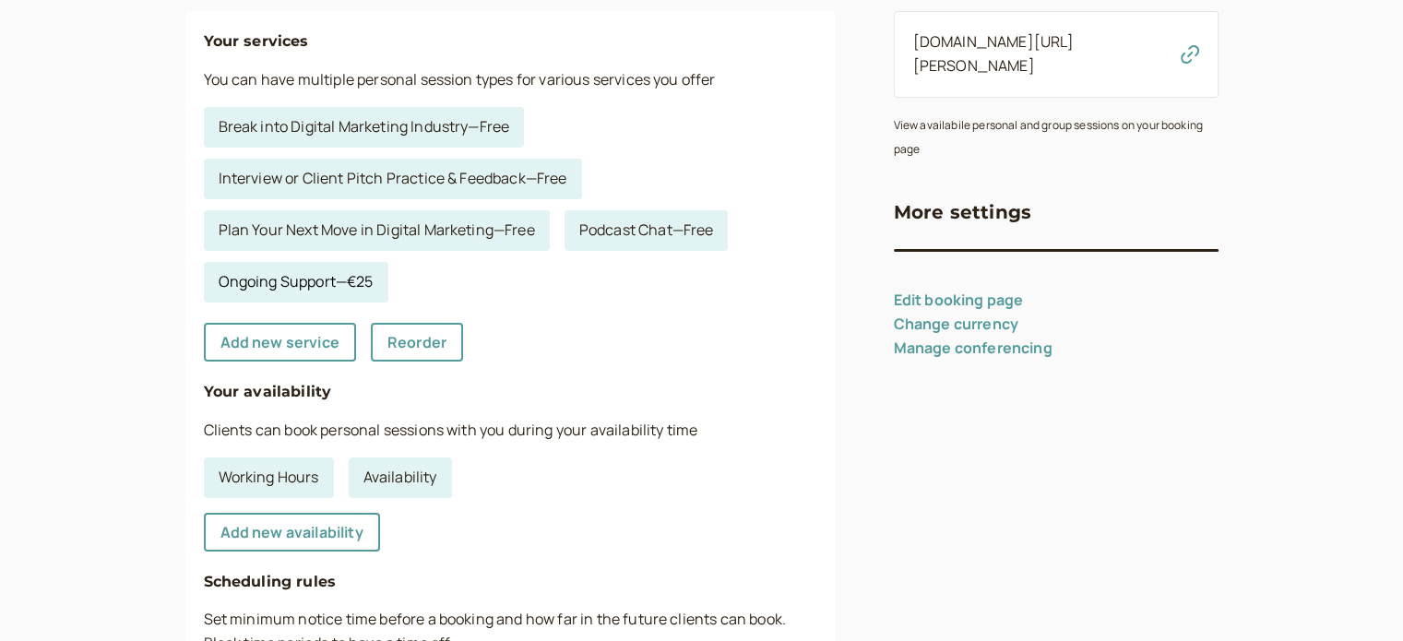
click at [345, 278] on link "Ongoing Support — €25" at bounding box center [296, 282] width 184 height 41
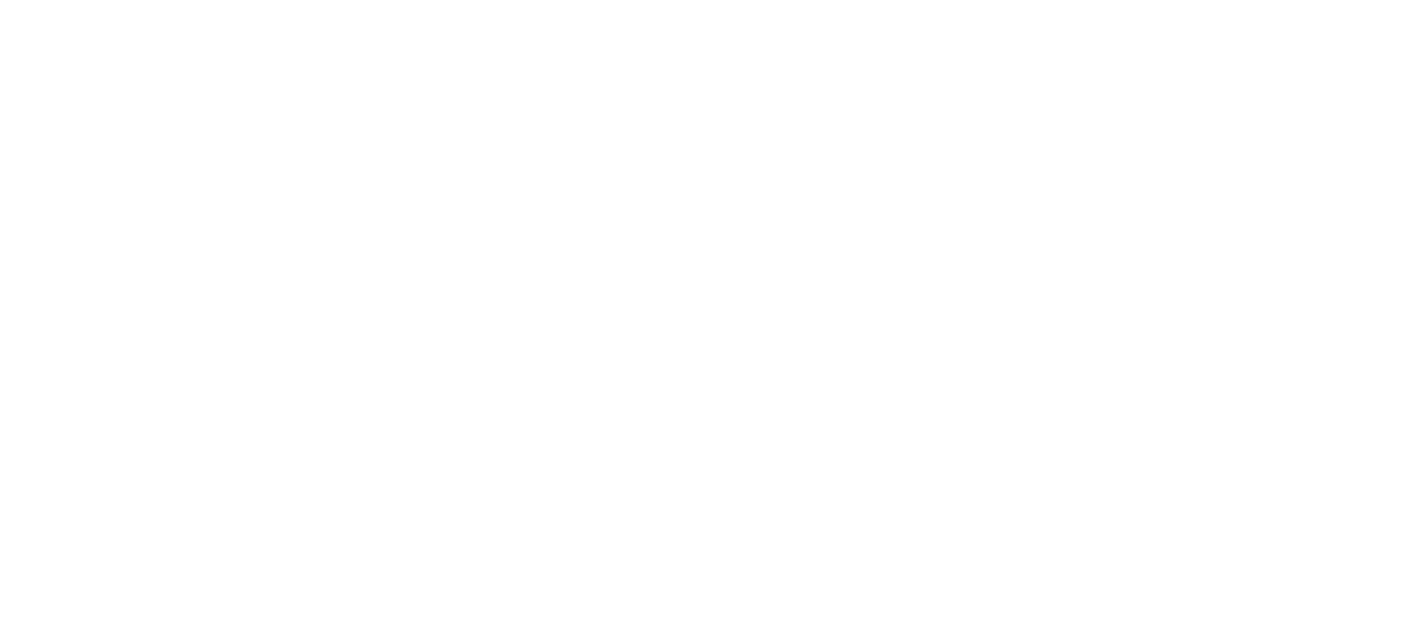
select select "30"
select select "RHwKl2BcAEEDGYEhvF6D"
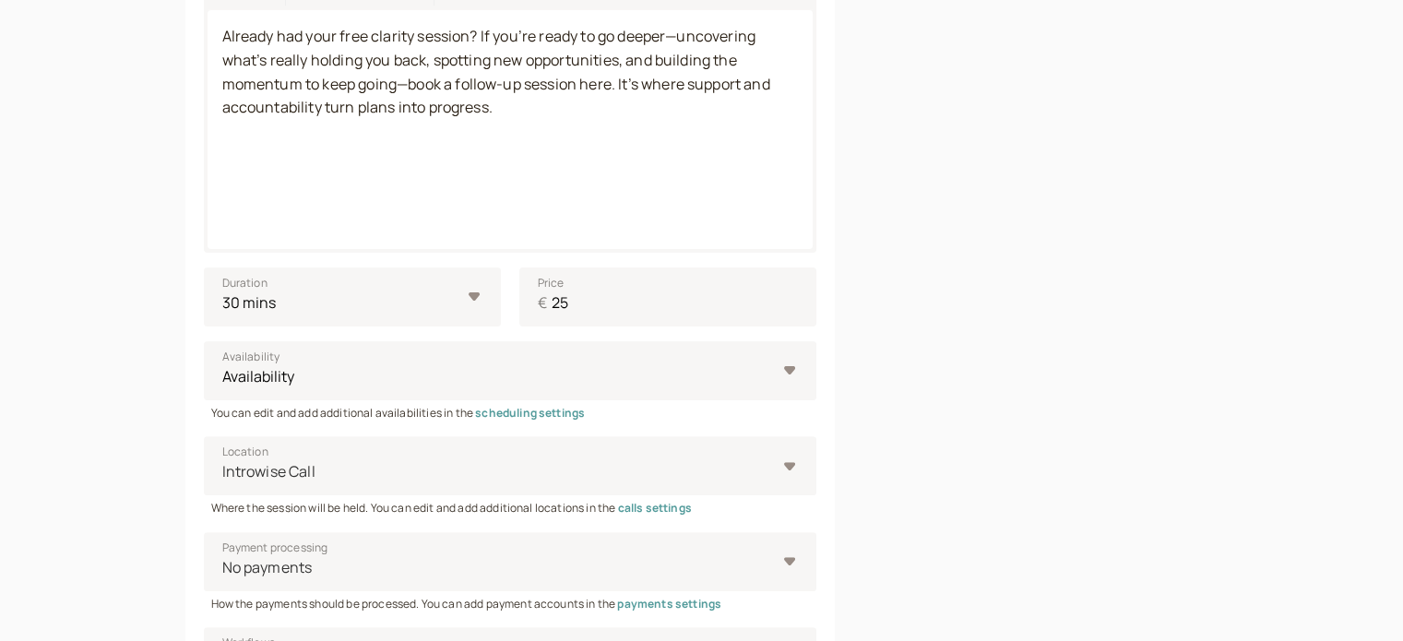
scroll to position [553, 0]
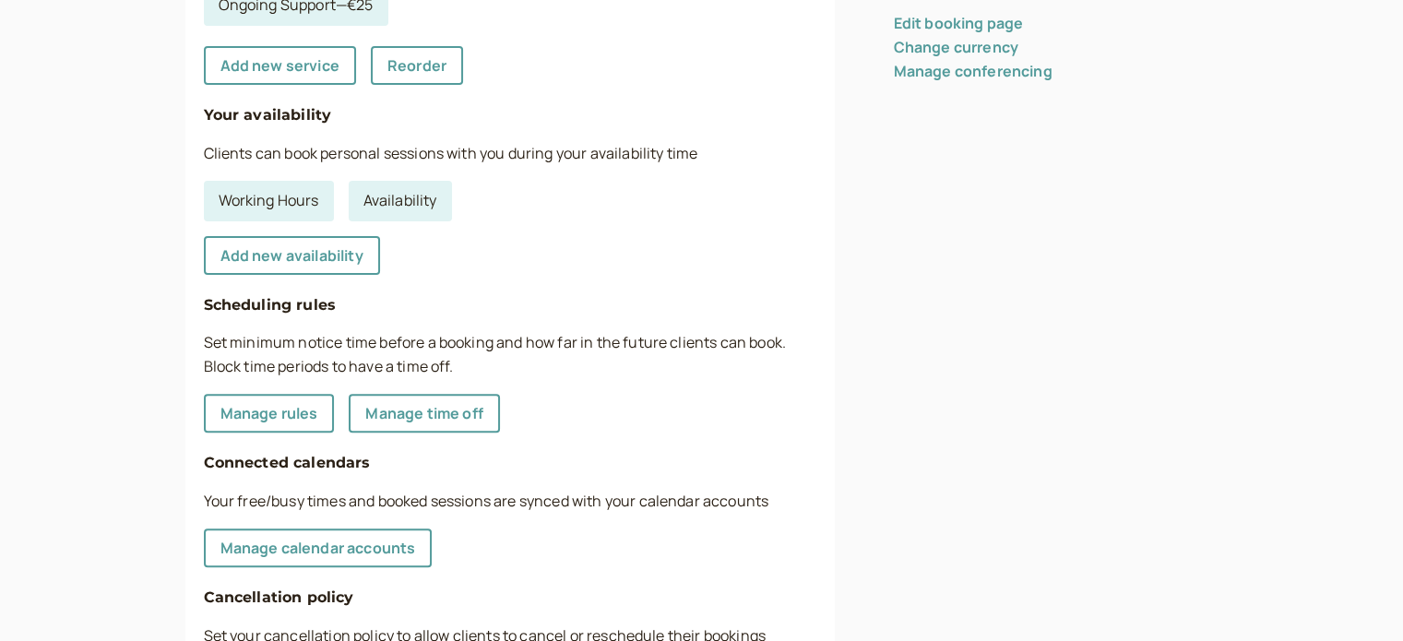
scroll to position [461, 0]
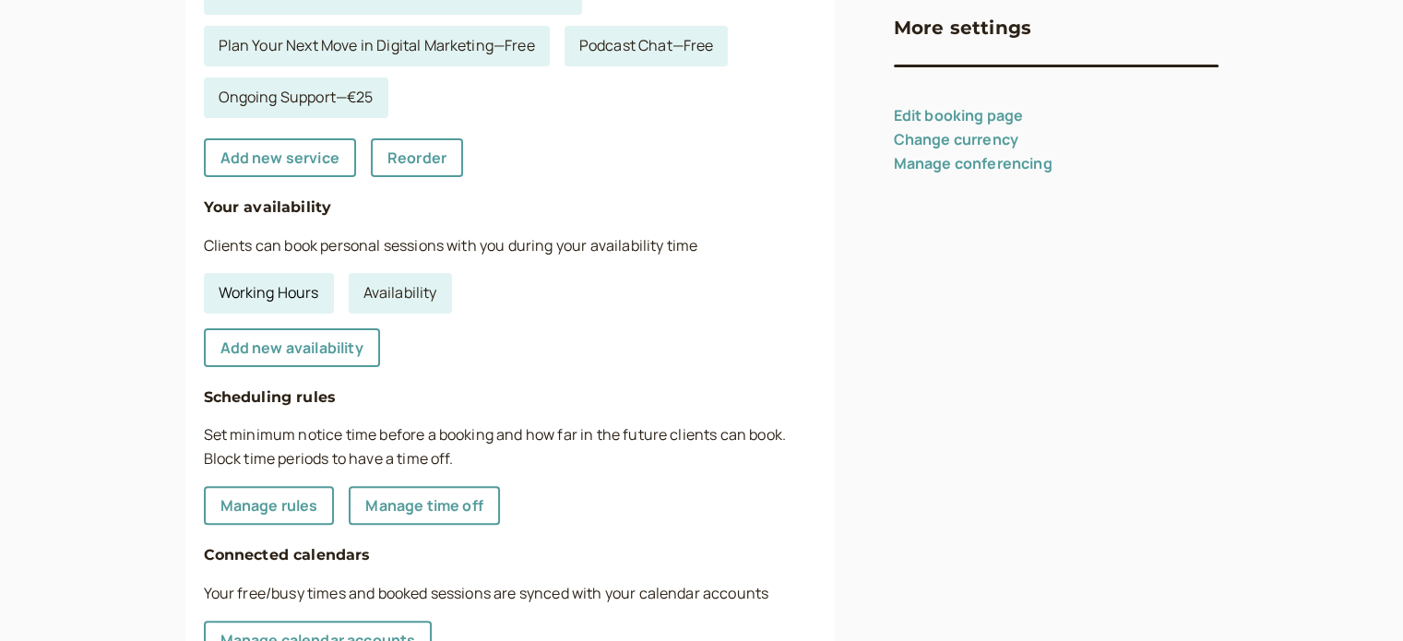
click at [266, 290] on link "Working Hours" at bounding box center [269, 293] width 130 height 41
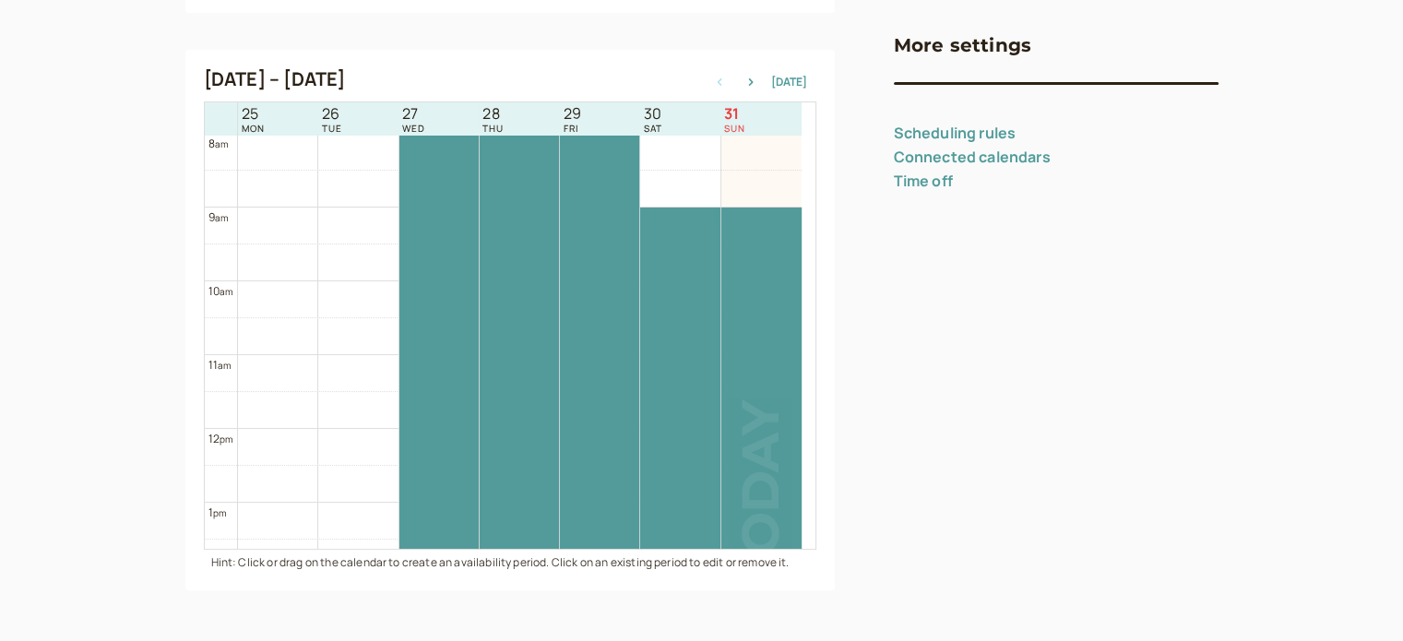
scroll to position [104, 0]
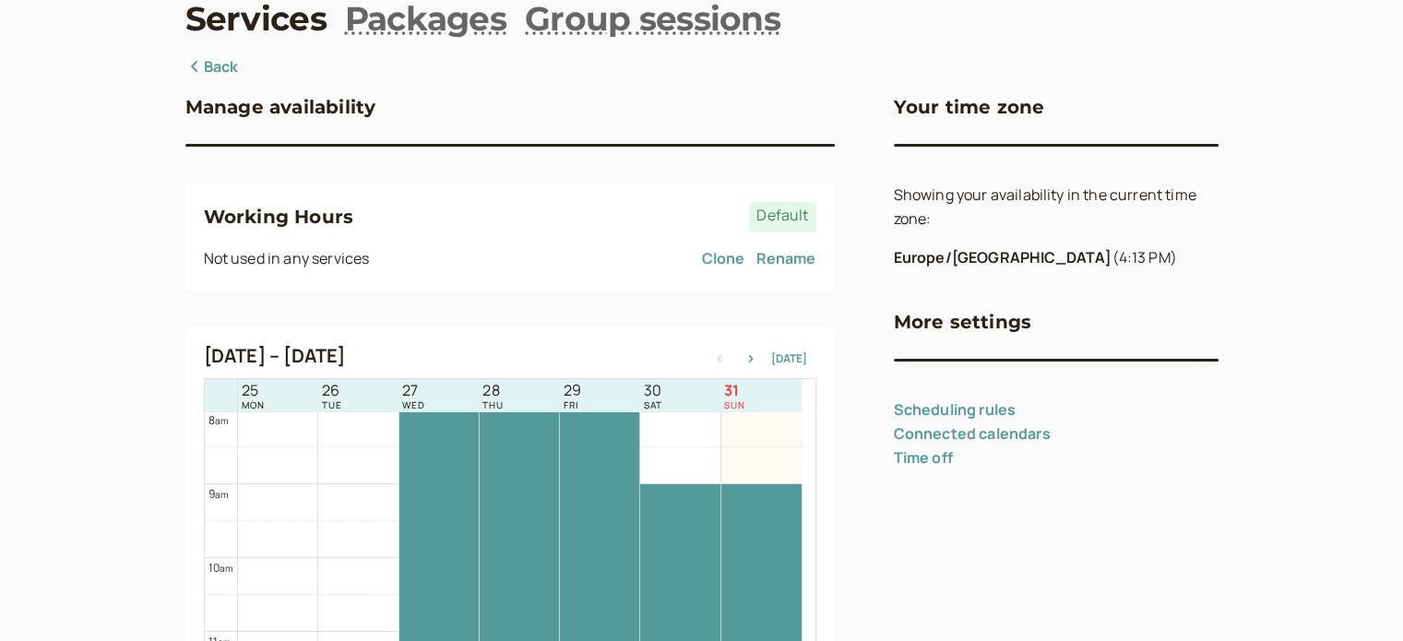
click at [789, 220] on span "Default" at bounding box center [782, 217] width 66 height 30
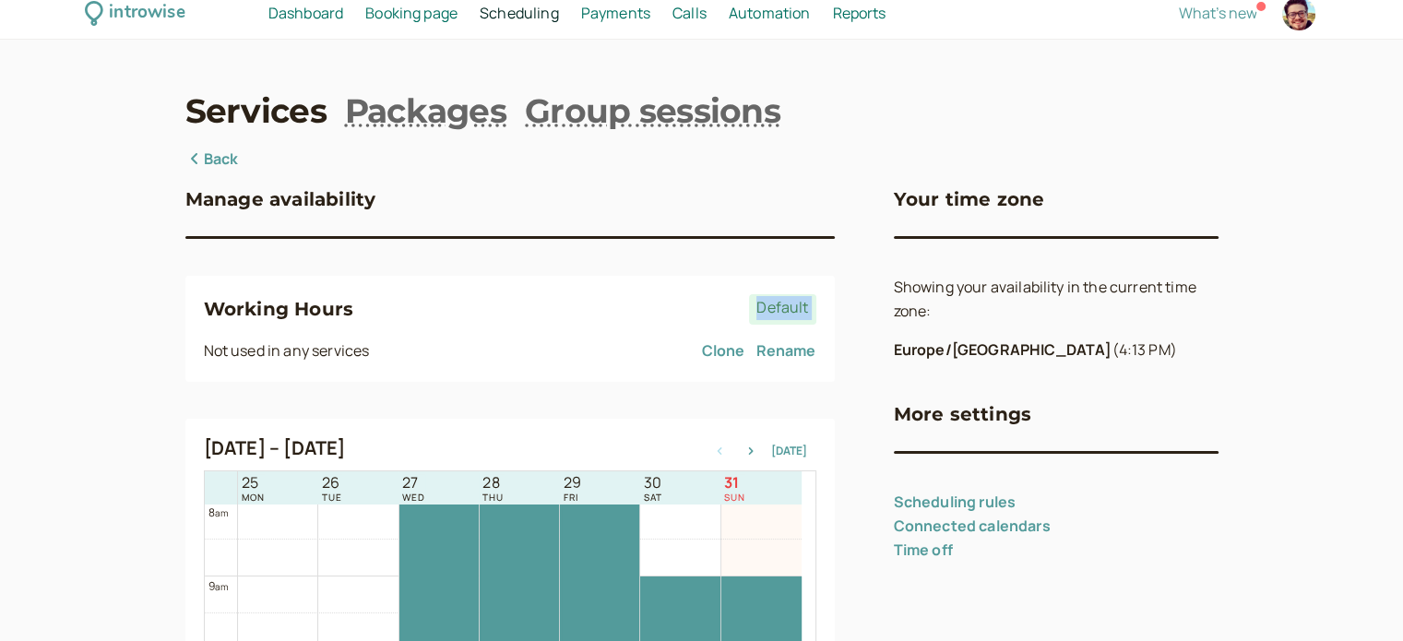
scroll to position [0, 0]
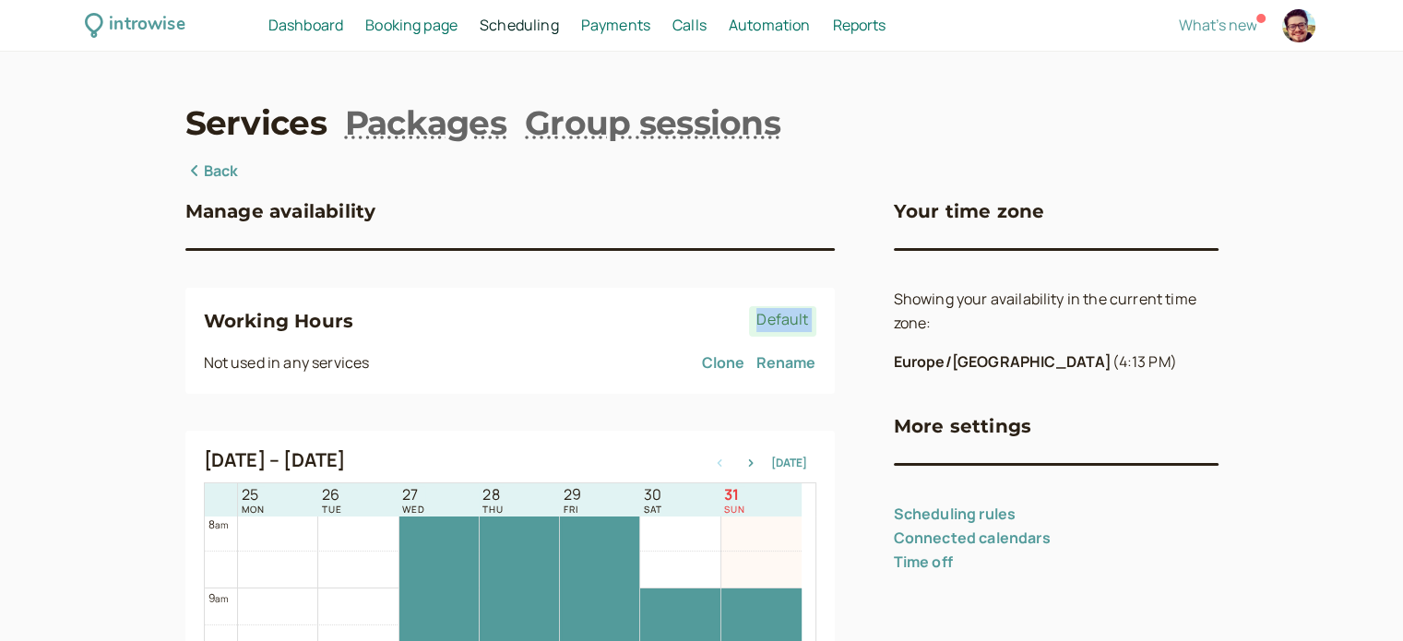
click at [1309, 32] on div at bounding box center [1298, 25] width 33 height 33
select select "Europe/Helsinki"
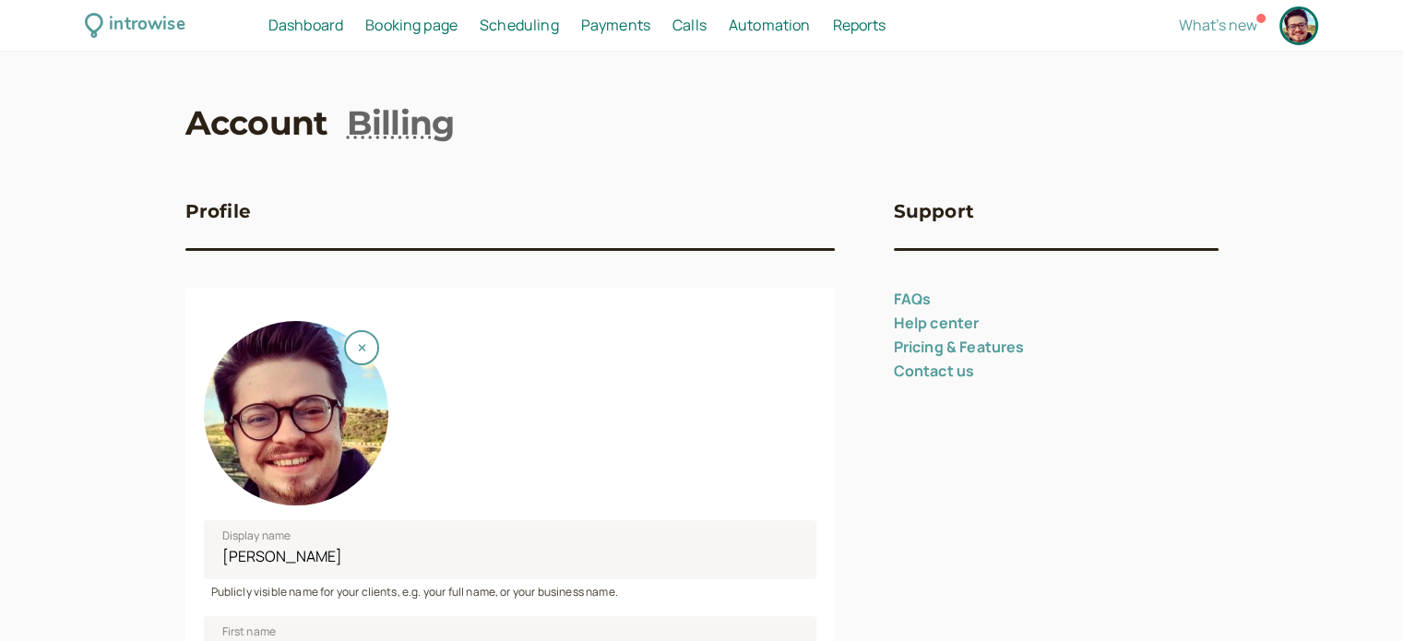
click at [857, 24] on span "Reports" at bounding box center [858, 25] width 53 height 20
select select "last30Days"
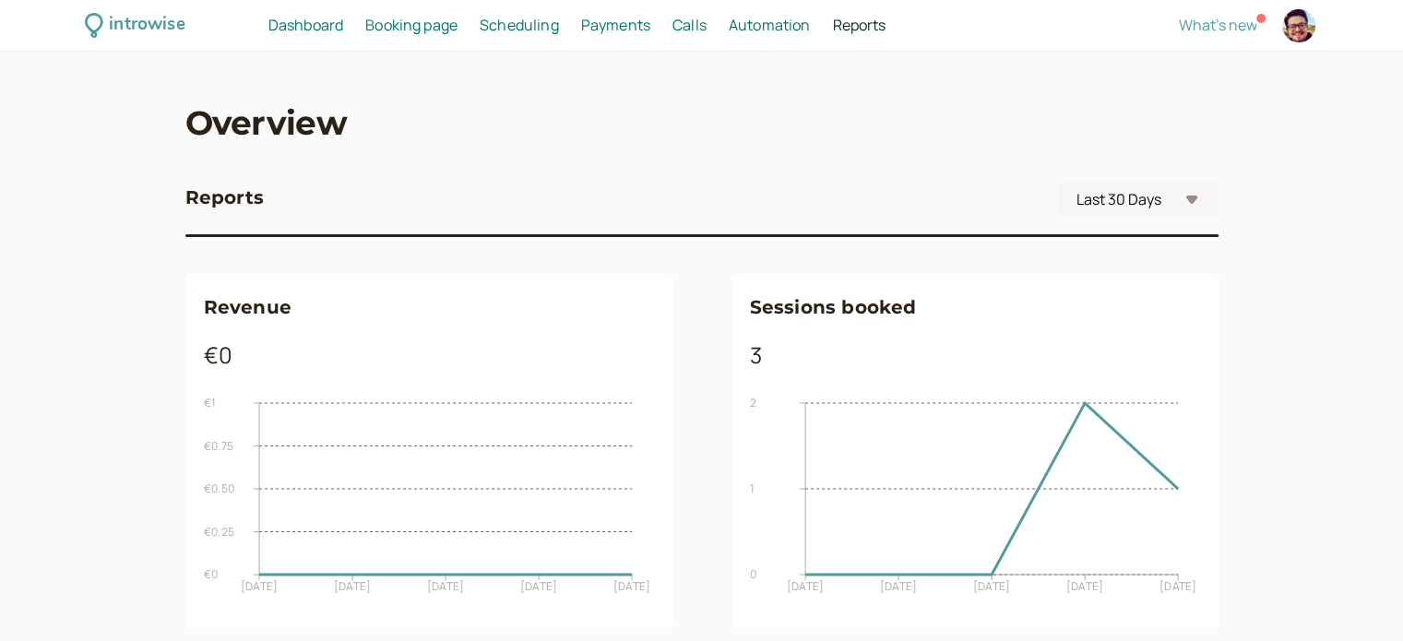
click at [490, 24] on span "Scheduling" at bounding box center [519, 25] width 79 height 20
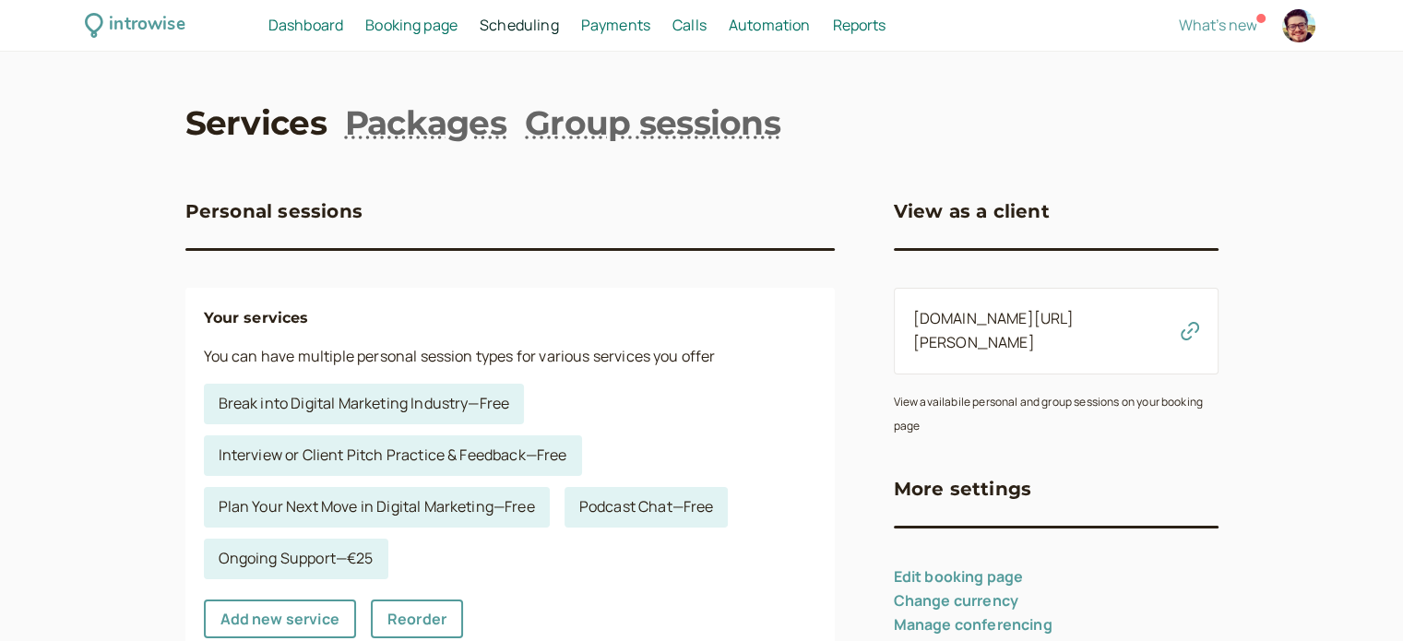
click at [437, 35] on link "Booking page Booking" at bounding box center [411, 26] width 92 height 24
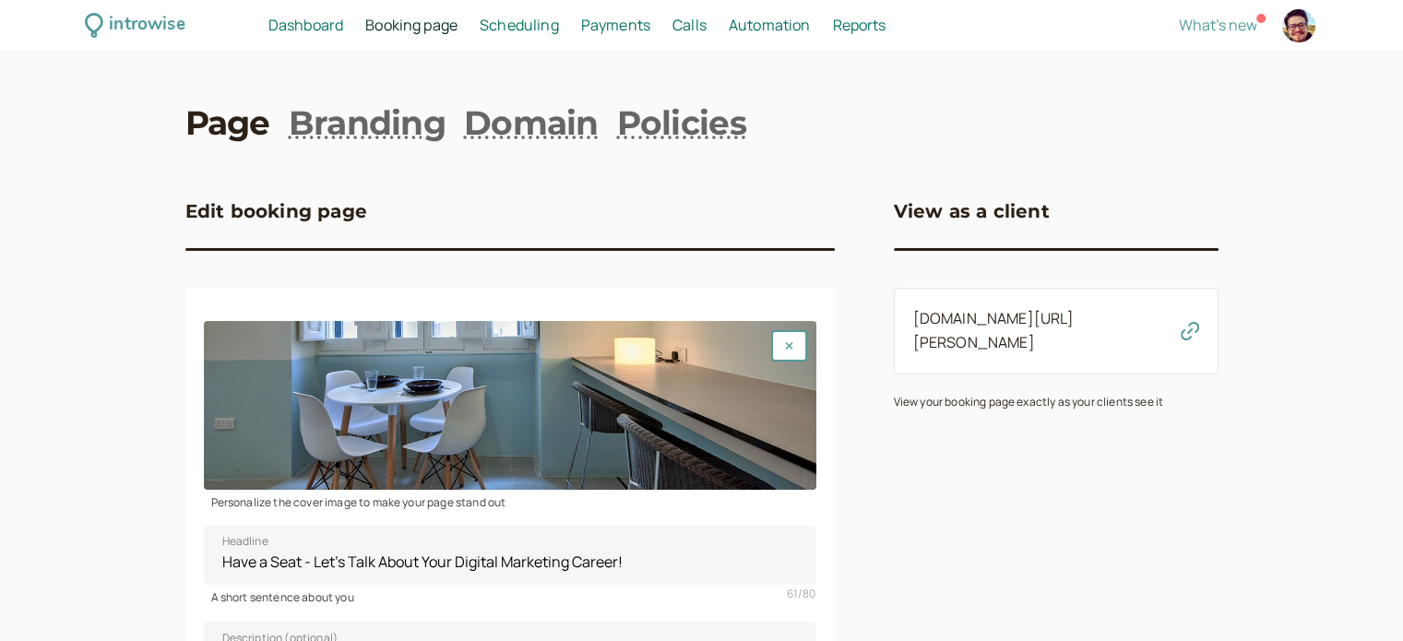
click at [315, 30] on span "Dashboard" at bounding box center [305, 25] width 75 height 20
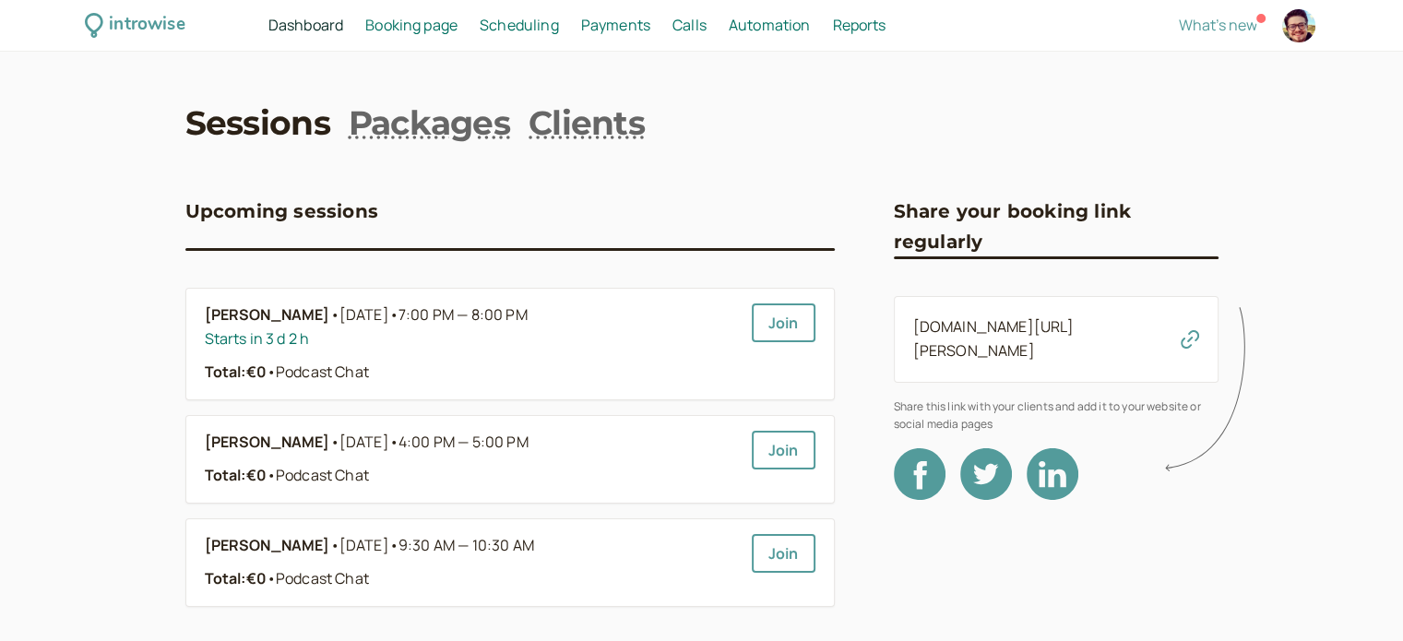
click at [531, 32] on span "Scheduling" at bounding box center [519, 25] width 79 height 20
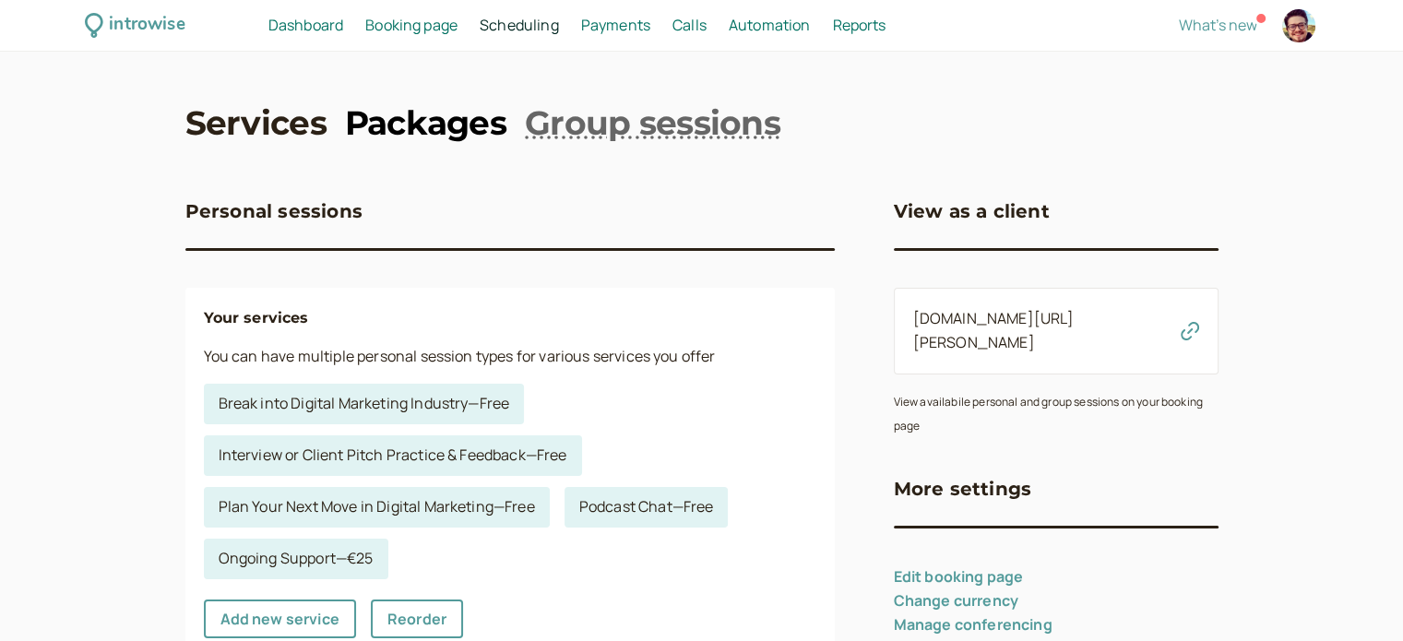
click at [480, 126] on link "Packages" at bounding box center [425, 123] width 161 height 46
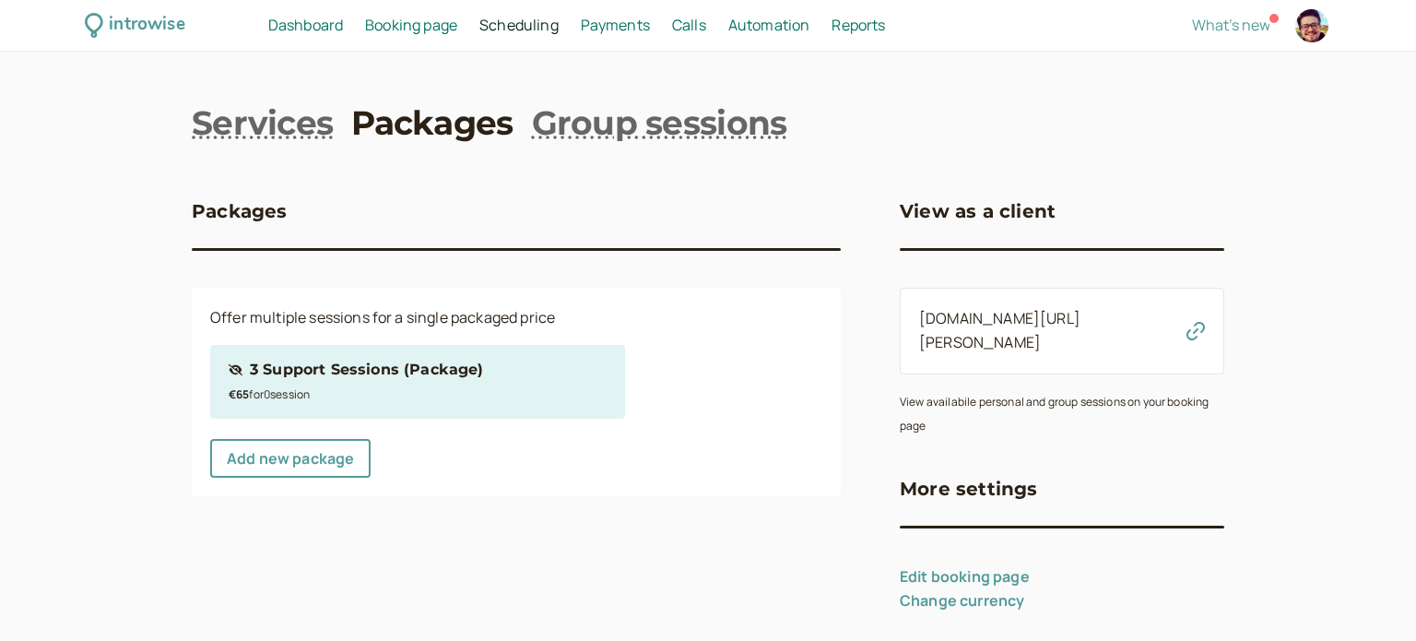
click at [385, 373] on div "3 Support Sessions (Package)" at bounding box center [366, 370] width 233 height 24
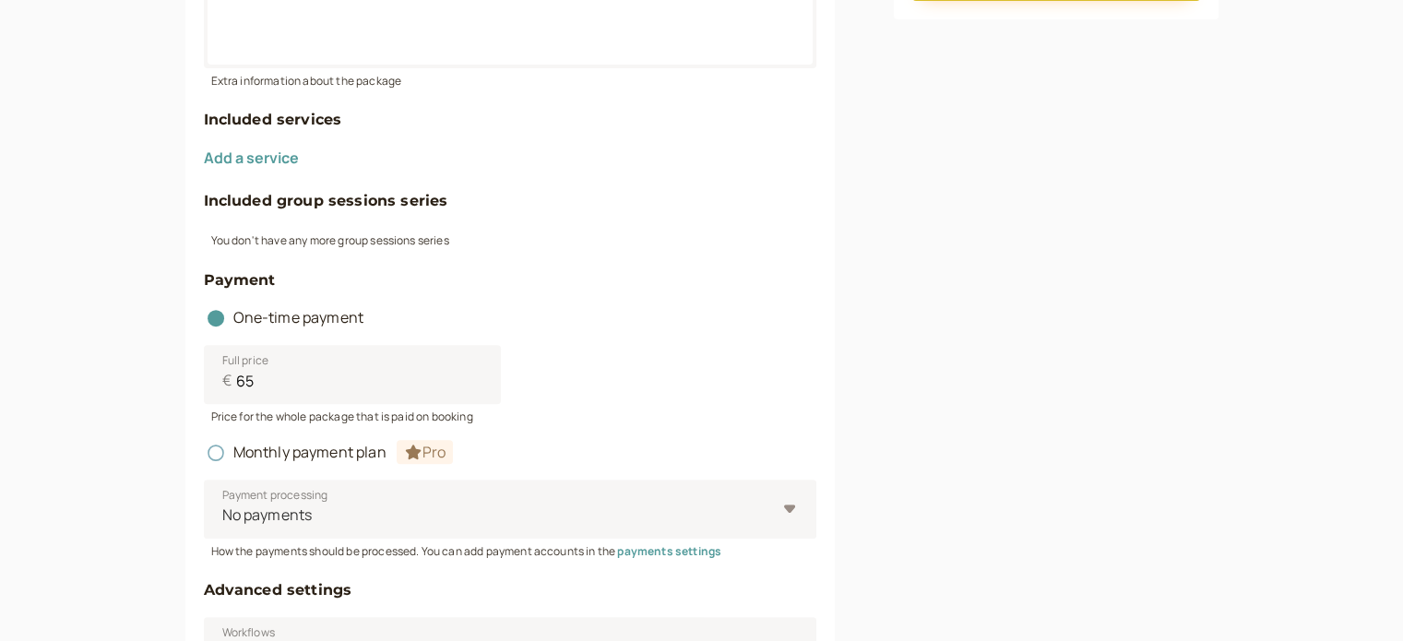
scroll to position [909, 0]
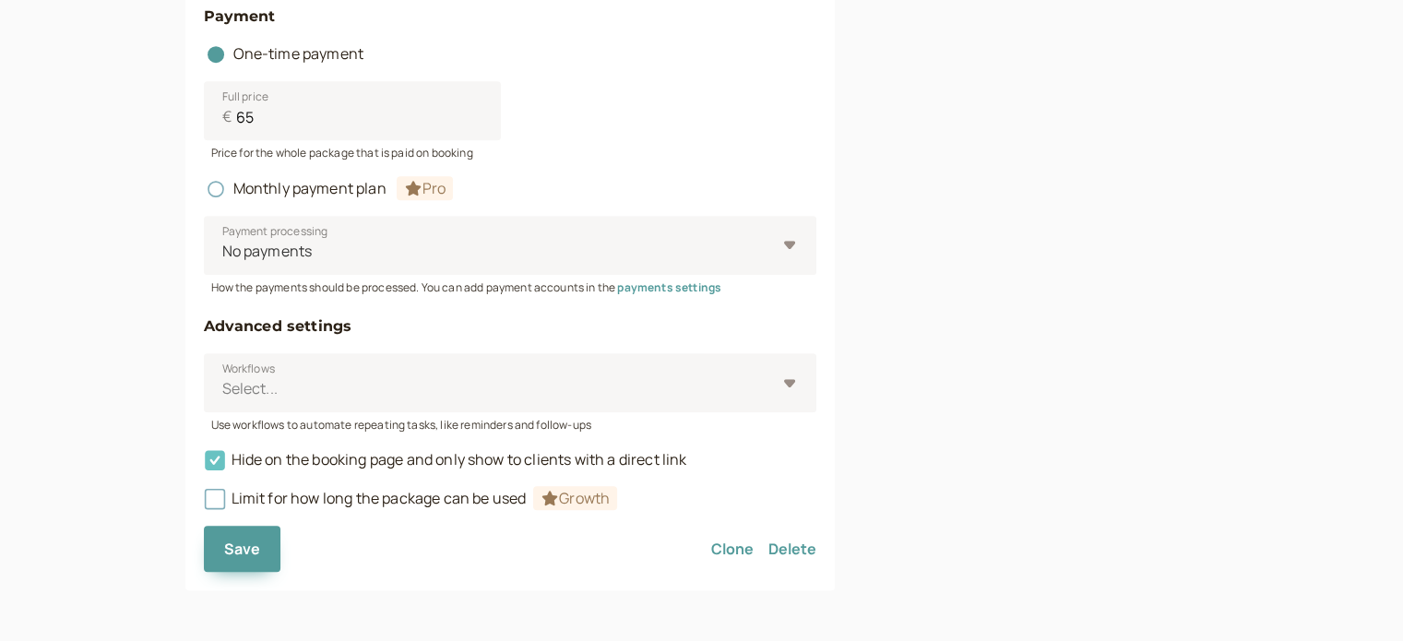
click at [212, 460] on icon at bounding box center [215, 461] width 20 height 20
click at [204, 465] on input "Hide on the booking page and only show to clients with a direct link" at bounding box center [204, 465] width 0 height 0
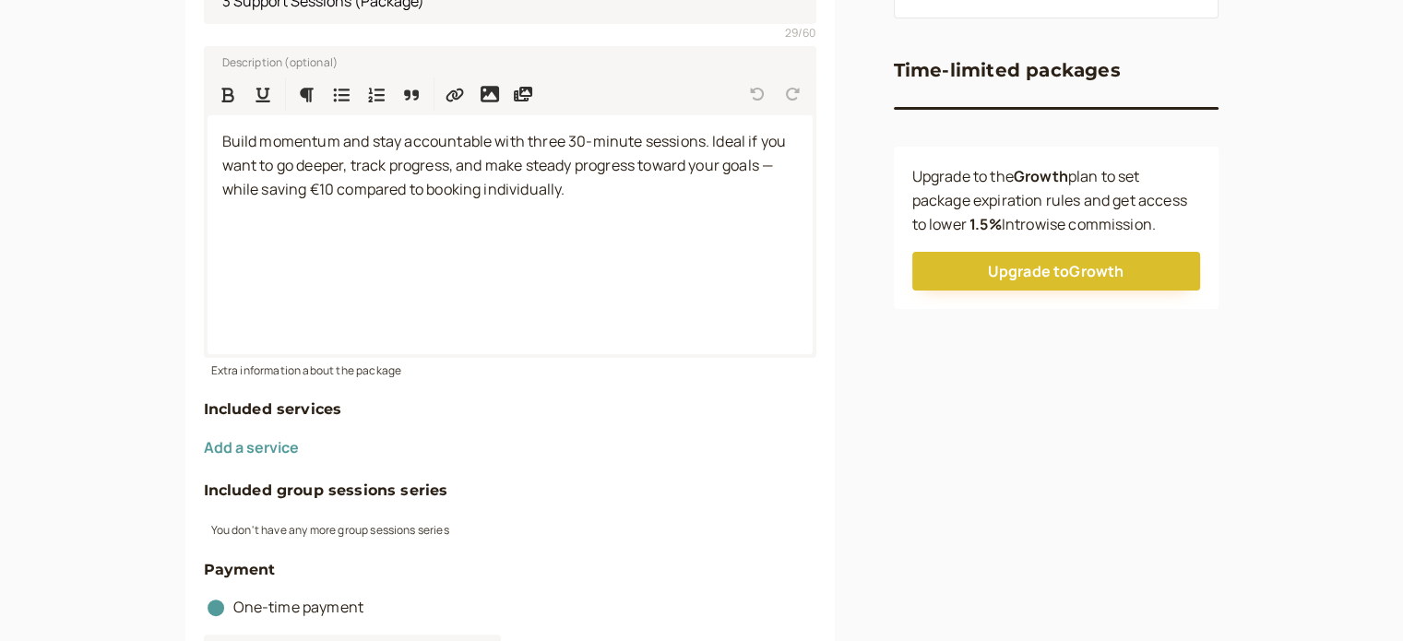
scroll to position [172, 0]
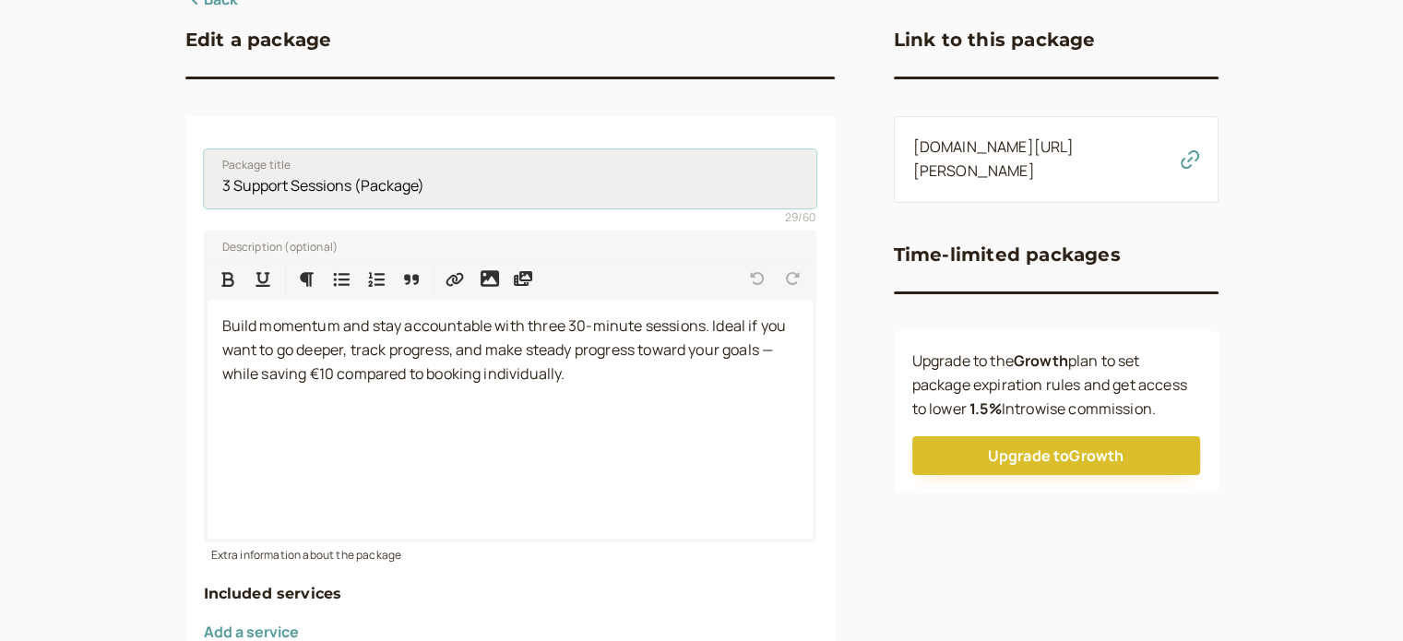
drag, startPoint x: 356, startPoint y: 187, endPoint x: 567, endPoint y: 203, distance: 211.8
click at [561, 202] on input "3 Support Sessions (Package)" at bounding box center [510, 178] width 612 height 59
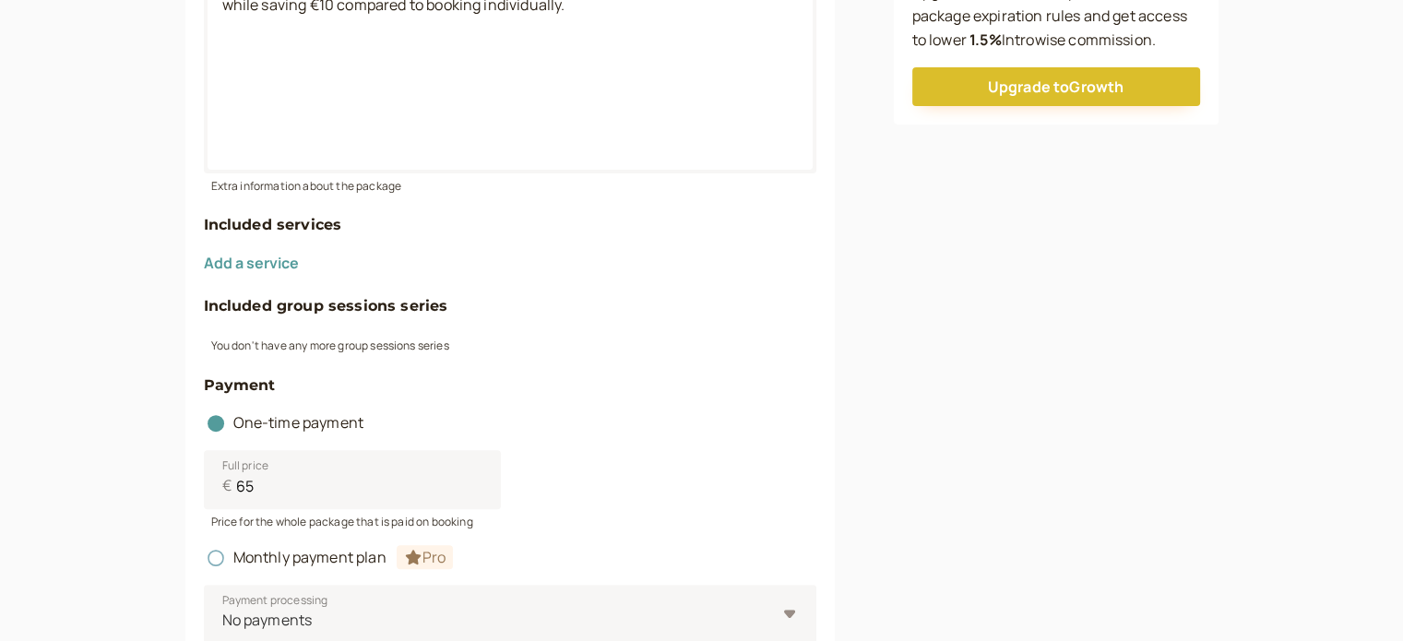
scroll to position [909, 0]
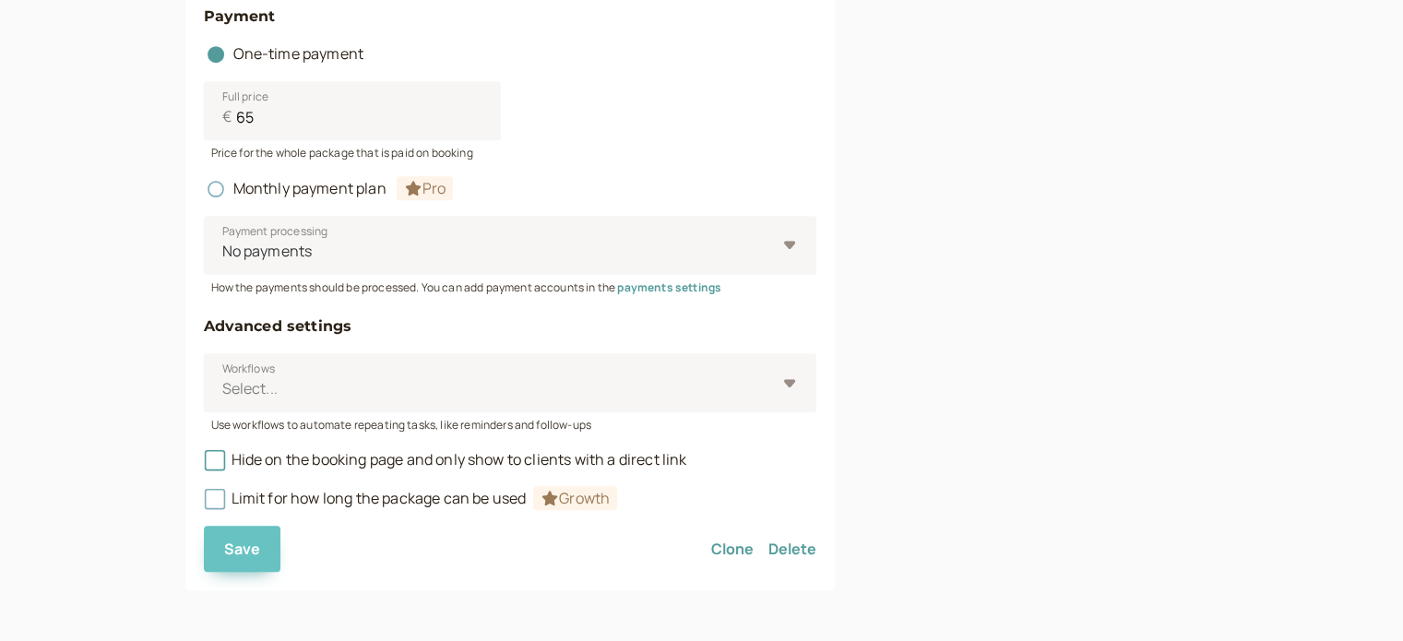
type input "3 Support Sessions"
click at [247, 551] on span "Save" at bounding box center [242, 549] width 37 height 20
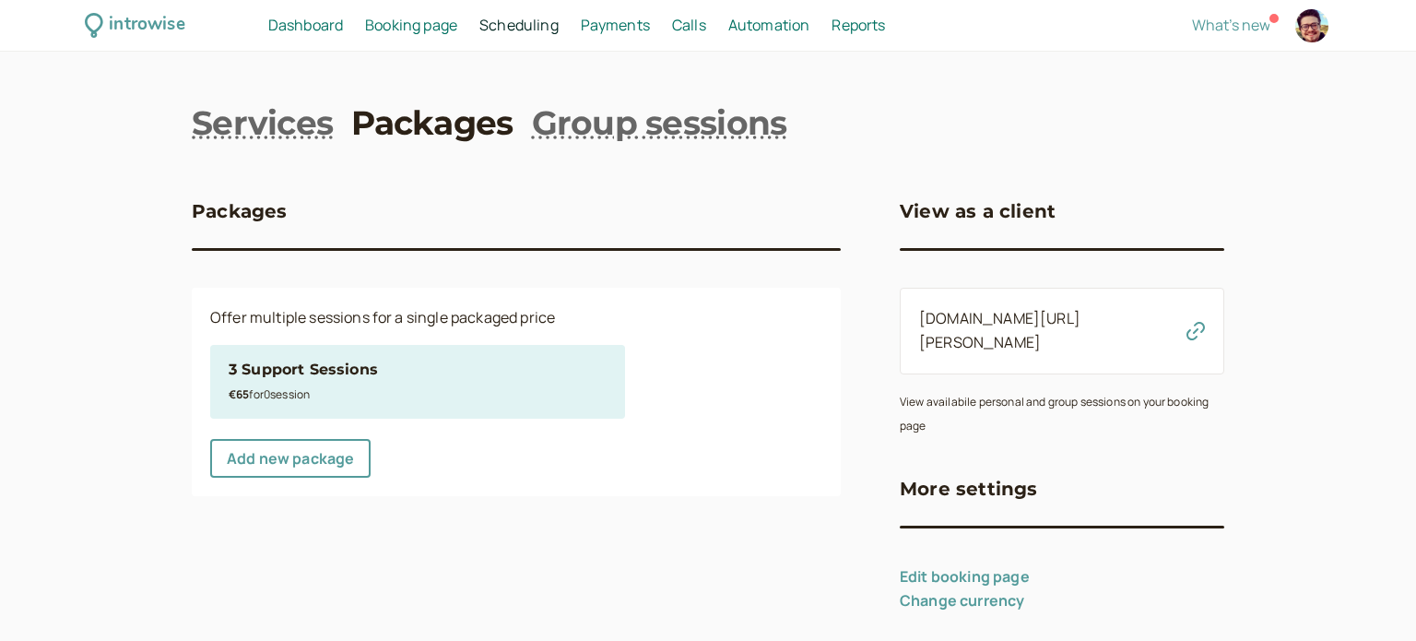
click at [494, 24] on span "Scheduling" at bounding box center [519, 25] width 79 height 20
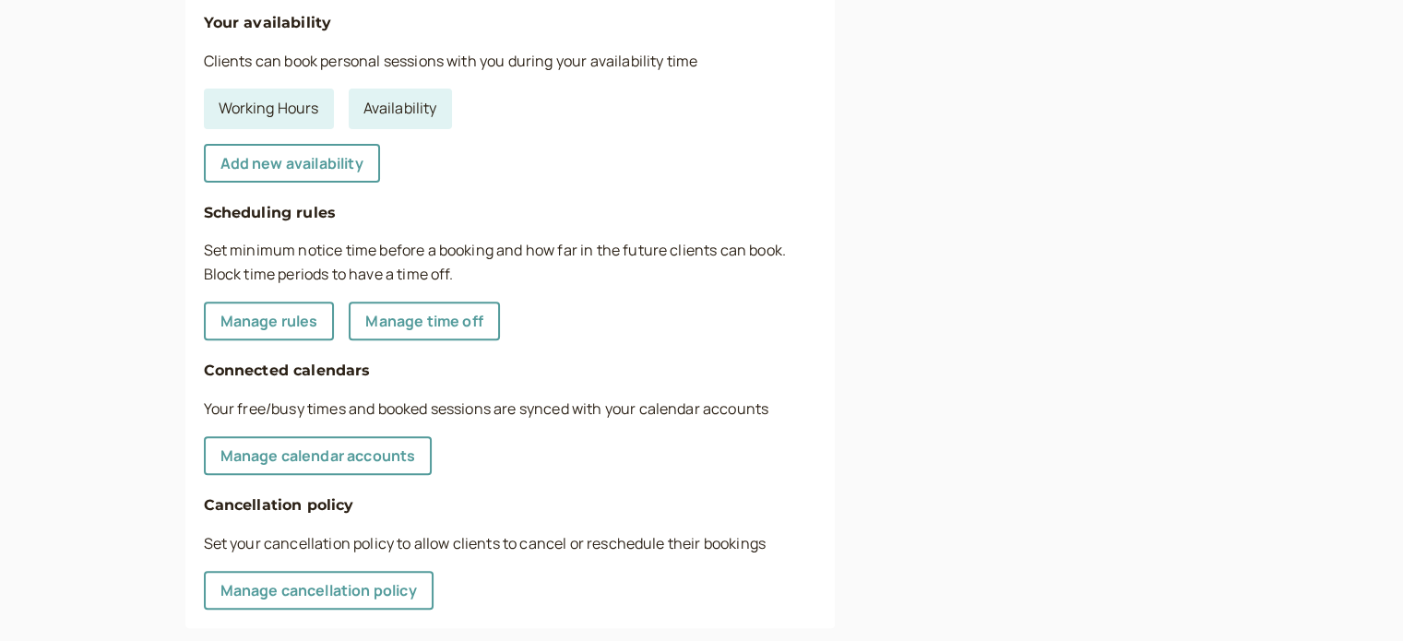
scroll to position [680, 0]
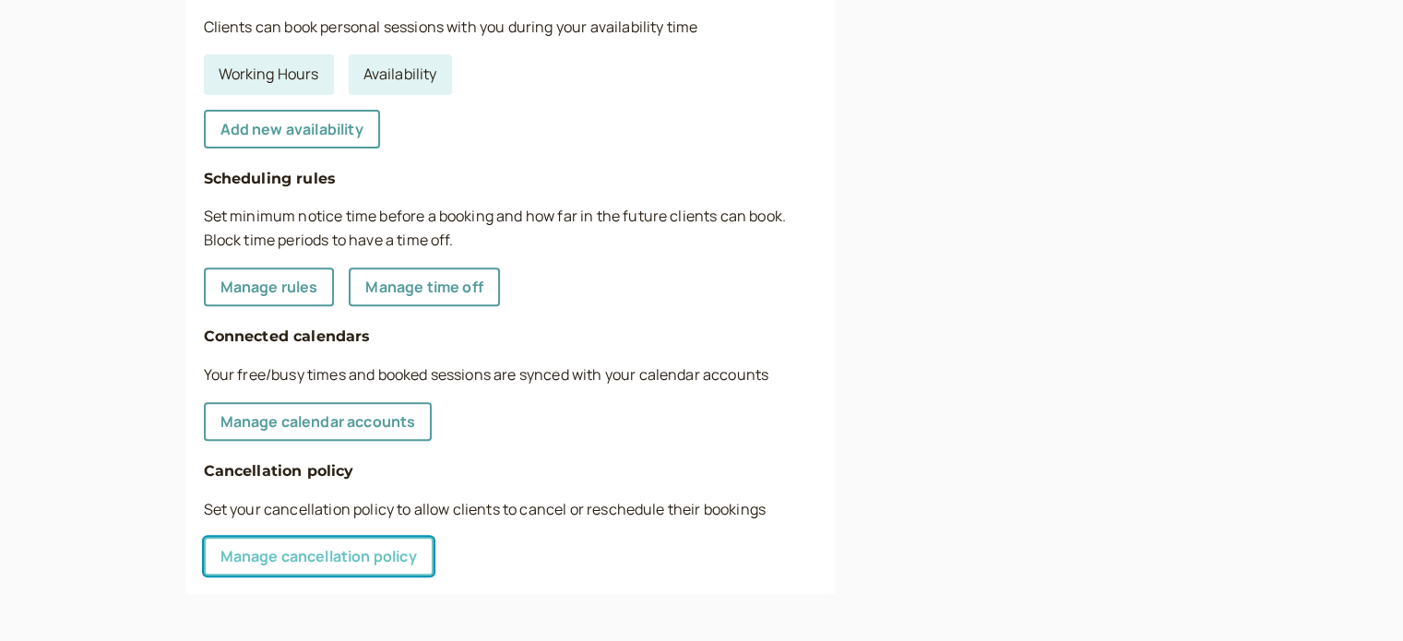
click at [381, 550] on link "Manage cancellation policy" at bounding box center [319, 556] width 230 height 39
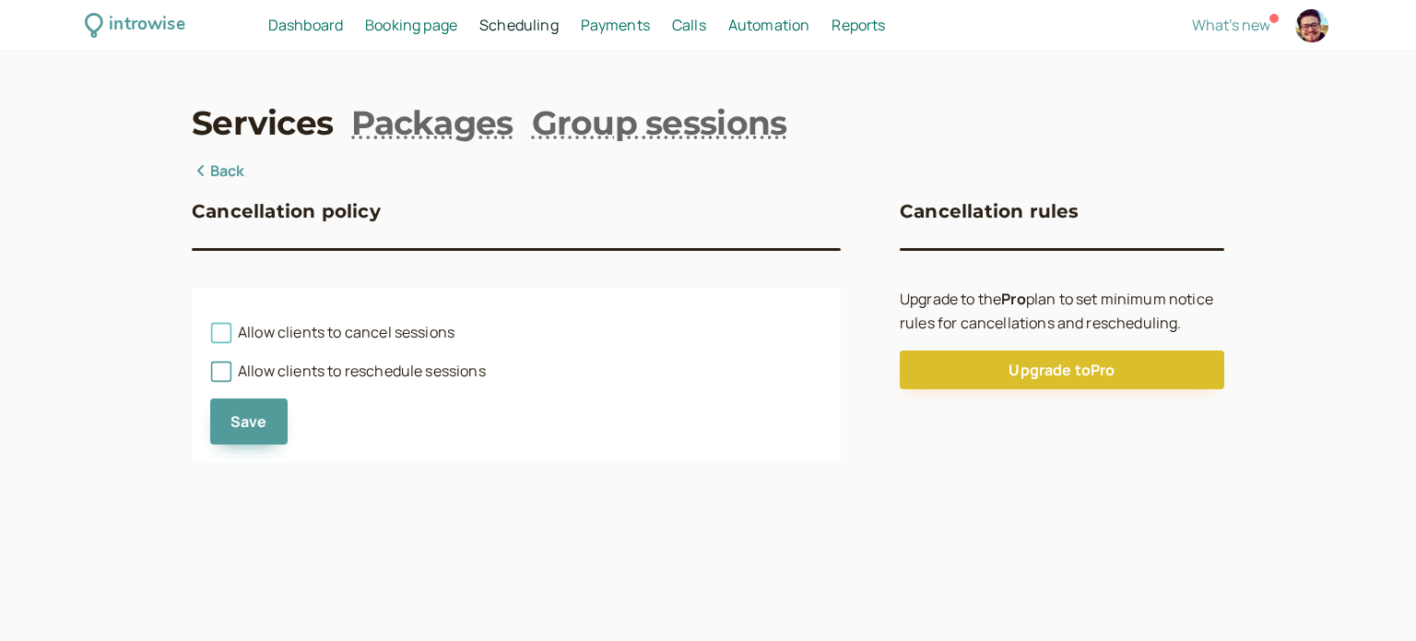
click at [385, 338] on span "Allow clients to cancel sessions" at bounding box center [332, 332] width 244 height 20
click at [210, 338] on input "Allow clients to cancel sessions" at bounding box center [210, 338] width 0 height 0
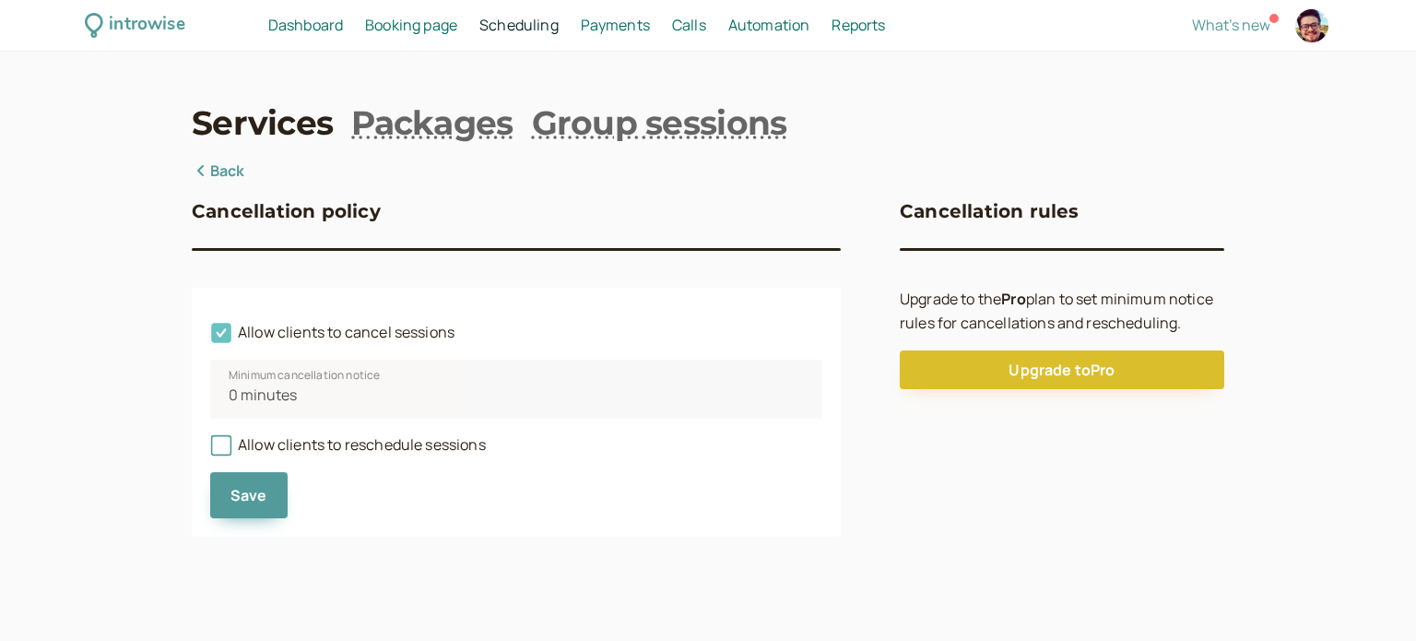
click at [276, 331] on span "Allow clients to cancel sessions" at bounding box center [332, 332] width 244 height 20
click at [210, 338] on input "Allow clients to cancel sessions" at bounding box center [210, 338] width 0 height 0
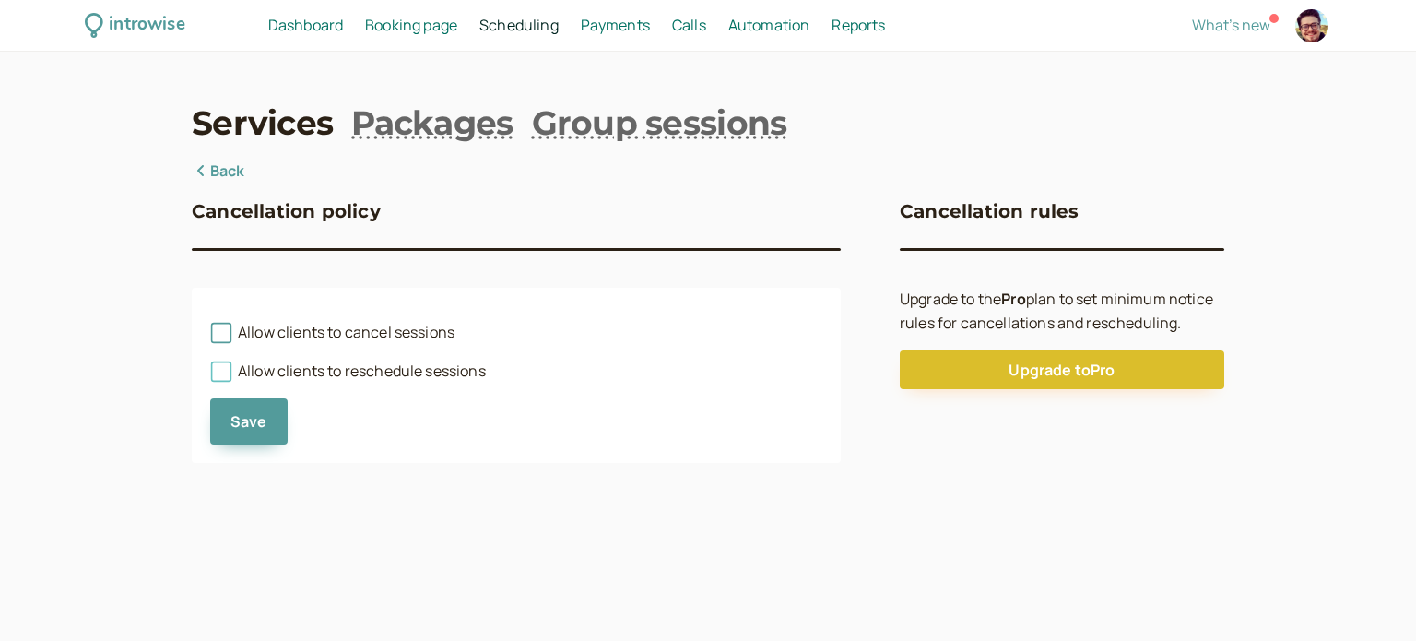
click at [270, 373] on span "Allow clients to reschedule sessions" at bounding box center [348, 371] width 276 height 20
click at [210, 376] on input "Allow clients to reschedule sessions" at bounding box center [210, 376] width 0 height 0
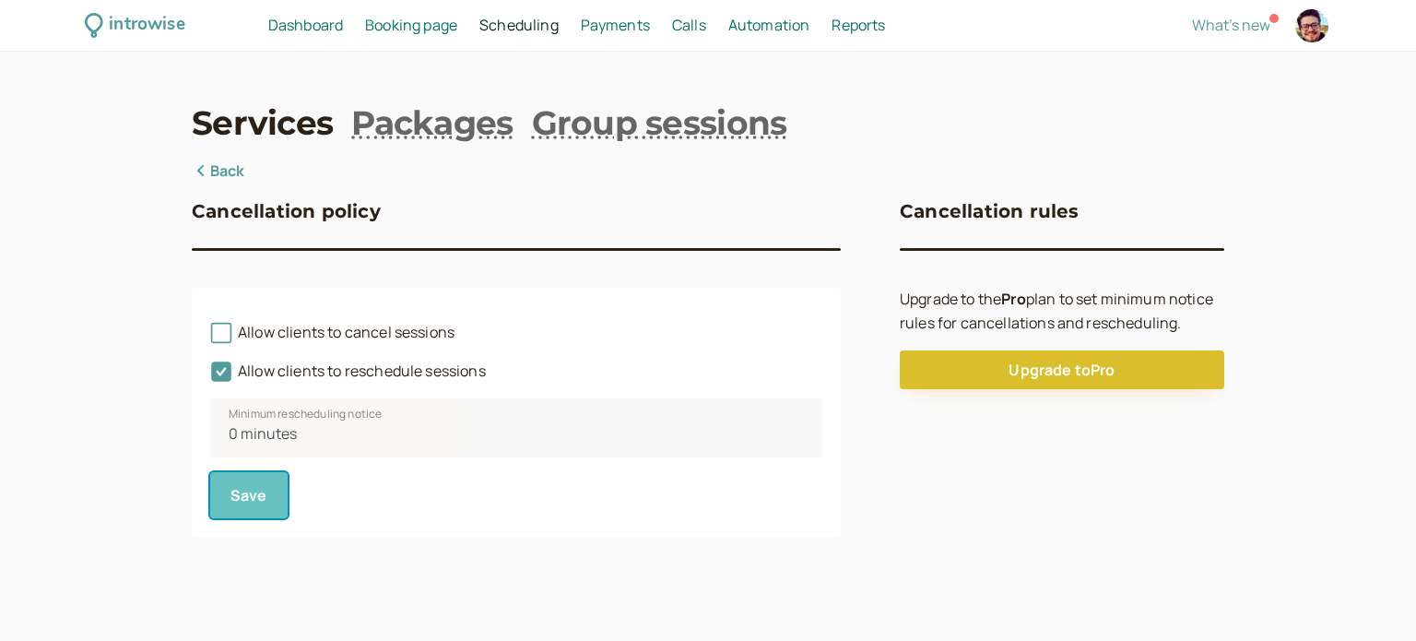
click at [259, 487] on span "Save" at bounding box center [249, 495] width 37 height 20
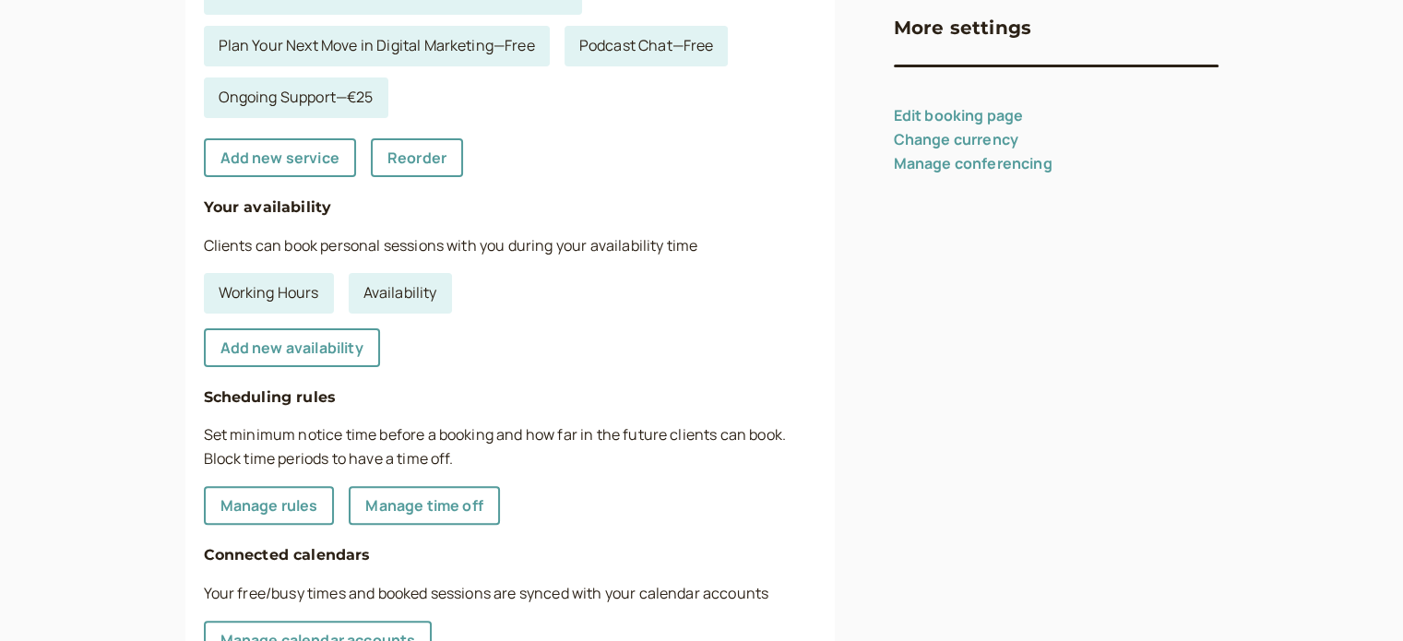
scroll to position [680, 0]
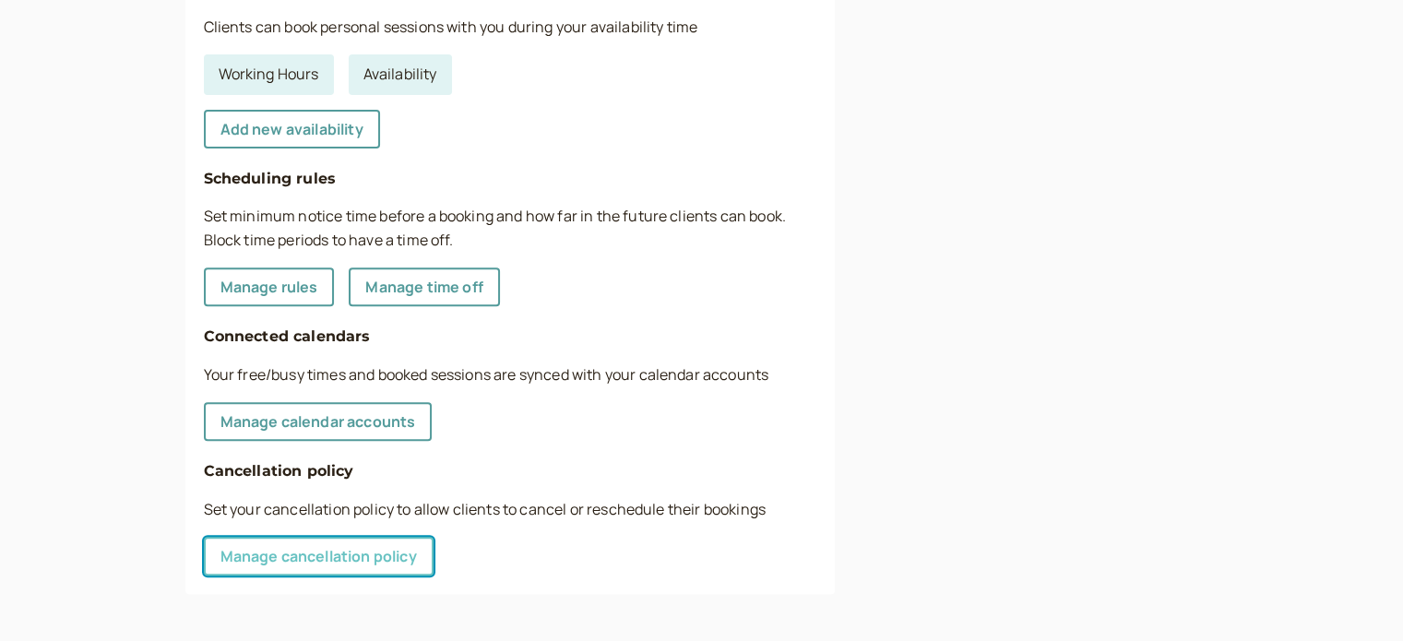
click at [405, 550] on link "Manage cancellation policy" at bounding box center [319, 556] width 230 height 39
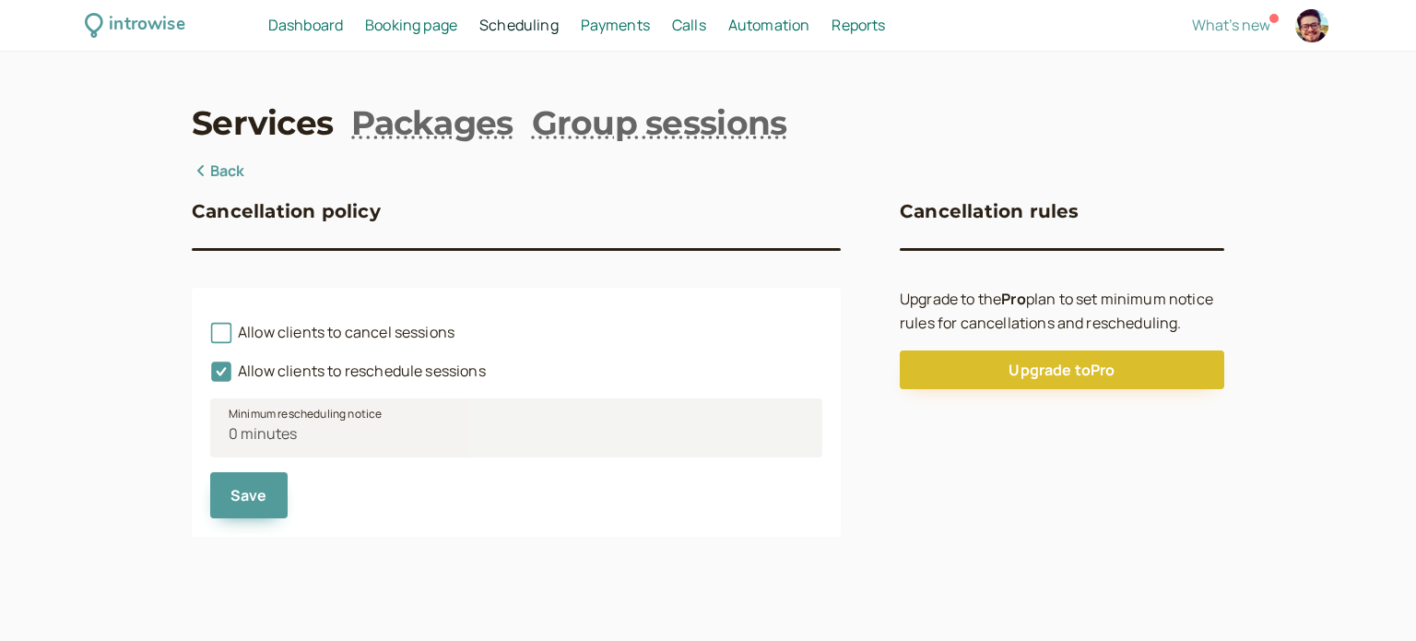
click at [338, 422] on span "Minimum rescheduling notice" at bounding box center [305, 414] width 153 height 18
click at [218, 366] on icon at bounding box center [221, 372] width 20 height 20
click at [210, 376] on input "Allow clients to reschedule sessions" at bounding box center [210, 376] width 0 height 0
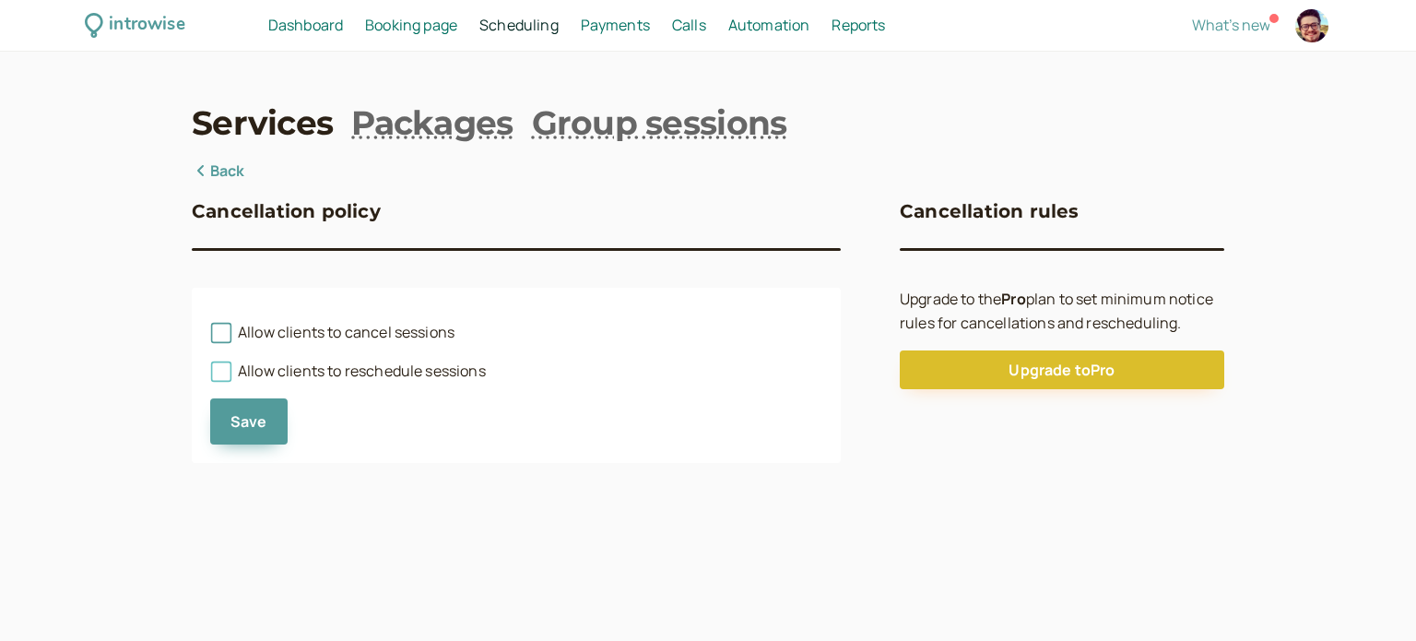
click at [218, 366] on icon at bounding box center [221, 371] width 13 height 13
click at [210, 376] on input "Allow clients to reschedule sessions" at bounding box center [210, 376] width 0 height 0
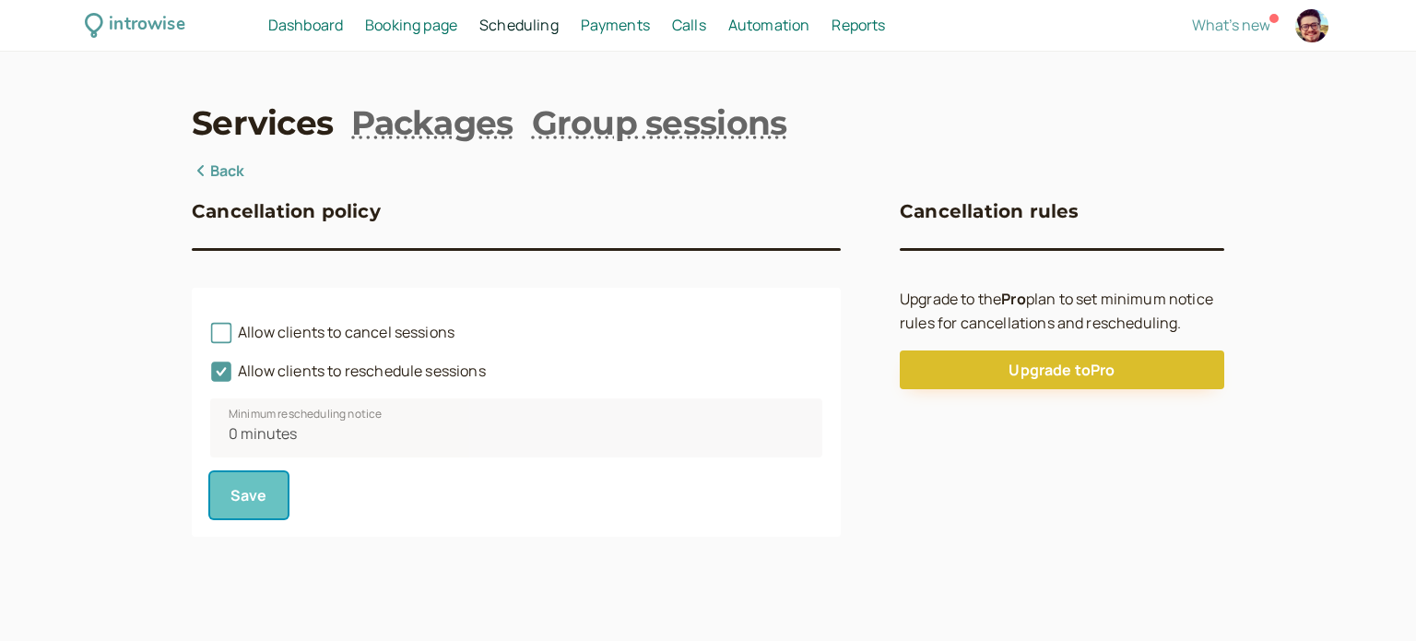
click at [249, 499] on span "Save" at bounding box center [249, 495] width 37 height 20
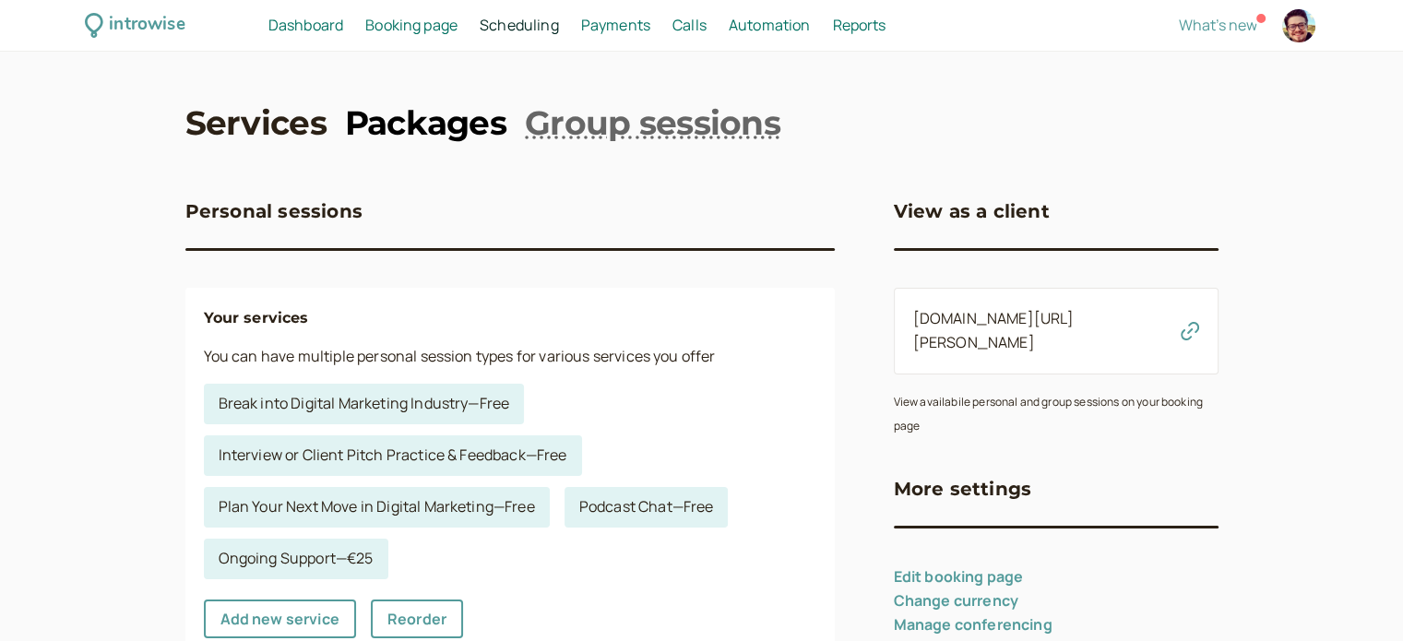
click at [448, 133] on link "Packages" at bounding box center [425, 123] width 161 height 46
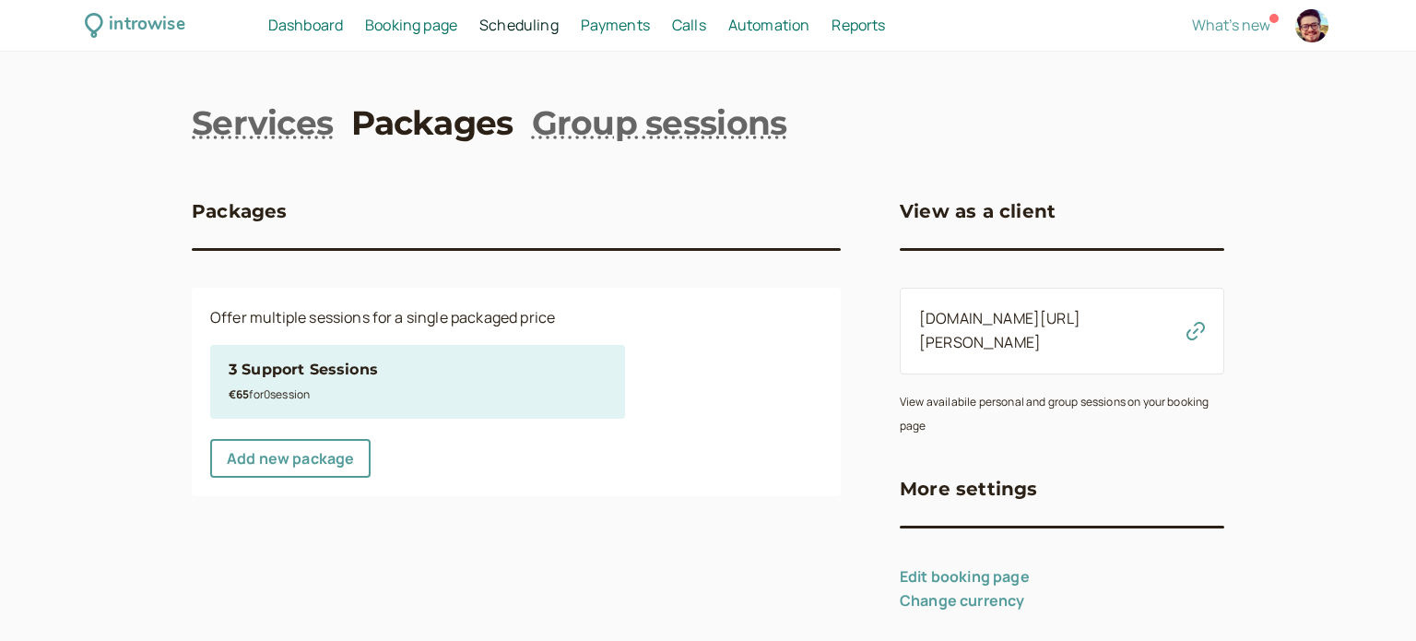
click at [379, 383] on div "€65 for 0 session" at bounding box center [418, 394] width 378 height 24
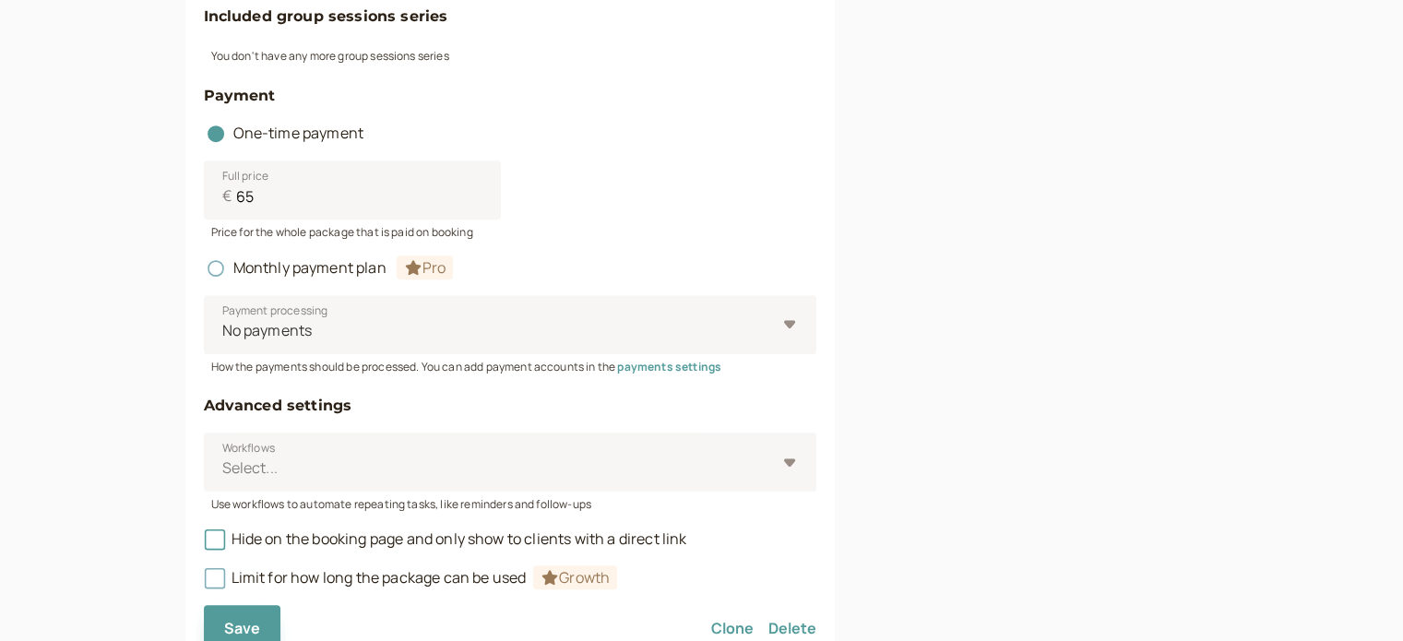
scroll to position [909, 0]
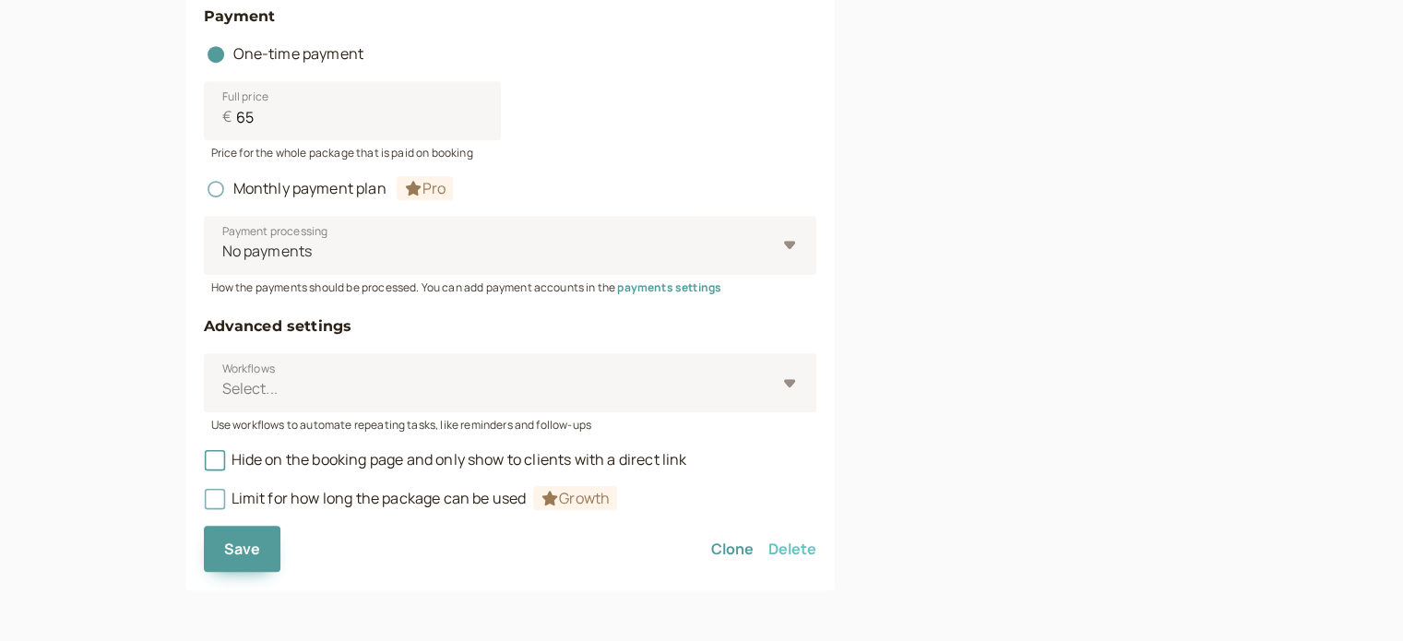
click at [803, 555] on button "Delete" at bounding box center [792, 549] width 48 height 46
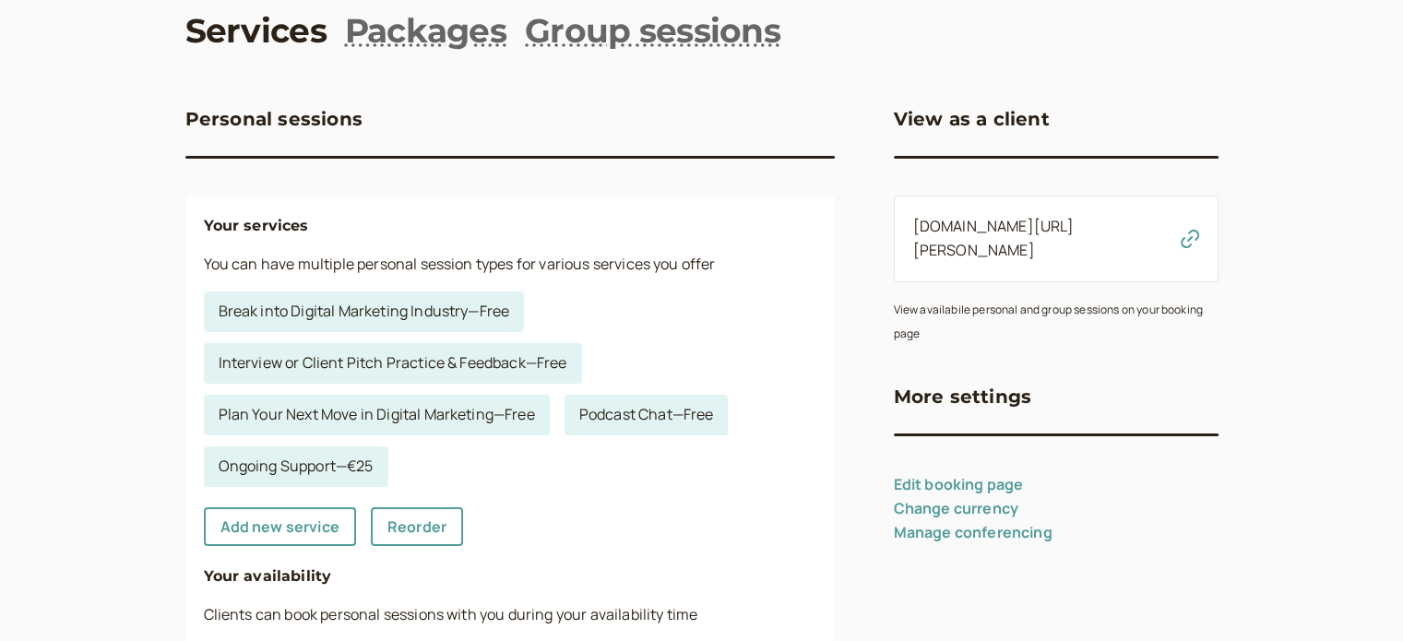
scroll to position [184, 0]
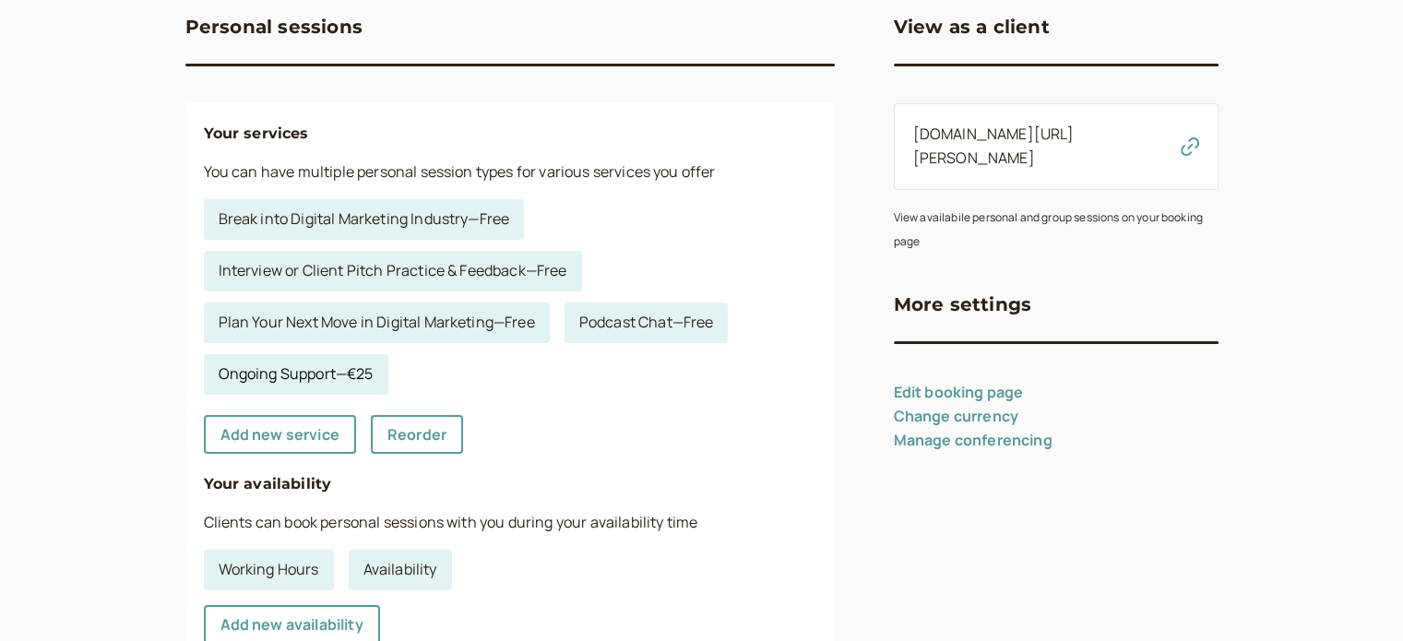
click at [366, 383] on link "Ongoing Support — €25" at bounding box center [296, 374] width 184 height 41
select select "30"
select select "RHwKl2BcAEEDGYEhvF6D"
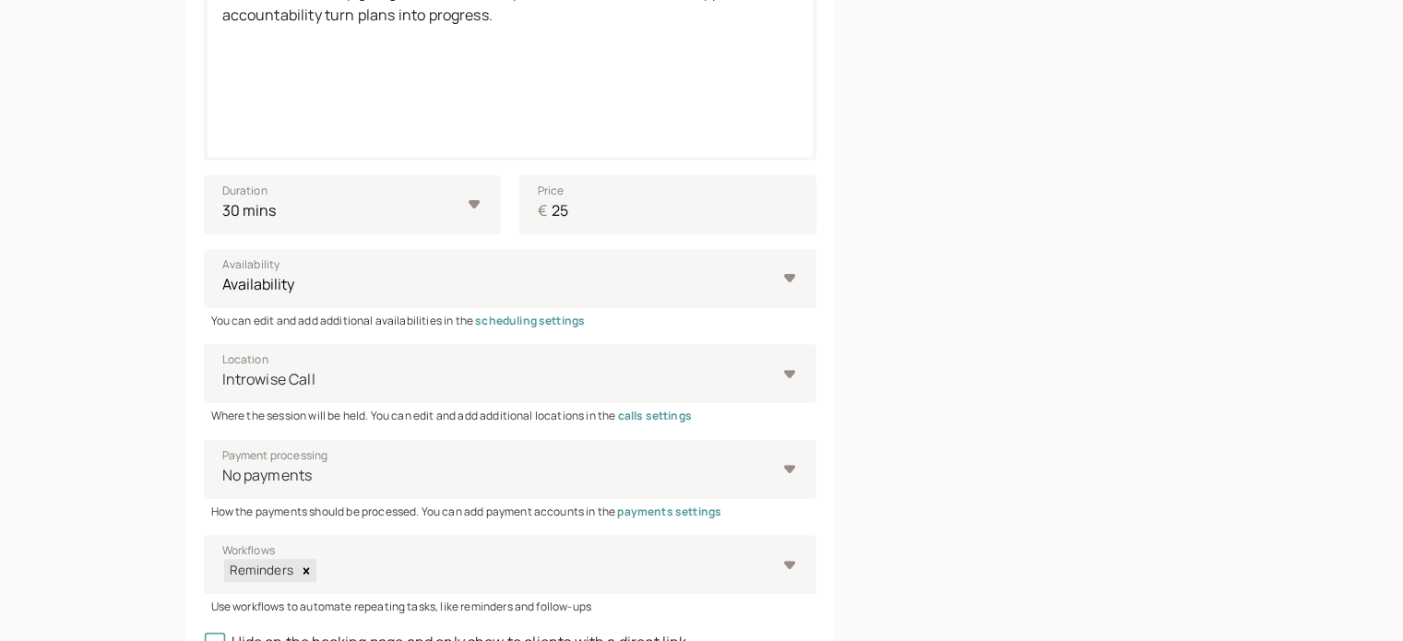
scroll to position [774, 0]
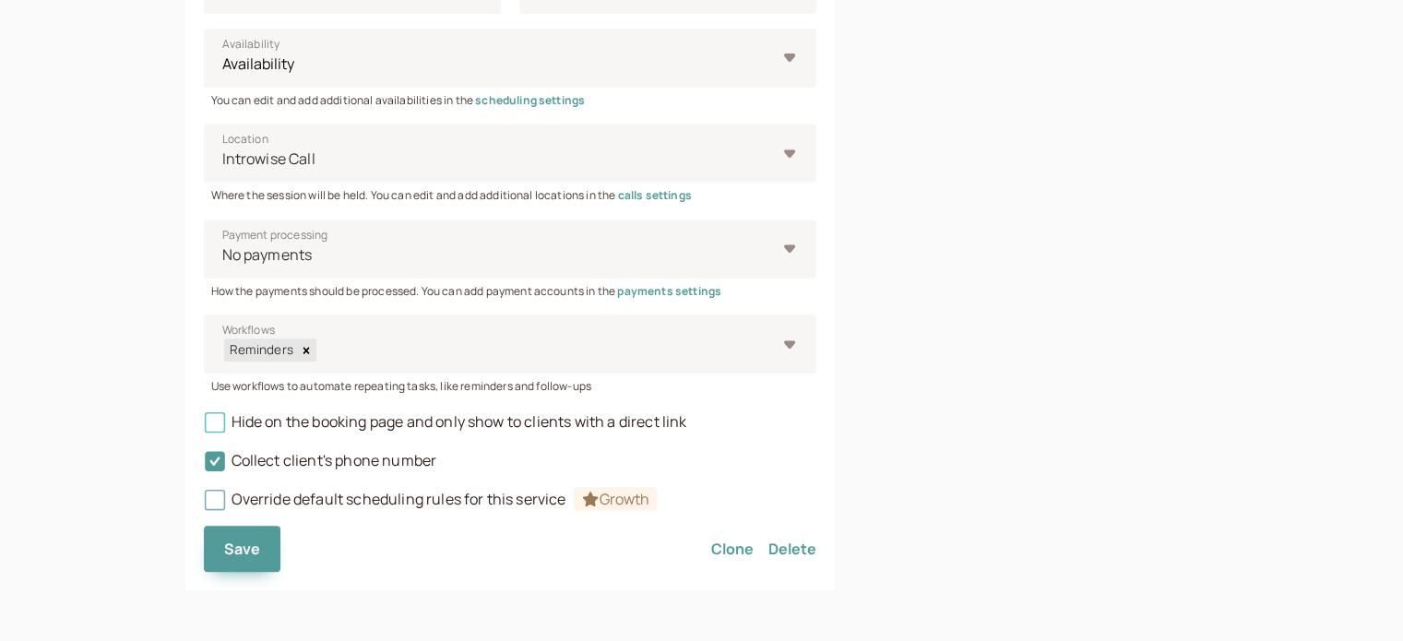
click at [432, 421] on span "Hide on the booking page and only show to clients with a direct link" at bounding box center [445, 421] width 483 height 20
click at [204, 427] on input "Hide on the booking page and only show to clients with a direct link" at bounding box center [204, 427] width 0 height 0
click at [243, 556] on span "Save" at bounding box center [242, 549] width 37 height 20
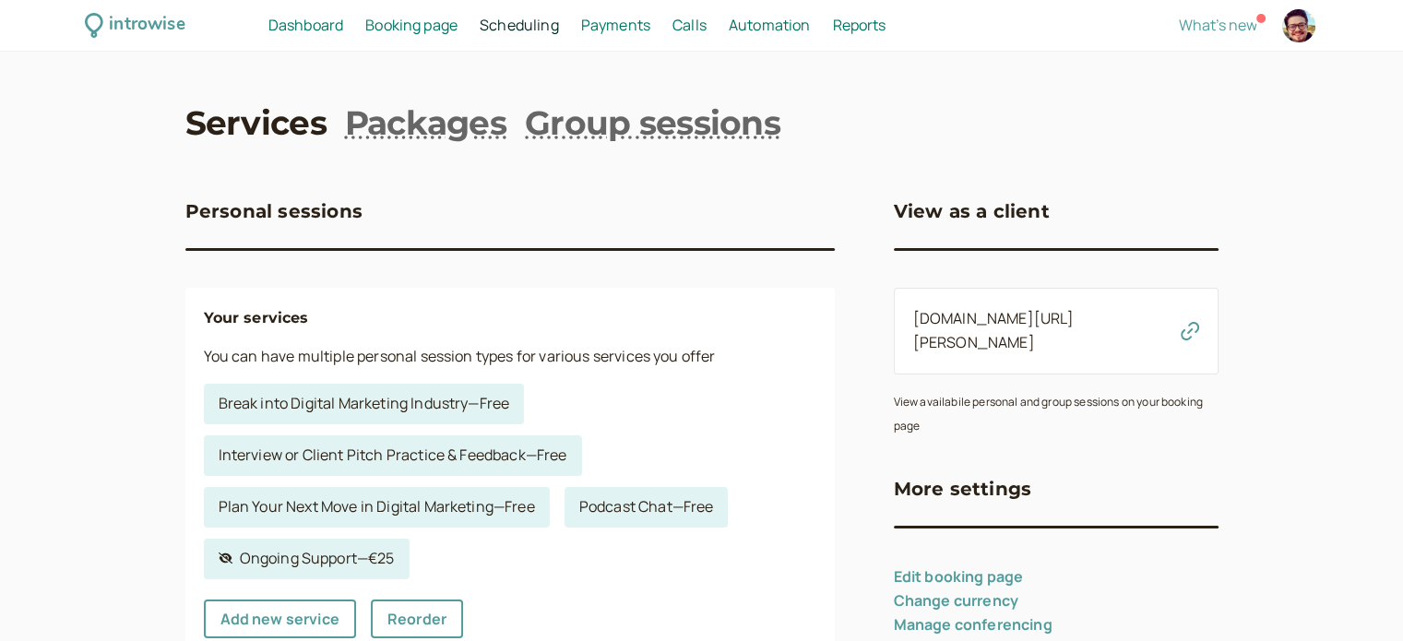
scroll to position [369, 0]
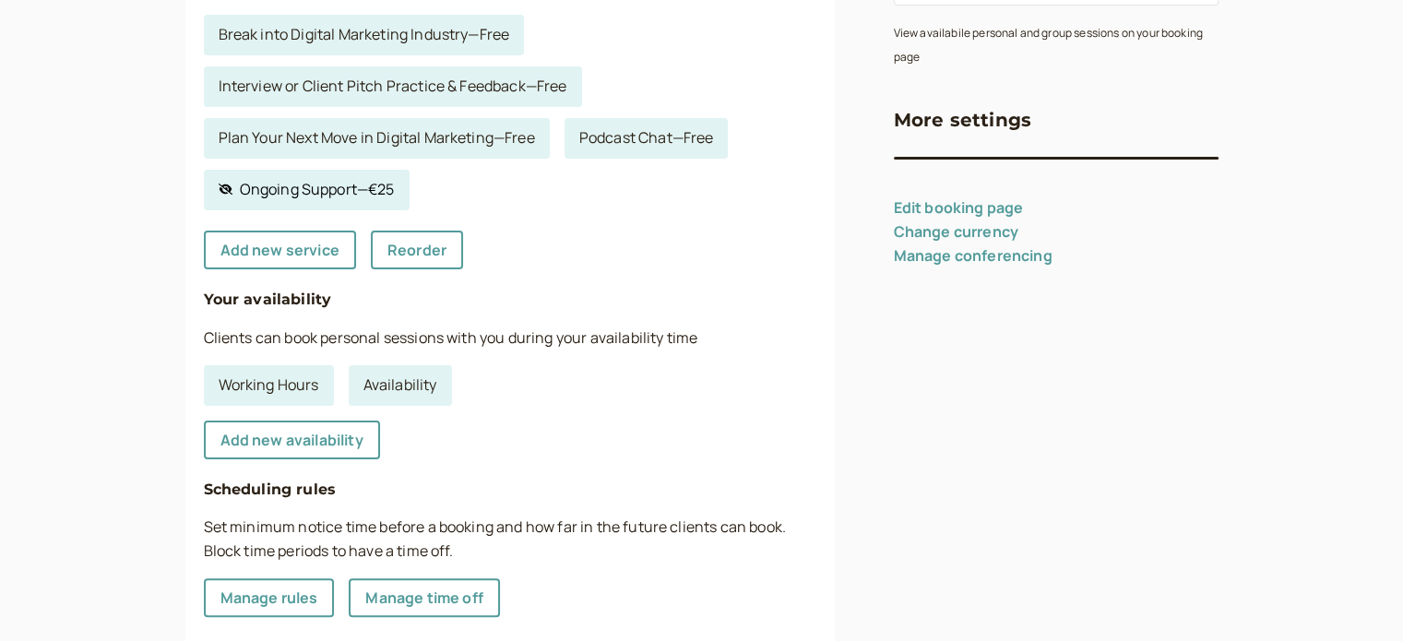
click at [369, 197] on link "Hidden service Ongoing Support — €25" at bounding box center [307, 190] width 206 height 41
select select "30"
select select "RHwKl2BcAEEDGYEhvF6D"
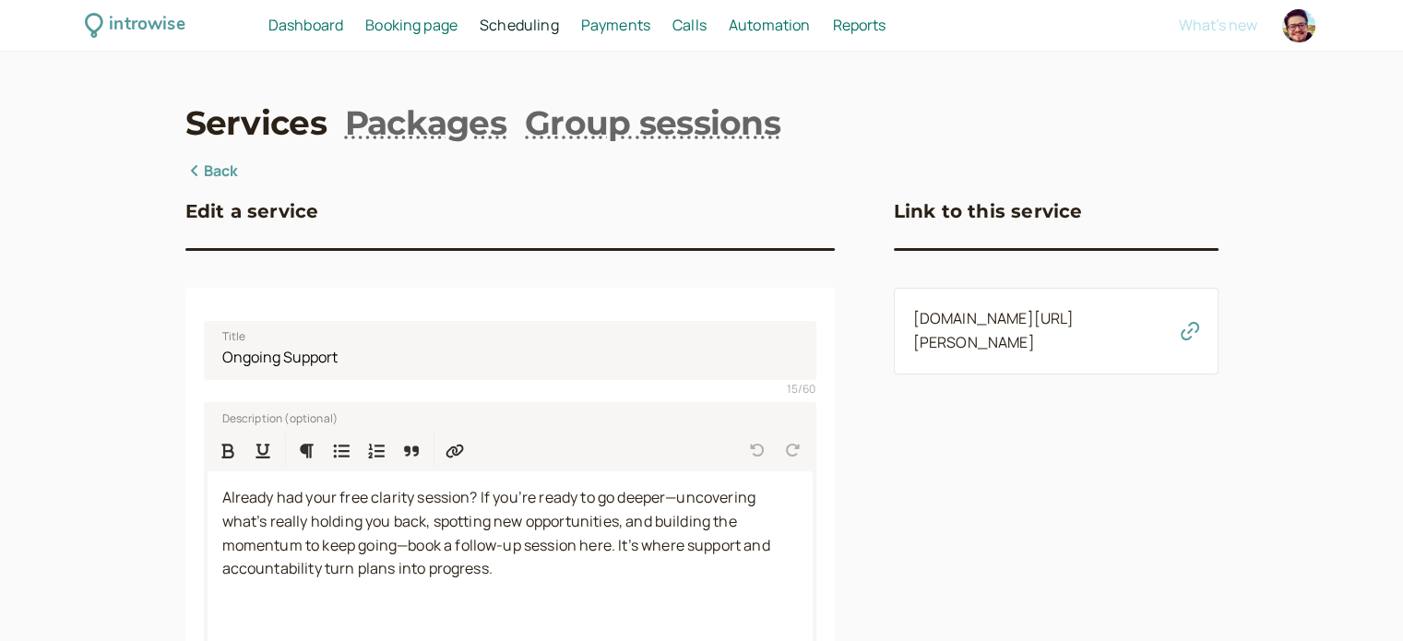
click at [1193, 324] on icon "button" at bounding box center [1189, 331] width 18 height 18
click at [512, 28] on span "Scheduling" at bounding box center [519, 25] width 79 height 20
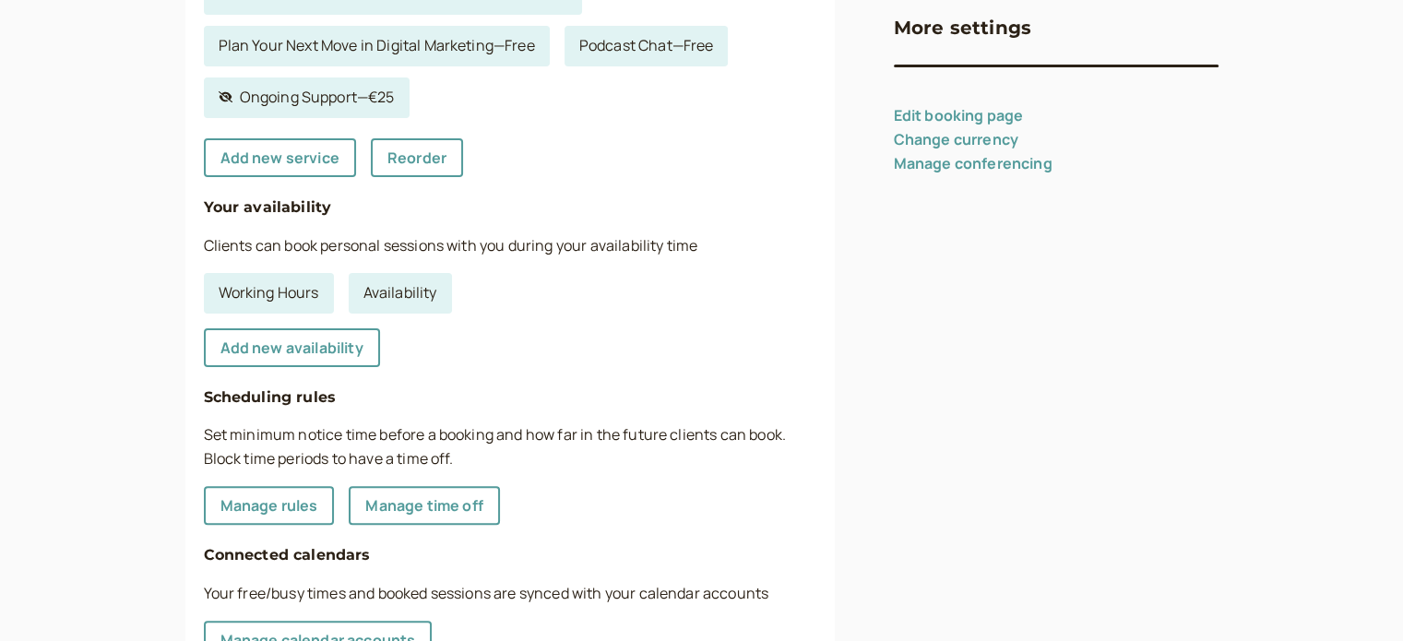
scroll to position [646, 0]
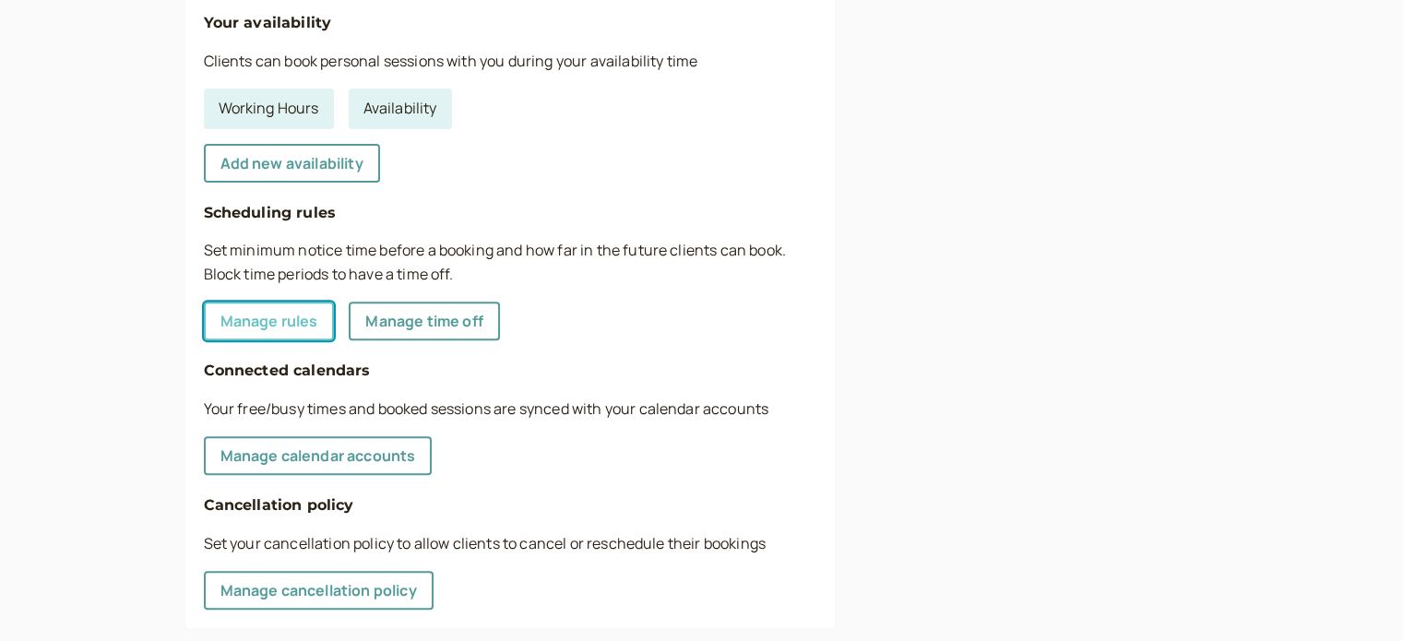
click at [304, 324] on link "Manage rules" at bounding box center [269, 321] width 131 height 39
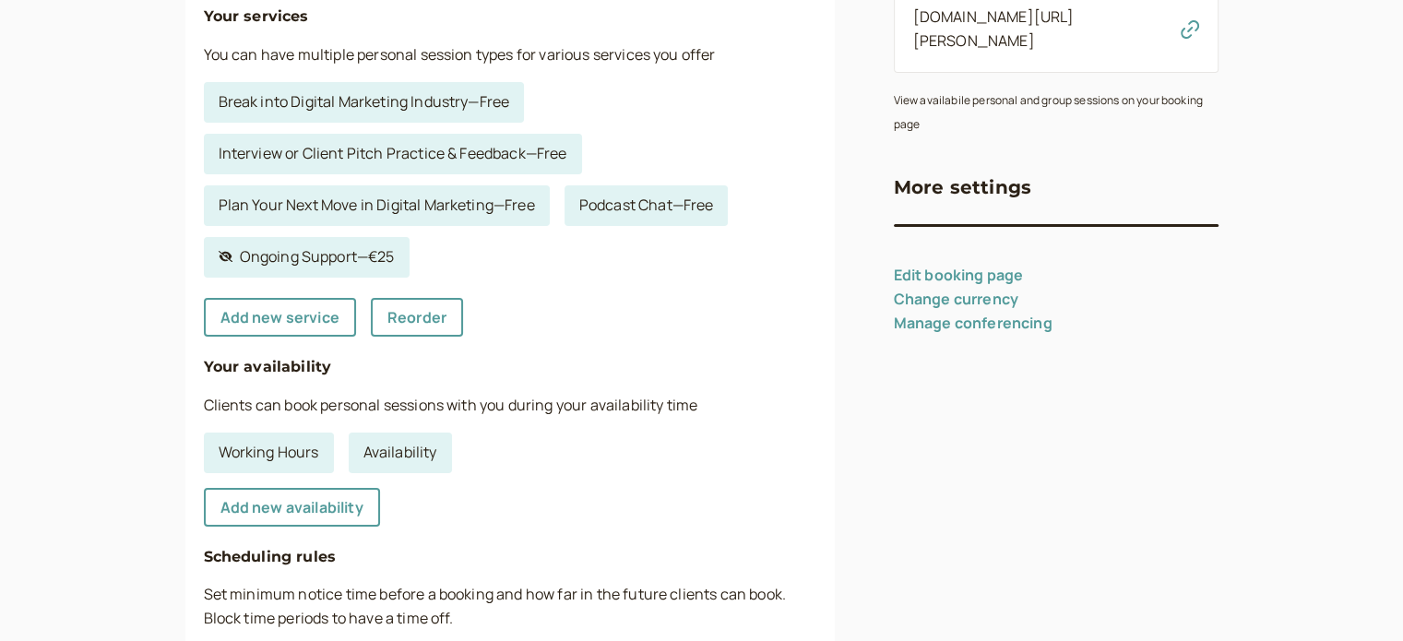
select select "30"
select select "2880"
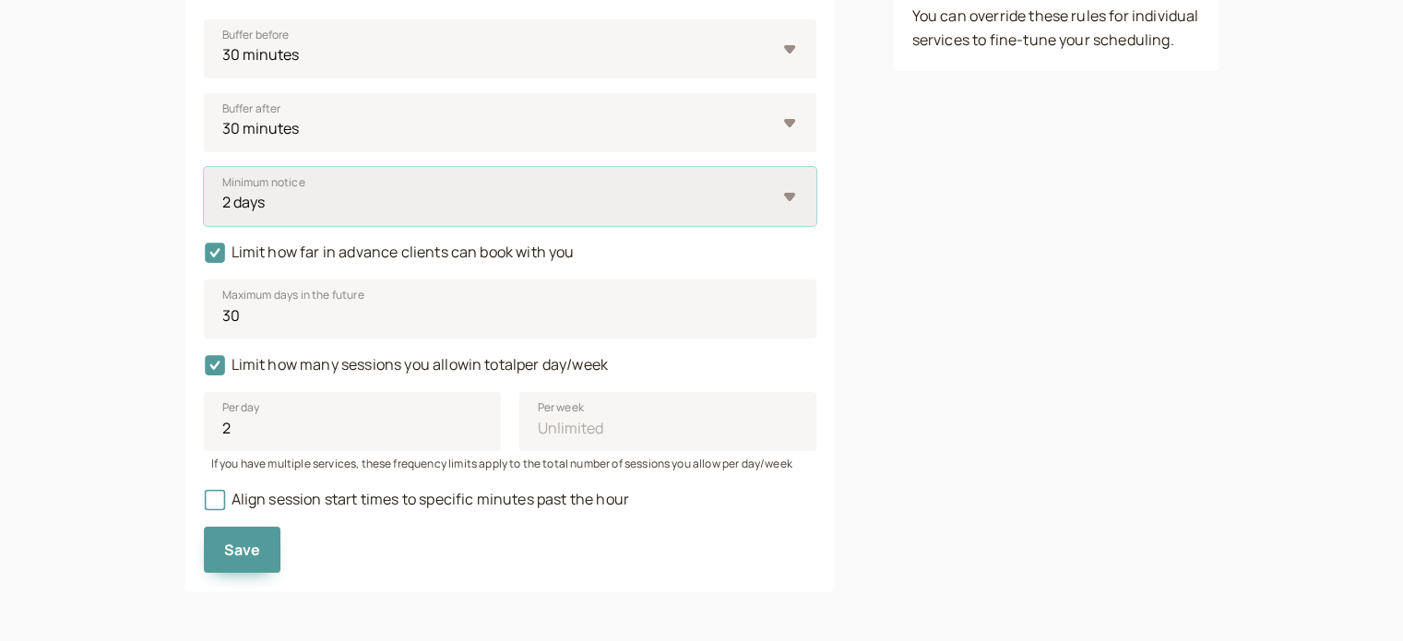
click at [315, 214] on select "0 minutes 5 minutes 10 minutes 15 minutes 30 minutes 45 minutes 1 hour 1.5 hour…" at bounding box center [510, 196] width 612 height 59
click at [939, 410] on div "Rules for specific services You can override these rules for individual service…" at bounding box center [1056, 224] width 325 height 732
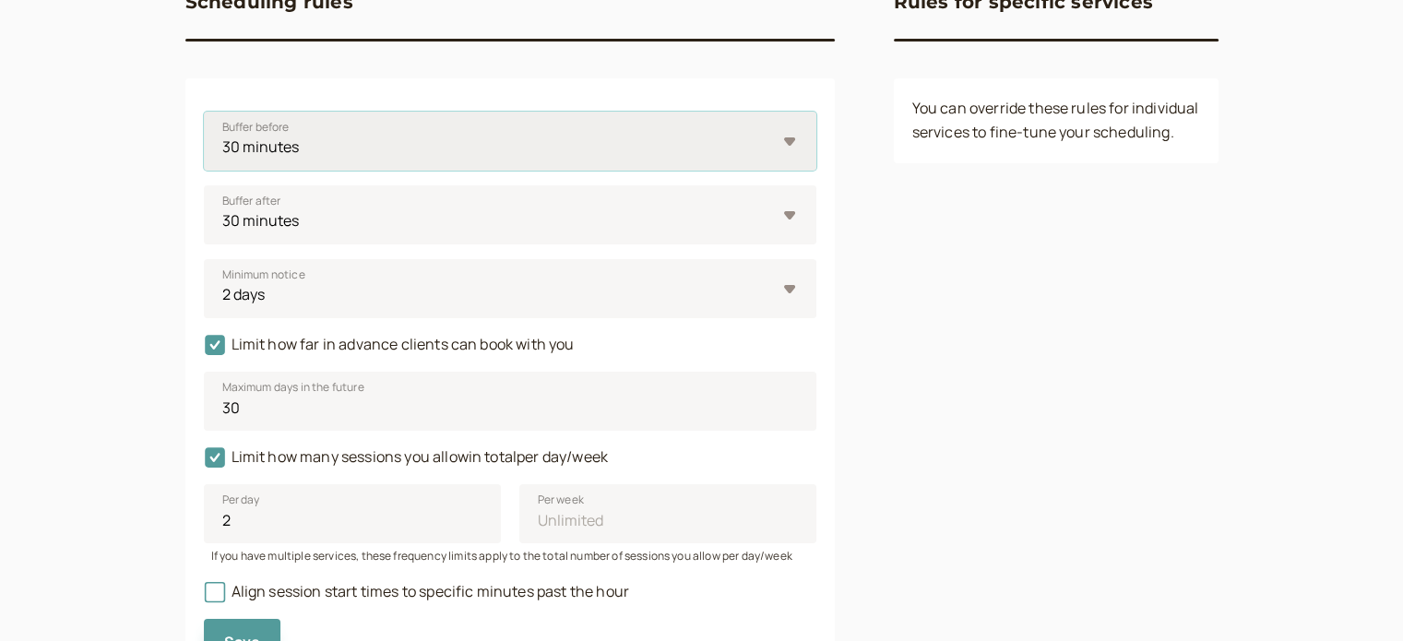
click at [455, 158] on select "0 minutes 5 minutes 10 minutes 15 minutes 30 minutes 45 minutes 1 hour 1.5 hour…" at bounding box center [510, 141] width 612 height 59
select select "45"
click at [204, 112] on select "0 minutes 5 minutes 10 minutes 15 minutes 30 minutes 45 minutes 1 hour 1.5 hour…" at bounding box center [510, 141] width 612 height 59
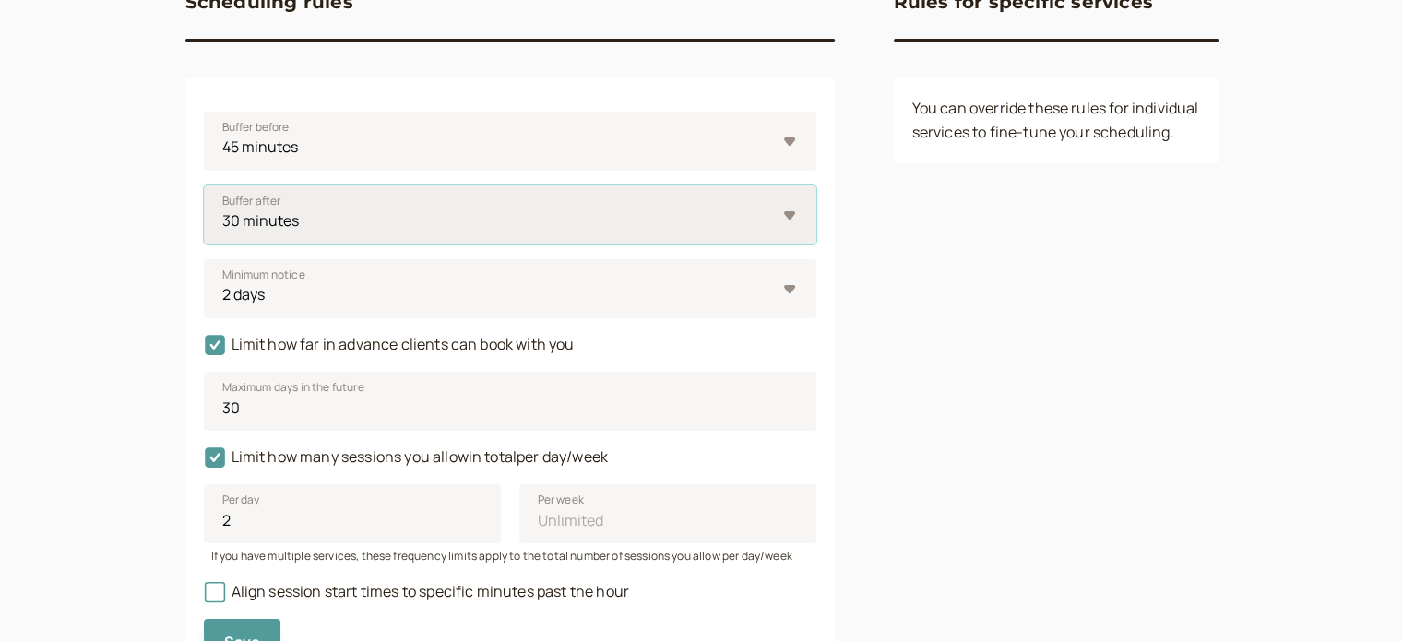
click at [432, 214] on select "0 minutes 5 minutes 10 minutes 15 minutes 30 minutes 45 minutes 1 hour 1.5 hour…" at bounding box center [510, 214] width 612 height 59
select select "60"
click at [204, 185] on select "0 minutes 5 minutes 10 minutes 15 minutes 30 minutes 45 minutes 1 hour 1.5 hour…" at bounding box center [510, 214] width 612 height 59
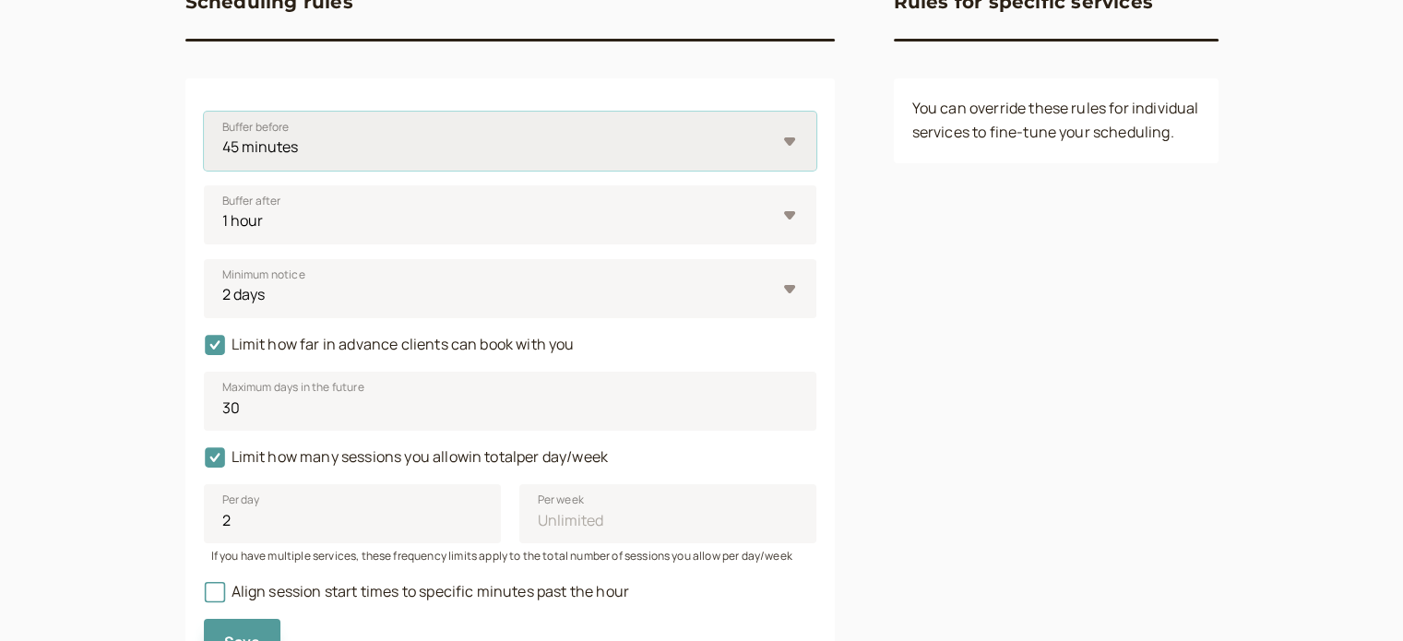
click at [377, 159] on select "0 minutes 5 minutes 10 minutes 15 minutes 30 minutes 45 minutes 1 hour 1.5 hour…" at bounding box center [510, 141] width 612 height 59
select select "60"
click at [204, 112] on select "0 minutes 5 minutes 10 minutes 15 minutes 30 minutes 45 minutes 1 hour 1.5 hour…" at bounding box center [510, 141] width 612 height 59
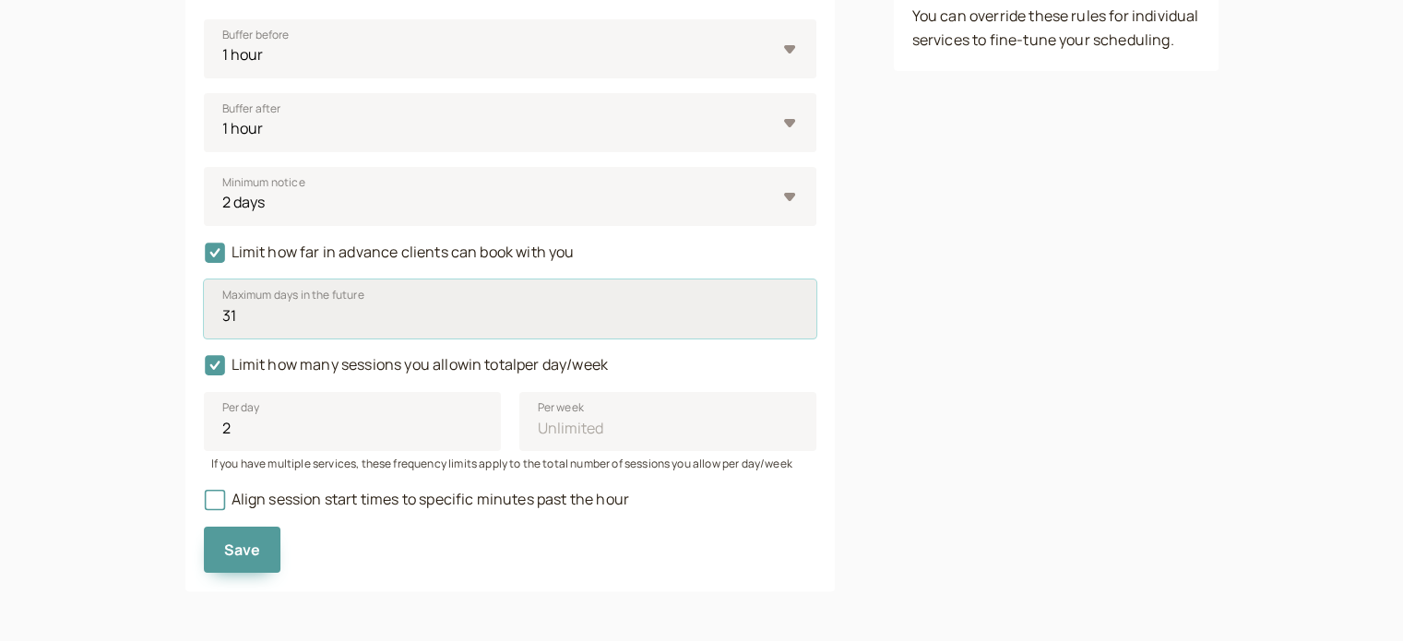
click at [788, 314] on input "31" at bounding box center [510, 308] width 612 height 59
click at [788, 314] on input "32" at bounding box center [510, 308] width 612 height 59
click at [788, 314] on input "33" at bounding box center [510, 308] width 612 height 59
click at [788, 314] on input "34" at bounding box center [510, 308] width 612 height 59
click at [788, 314] on input "35" at bounding box center [510, 308] width 612 height 59
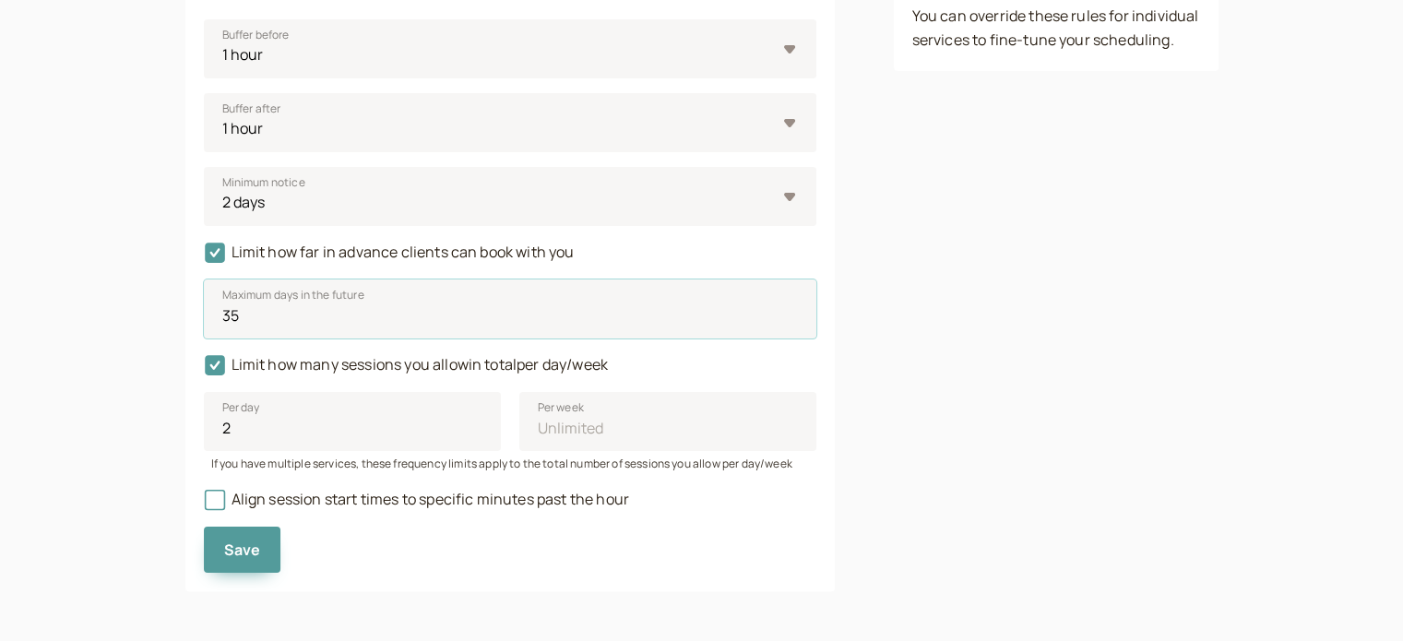
drag, startPoint x: 283, startPoint y: 324, endPoint x: 137, endPoint y: 329, distance: 145.8
click at [137, 329] on div "introwise Dashboard Dashboard Booking page Booking Scheduling Scheduling Paymen…" at bounding box center [701, 170] width 1403 height 944
drag, startPoint x: 239, startPoint y: 317, endPoint x: 192, endPoint y: 320, distance: 47.1
click at [192, 320] on div "Buffer before 0 minutes 5 minutes 10 minutes 15 minutes 30 minutes 45 minutes 1…" at bounding box center [509, 288] width 649 height 604
type input "31"
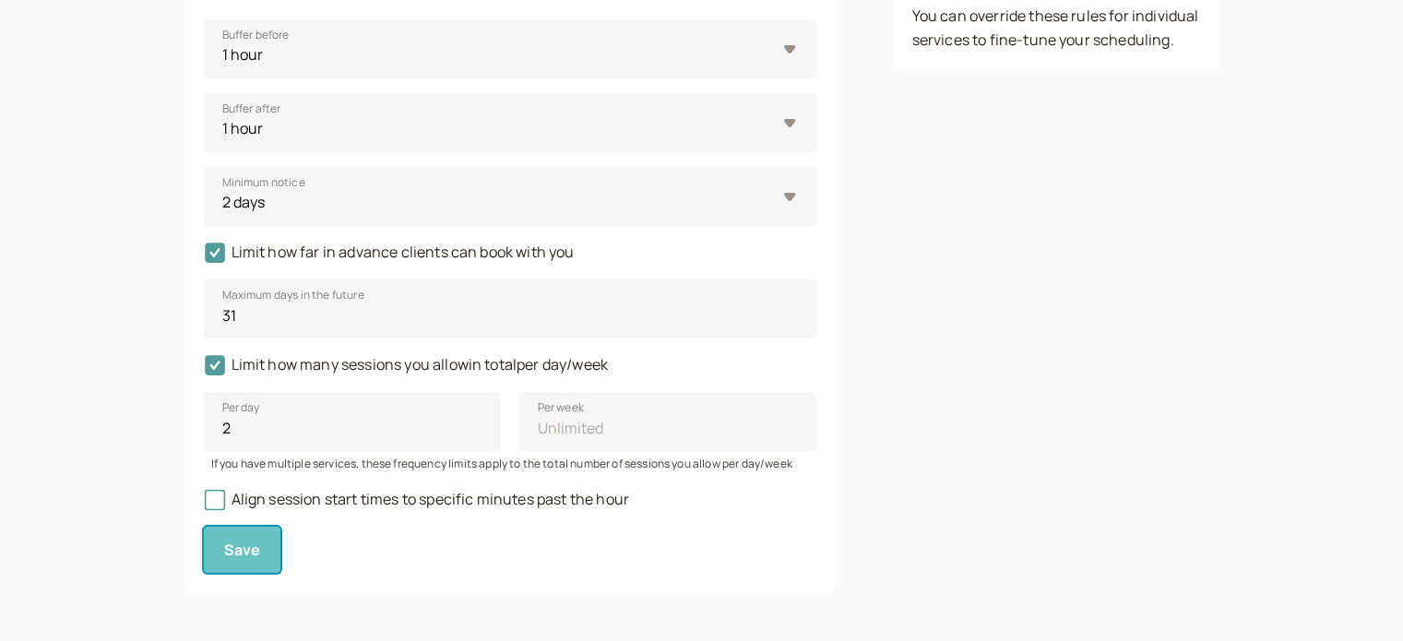
click at [247, 545] on span "Save" at bounding box center [242, 549] width 37 height 20
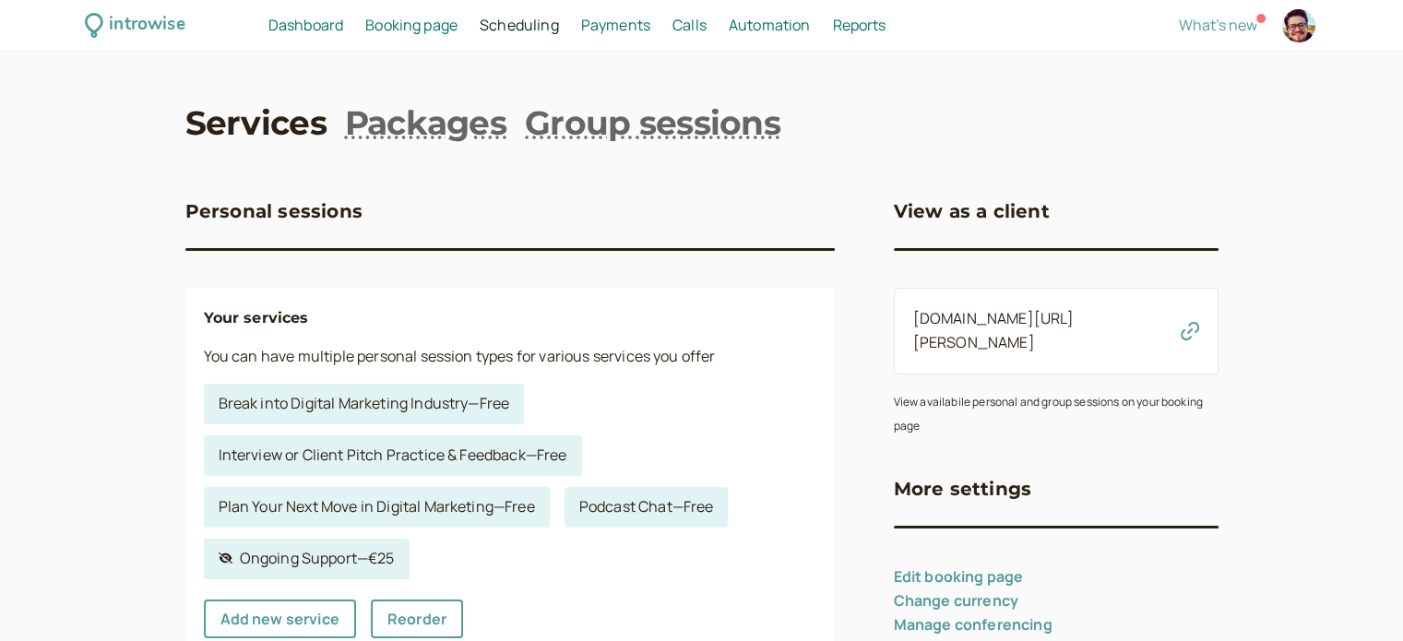
scroll to position [92, 0]
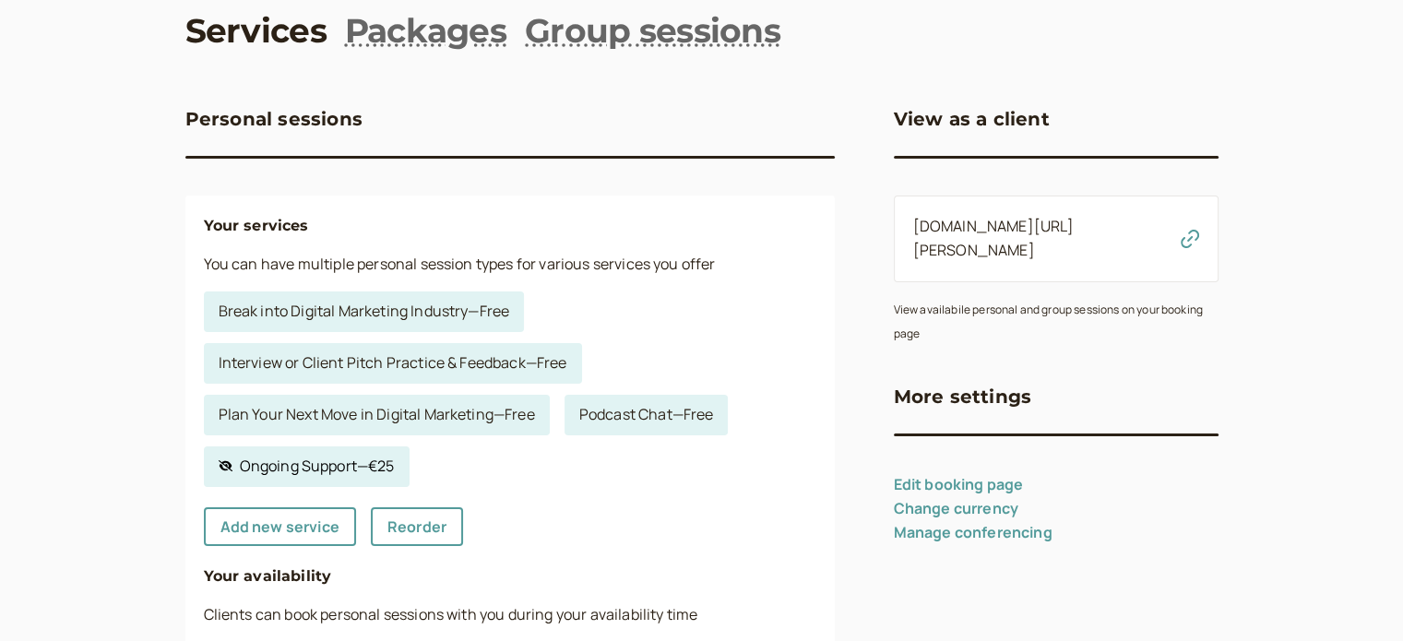
click at [314, 471] on link "Hidden service Ongoing Support — €25" at bounding box center [307, 466] width 206 height 41
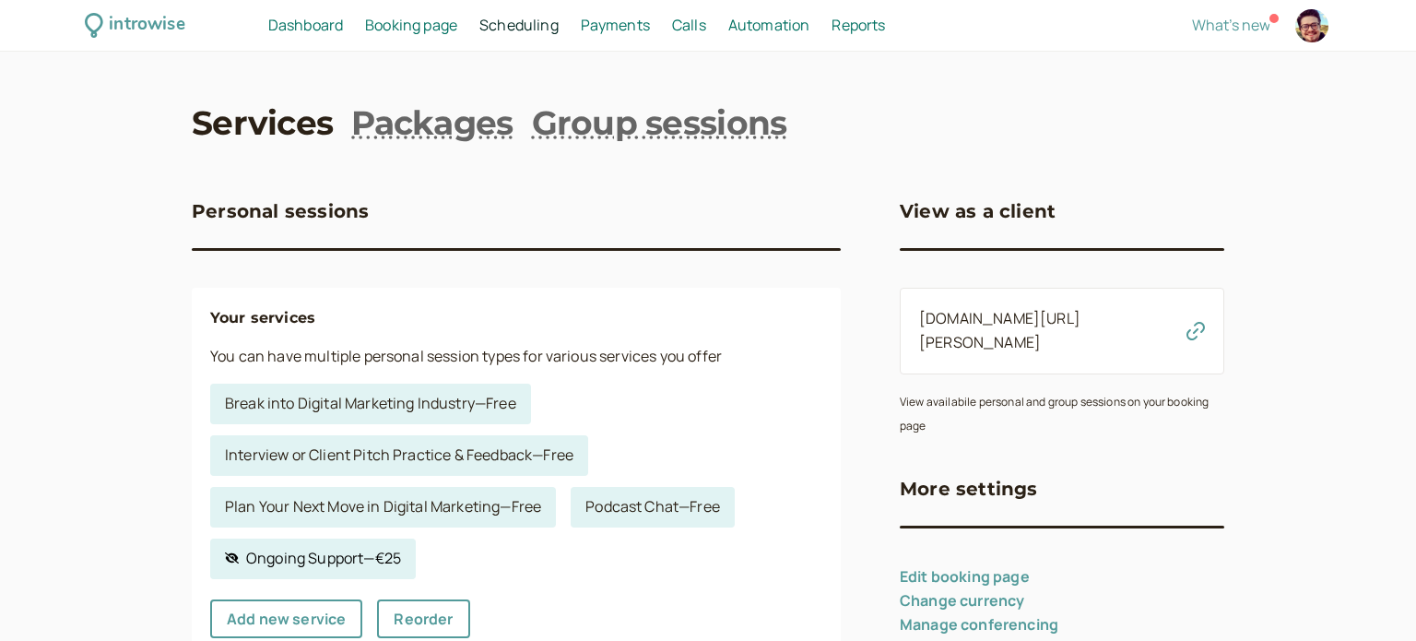
select select "30"
select select "RHwKl2BcAEEDGYEhvF6D"
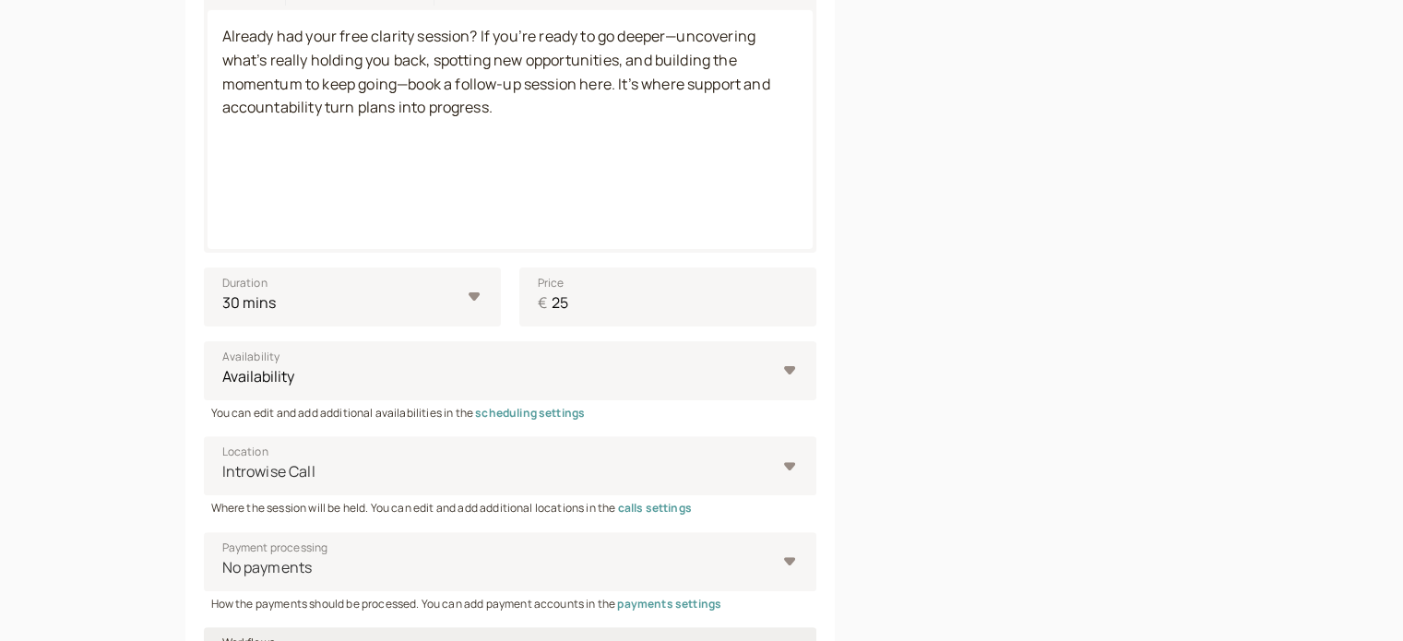
scroll to position [738, 0]
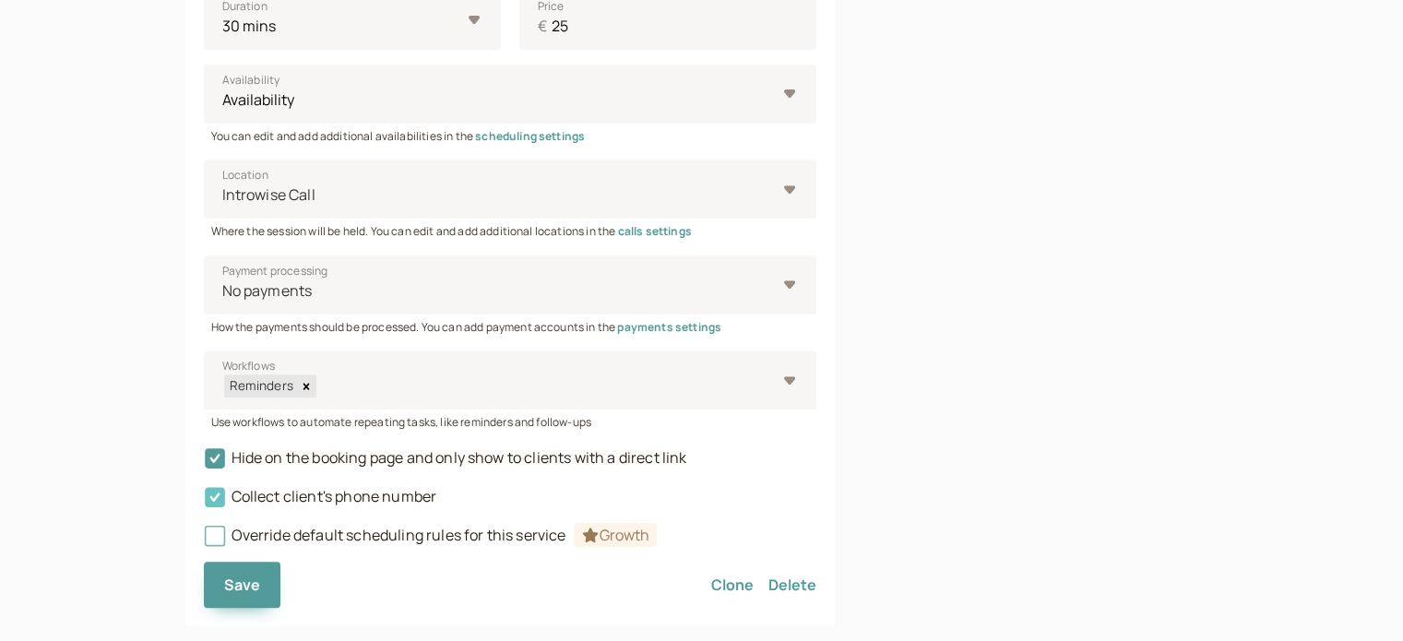
click at [302, 497] on span "Collect client's phone number" at bounding box center [320, 496] width 233 height 20
click at [204, 502] on input "Collect client's phone number" at bounding box center [204, 502] width 0 height 0
click at [243, 572] on button "Save" at bounding box center [242, 585] width 77 height 46
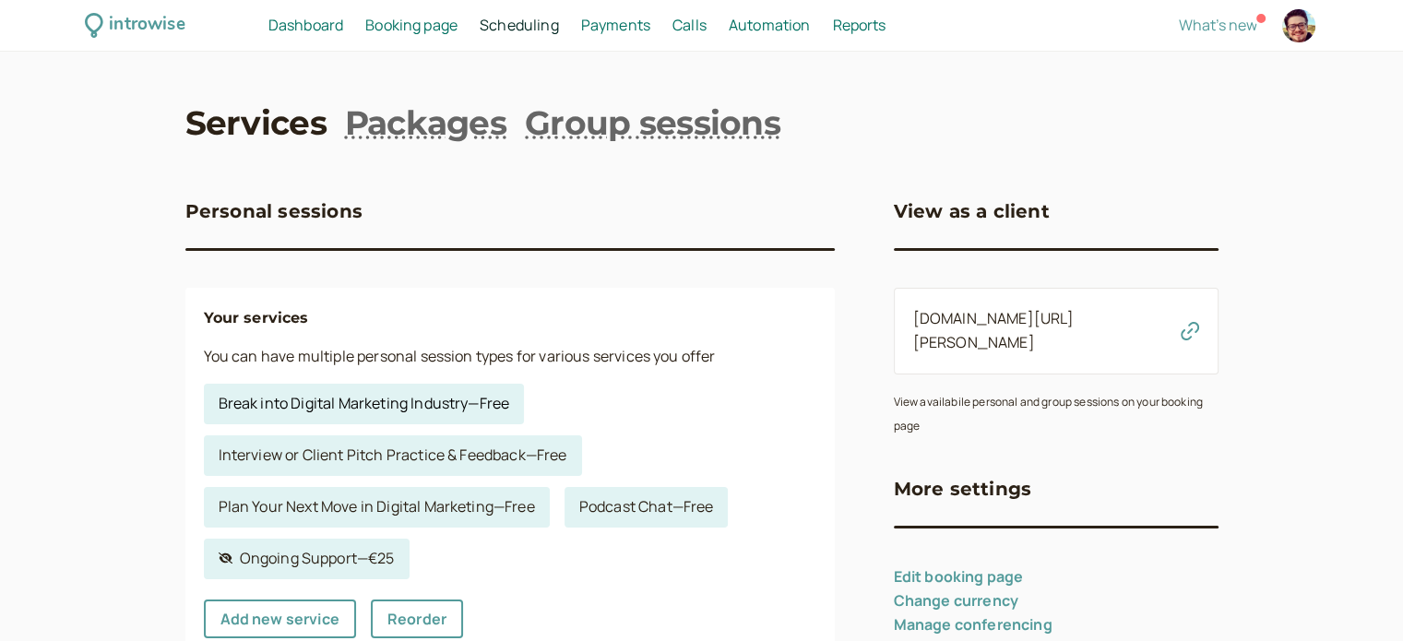
click at [390, 405] on link "Break into Digital Marketing Industry — Free" at bounding box center [364, 404] width 321 height 41
select select "30"
select select "RHwKl2BcAEEDGYEhvF6D"
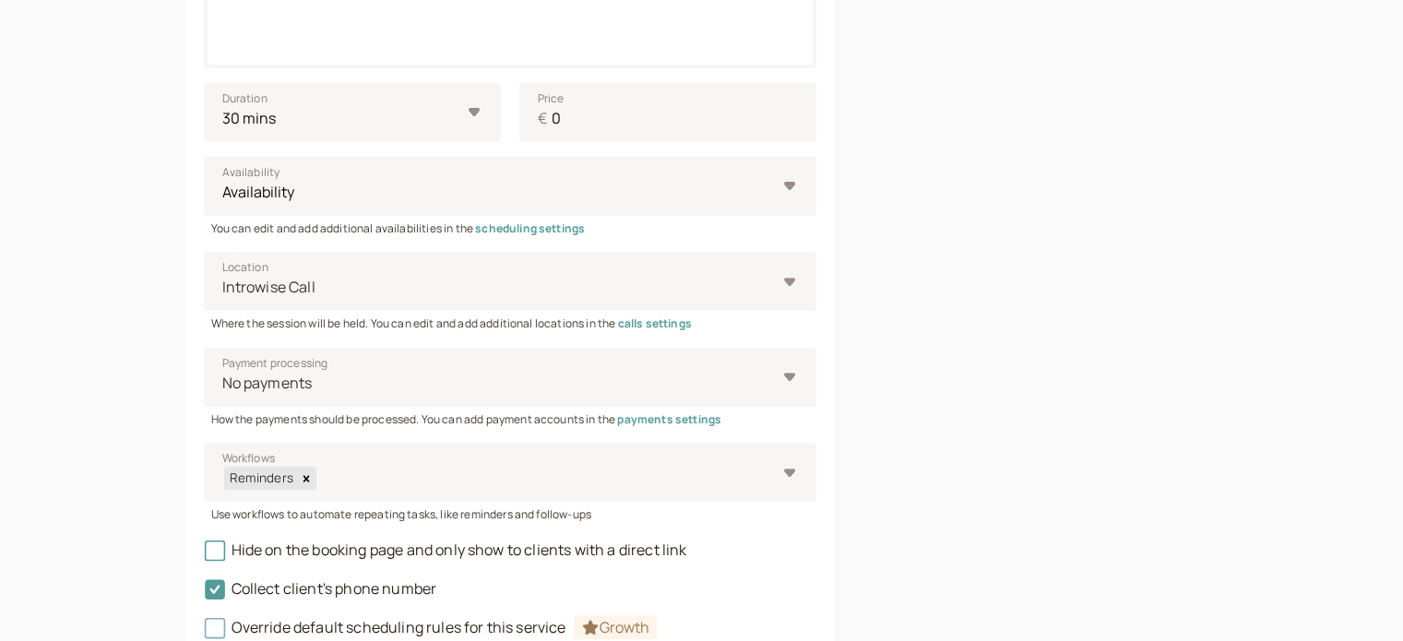
scroll to position [774, 0]
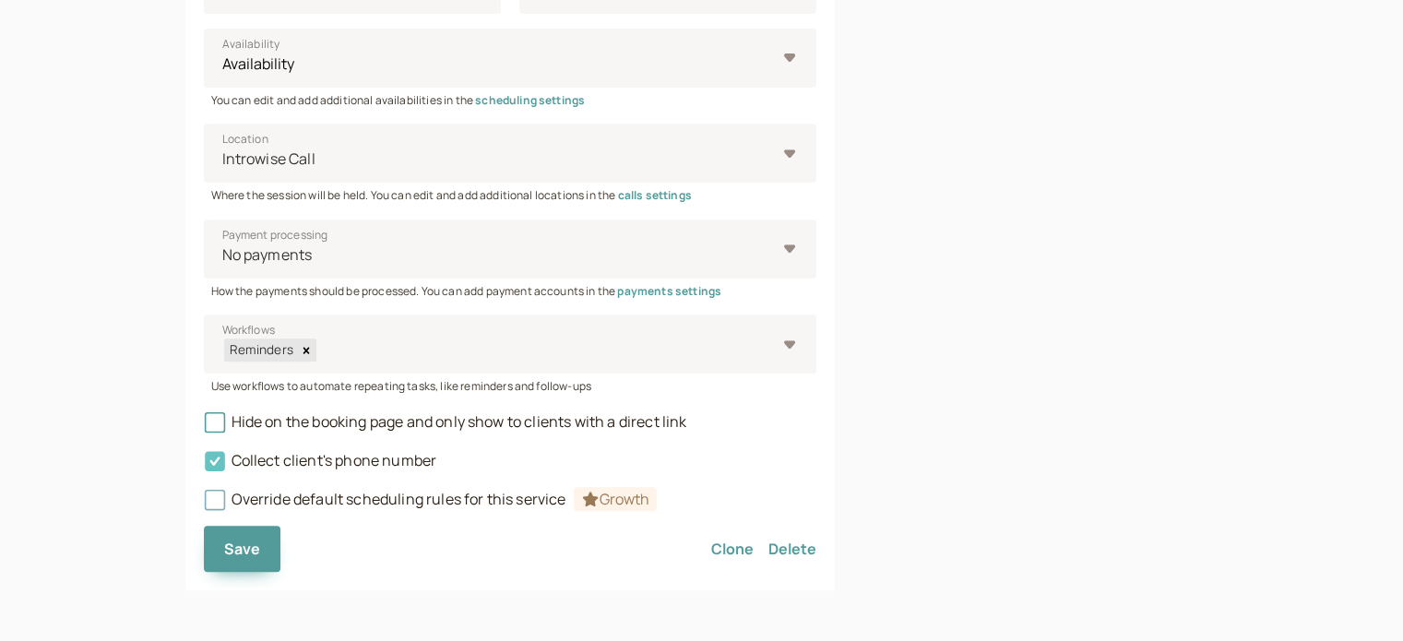
click at [210, 468] on icon at bounding box center [215, 461] width 20 height 20
click at [204, 466] on input "Collect client's phone number" at bounding box center [204, 466] width 0 height 0
click at [231, 550] on span "Save" at bounding box center [242, 549] width 37 height 20
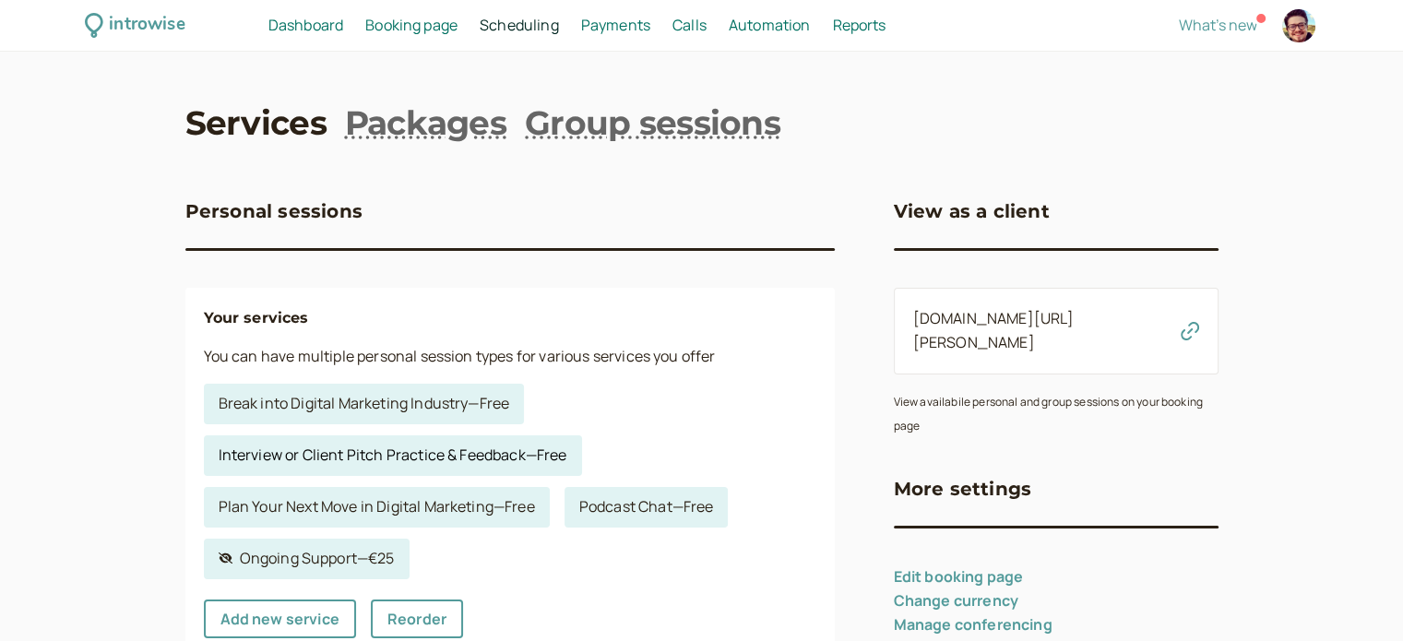
click at [349, 452] on link "Interview or Client Pitch Practice & Feedback — Free" at bounding box center [393, 455] width 378 height 41
select select "30"
select select "RHwKl2BcAEEDGYEhvF6D"
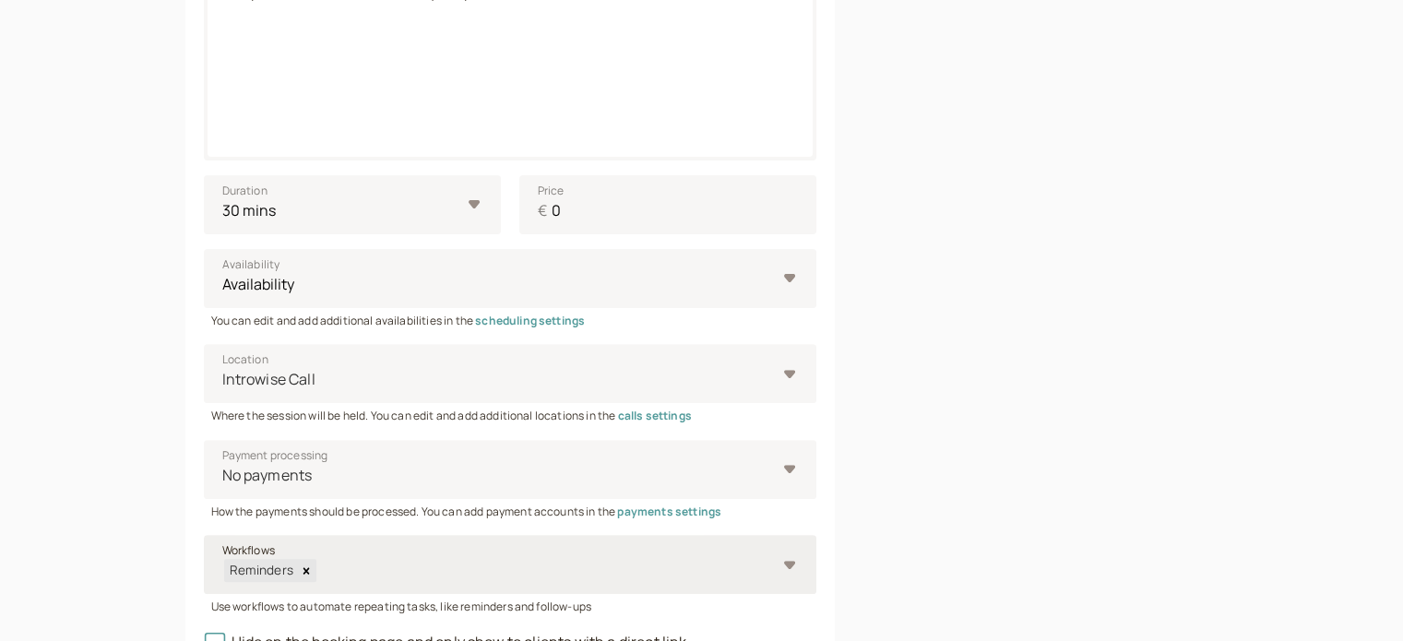
scroll to position [774, 0]
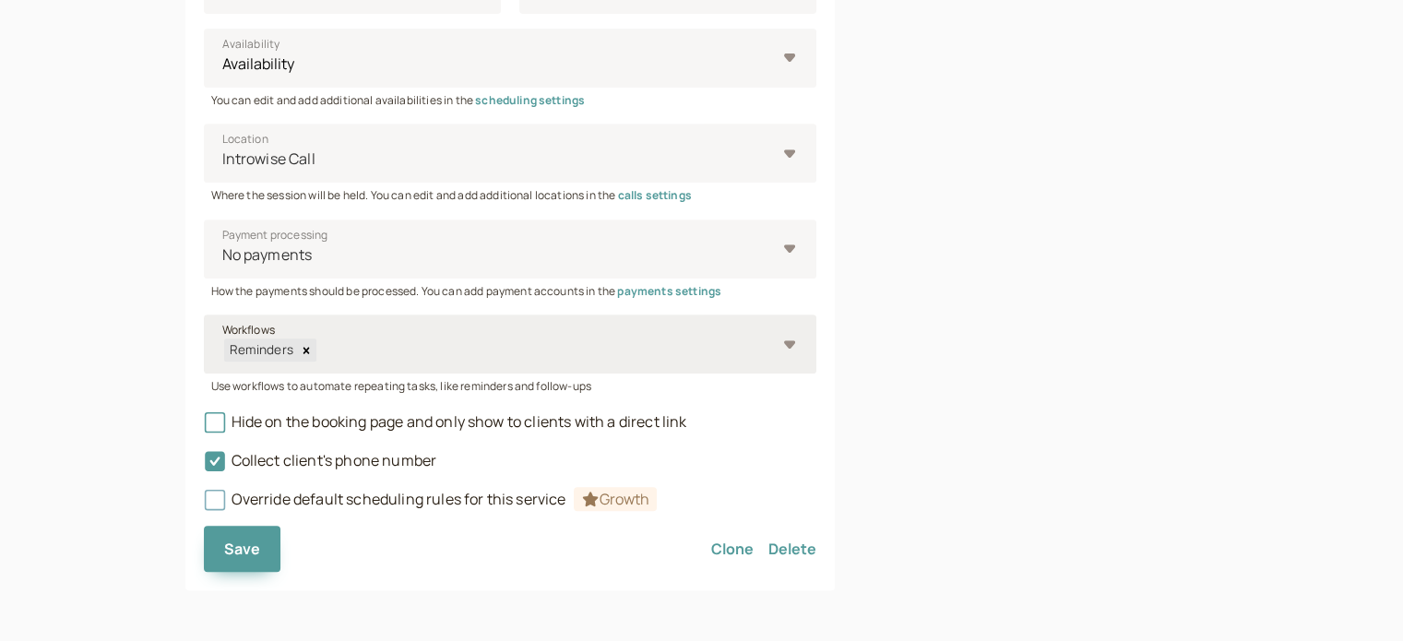
click at [348, 467] on span "Collect client's phone number" at bounding box center [320, 460] width 233 height 20
click at [204, 466] on input "Collect client's phone number" at bounding box center [204, 466] width 0 height 0
click at [247, 551] on span "Save" at bounding box center [242, 549] width 37 height 20
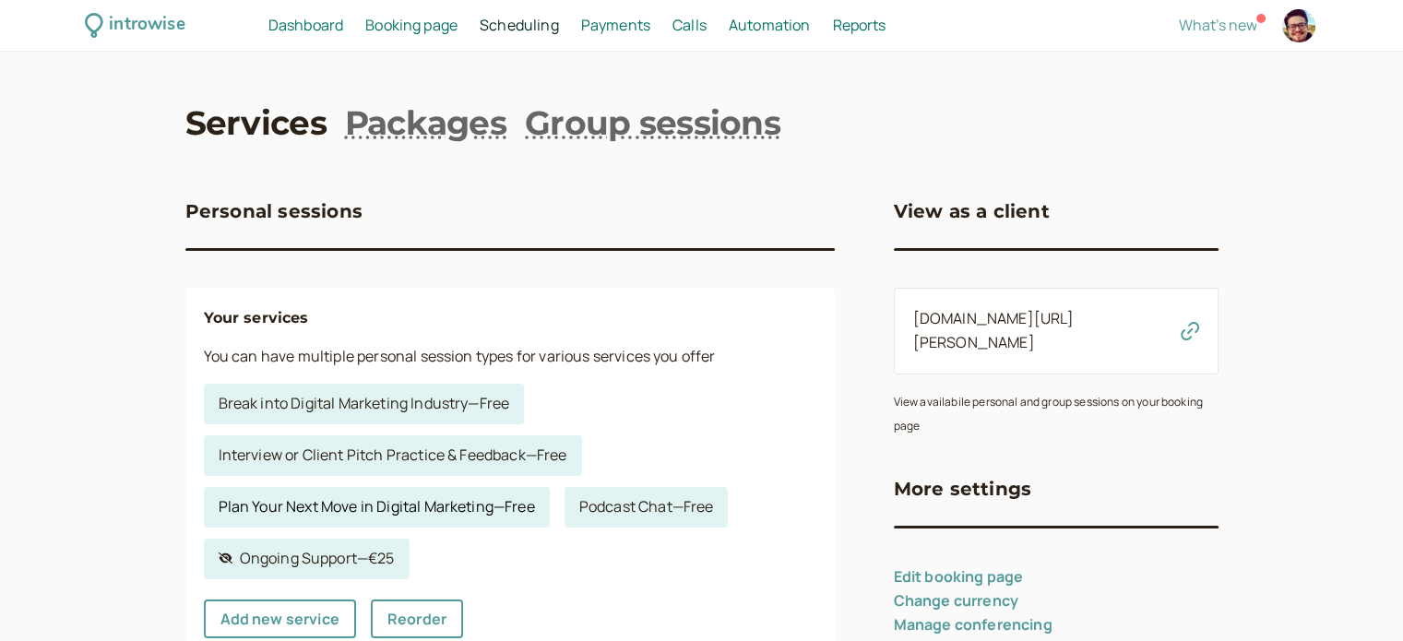
click at [361, 507] on link "Plan Your Next Move in Digital Marketing — Free" at bounding box center [377, 507] width 346 height 41
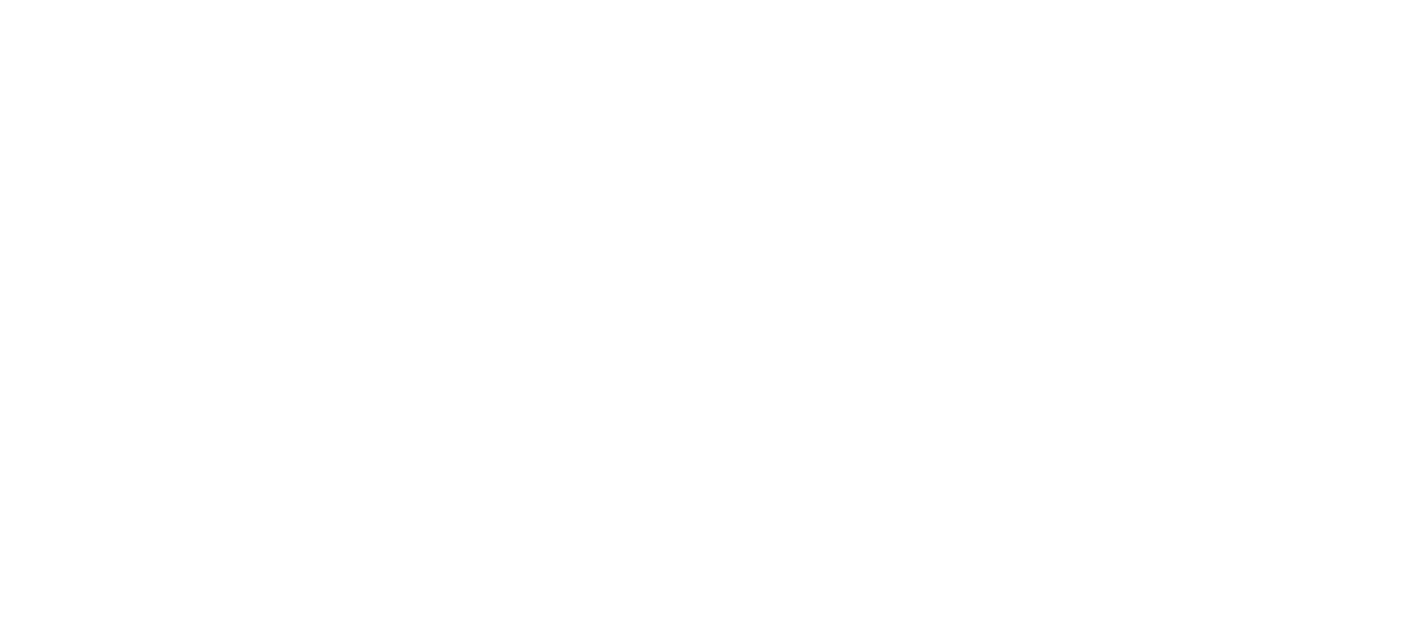
select select "30"
select select "RHwKl2BcAEEDGYEhvF6D"
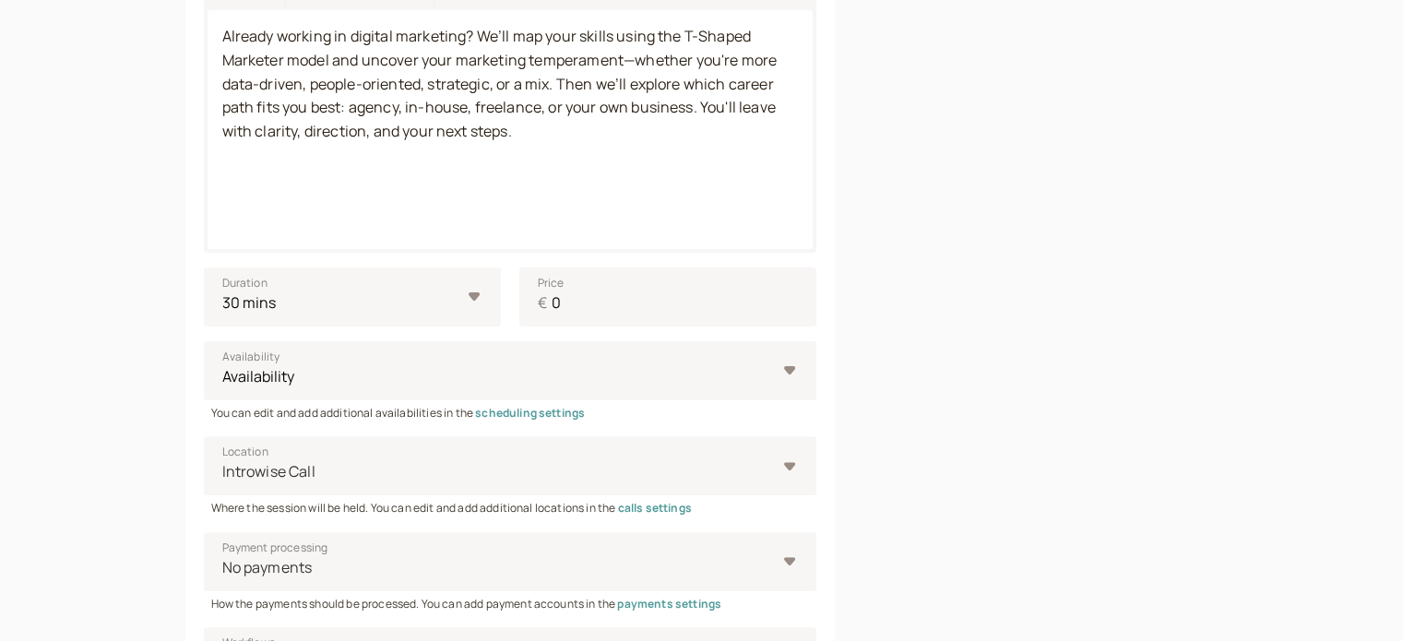
scroll to position [774, 0]
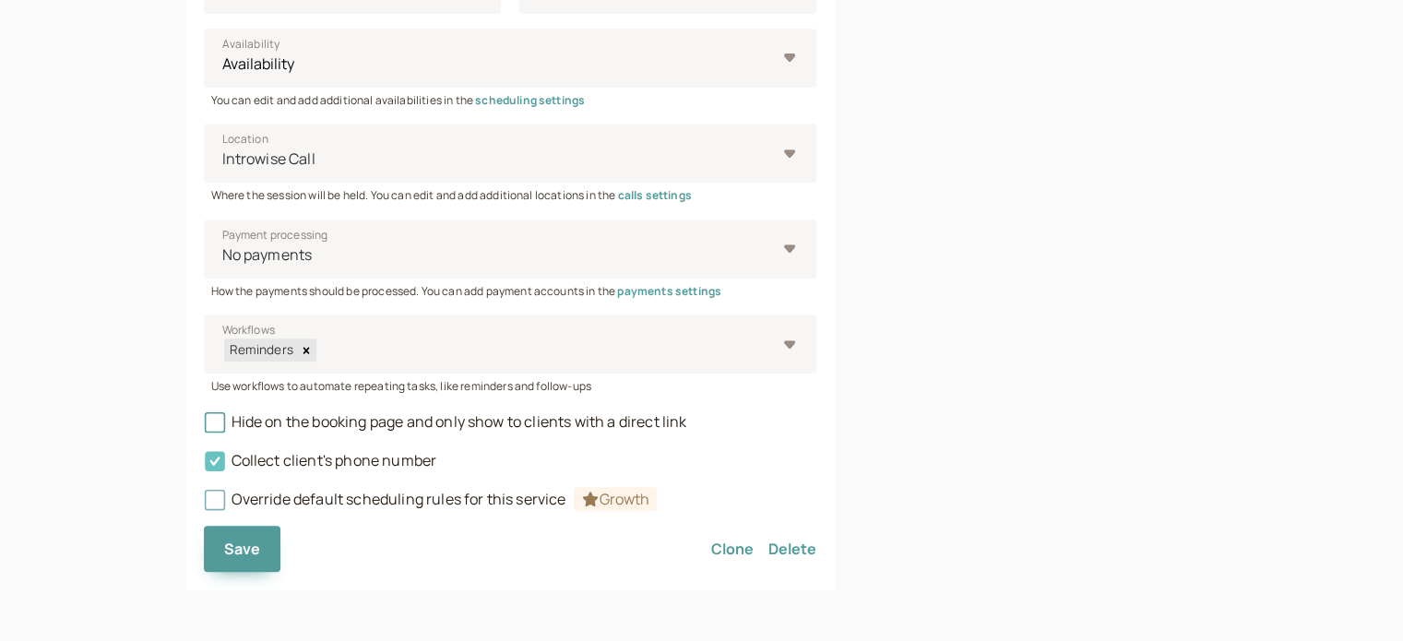
click at [337, 459] on span "Collect client's phone number" at bounding box center [320, 460] width 233 height 20
click at [204, 466] on input "Collect client's phone number" at bounding box center [204, 466] width 0 height 0
click at [264, 547] on button "Save" at bounding box center [242, 549] width 77 height 46
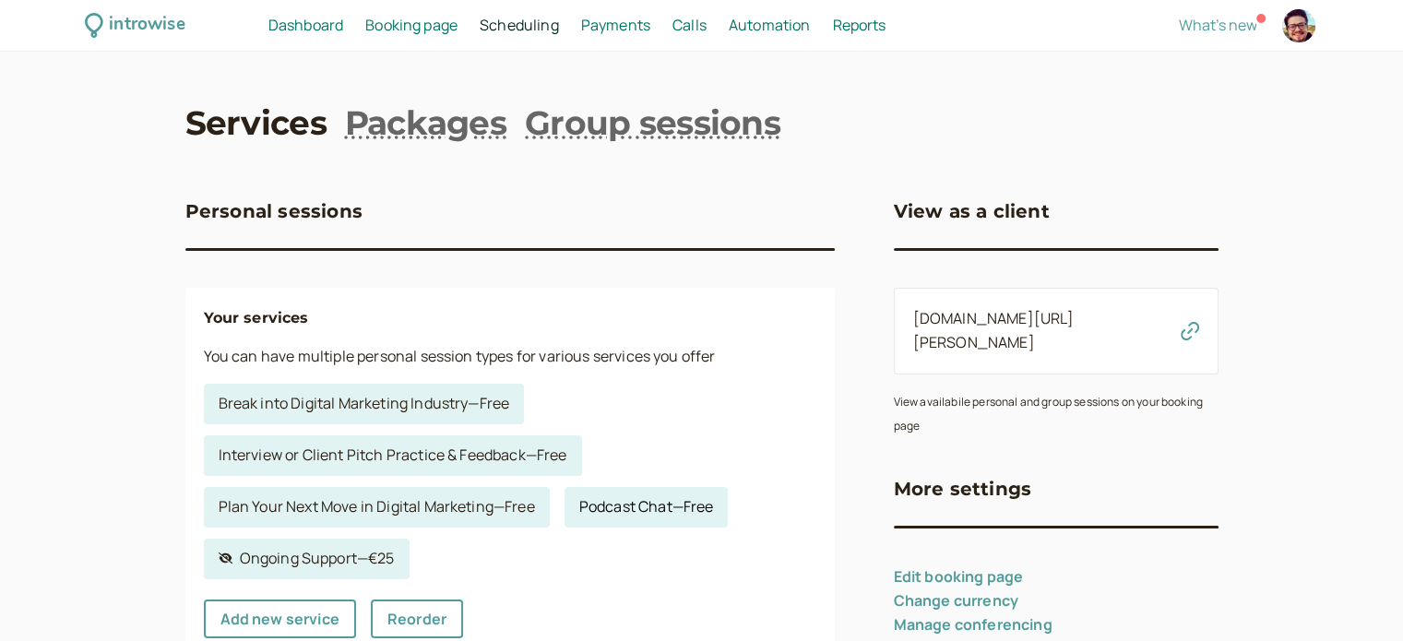
click at [648, 500] on link "Podcast Chat — Free" at bounding box center [646, 507] width 164 height 41
select select "60"
select select "RHwKl2BcAEEDGYEhvF6D"
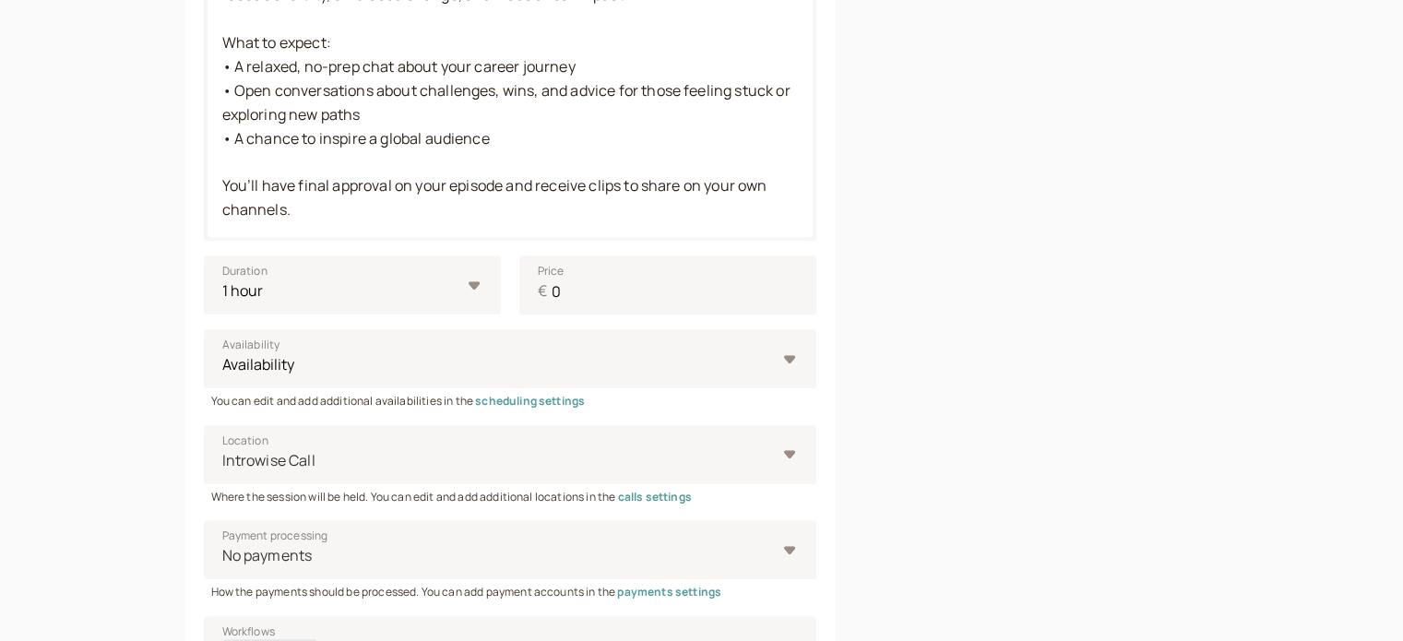
scroll to position [947, 0]
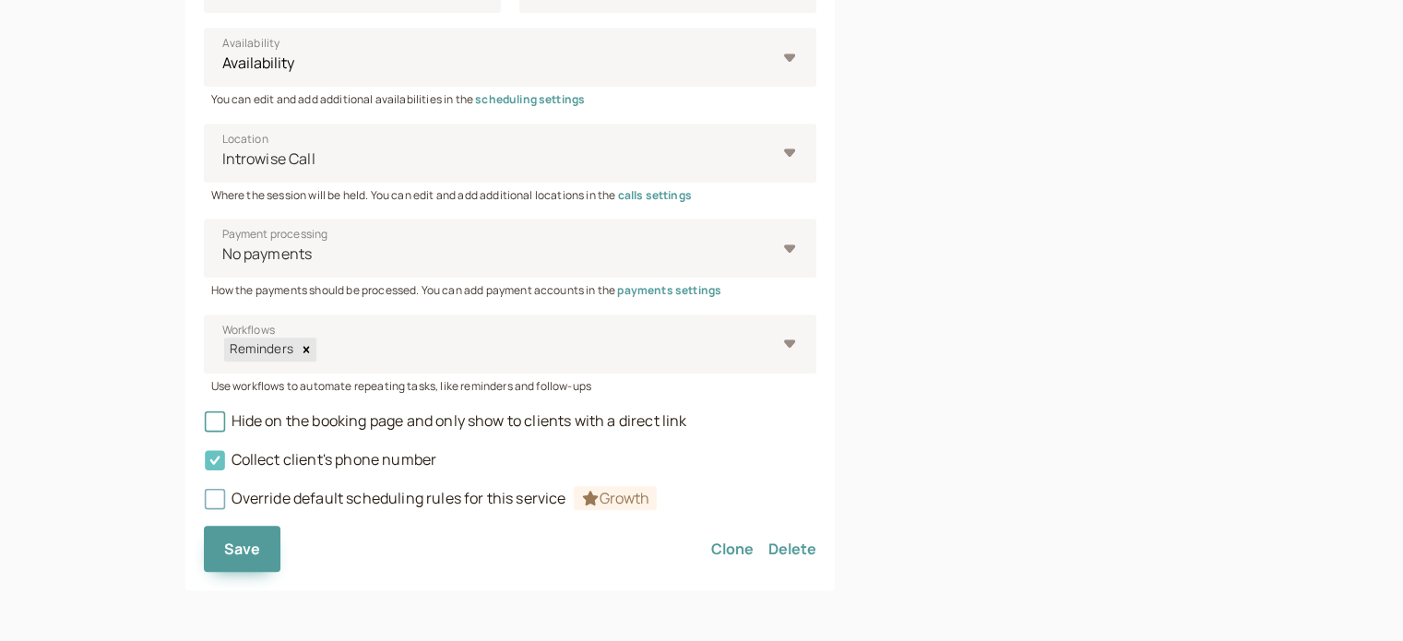
click at [257, 467] on span "Collect client's phone number" at bounding box center [320, 459] width 233 height 20
click at [204, 465] on input "Collect client's phone number" at bounding box center [204, 465] width 0 height 0
click at [243, 543] on span "Save" at bounding box center [242, 549] width 37 height 20
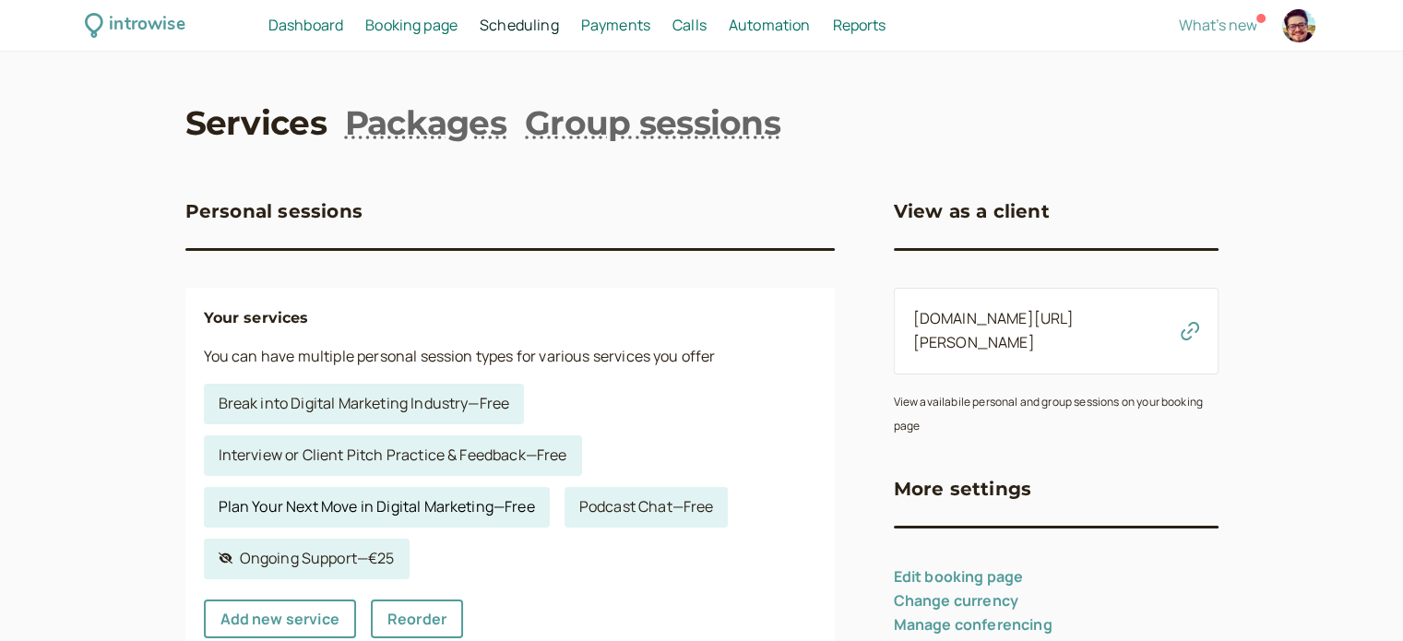
click at [295, 493] on link "Plan Your Next Move in Digital Marketing — Free" at bounding box center [377, 507] width 346 height 41
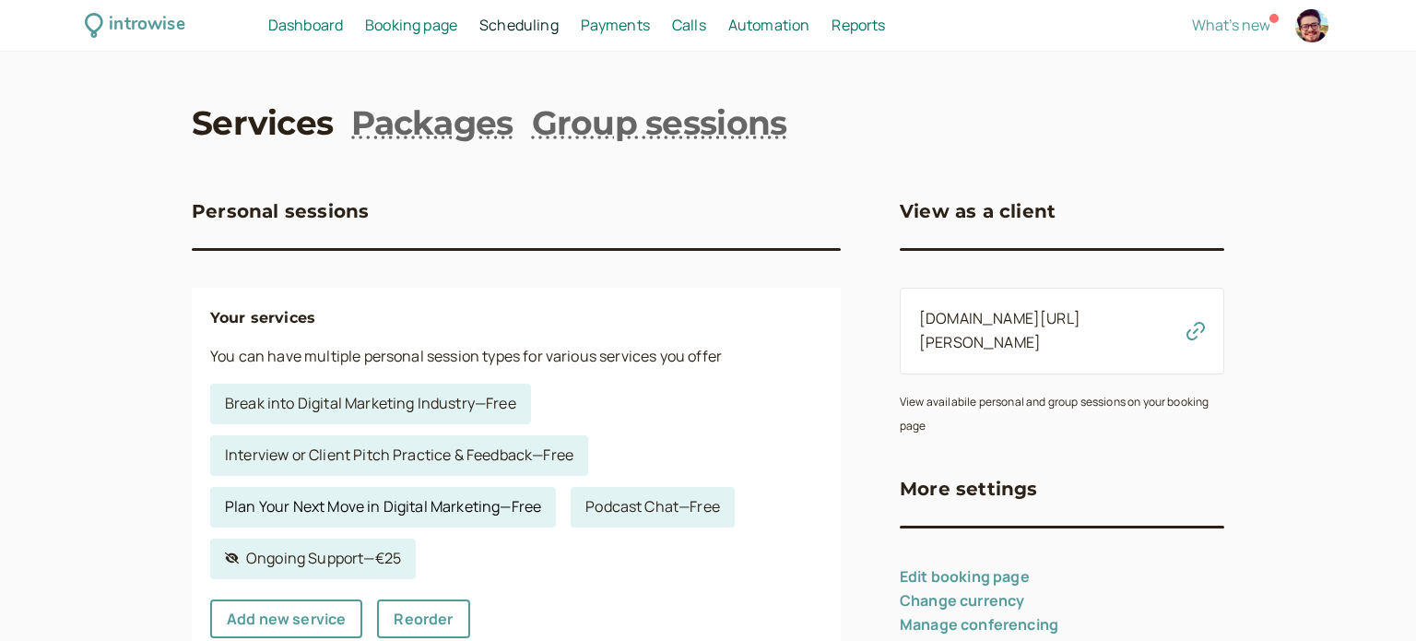
select select "30"
select select "RHwKl2BcAEEDGYEhvF6D"
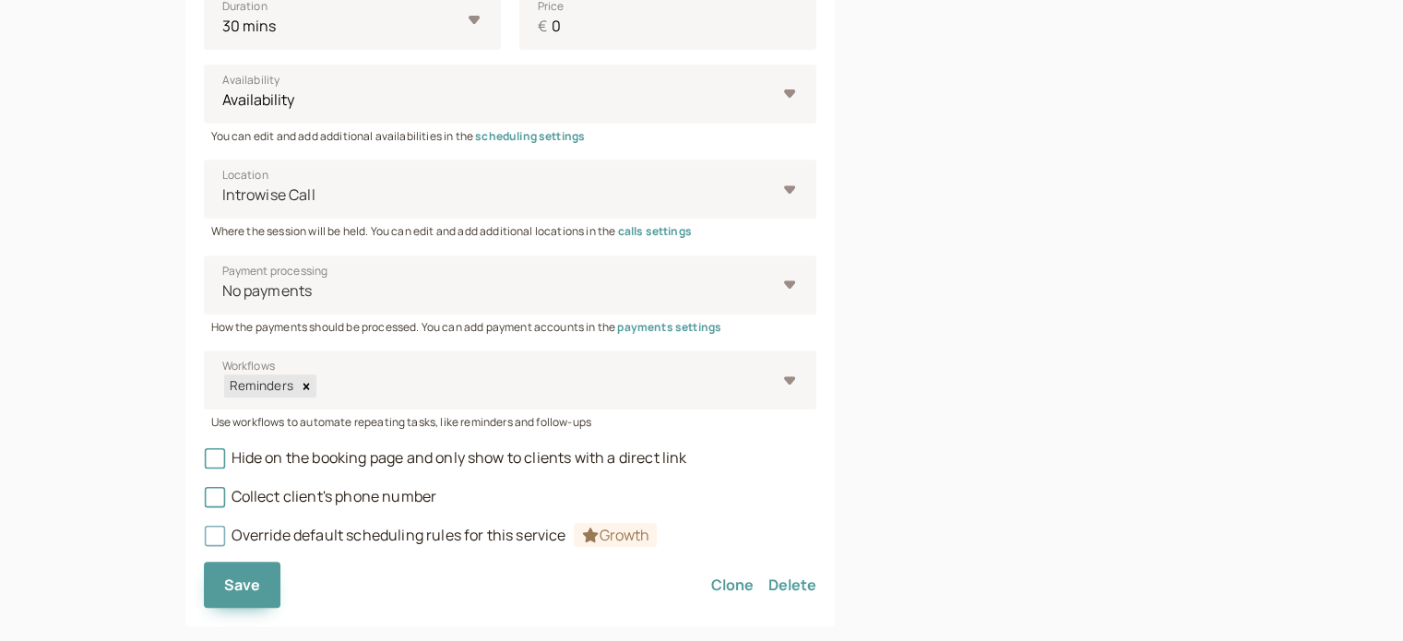
scroll to position [774, 0]
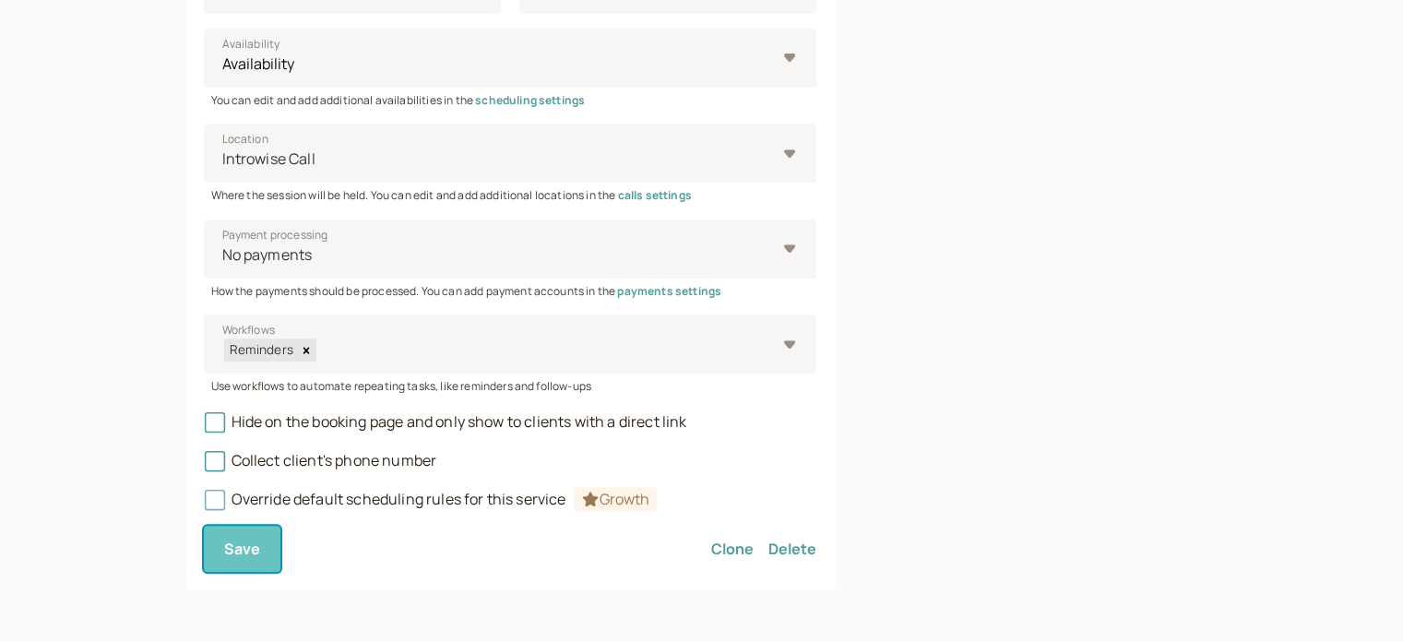
click at [227, 544] on span "Save" at bounding box center [242, 549] width 37 height 20
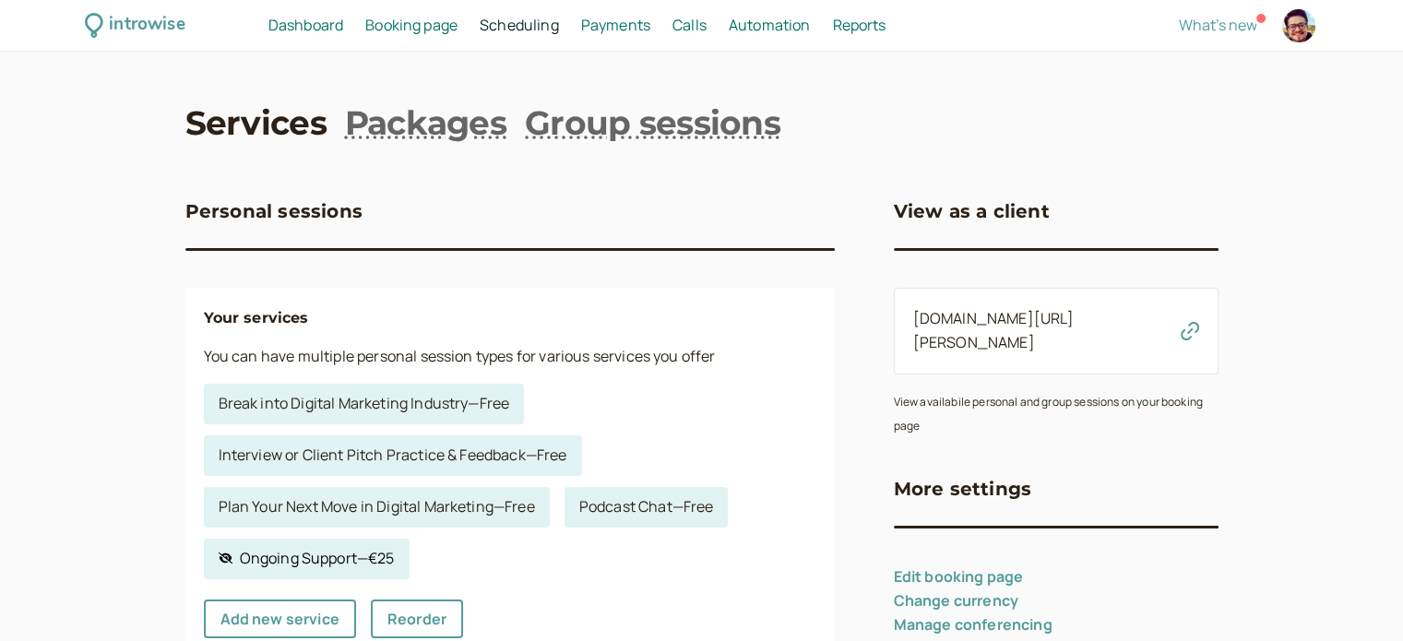
click at [377, 560] on link "Hidden service Ongoing Support — €25" at bounding box center [307, 559] width 206 height 41
select select "30"
select select "RHwKl2BcAEEDGYEhvF6D"
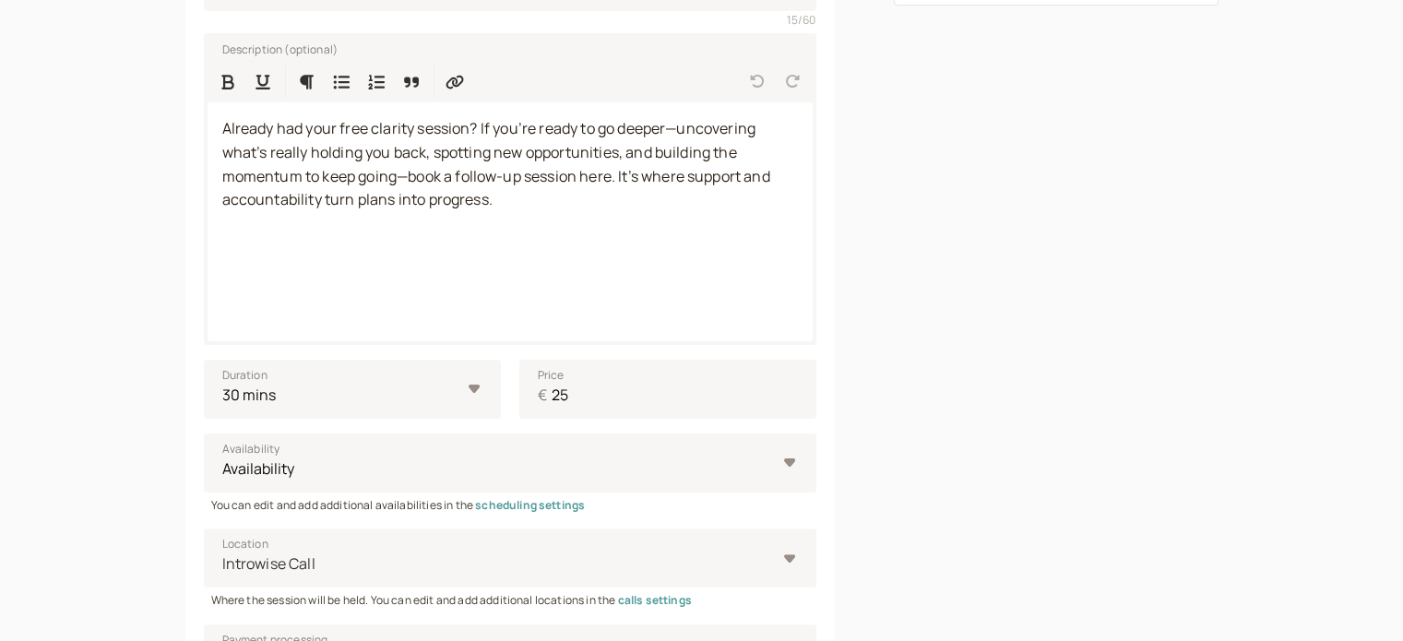
scroll to position [553, 0]
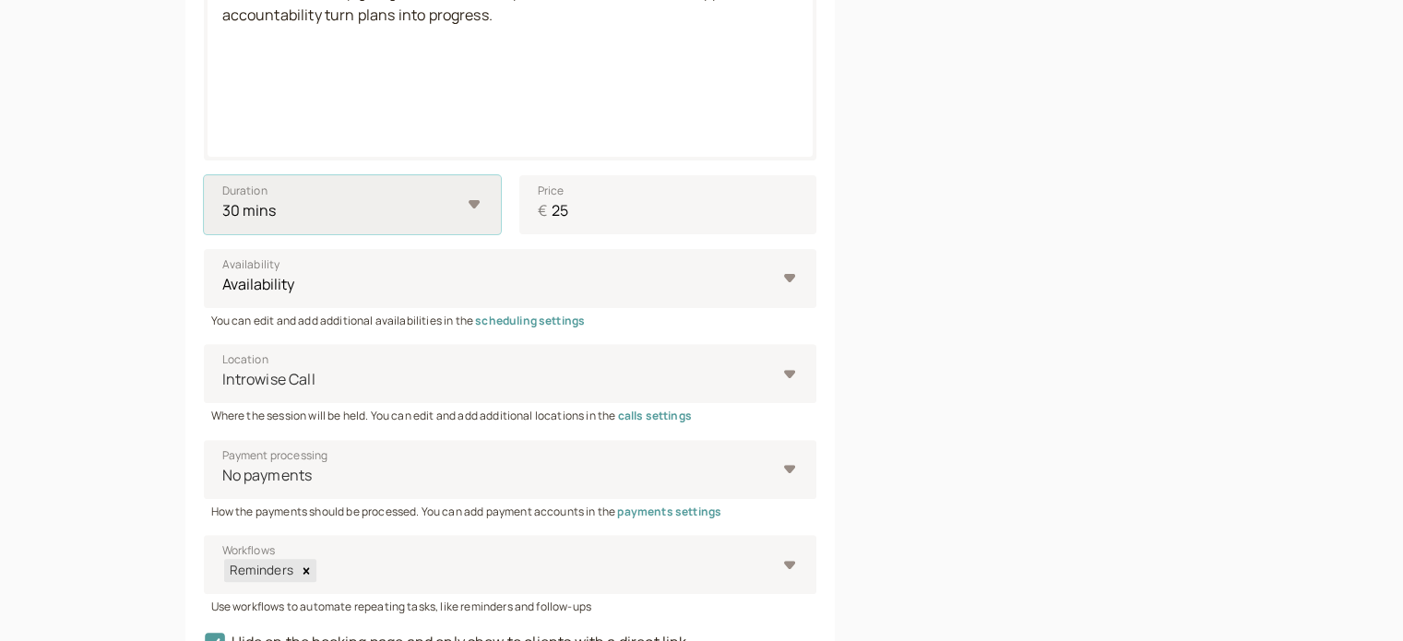
click at [475, 208] on select "10 mins 15 mins 30 mins 45 mins 1 hour 1.5 hours 2 hours Custom…" at bounding box center [352, 204] width 297 height 59
select select "60"
click at [204, 175] on select "10 mins 15 mins 30 mins 45 mins 1 hour 1.5 hours 2 hours Custom…" at bounding box center [352, 204] width 297 height 59
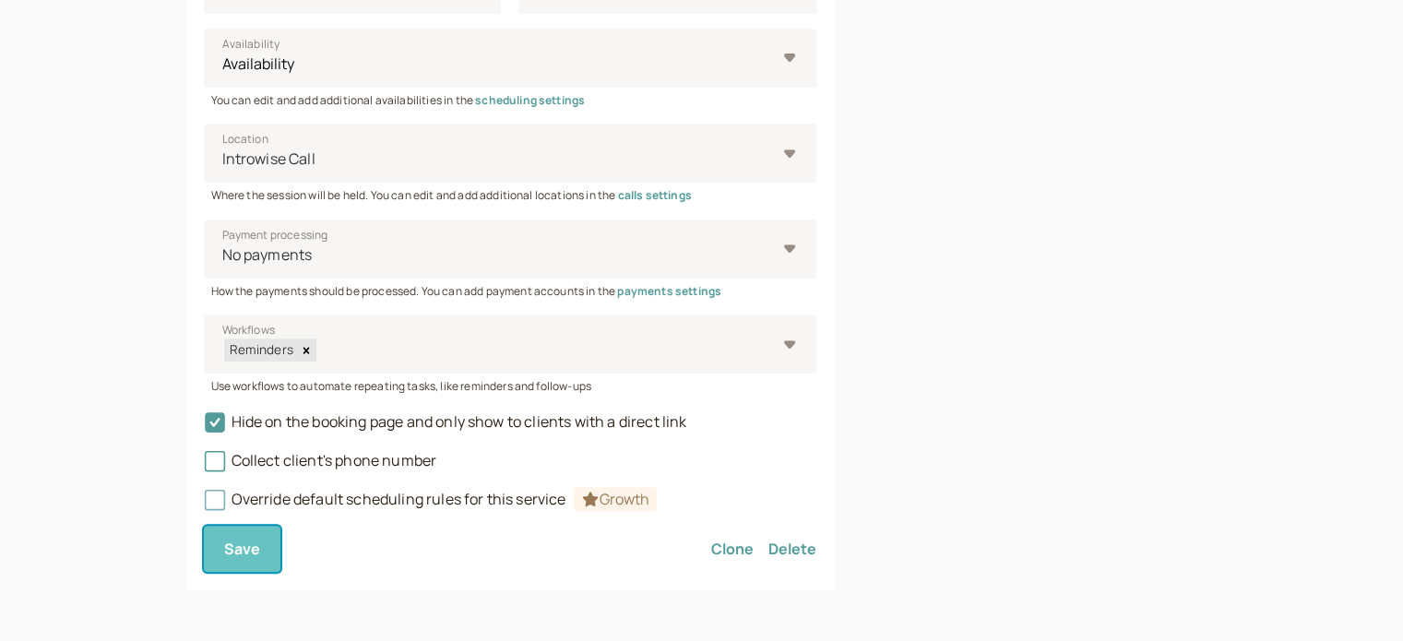
click at [239, 541] on span "Save" at bounding box center [242, 549] width 37 height 20
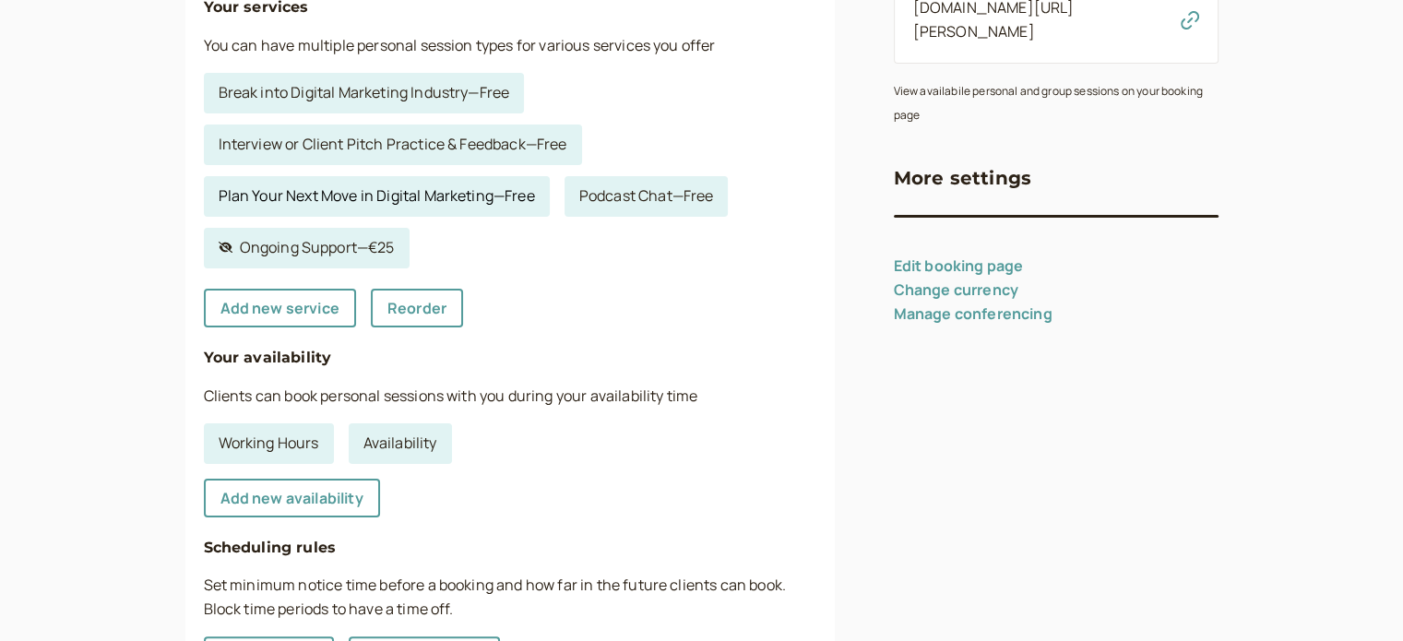
scroll to position [219, 0]
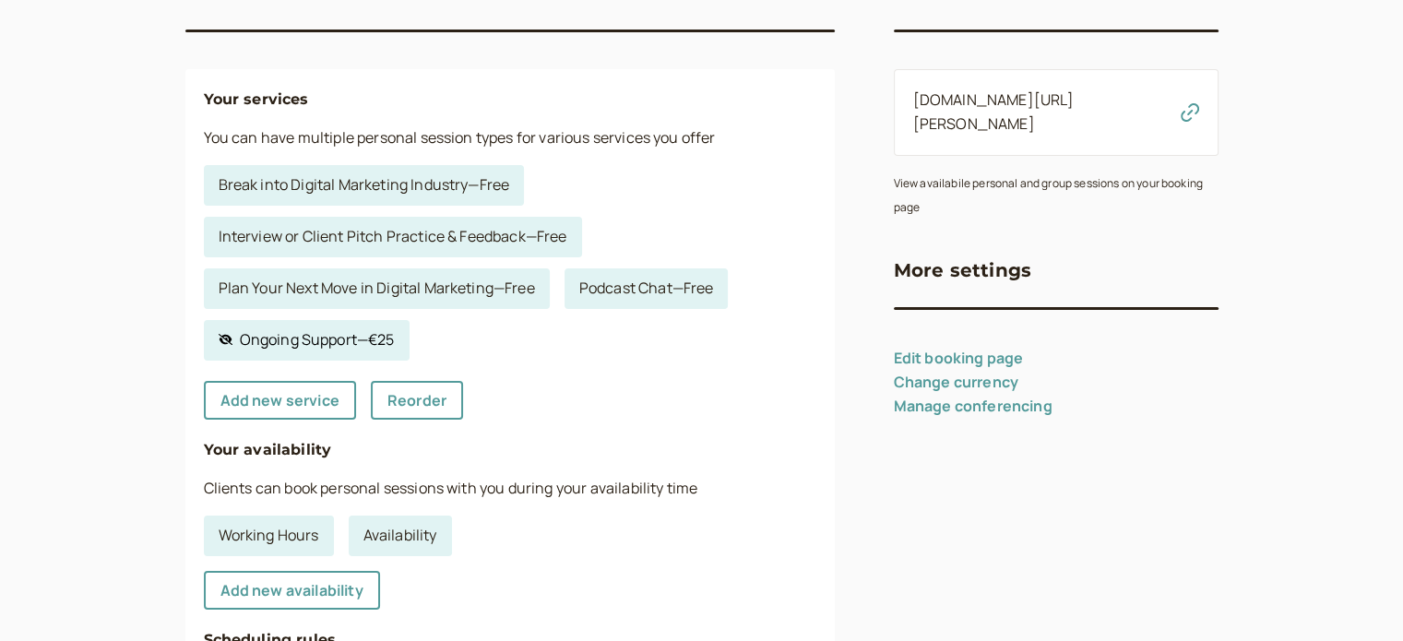
click at [275, 338] on link "Hidden service Ongoing Support — €25" at bounding box center [307, 340] width 206 height 41
select select "60"
select select "RHwKl2BcAEEDGYEhvF6D"
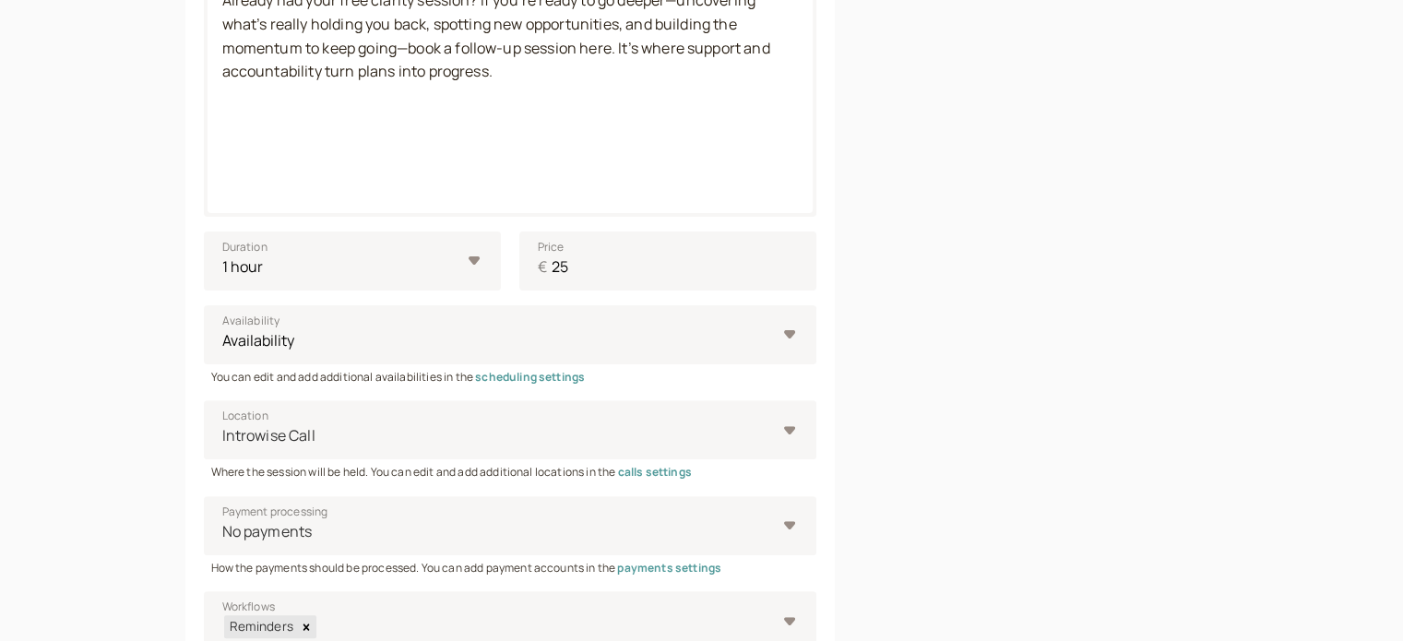
scroll to position [589, 0]
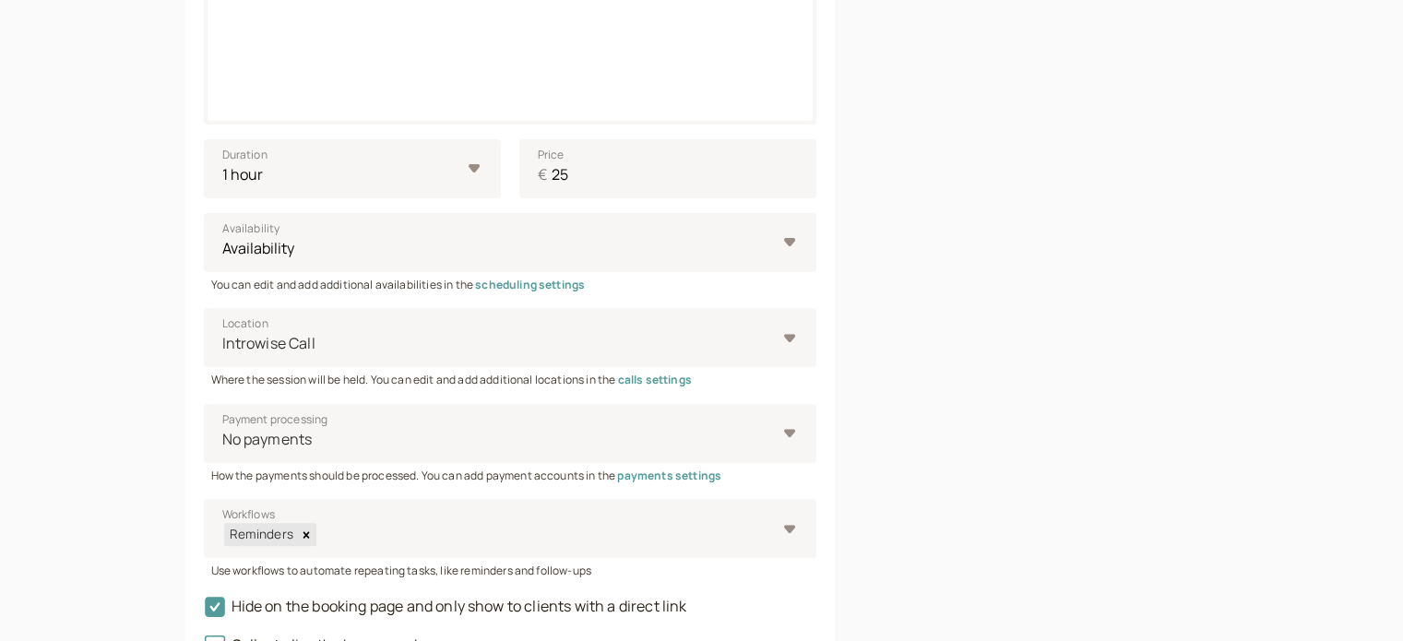
click at [1026, 393] on div "Link to this service introwise.com/neville-bezzina/services/a98c9c1a81" at bounding box center [1056, 172] width 325 height 1204
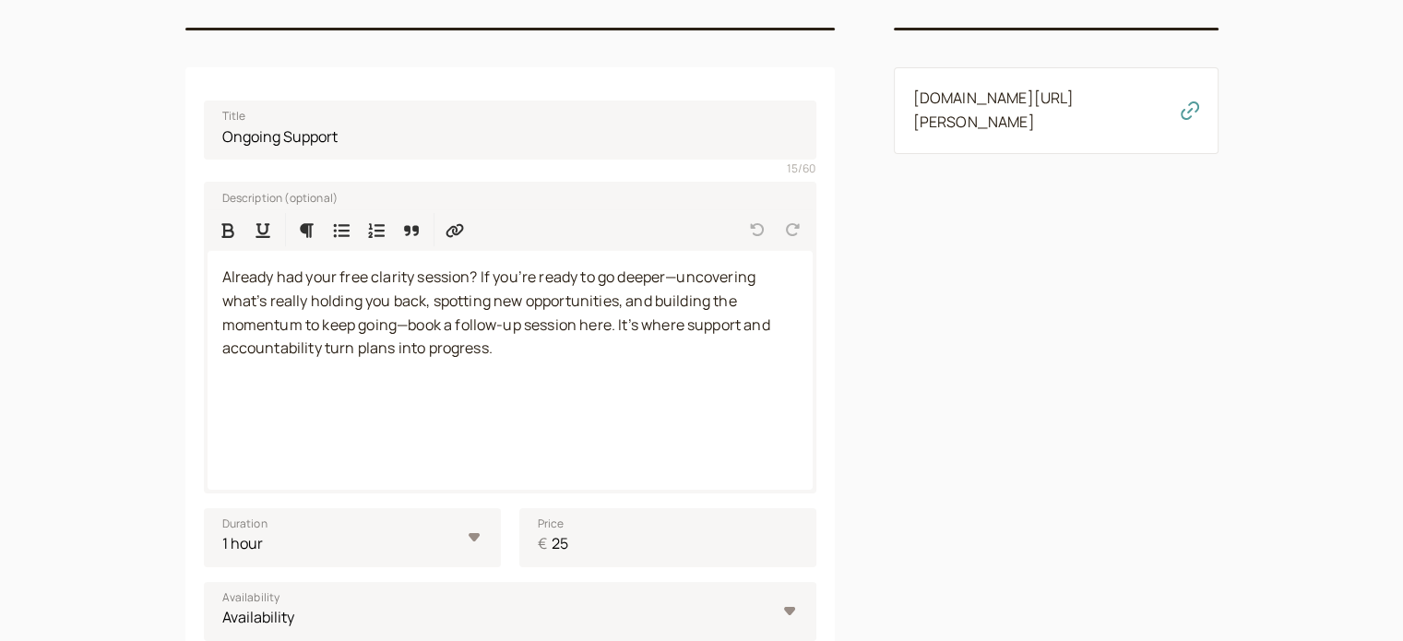
scroll to position [0, 0]
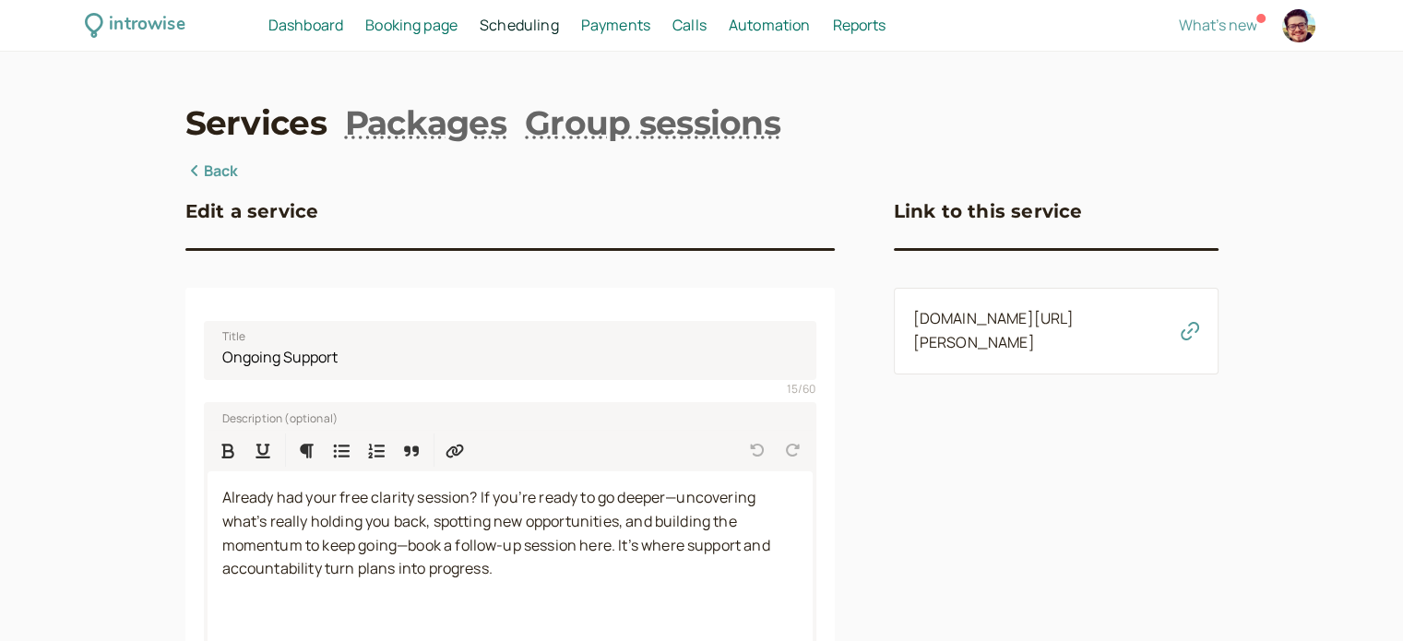
click at [541, 36] on link "Scheduling Scheduling" at bounding box center [519, 26] width 79 height 24
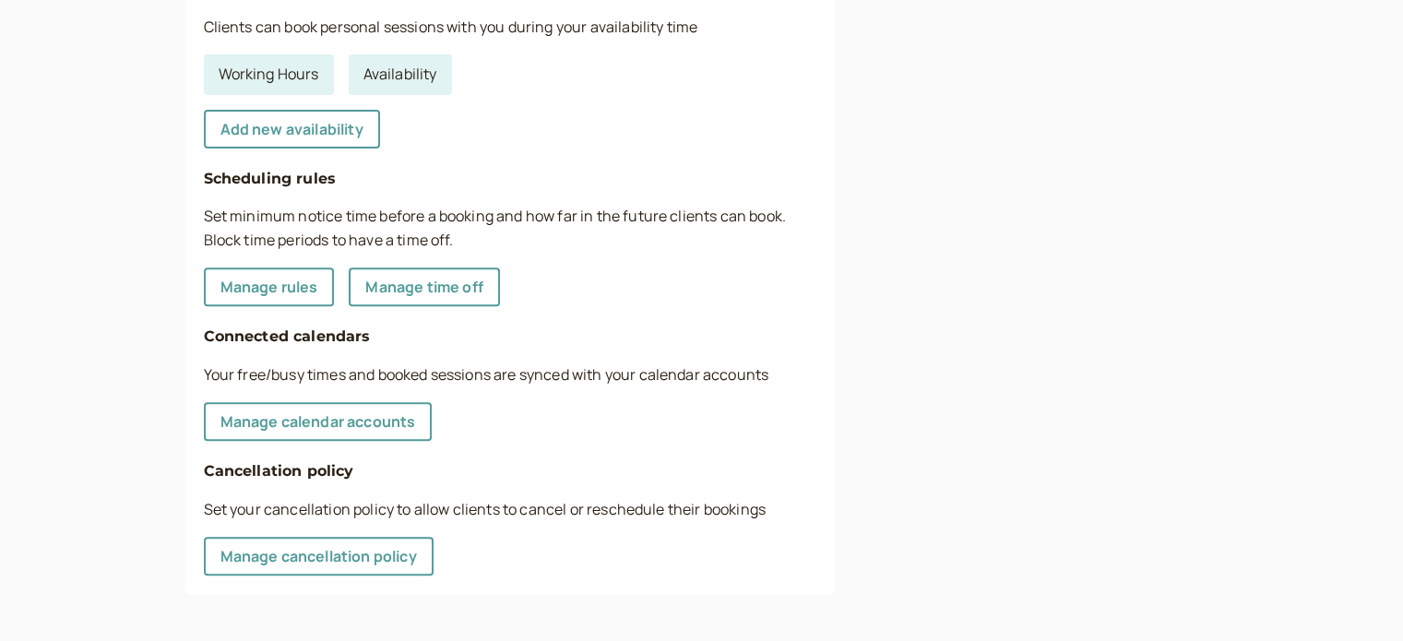
scroll to position [587, 0]
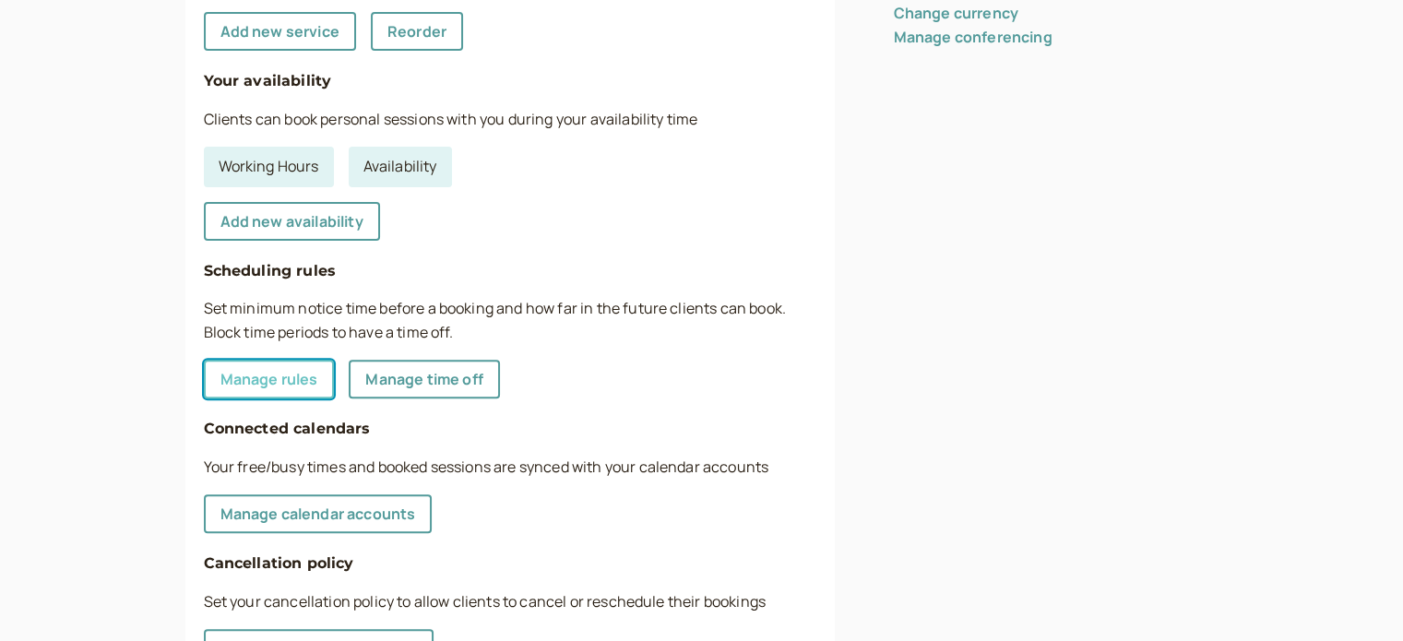
click at [280, 383] on link "Manage rules" at bounding box center [269, 379] width 131 height 39
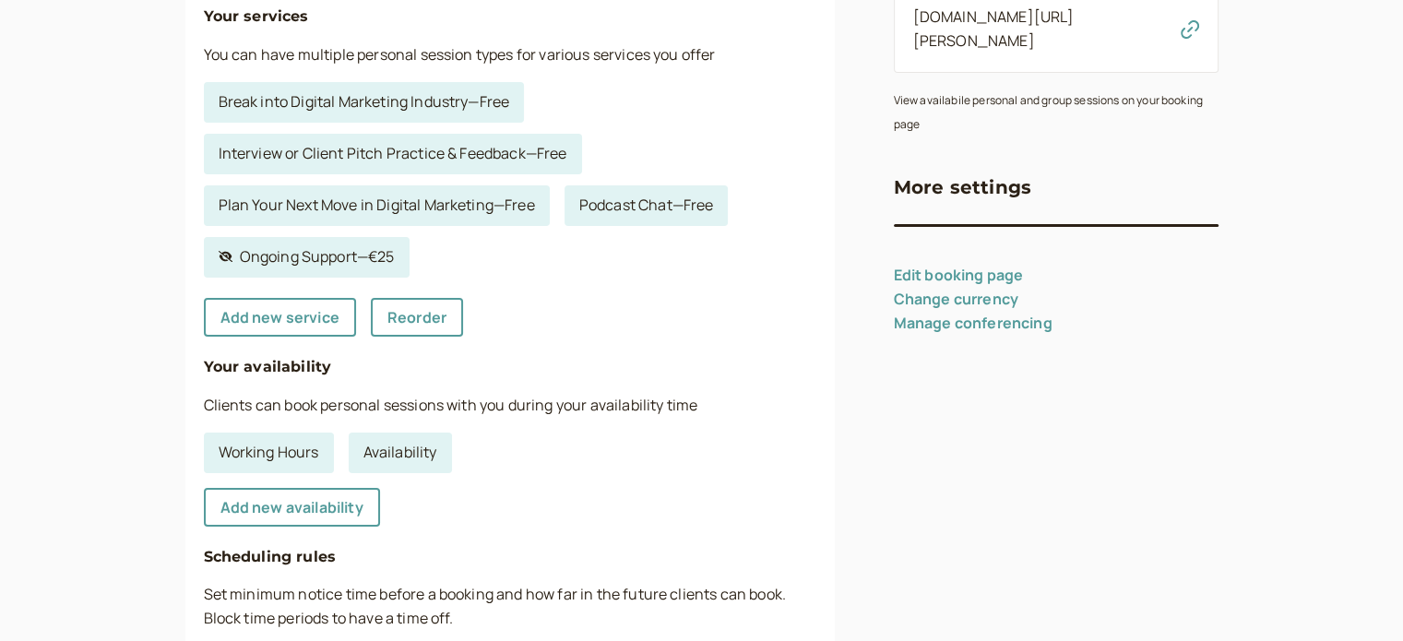
select select "60"
select select "2880"
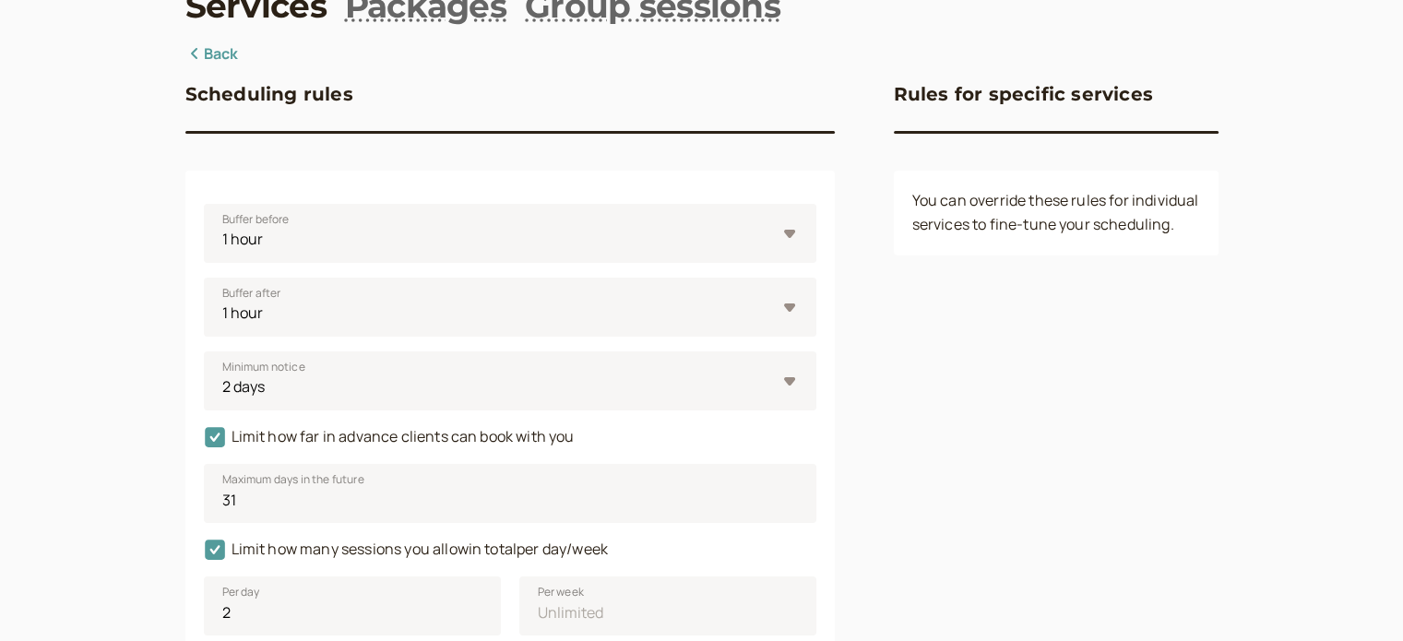
scroll to position [0, 0]
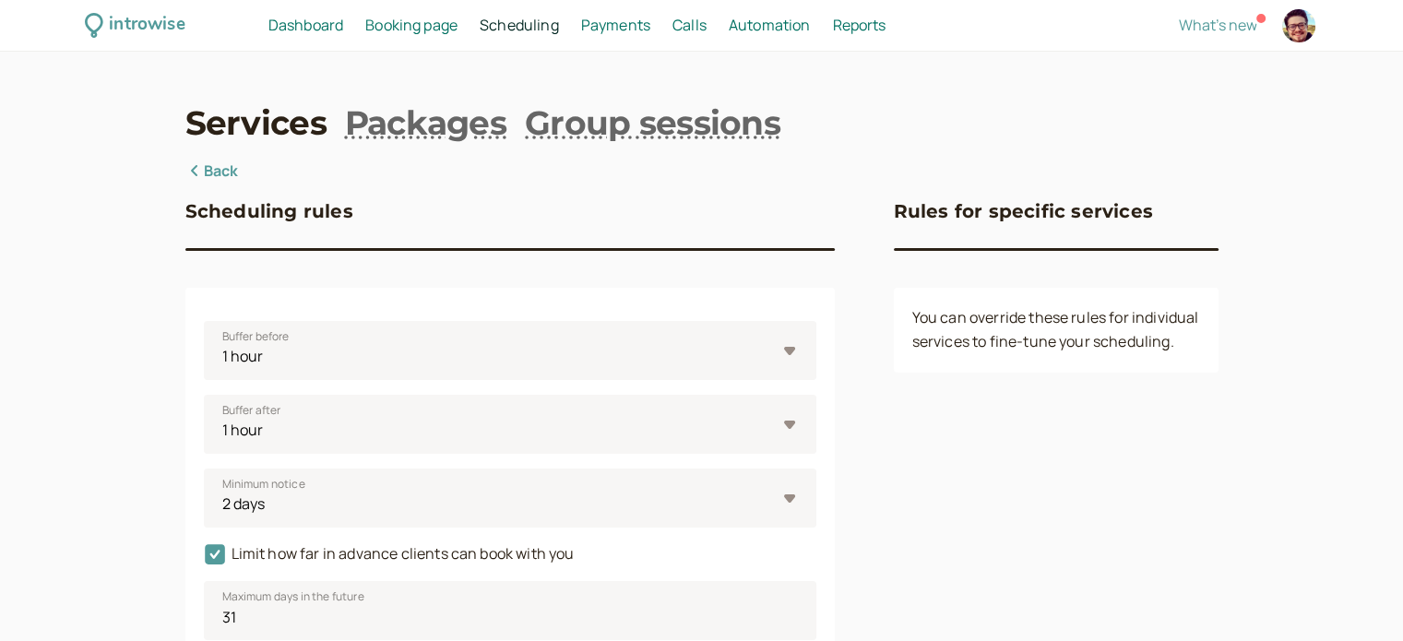
click at [210, 183] on link "Back" at bounding box center [211, 172] width 53 height 24
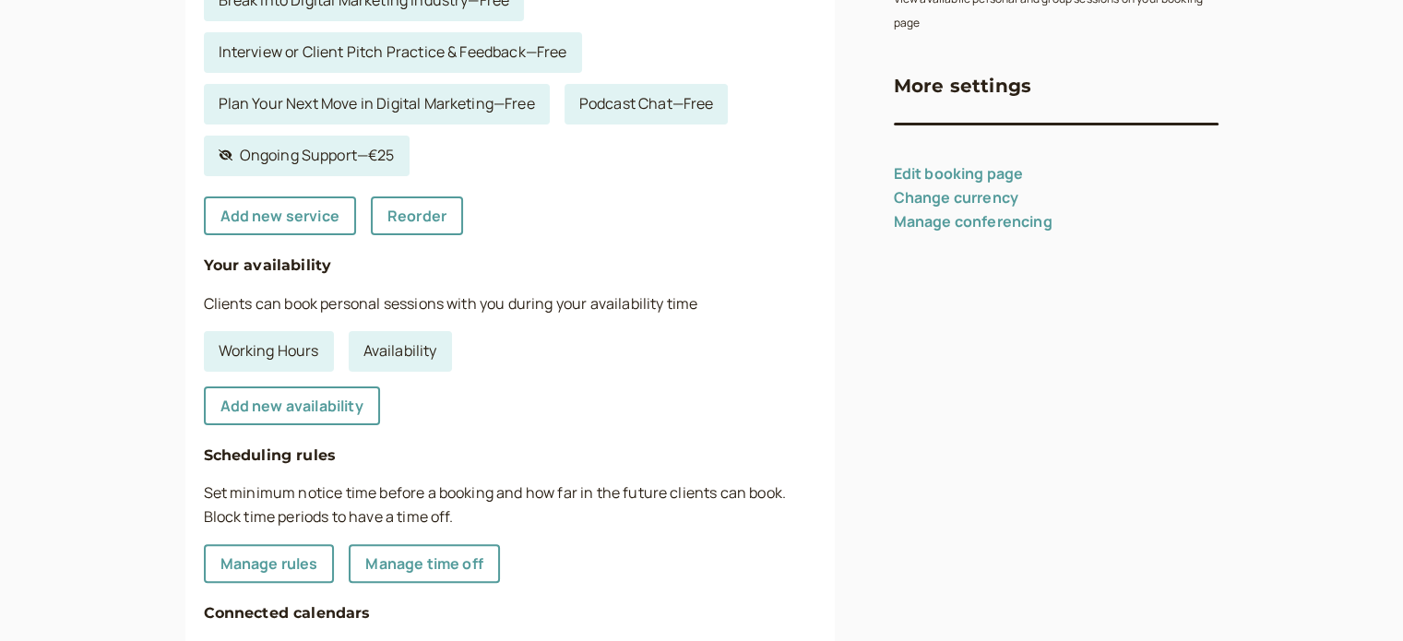
scroll to position [311, 0]
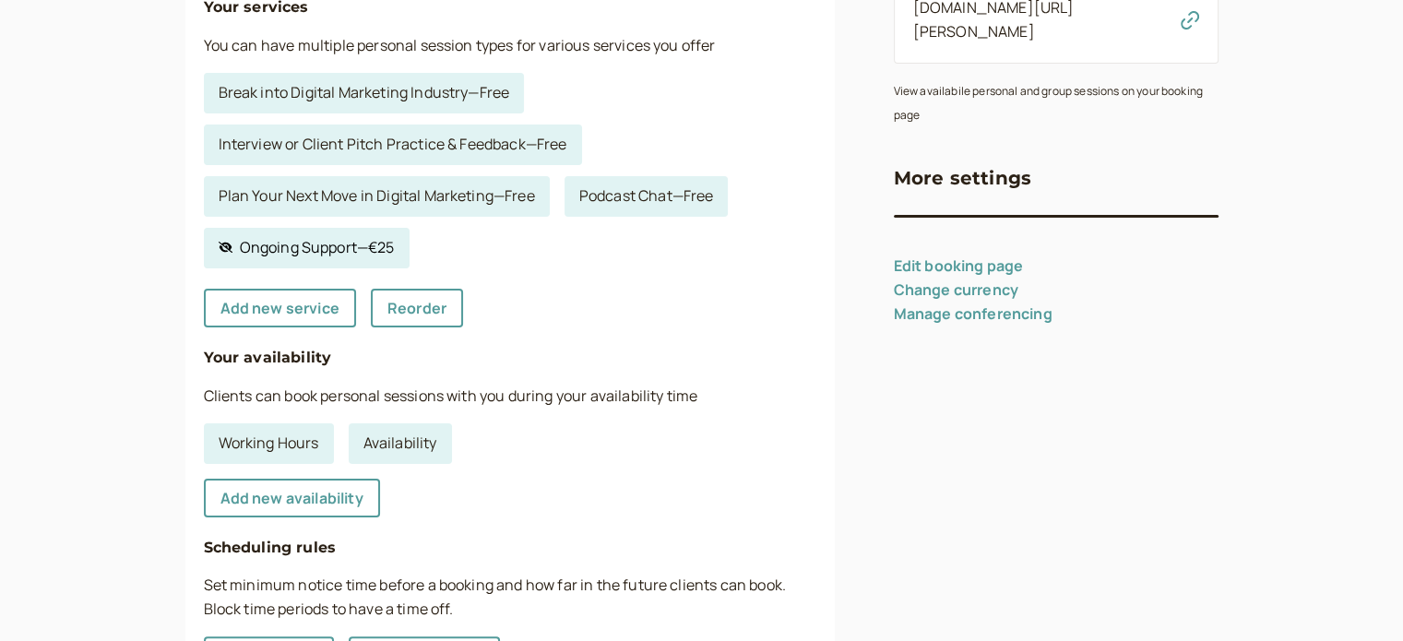
click at [408, 244] on link "Hidden service Ongoing Support — €25" at bounding box center [307, 248] width 206 height 41
select select "60"
select select "RHwKl2BcAEEDGYEhvF6D"
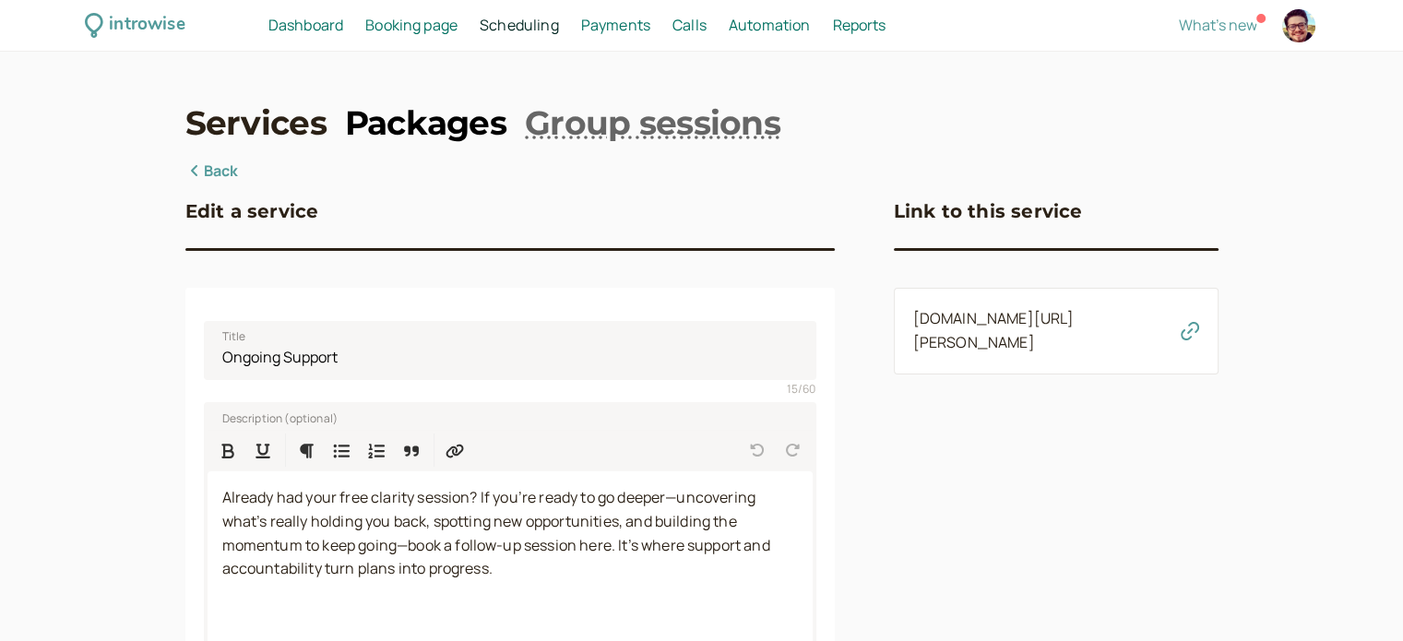
click at [436, 125] on link "Packages" at bounding box center [425, 123] width 161 height 46
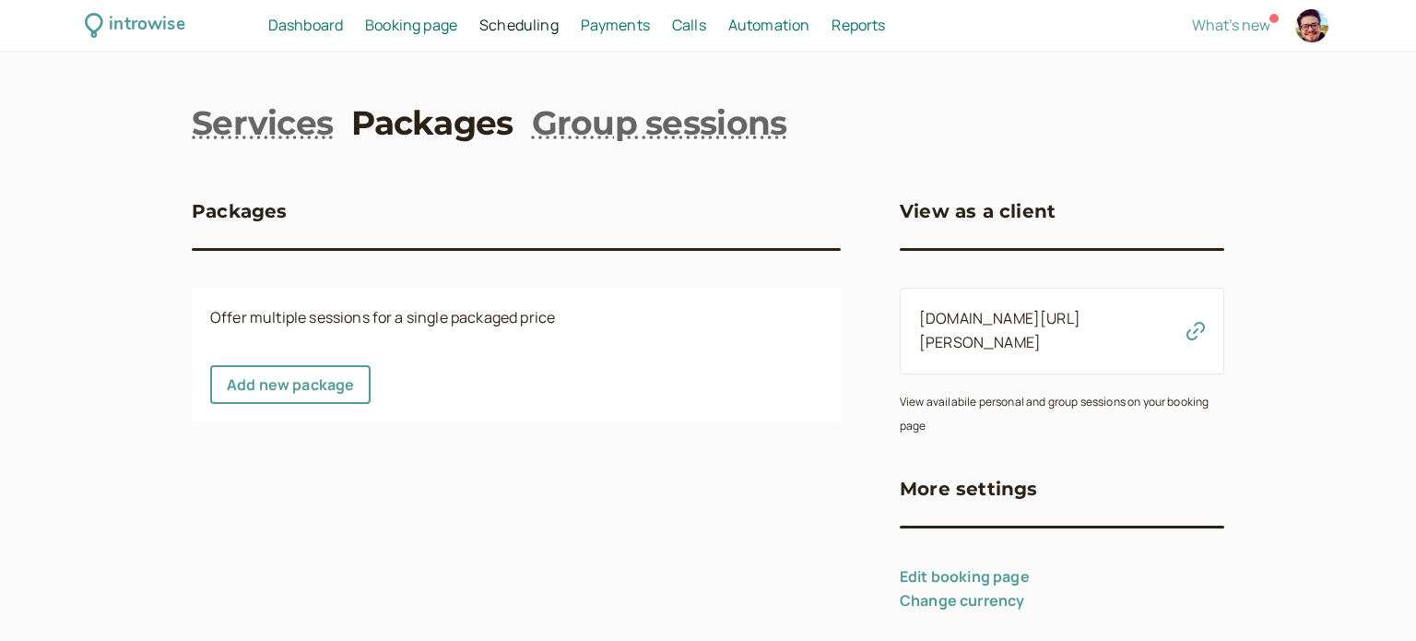
click at [384, 25] on span "Booking page" at bounding box center [411, 25] width 92 height 20
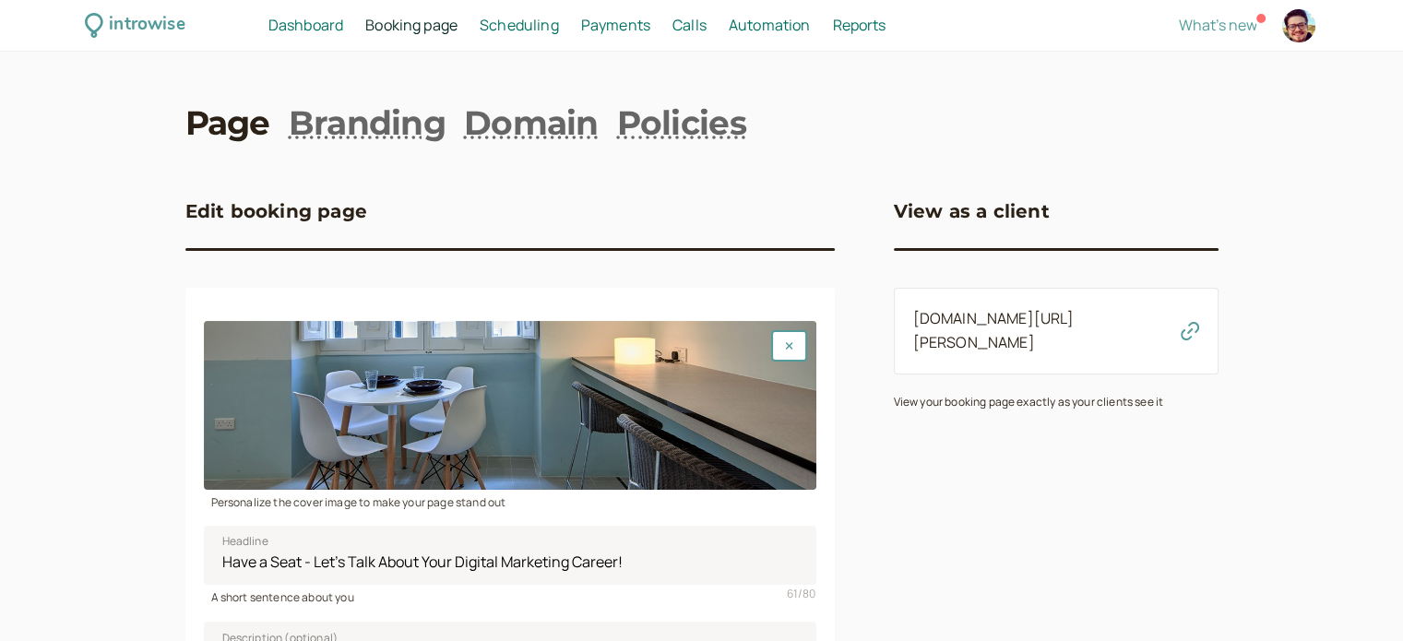
click at [535, 20] on span "Scheduling" at bounding box center [519, 25] width 79 height 20
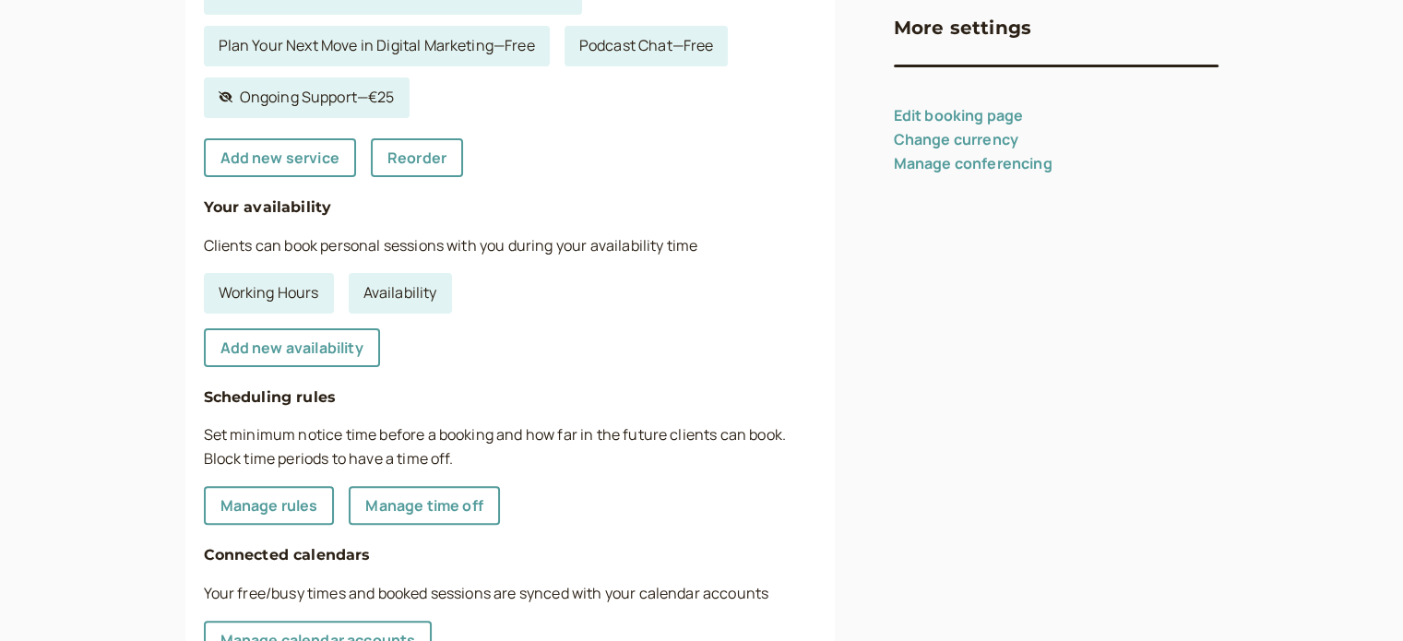
scroll to position [646, 0]
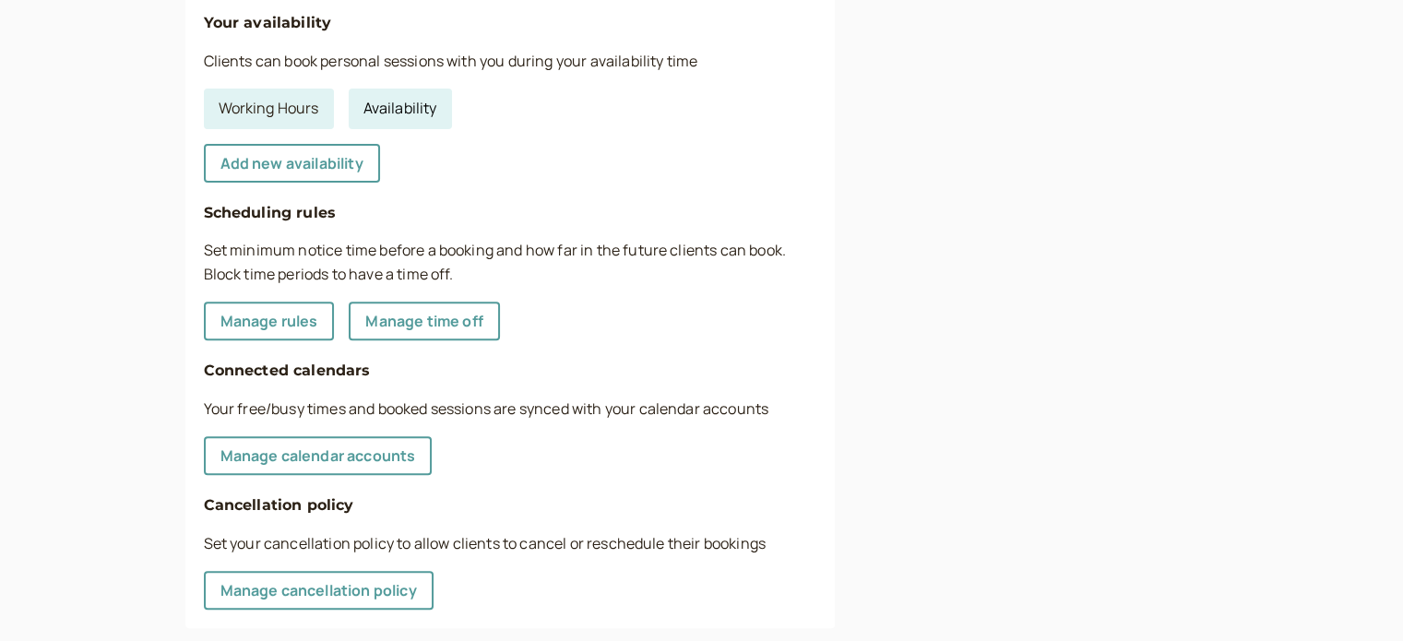
click at [381, 112] on link "Availability" at bounding box center [400, 109] width 103 height 41
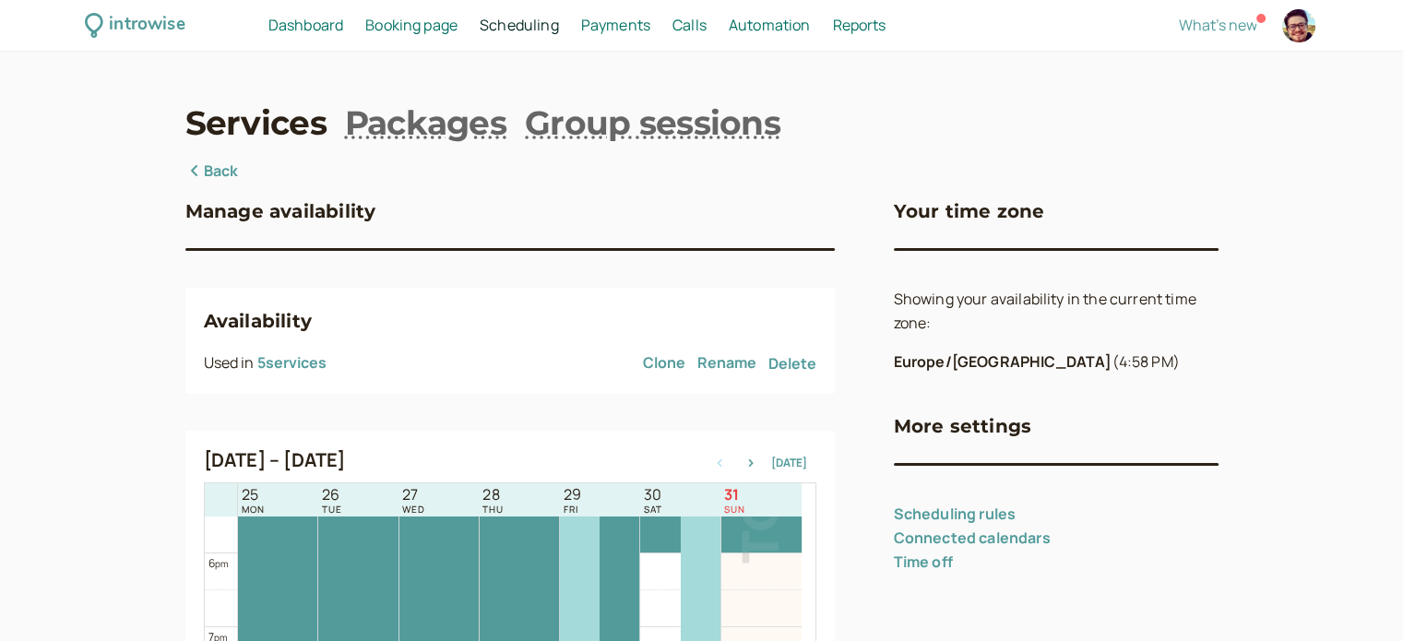
click at [530, 31] on span "Scheduling" at bounding box center [519, 25] width 79 height 20
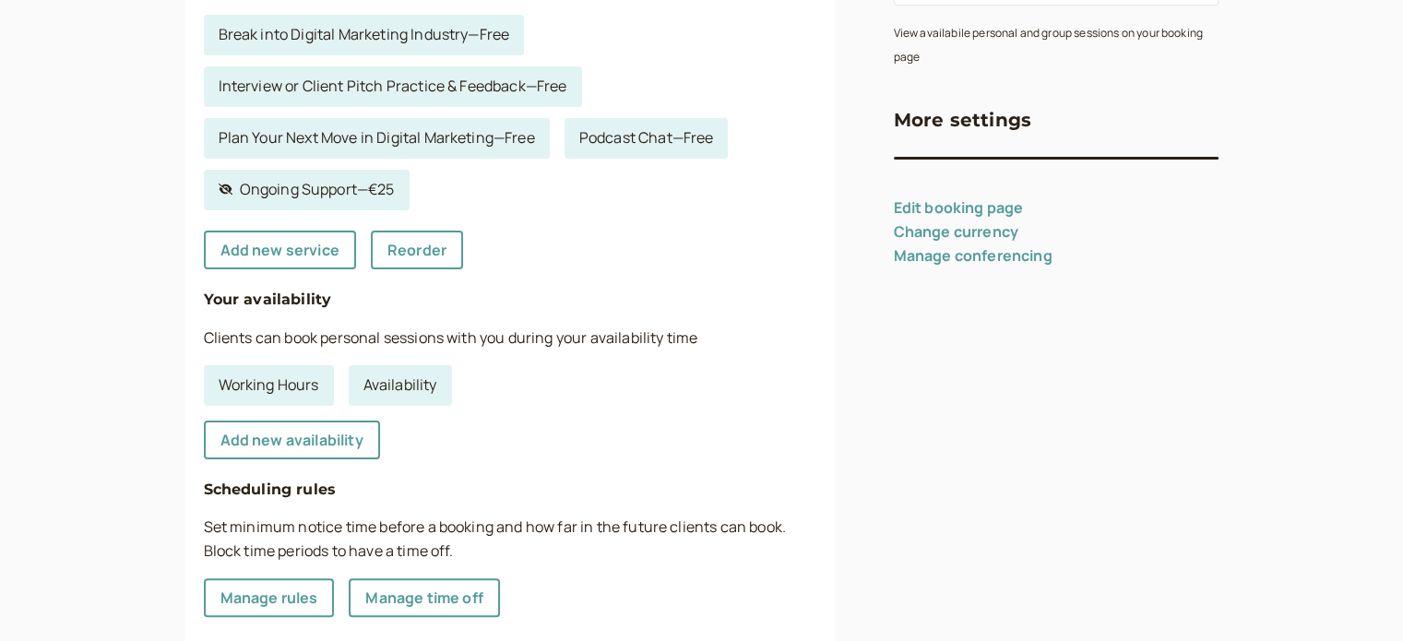
scroll to position [680, 0]
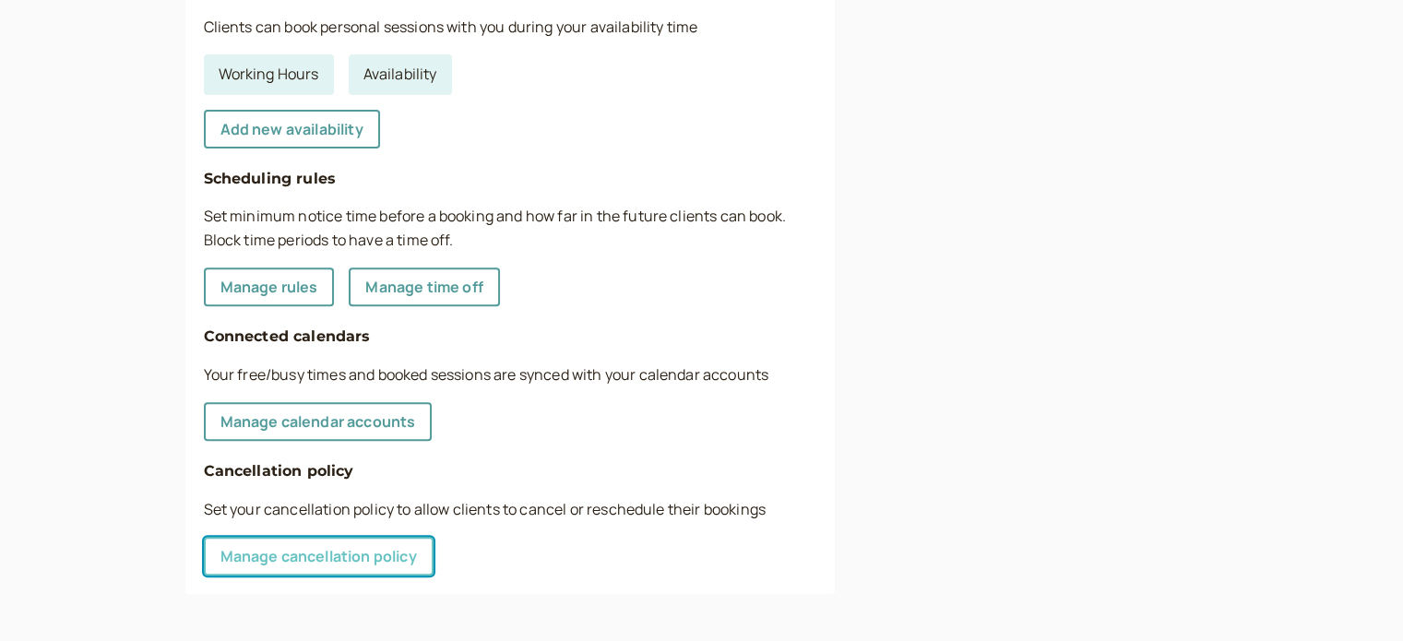
click at [319, 555] on link "Manage cancellation policy" at bounding box center [319, 556] width 230 height 39
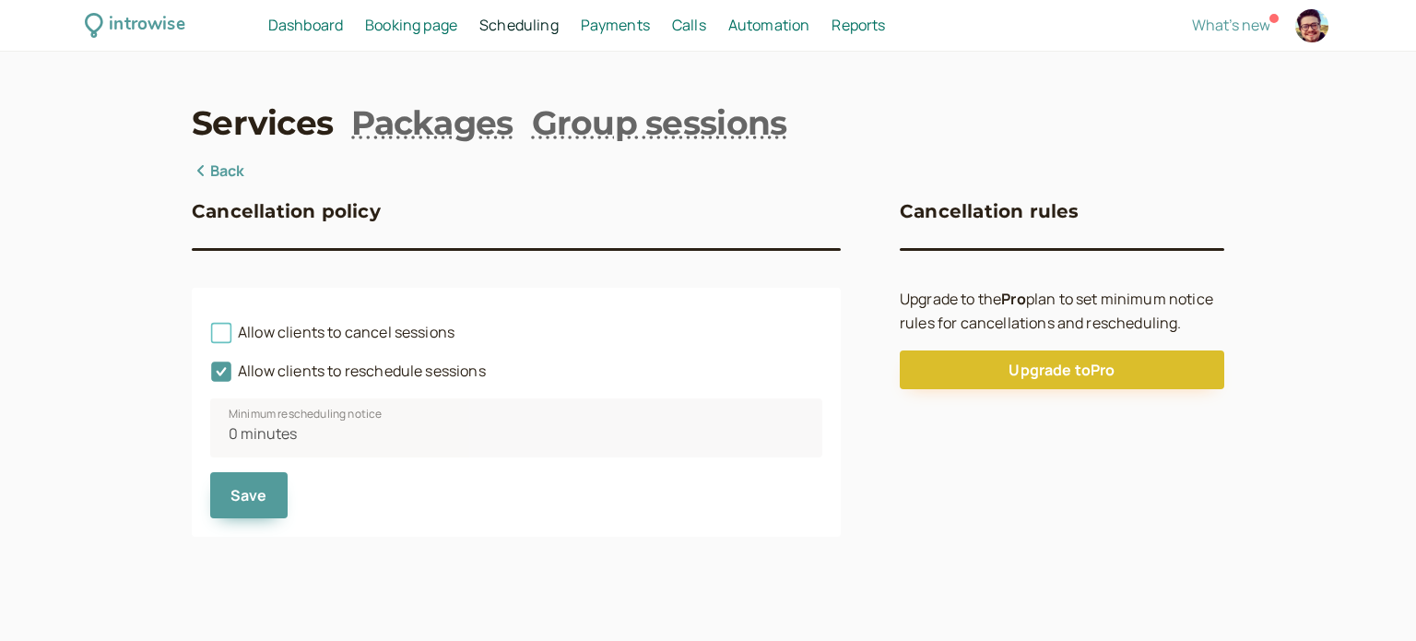
click at [343, 332] on span "Allow clients to cancel sessions" at bounding box center [332, 332] width 244 height 20
click at [210, 338] on input "Allow clients to cancel sessions" at bounding box center [210, 338] width 0 height 0
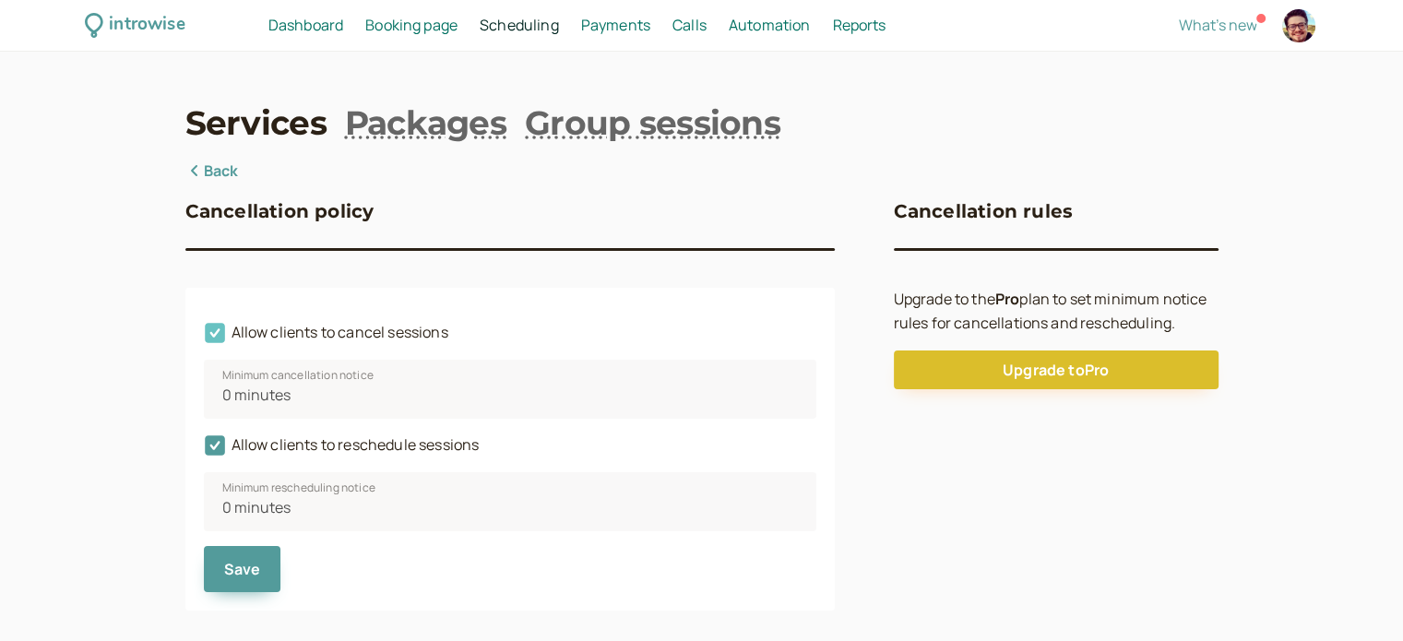
click at [215, 335] on icon at bounding box center [215, 334] width 20 height 20
click at [204, 338] on input "Allow clients to cancel sessions" at bounding box center [204, 338] width 0 height 0
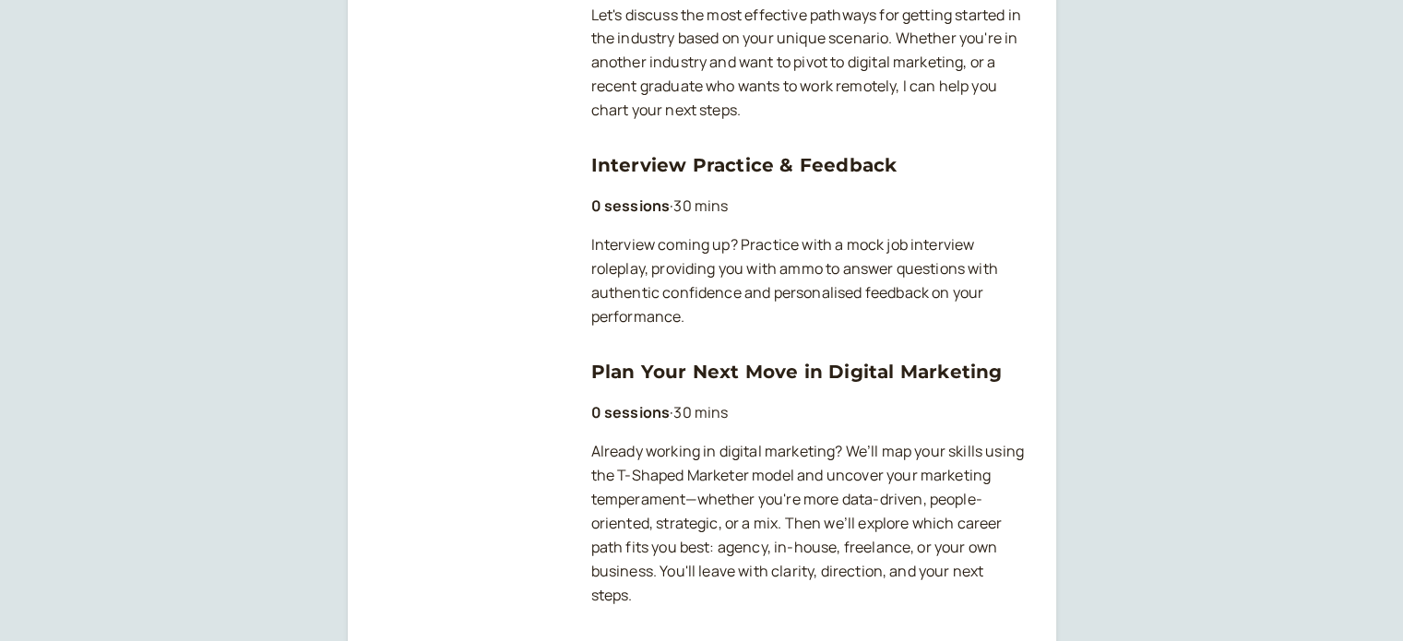
scroll to position [922, 0]
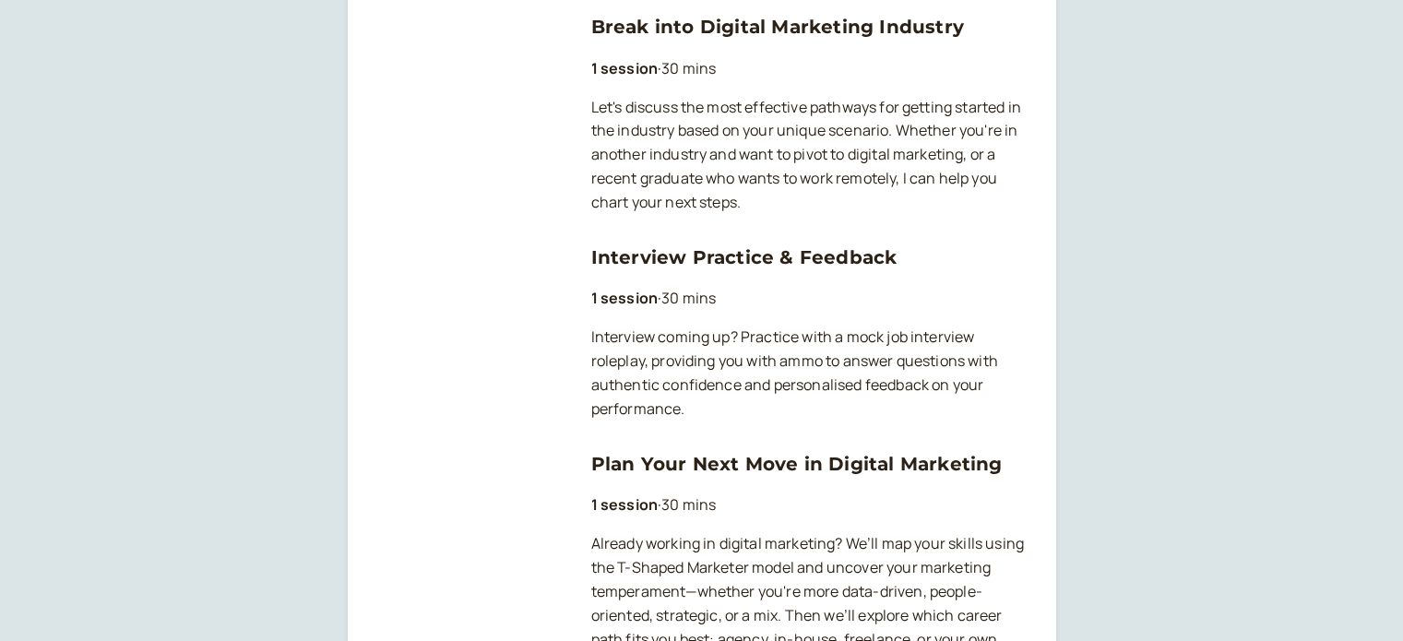
scroll to position [461, 0]
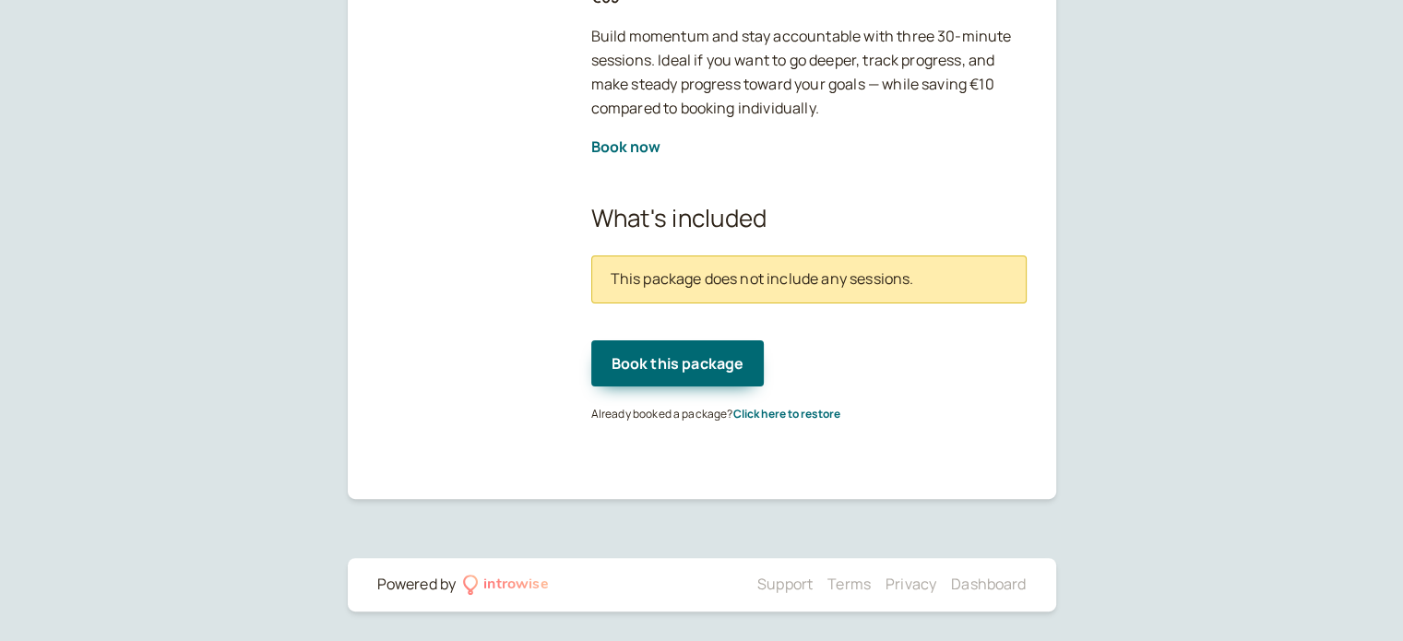
scroll to position [392, 0]
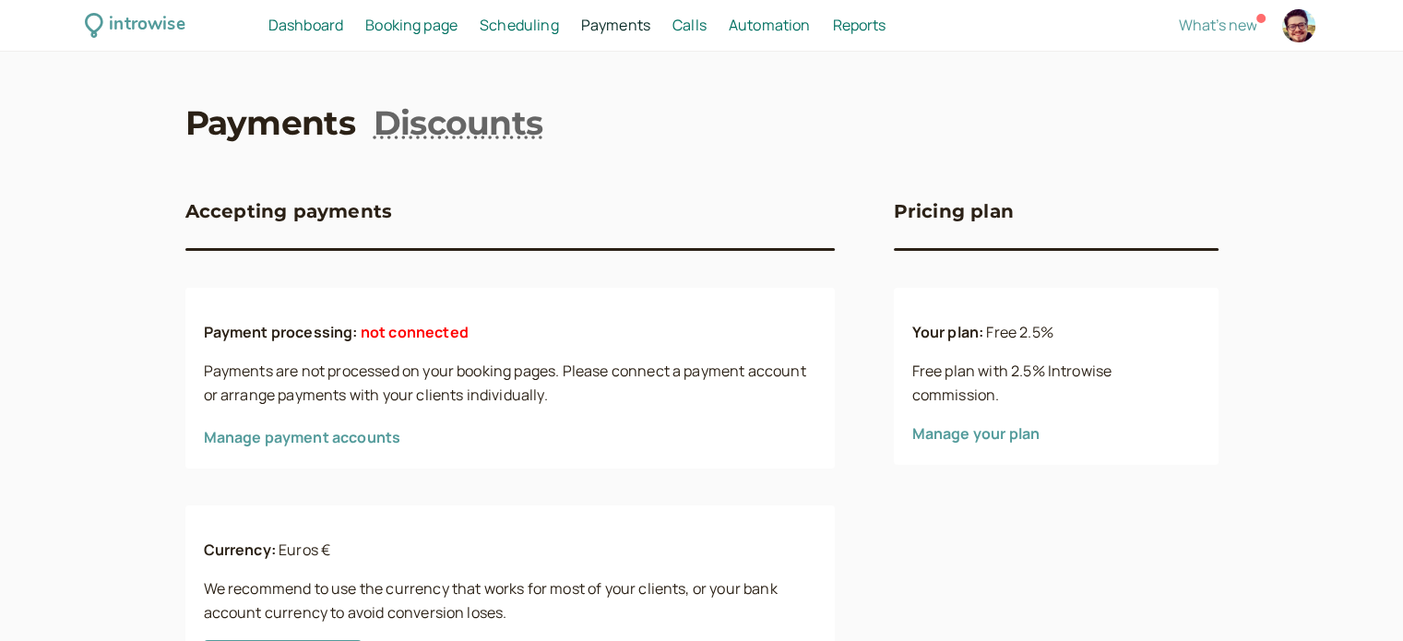
click at [290, 439] on link "Manage payment accounts" at bounding box center [302, 437] width 197 height 20
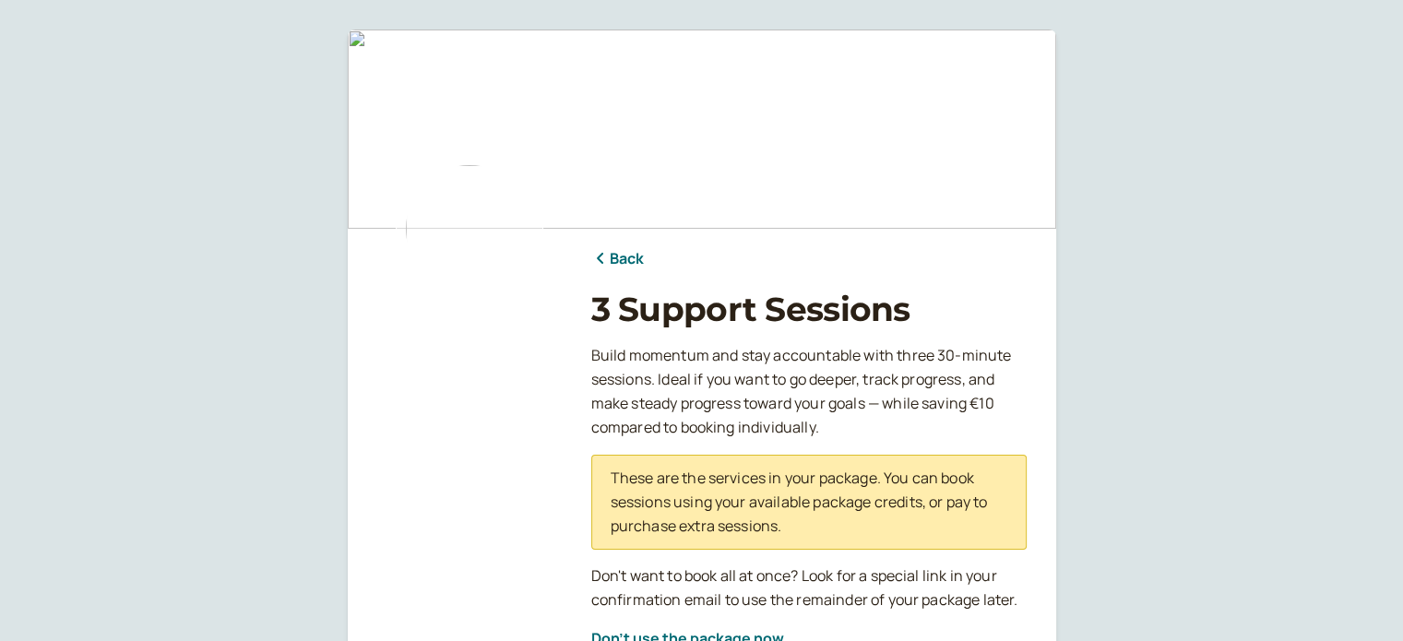
scroll to position [166, 0]
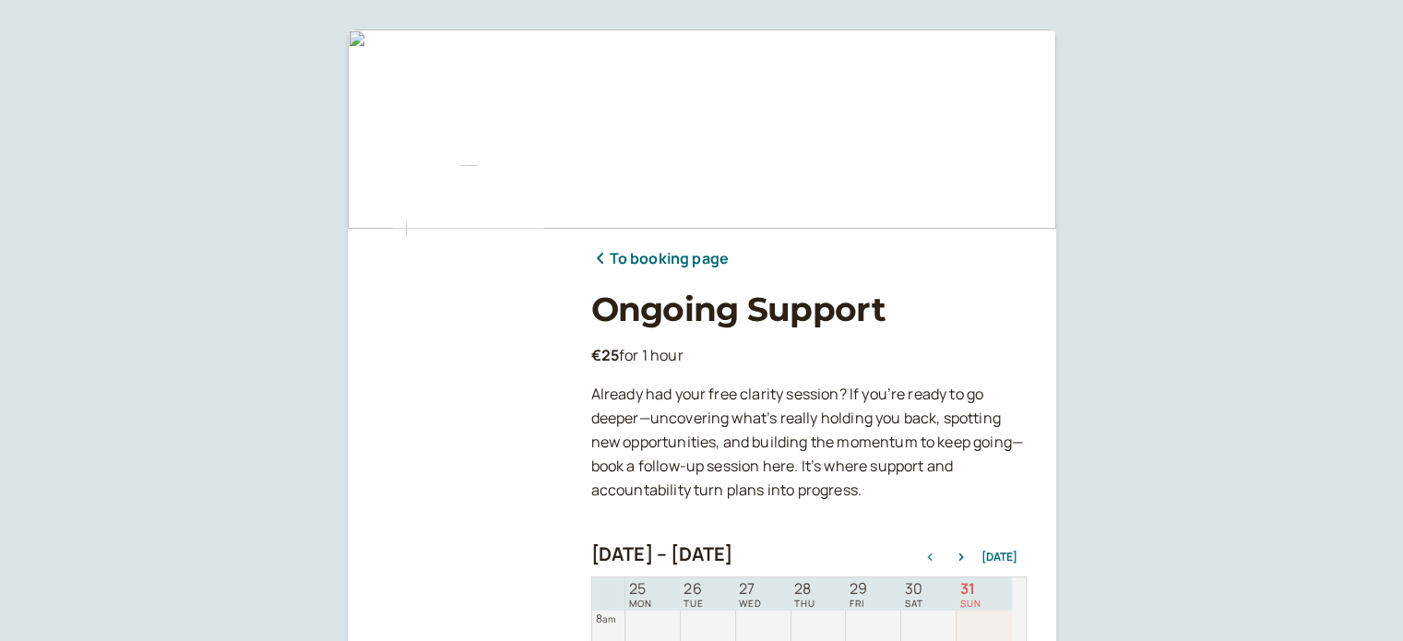
click at [653, 255] on link "To booking page" at bounding box center [659, 259] width 137 height 24
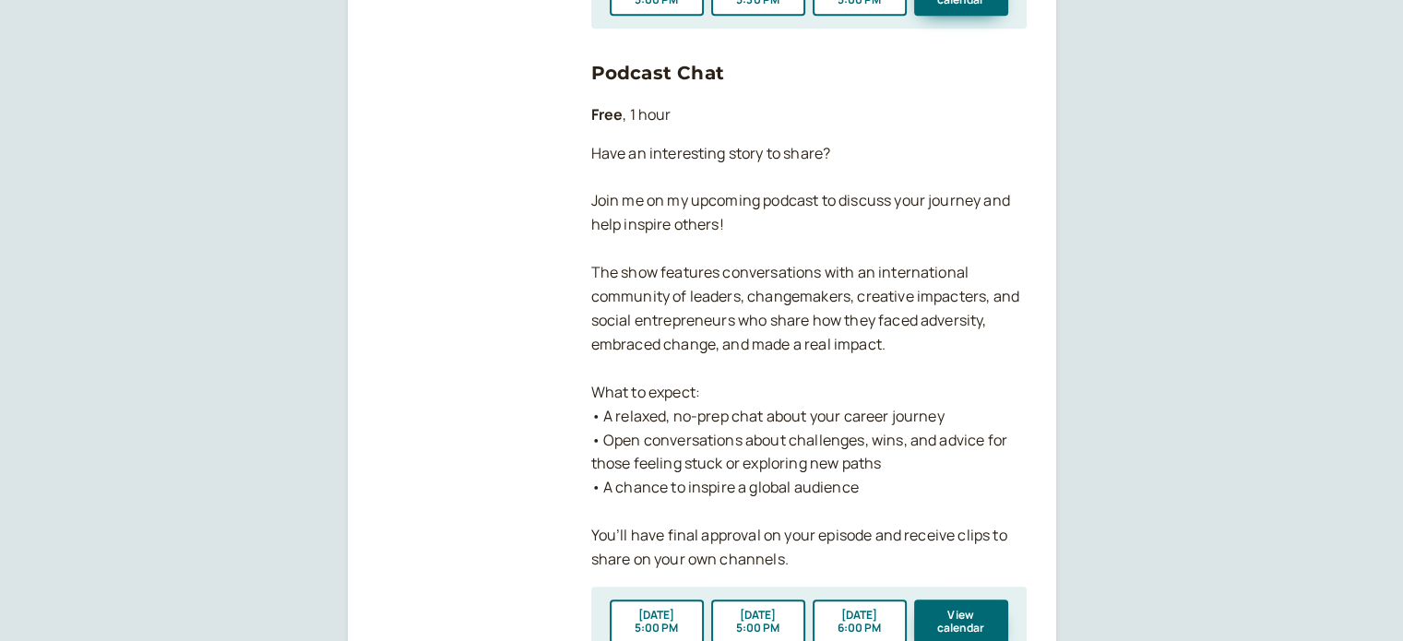
scroll to position [1383, 0]
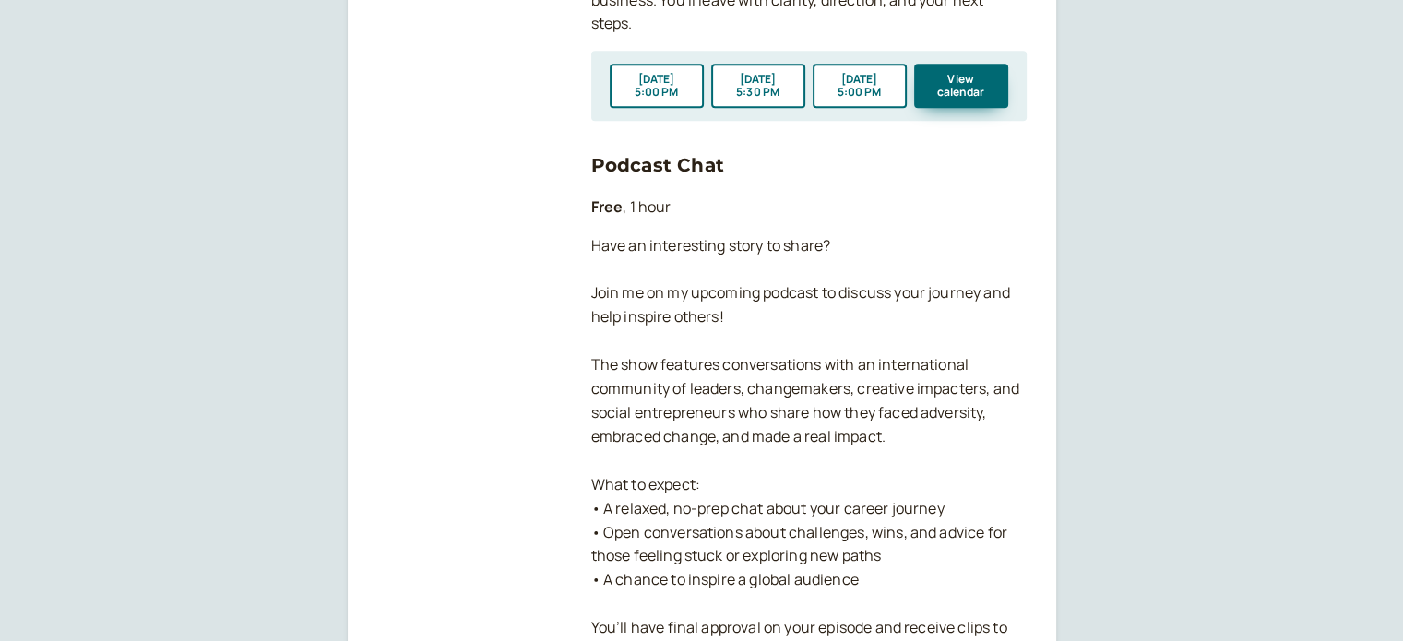
click at [698, 163] on link "Podcast Chat" at bounding box center [657, 165] width 133 height 22
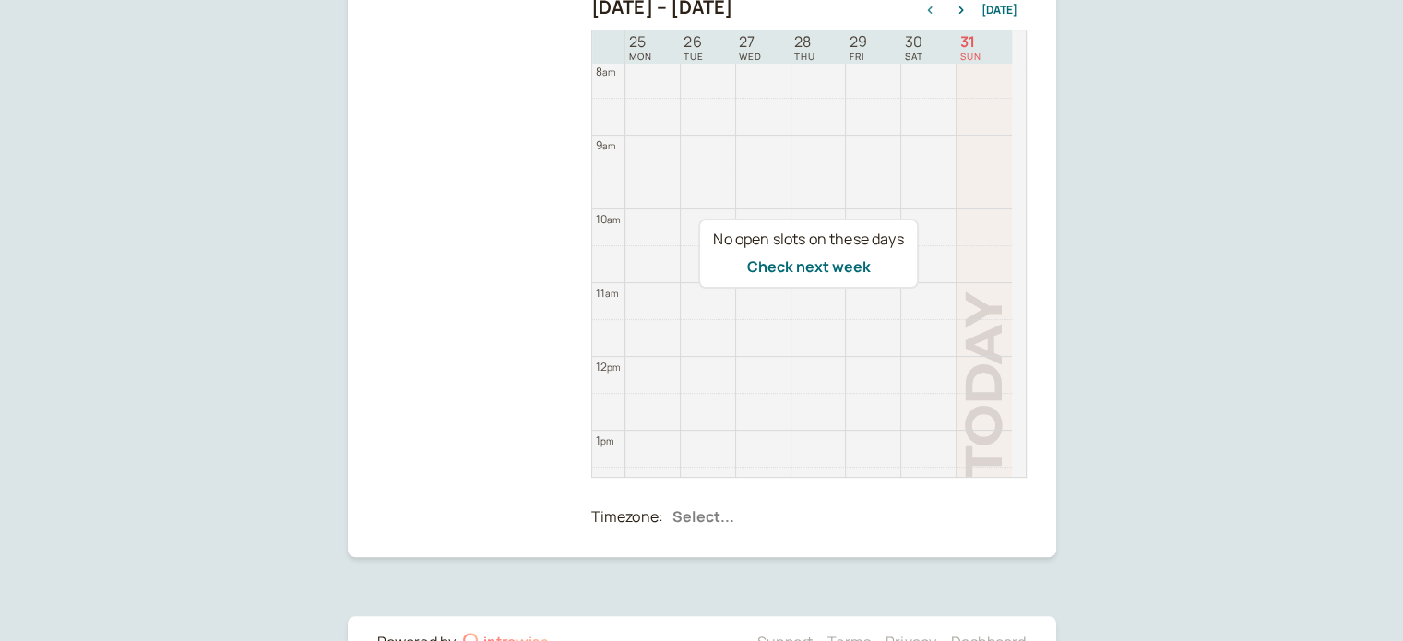
scroll to position [362, 0]
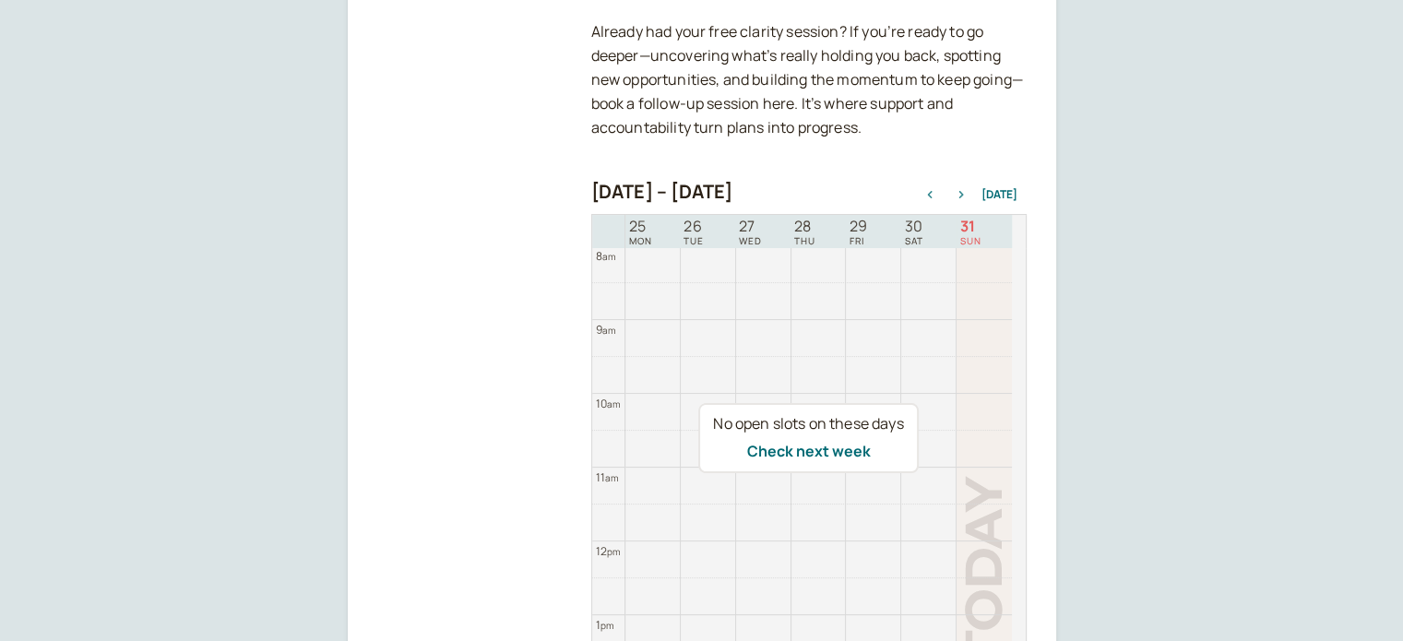
click at [967, 195] on icon "button" at bounding box center [961, 194] width 22 height 7
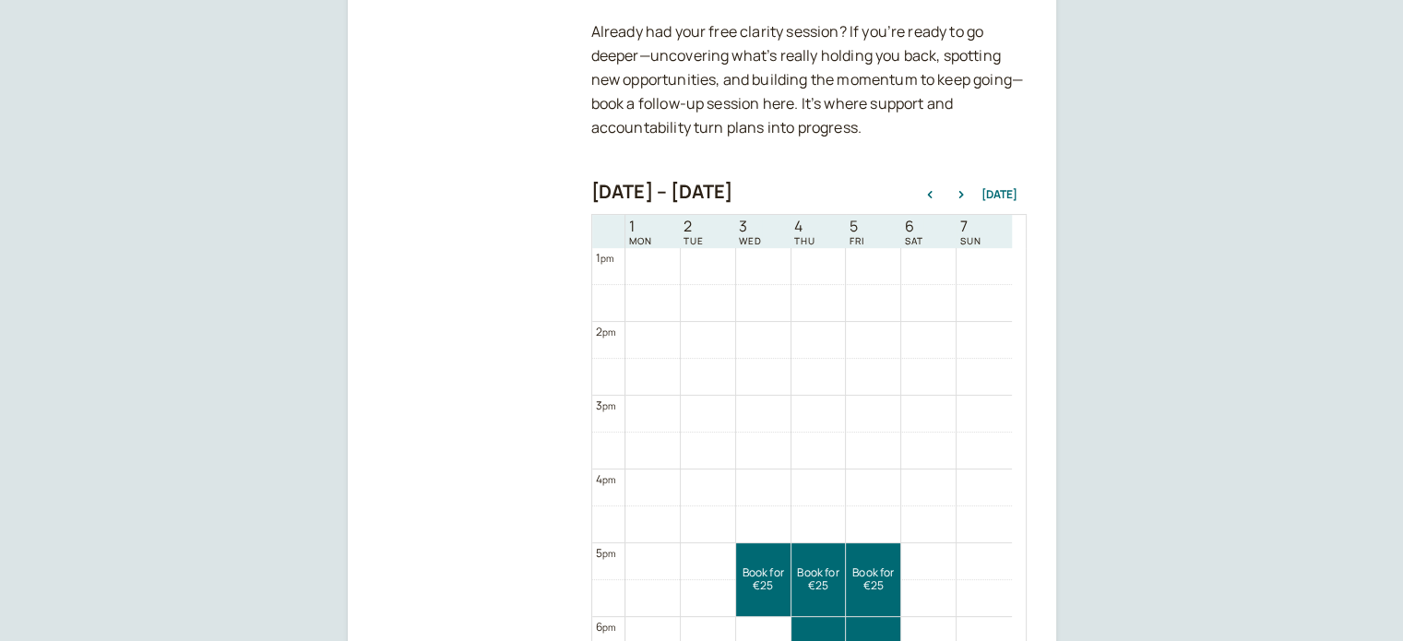
scroll to position [1236, 0]
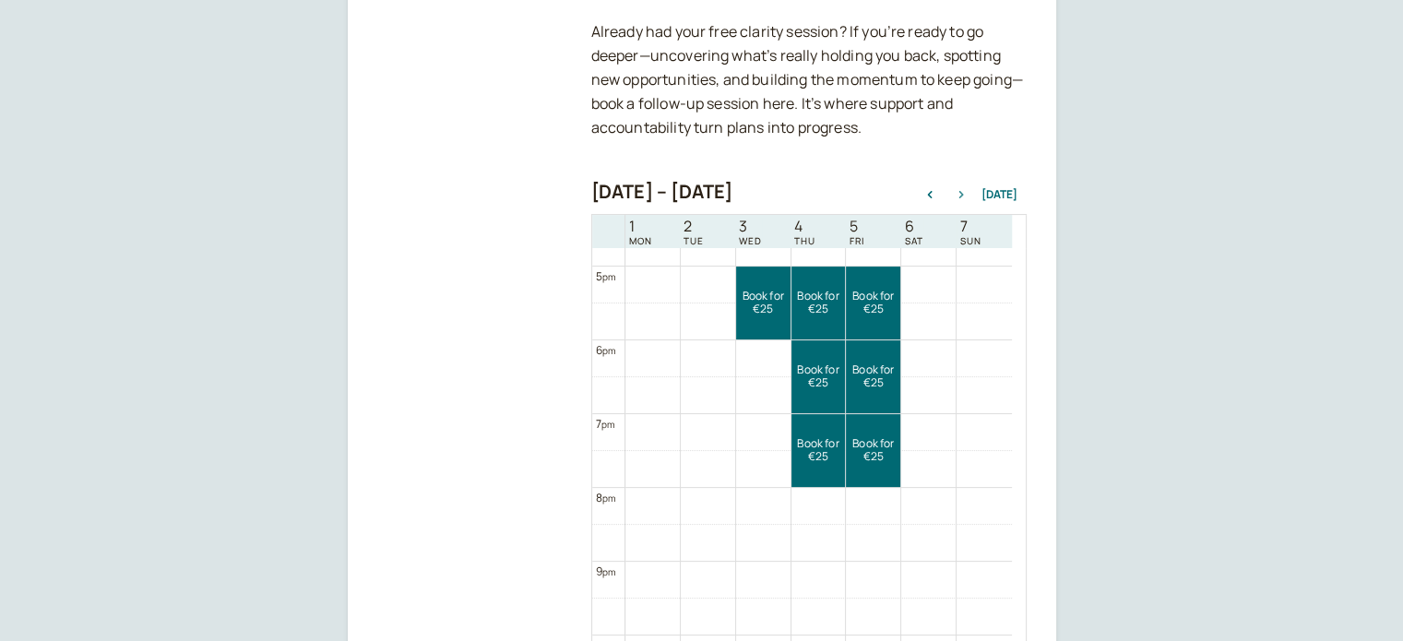
click at [959, 198] on button "button" at bounding box center [961, 194] width 22 height 13
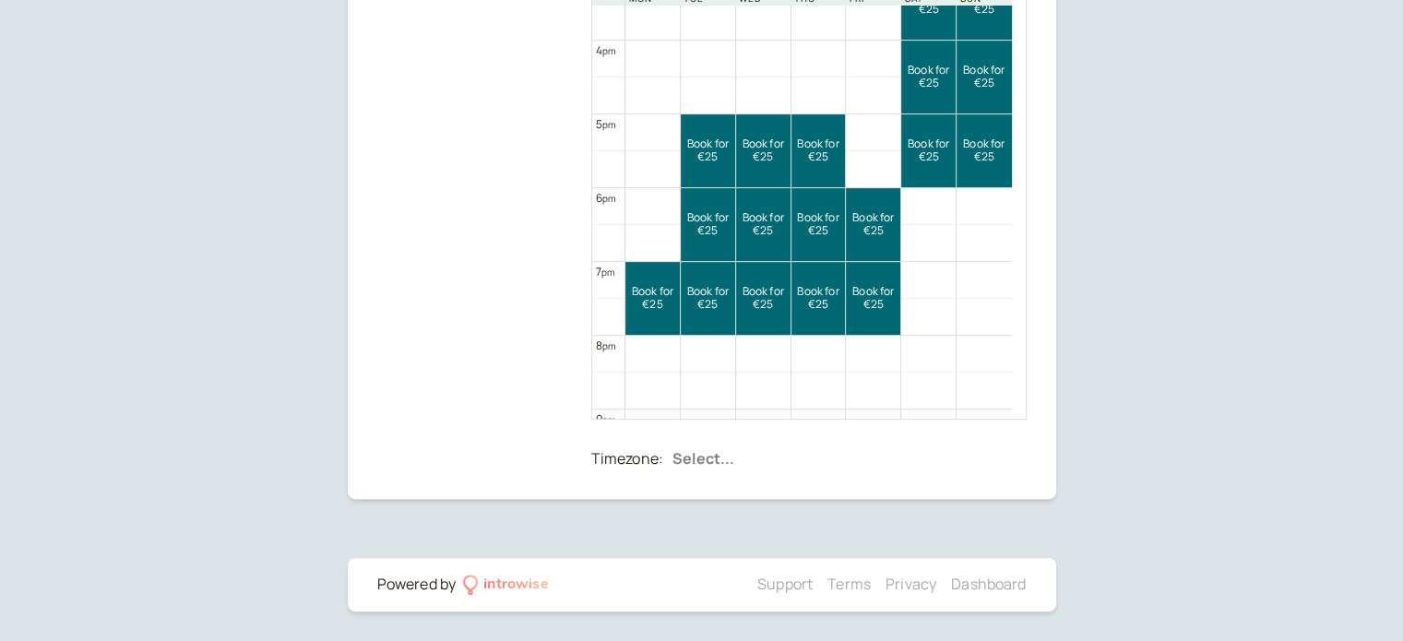
scroll to position [236, 0]
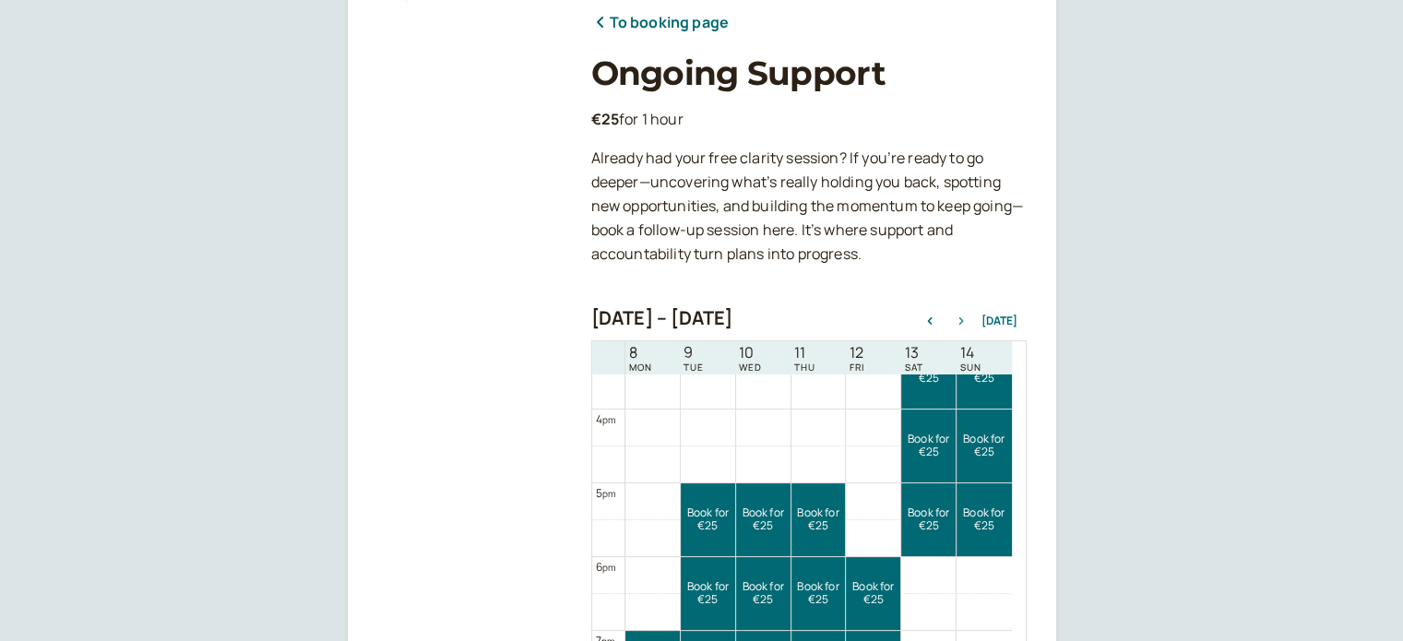
click at [972, 324] on icon "button" at bounding box center [961, 320] width 22 height 7
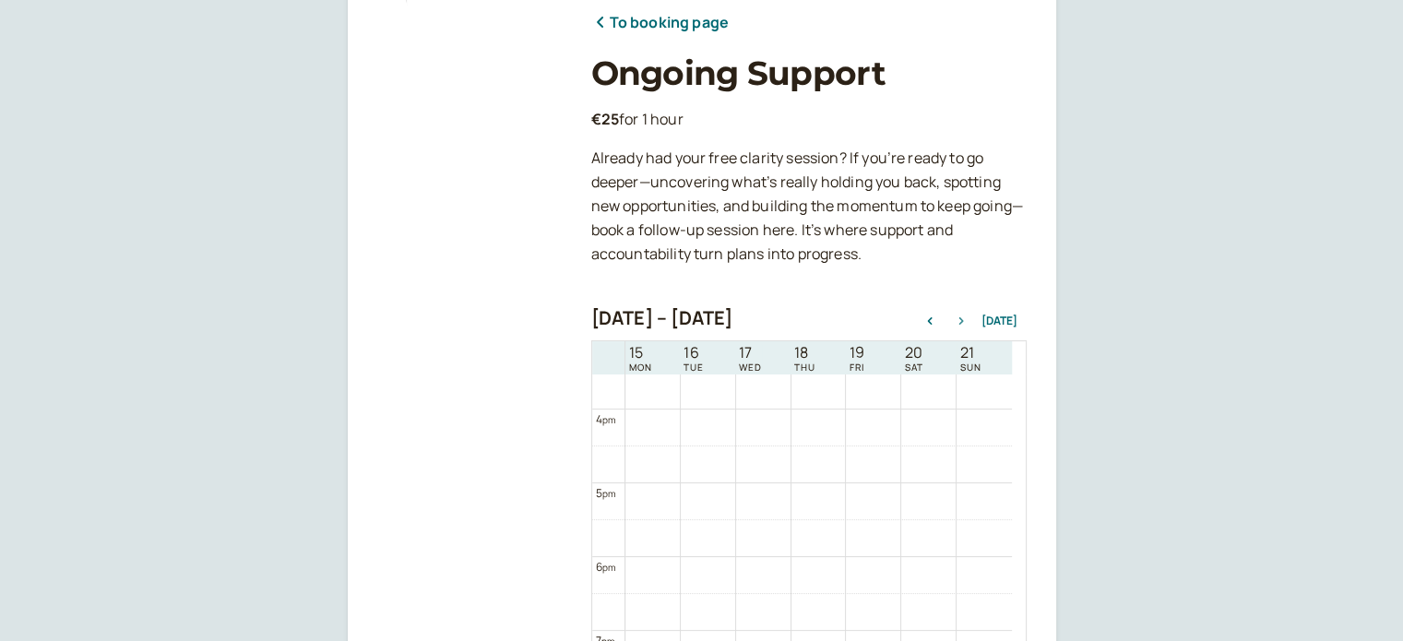
scroll to position [590, 0]
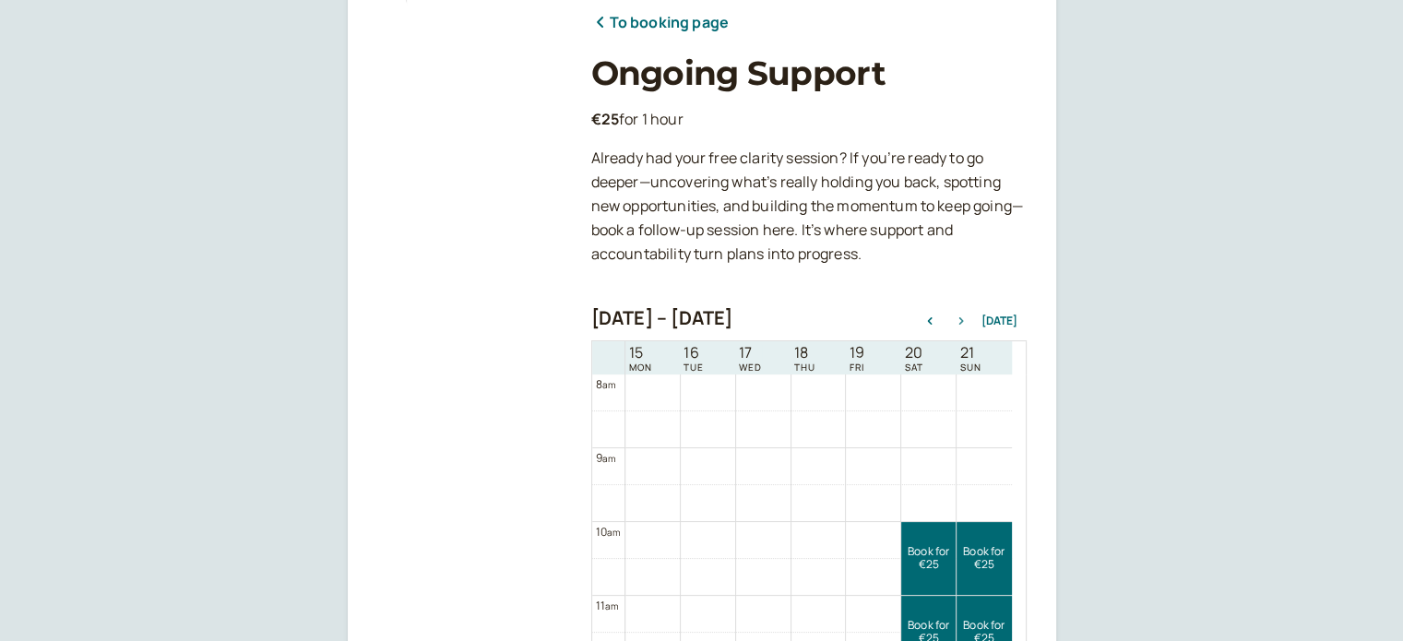
click at [962, 323] on icon "button" at bounding box center [961, 320] width 22 height 7
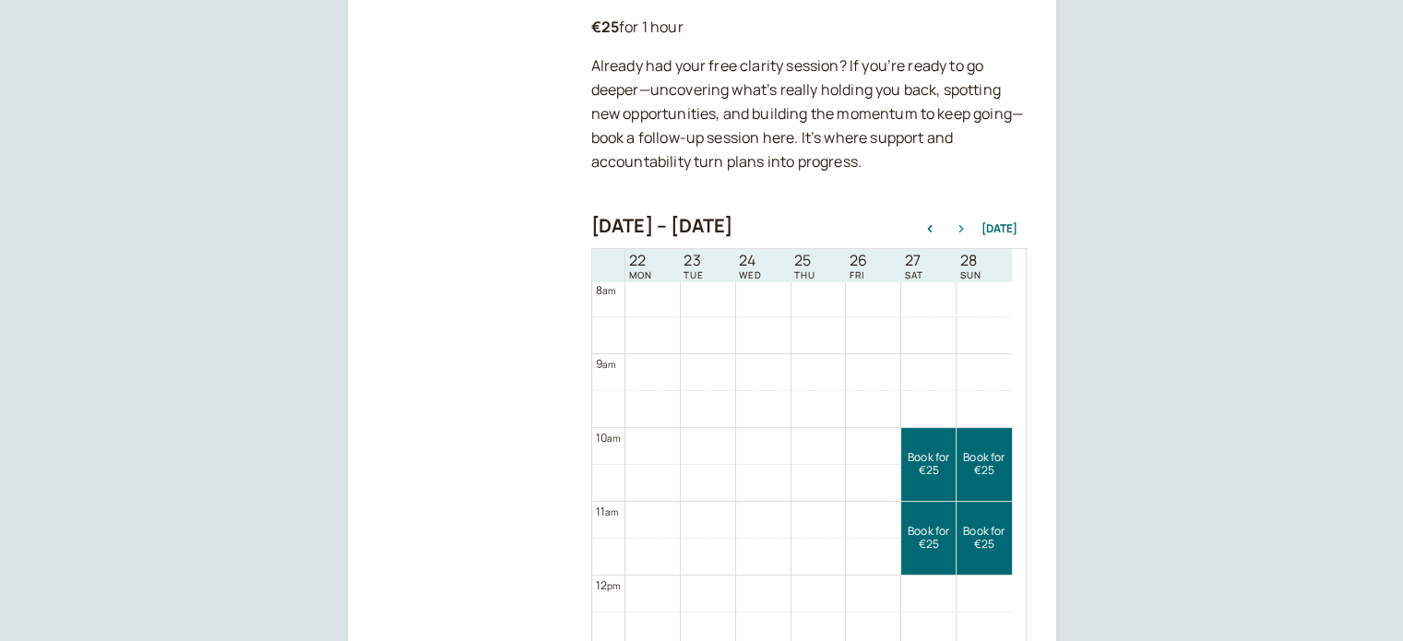
click at [959, 226] on icon "button" at bounding box center [961, 228] width 22 height 7
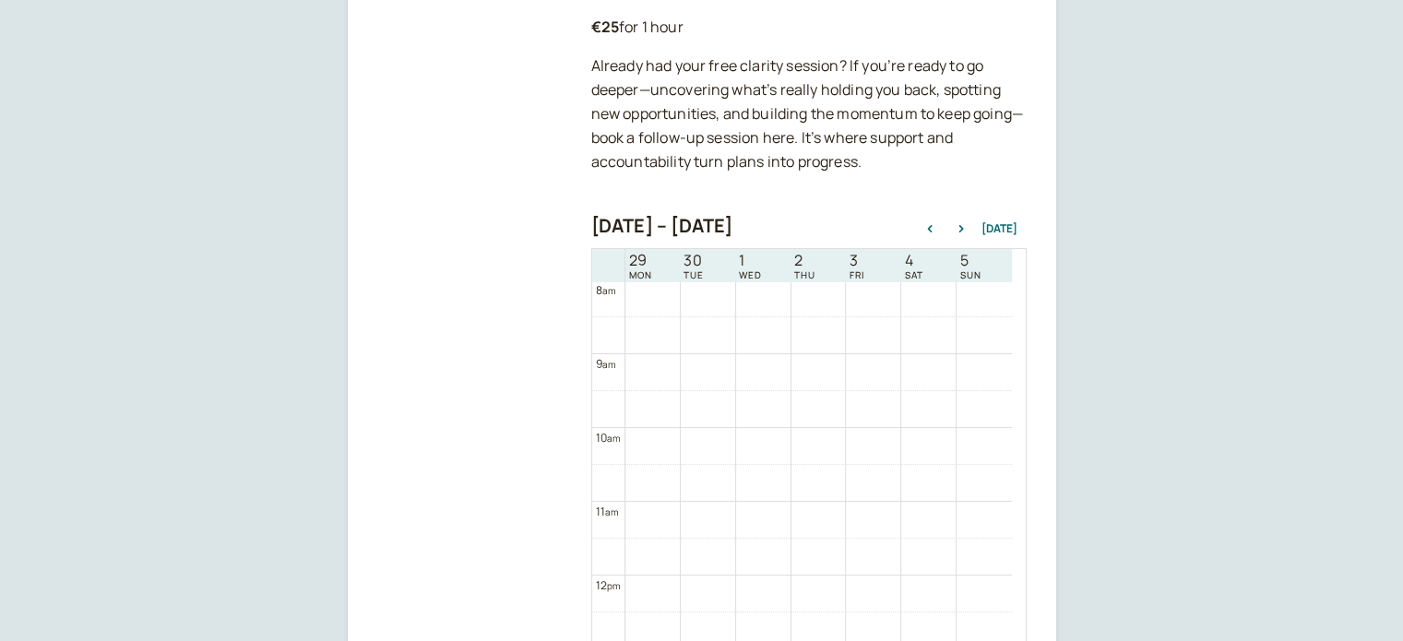
scroll to position [869, 0]
click at [941, 227] on icon "button" at bounding box center [929, 228] width 22 height 7
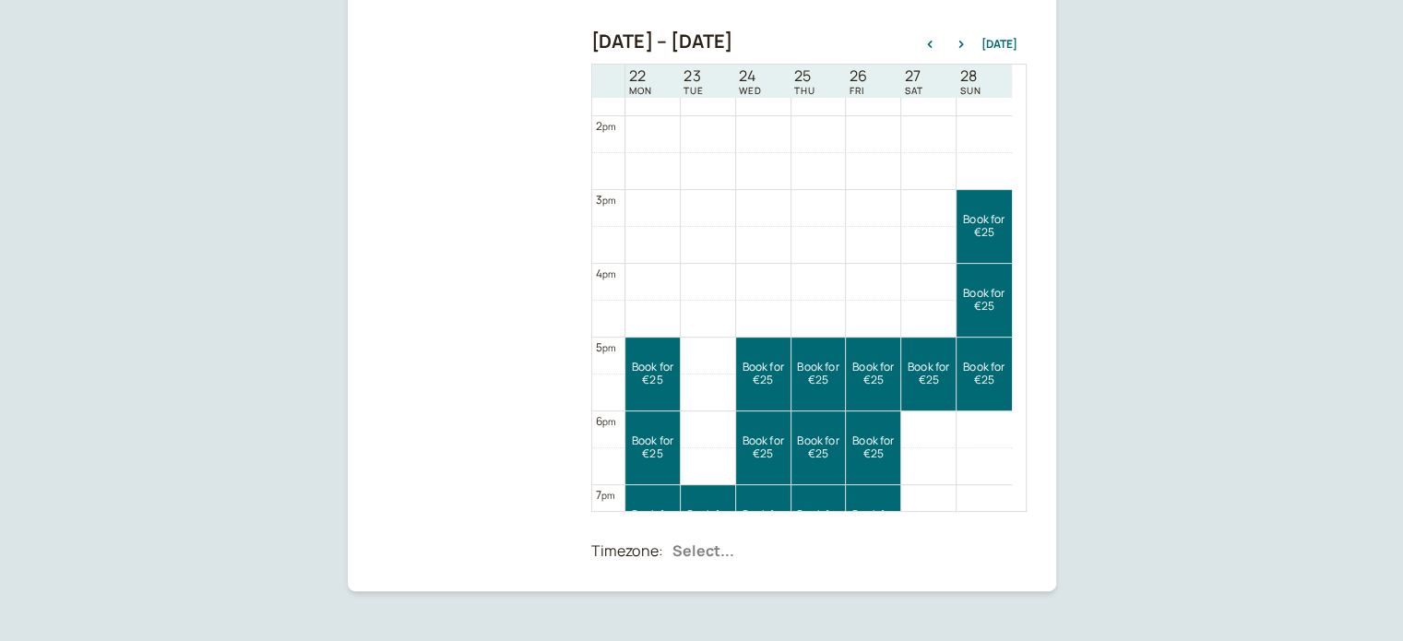
scroll to position [1107, 0]
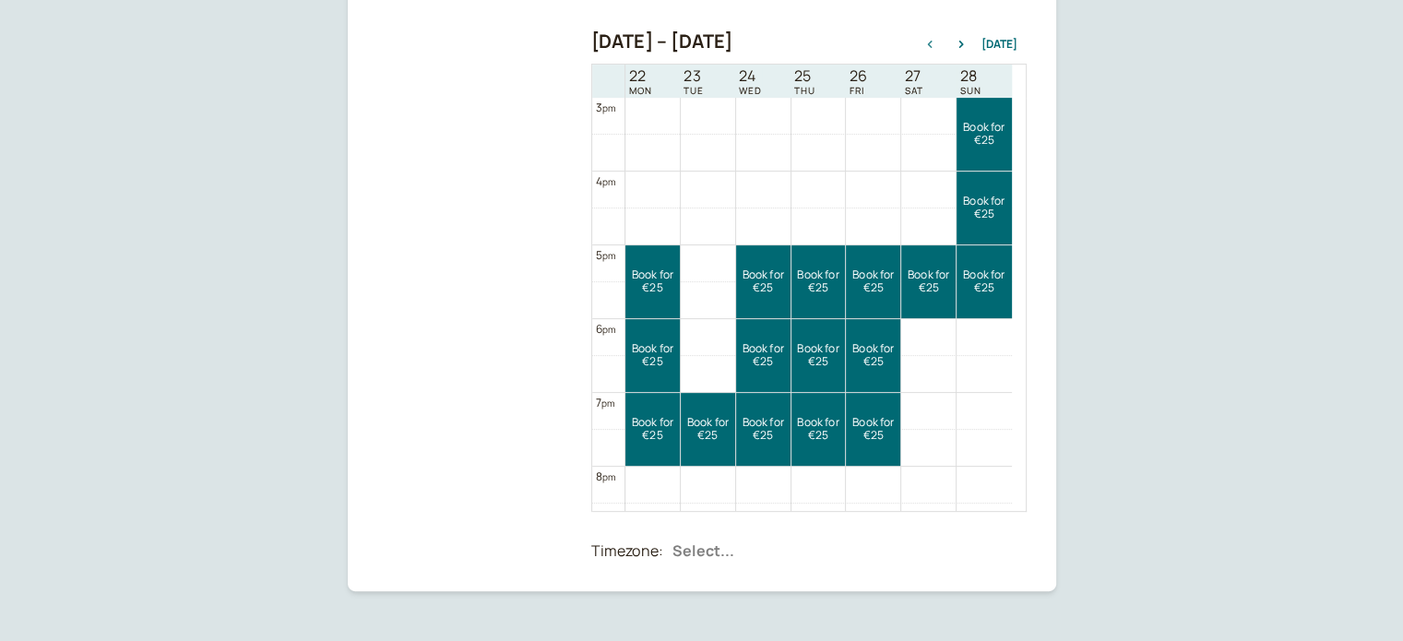
click at [935, 50] on button "button" at bounding box center [929, 44] width 22 height 13
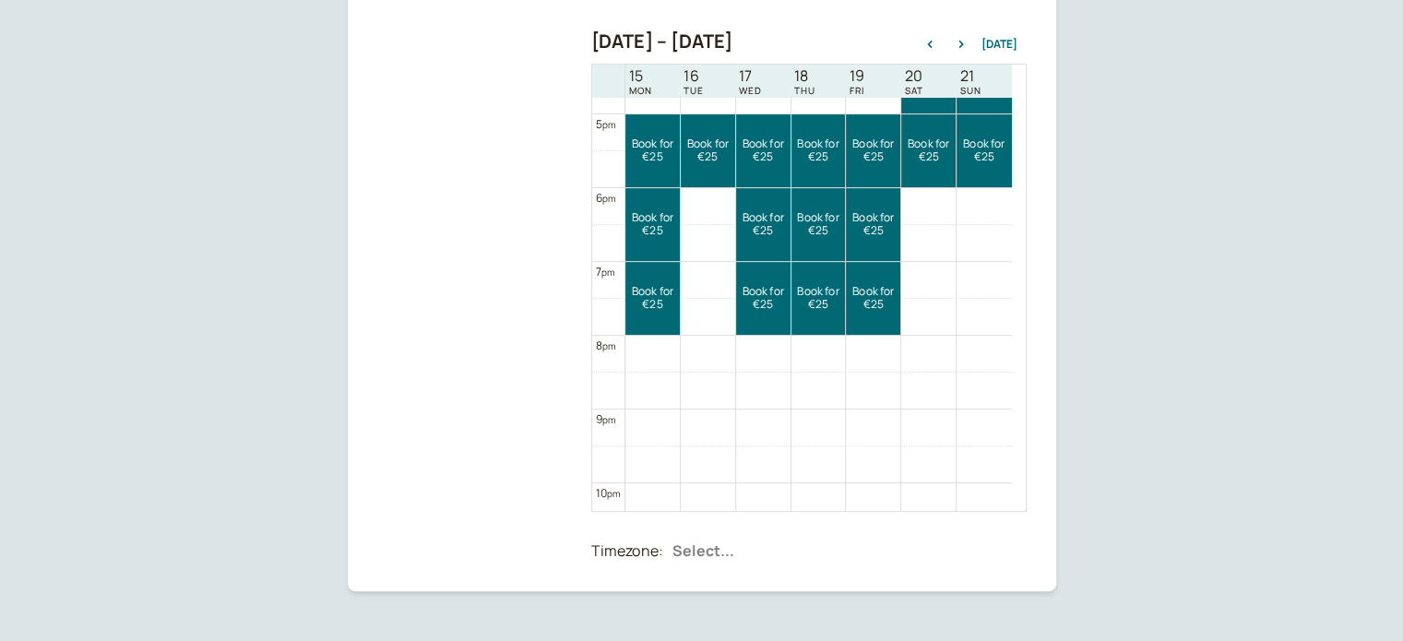
scroll to position [1145, 0]
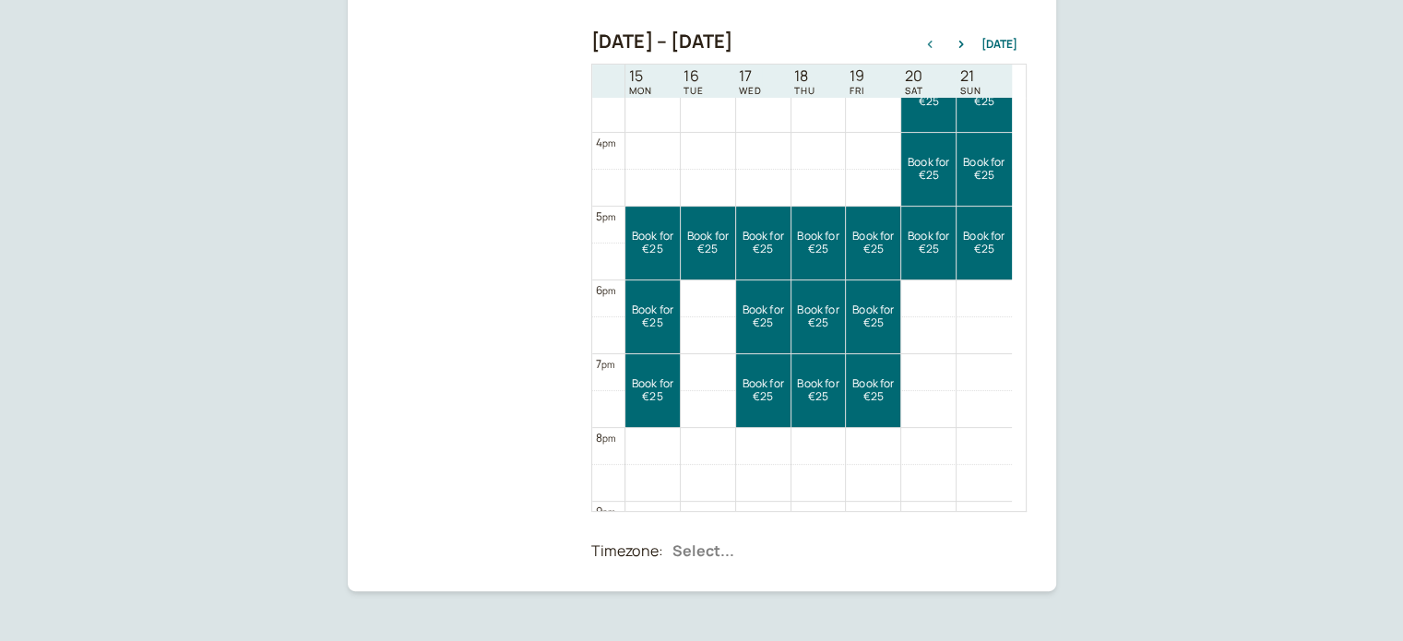
click at [930, 44] on icon "button" at bounding box center [929, 44] width 22 height 7
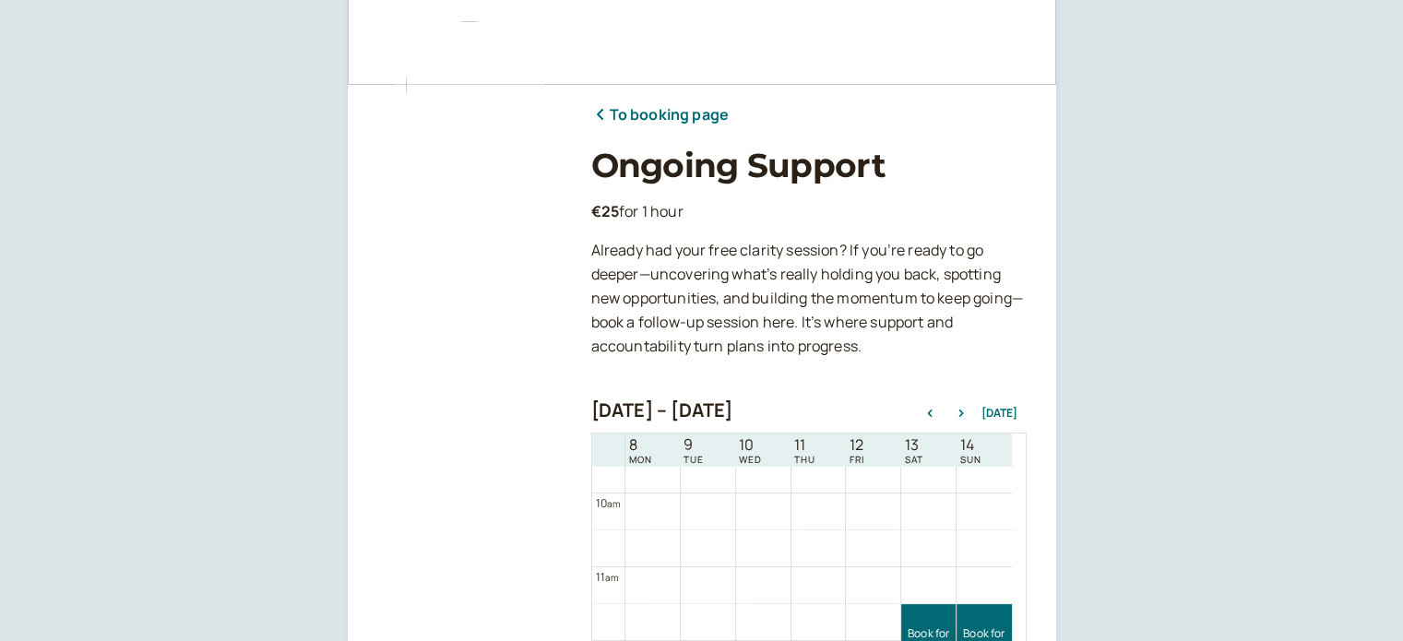
scroll to position [0, 0]
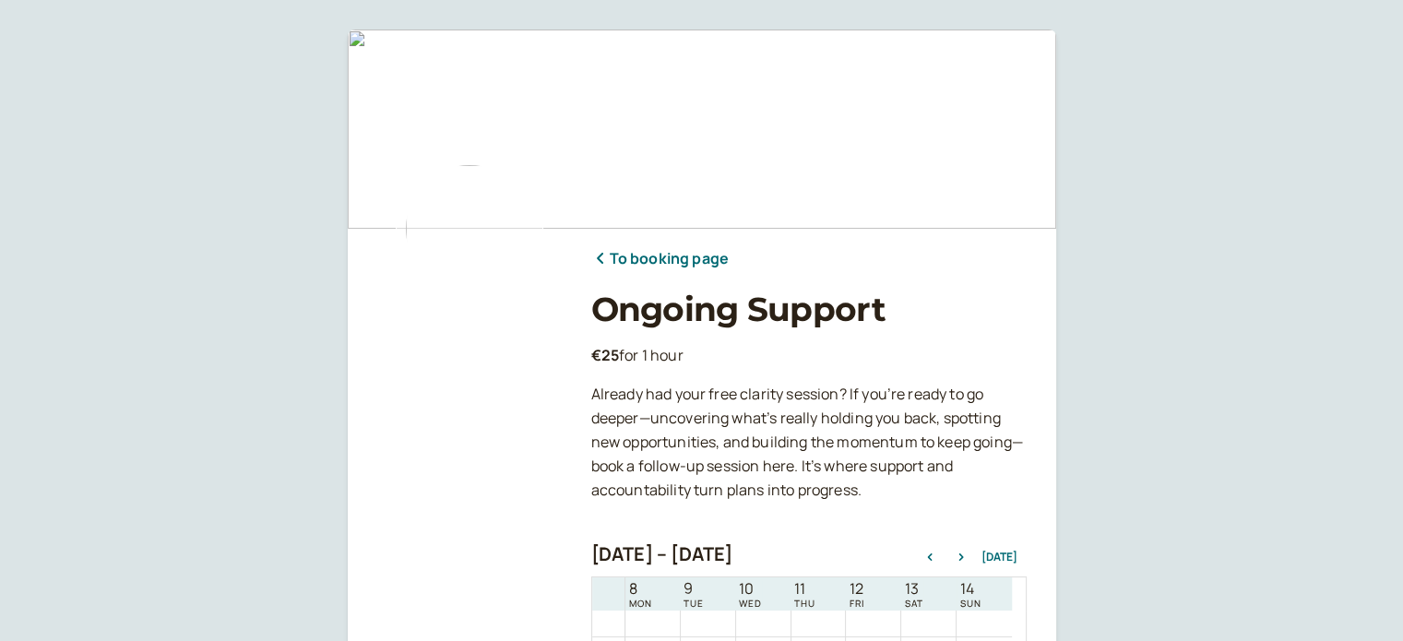
click at [646, 257] on link "To booking page" at bounding box center [659, 259] width 137 height 24
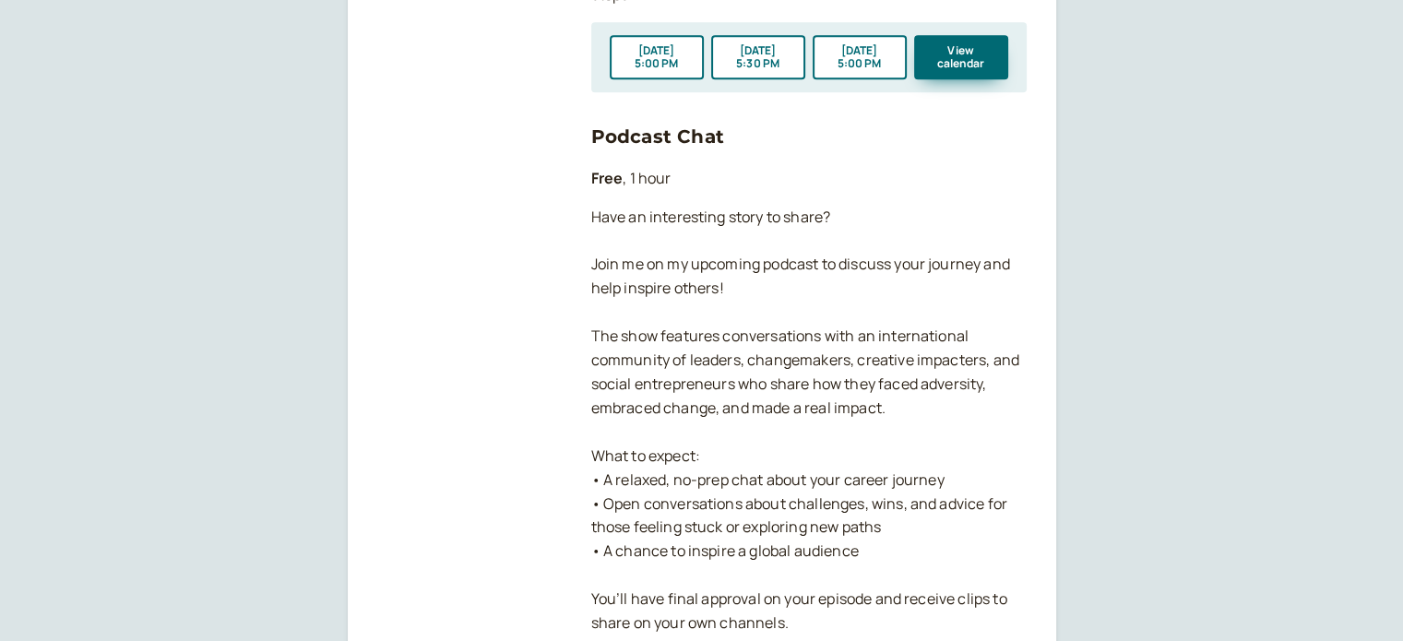
scroll to position [1227, 0]
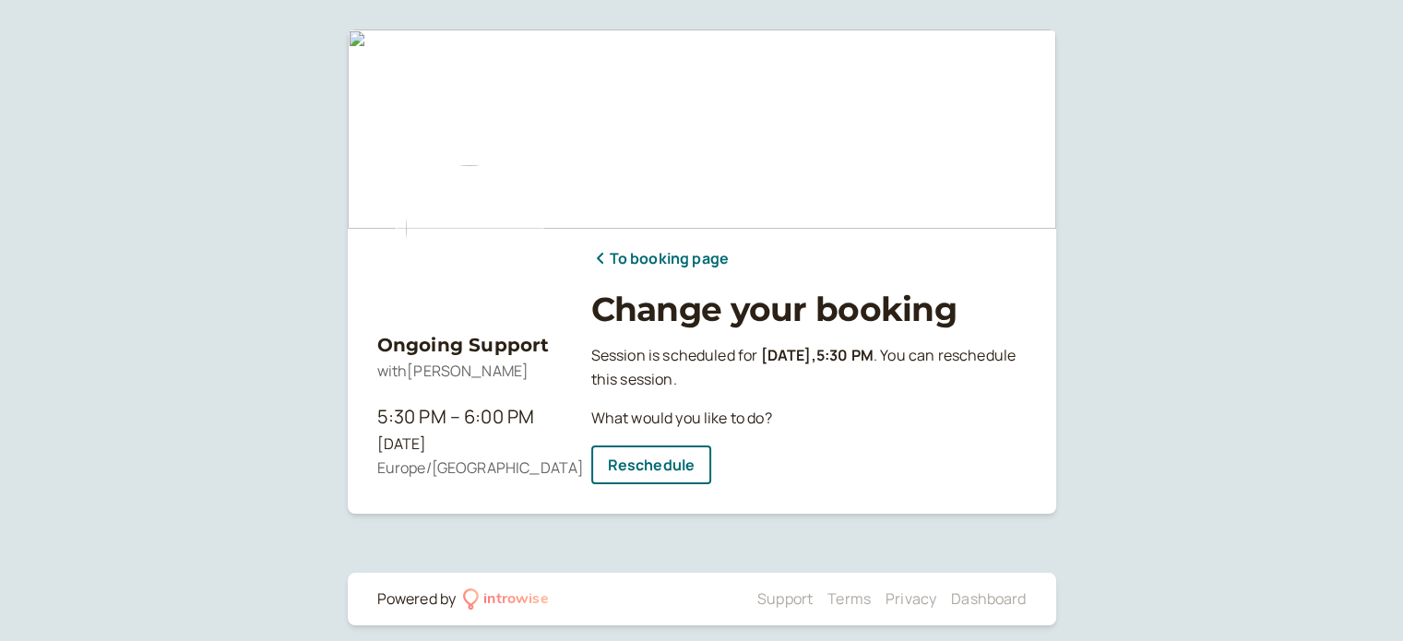
scroll to position [14, 0]
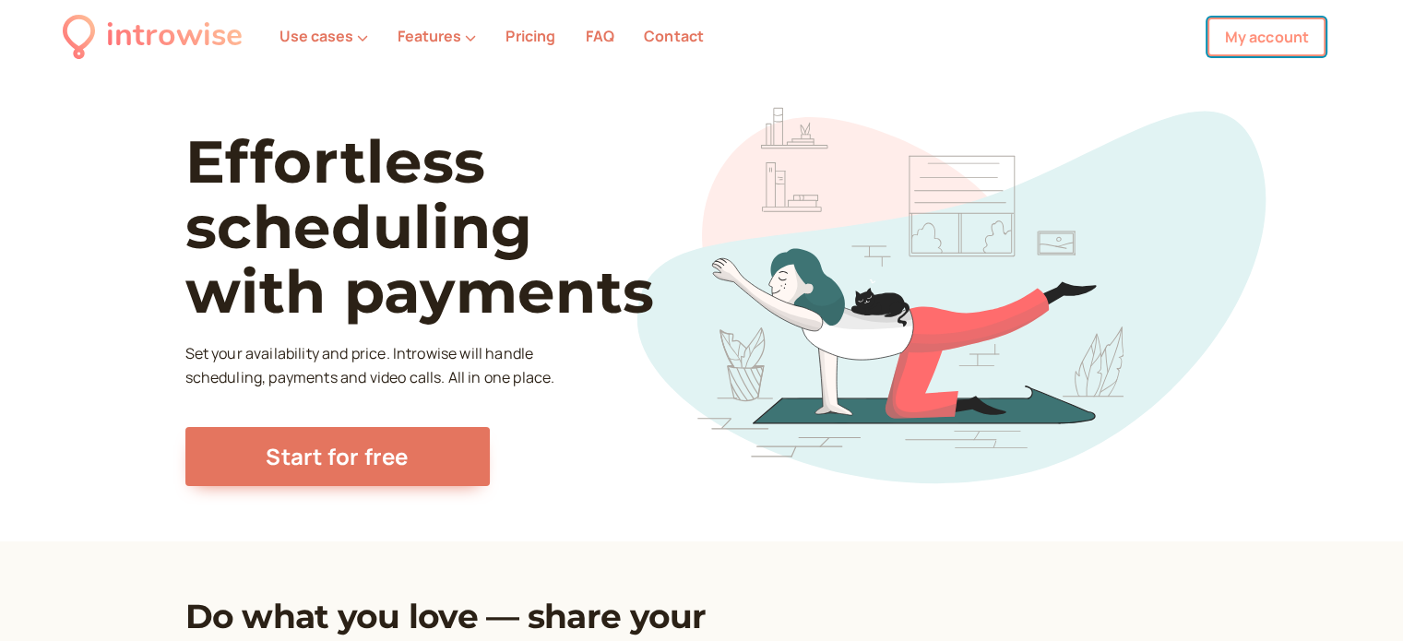
click at [1288, 26] on link "My account" at bounding box center [1266, 37] width 118 height 39
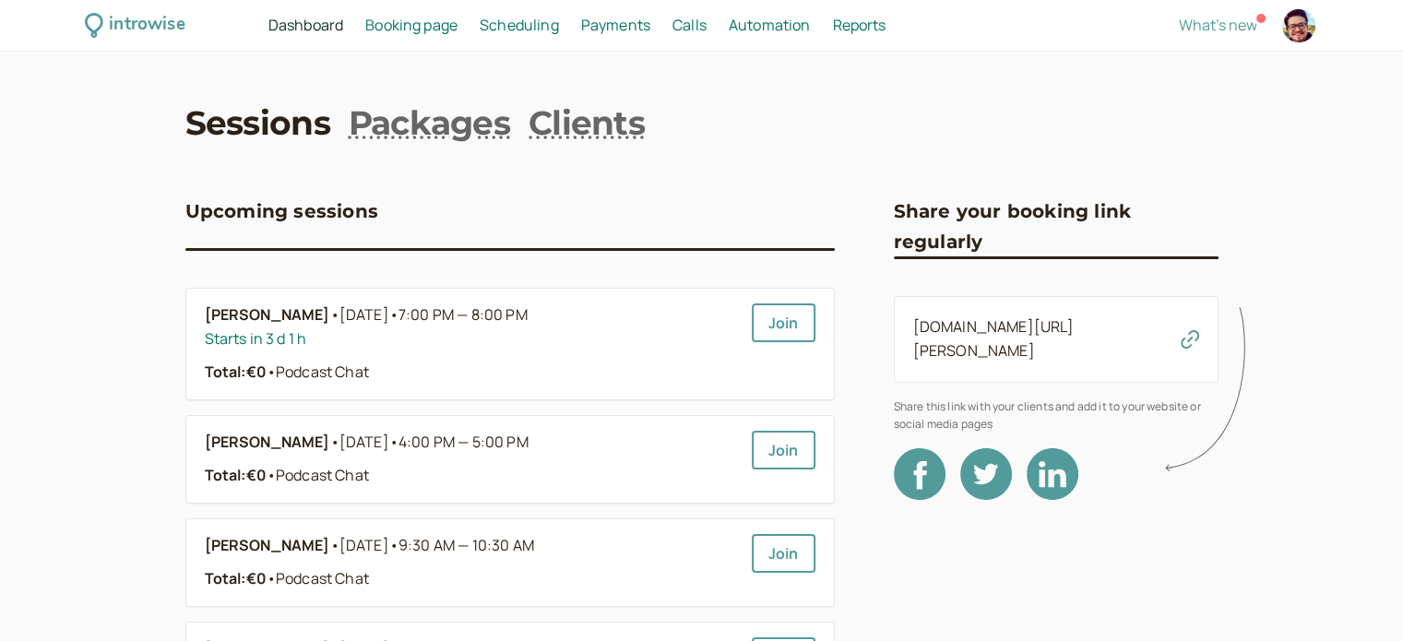
click at [606, 15] on span "Payments" at bounding box center [615, 25] width 69 height 20
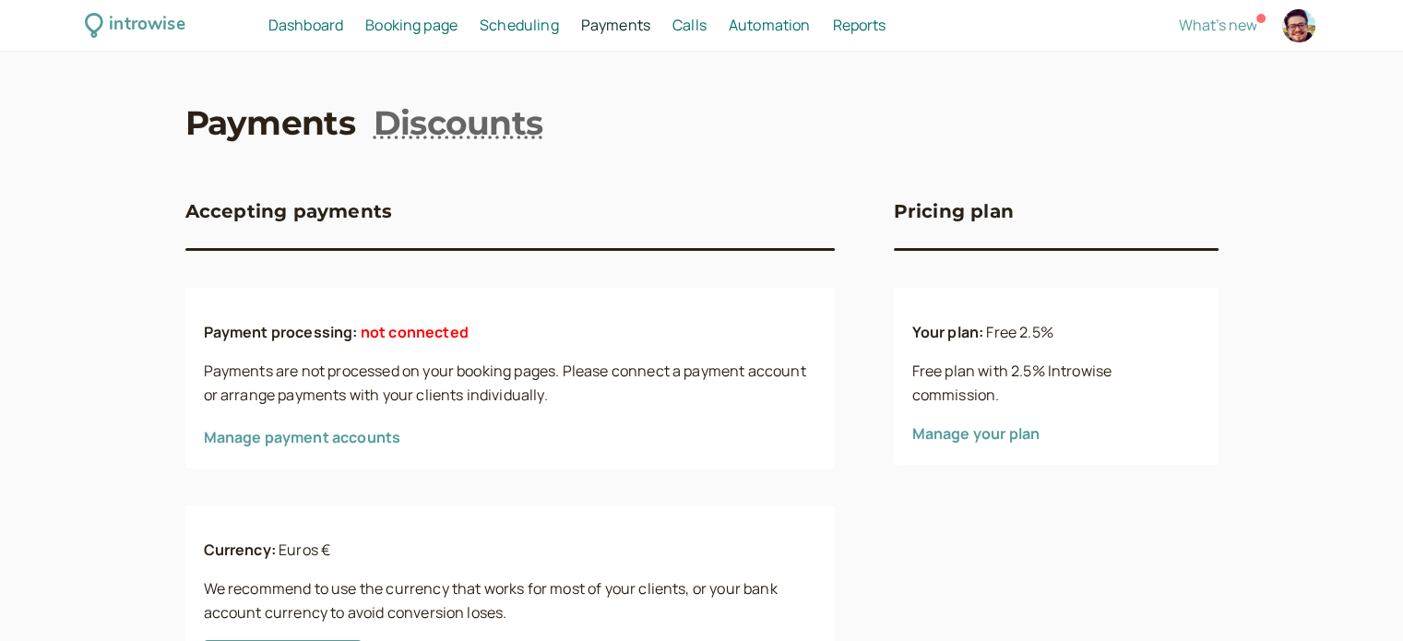
click at [290, 435] on link "Manage payment accounts" at bounding box center [302, 437] width 197 height 20
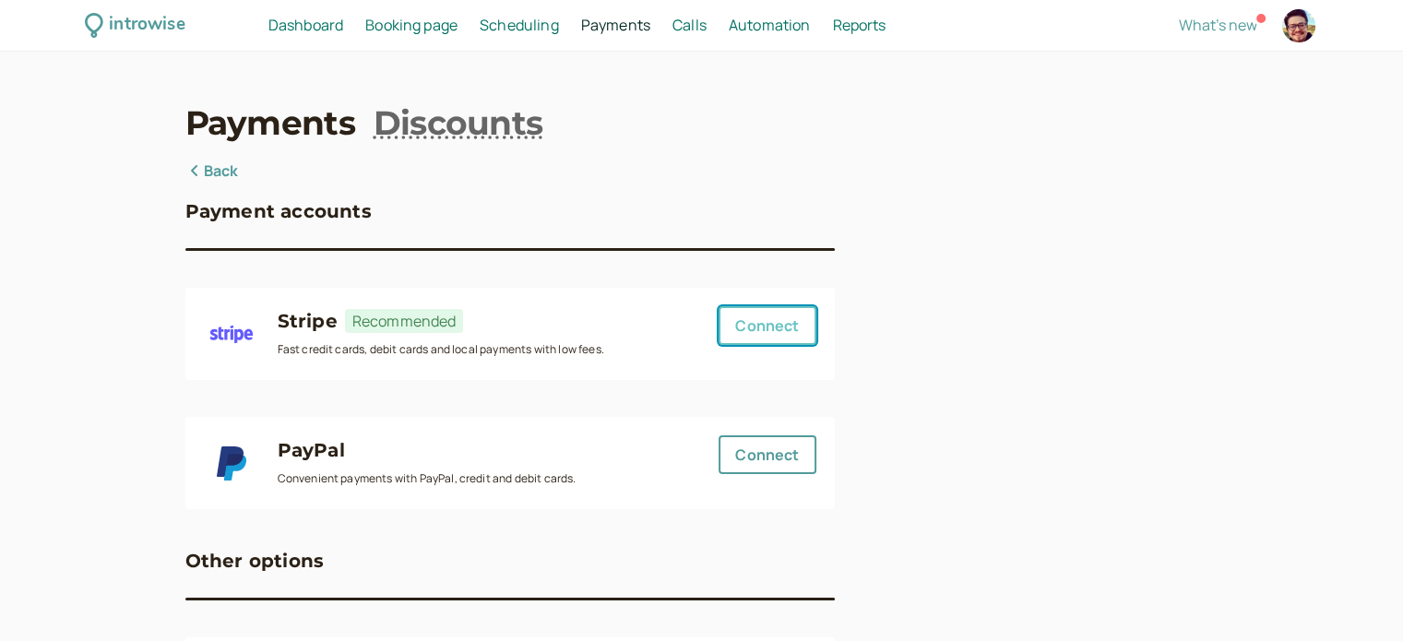
click at [749, 323] on button "Connect" at bounding box center [766, 325] width 97 height 39
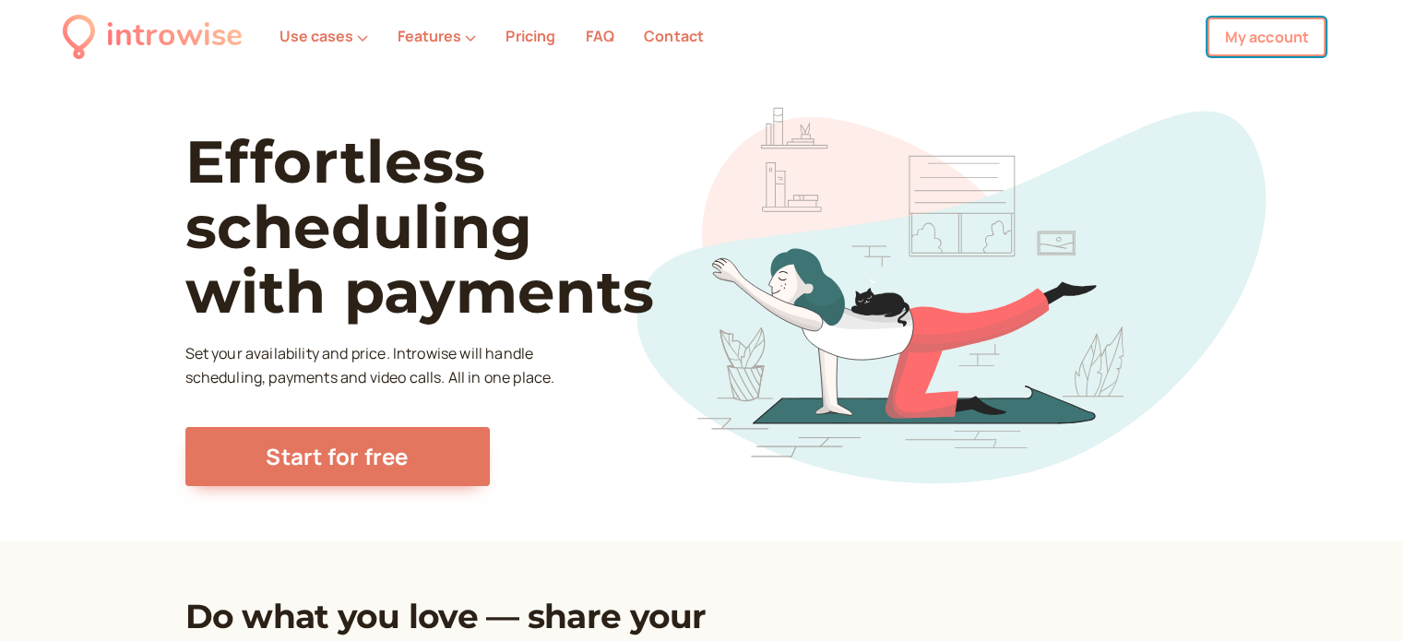
click at [1223, 41] on link "My account" at bounding box center [1266, 37] width 118 height 39
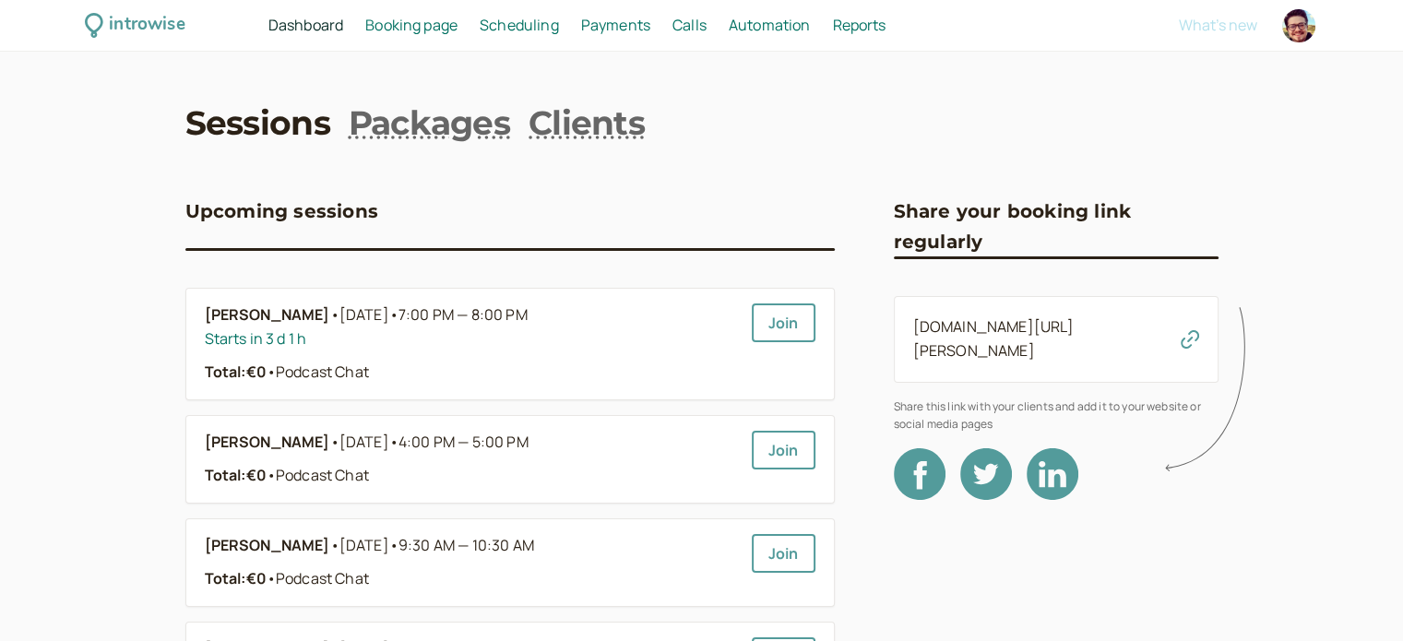
click at [522, 24] on span "Scheduling" at bounding box center [519, 25] width 79 height 20
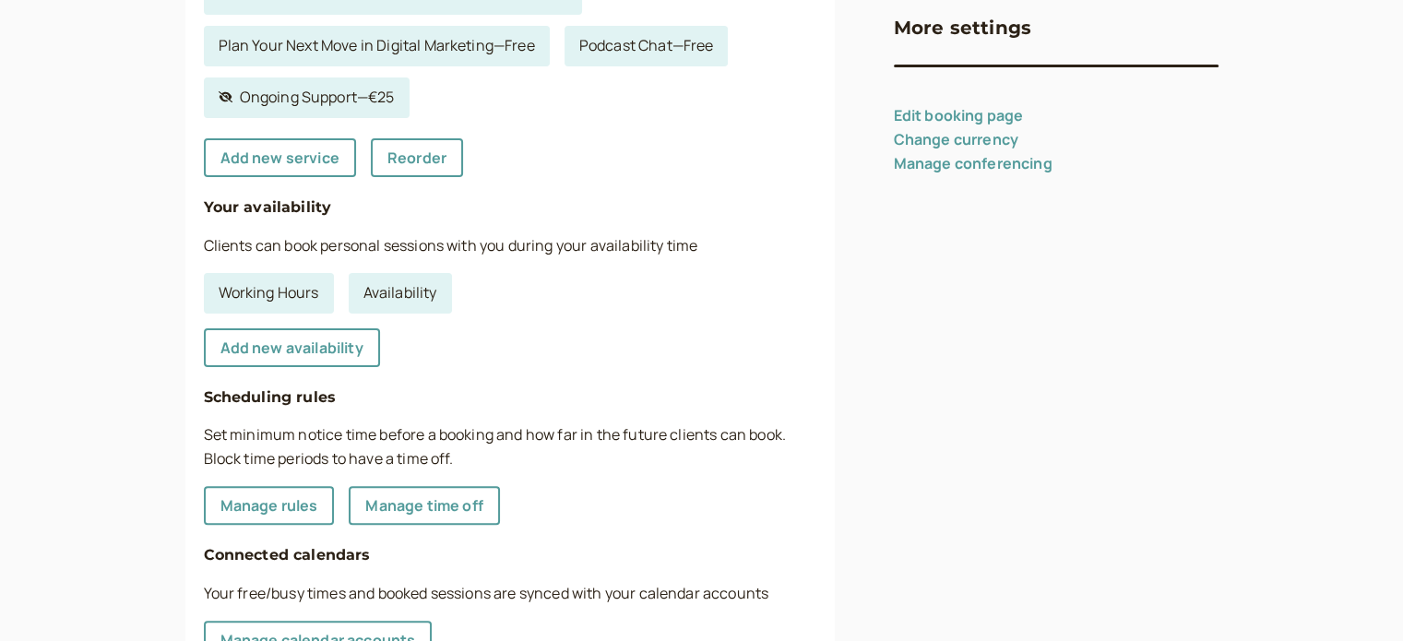
scroll to position [680, 0]
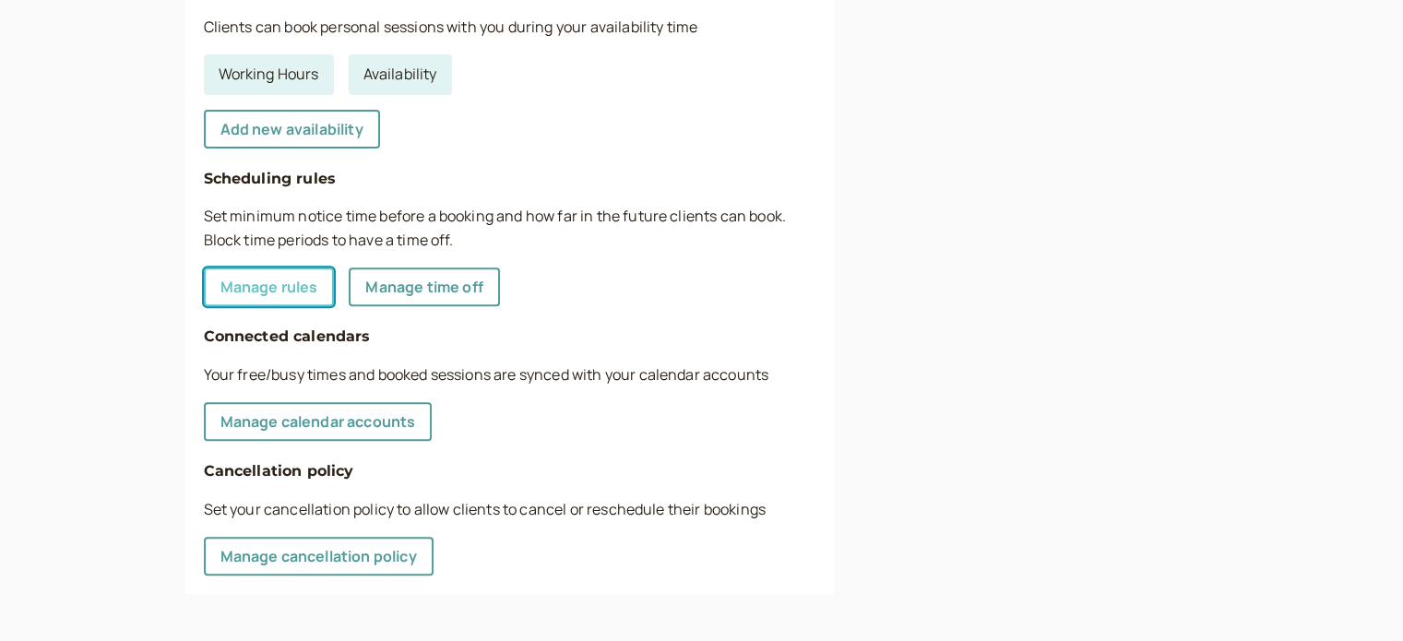
click at [225, 289] on link "Manage rules" at bounding box center [269, 286] width 131 height 39
select select "60"
select select "2880"
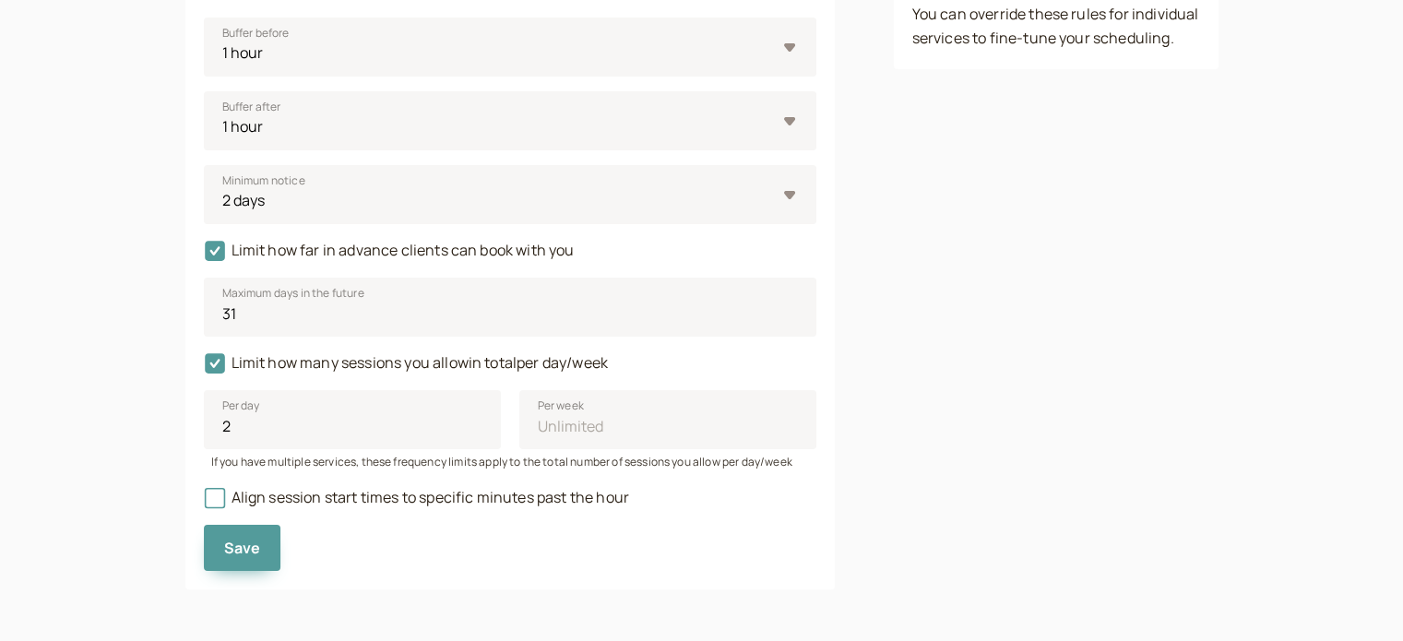
scroll to position [302, 0]
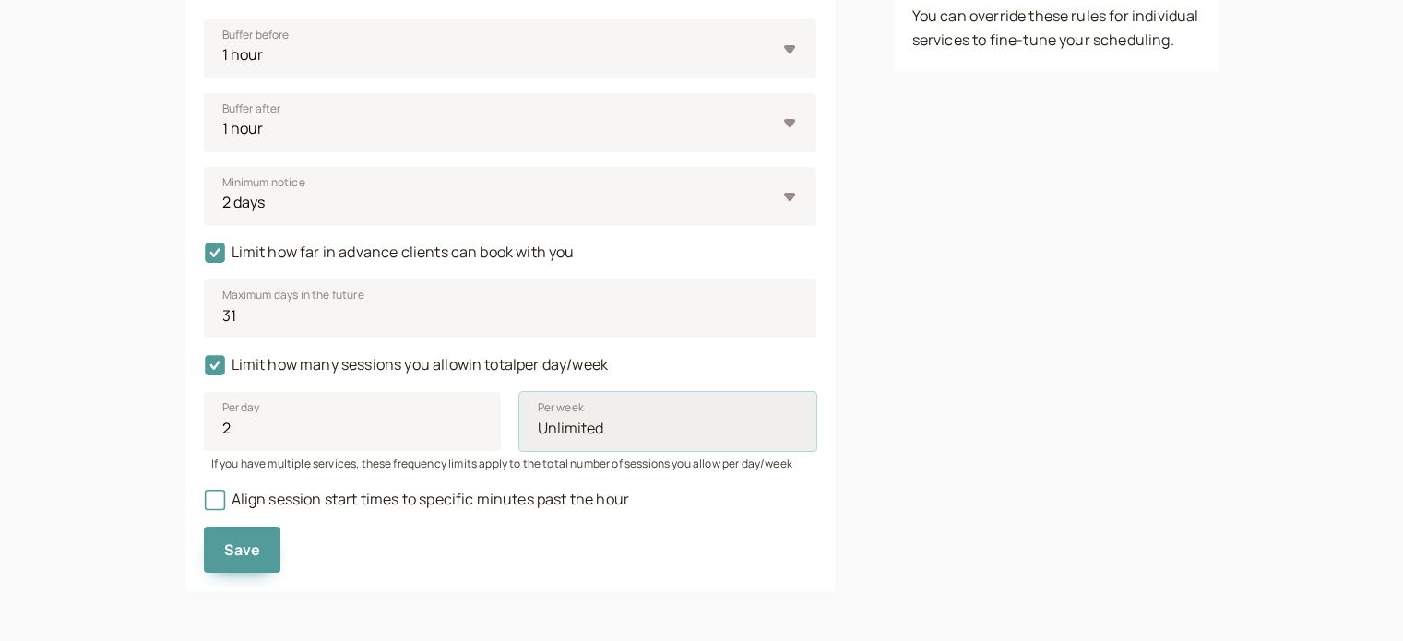
click at [566, 430] on input "Per week" at bounding box center [667, 421] width 297 height 59
type input "4"
click at [987, 389] on div "Rules for specific services You can override these rules for individual service…" at bounding box center [1056, 224] width 325 height 732
click at [474, 423] on input "3" at bounding box center [352, 421] width 297 height 59
click at [475, 433] on input "2" at bounding box center [352, 421] width 297 height 59
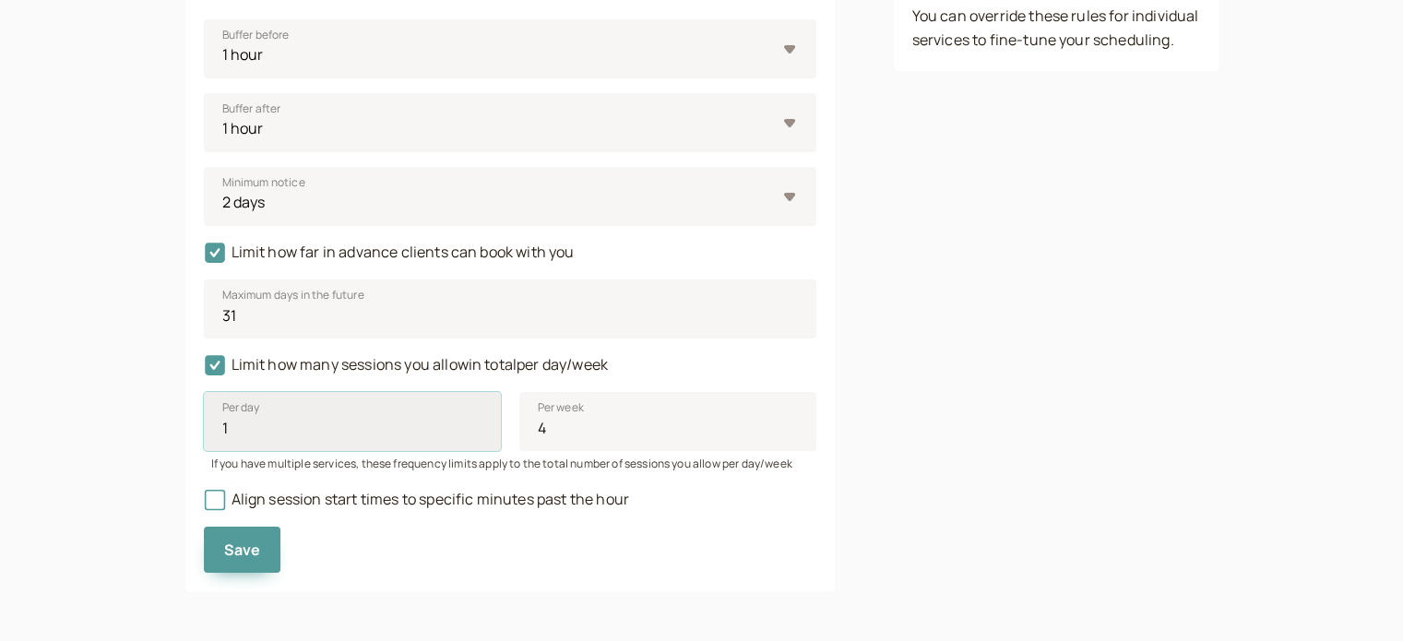
type input "1"
click at [475, 433] on input "1" at bounding box center [352, 421] width 297 height 59
click at [557, 433] on input "4" at bounding box center [667, 421] width 297 height 59
click at [792, 425] on input "5" at bounding box center [667, 421] width 297 height 59
type input "6"
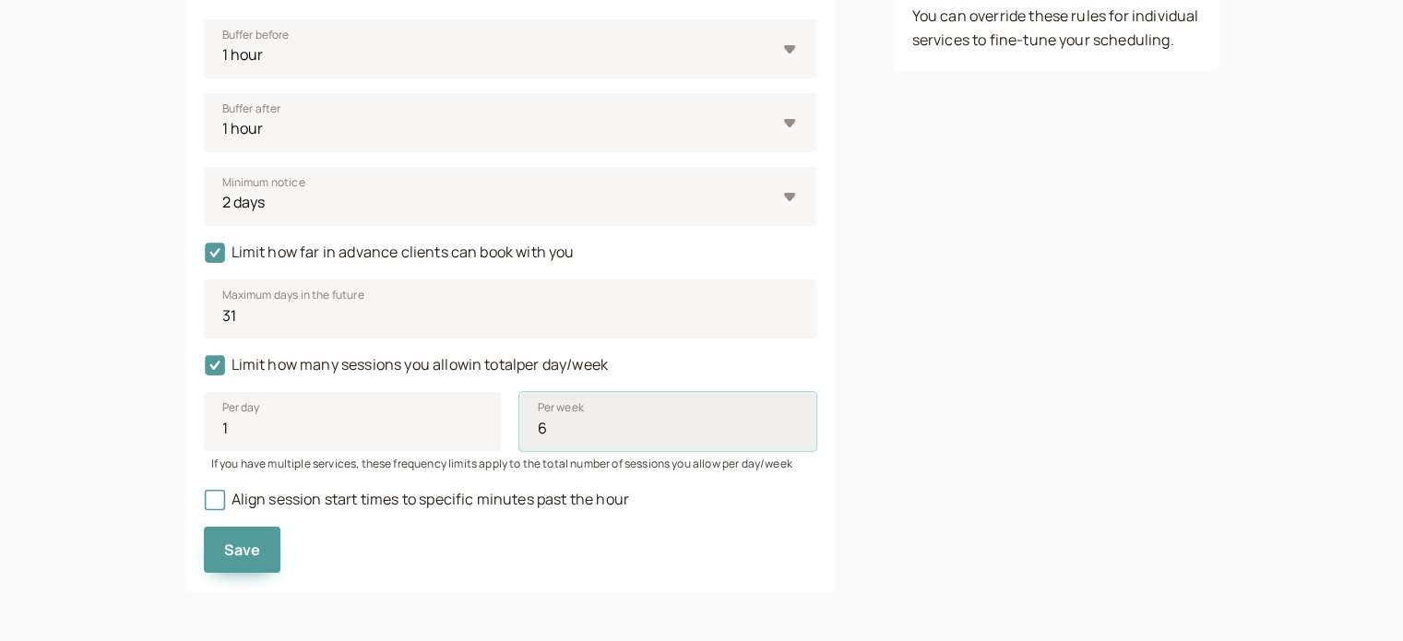
click at [791, 420] on input "6" at bounding box center [667, 421] width 297 height 59
type input "2"
click at [473, 421] on input "2" at bounding box center [352, 421] width 297 height 59
type input "5"
click at [793, 434] on input "5" at bounding box center [667, 421] width 297 height 59
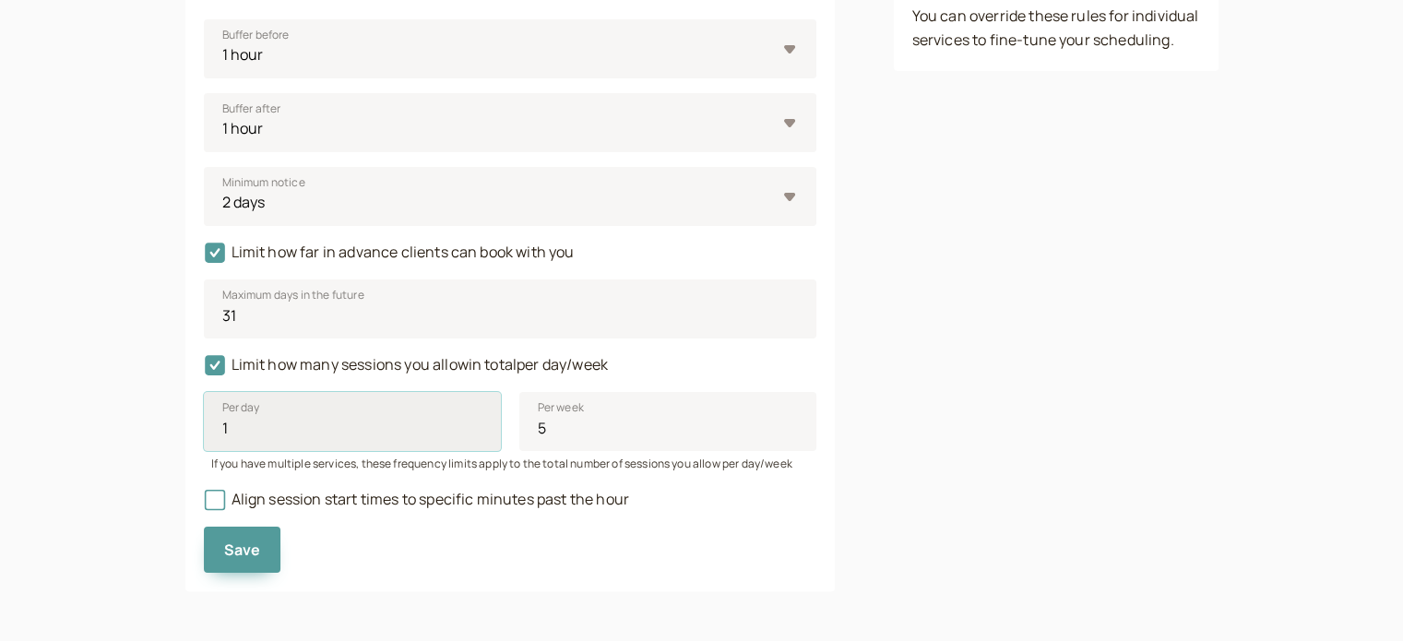
type input "1"
click at [476, 431] on input "1" at bounding box center [352, 421] width 297 height 59
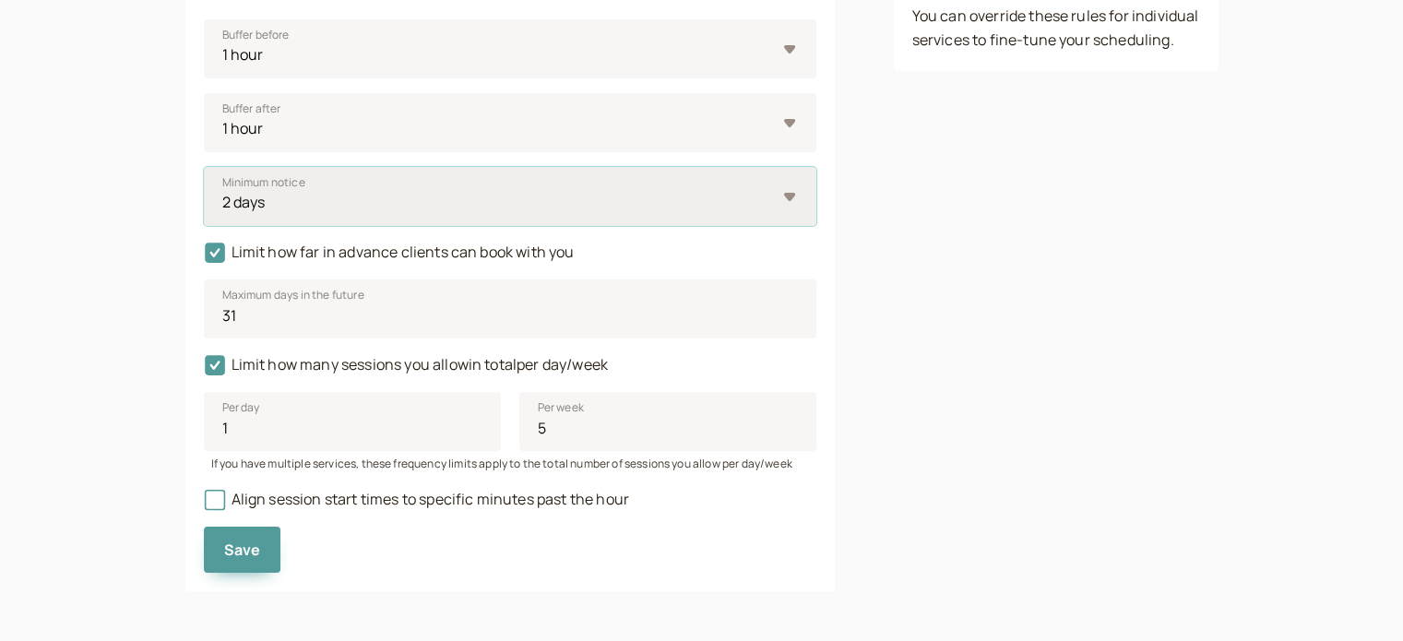
click at [780, 195] on select "0 minutes 5 minutes 10 minutes 15 minutes 30 minutes 45 minutes 1 hour 1.5 hour…" at bounding box center [510, 196] width 612 height 59
click at [443, 214] on select "0 minutes 5 minutes 10 minutes 15 minutes 30 minutes 45 minutes 1 hour 1.5 hour…" at bounding box center [510, 196] width 612 height 59
select select "10080"
click at [204, 167] on select "0 minutes 5 minutes 10 minutes 15 minutes 30 minutes 45 minutes 1 hour 1.5 hour…" at bounding box center [510, 196] width 612 height 59
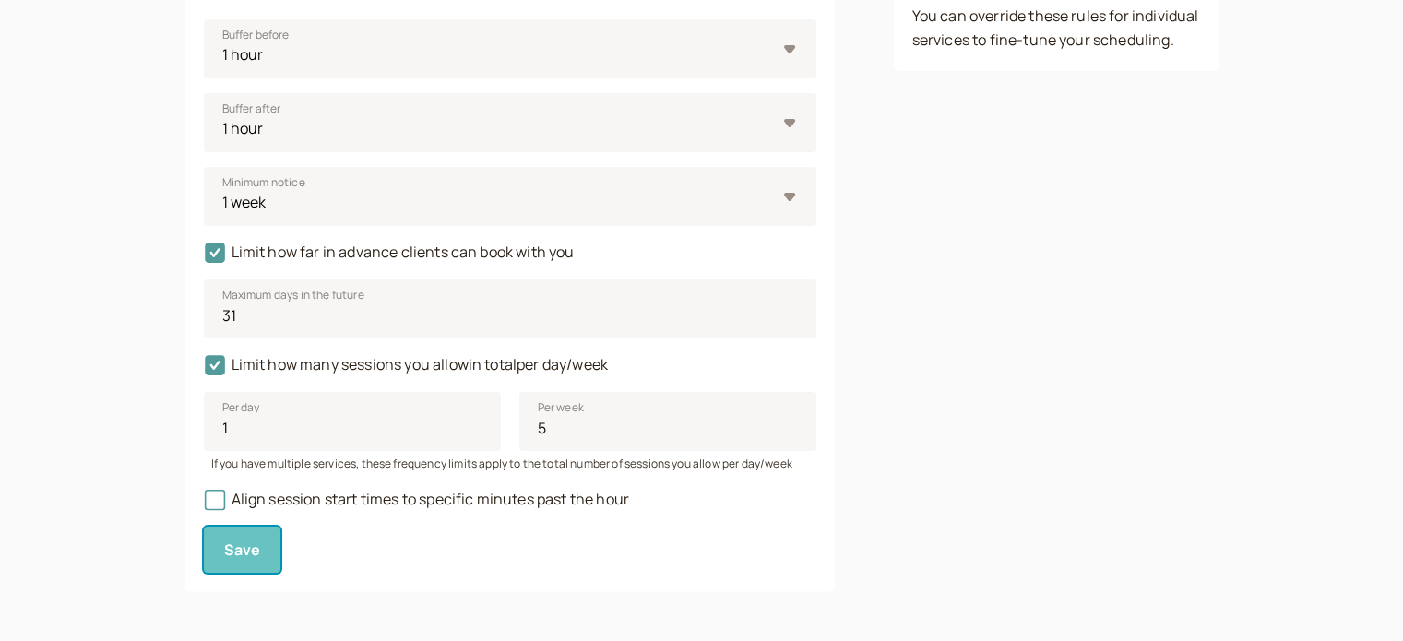
click at [255, 547] on span "Save" at bounding box center [242, 549] width 37 height 20
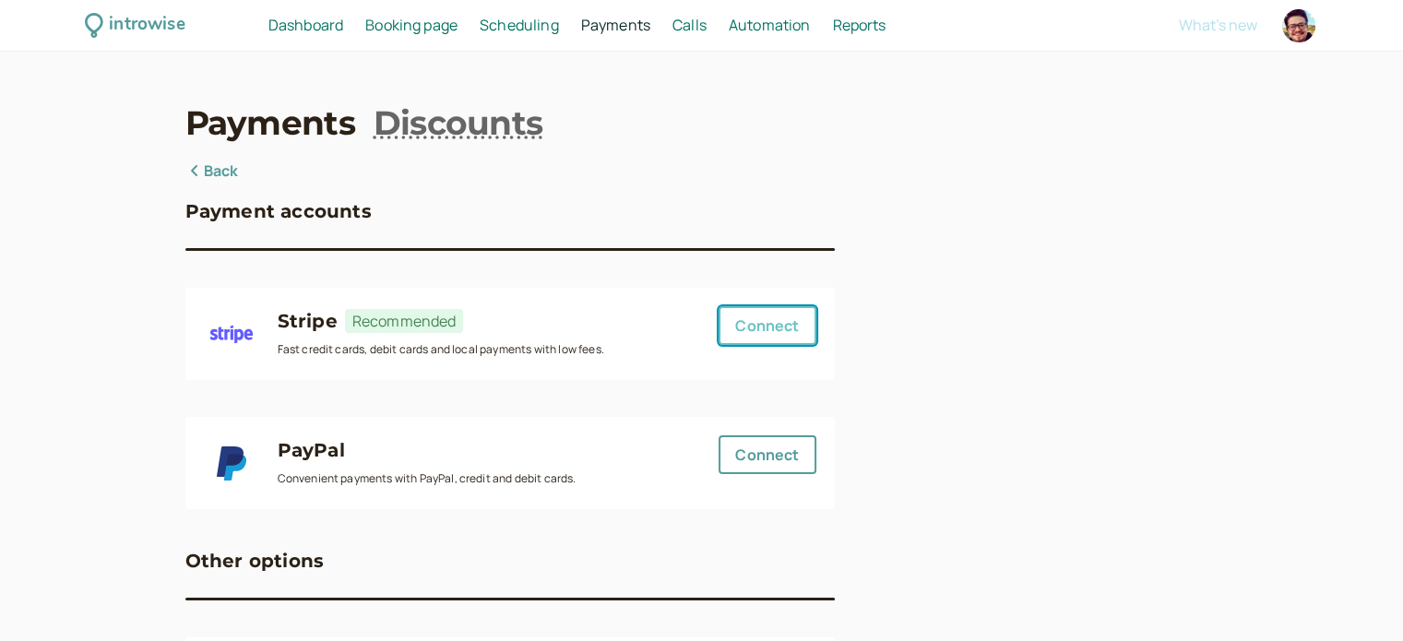
click at [770, 326] on button "Connect" at bounding box center [766, 325] width 97 height 39
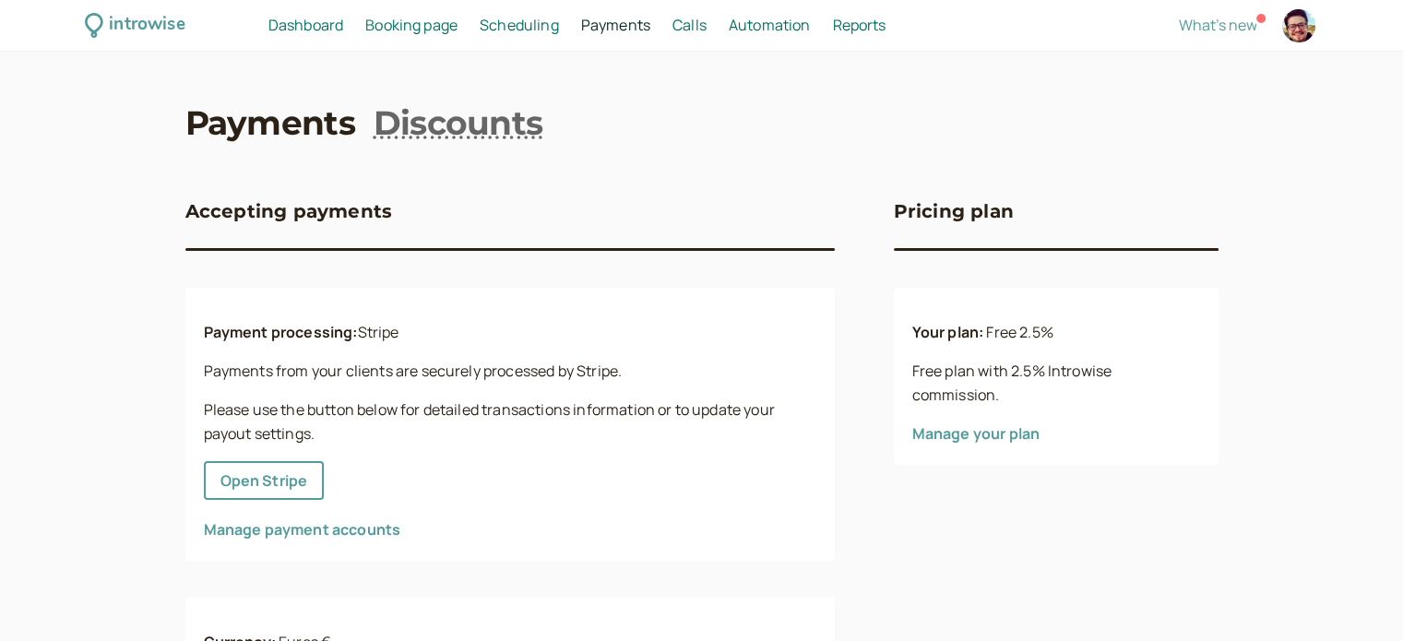
click at [373, 527] on link "Manage payment accounts" at bounding box center [302, 529] width 197 height 20
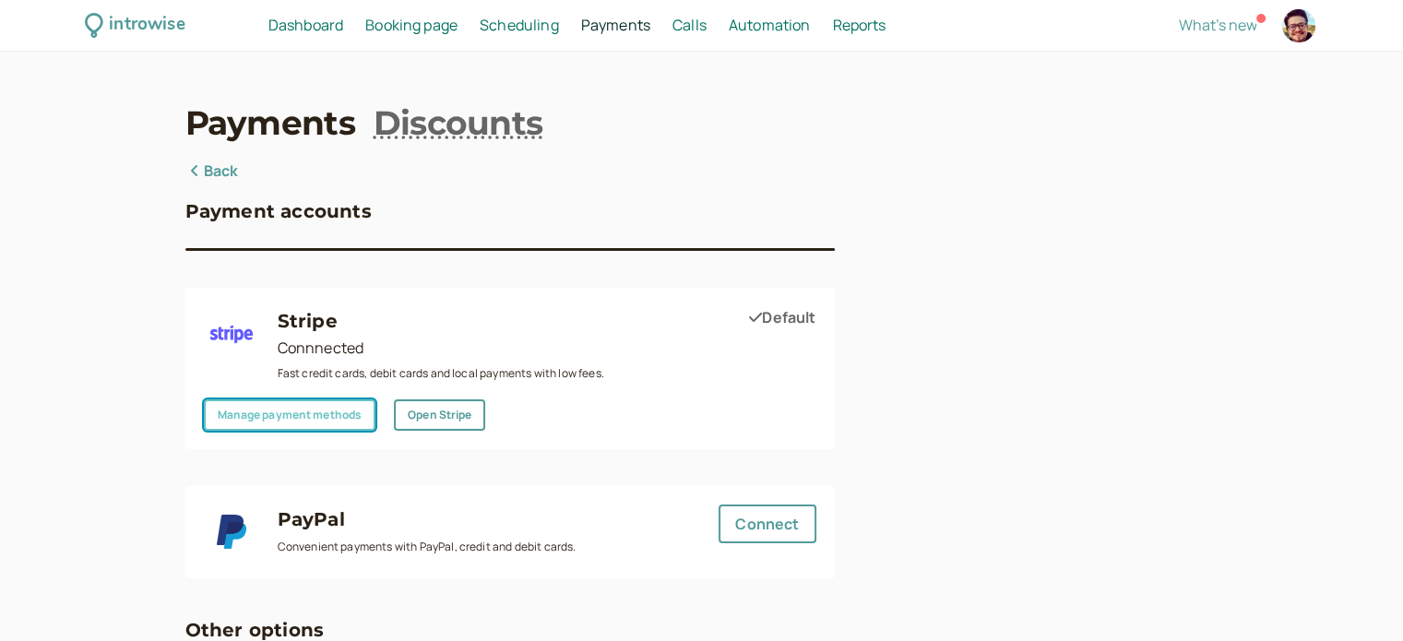
click at [350, 418] on link "Manage payment methods" at bounding box center [290, 414] width 172 height 31
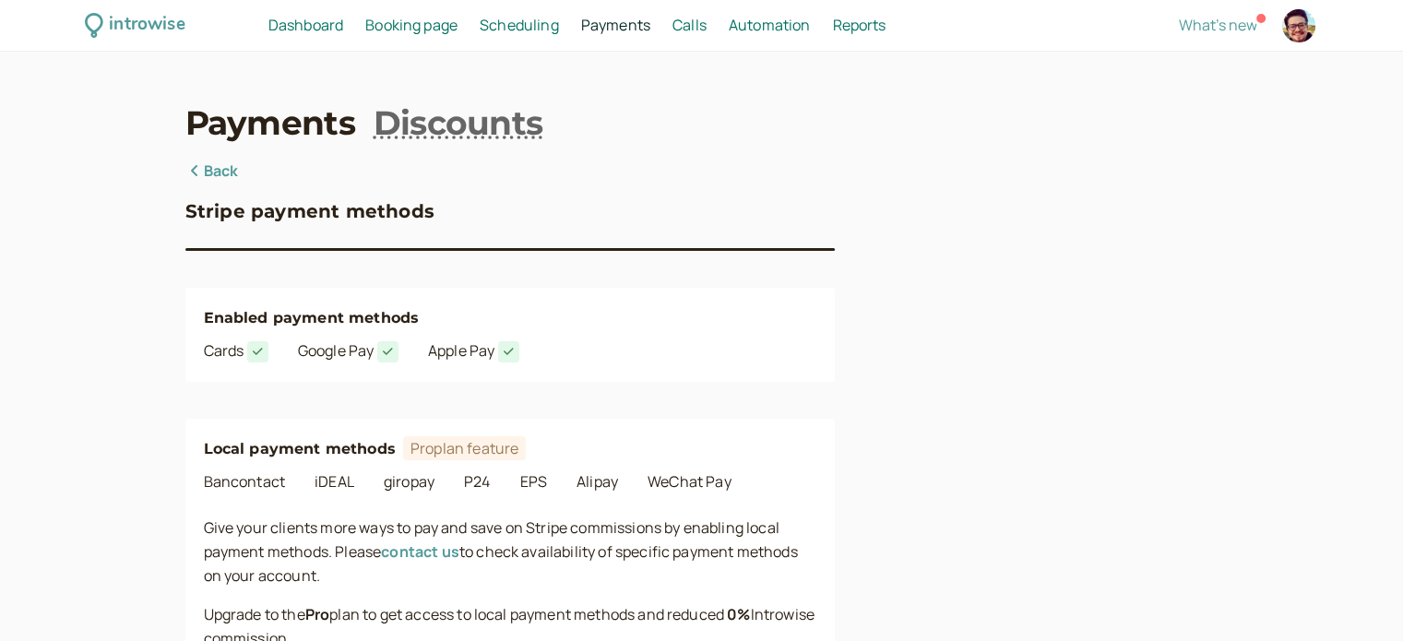
click at [527, 30] on span "Scheduling" at bounding box center [519, 25] width 79 height 20
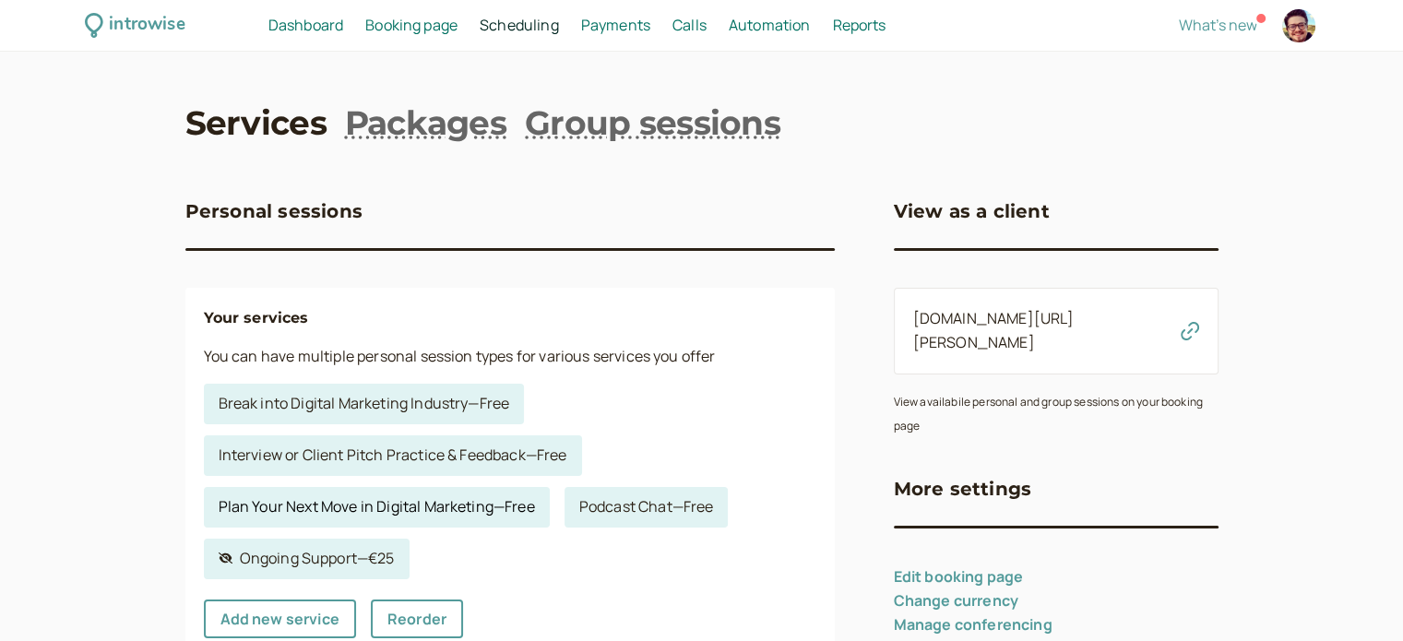
scroll to position [277, 0]
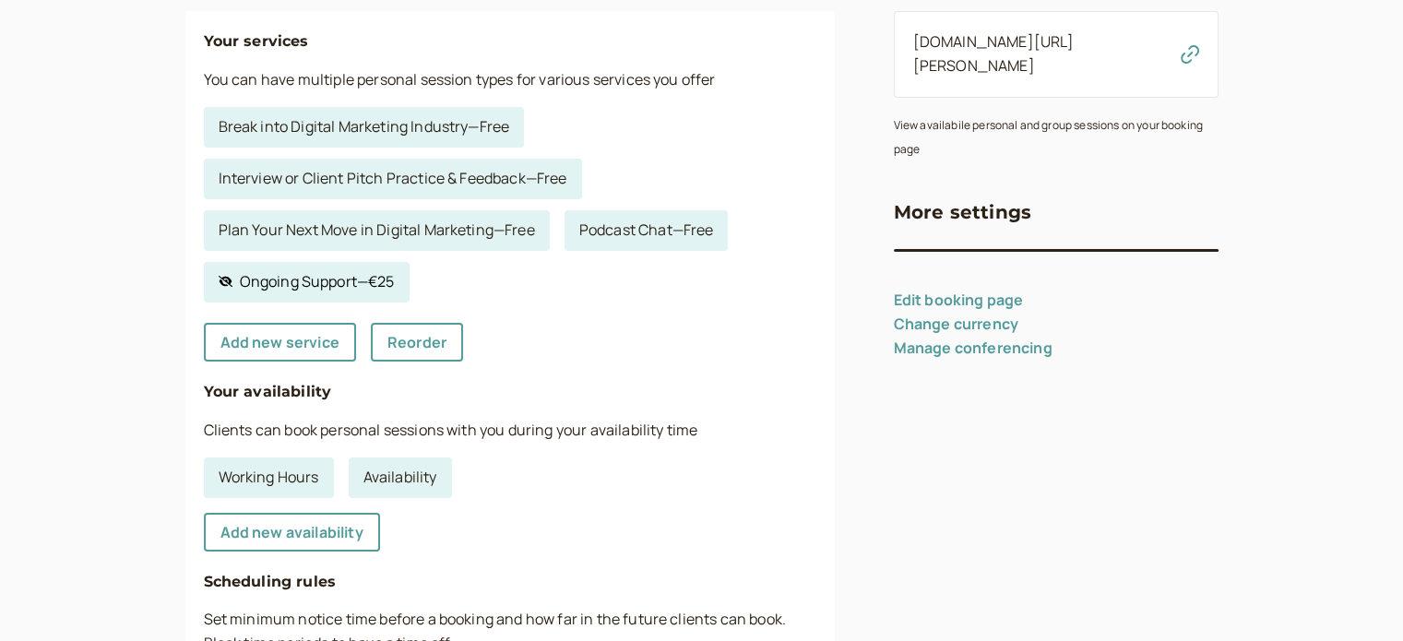
click at [328, 282] on link "Hidden service Ongoing Support — €25" at bounding box center [307, 282] width 206 height 41
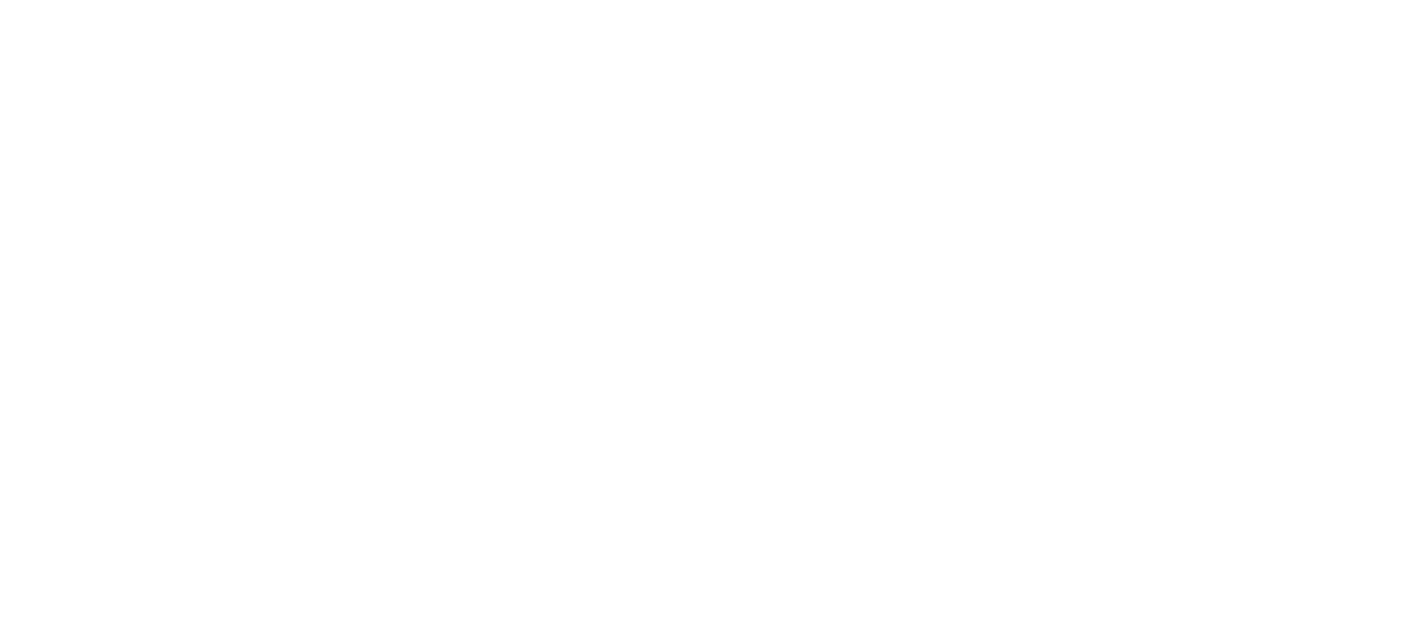
select select "60"
select select "RHwKl2BcAEEDGYEhvF6D"
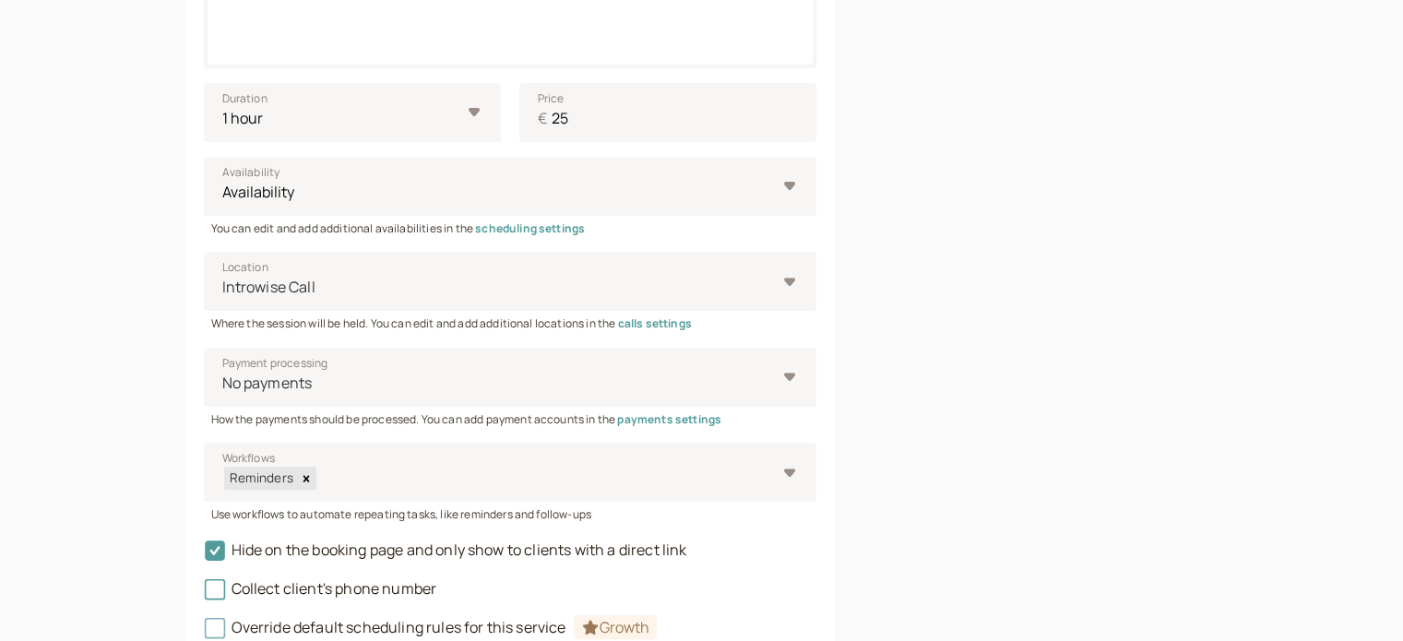
scroll to position [774, 0]
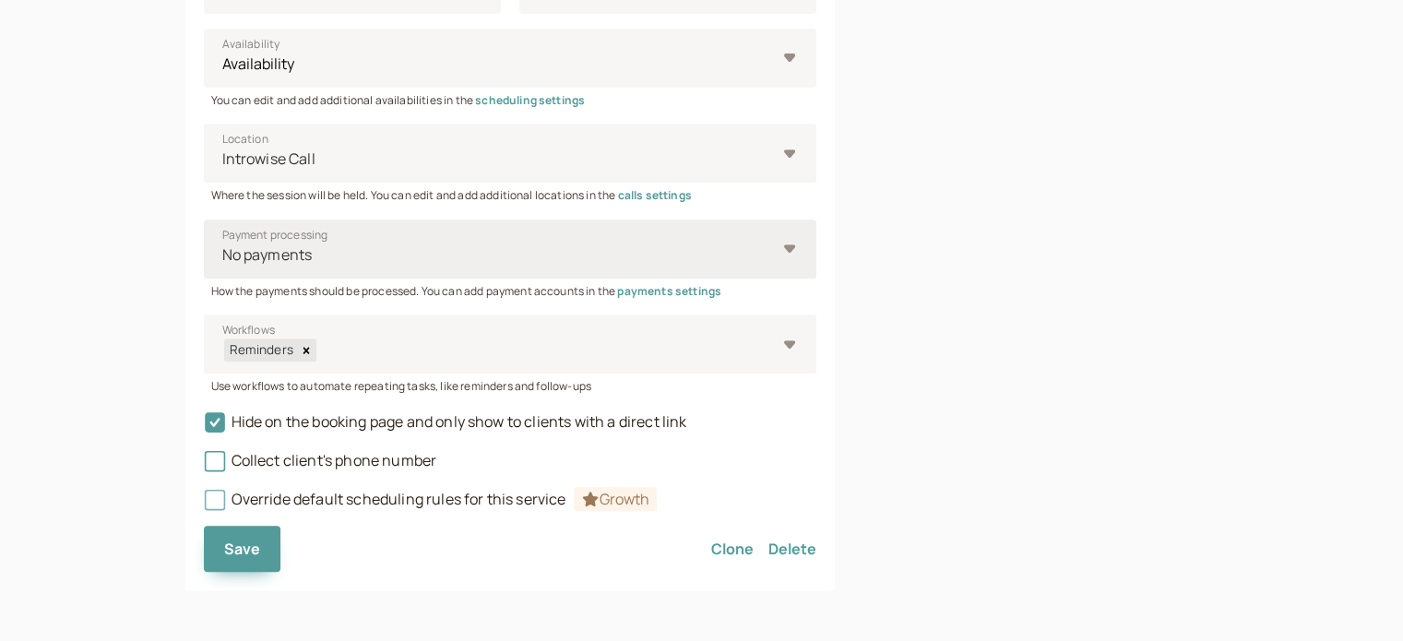
click at [520, 268] on div "No payments" at bounding box center [499, 255] width 555 height 34
click at [223, 266] on input "Payment processing No payments" at bounding box center [221, 254] width 3 height 21
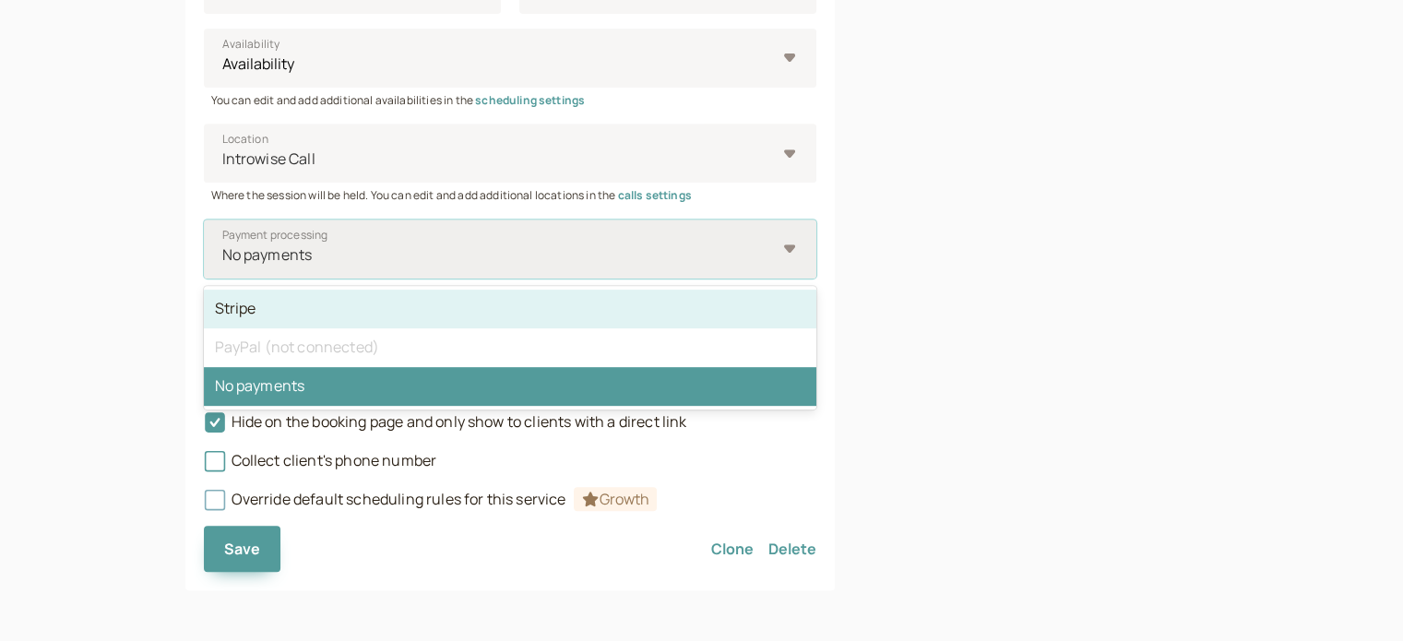
click at [404, 312] on div "Stripe" at bounding box center [510, 309] width 612 height 39
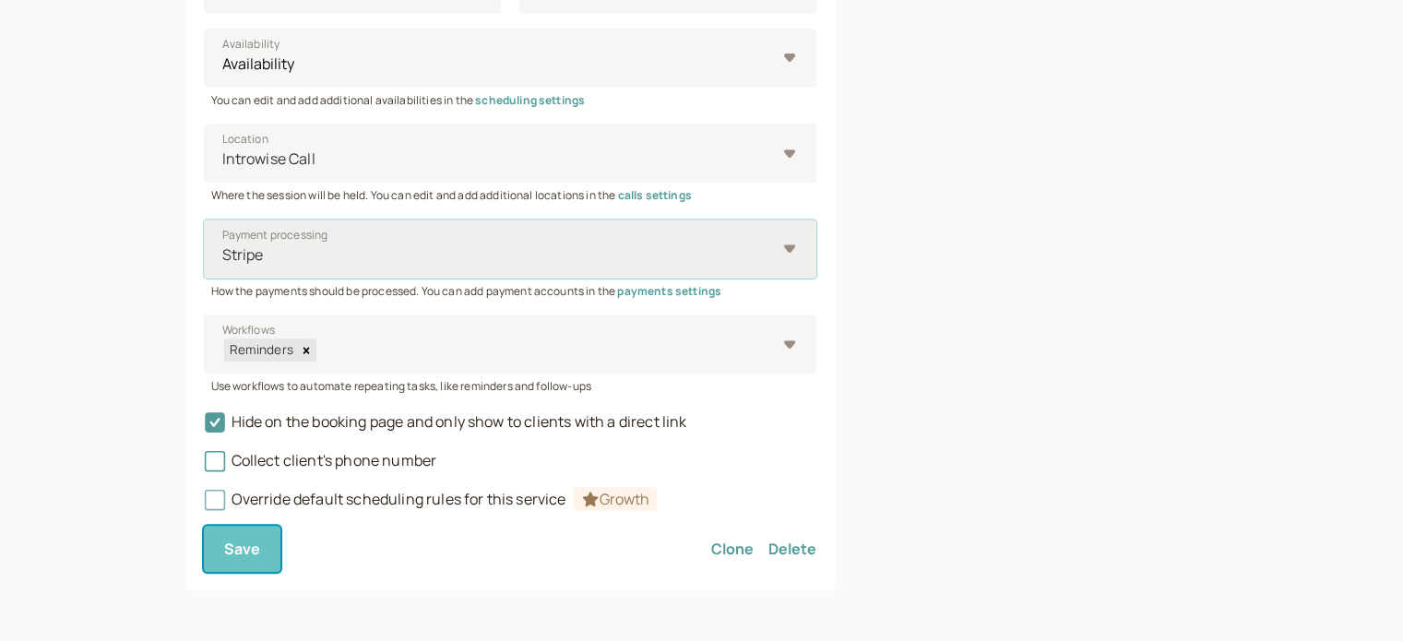
click at [255, 551] on span "Save" at bounding box center [242, 549] width 37 height 20
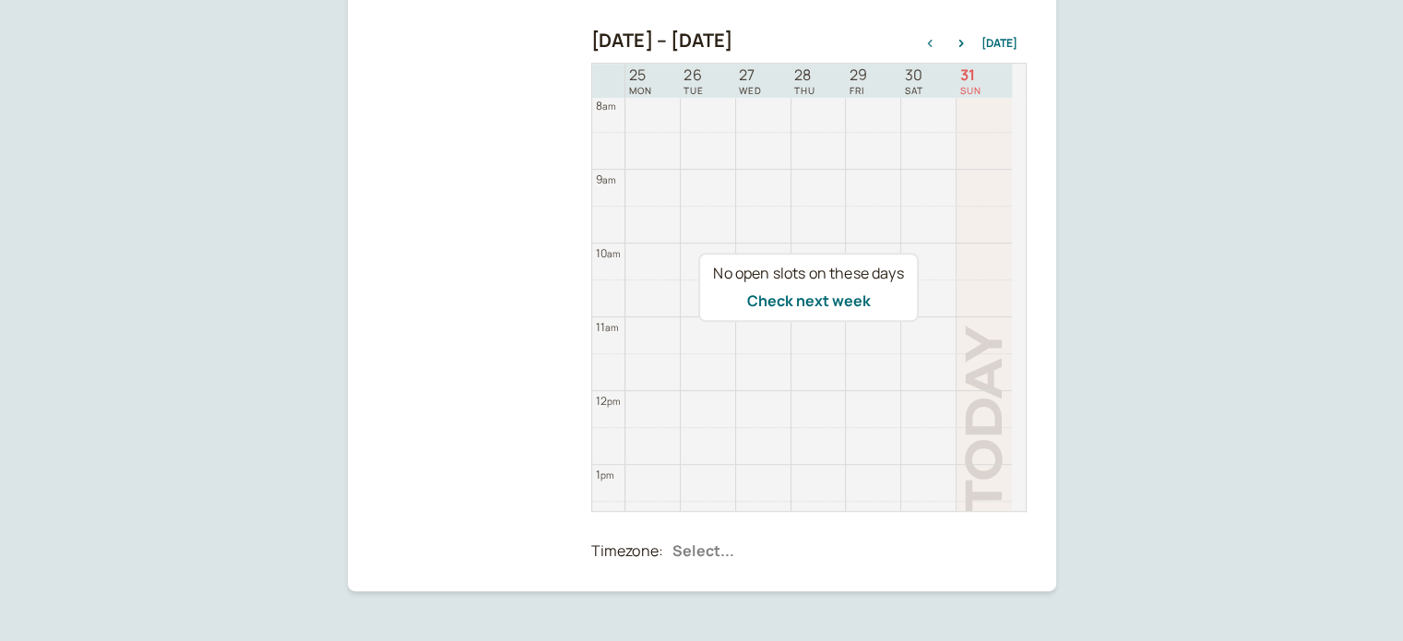
scroll to position [639, 0]
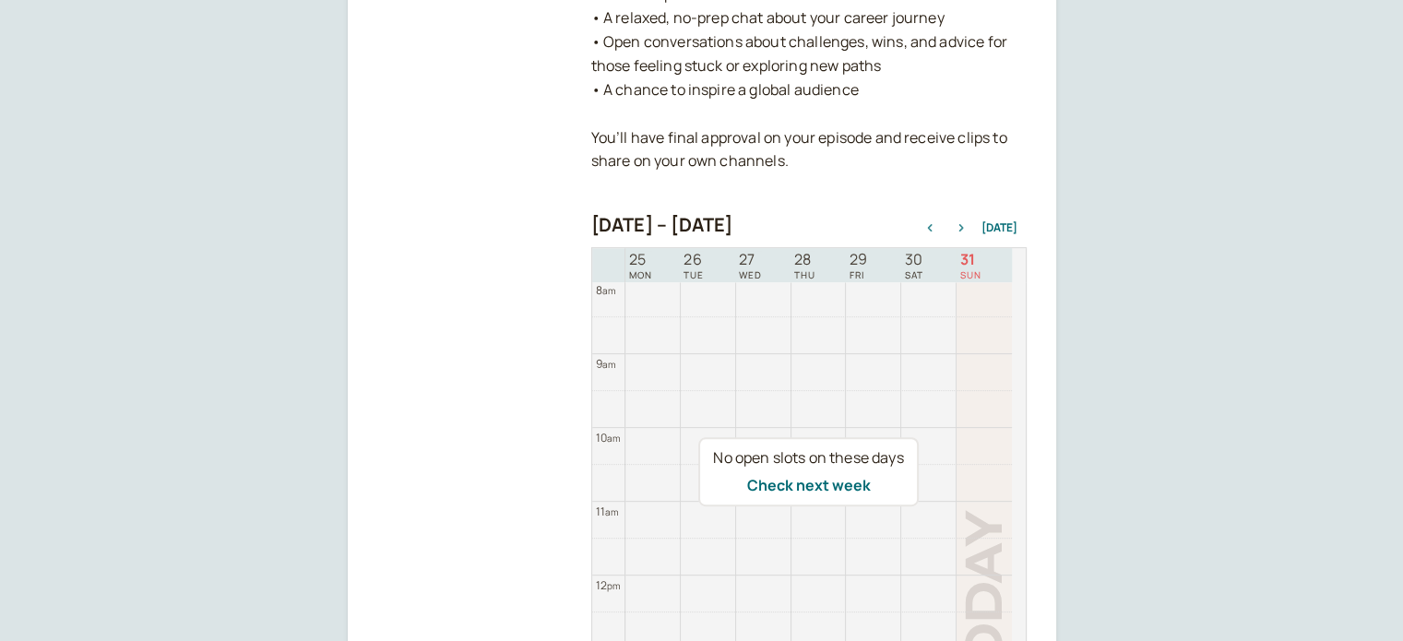
click at [962, 230] on icon "button" at bounding box center [961, 227] width 22 height 7
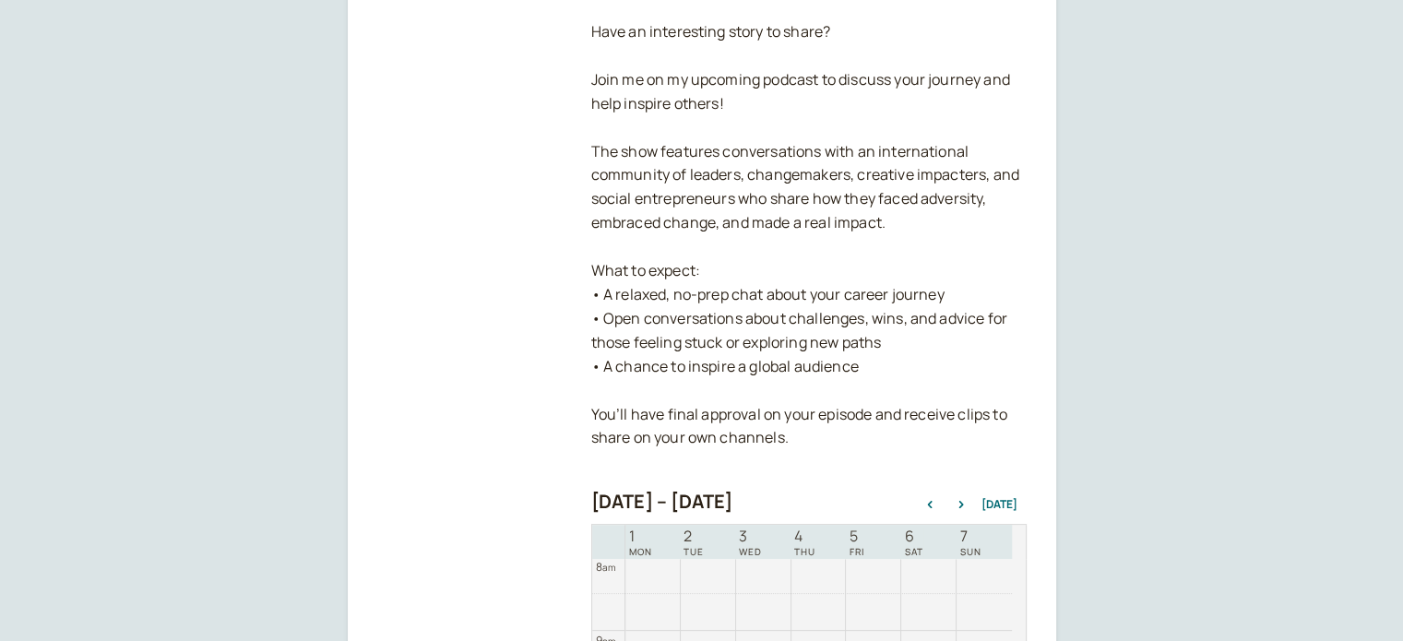
scroll to position [547, 0]
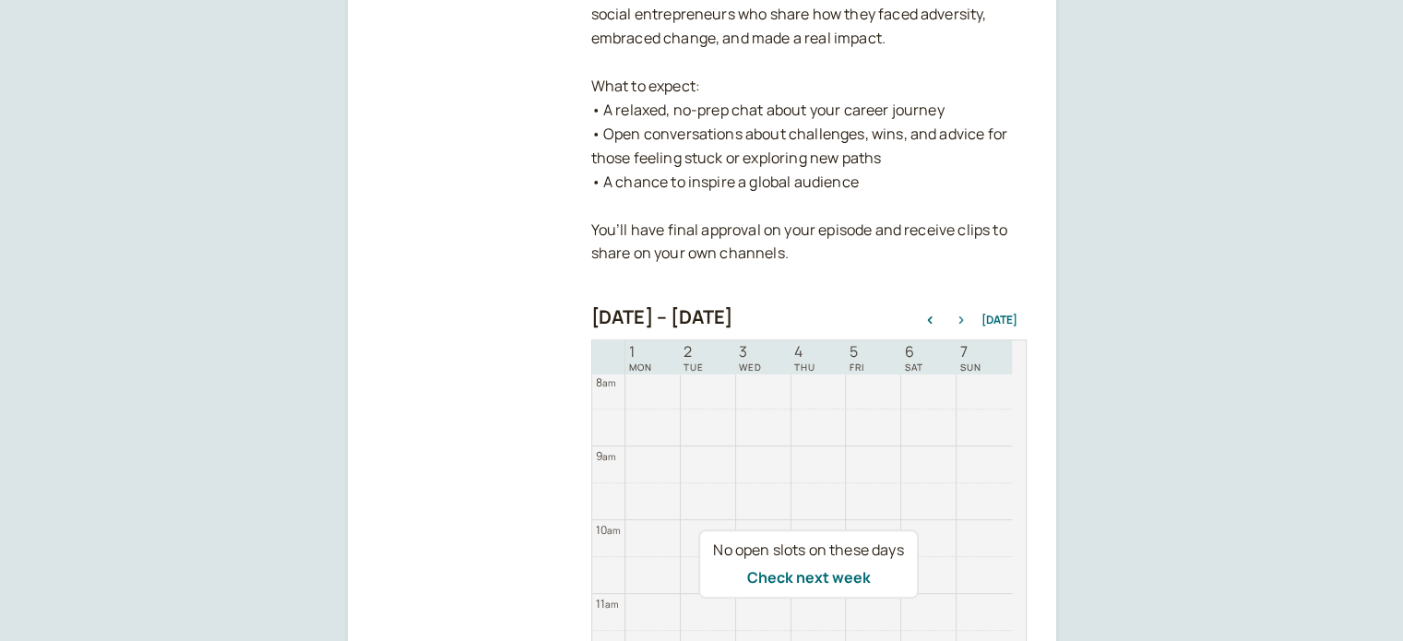
click at [970, 316] on icon "button" at bounding box center [961, 319] width 22 height 7
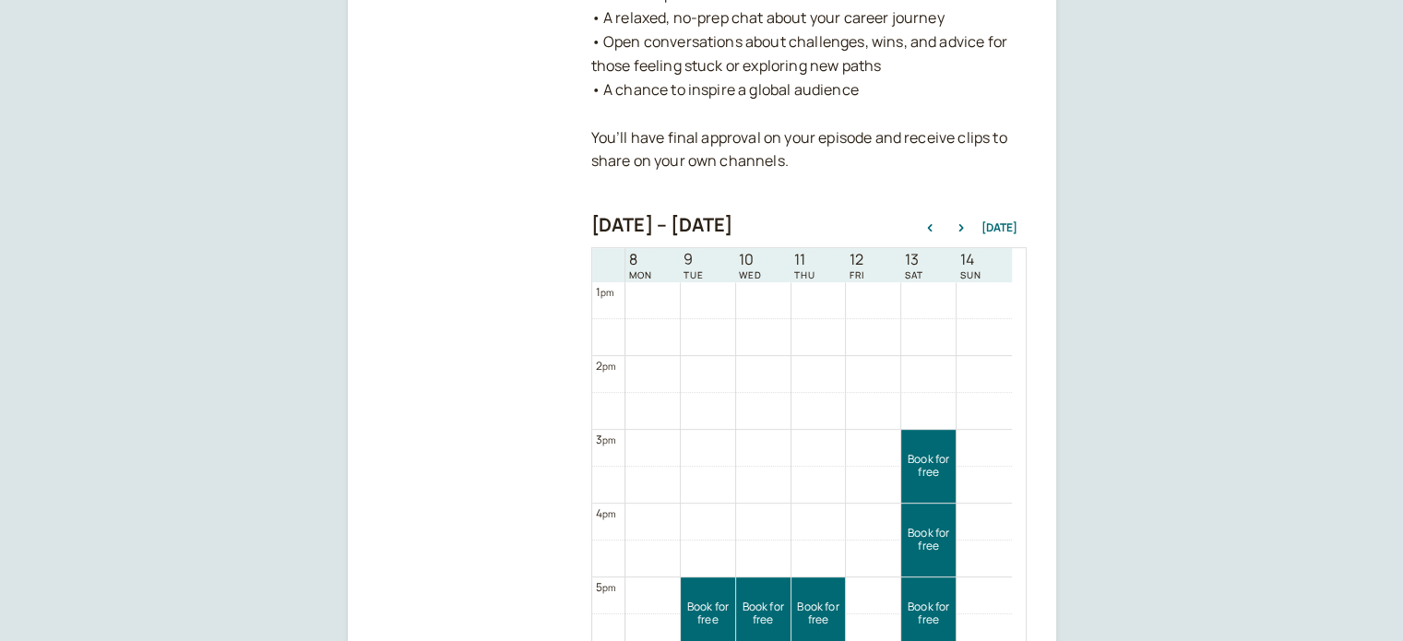
scroll to position [823, 0]
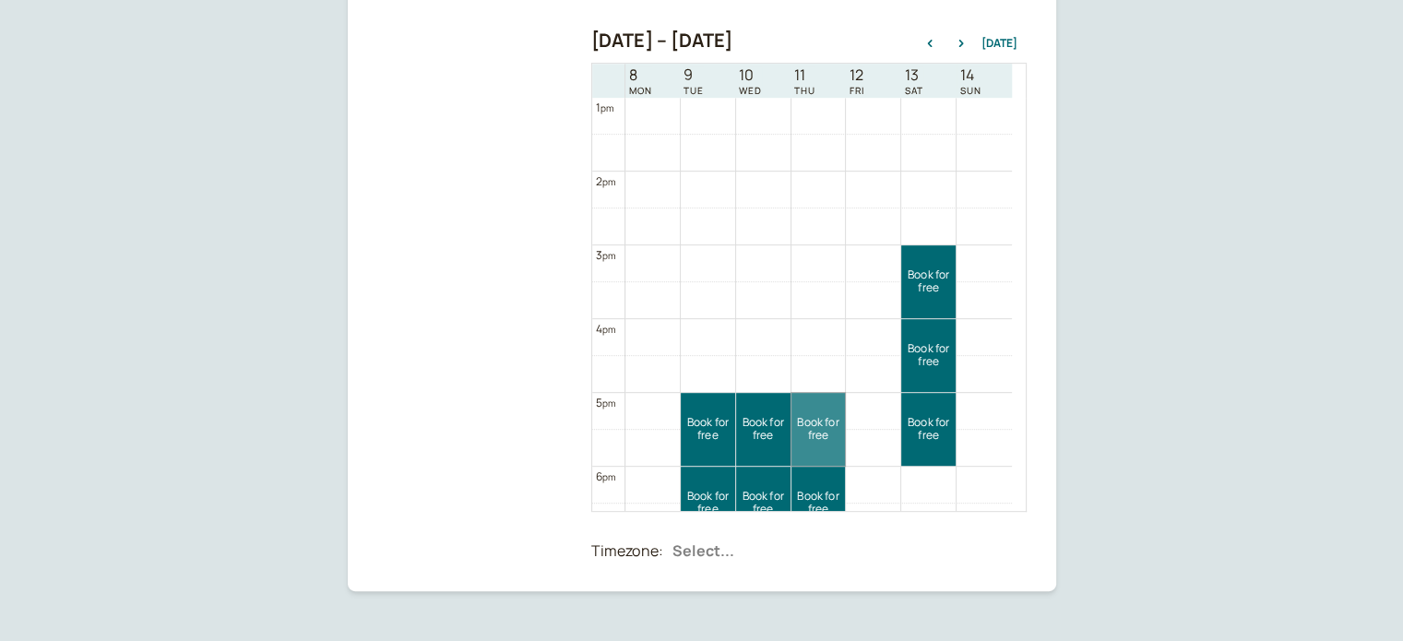
click at [834, 429] on link "Book for free free" at bounding box center [818, 429] width 54 height 73
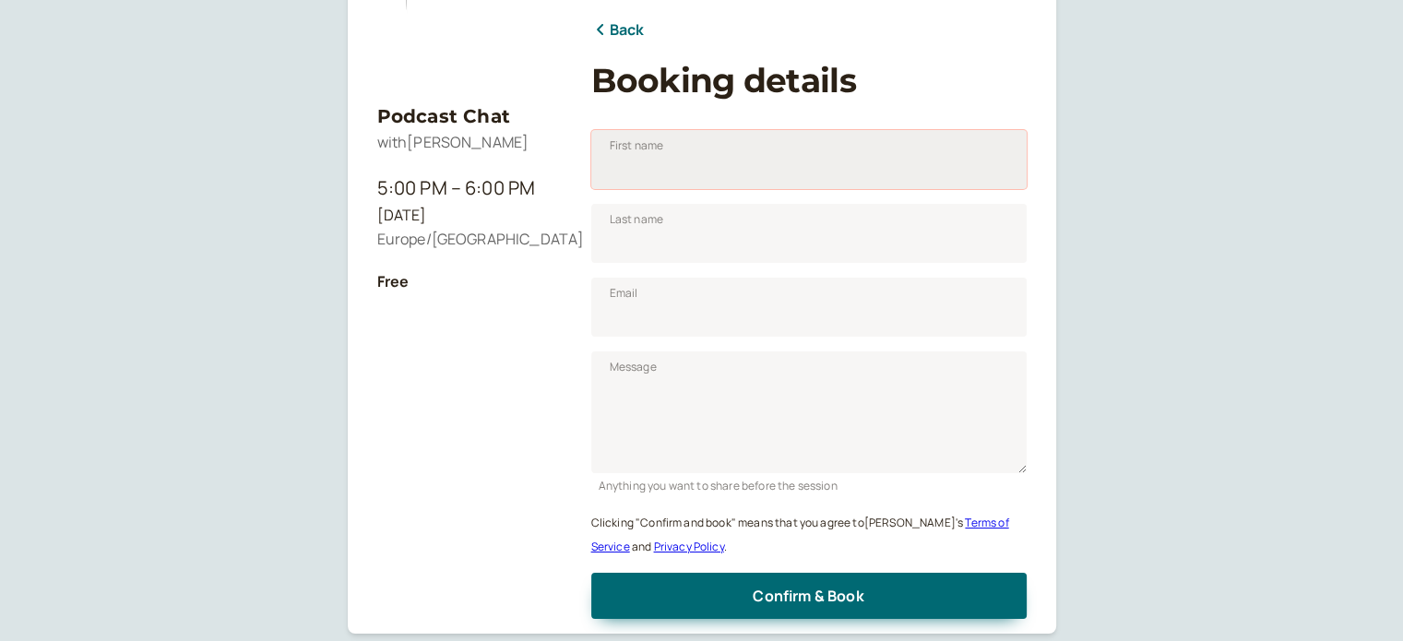
click at [749, 158] on input "First name" at bounding box center [808, 159] width 435 height 59
type input "Raziel"
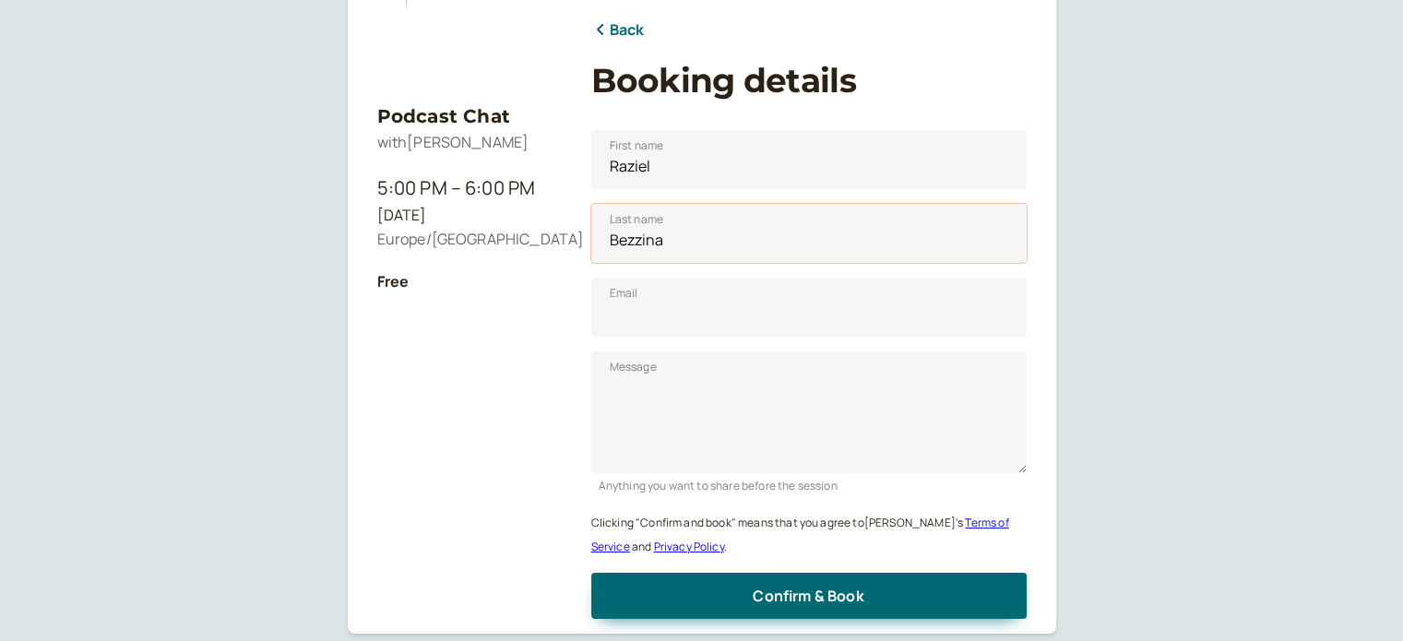
type input "Bezzina"
type input "[EMAIL_ADDRESS][DOMAIN_NAME]"
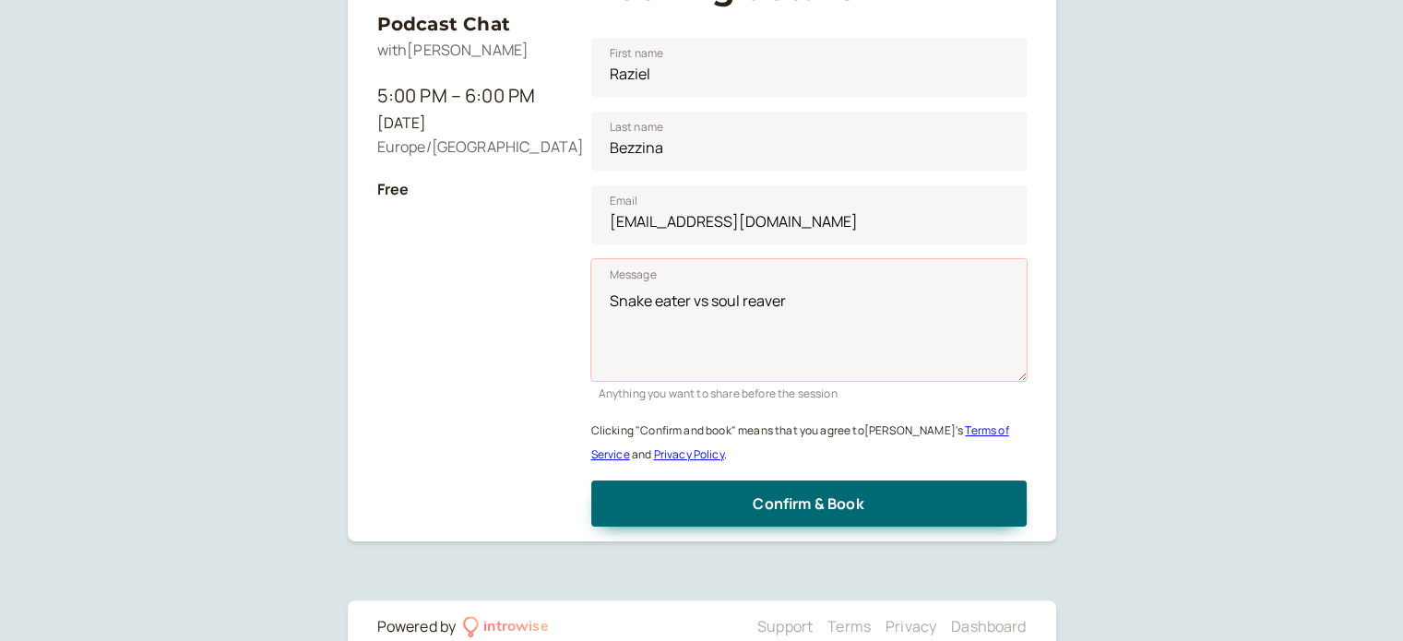
scroll to position [361, 0]
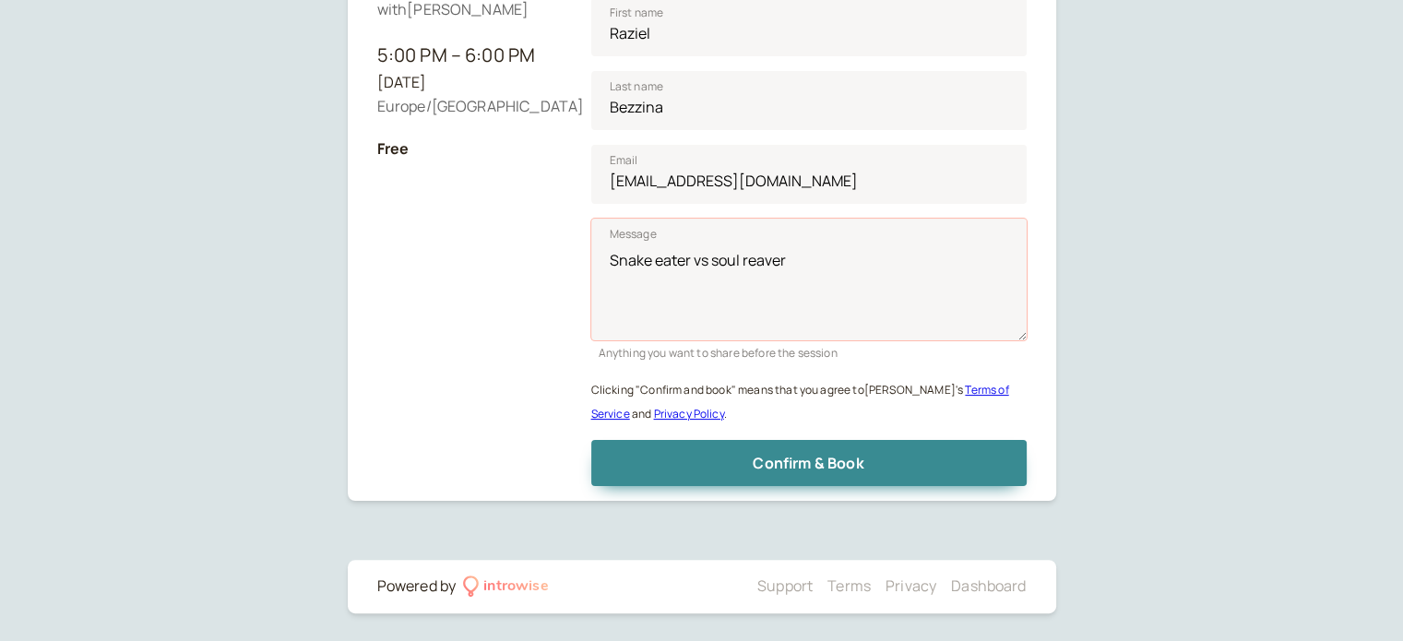
type textarea "Snake eater vs soul reaver"
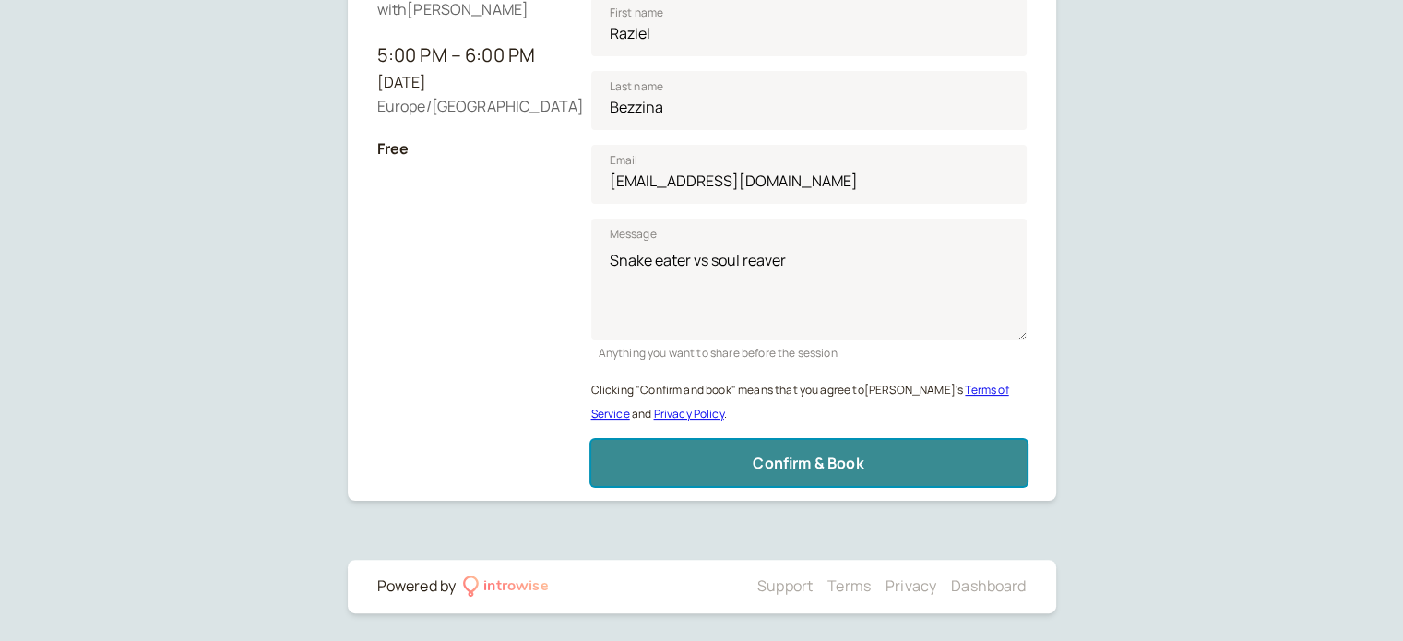
click at [871, 456] on button "Confirm & Book" at bounding box center [808, 463] width 435 height 46
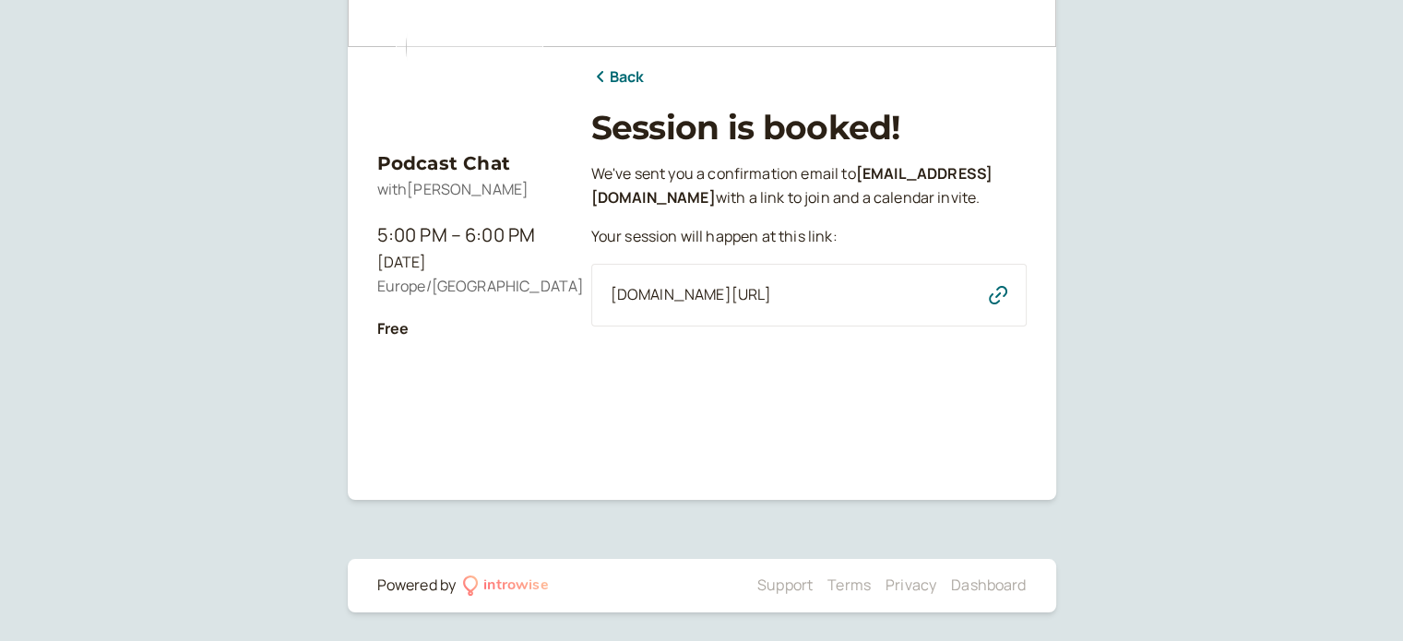
scroll to position [0, 0]
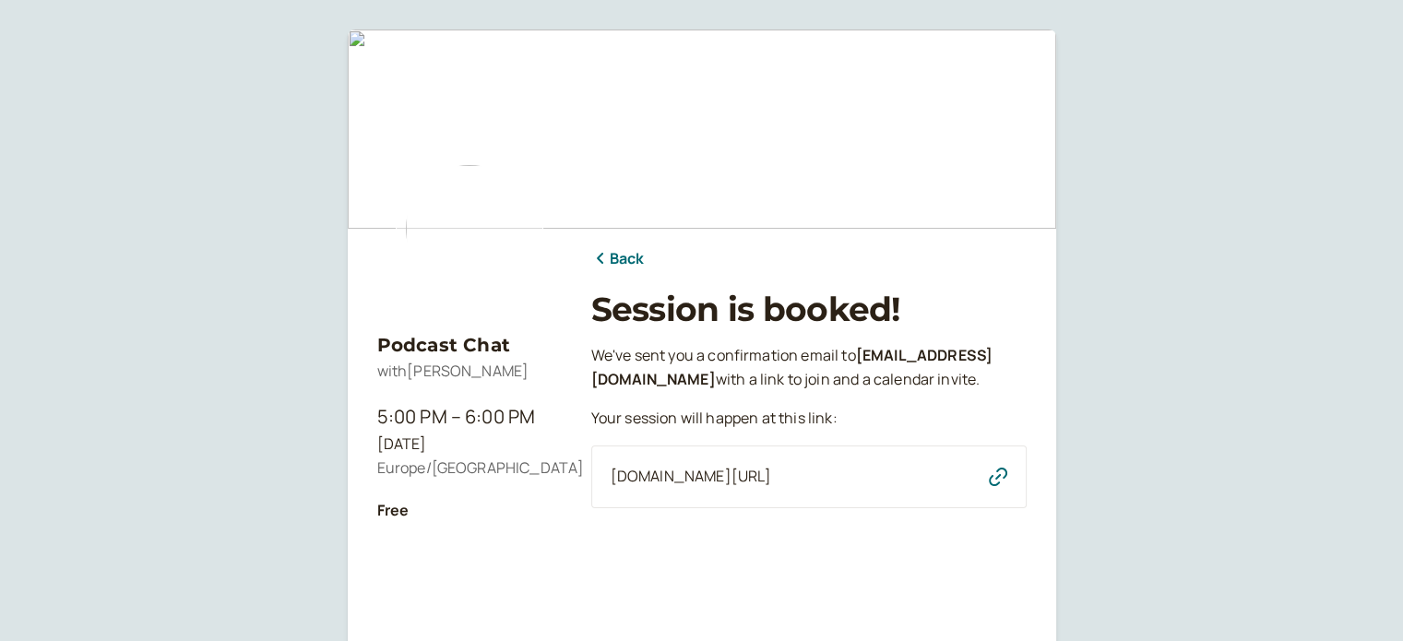
click at [622, 260] on link "Back" at bounding box center [617, 259] width 53 height 24
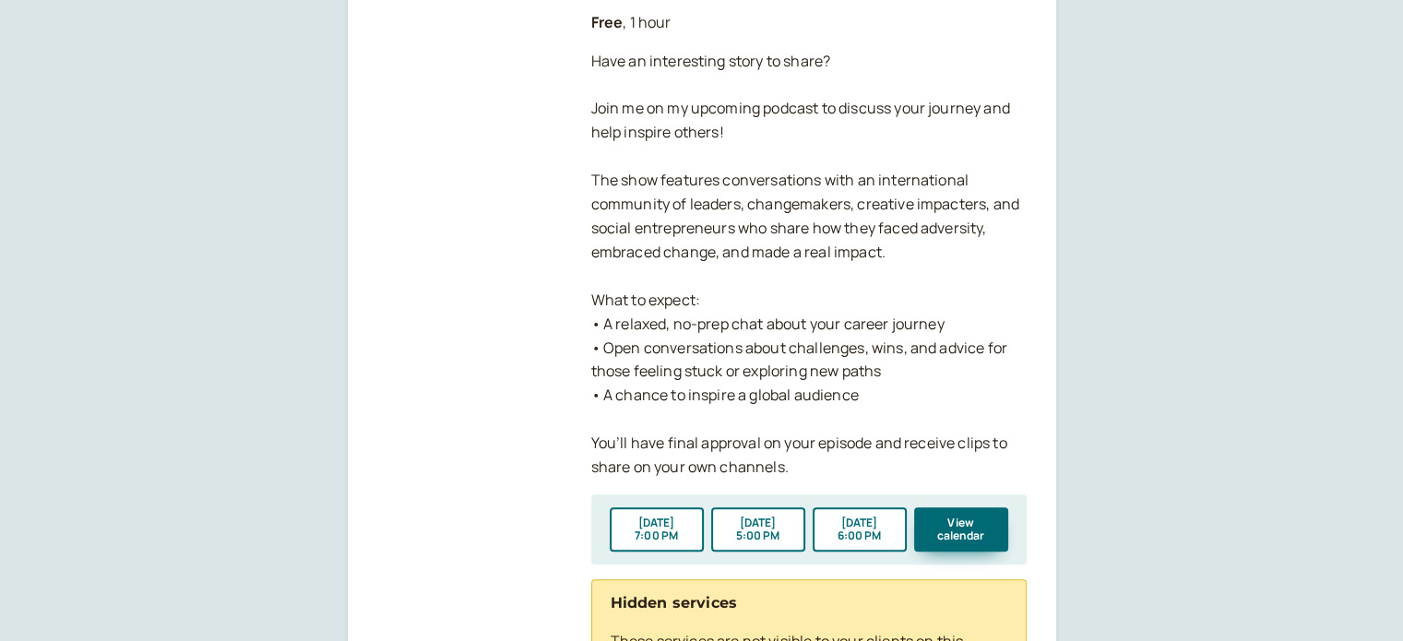
scroll to position [1752, 0]
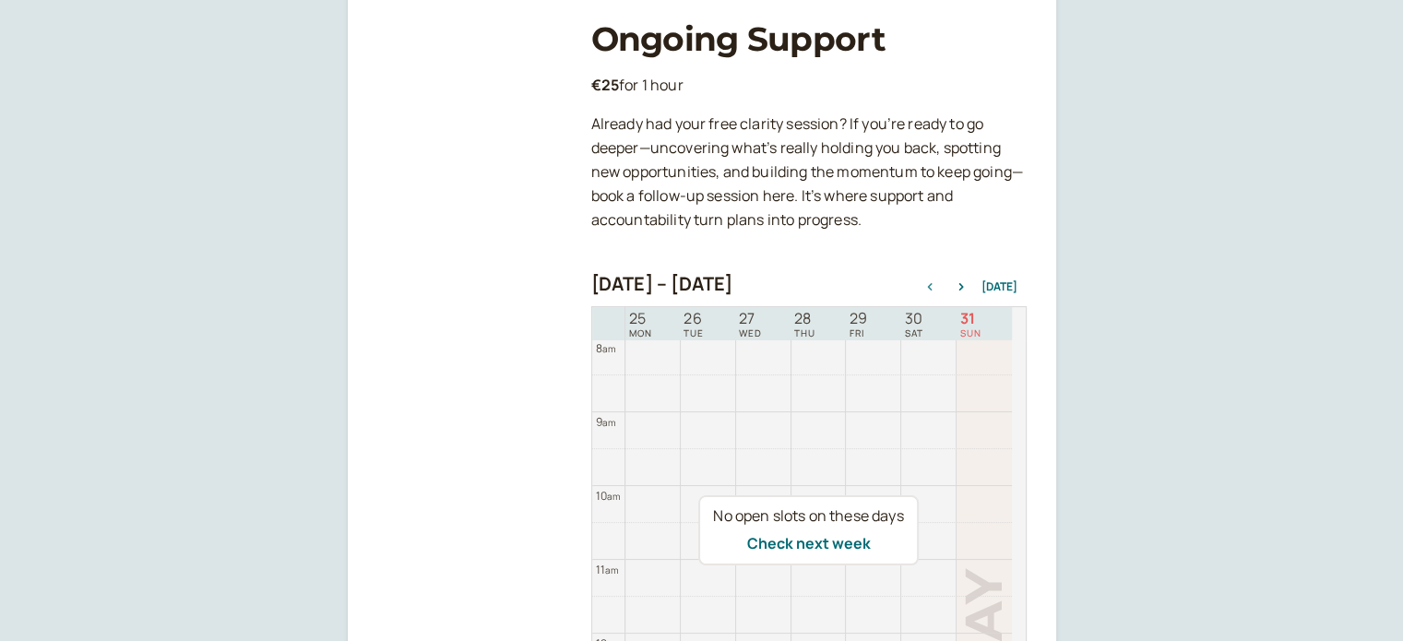
scroll to position [605, 0]
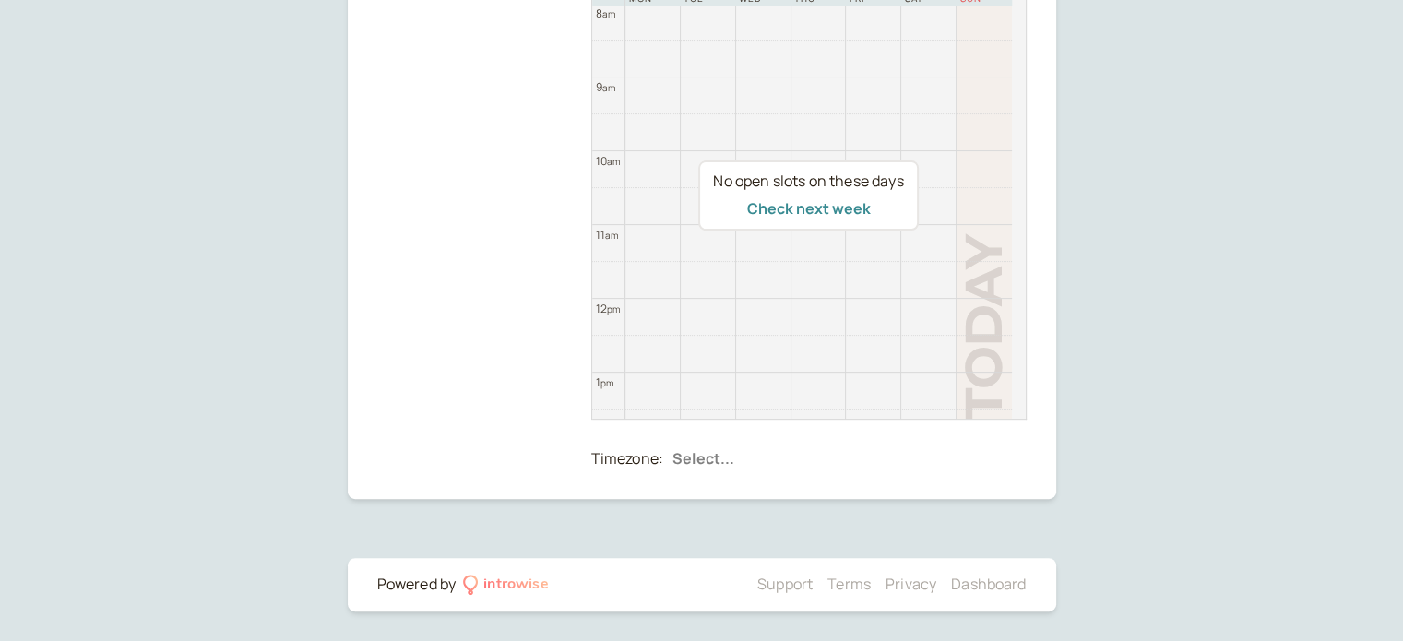
click at [813, 206] on button "Check next week" at bounding box center [808, 208] width 124 height 17
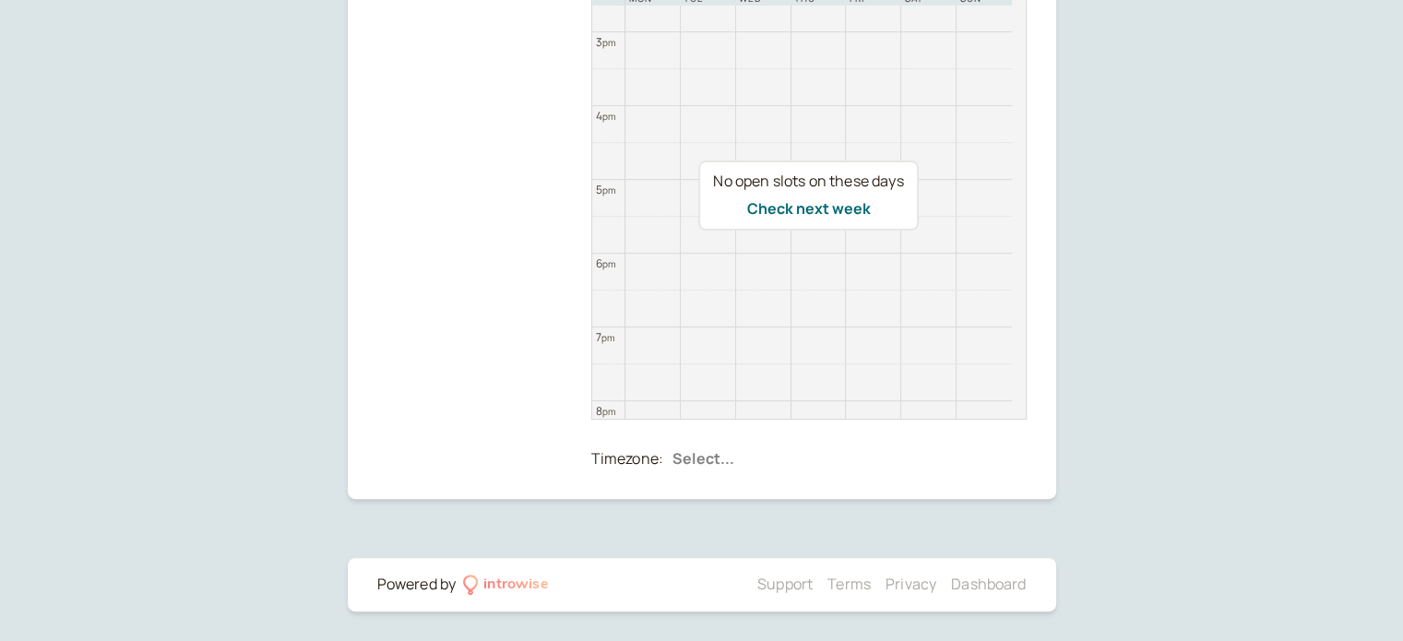
drag, startPoint x: 1015, startPoint y: 321, endPoint x: 1013, endPoint y: 363, distance: 42.5
click at [1013, 363] on div "No open slots on these days Check next week" at bounding box center [808, 195] width 435 height 449
click at [811, 209] on button "Check next week" at bounding box center [808, 208] width 124 height 17
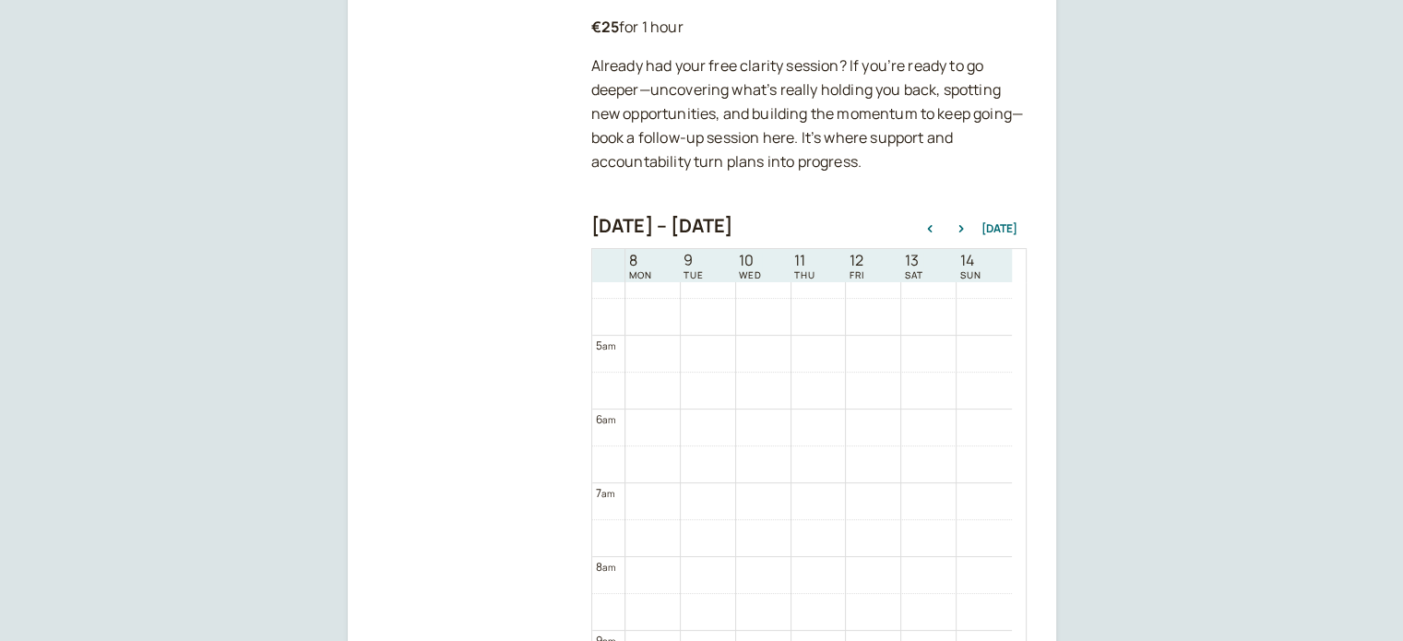
scroll to position [513, 0]
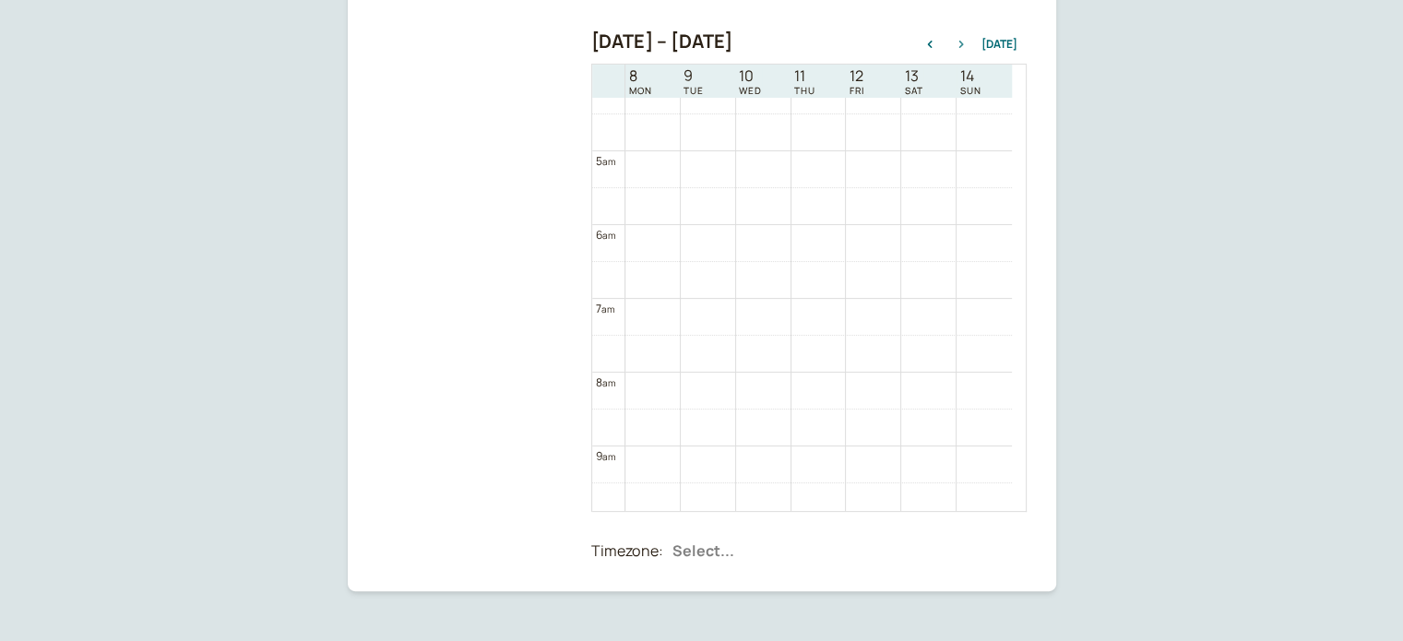
click at [962, 41] on icon "button" at bounding box center [961, 44] width 22 height 7
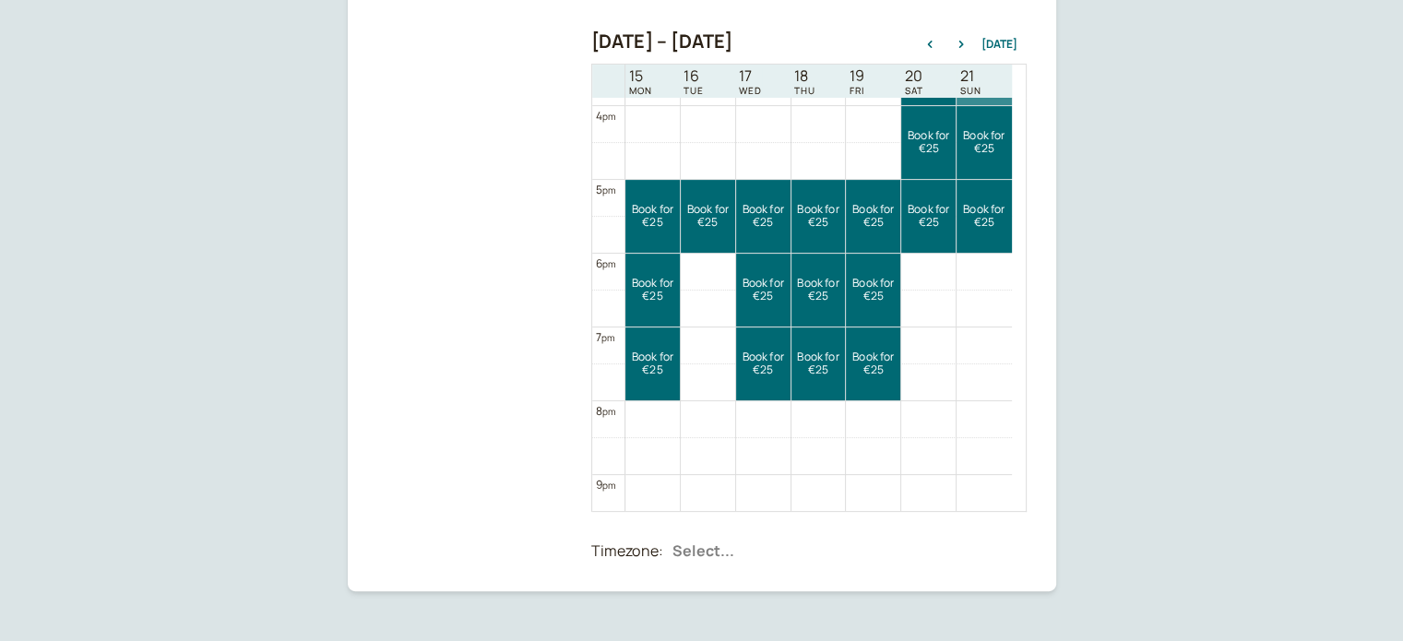
scroll to position [1080, 0]
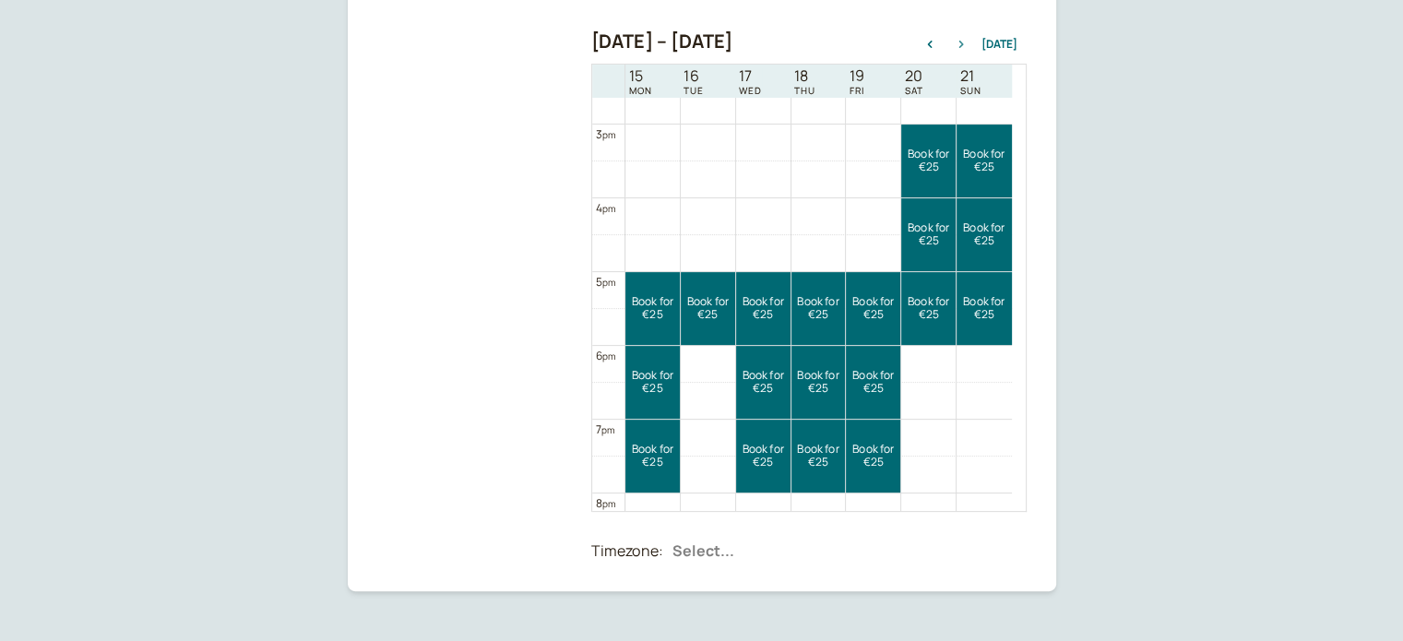
click at [963, 46] on icon "button" at bounding box center [960, 44] width 5 height 7
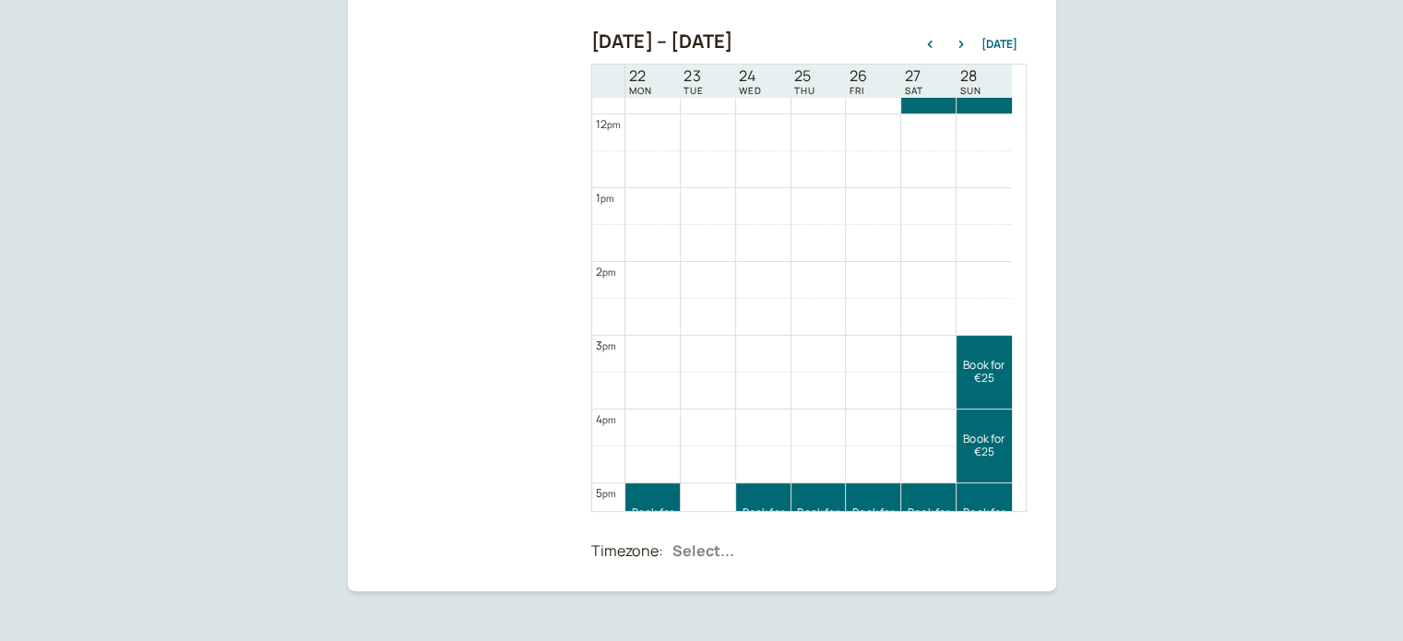
scroll to position [1145, 0]
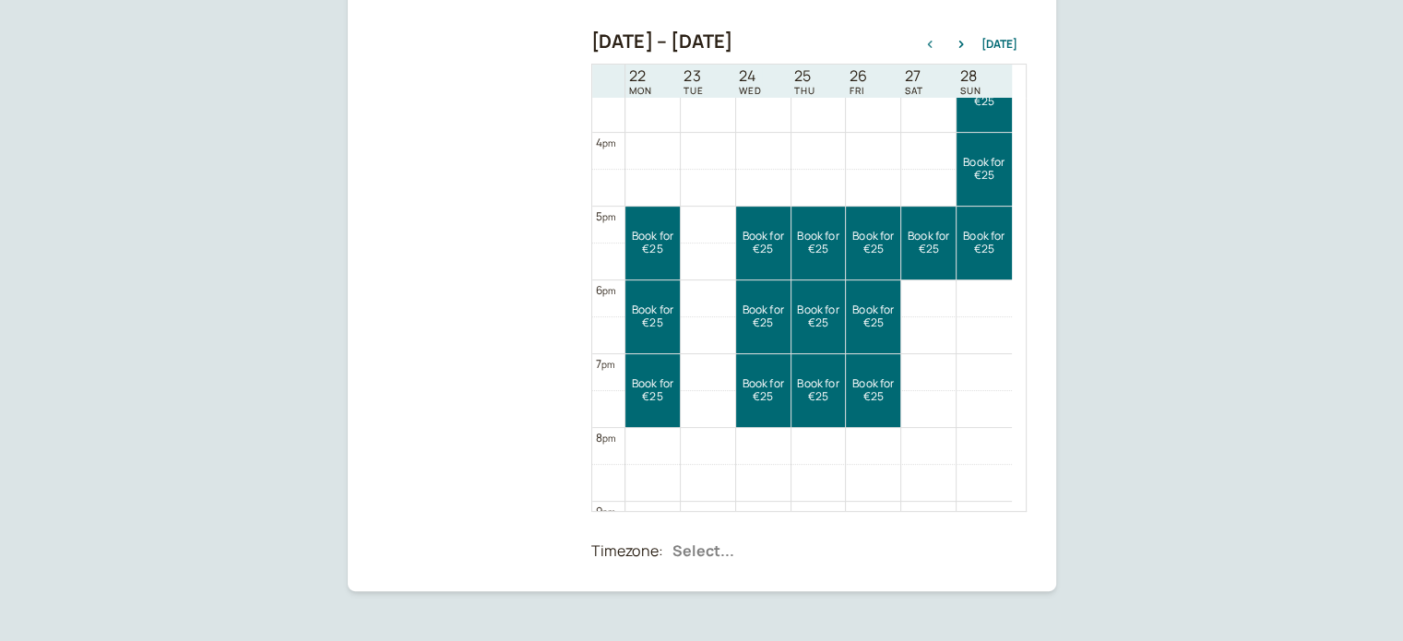
click at [936, 47] on icon "button" at bounding box center [929, 44] width 22 height 7
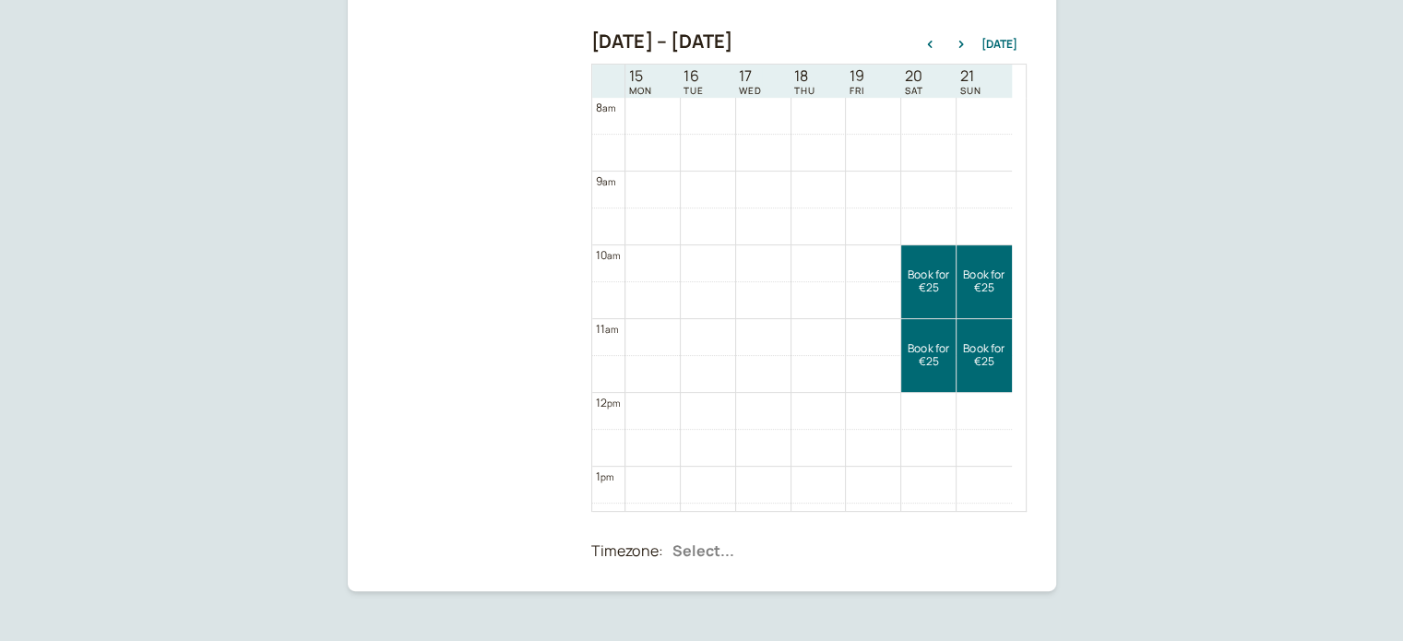
scroll to position [959, 0]
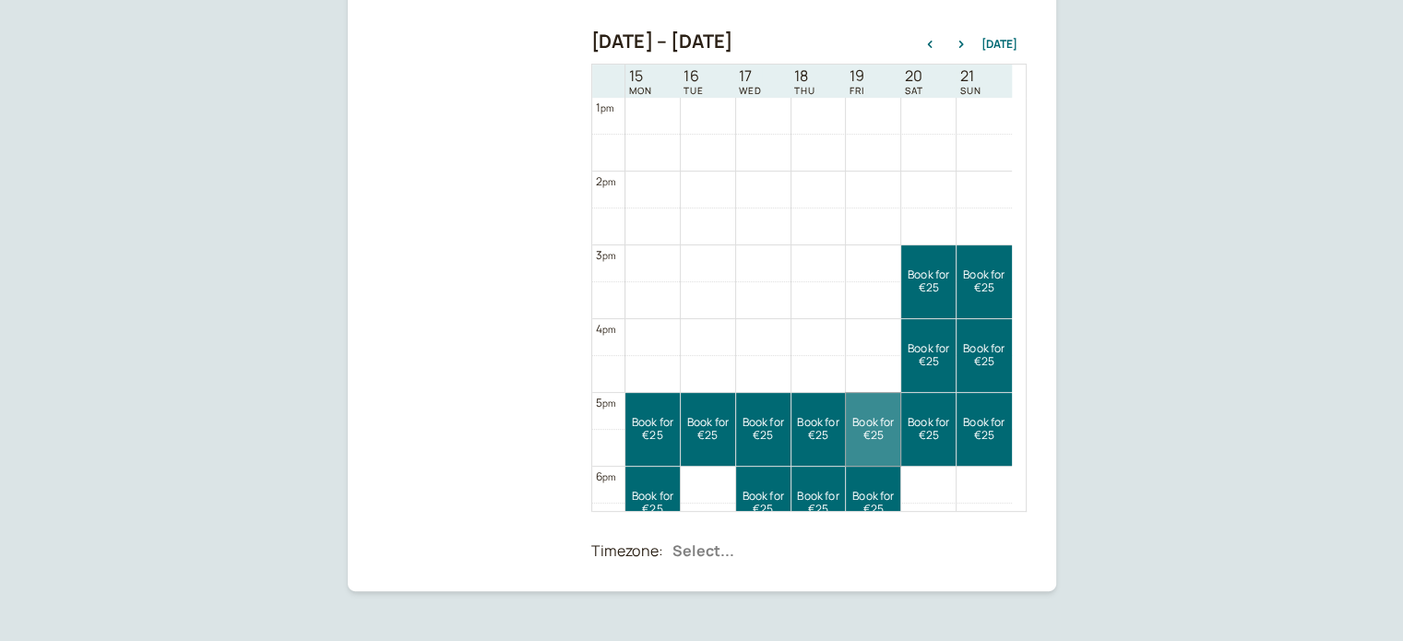
click at [859, 431] on link "Book for €25 €25" at bounding box center [873, 429] width 54 height 73
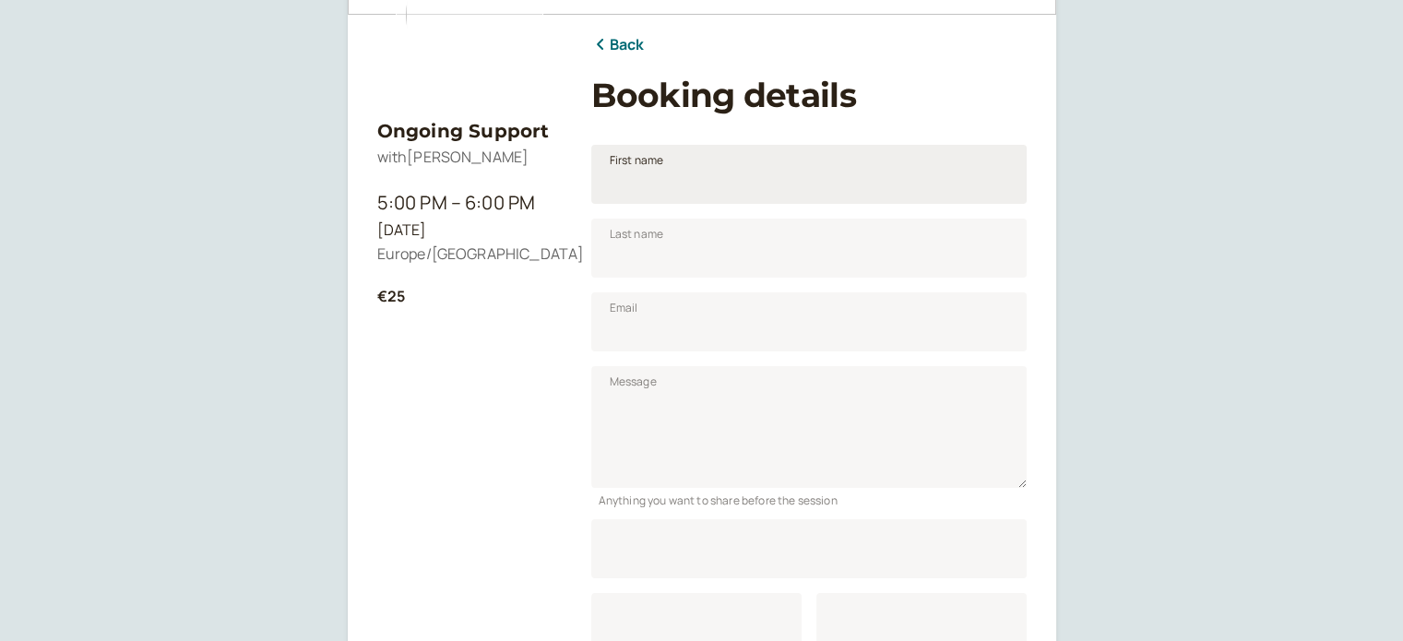
scroll to position [229, 0]
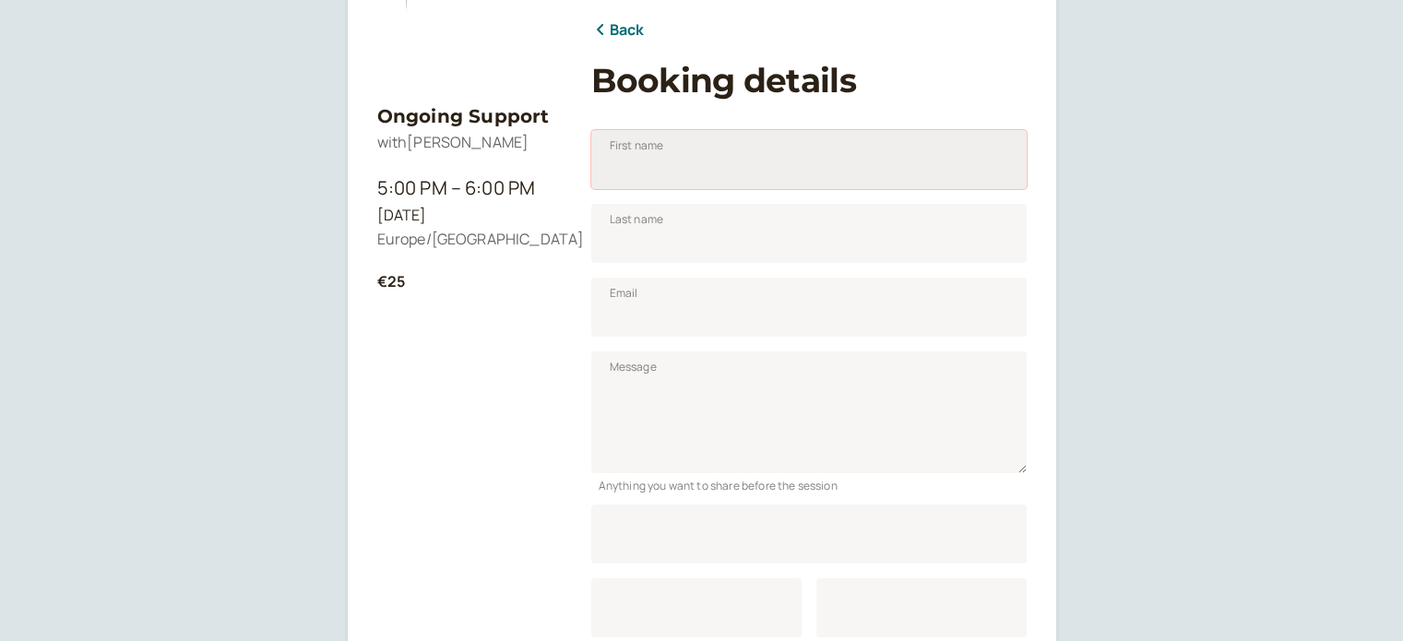
click at [656, 181] on input "First name" at bounding box center [808, 159] width 435 height 59
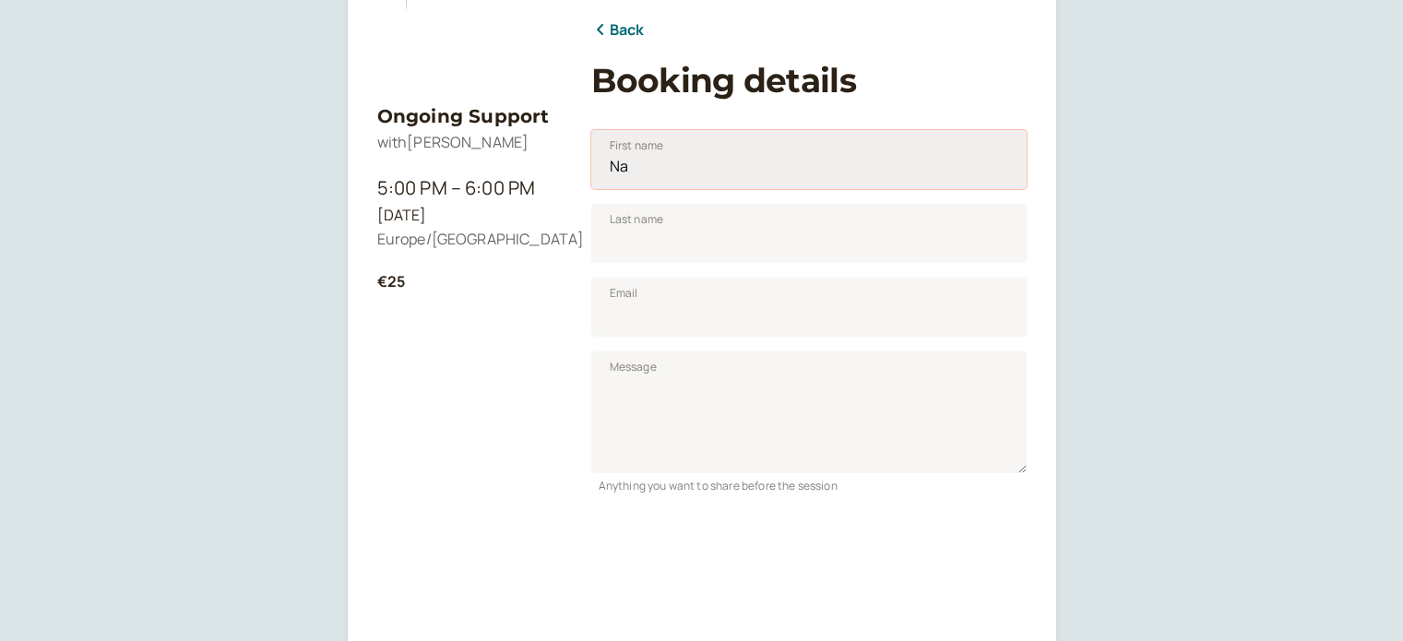
type input "N"
type input "solid"
type input "snake"
type input "[EMAIL_ADDRESS][DOMAIN_NAME]"
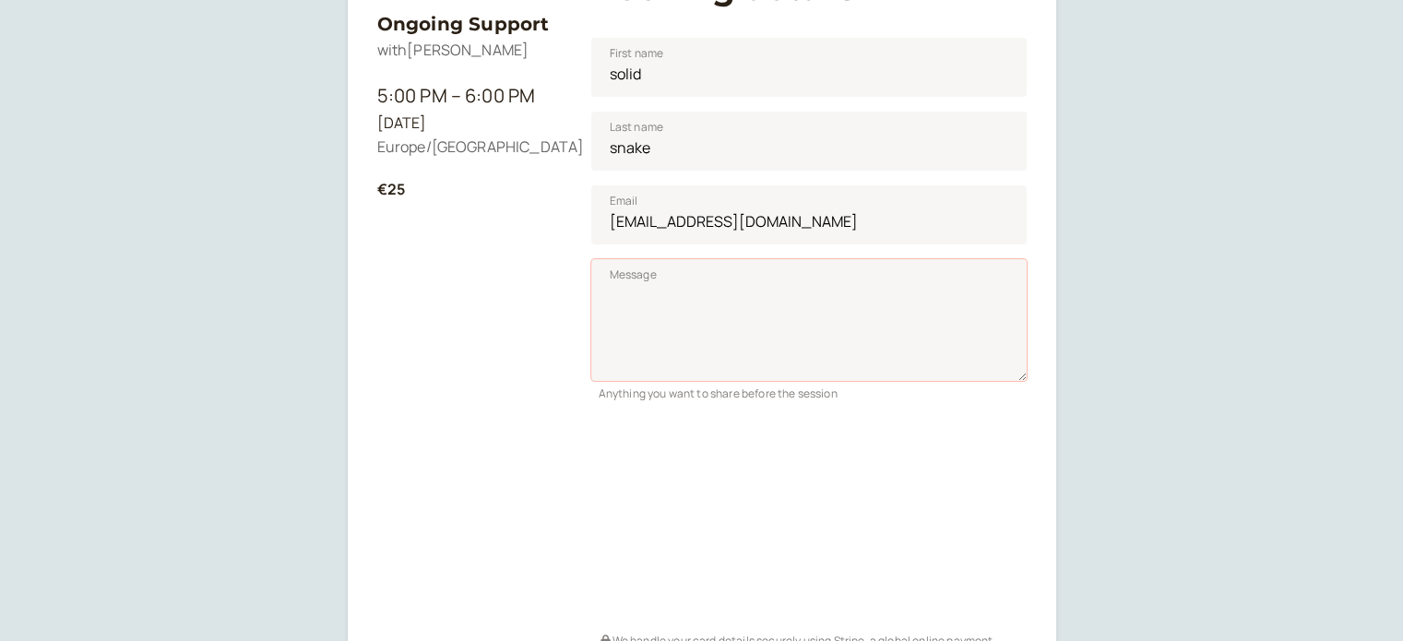
scroll to position [413, 0]
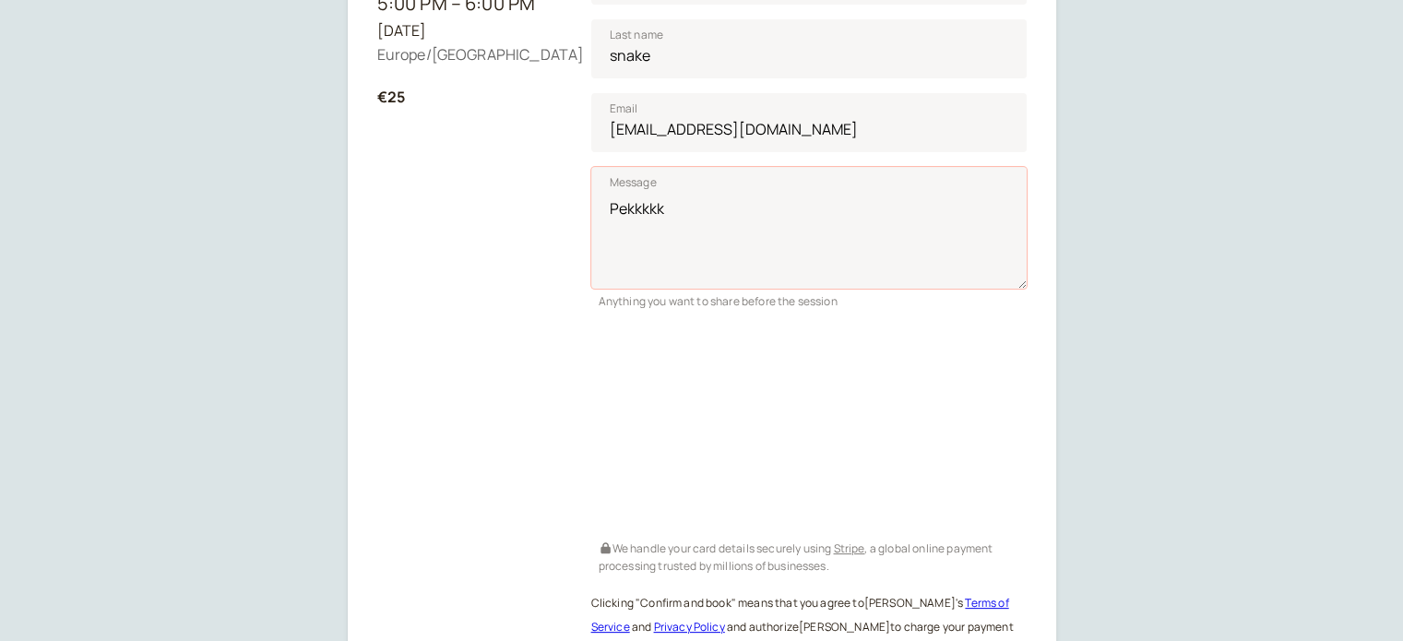
type textarea "Pekkkkk"
click at [1096, 346] on div "Ongoing Support with [PERSON_NAME] 5:00 PM – 6:00 PM [DATE] Europe/[GEOGRAPHIC_…" at bounding box center [701, 233] width 1403 height 1292
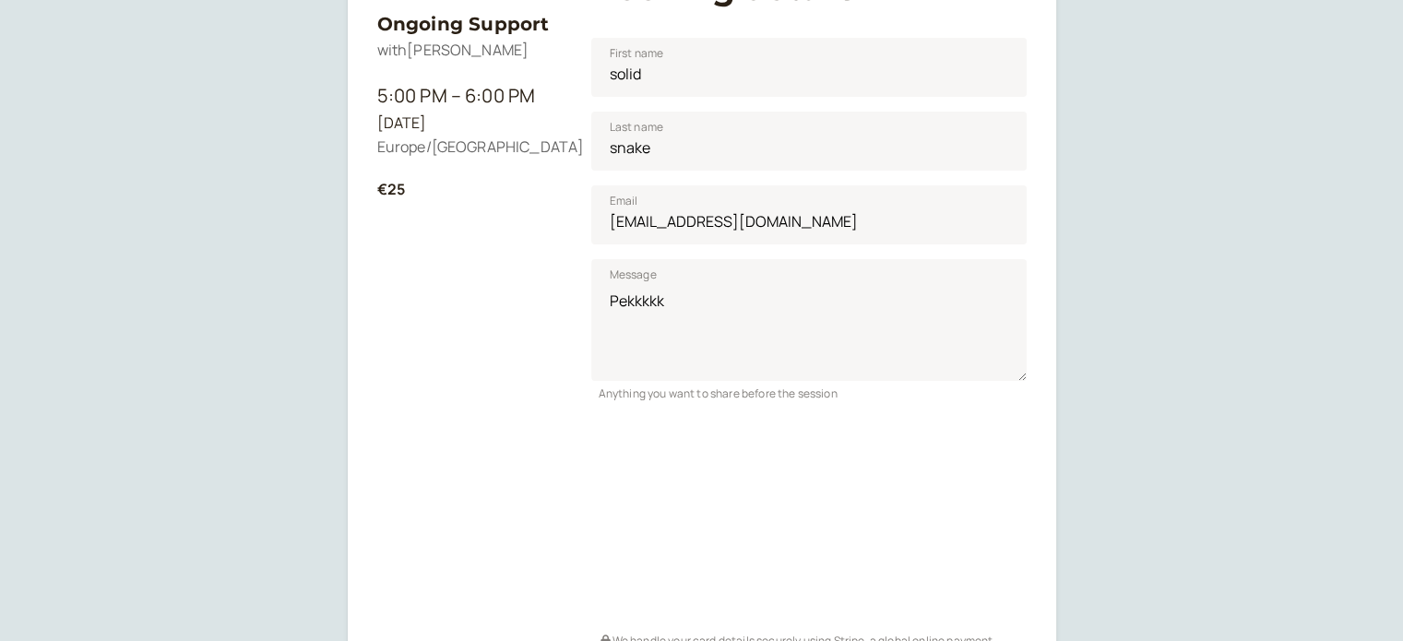
scroll to position [505, 0]
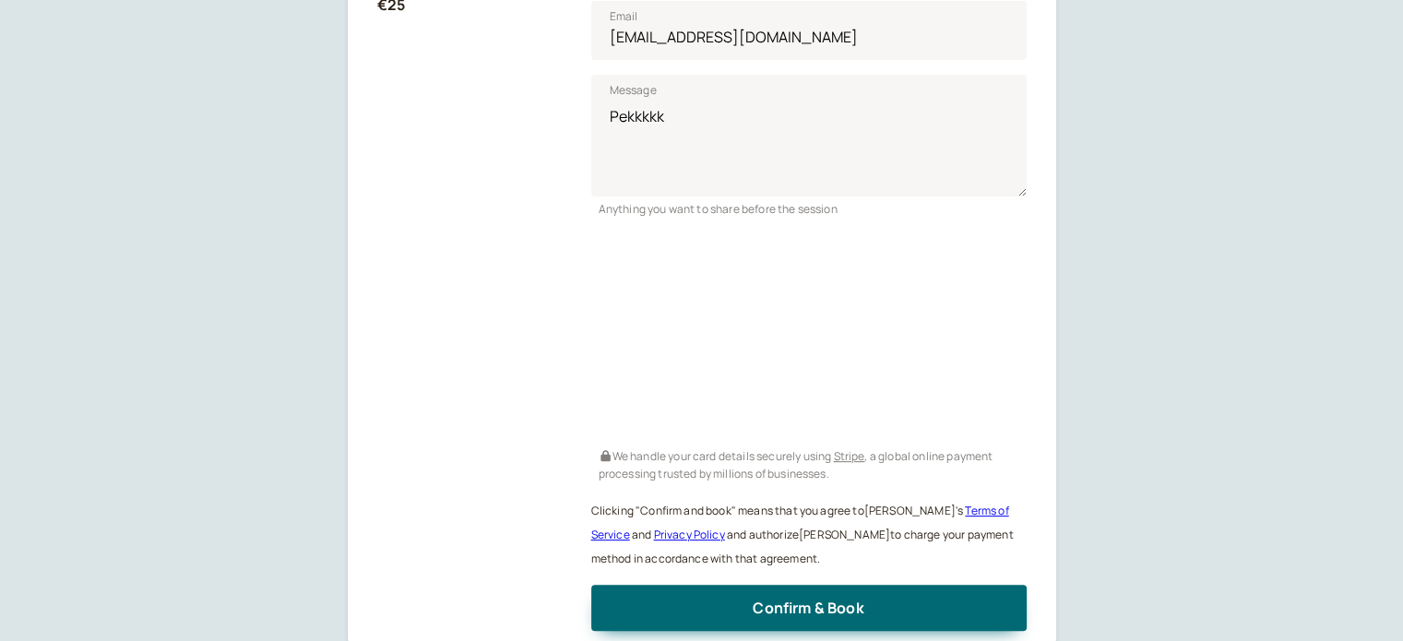
click at [1170, 330] on div "Ongoing Support with [PERSON_NAME] 5:00 PM – 6:00 PM [DATE] Europe/[GEOGRAPHIC_…" at bounding box center [701, 141] width 1403 height 1292
